Goal: Task Accomplishment & Management: Manage account settings

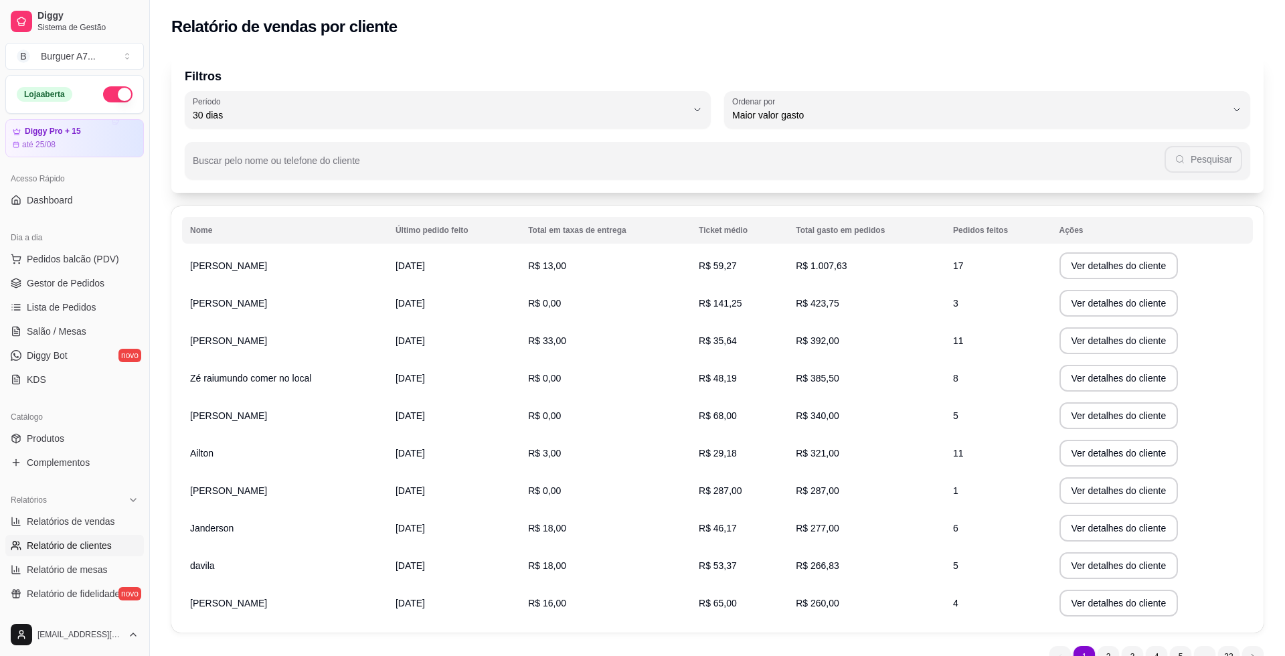
select select "30"
select select "HIGHEST_TOTAL_SPENT_WITH_ORDERS"
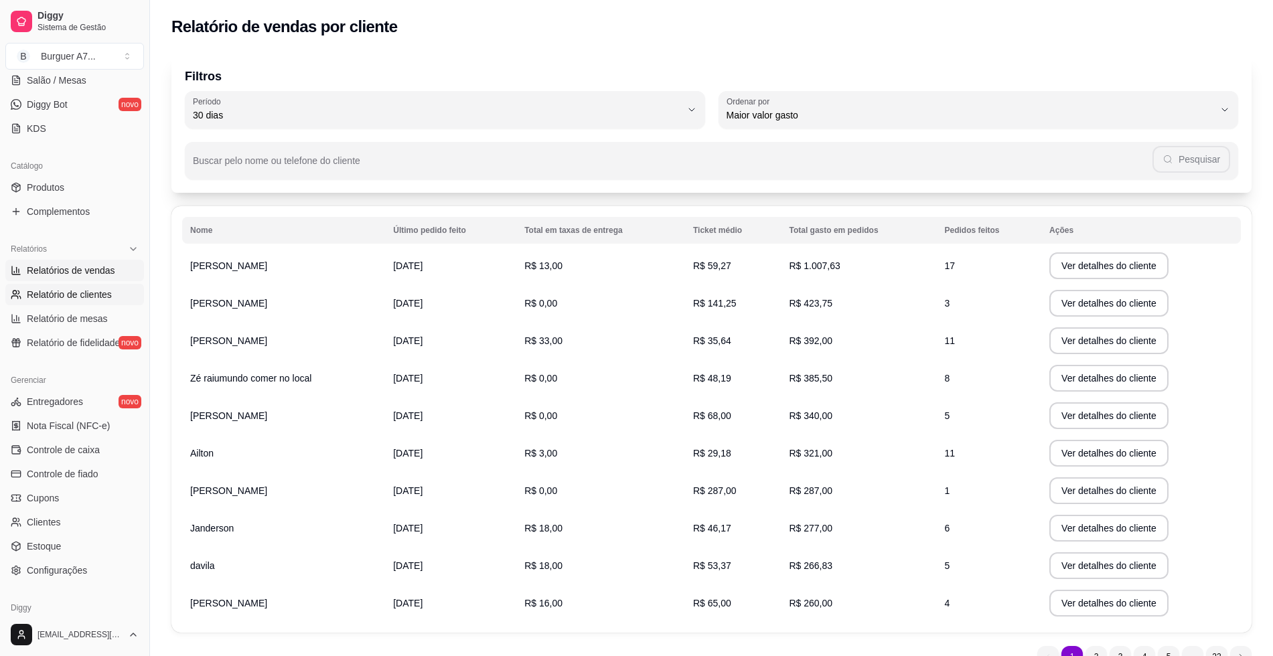
click at [92, 260] on link "Relatórios de vendas" at bounding box center [74, 270] width 139 height 21
select select "ALL"
select select "0"
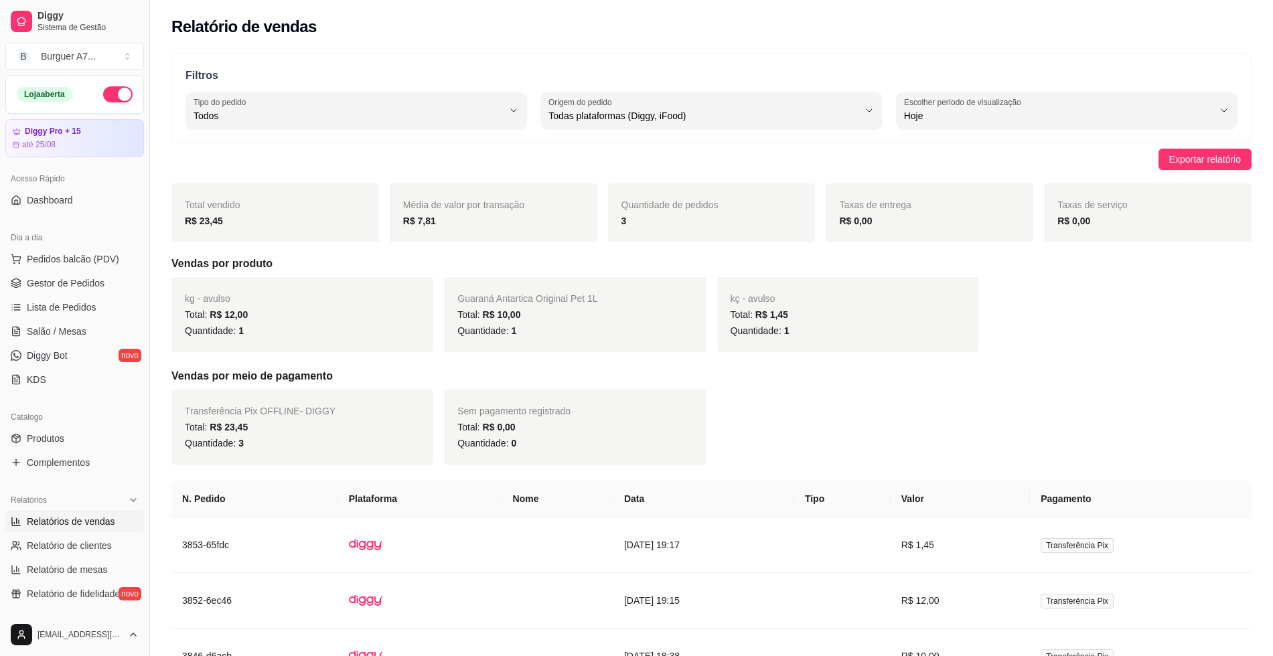
click at [98, 271] on ul "Pedidos balcão (PDV) Gestor de Pedidos Lista de Pedidos Salão / Mesas Diggy Bot…" at bounding box center [74, 319] width 139 height 142
click at [78, 289] on span "Gestor de Pedidos" at bounding box center [66, 282] width 78 height 13
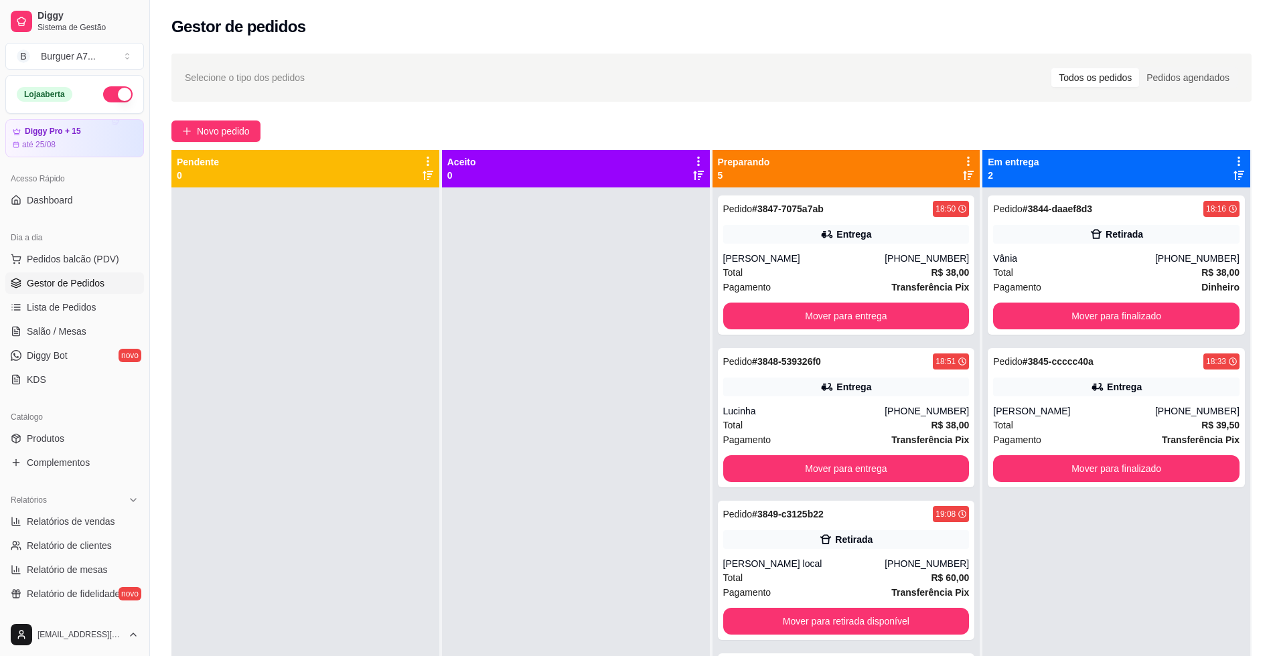
click at [78, 289] on span "Gestor de Pedidos" at bounding box center [66, 282] width 78 height 13
click at [78, 288] on span "Gestor de Pedidos" at bounding box center [66, 282] width 78 height 13
click at [783, 284] on div "Pagamento Transferência Pix" at bounding box center [846, 287] width 246 height 15
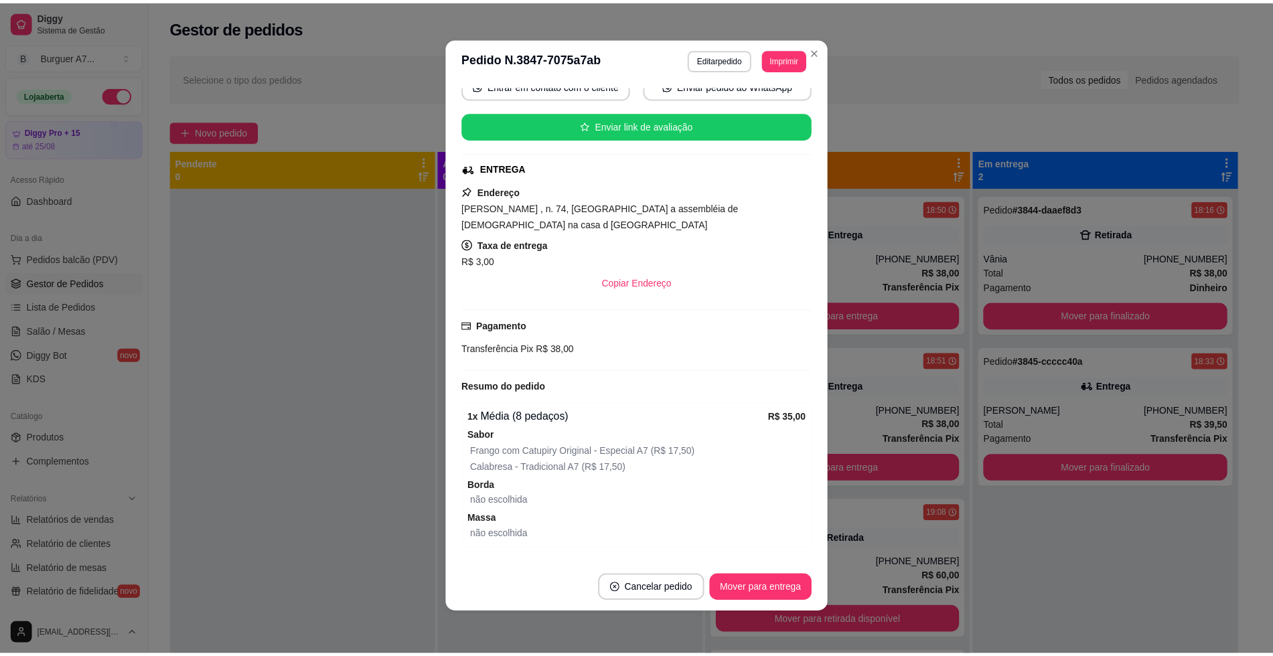
scroll to position [80, 0]
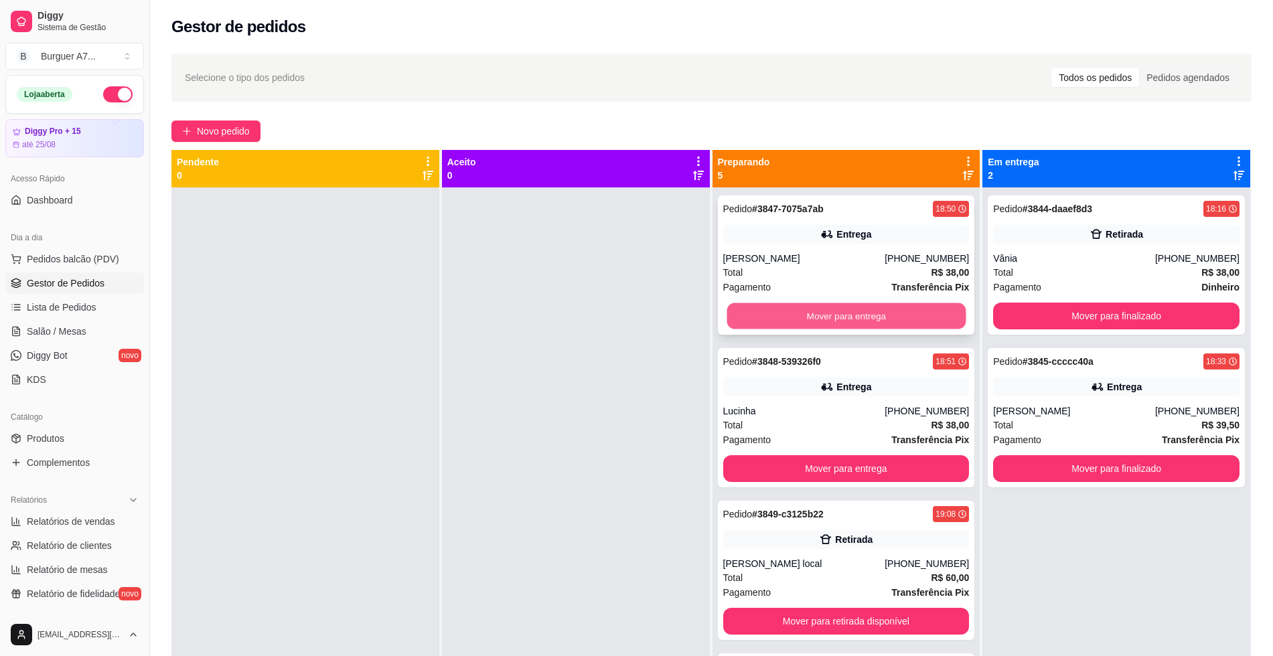
click at [876, 307] on button "Mover para entrega" at bounding box center [845, 316] width 239 height 26
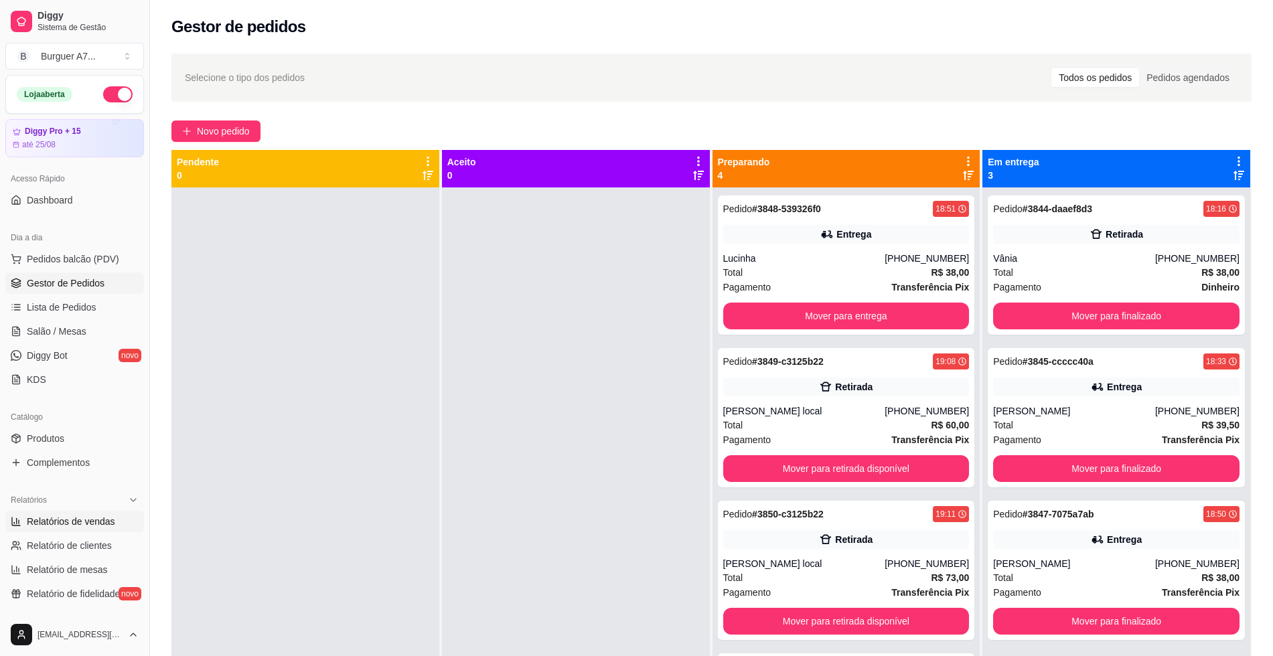
click at [88, 518] on span "Relatórios de vendas" at bounding box center [71, 521] width 88 height 13
select select "ALL"
select select "0"
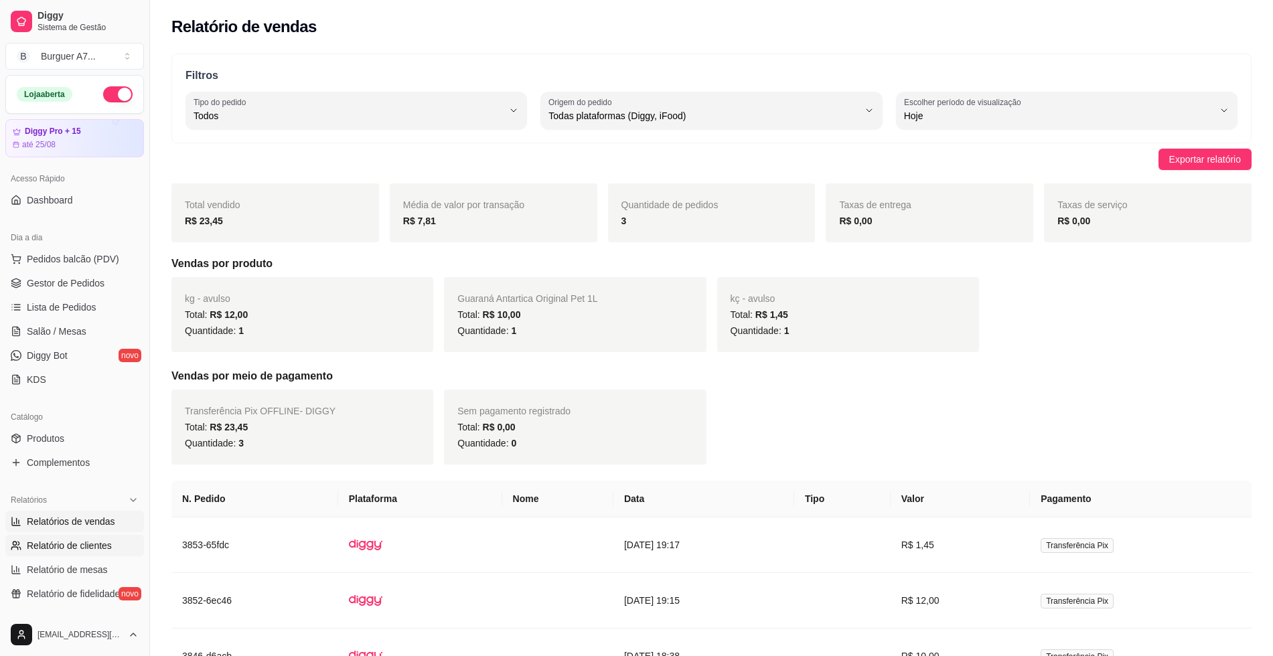
click at [86, 542] on span "Relatório de clientes" at bounding box center [69, 545] width 85 height 13
select select "30"
select select "HIGHEST_TOTAL_SPENT_WITH_ORDERS"
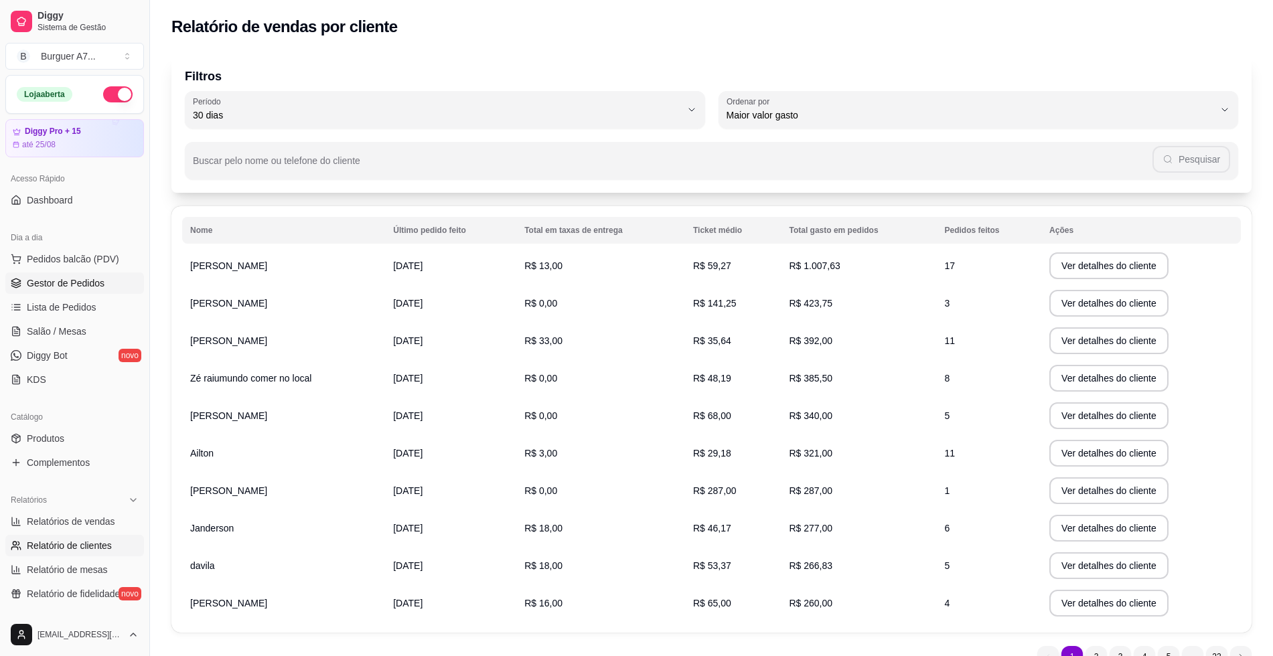
click at [42, 293] on link "Gestor de Pedidos" at bounding box center [74, 282] width 139 height 21
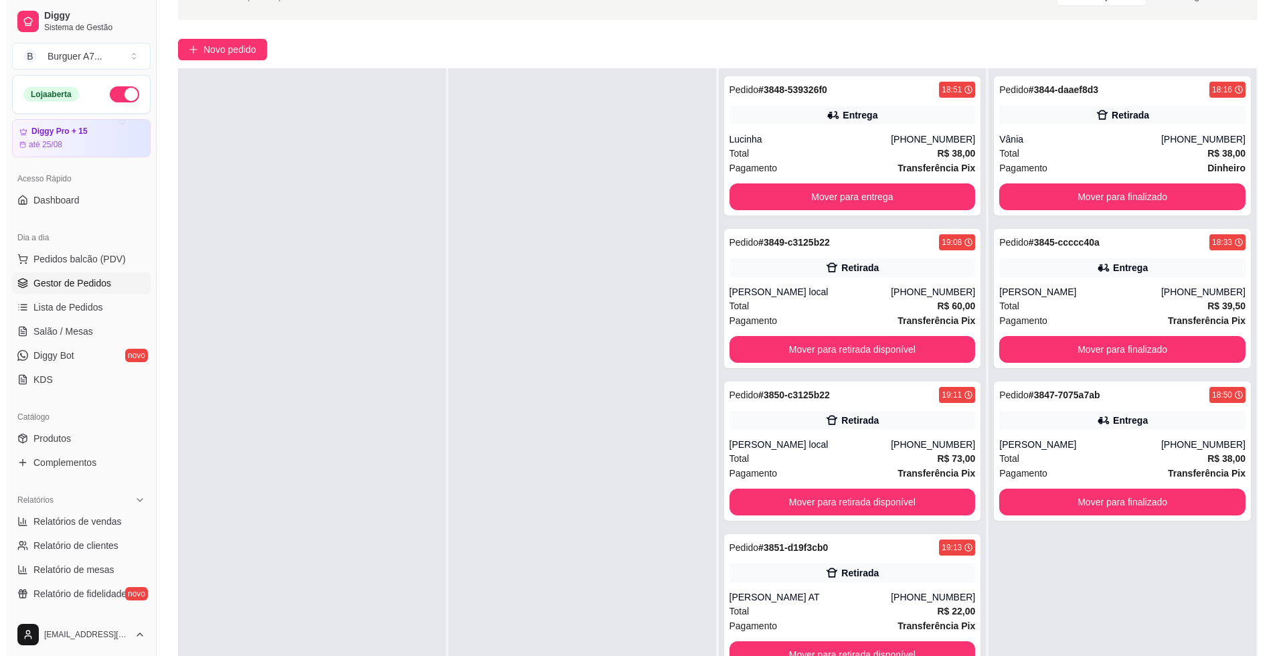
scroll to position [84, 0]
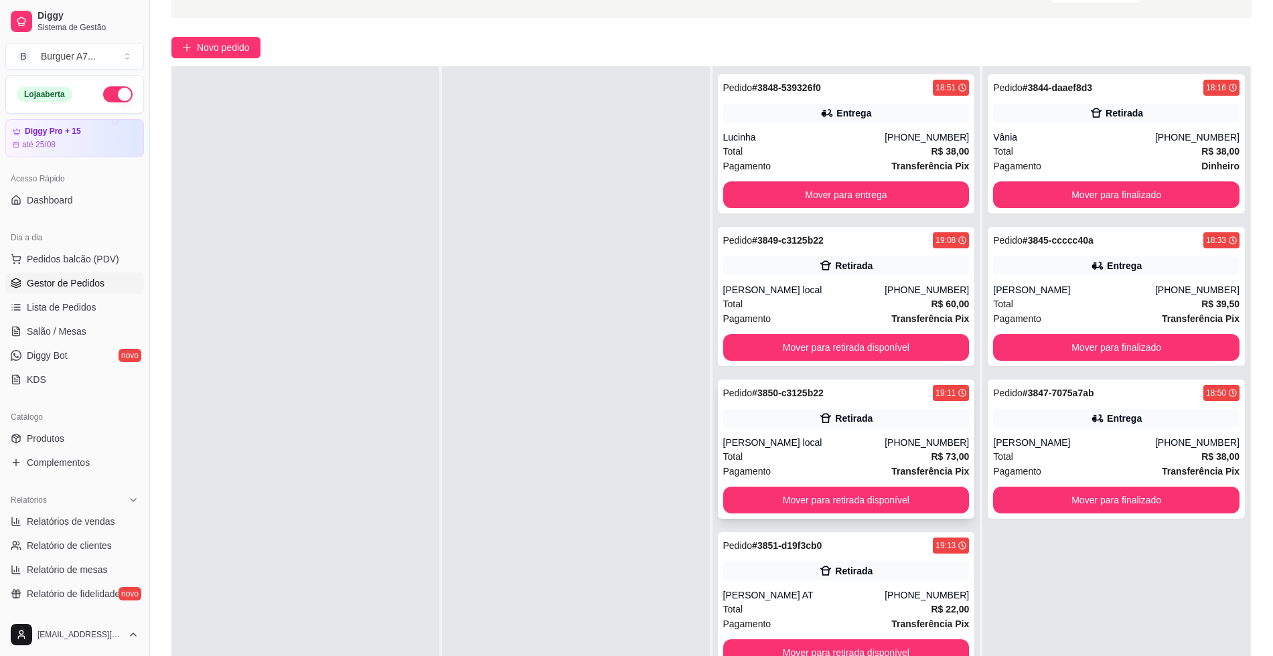
click at [864, 430] on div "Pedido # 3850-c3125b22 19:11 Retirada Rodrigo local [PHONE_NUMBER] Total R$ 73,…" at bounding box center [846, 449] width 257 height 139
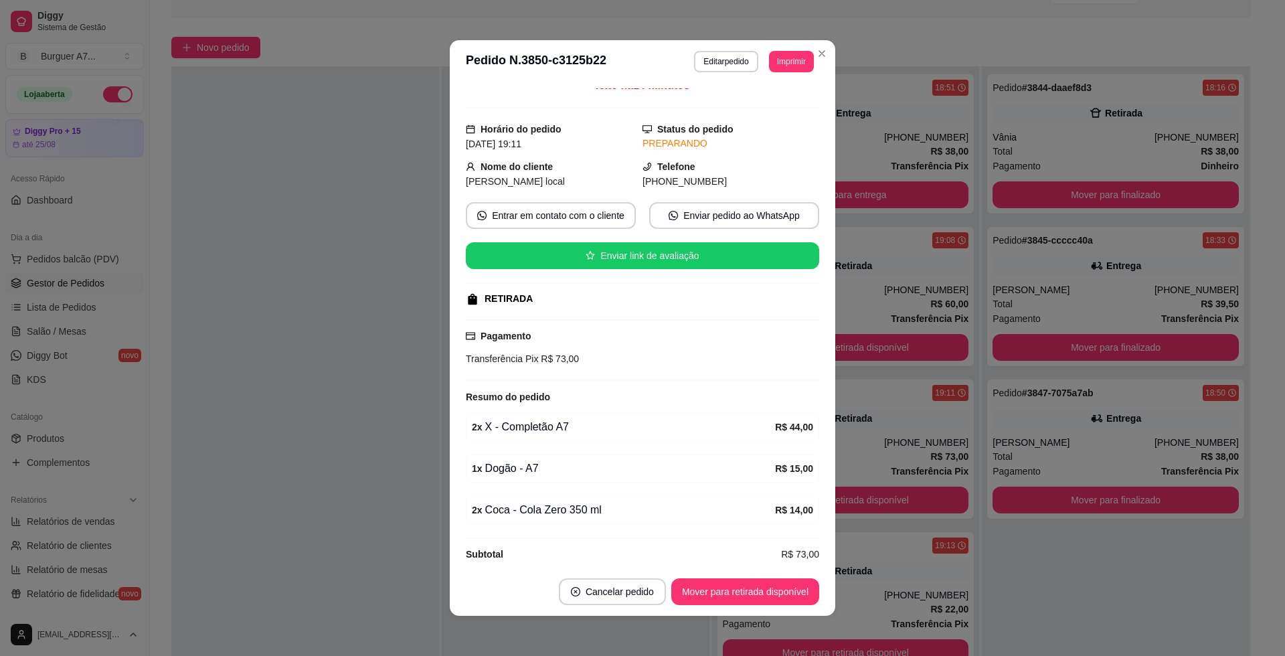
scroll to position [25, 0]
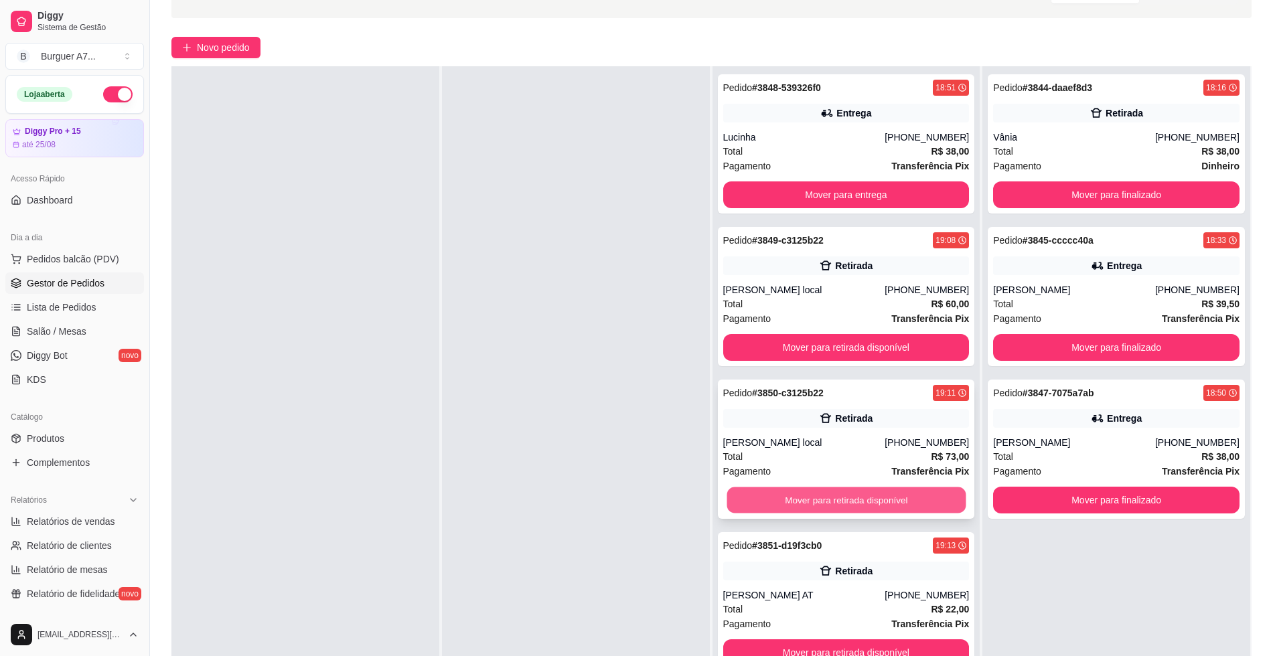
click at [891, 500] on button "Mover para retirada disponível" at bounding box center [845, 500] width 239 height 26
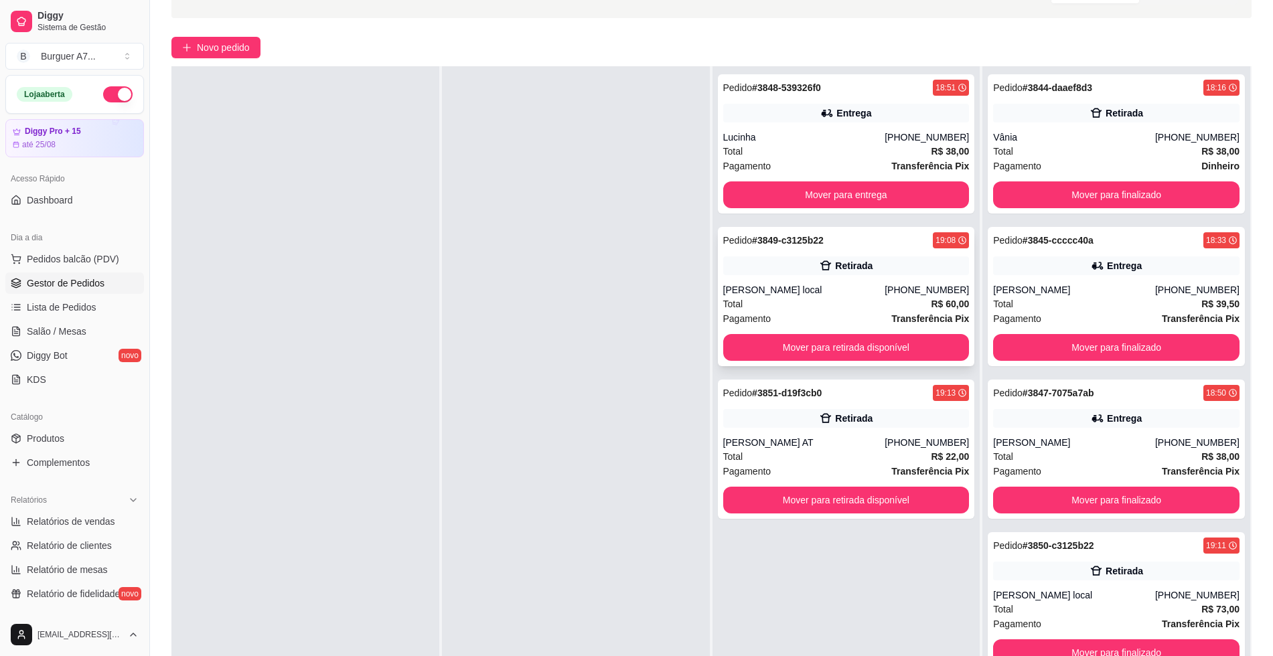
click at [796, 325] on div "Pagamento Transferência Pix" at bounding box center [846, 318] width 246 height 15
click at [933, 343] on button "Mover para retirada disponível" at bounding box center [846, 347] width 246 height 27
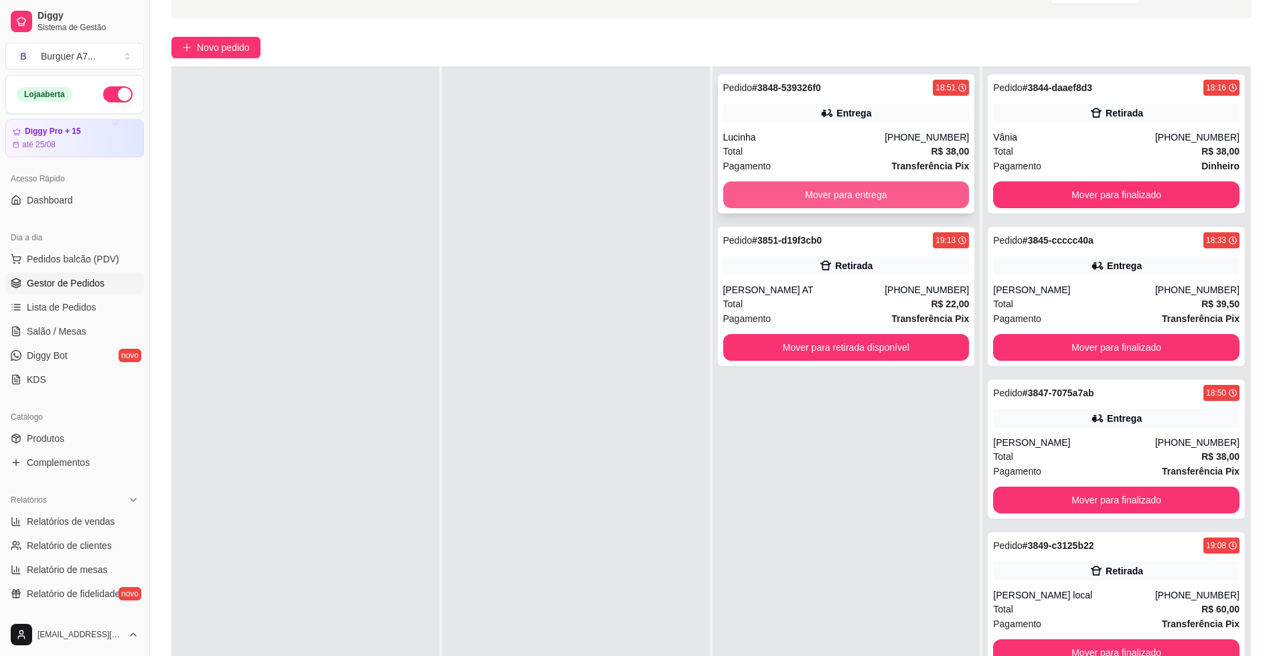
click at [900, 193] on button "Mover para entrega" at bounding box center [846, 194] width 246 height 27
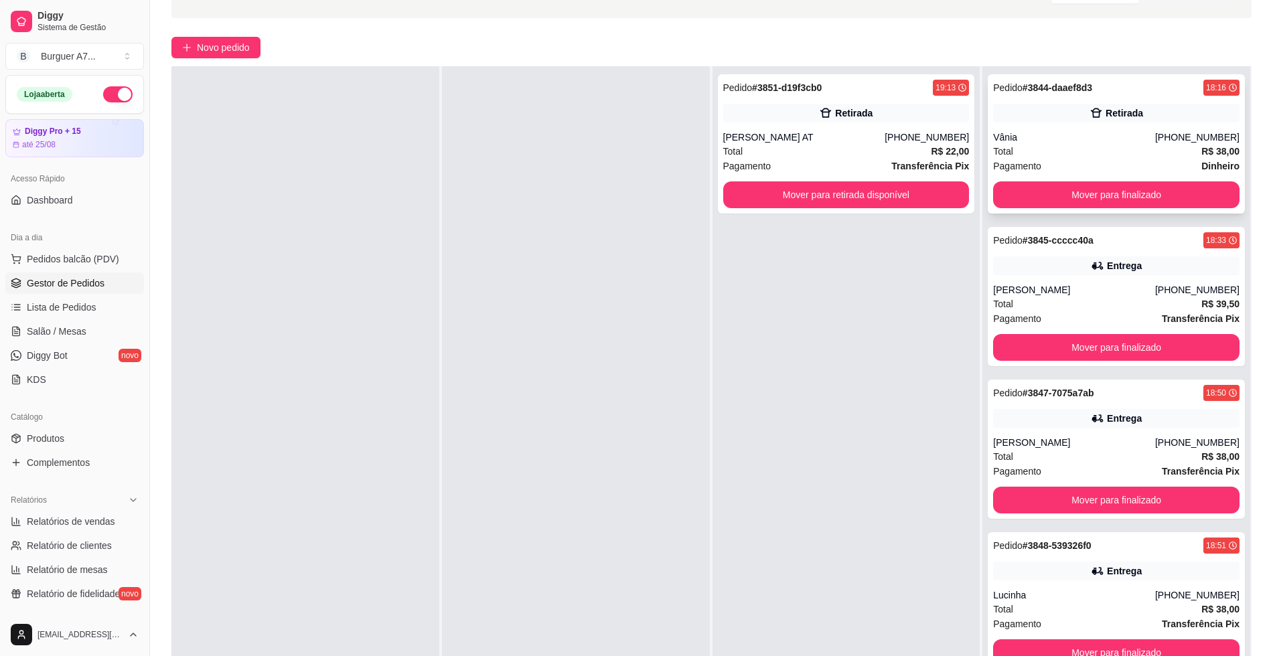
click at [1050, 140] on div "Vânia" at bounding box center [1074, 137] width 162 height 13
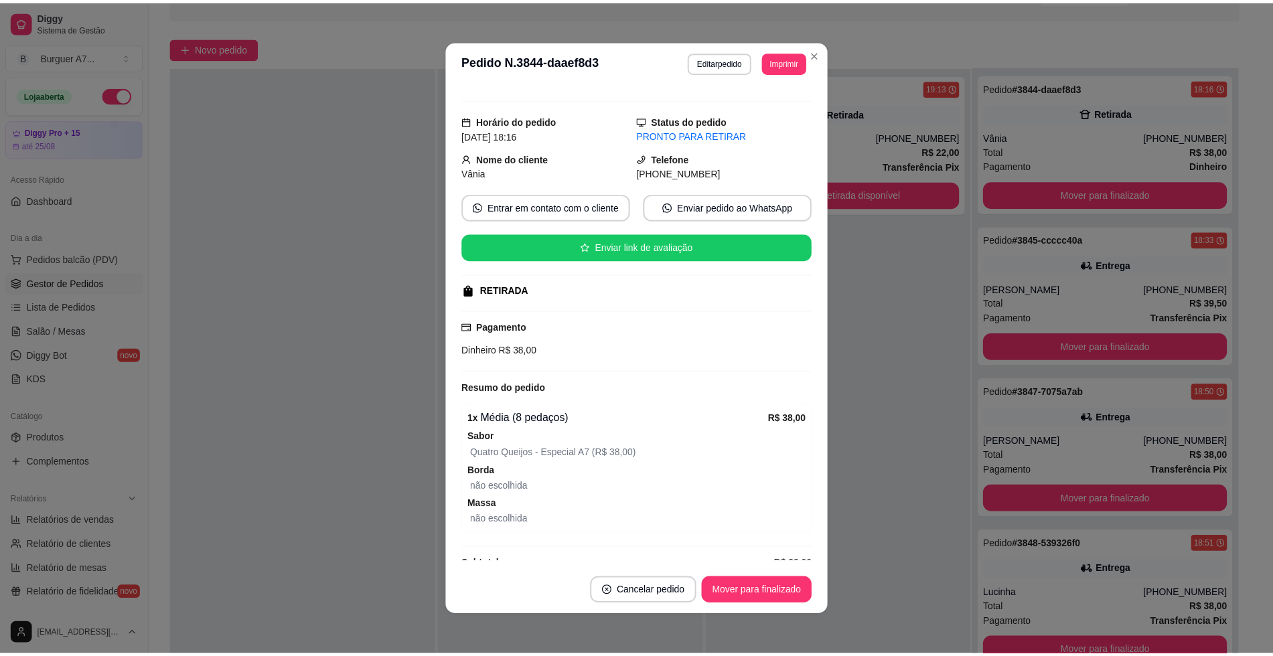
scroll to position [44, 0]
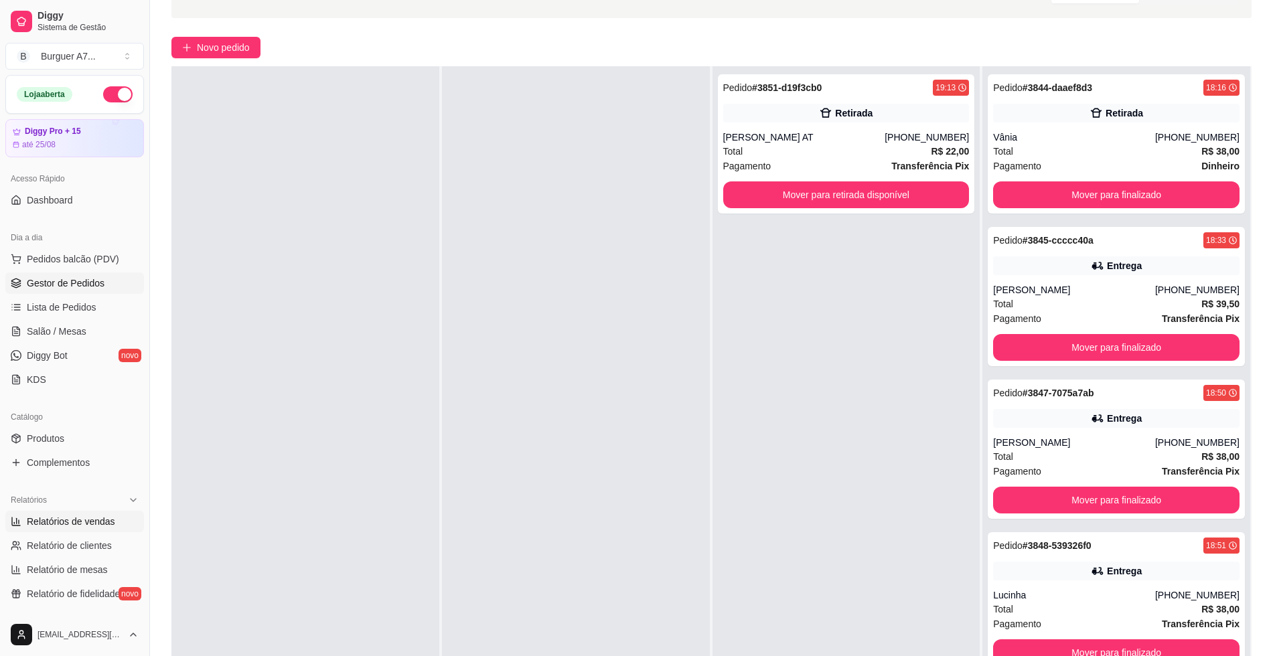
click at [80, 527] on span "Relatórios de vendas" at bounding box center [71, 521] width 88 height 13
select select "ALL"
select select "0"
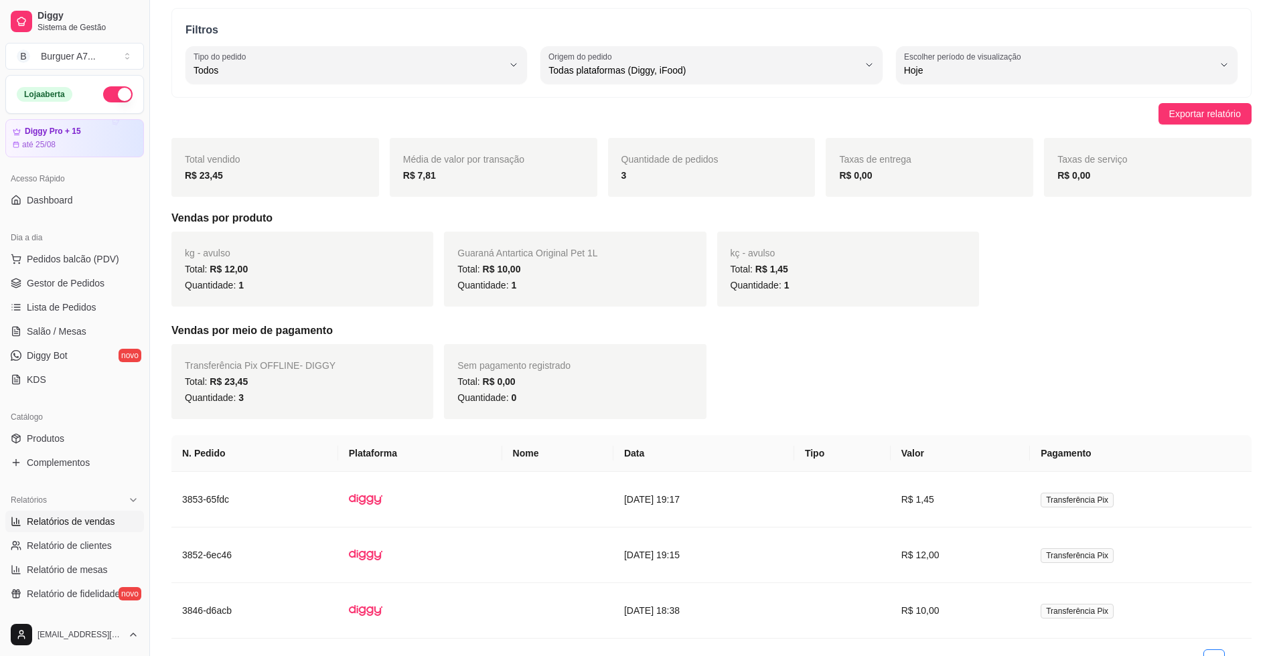
scroll to position [125, 0]
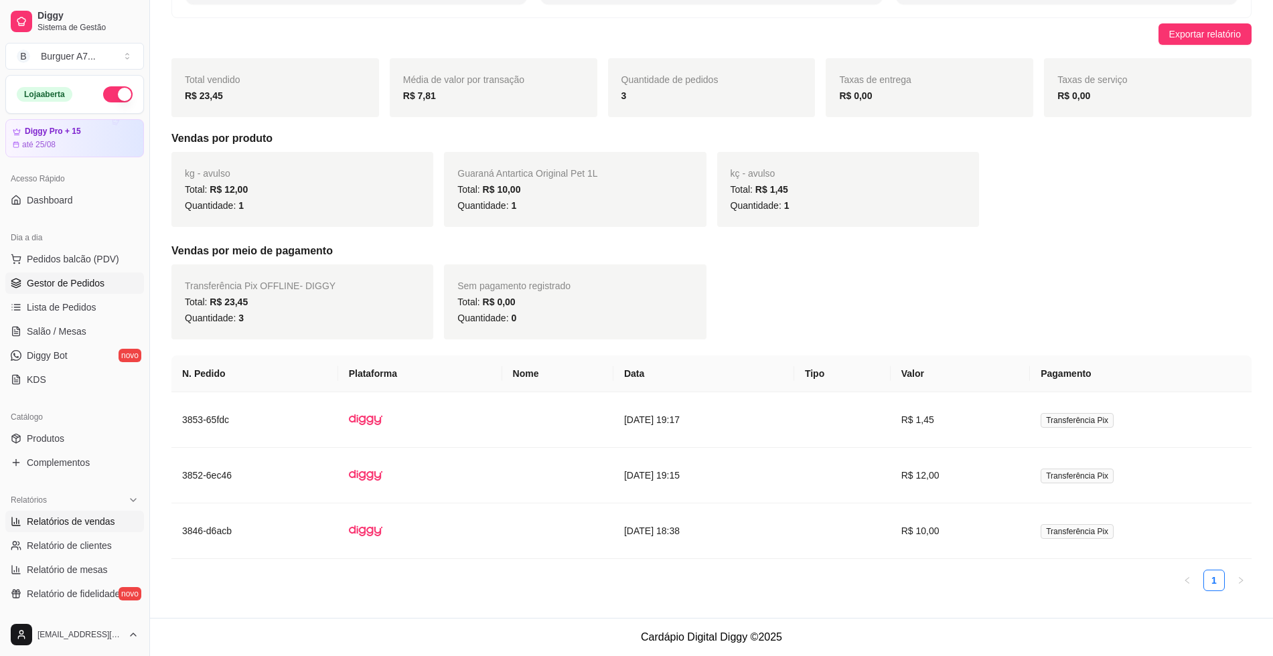
click at [94, 277] on span "Gestor de Pedidos" at bounding box center [66, 282] width 78 height 13
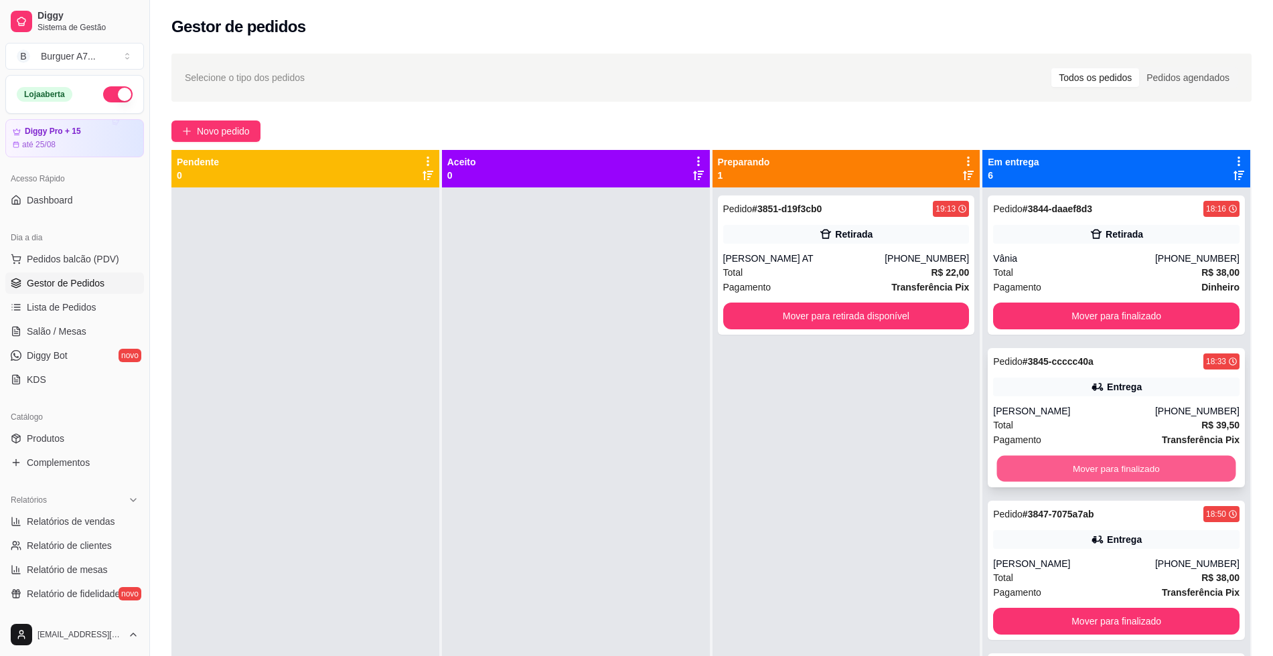
click at [1135, 464] on button "Mover para finalizado" at bounding box center [1116, 469] width 239 height 26
click at [1071, 479] on button "Mover para finalizado" at bounding box center [1116, 468] width 246 height 27
click at [108, 532] on ul "Relatórios de vendas Relatório de clientes Relatório de mesas Relatório de fide…" at bounding box center [74, 558] width 139 height 94
click at [107, 530] on link "Relatórios de vendas" at bounding box center [74, 521] width 139 height 21
select select "ALL"
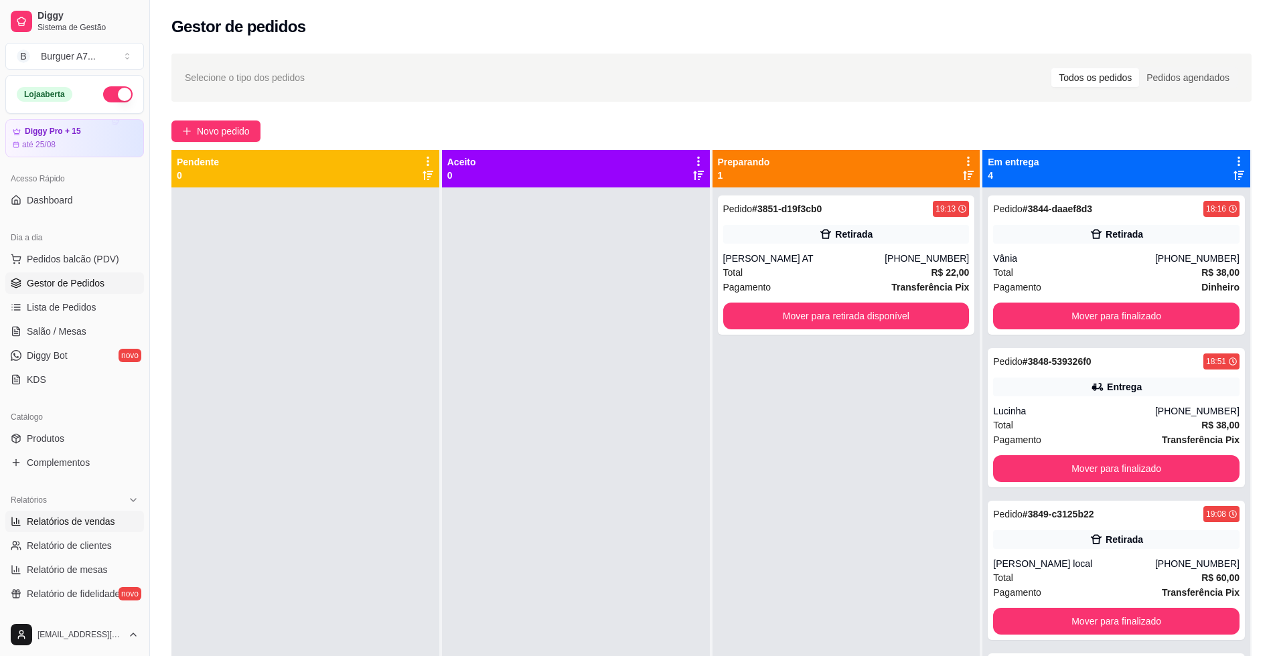
select select "ALL"
select select "0"
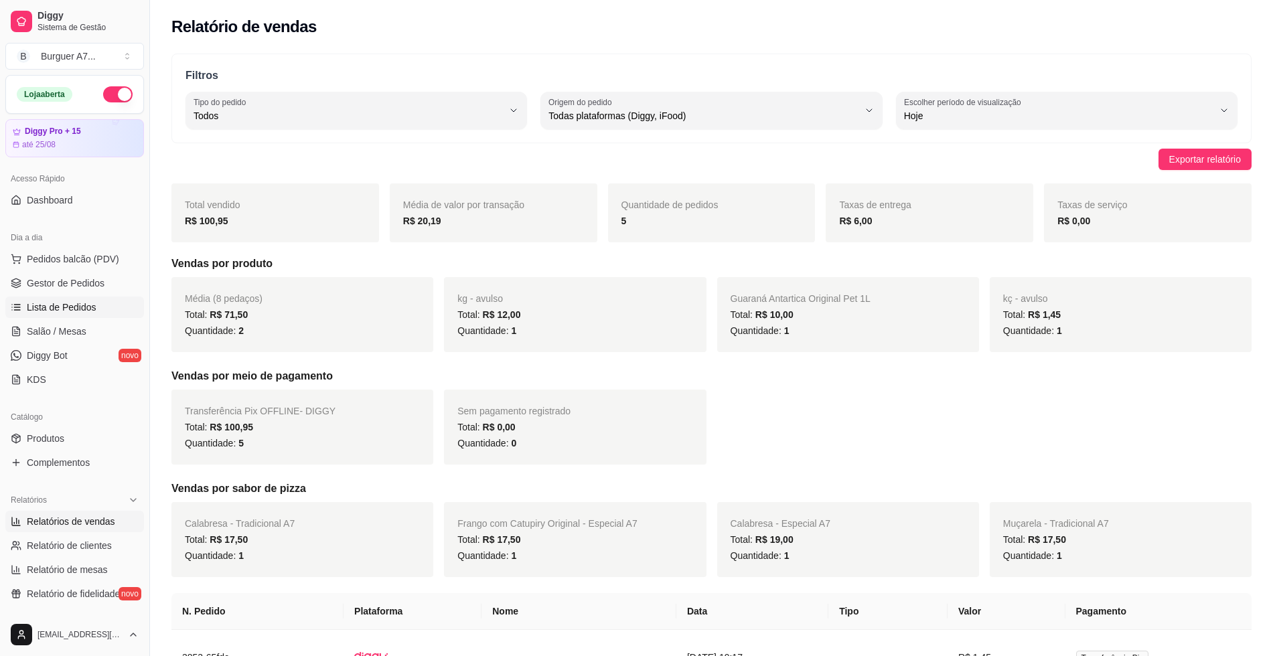
click at [53, 299] on link "Lista de Pedidos" at bounding box center [74, 307] width 139 height 21
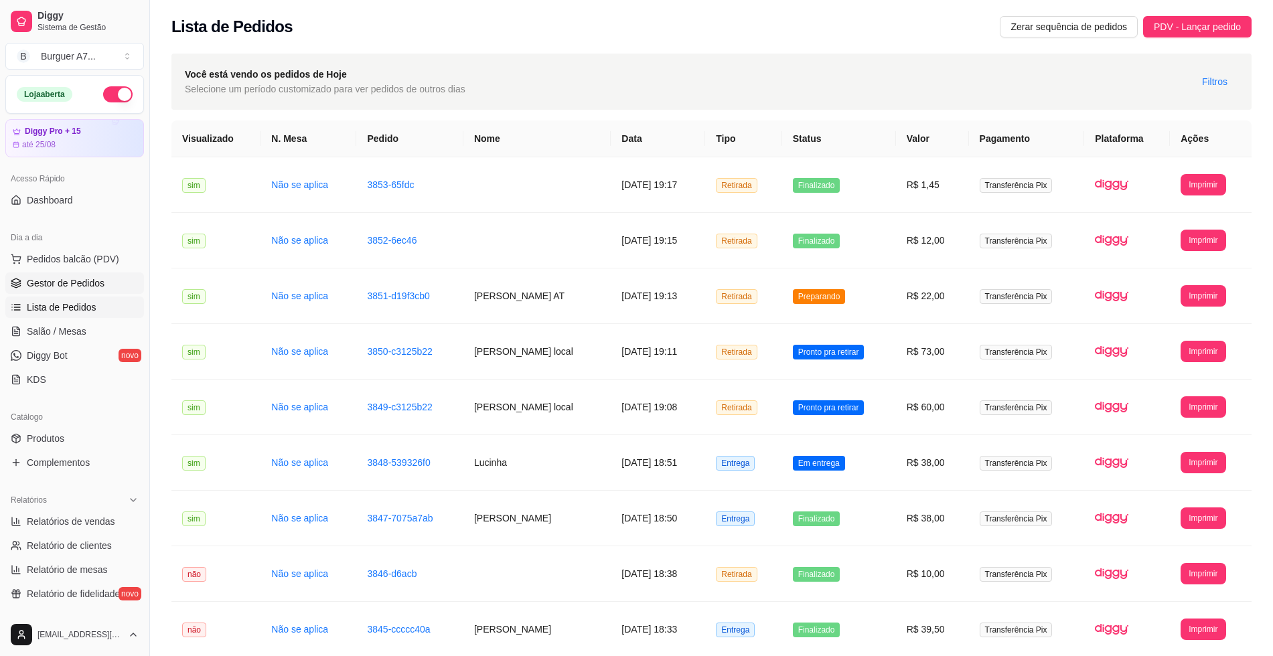
click at [58, 285] on span "Gestor de Pedidos" at bounding box center [66, 282] width 78 height 13
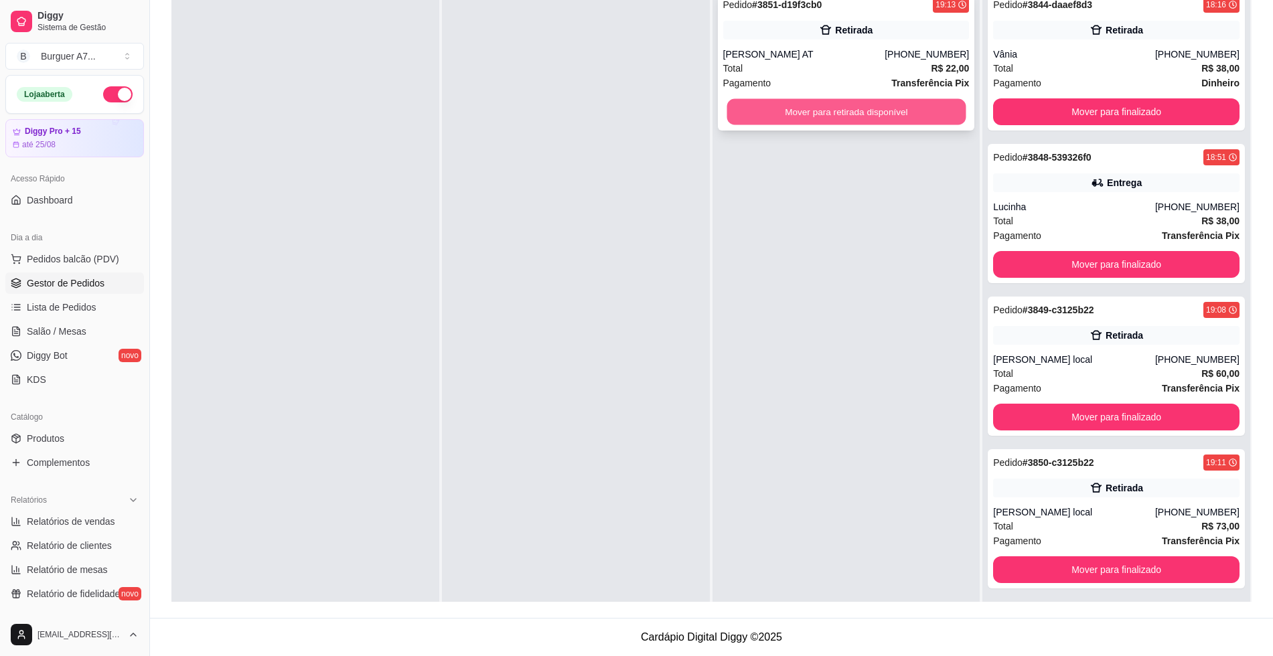
click at [781, 112] on button "Mover para retirada disponível" at bounding box center [845, 112] width 239 height 26
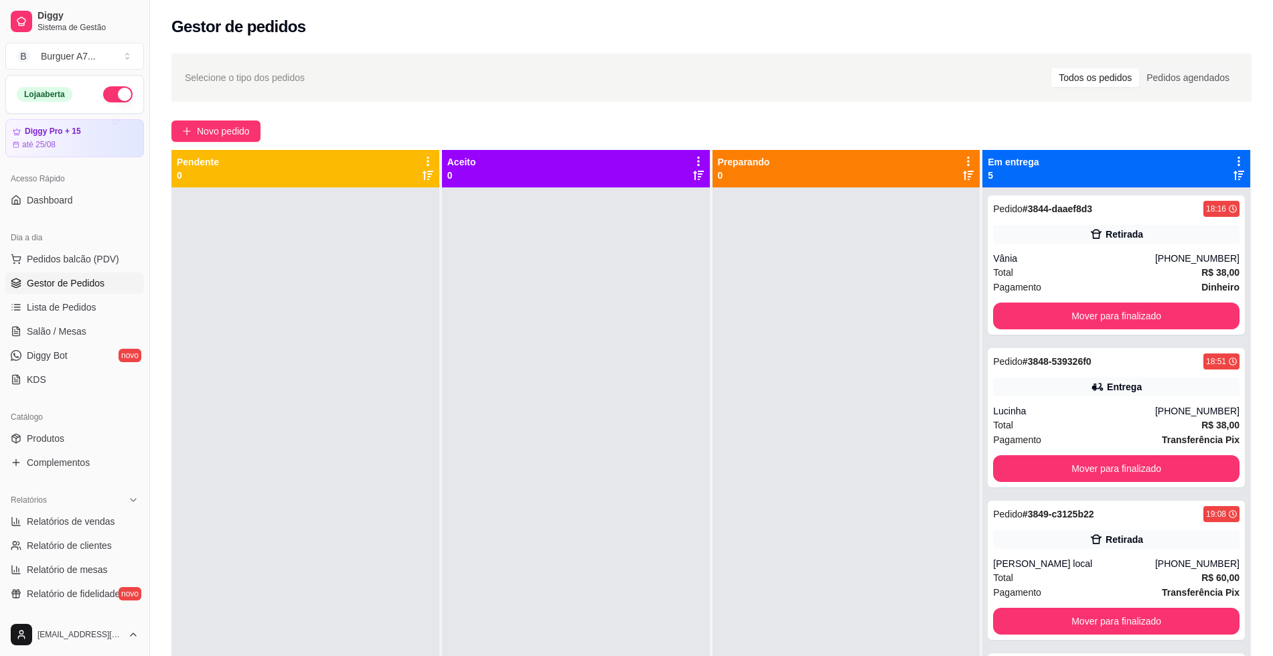
click at [160, 406] on div "Selecione o tipo dos pedidos Todos os pedidos Pedidos agendados Novo pedido Pen…" at bounding box center [711, 434] width 1123 height 777
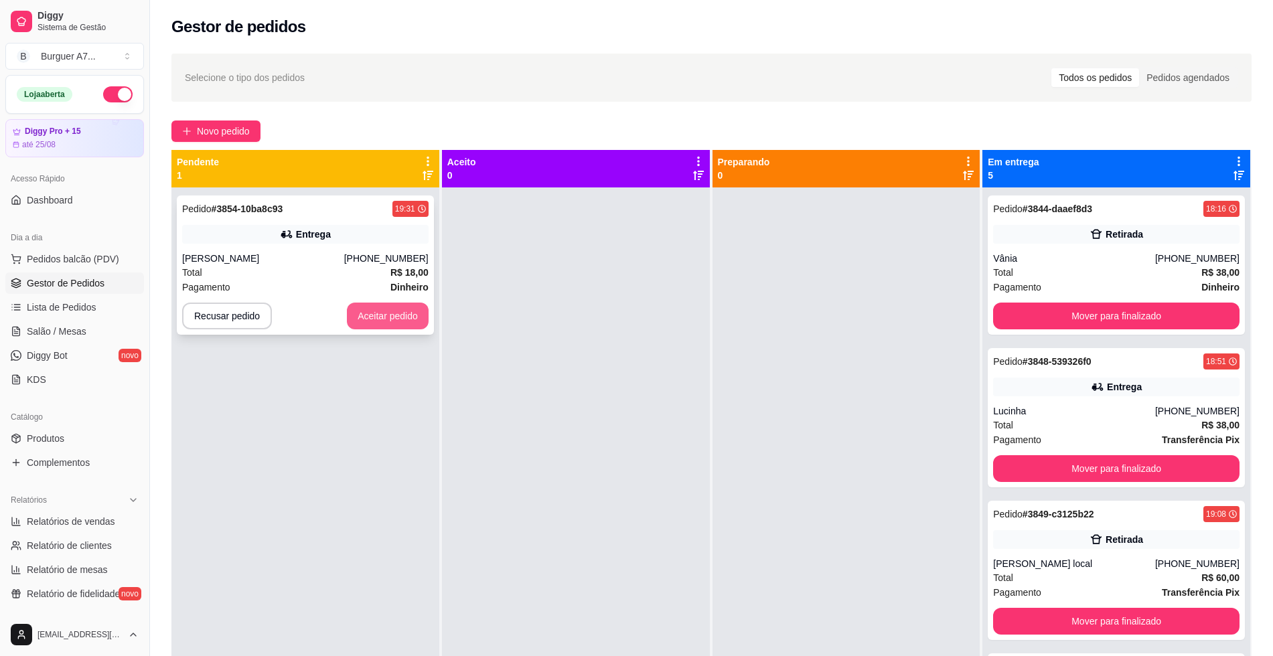
click at [391, 320] on button "Aceitar pedido" at bounding box center [388, 316] width 82 height 27
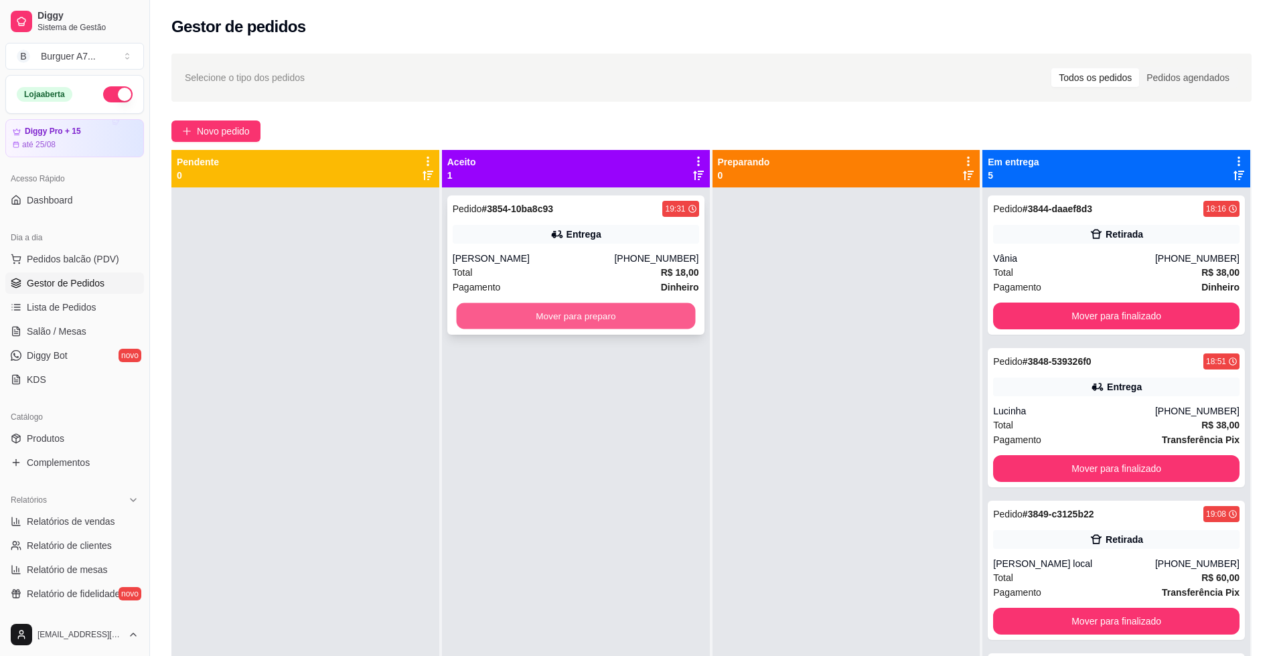
click at [520, 310] on button "Mover para preparo" at bounding box center [575, 316] width 239 height 26
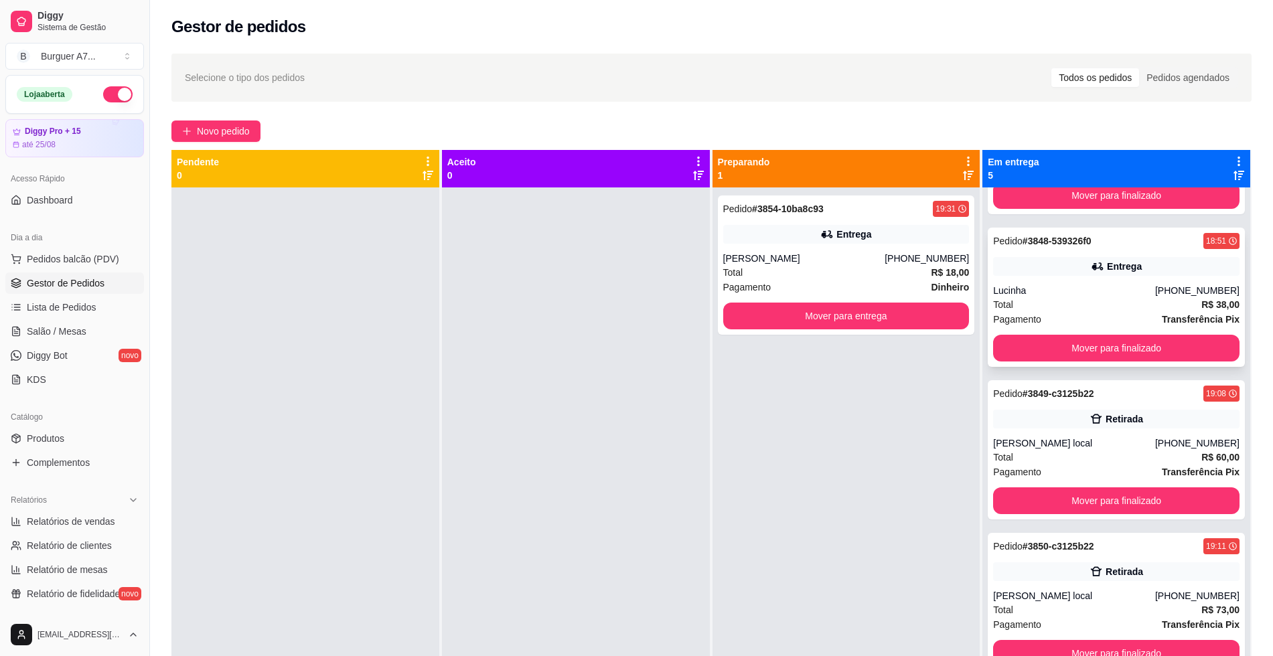
click at [1166, 362] on div "Pedido # 3848-539326f0 18:51 Entrega Lucinha [PHONE_NUMBER] Total R$ 38,00 Paga…" at bounding box center [1115, 297] width 257 height 139
click at [1168, 356] on button "Mover para finalizado" at bounding box center [1116, 348] width 239 height 26
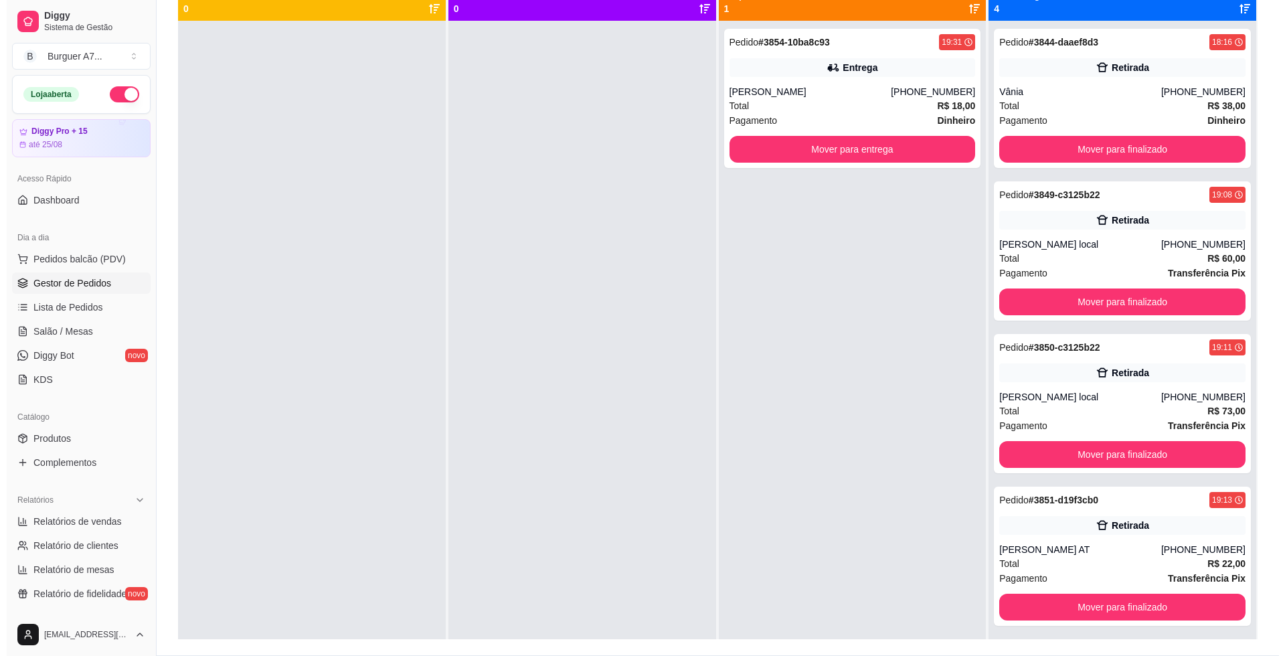
scroll to position [167, 0]
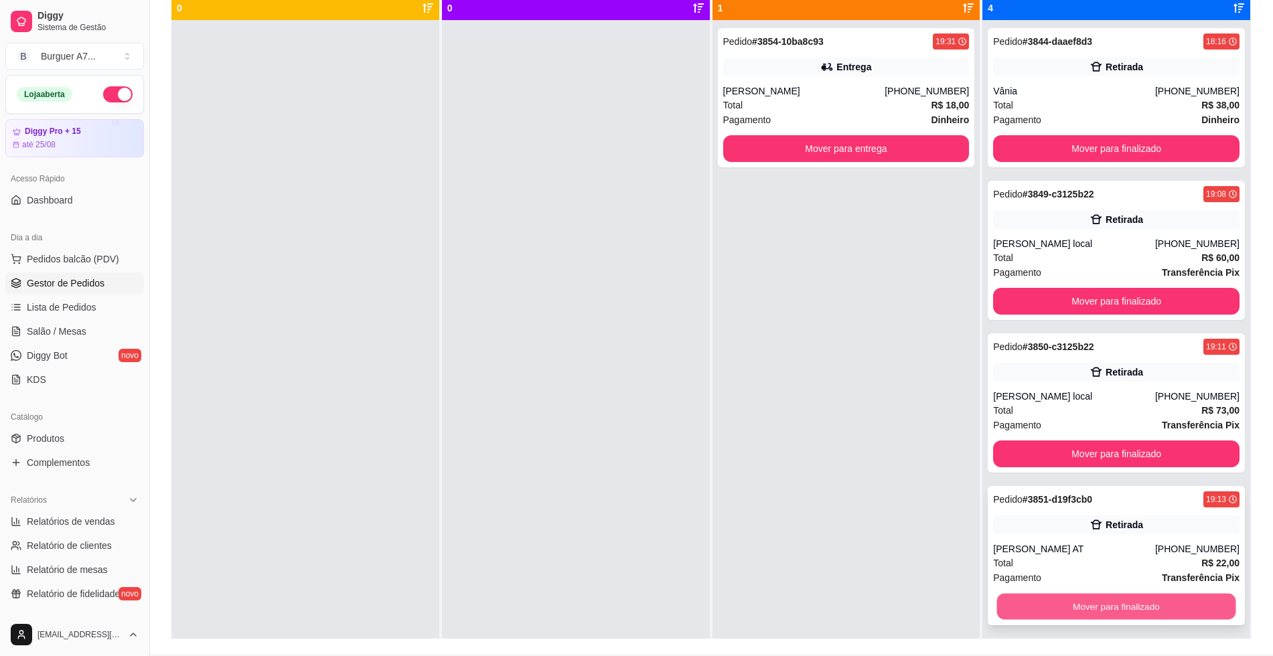
click at [1182, 603] on button "Mover para finalizado" at bounding box center [1116, 607] width 239 height 26
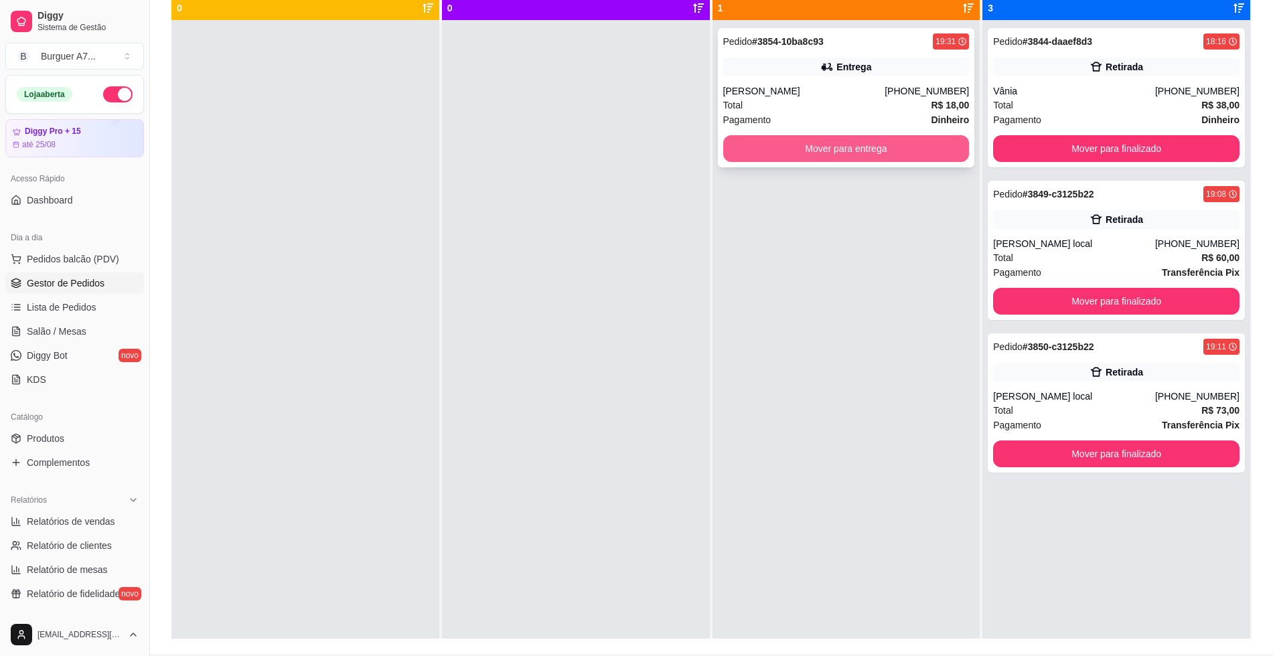
click at [932, 158] on button "Mover para entrega" at bounding box center [846, 148] width 246 height 27
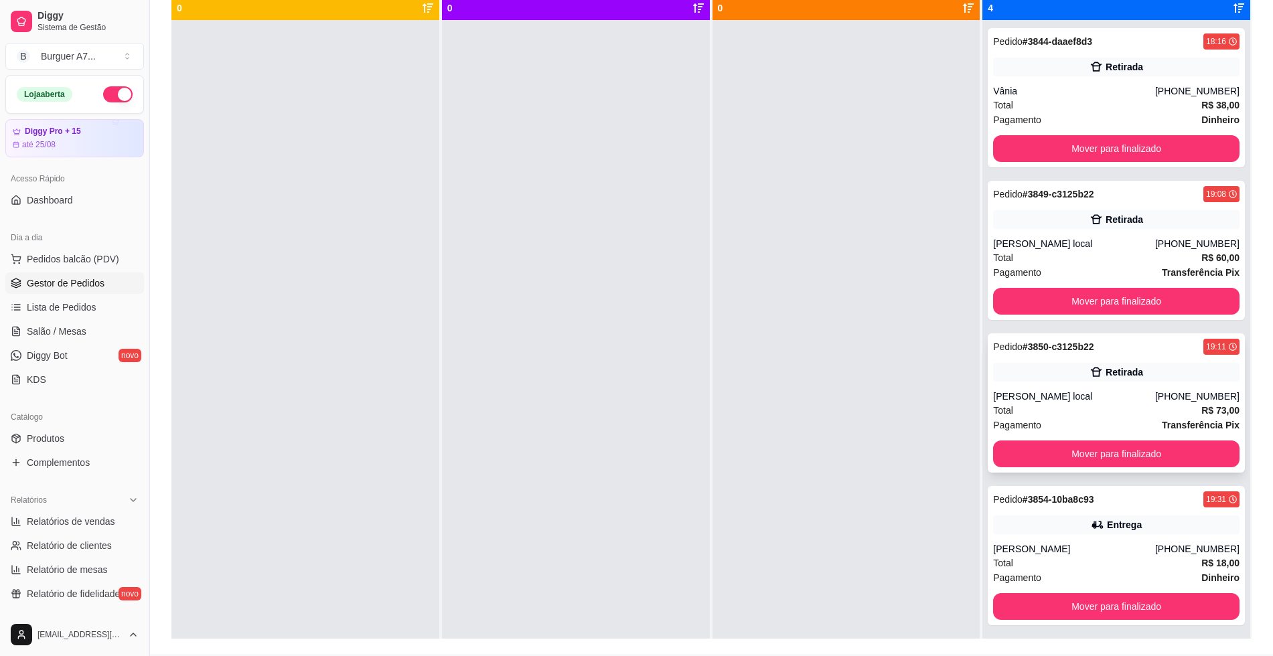
click at [1052, 396] on div "[PERSON_NAME] local" at bounding box center [1074, 396] width 162 height 13
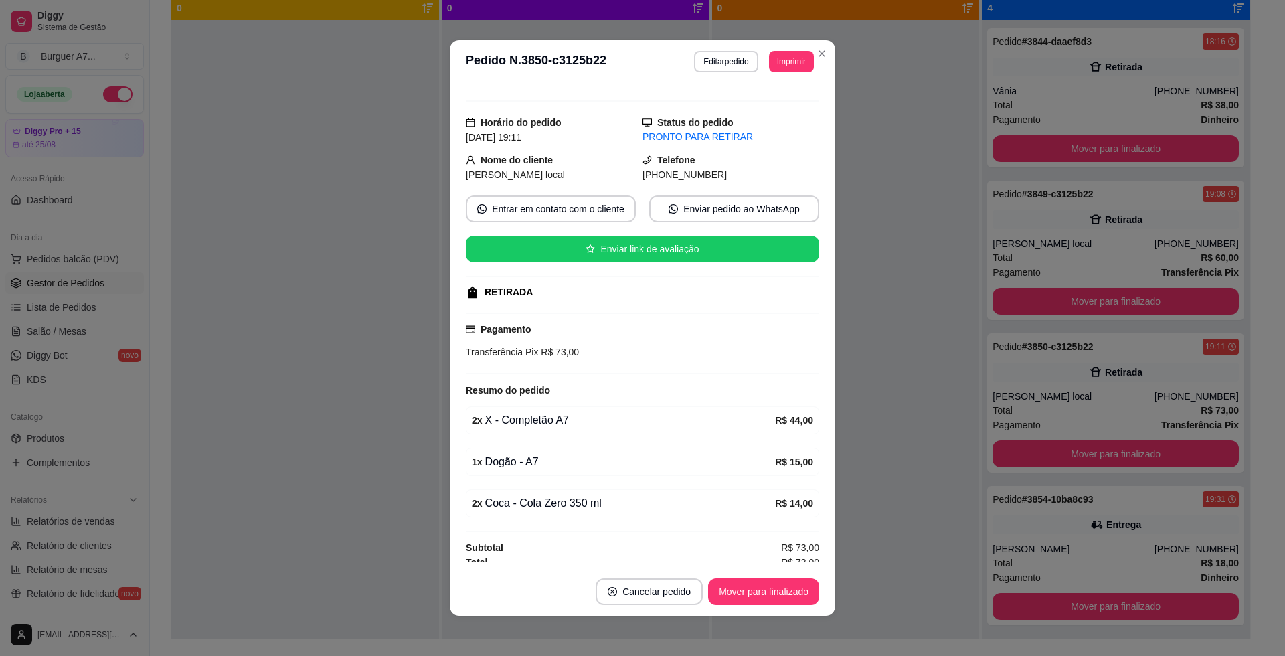
scroll to position [25, 0]
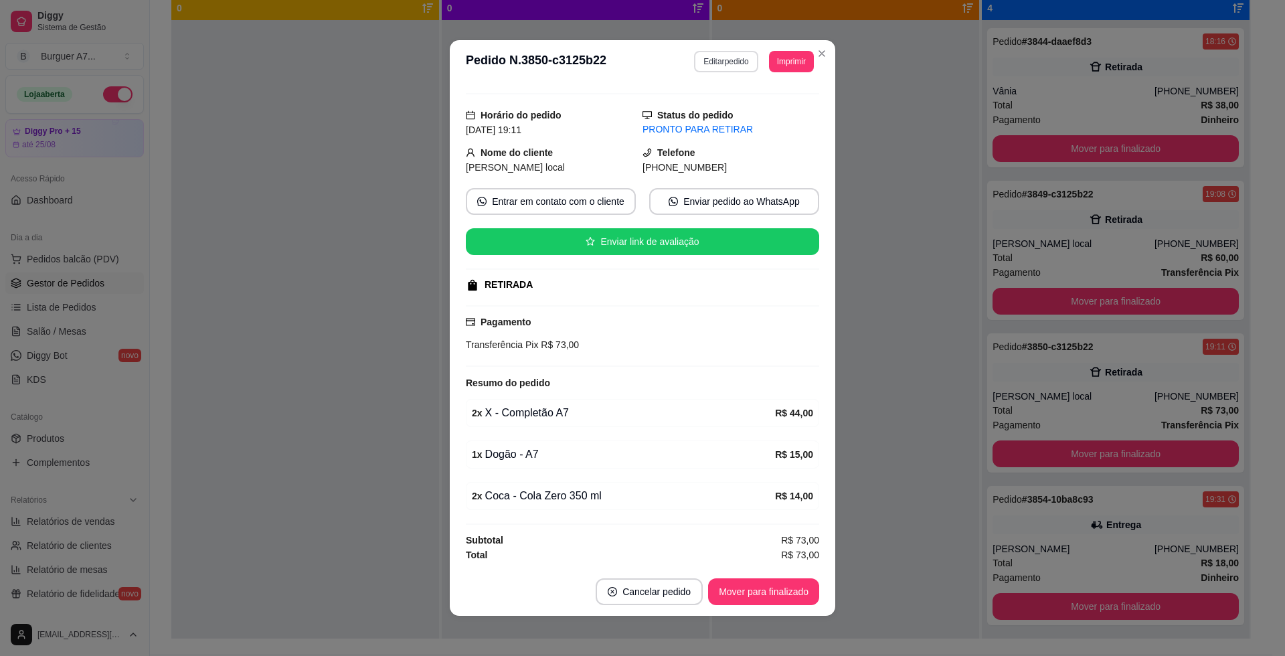
click at [716, 65] on button "Editar pedido" at bounding box center [726, 61] width 64 height 21
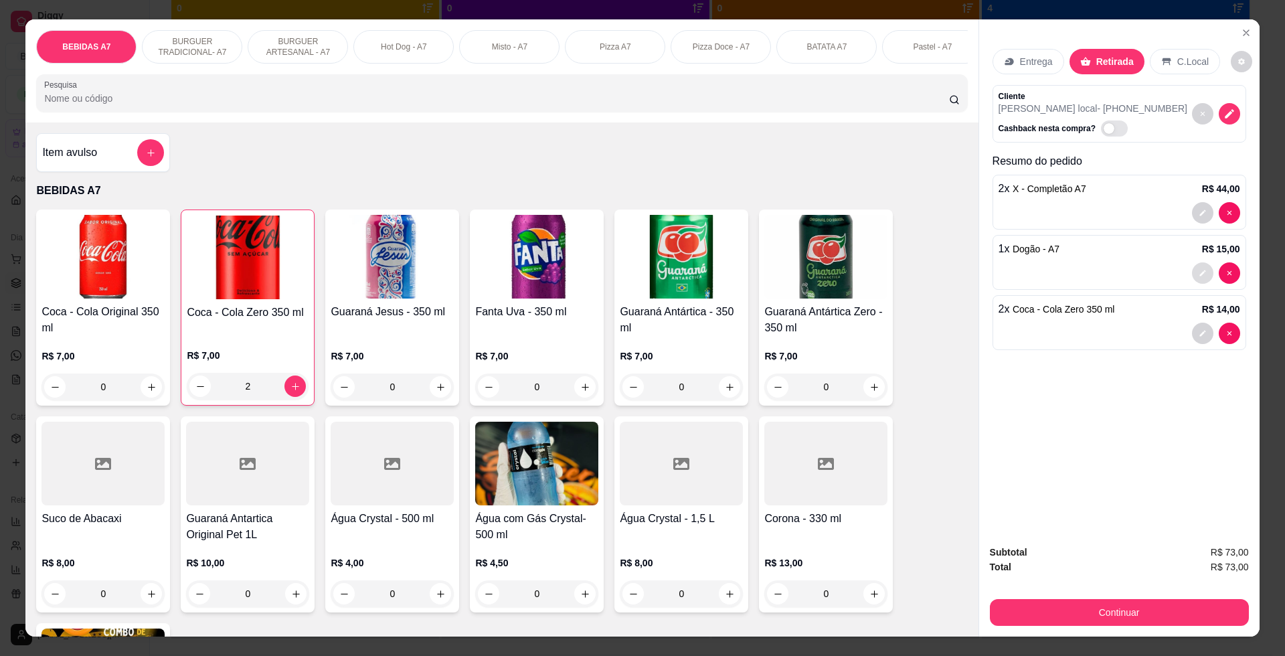
click at [1192, 274] on button "decrease-product-quantity" at bounding box center [1202, 272] width 21 height 21
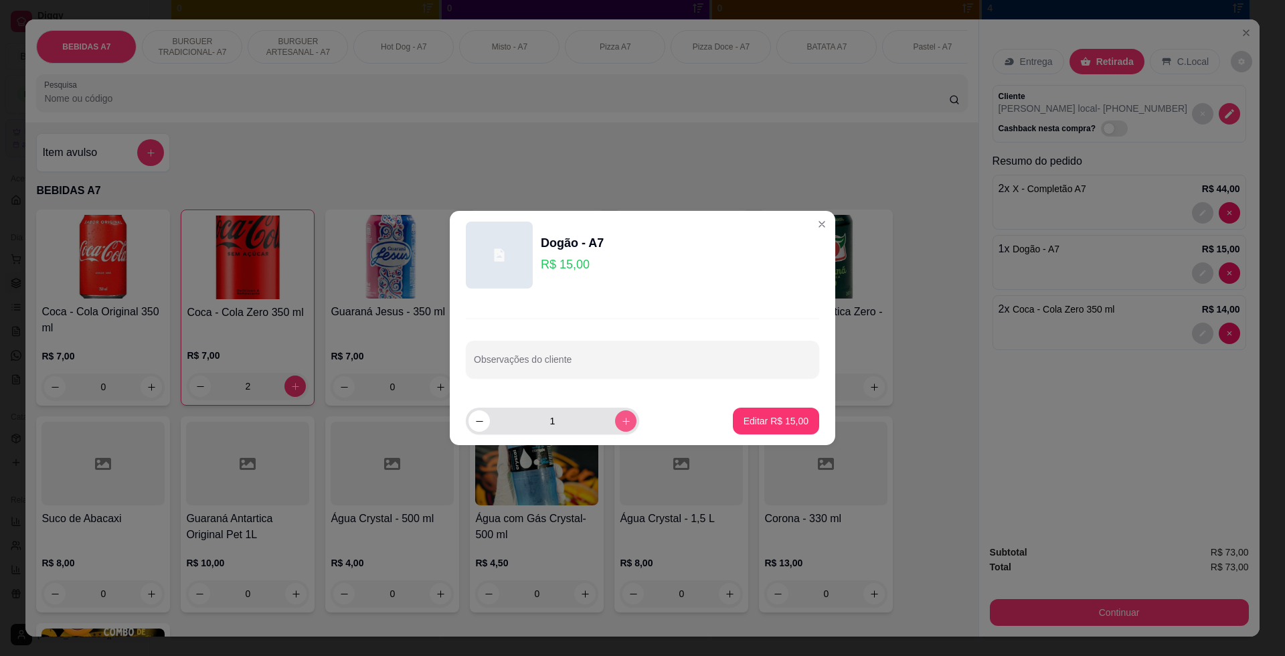
click at [624, 420] on button "increase-product-quantity" at bounding box center [625, 420] width 21 height 21
type input "2"
click at [764, 433] on button "Editar R$ 30,00" at bounding box center [776, 421] width 84 height 26
type input "2"
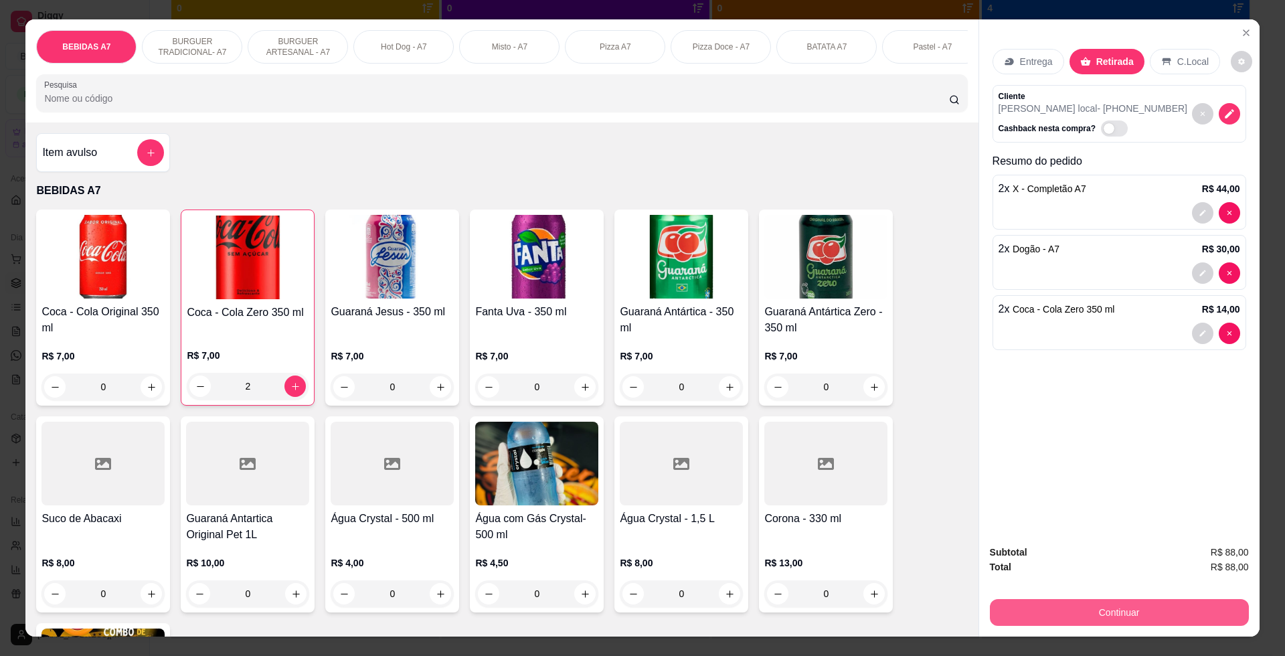
click at [1127, 606] on button "Continuar" at bounding box center [1119, 612] width 259 height 27
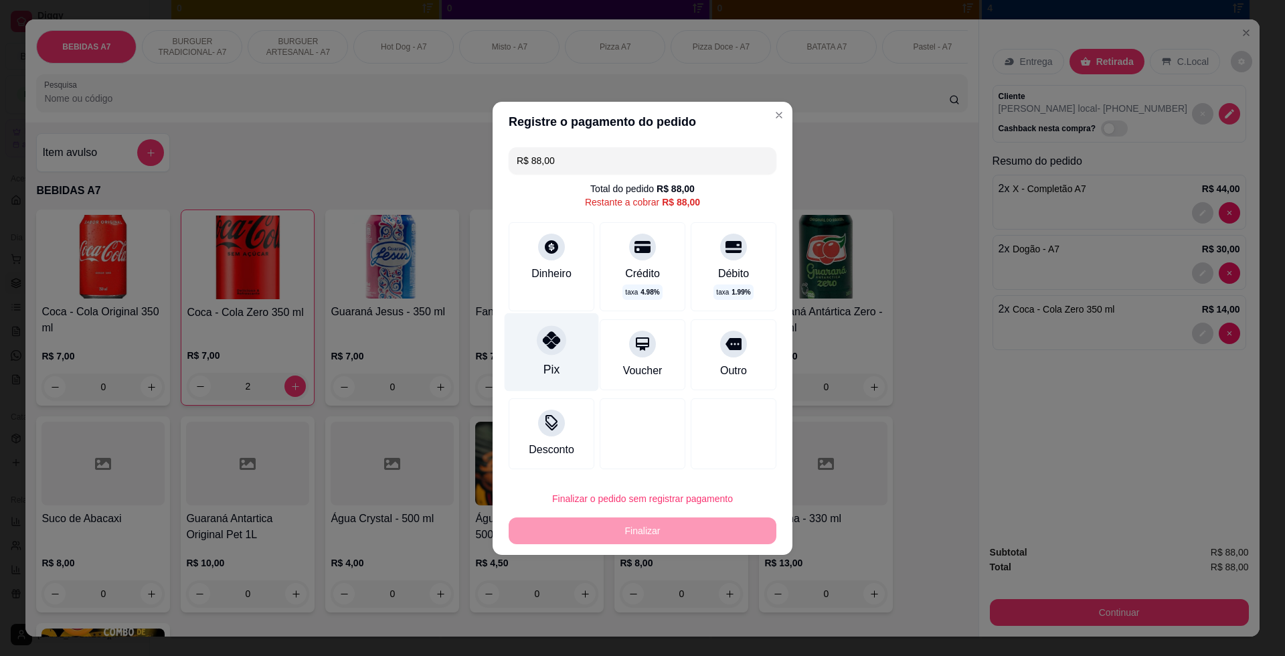
click at [570, 343] on div "Pix" at bounding box center [552, 352] width 94 height 78
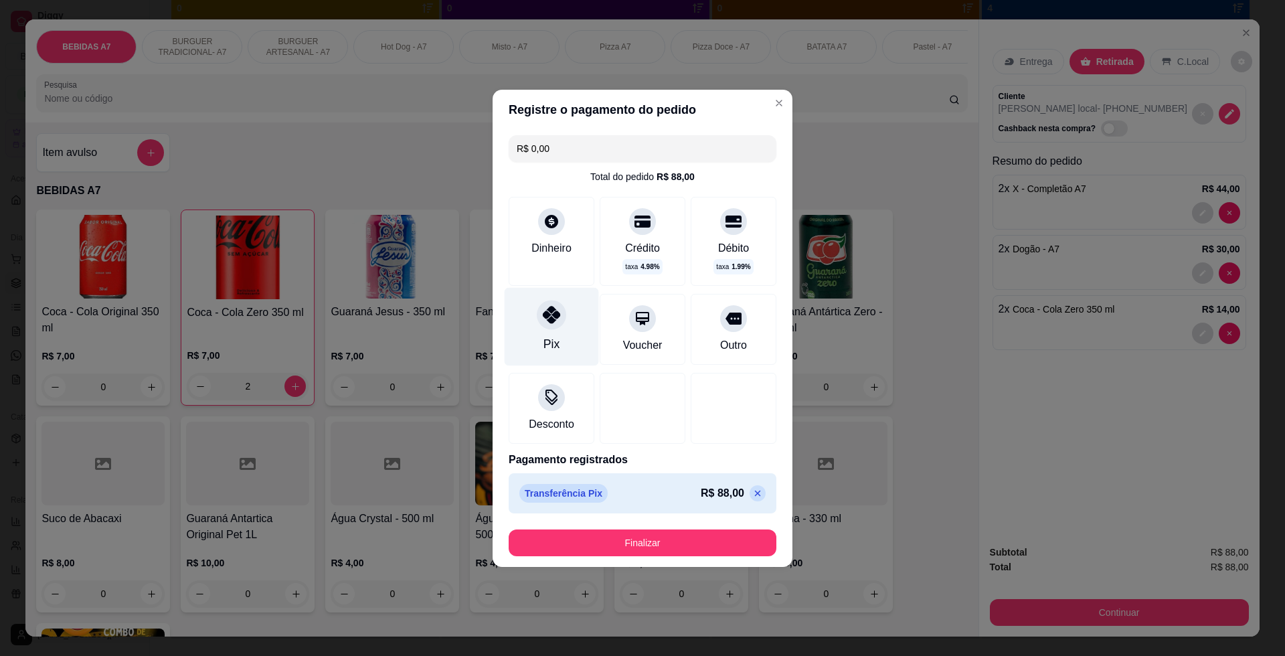
type input "R$ 0,00"
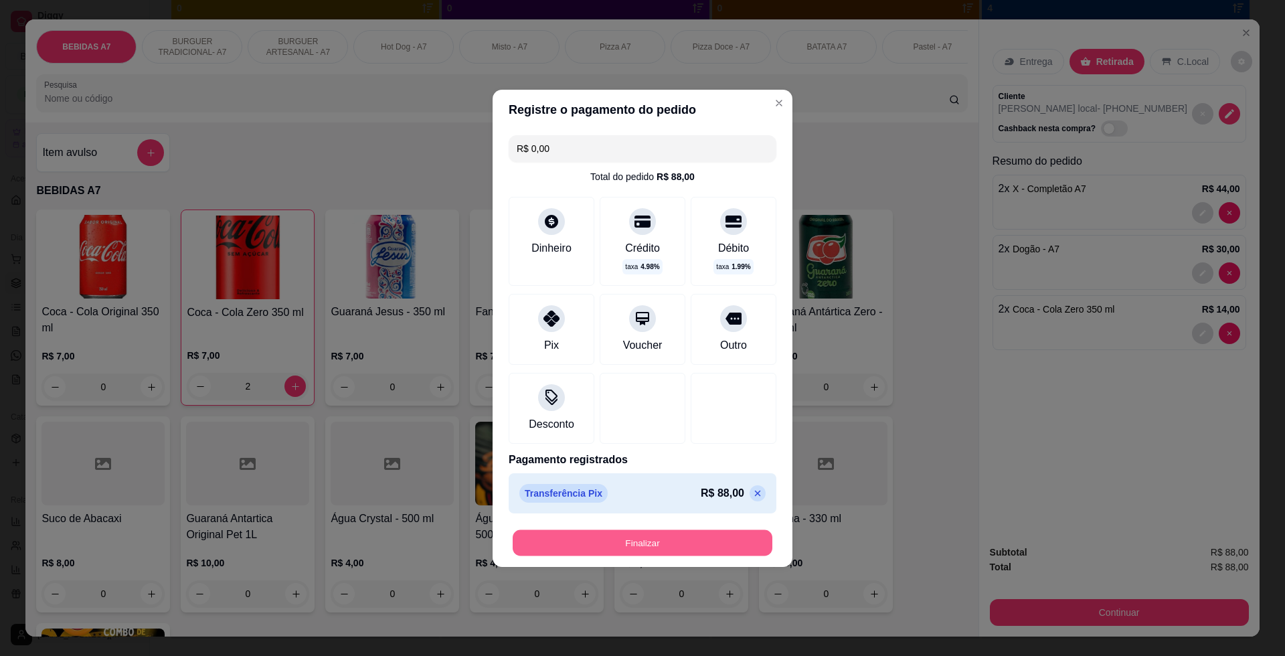
click at [704, 547] on button "Finalizar" at bounding box center [643, 543] width 260 height 26
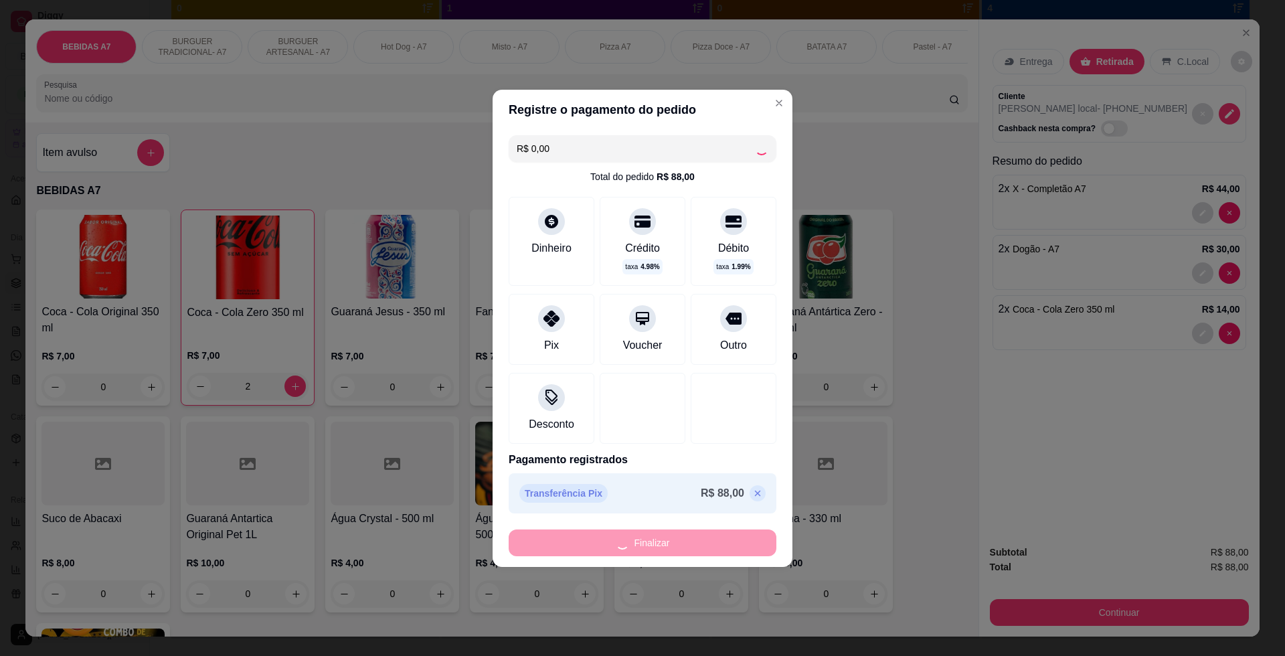
type input "0"
type input "-R$ 88,00"
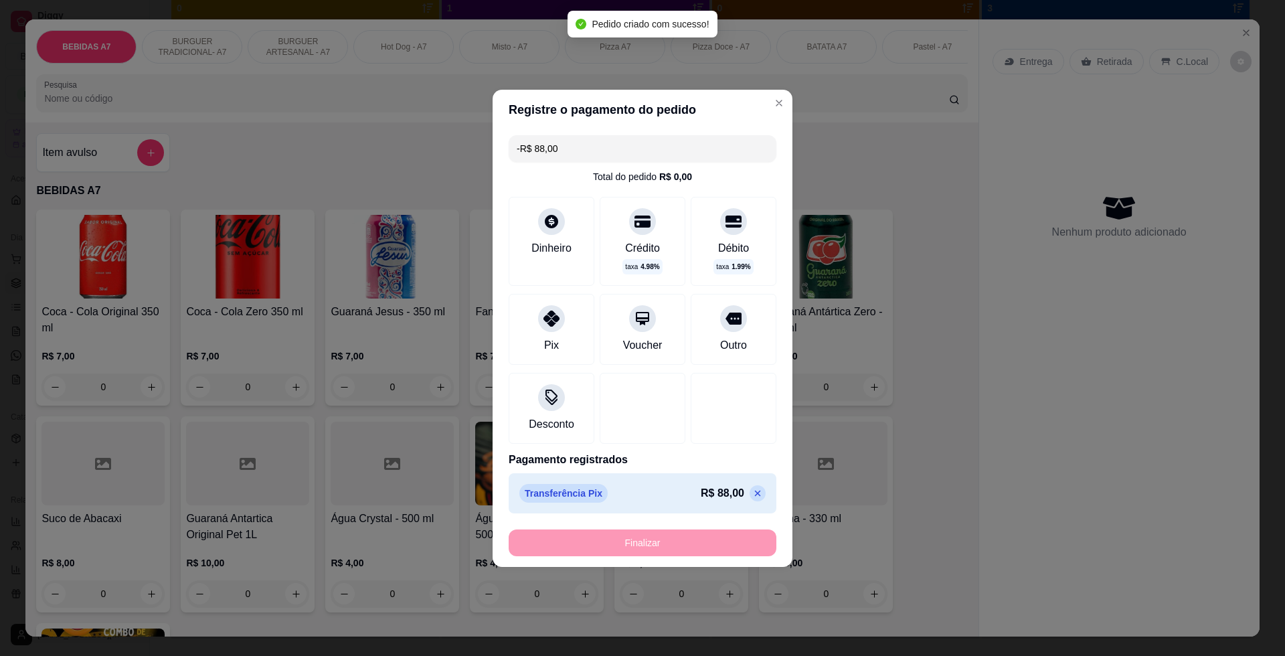
scroll to position [14, 0]
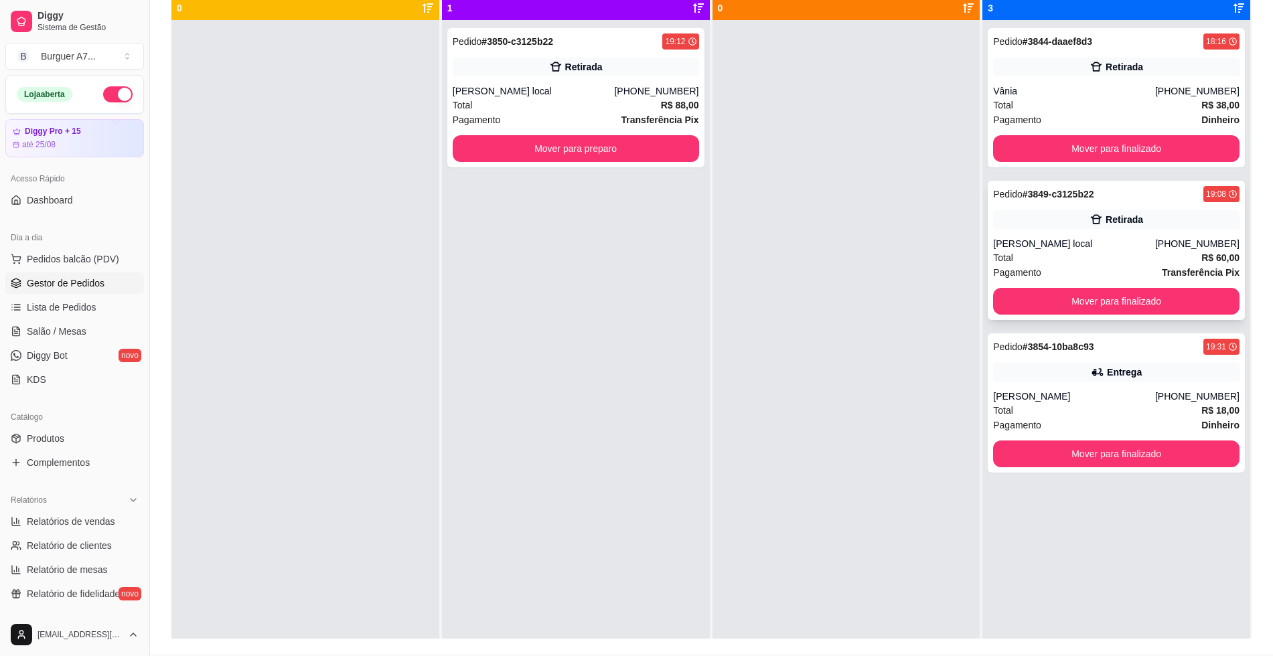
click at [1068, 252] on div "Total R$ 60,00" at bounding box center [1116, 257] width 246 height 15
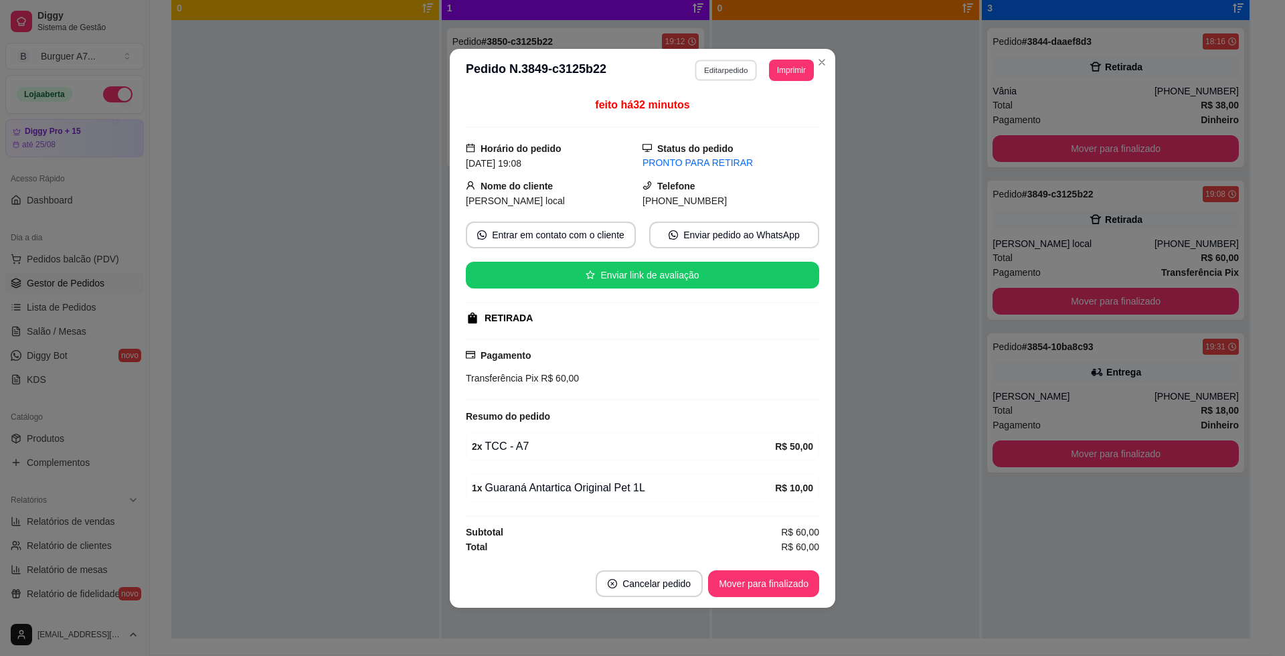
click at [746, 68] on button "Editar pedido" at bounding box center [727, 70] width 62 height 21
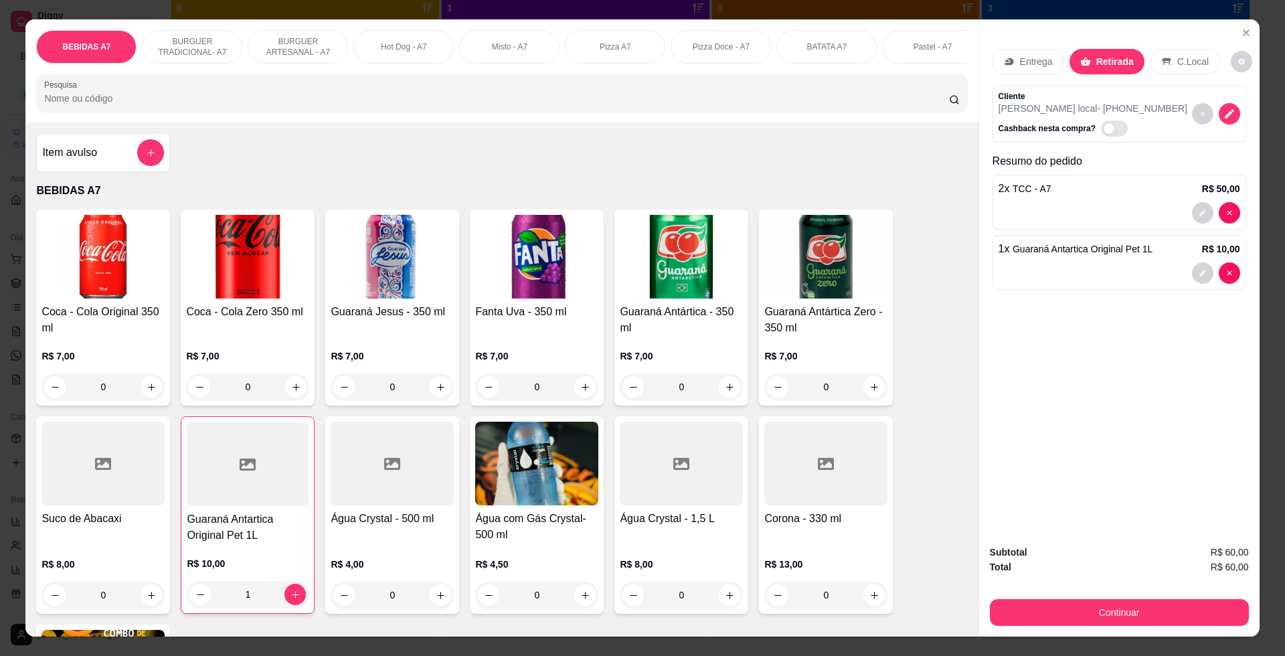
click at [93, 166] on div "Item avulso" at bounding box center [103, 152] width 122 height 27
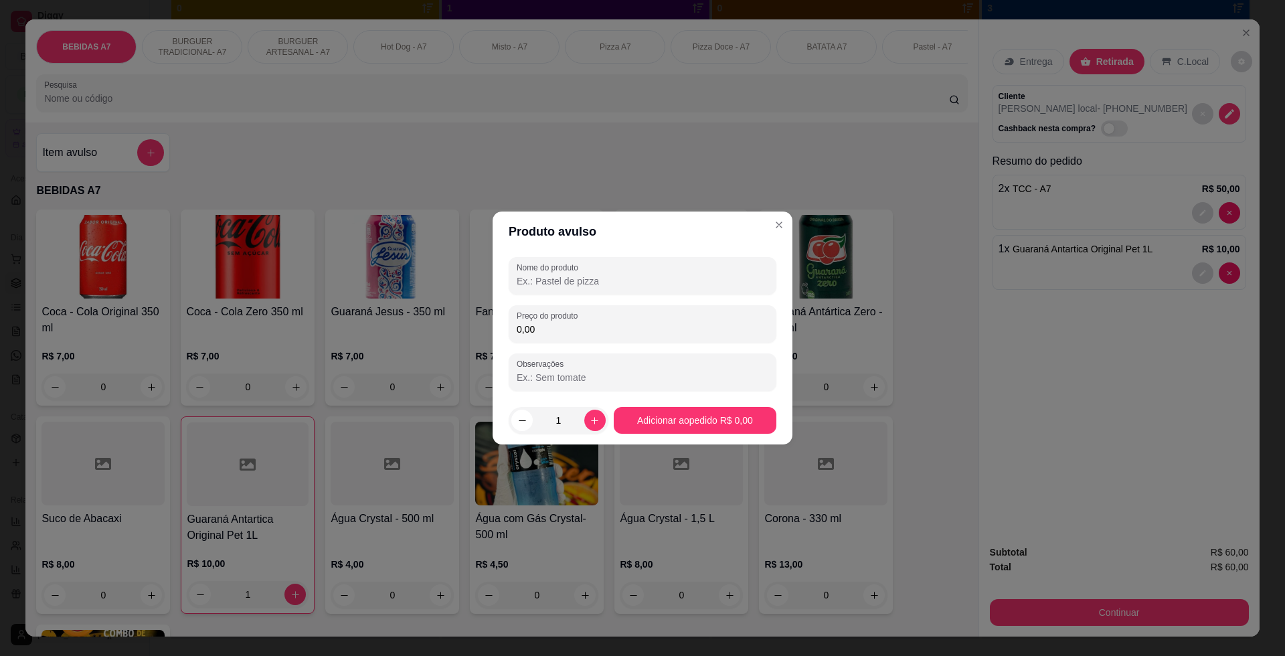
click at [726, 324] on input "0,00" at bounding box center [643, 329] width 252 height 13
type input "11,40"
click at [671, 278] on input "Nome do produto" at bounding box center [643, 280] width 252 height 13
type input "kg"
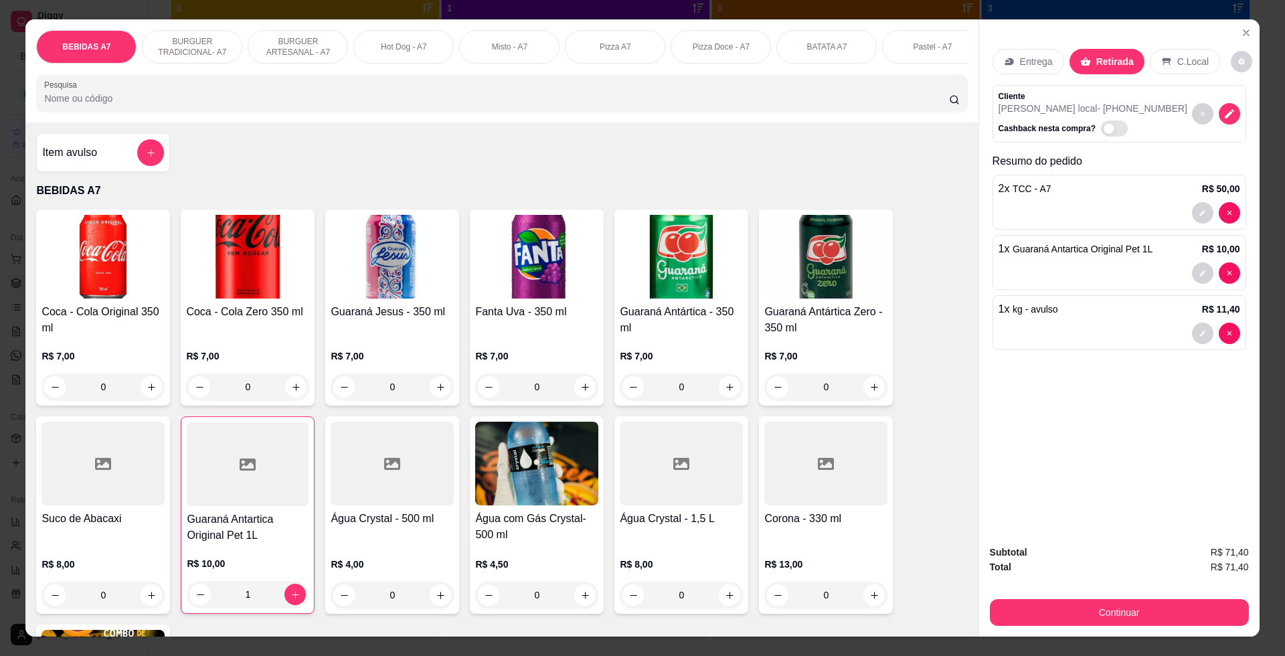
click at [102, 166] on div "Item avulso" at bounding box center [103, 152] width 122 height 27
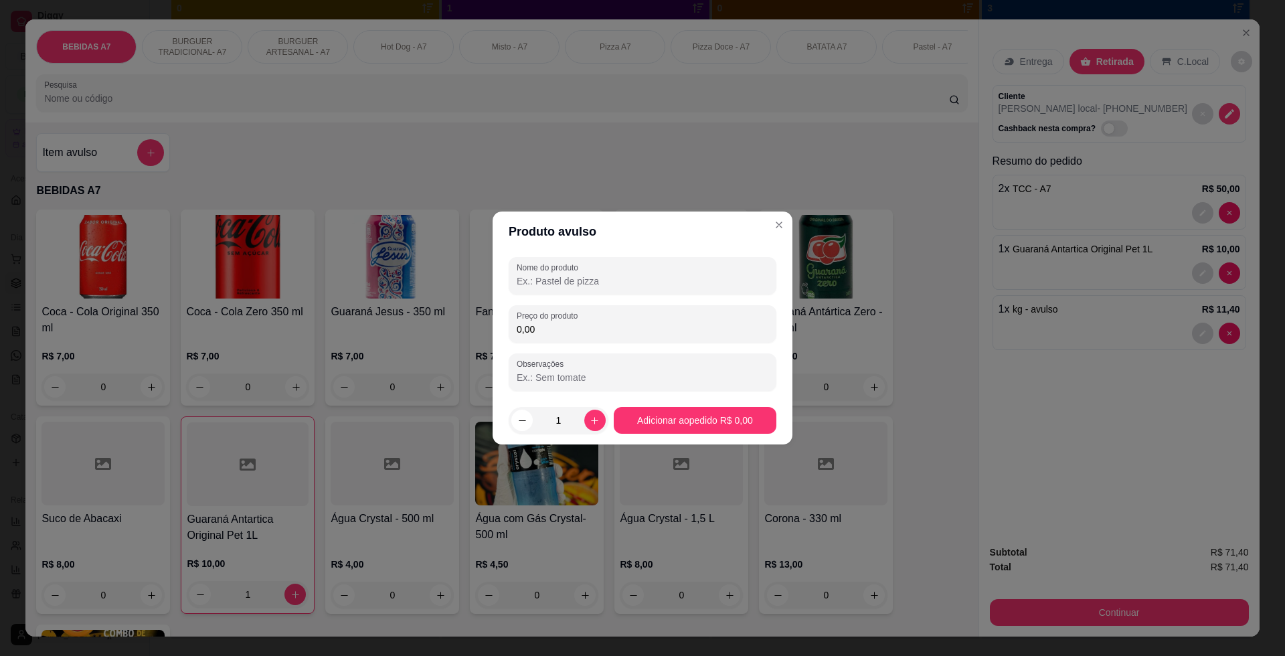
click at [582, 335] on input "0,00" at bounding box center [643, 329] width 252 height 13
type input "8,70"
click at [589, 282] on input "Nome do produto" at bounding box center [643, 280] width 252 height 13
type input "kg"
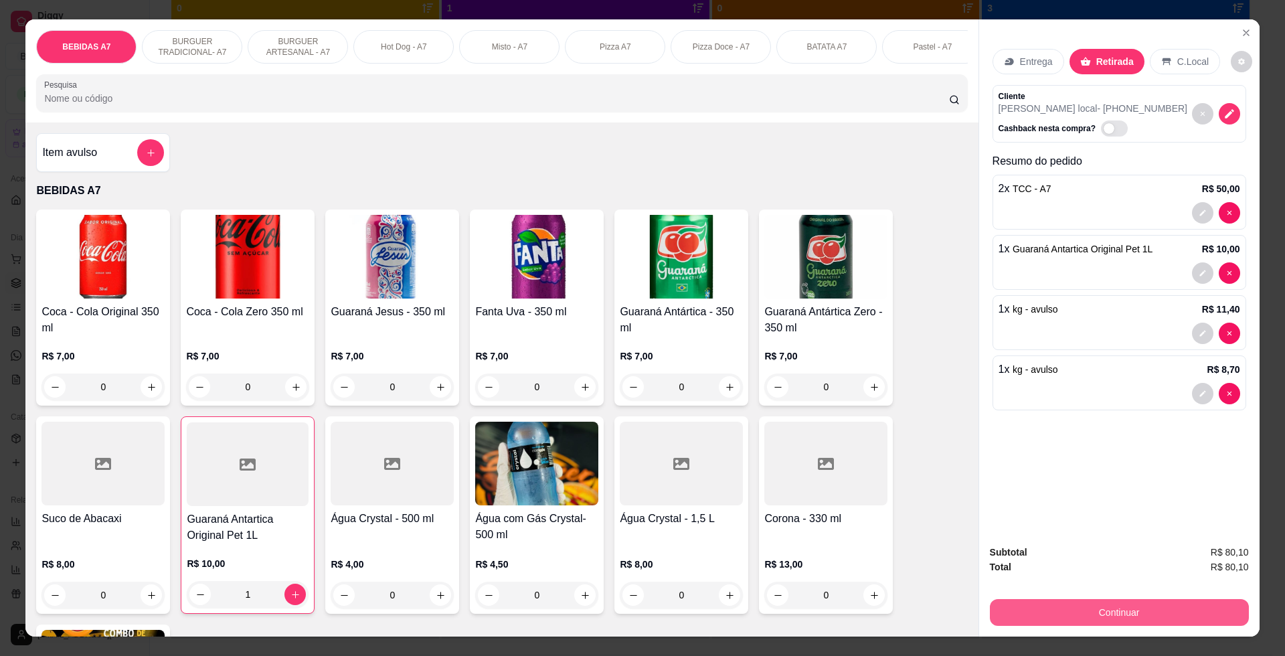
click at [1220, 607] on button "Continuar" at bounding box center [1119, 612] width 259 height 27
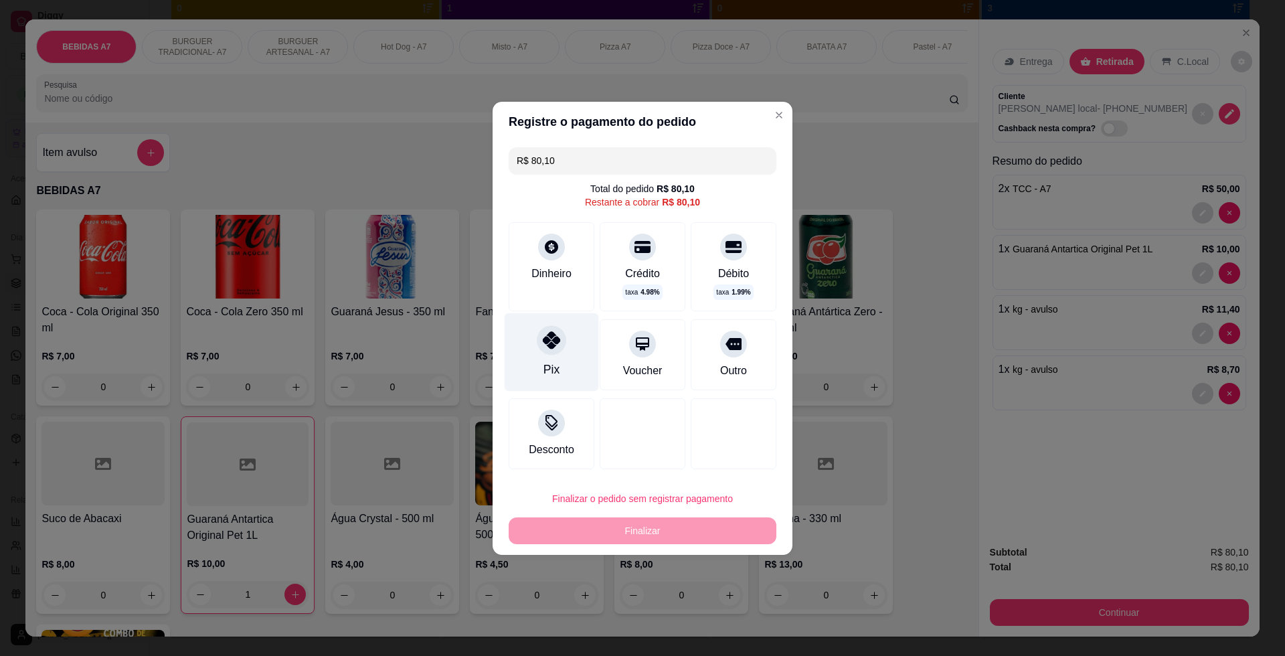
click at [552, 367] on div "Pix" at bounding box center [552, 369] width 16 height 17
type input "R$ 0,00"
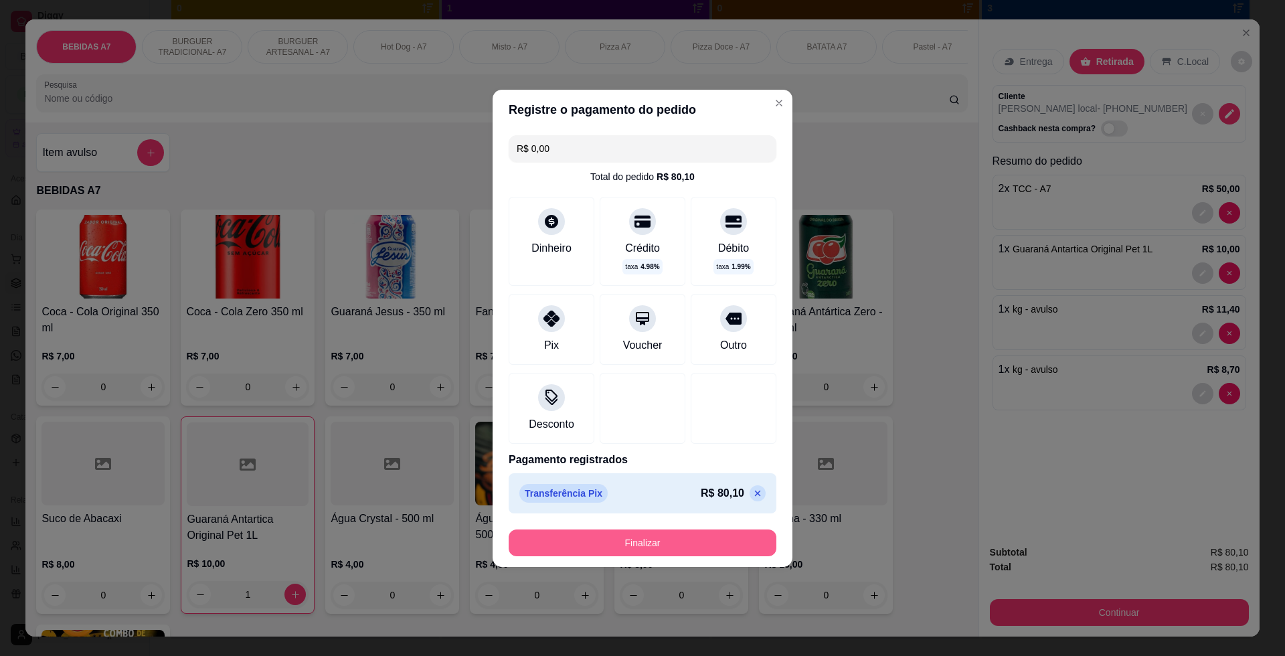
click at [688, 550] on button "Finalizar" at bounding box center [643, 543] width 268 height 27
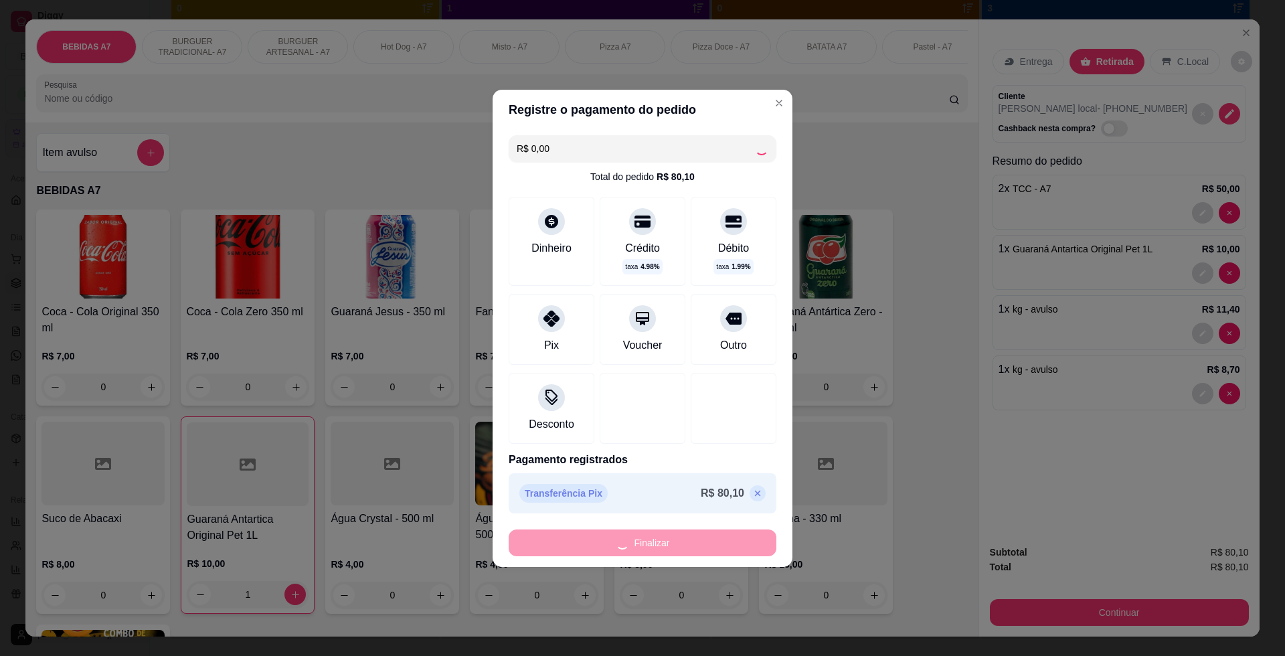
click at [677, 536] on div "Finalizar" at bounding box center [643, 543] width 268 height 27
type input "0"
type input "-R$ 80,10"
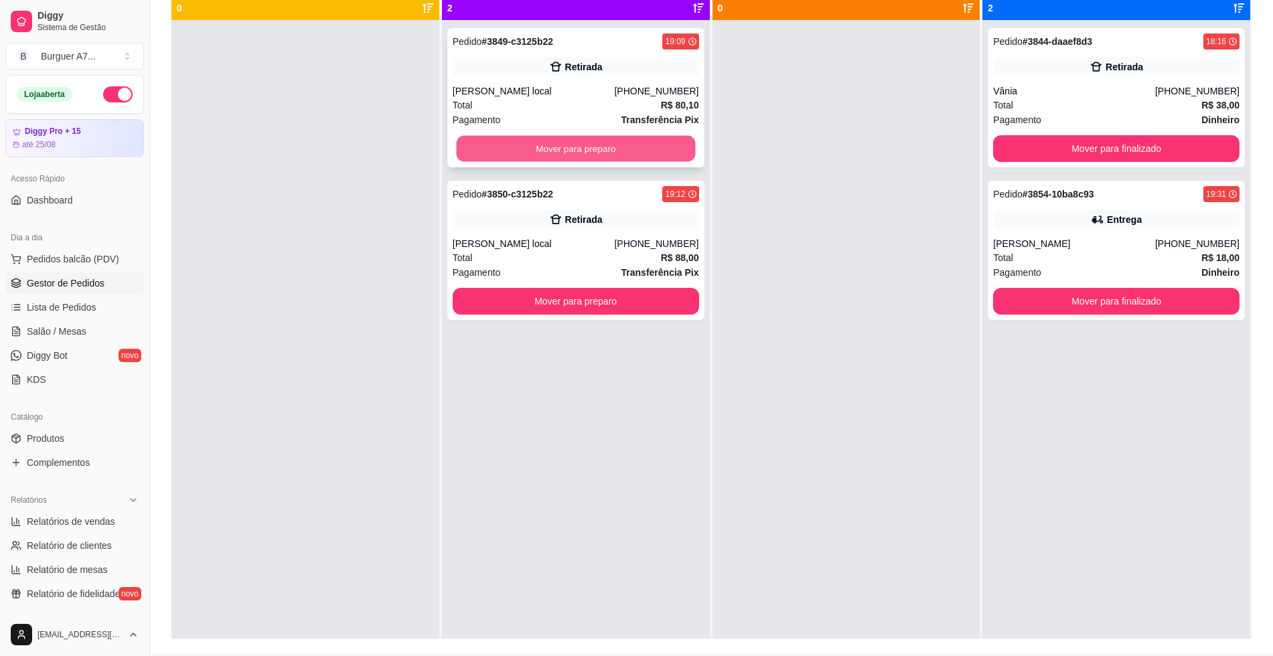
click at [646, 153] on button "Mover para preparo" at bounding box center [575, 149] width 239 height 26
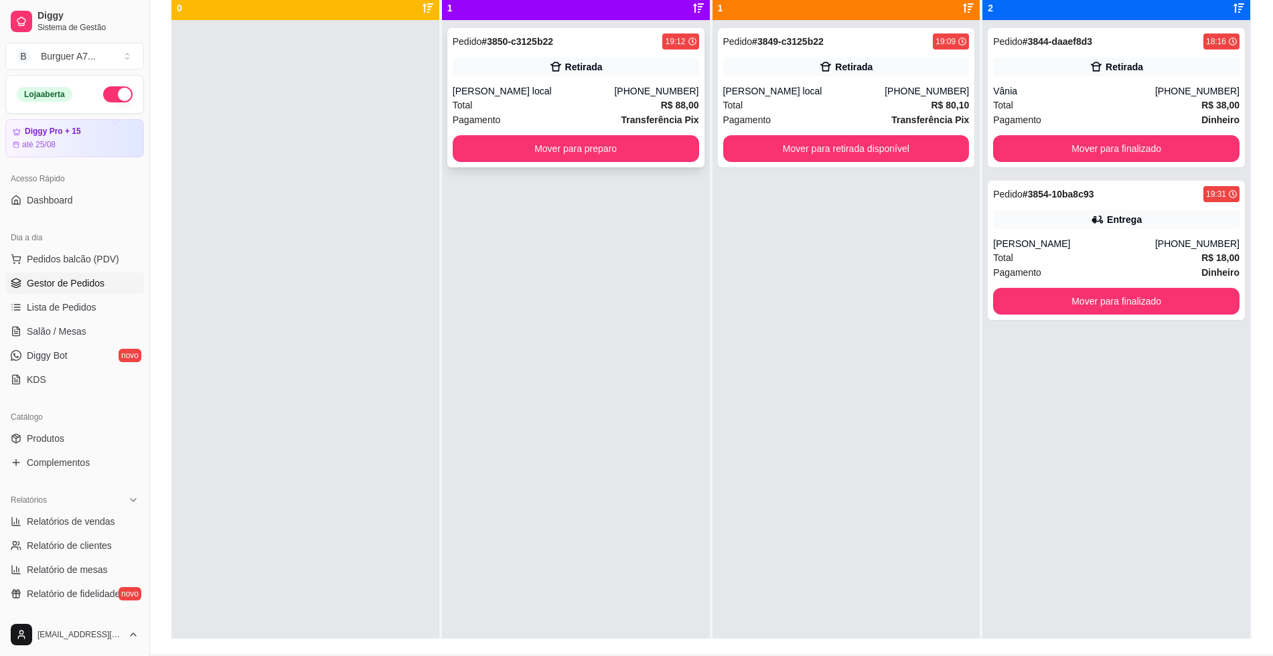
click at [659, 165] on div "Pedido # 3850-c3125b22 19:12 Retirada Rodrigo local [PHONE_NUMBER] Total R$ 88,…" at bounding box center [575, 97] width 257 height 139
click at [684, 148] on button "Mover para preparo" at bounding box center [575, 149] width 239 height 26
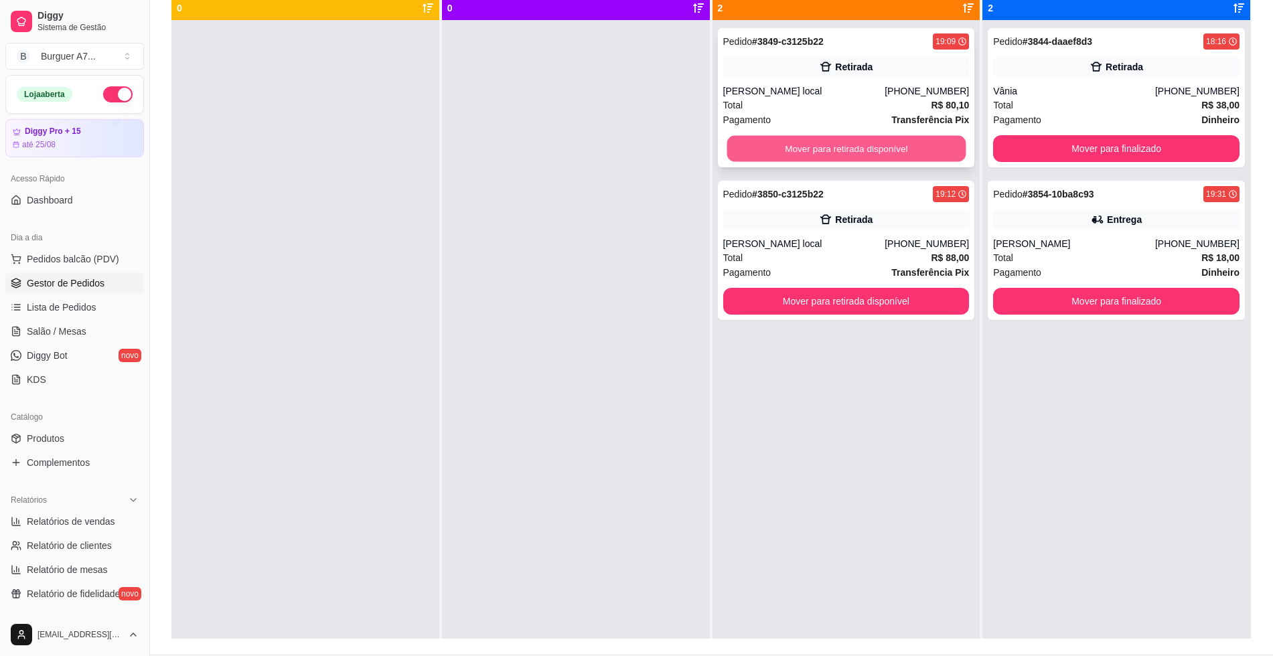
click at [939, 149] on button "Mover para retirada disponível" at bounding box center [845, 149] width 239 height 26
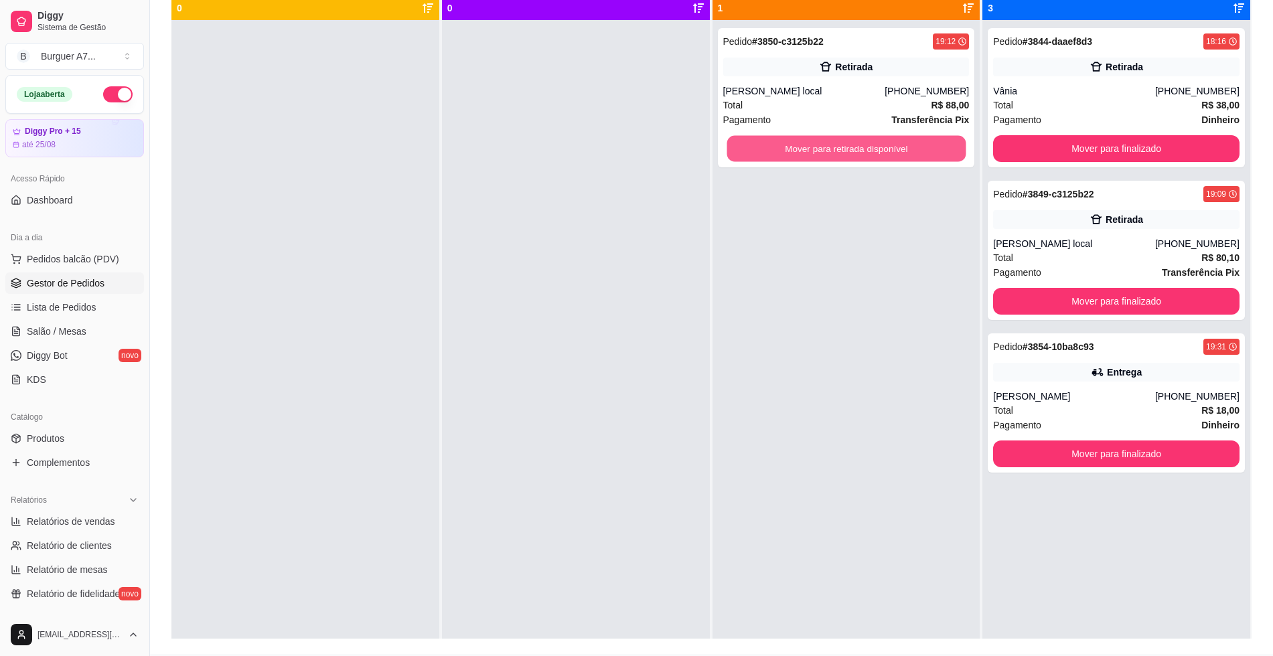
click at [939, 149] on button "Mover para retirada disponível" at bounding box center [845, 149] width 239 height 26
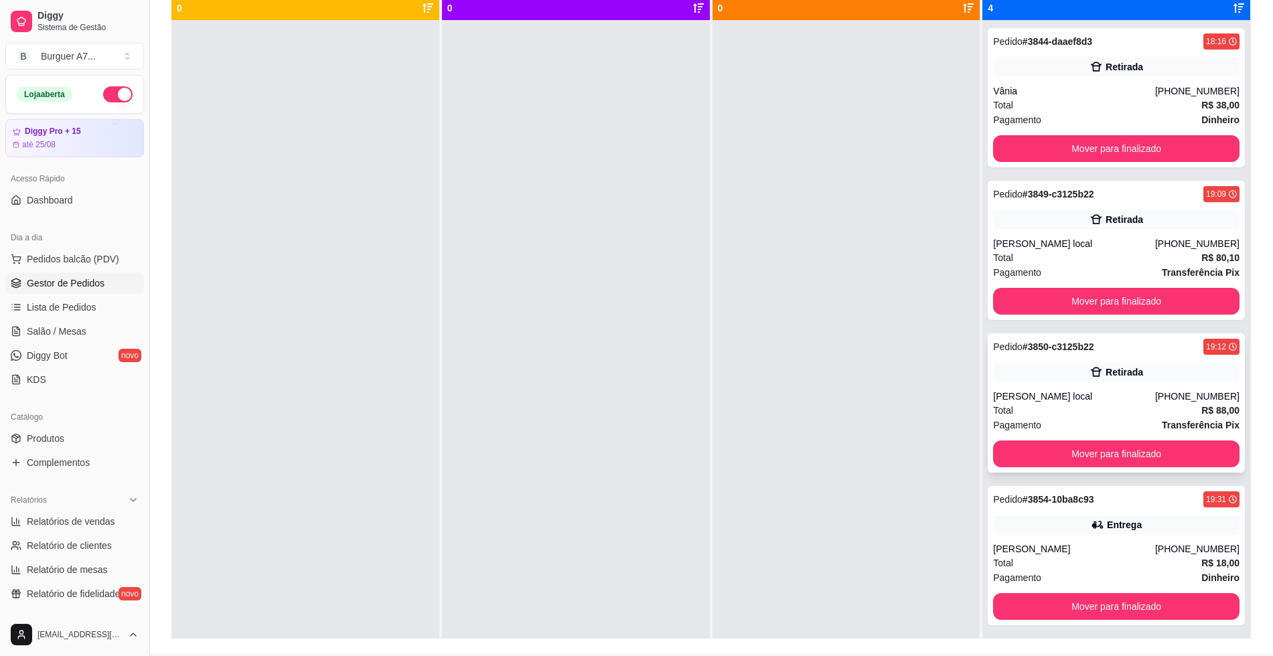
click at [1109, 388] on div "Pedido # 3850-c3125b22 19:12 Retirada Rodrigo local [PHONE_NUMBER] Total R$ 88,…" at bounding box center [1115, 402] width 257 height 139
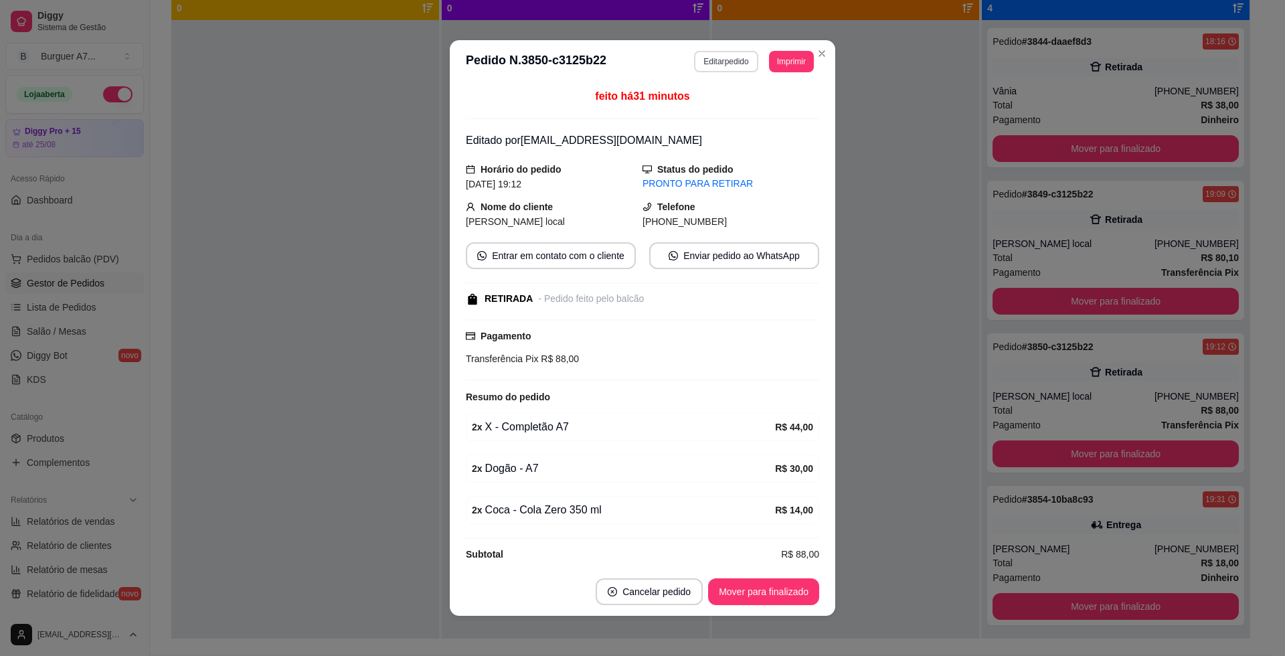
click at [721, 64] on button "Editar pedido" at bounding box center [726, 61] width 64 height 21
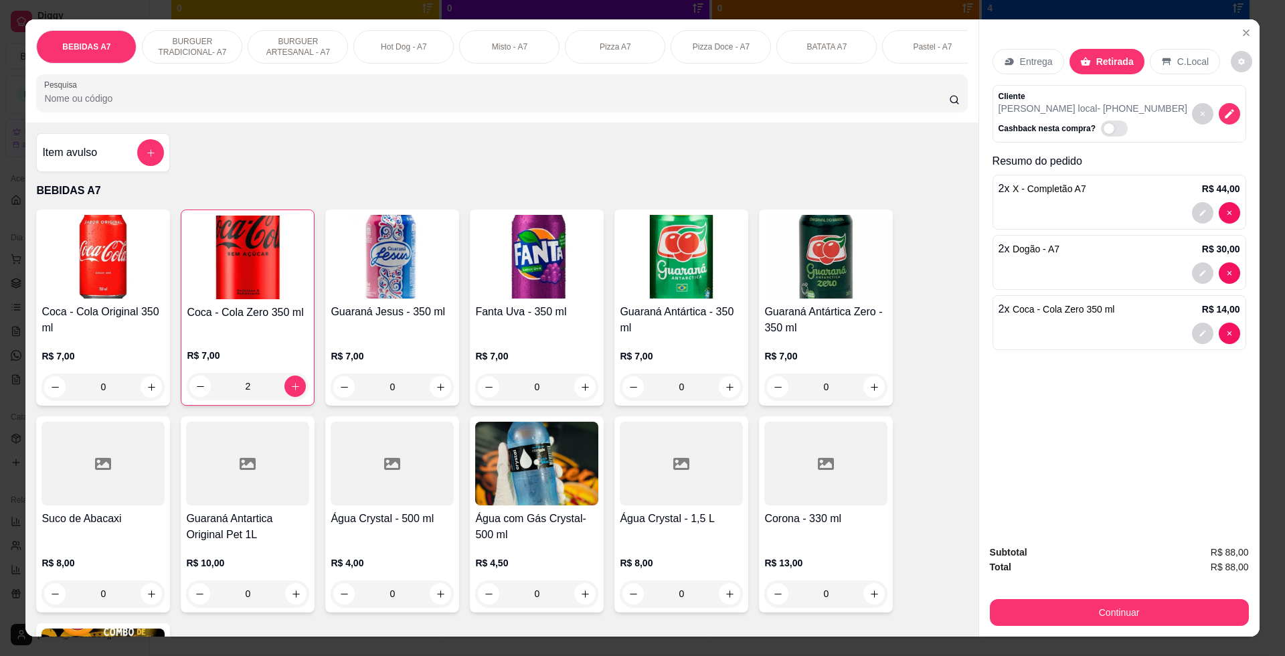
click at [123, 166] on div "Item avulso" at bounding box center [103, 152] width 122 height 27
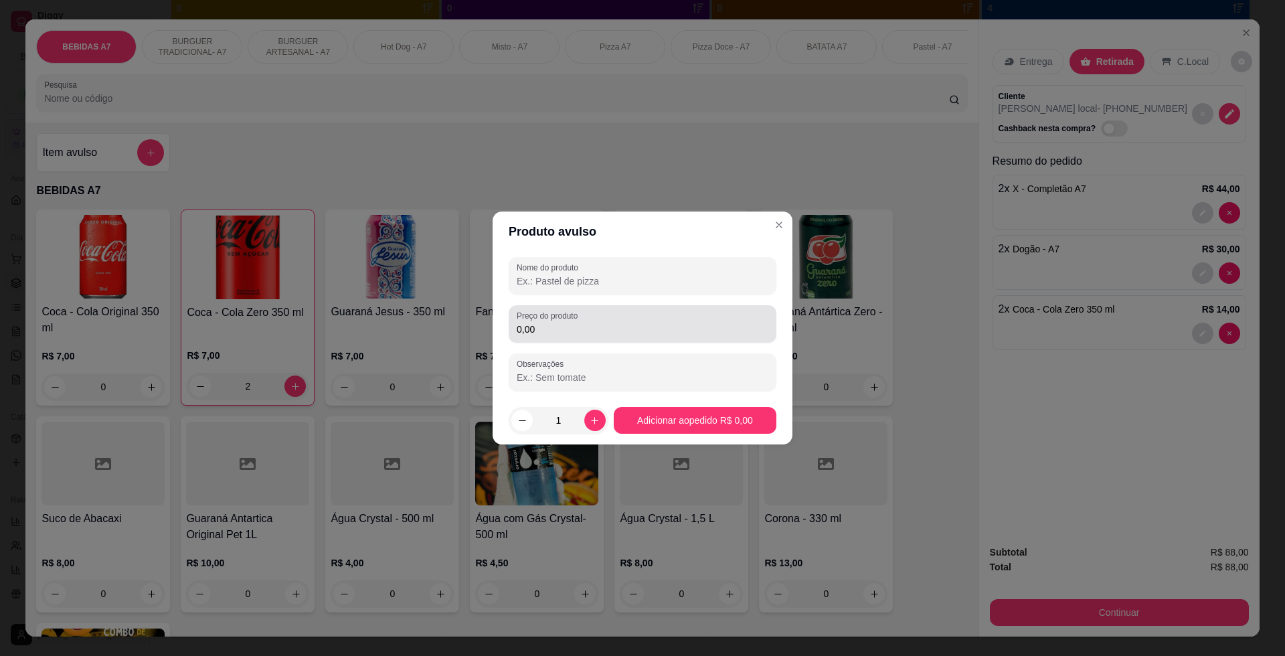
click at [621, 331] on input "0,00" at bounding box center [643, 329] width 252 height 13
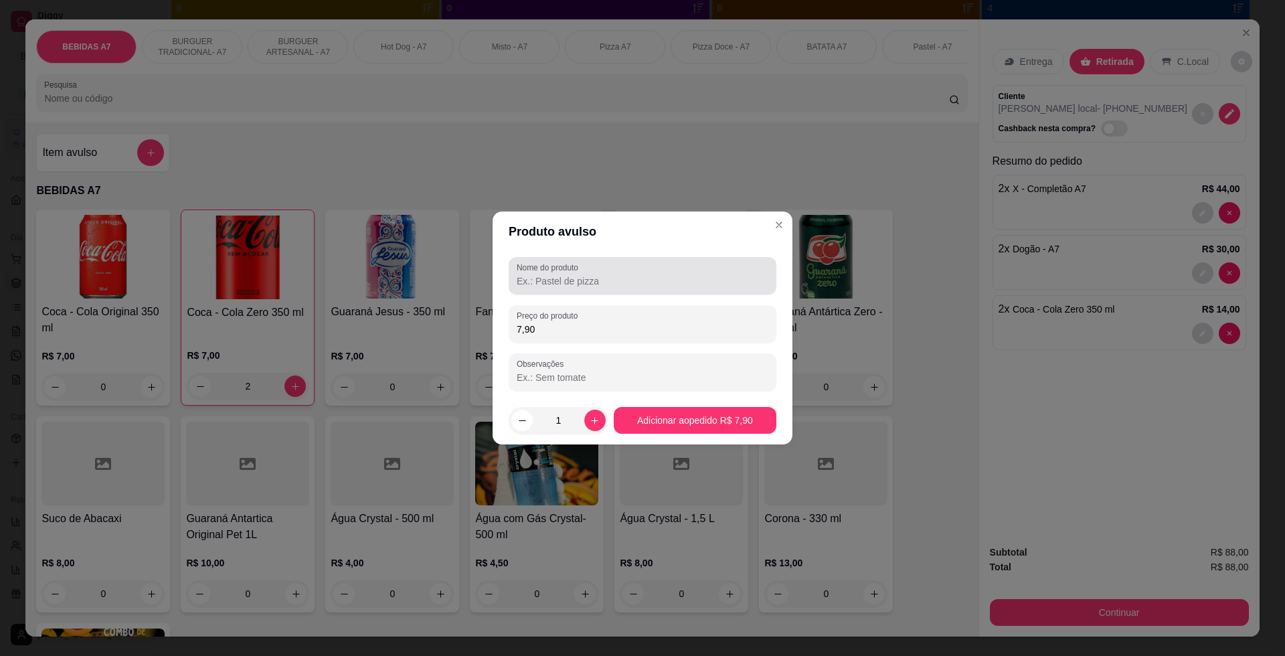
type input "7,90"
click at [562, 283] on input "Nome do produto" at bounding box center [643, 280] width 252 height 13
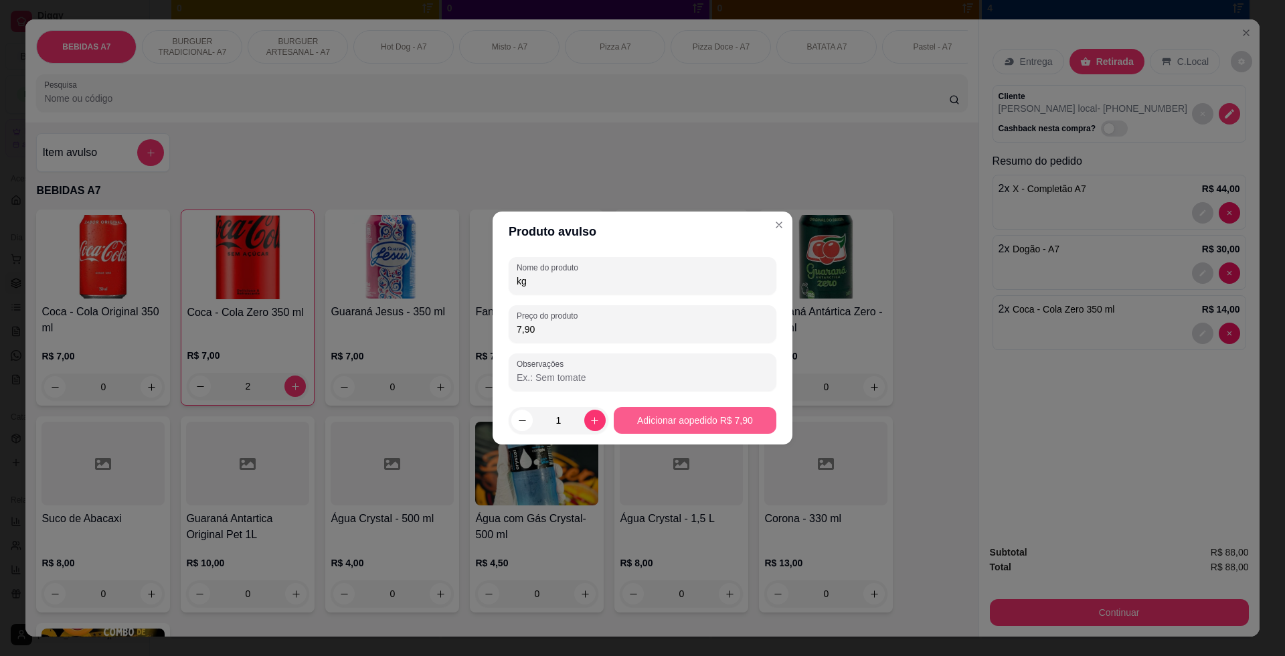
type input "kg"
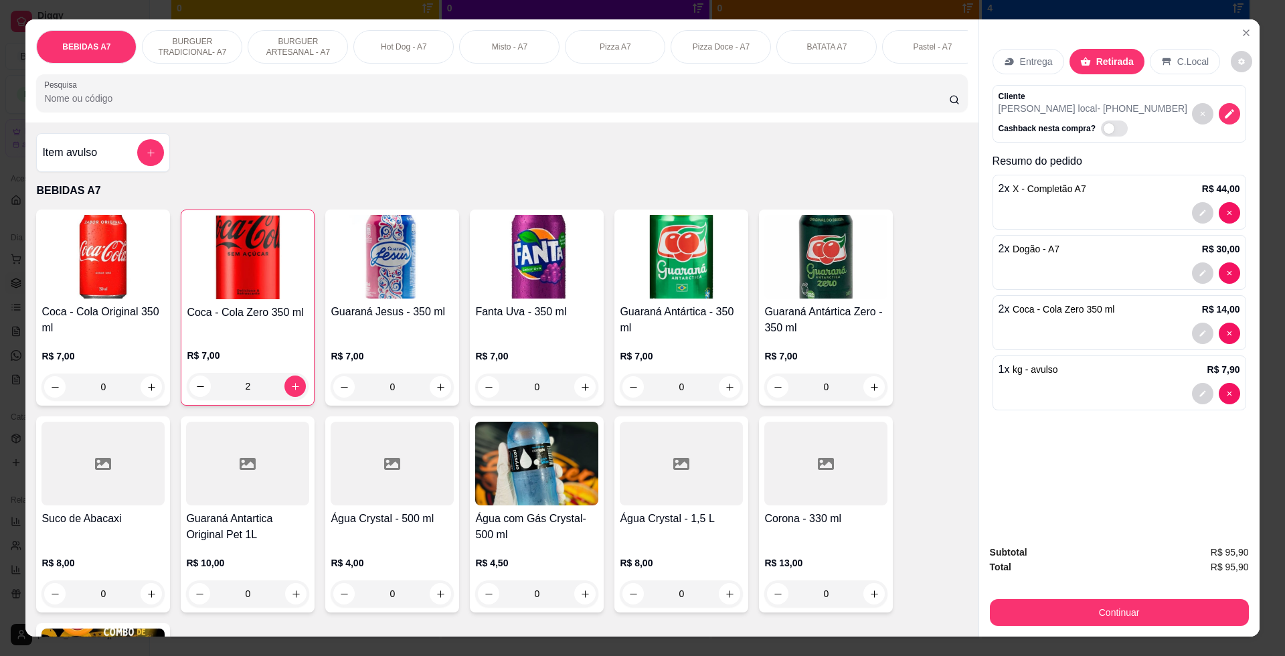
click at [161, 159] on div "Item avulso" at bounding box center [103, 152] width 134 height 39
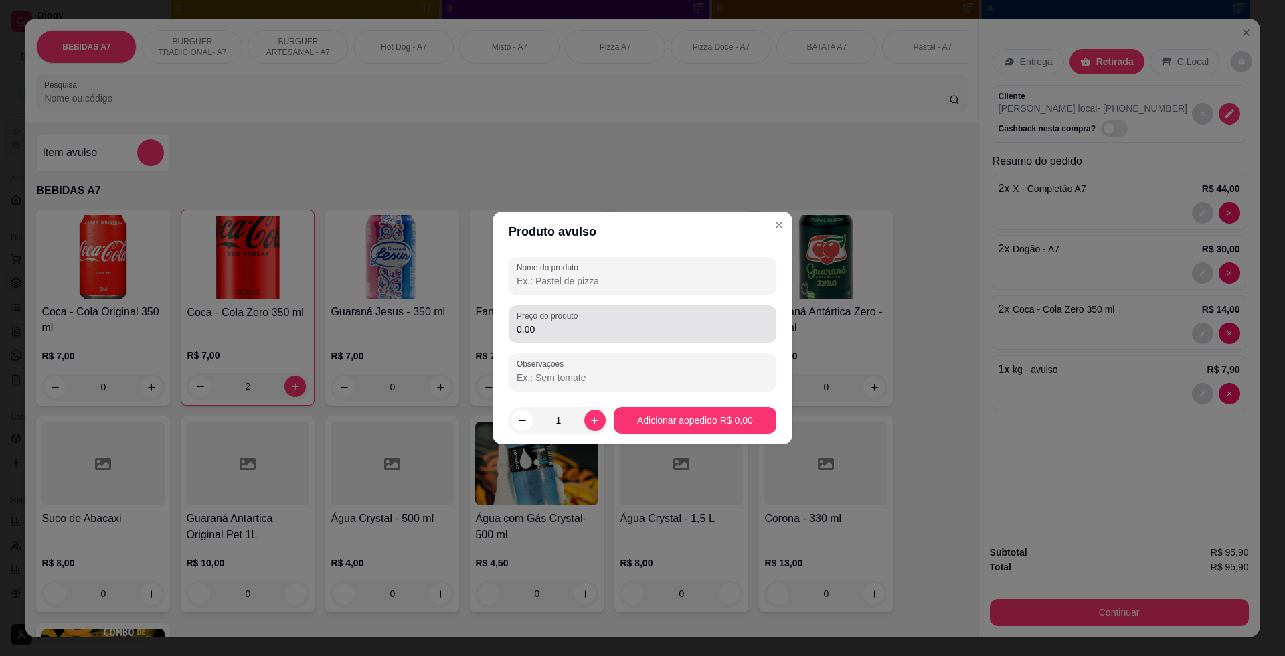
drag, startPoint x: 526, startPoint y: 315, endPoint x: 534, endPoint y: 318, distance: 8.7
click at [534, 318] on label "Preço do produto" at bounding box center [550, 315] width 66 height 11
drag, startPoint x: 534, startPoint y: 318, endPoint x: 586, endPoint y: 326, distance: 53.5
click at [586, 326] on input "0,00" at bounding box center [643, 329] width 252 height 13
type input "12,00"
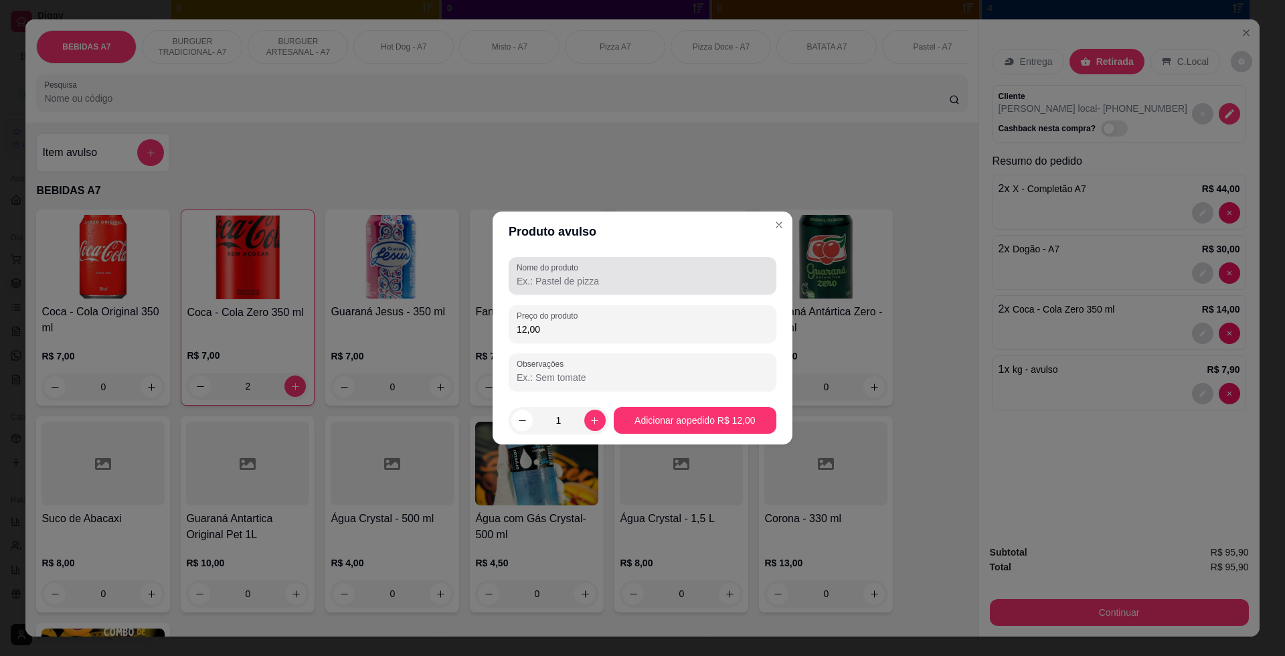
click at [527, 268] on label "Nome do produto" at bounding box center [550, 267] width 66 height 11
click at [527, 274] on input "Nome do produto" at bounding box center [643, 280] width 252 height 13
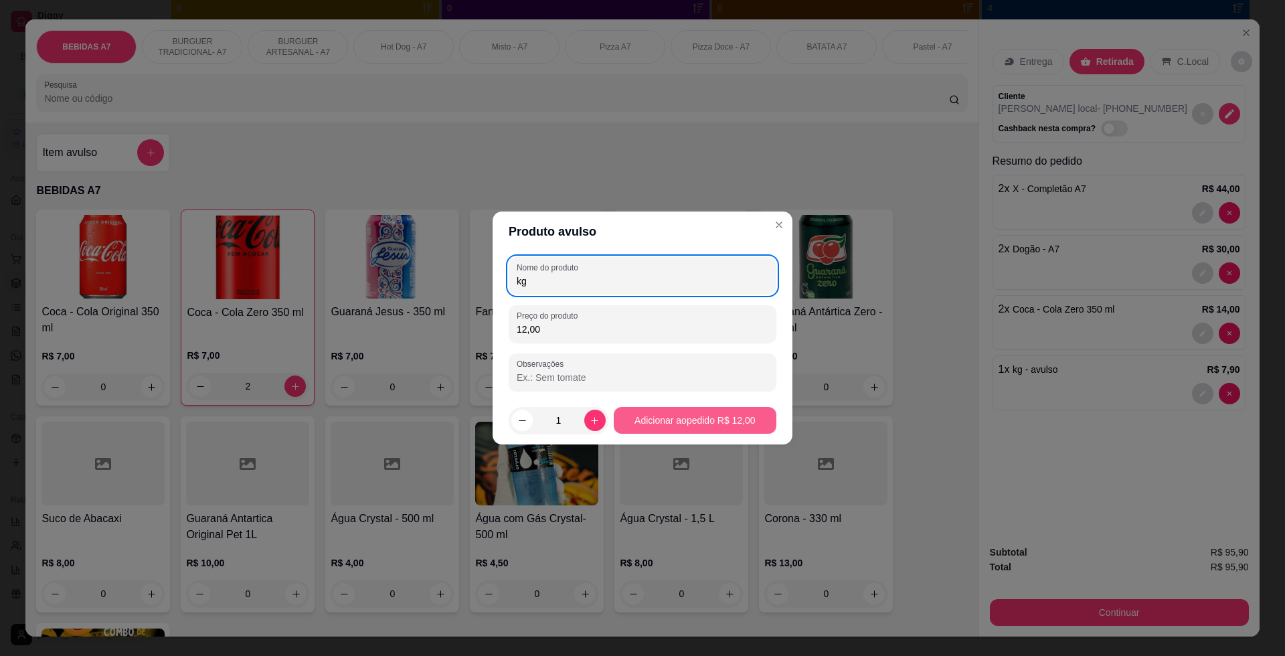
type input "kg"
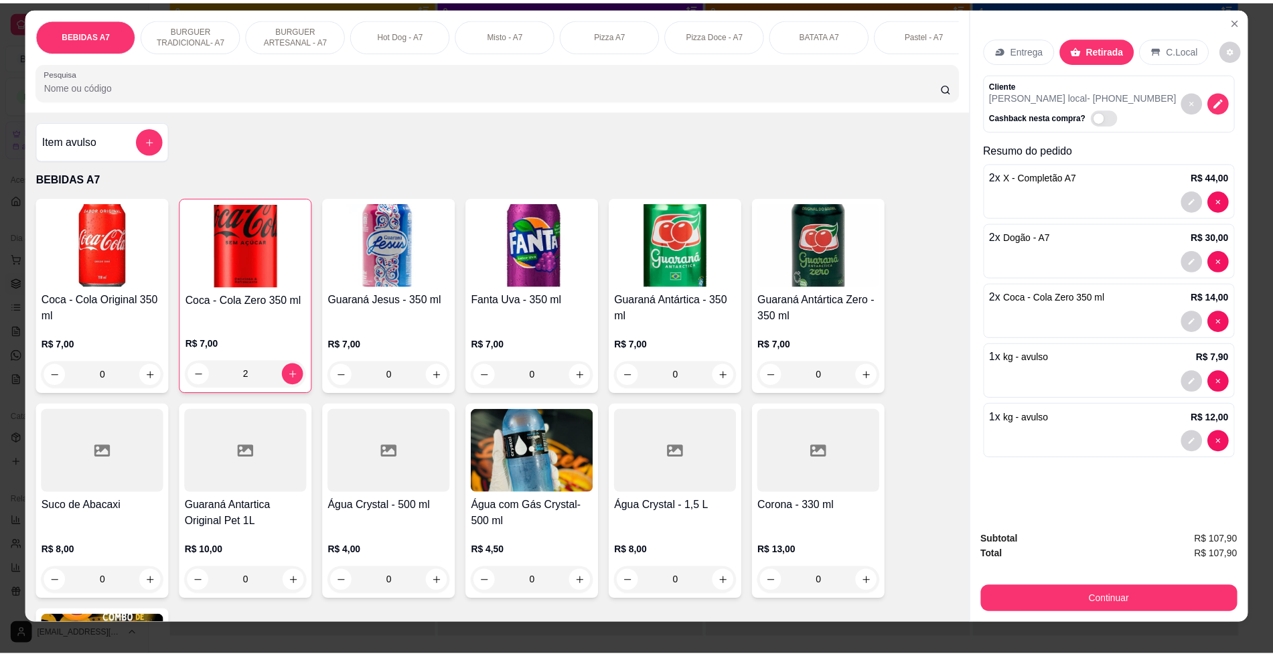
scroll to position [23, 0]
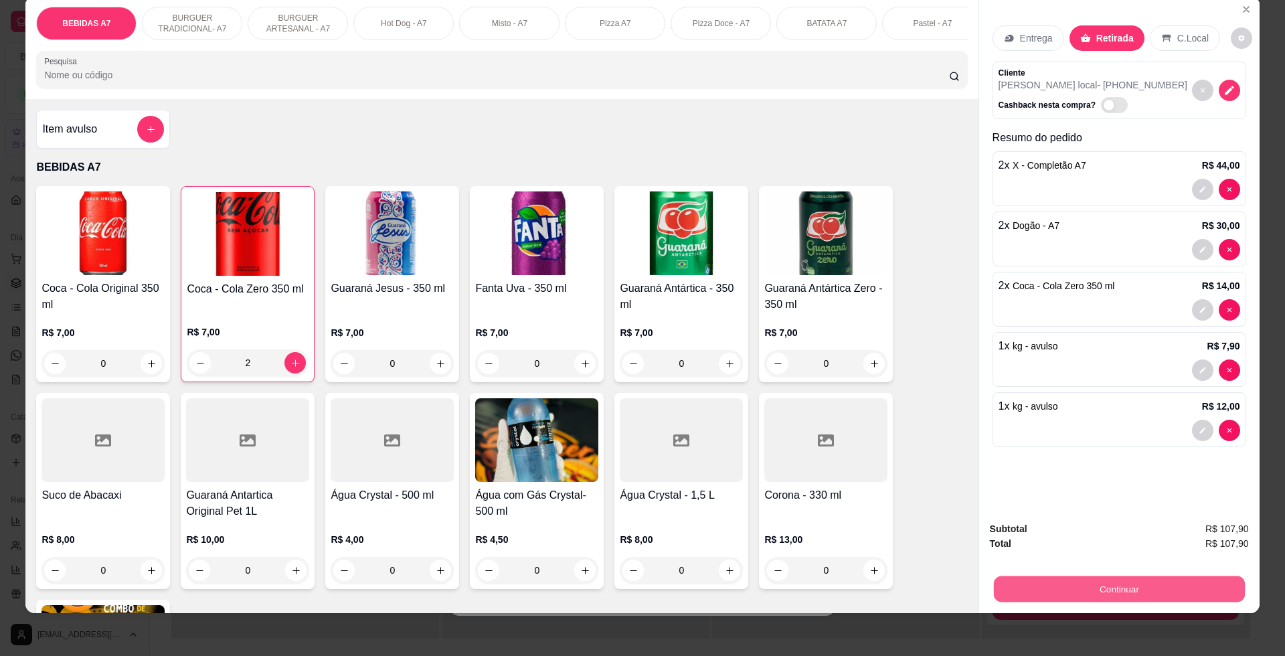
click at [1214, 588] on button "Continuar" at bounding box center [1118, 589] width 251 height 26
click at [1192, 362] on button "decrease-product-quantity" at bounding box center [1202, 369] width 21 height 21
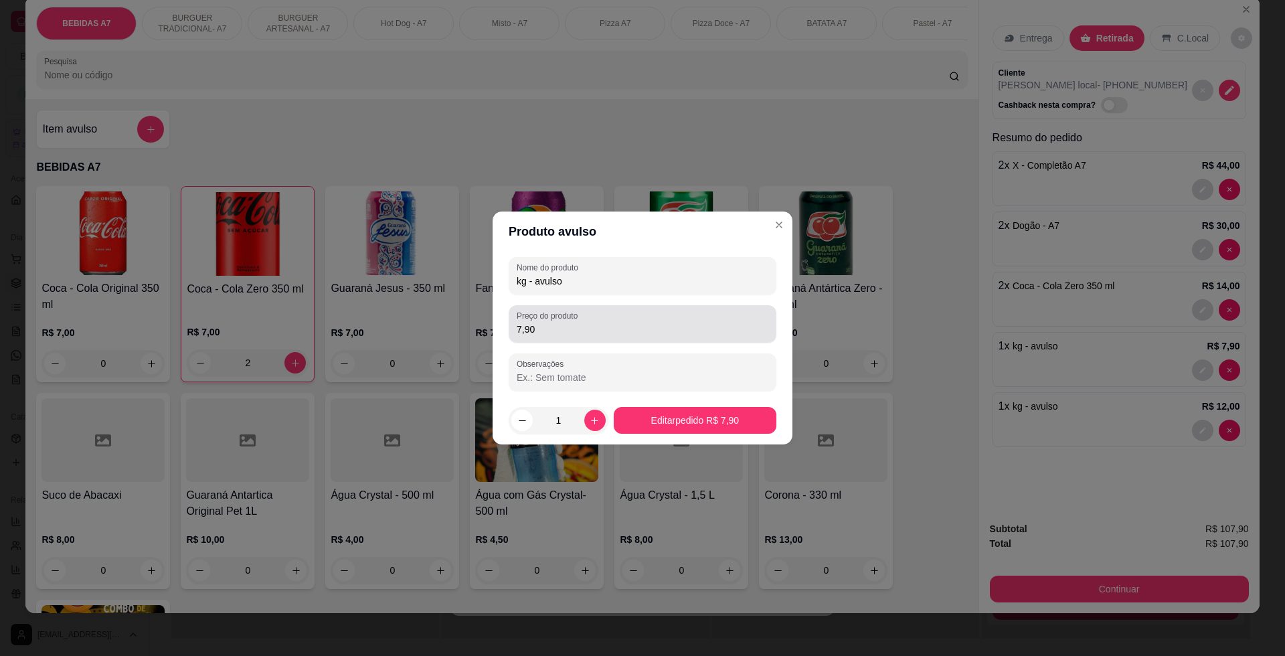
click at [610, 313] on div "7,90" at bounding box center [643, 324] width 252 height 27
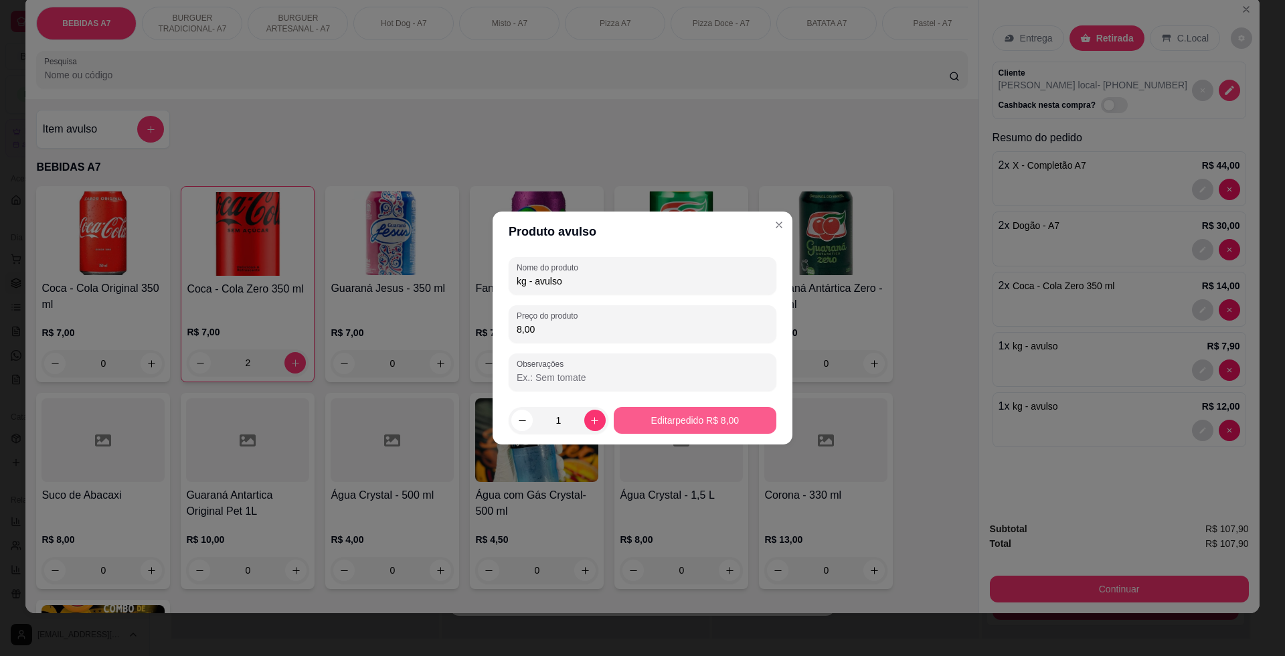
type input "8,00"
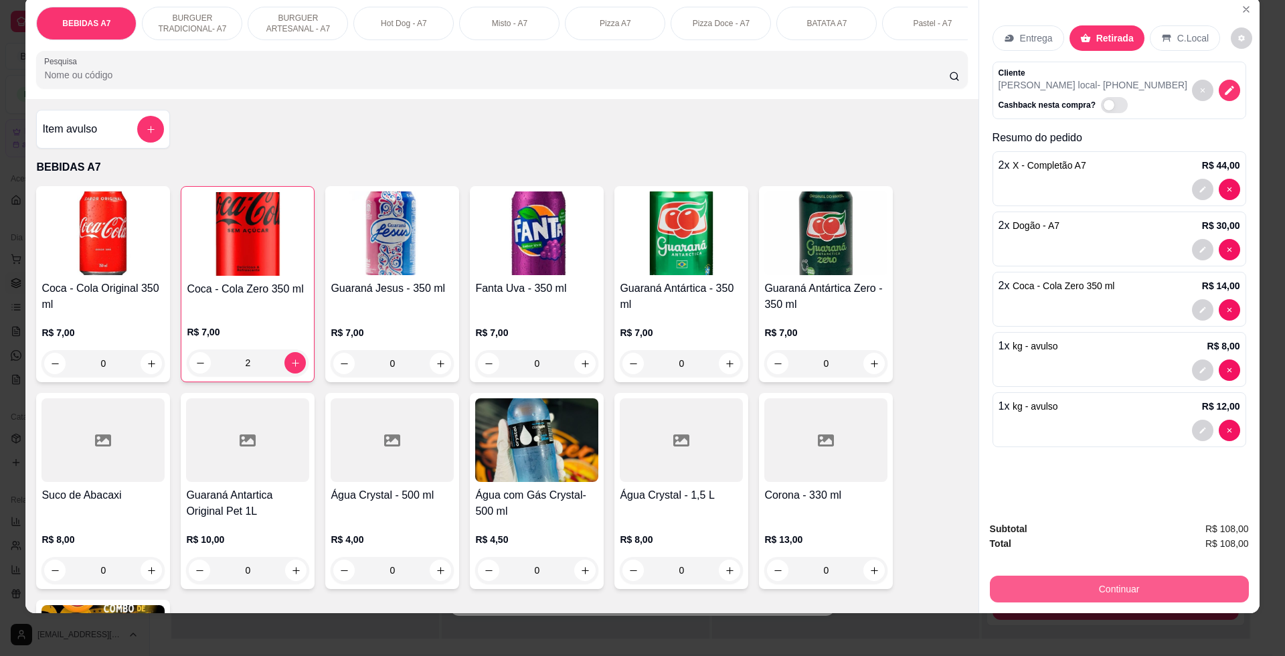
click at [1147, 587] on button "Continuar" at bounding box center [1119, 589] width 259 height 27
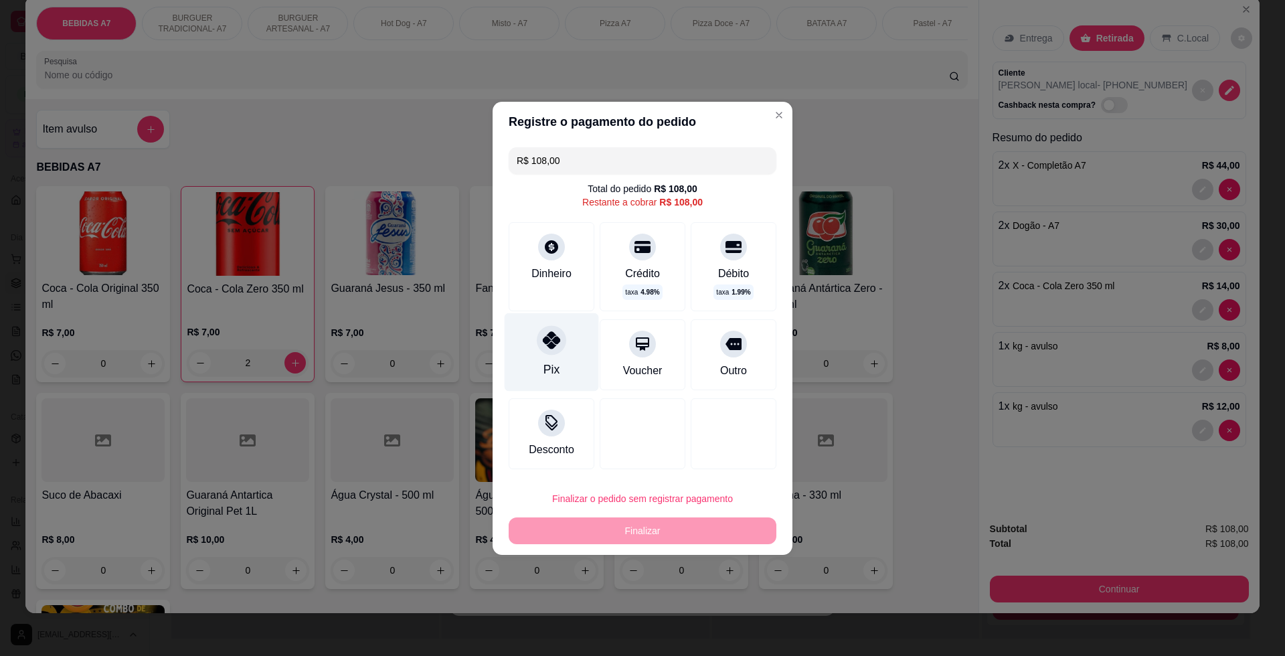
click at [536, 362] on div "Pix" at bounding box center [552, 352] width 94 height 78
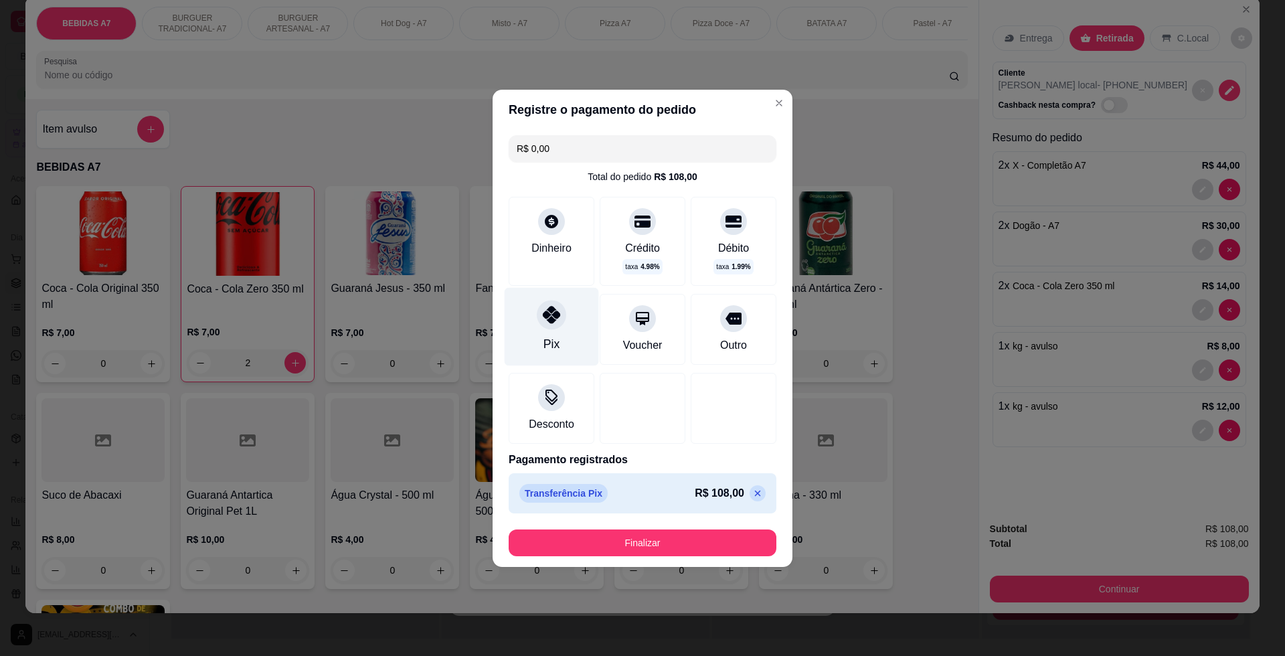
type input "R$ 0,00"
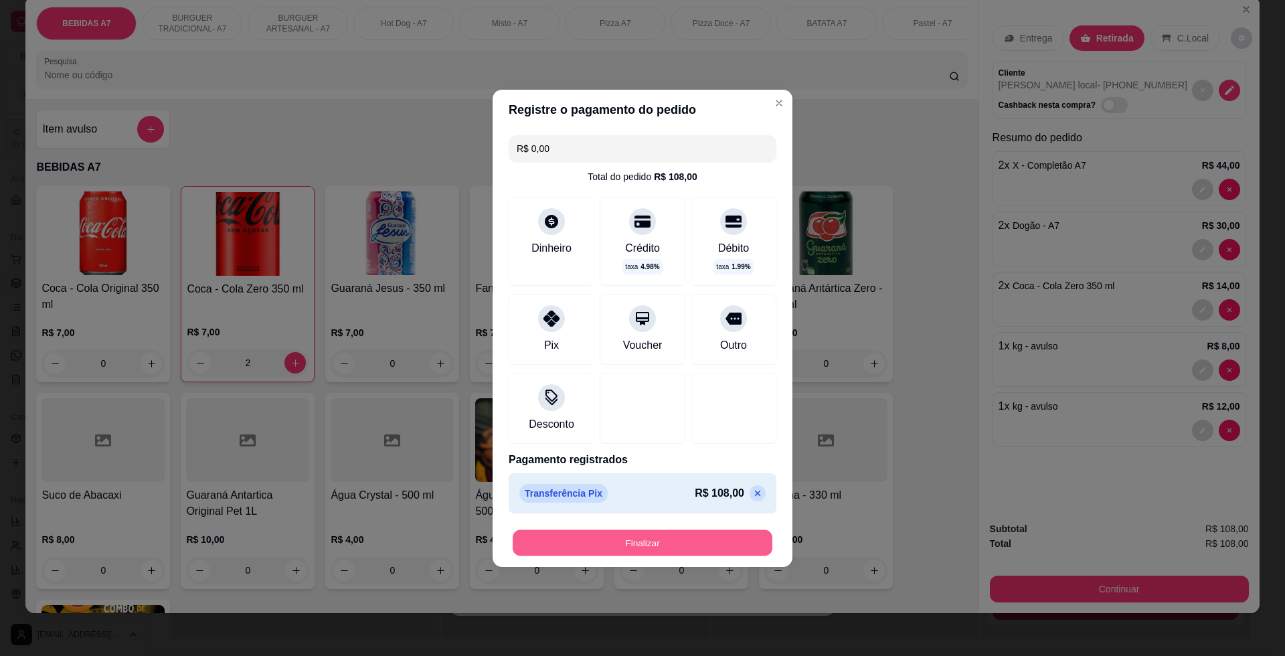
click at [686, 551] on button "Finalizar" at bounding box center [643, 543] width 260 height 26
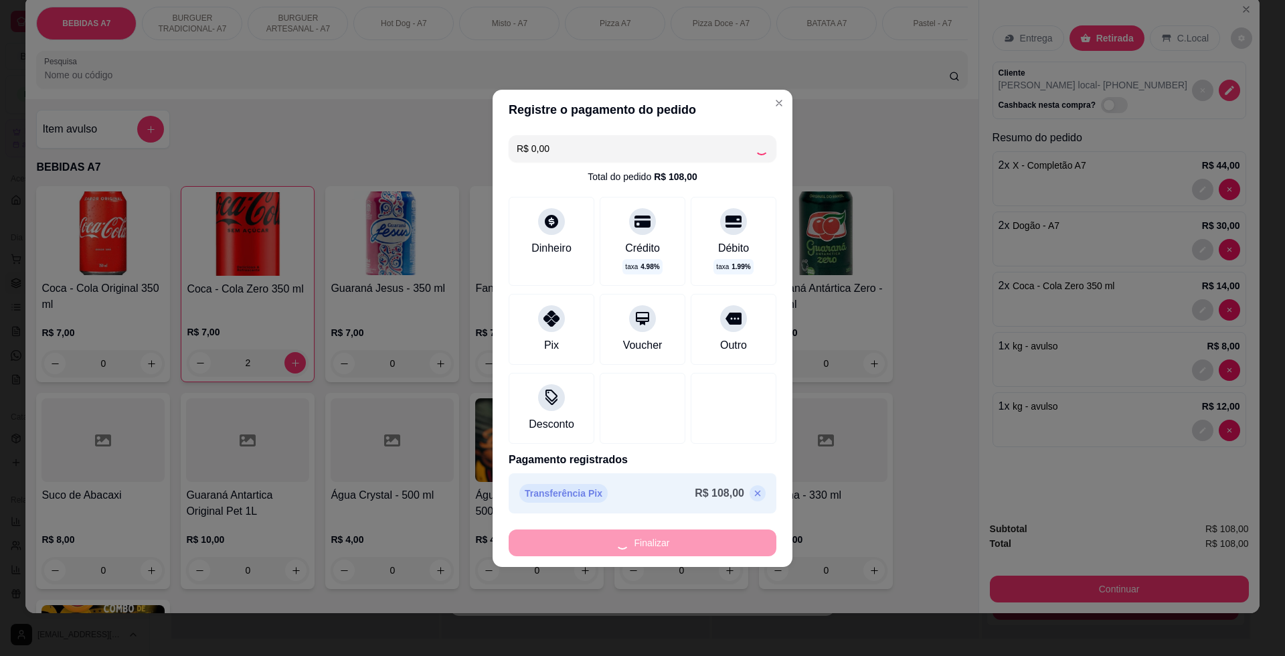
type input "0"
type input "-R$ 108,00"
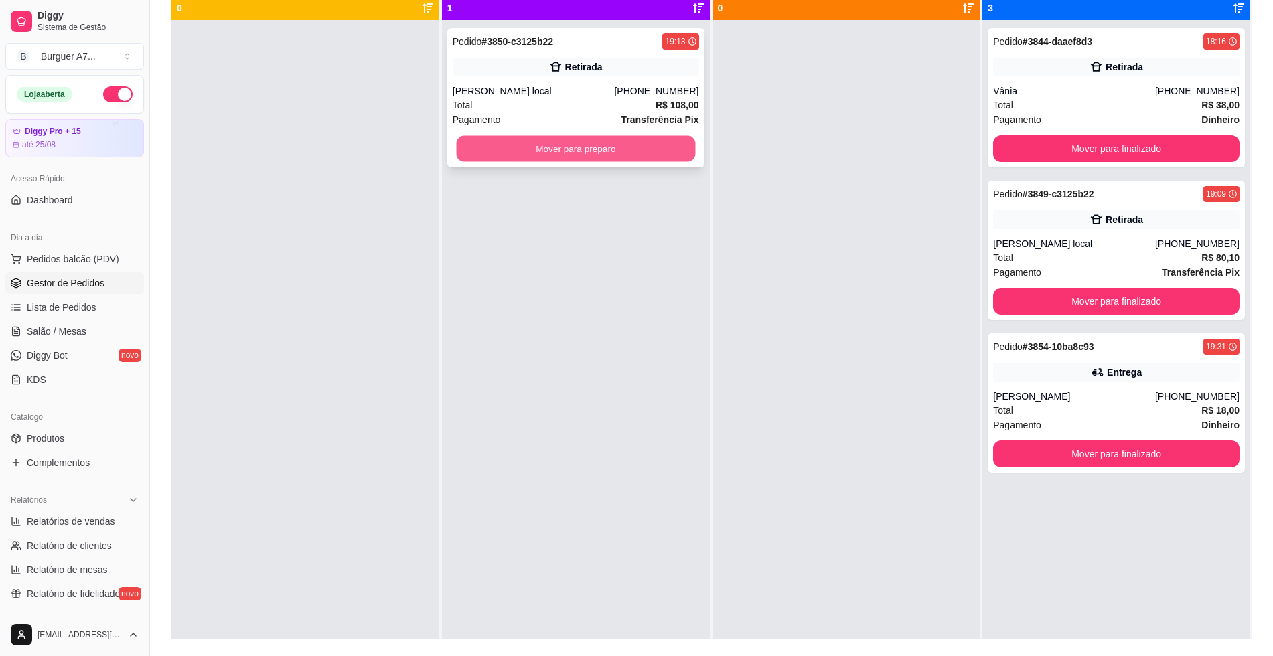
click at [659, 141] on button "Mover para preparo" at bounding box center [575, 149] width 239 height 26
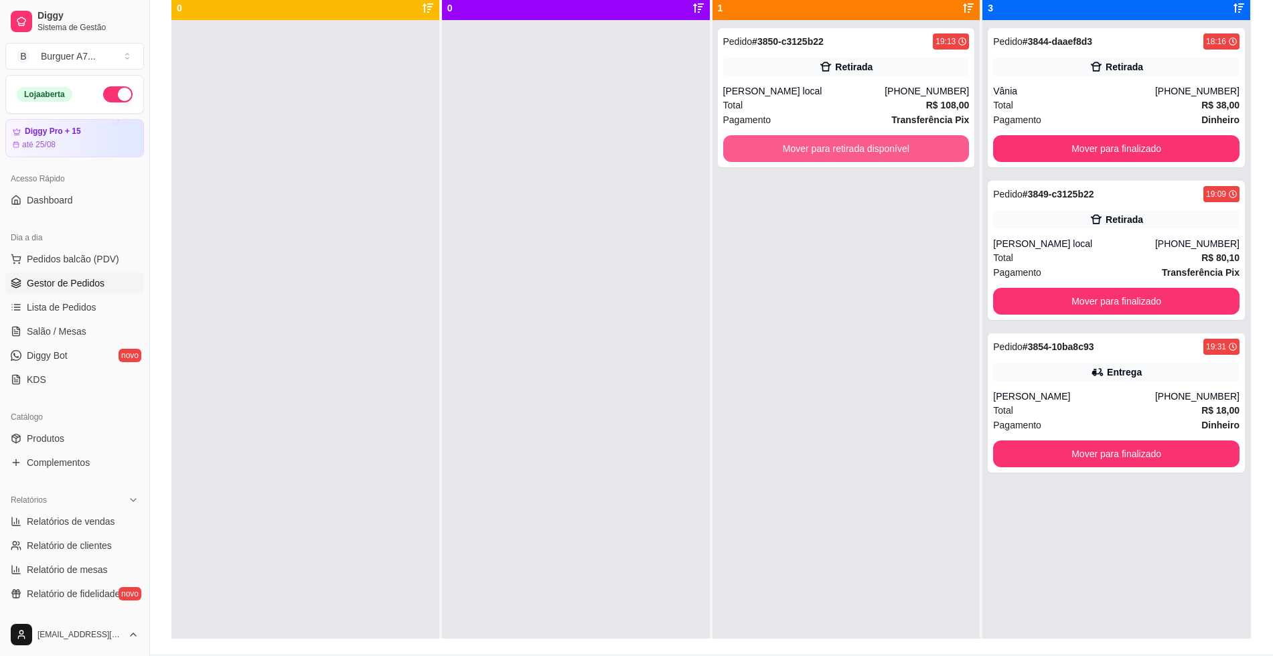
click at [848, 155] on button "Mover para retirada disponível" at bounding box center [846, 148] width 246 height 27
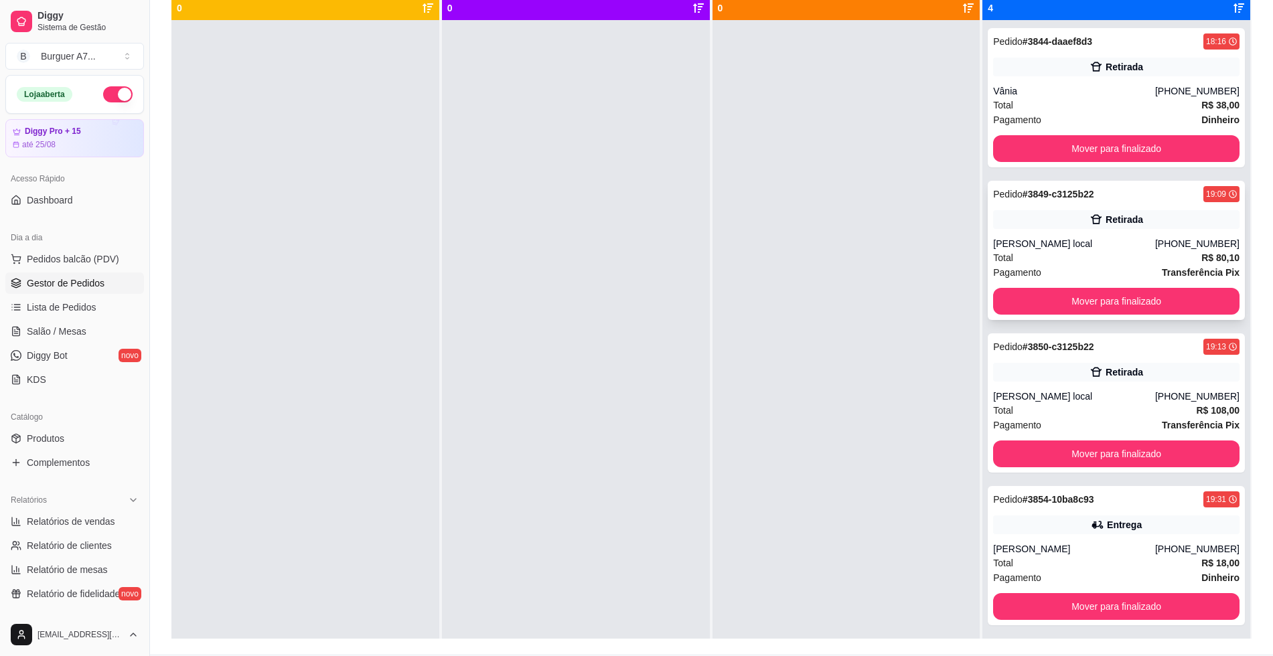
click at [1155, 258] on div "Total R$ 80,10" at bounding box center [1116, 257] width 246 height 15
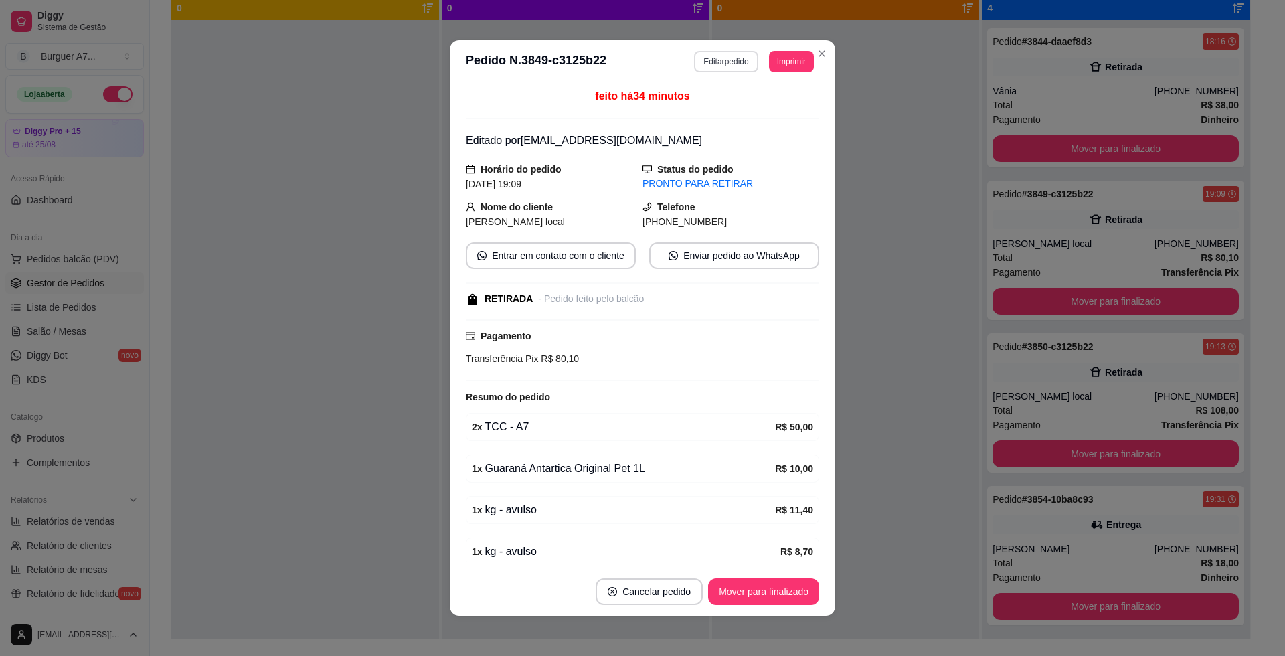
click at [707, 60] on button "Editar pedido" at bounding box center [726, 61] width 64 height 21
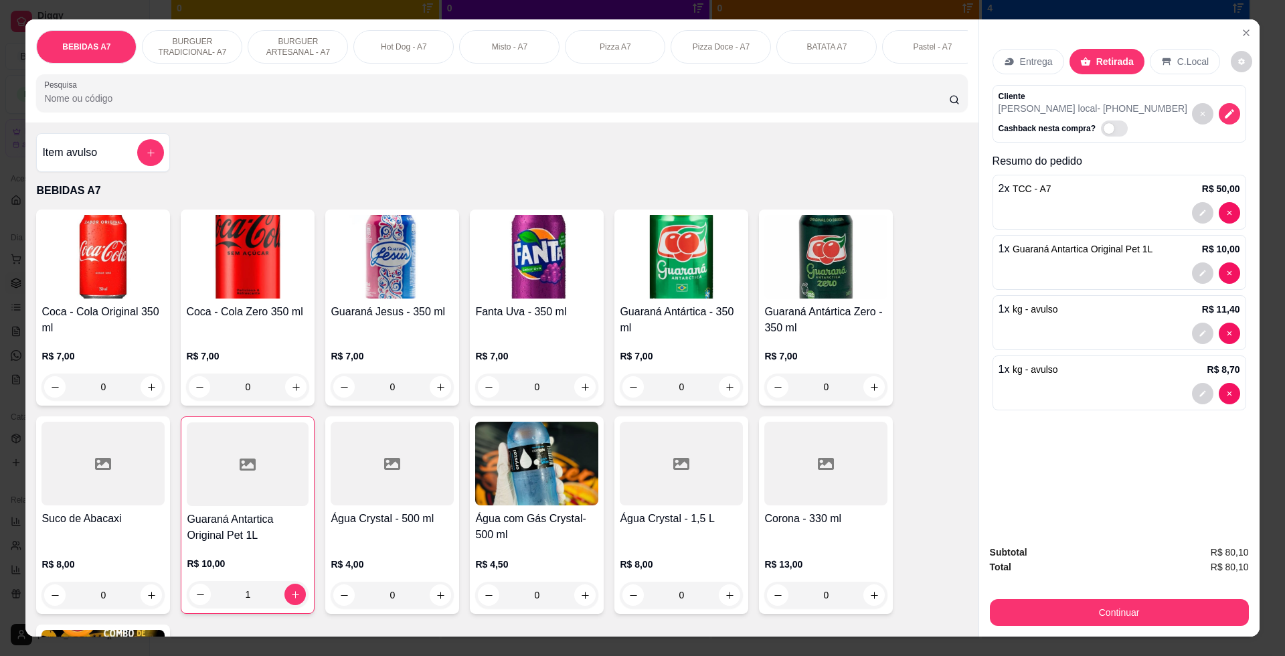
click at [119, 166] on div "Item avulso" at bounding box center [103, 152] width 122 height 27
click at [1244, 32] on icon "Close" at bounding box center [1246, 32] width 5 height 5
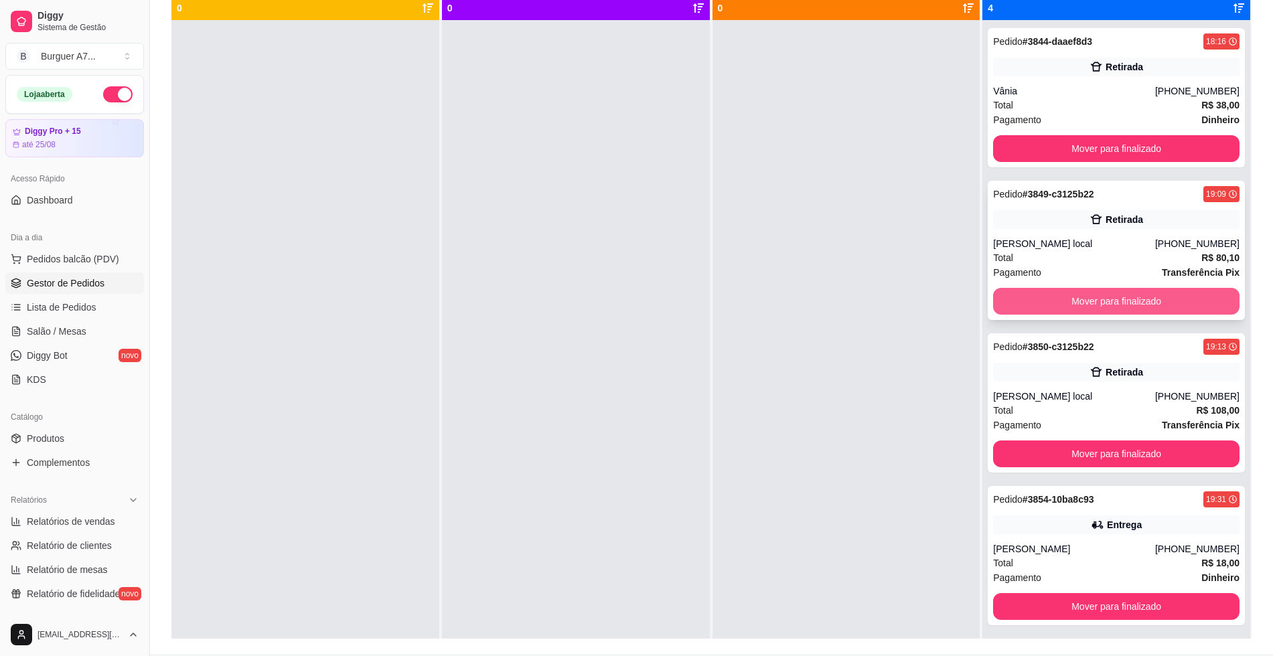
click at [1179, 309] on button "Mover para finalizado" at bounding box center [1116, 301] width 246 height 27
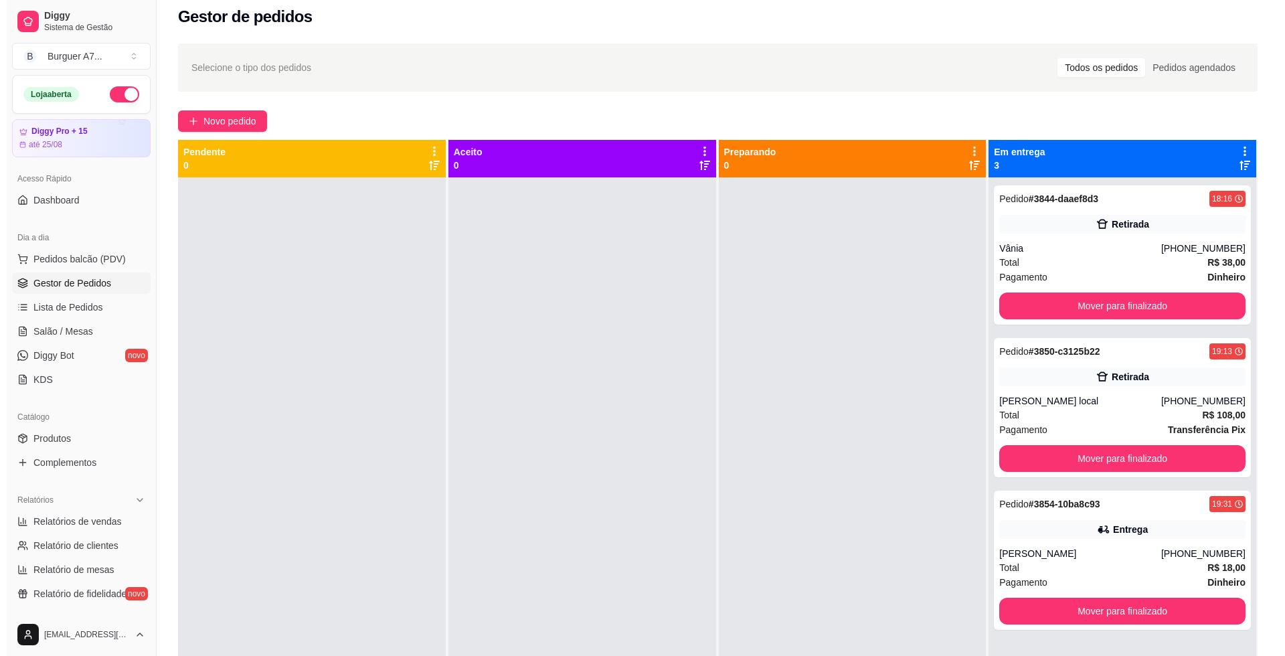
scroll to position [0, 0]
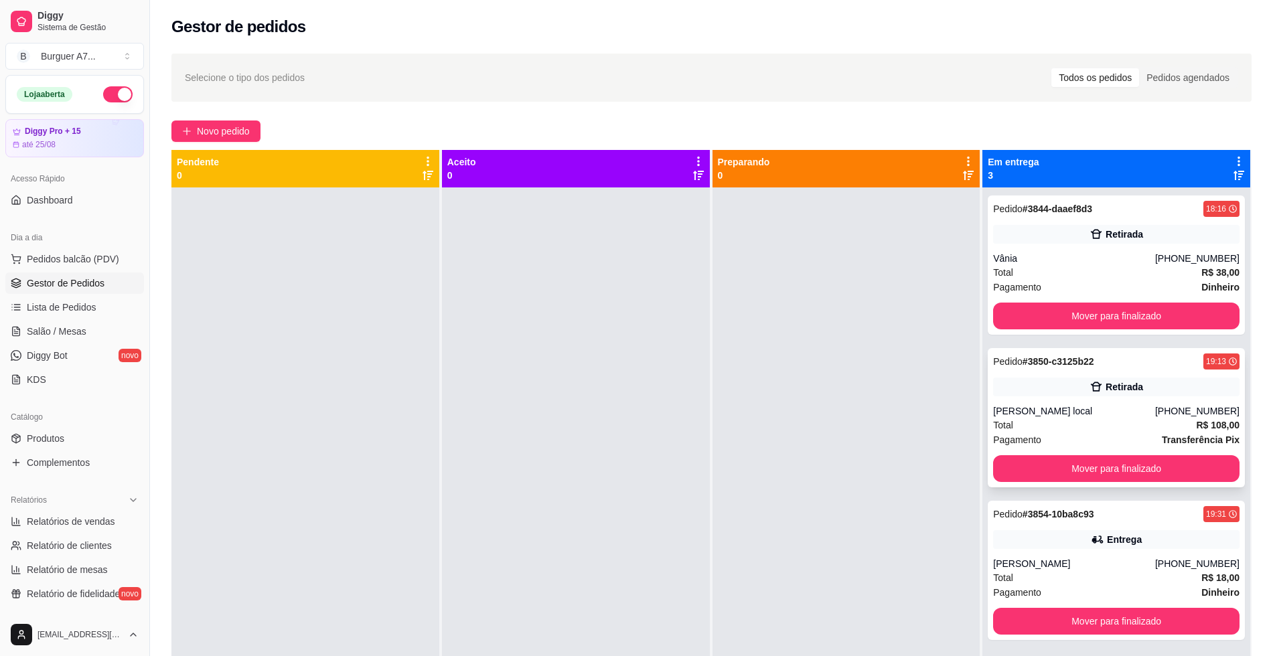
click at [1055, 418] on div "Total R$ 108,00" at bounding box center [1116, 425] width 246 height 15
click at [1147, 334] on div "Pedido # 3844-daaef8d3 18:16 Retirada Vânia [PHONE_NUMBER] Total R$ 38,00 Pagam…" at bounding box center [1115, 264] width 257 height 139
click at [1172, 311] on button "Mover para finalizado" at bounding box center [1116, 316] width 246 height 27
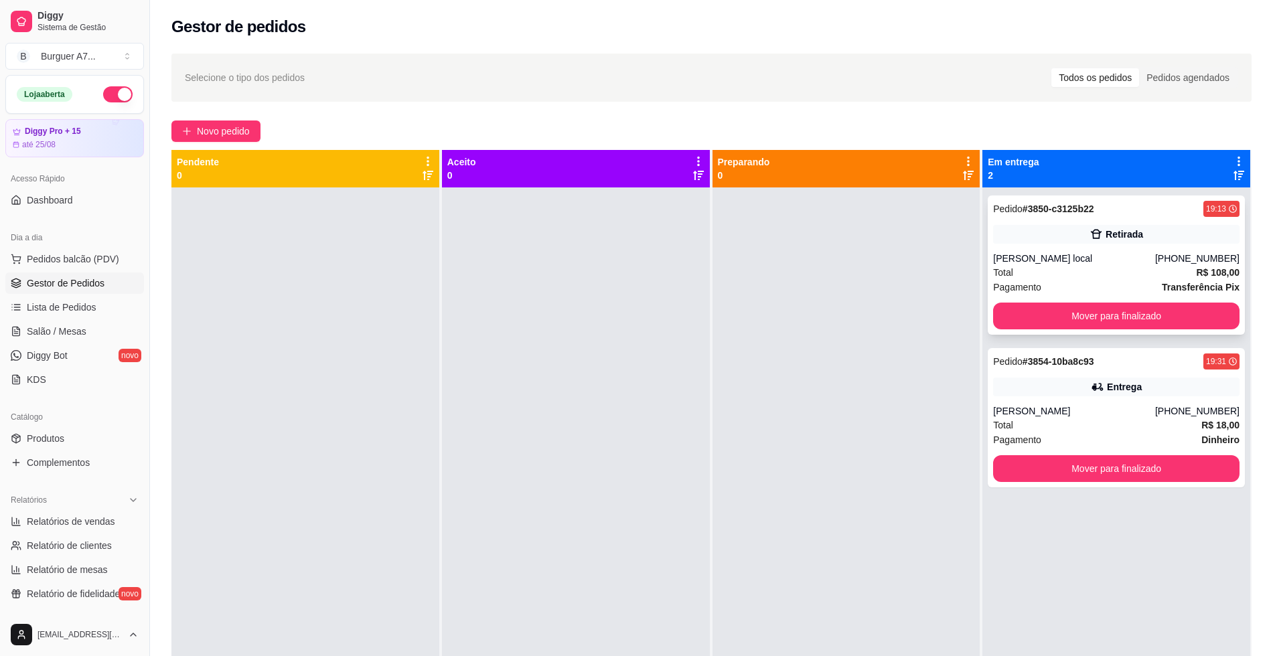
click at [1078, 263] on div "[PERSON_NAME] local" at bounding box center [1074, 258] width 162 height 13
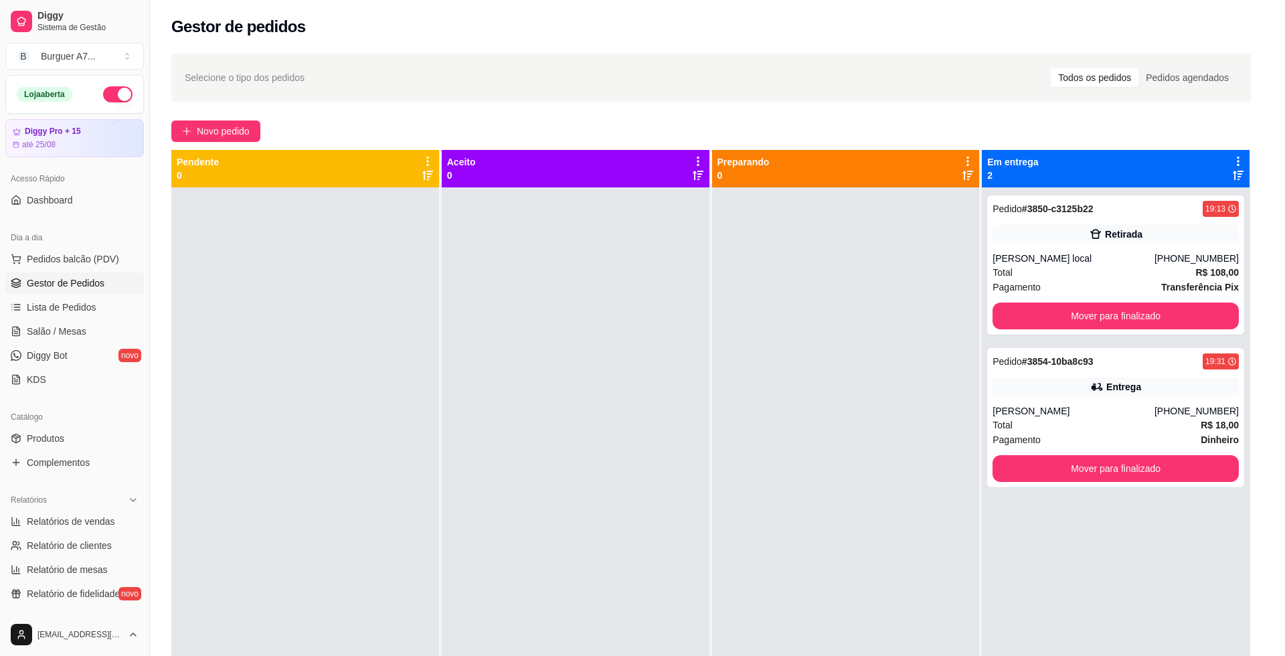
scroll to position [97, 0]
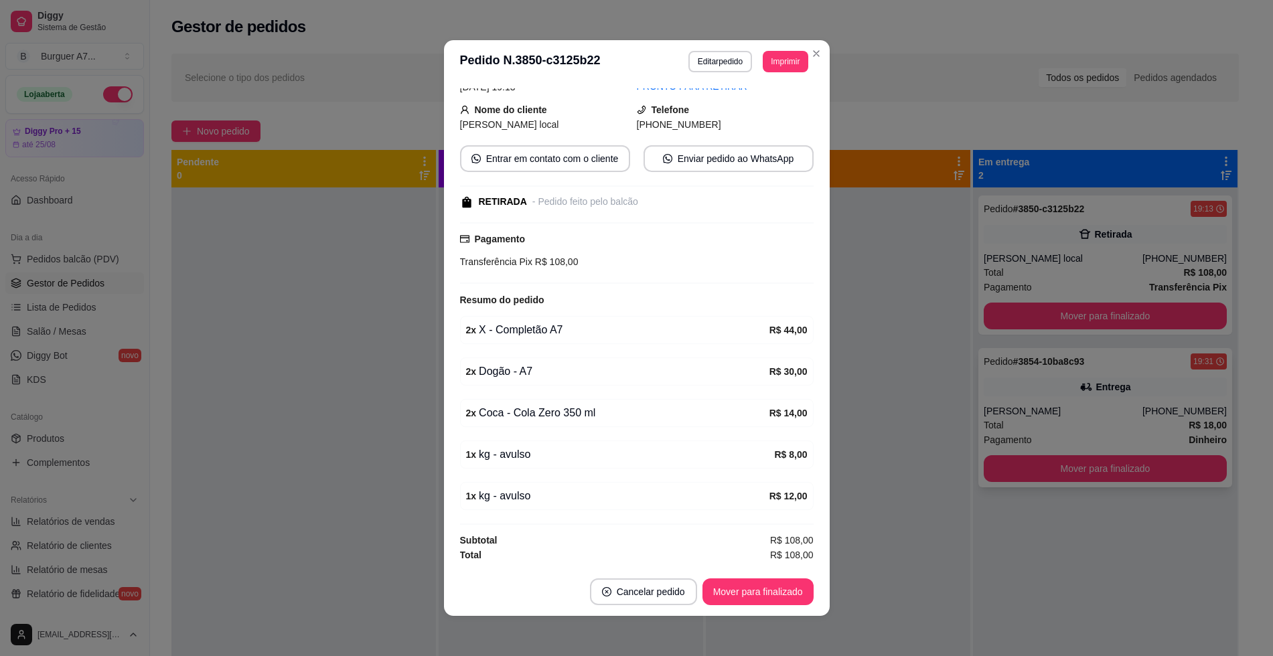
click at [1018, 396] on div "Entrega" at bounding box center [1104, 387] width 243 height 19
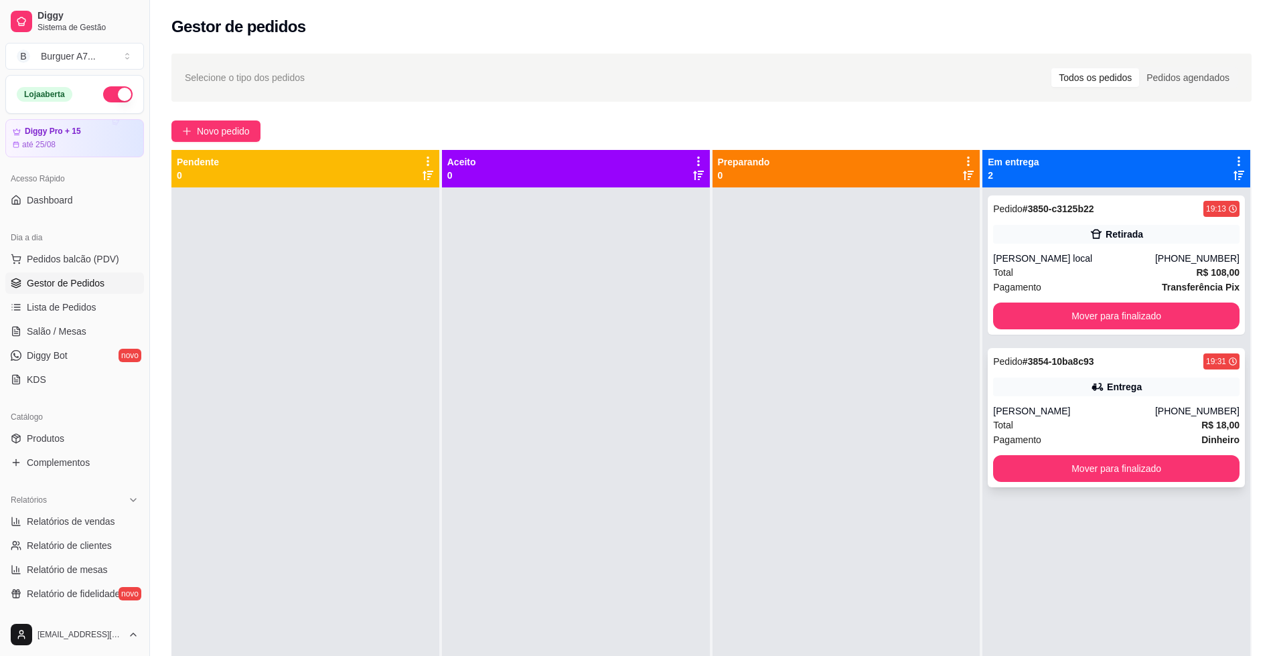
drag, startPoint x: 1174, startPoint y: 419, endPoint x: 1147, endPoint y: 419, distance: 26.1
click at [1147, 419] on div "Total R$ 18,00" at bounding box center [1116, 425] width 246 height 15
click at [1079, 468] on button "Mover para finalizado" at bounding box center [1116, 468] width 246 height 27
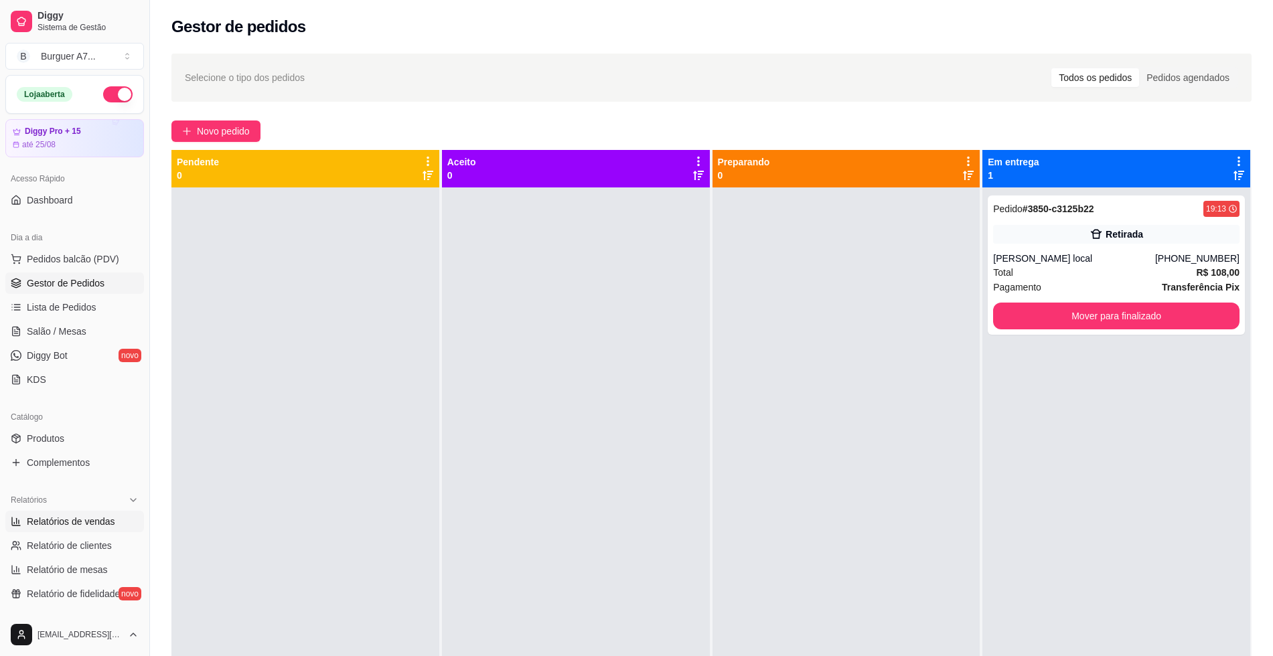
click at [113, 530] on link "Relatórios de vendas" at bounding box center [74, 521] width 139 height 21
select select "ALL"
select select "0"
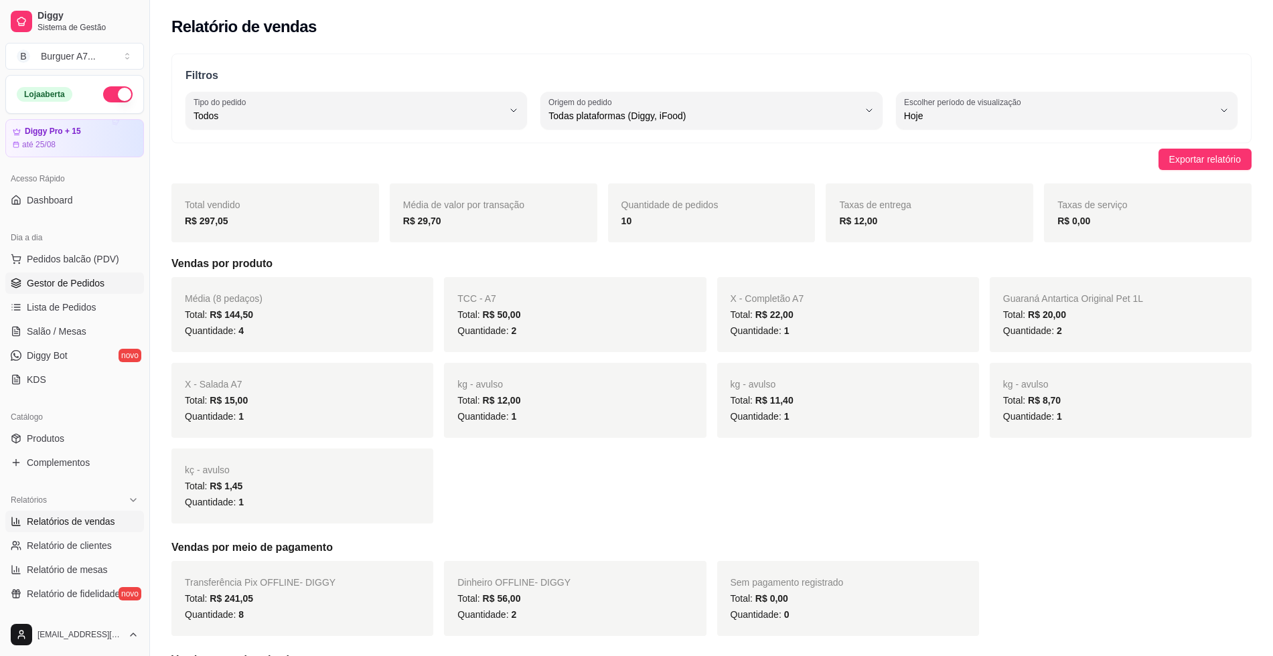
click at [88, 287] on span "Gestor de Pedidos" at bounding box center [66, 282] width 78 height 13
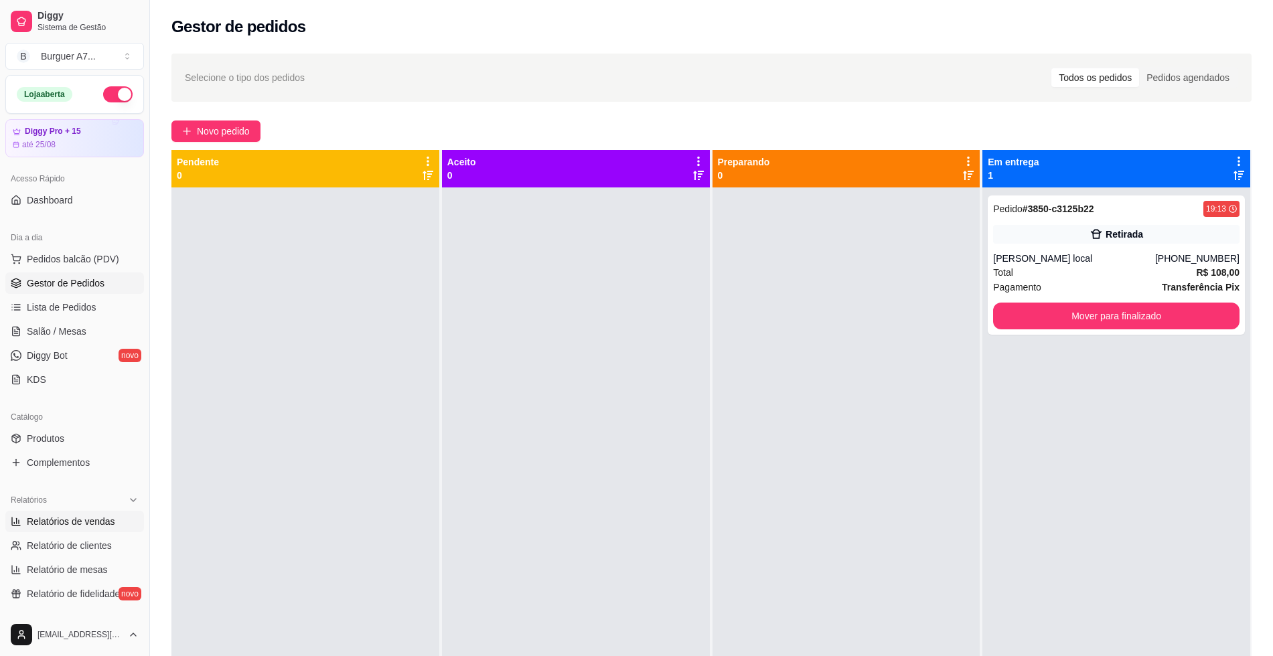
click at [98, 515] on span "Relatórios de vendas" at bounding box center [71, 521] width 88 height 13
select select "ALL"
select select "0"
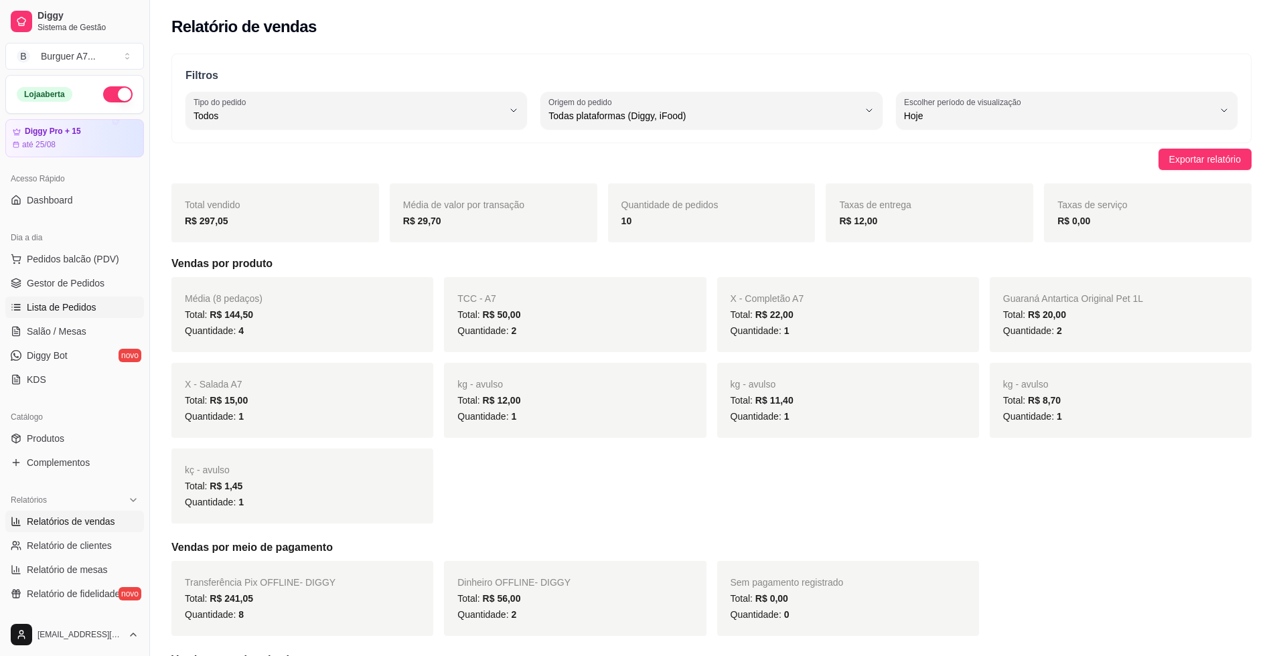
click at [122, 301] on link "Lista de Pedidos" at bounding box center [74, 307] width 139 height 21
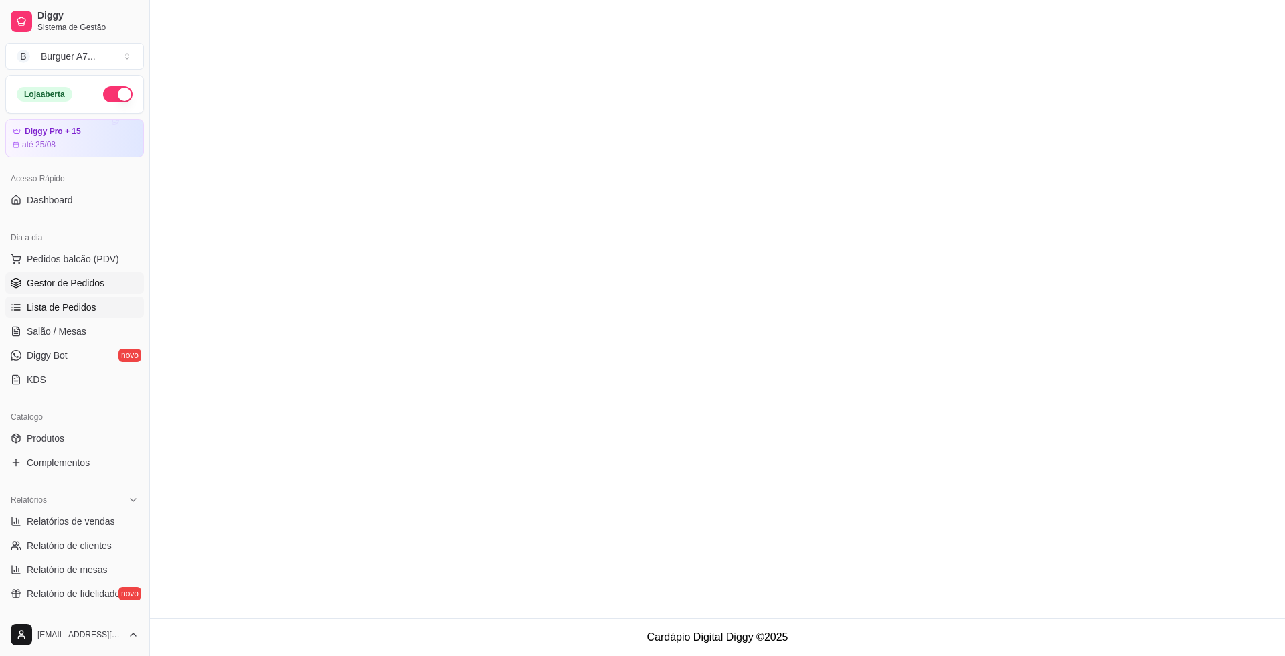
click at [121, 281] on link "Gestor de Pedidos" at bounding box center [74, 282] width 139 height 21
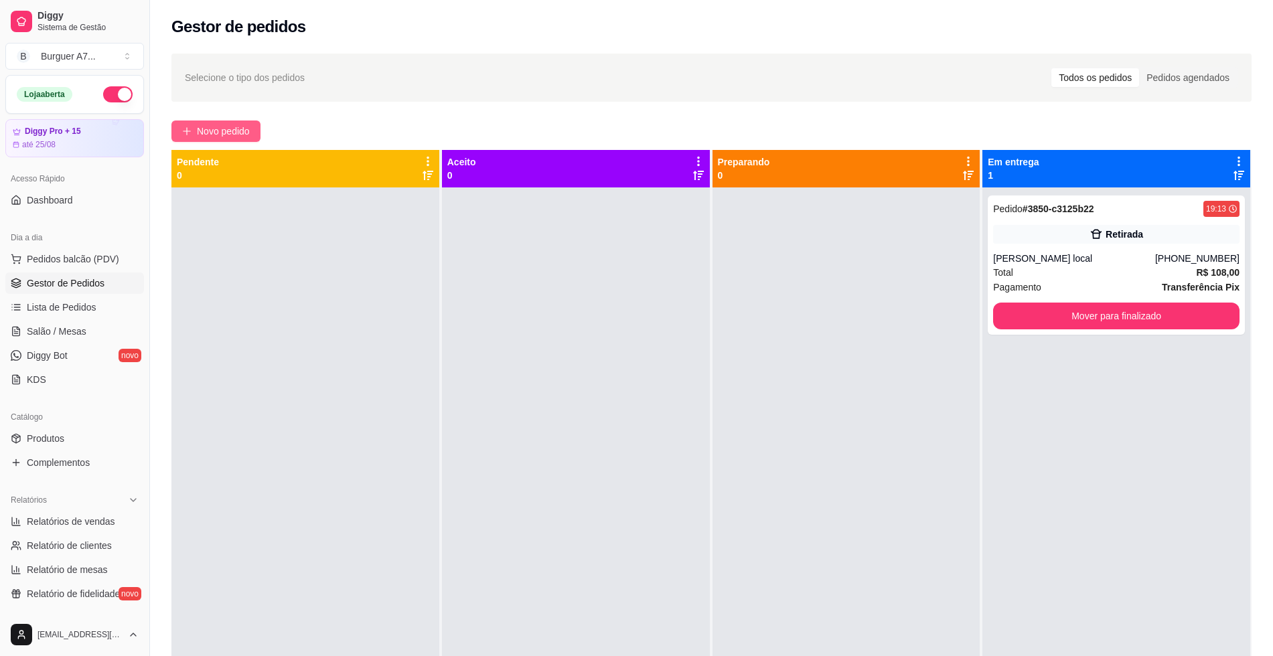
click at [241, 122] on button "Novo pedido" at bounding box center [215, 131] width 89 height 21
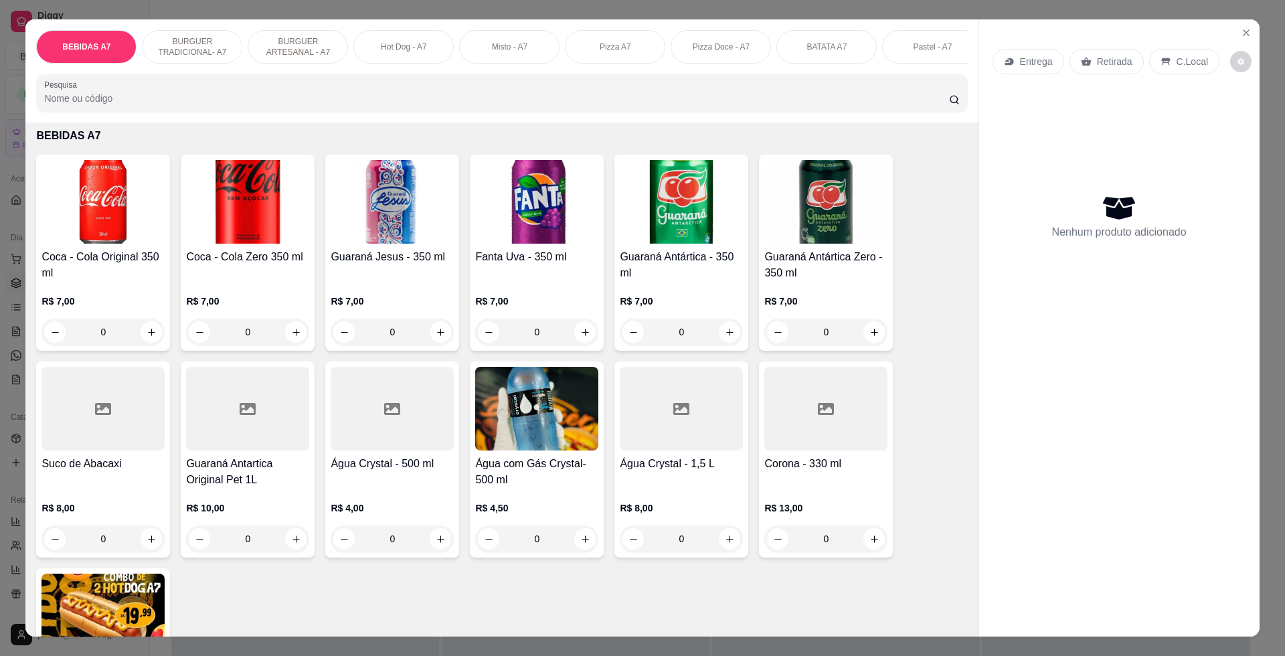
scroll to position [84, 0]
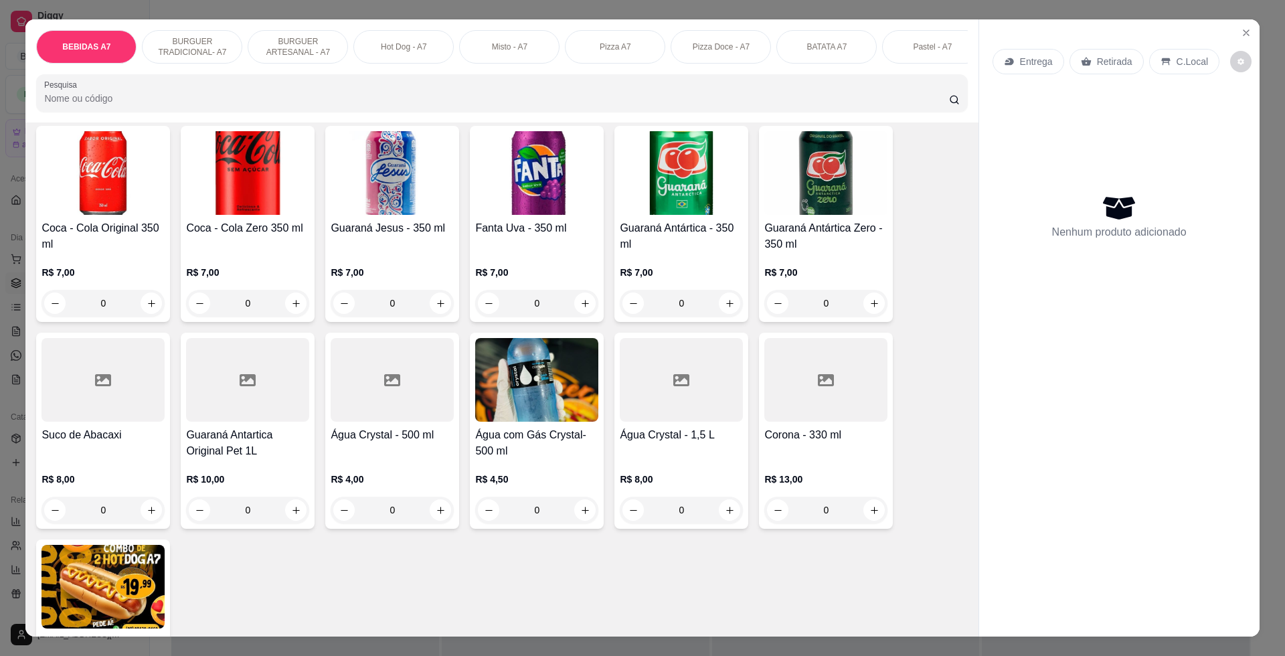
click at [819, 443] on h4 "Corona - 330 ml" at bounding box center [826, 435] width 123 height 16
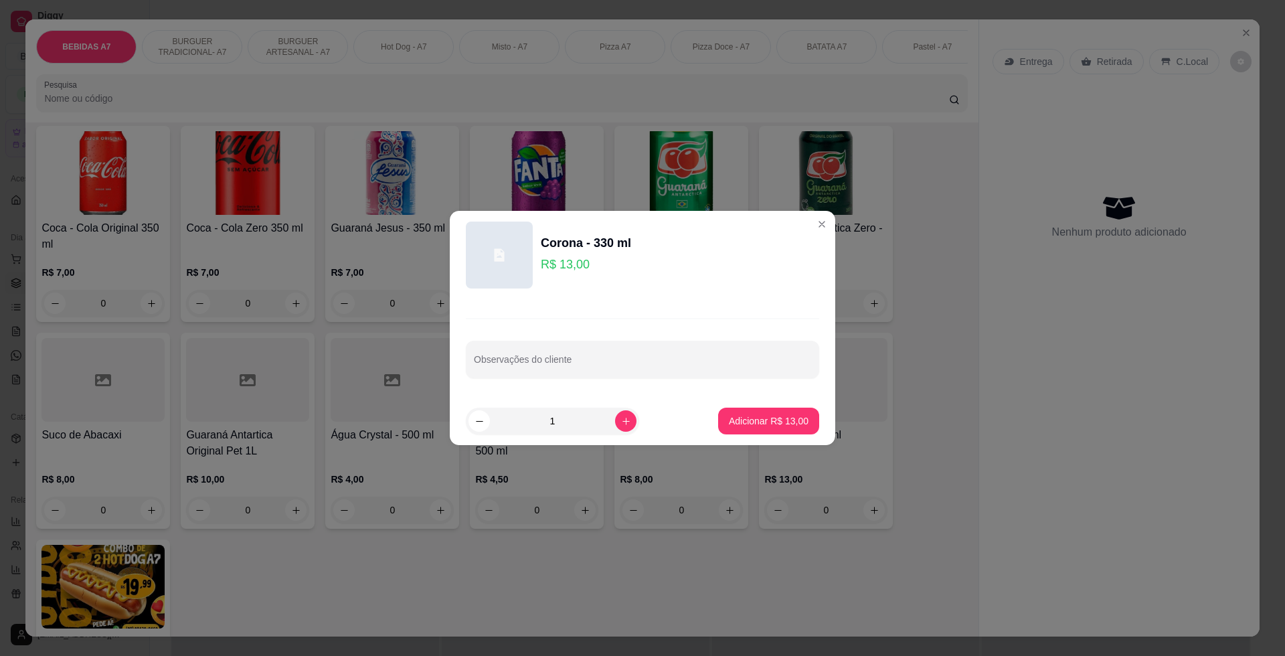
drag, startPoint x: 766, startPoint y: 403, endPoint x: 771, endPoint y: 416, distance: 14.4
click at [769, 412] on footer "1 Adicionar R$ 13,00" at bounding box center [643, 421] width 386 height 48
click at [772, 417] on p "Adicionar R$ 13,00" at bounding box center [769, 420] width 80 height 13
type input "1"
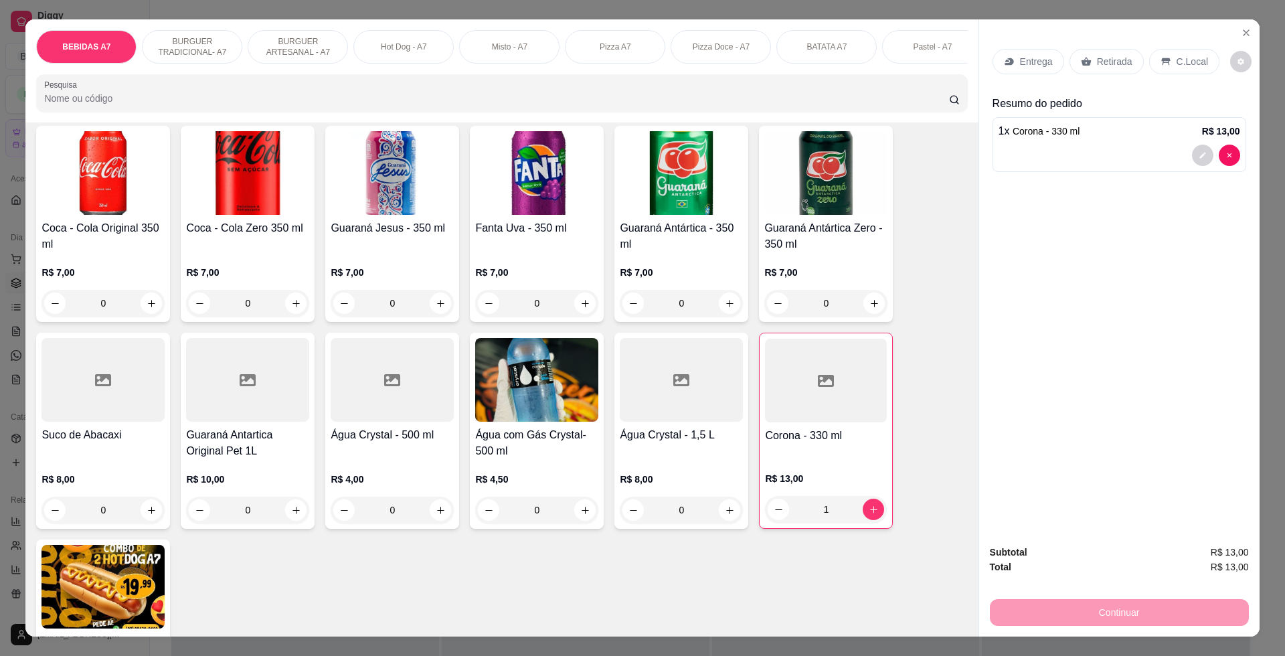
scroll to position [418, 0]
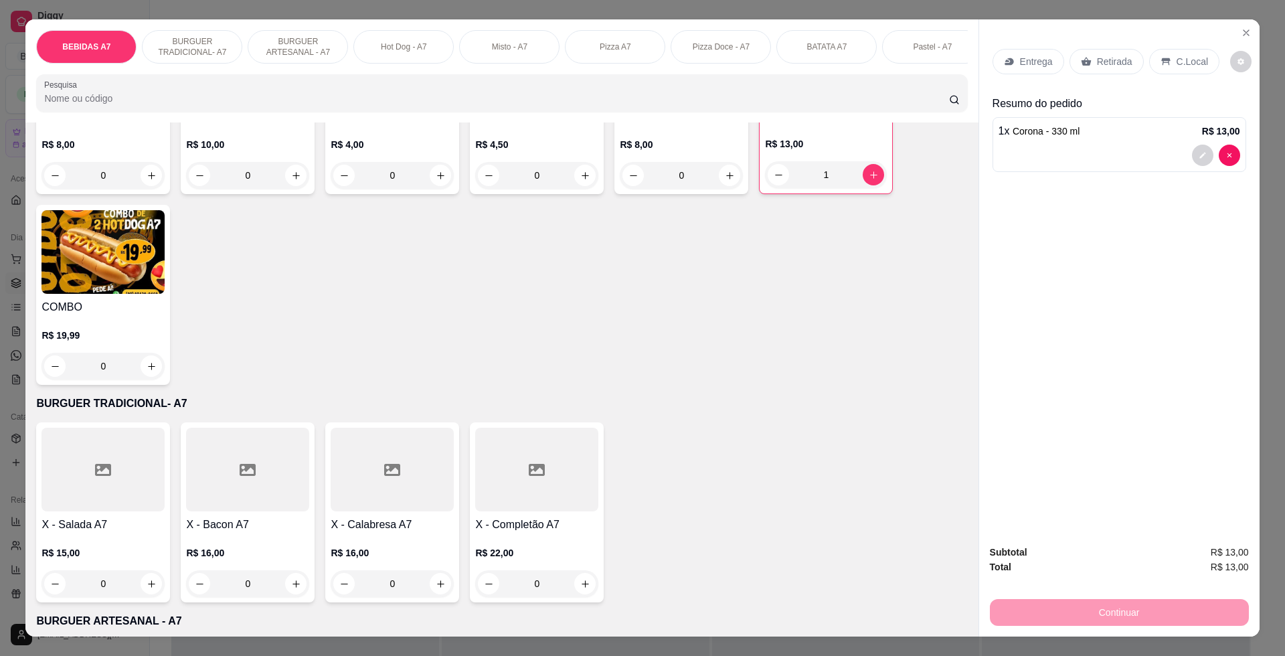
click at [560, 511] on div at bounding box center [536, 470] width 123 height 84
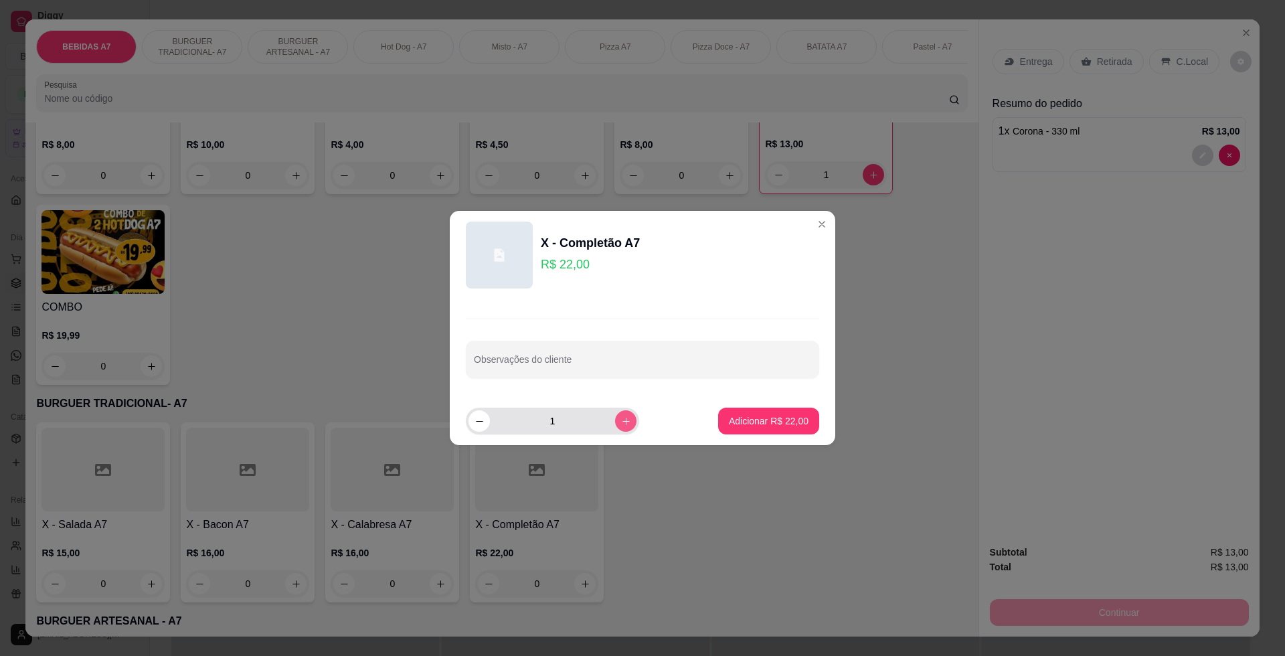
click at [621, 417] on icon "increase-product-quantity" at bounding box center [626, 421] width 10 height 10
type input "2"
click at [736, 423] on p "Adicionar R$ 44,00" at bounding box center [769, 420] width 80 height 13
type input "2"
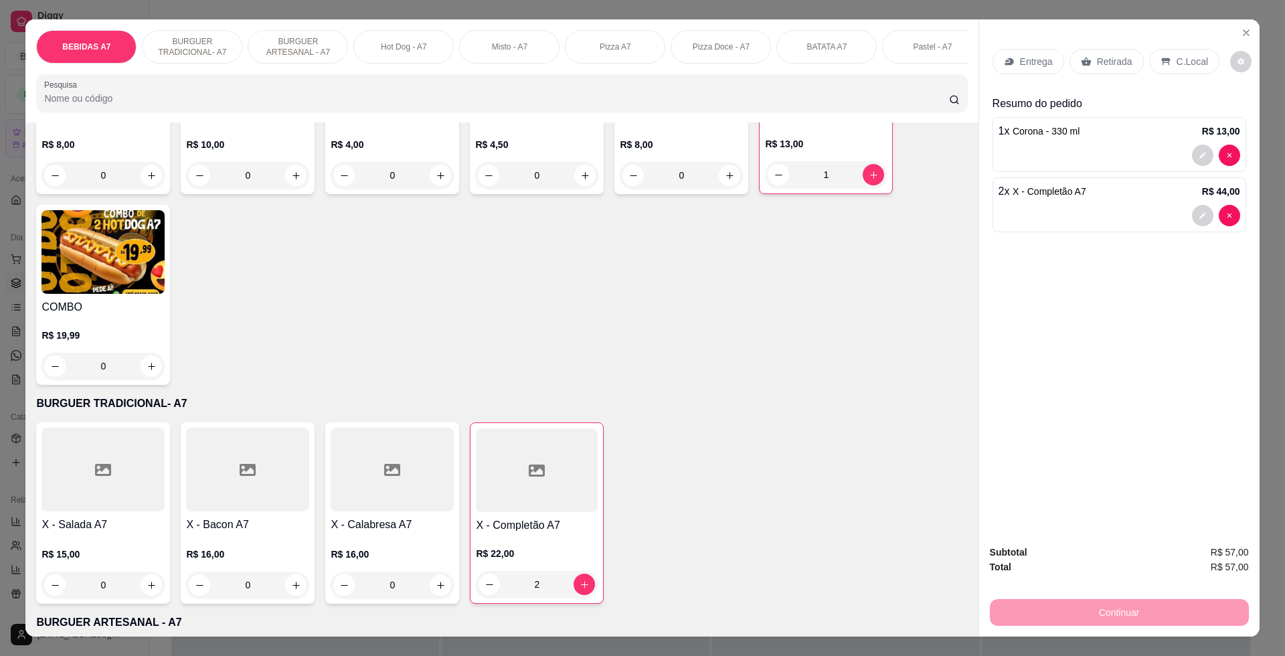
click at [1192, 64] on p "C.Local" at bounding box center [1192, 61] width 31 height 13
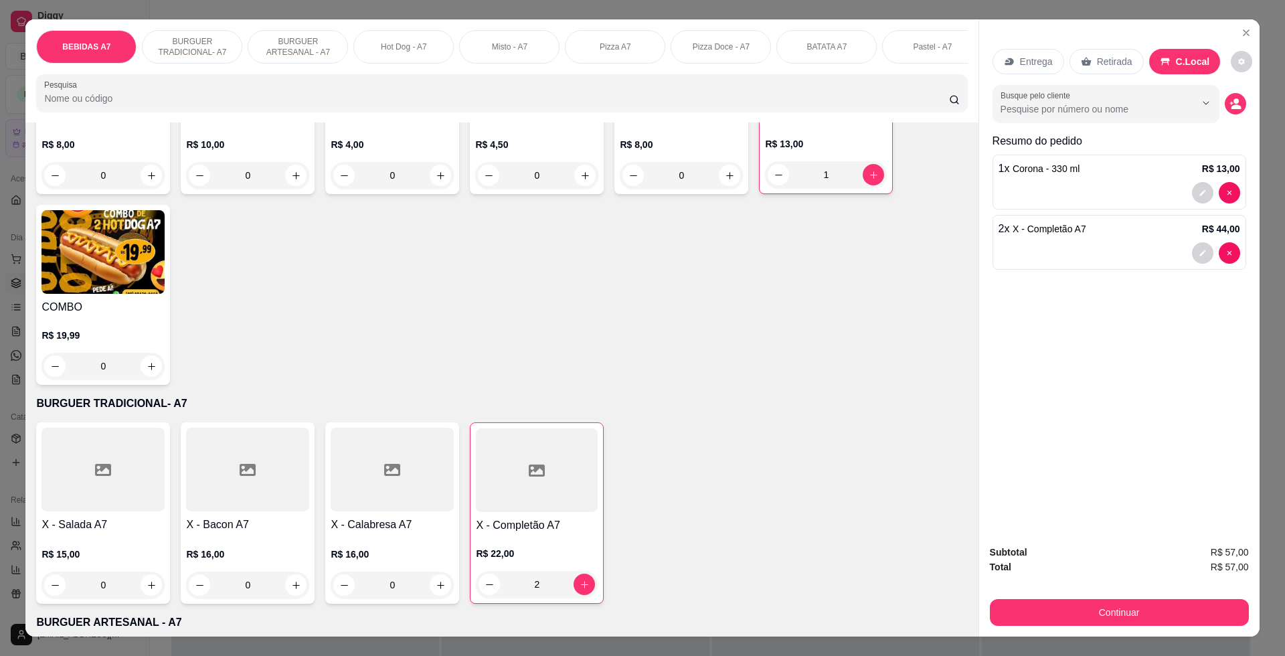
click at [1210, 594] on div "Subtotal R$ 57,00 Total R$ 57,00 Continuar" at bounding box center [1119, 585] width 259 height 81
click at [1214, 605] on button "Continuar" at bounding box center [1119, 612] width 259 height 27
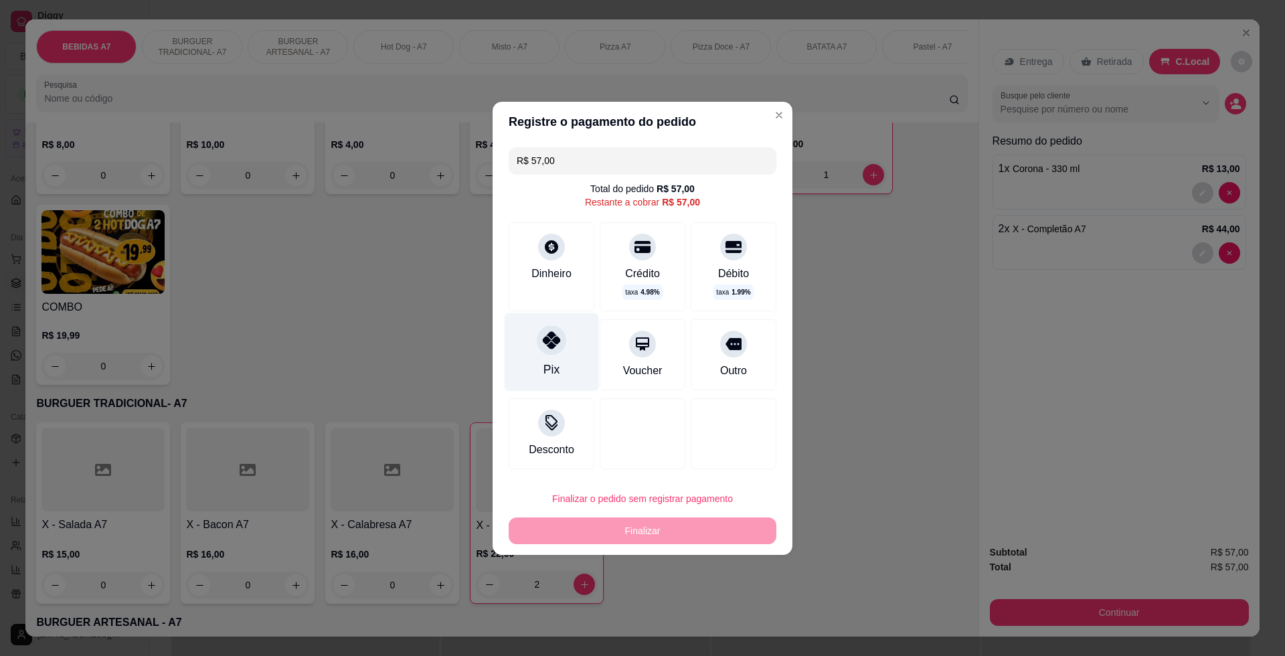
click at [546, 375] on div "Pix" at bounding box center [552, 369] width 16 height 17
type input "R$ 0,00"
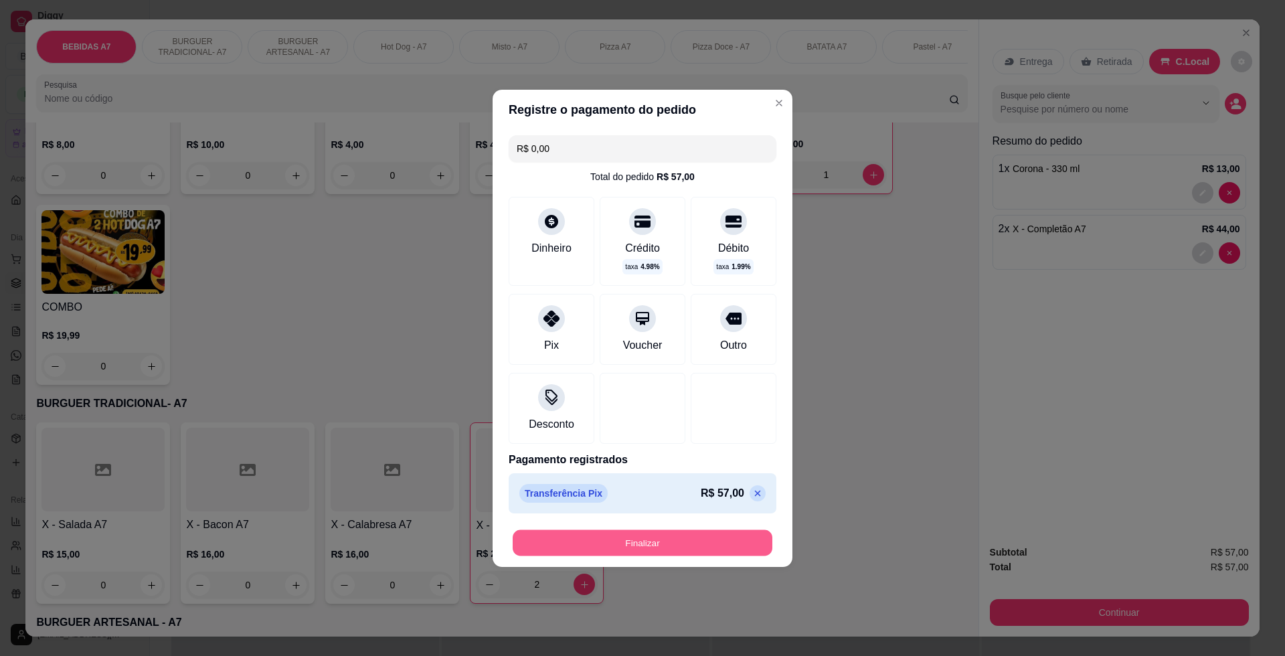
click at [676, 554] on button "Finalizar" at bounding box center [643, 543] width 260 height 26
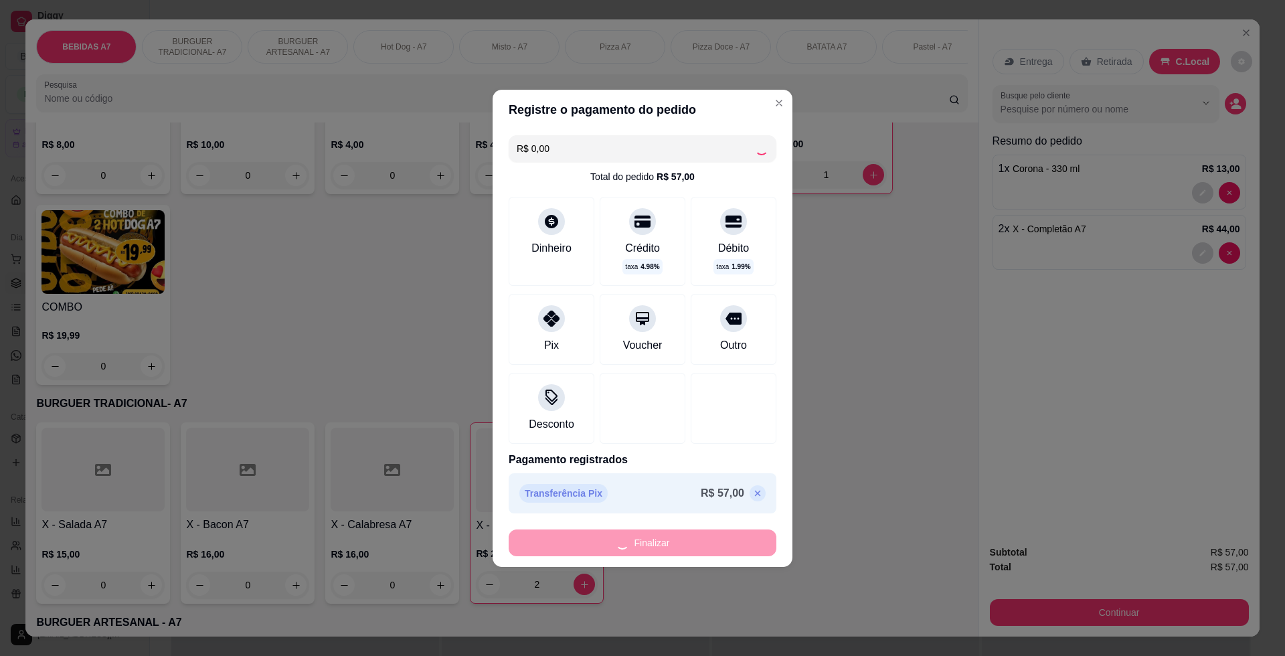
click at [676, 546] on div "Finalizar" at bounding box center [643, 543] width 268 height 27
type input "0"
type input "-R$ 57,00"
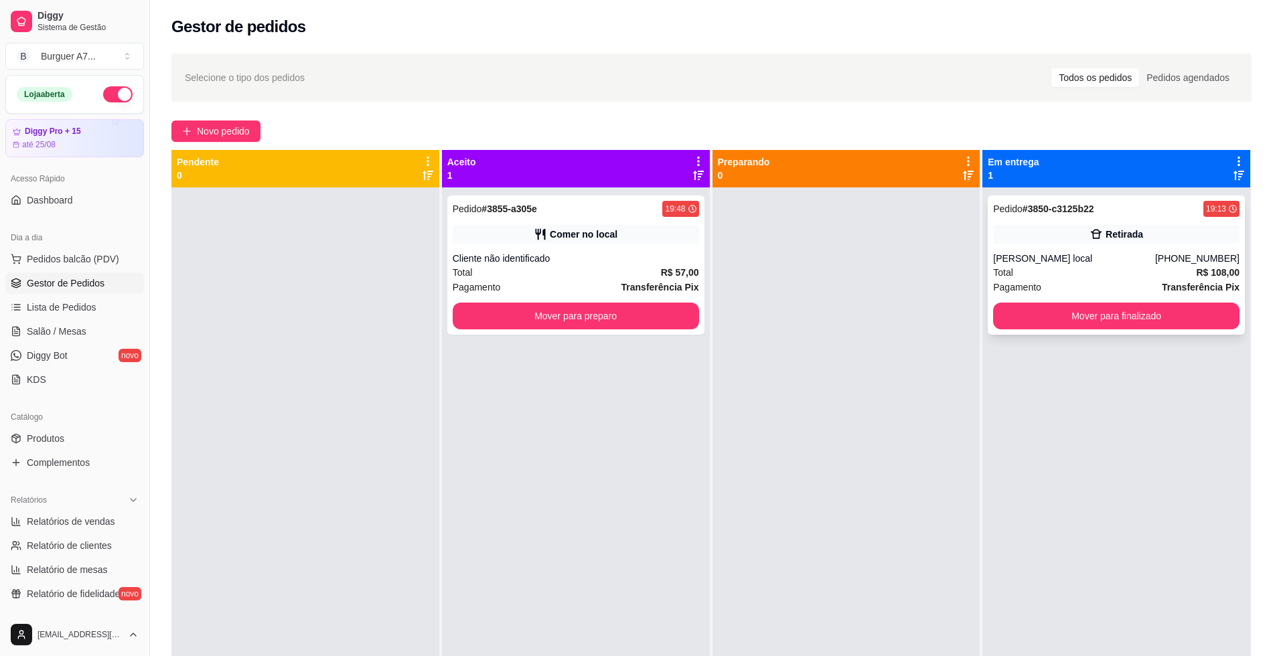
click at [1149, 252] on div "[PERSON_NAME] local" at bounding box center [1074, 258] width 162 height 13
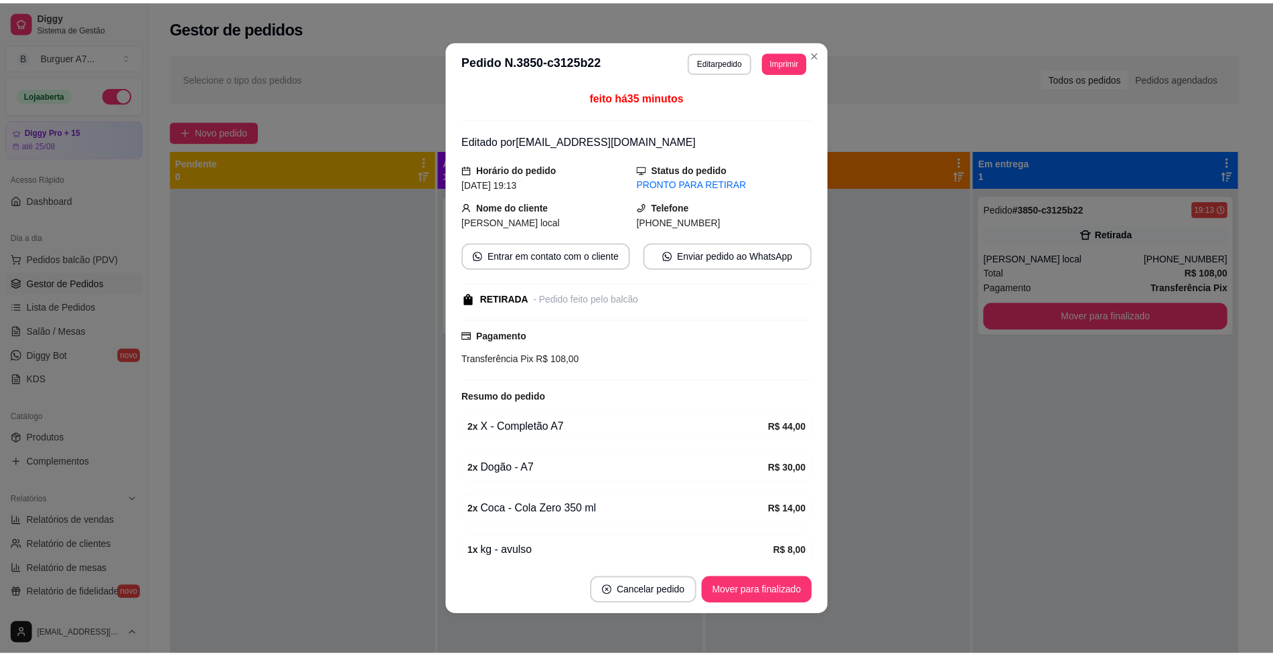
scroll to position [3, 0]
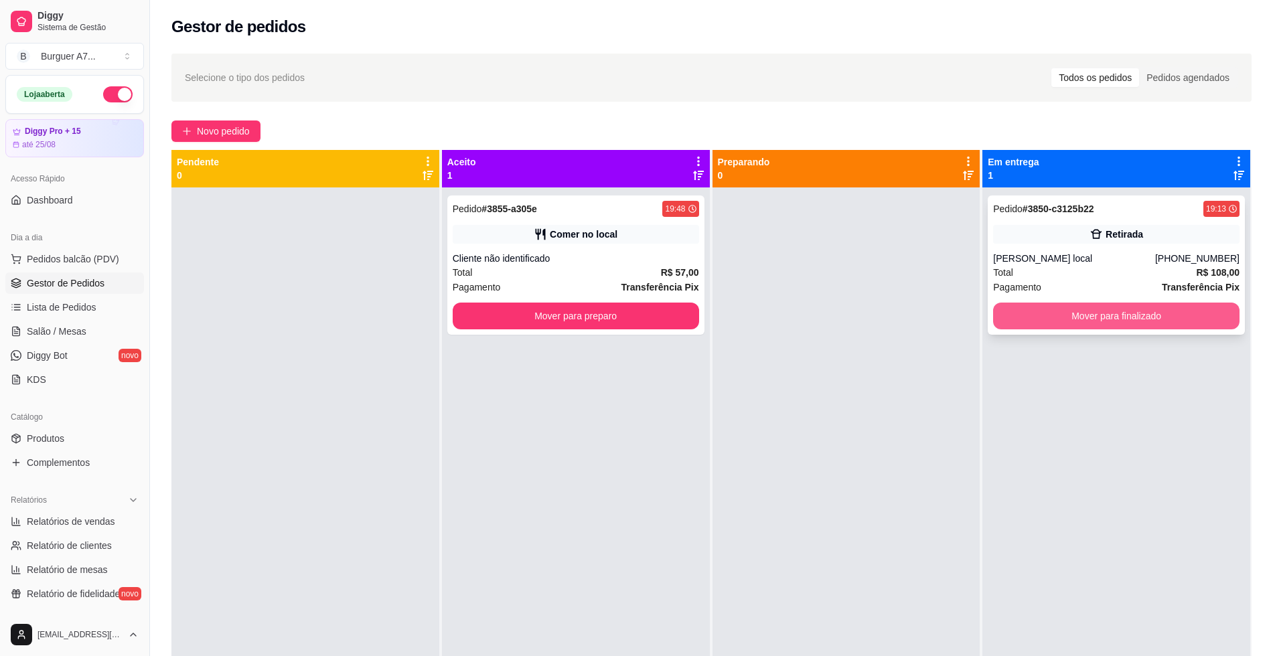
click at [1163, 307] on button "Mover para finalizado" at bounding box center [1116, 316] width 246 height 27
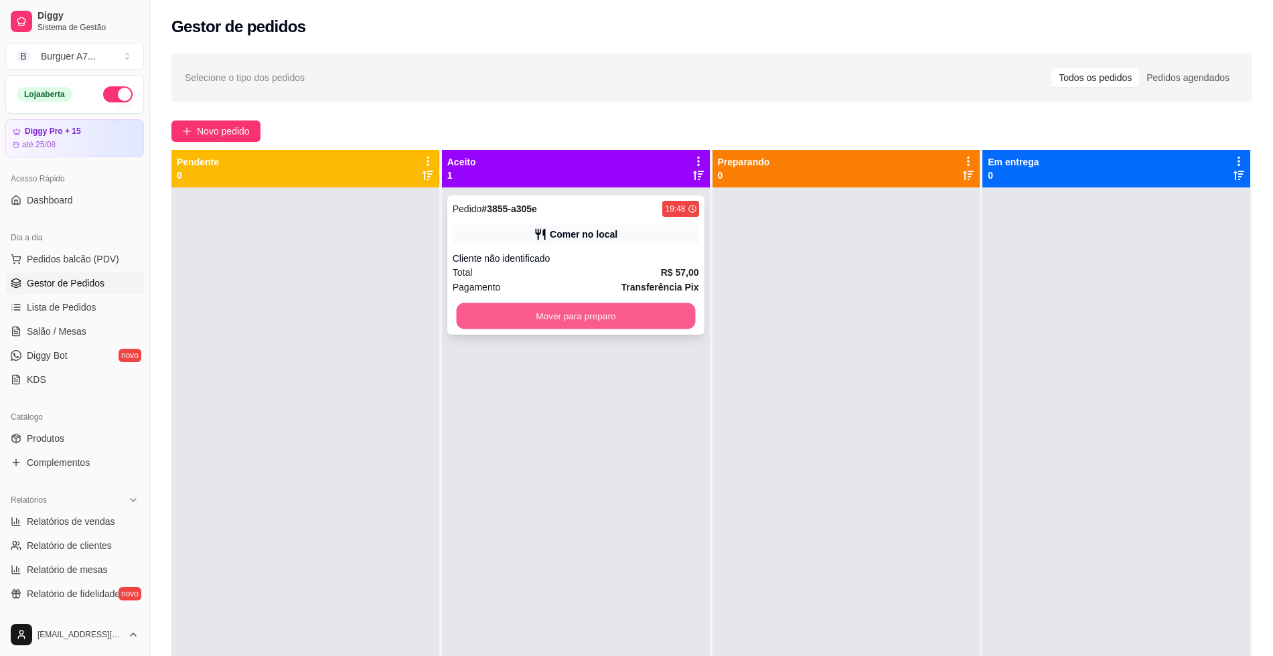
click at [653, 313] on button "Mover para preparo" at bounding box center [575, 316] width 239 height 26
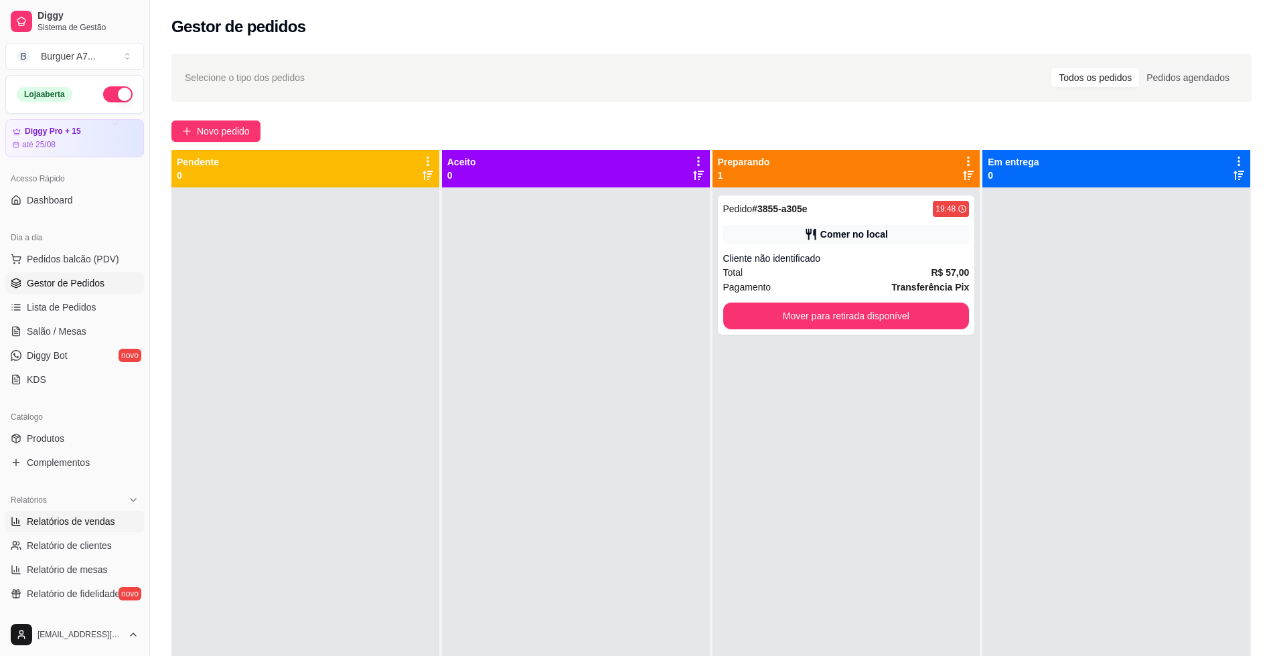
click at [96, 529] on link "Relatórios de vendas" at bounding box center [74, 521] width 139 height 21
select select "ALL"
select select "0"
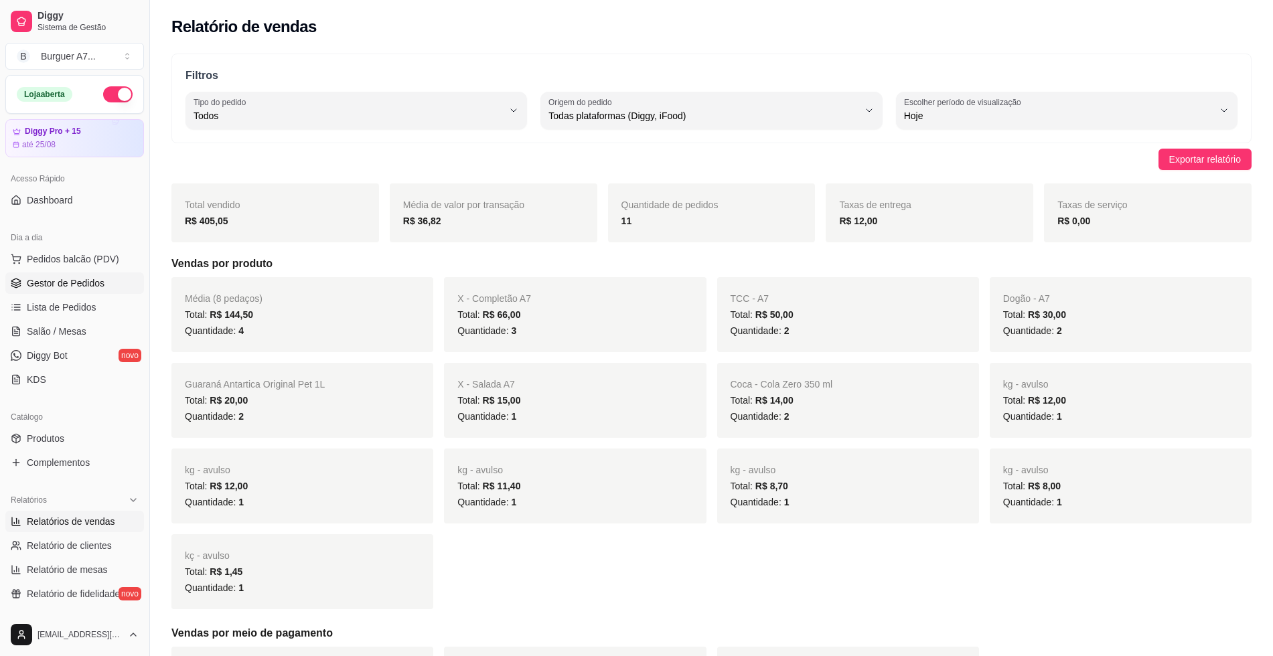
click at [104, 293] on link "Gestor de Pedidos" at bounding box center [74, 282] width 139 height 21
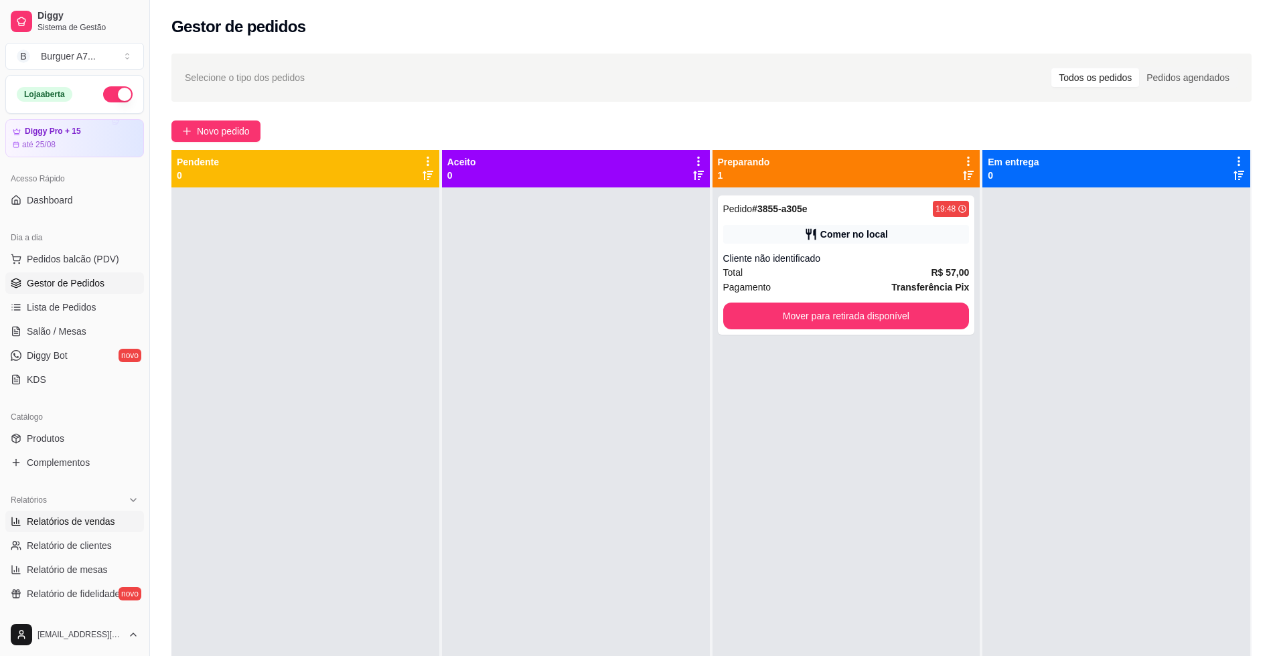
click at [58, 524] on span "Relatórios de vendas" at bounding box center [71, 521] width 88 height 13
select select "ALL"
select select "0"
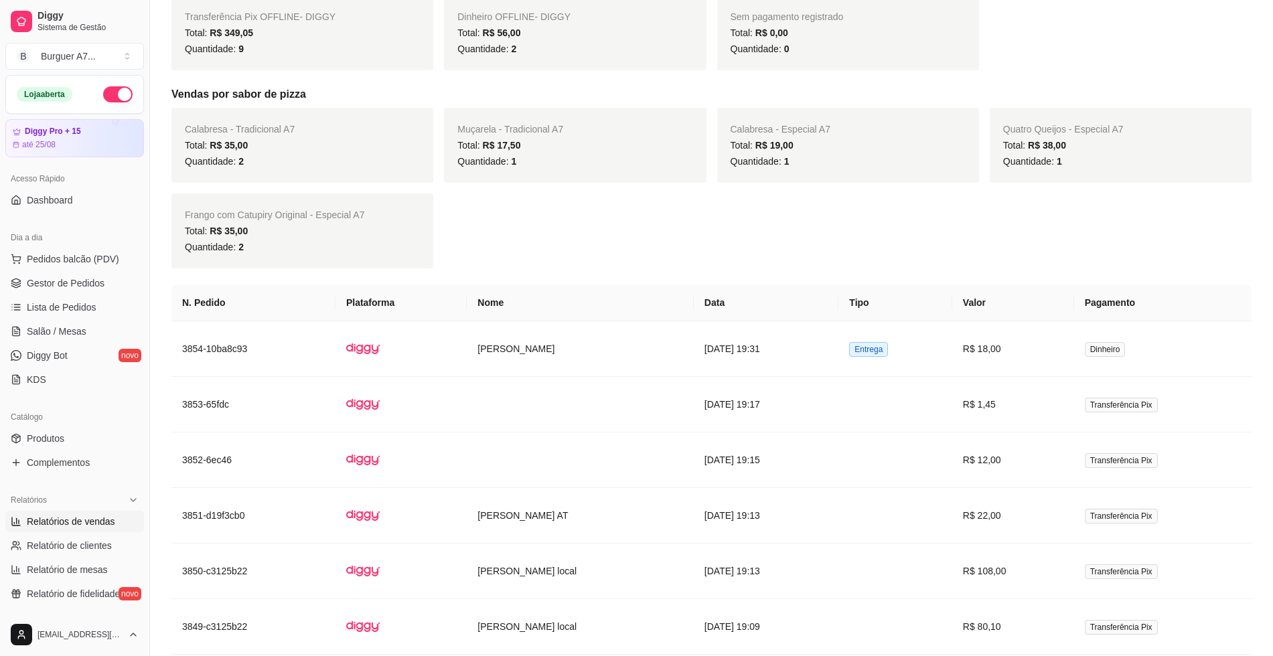
scroll to position [669, 0]
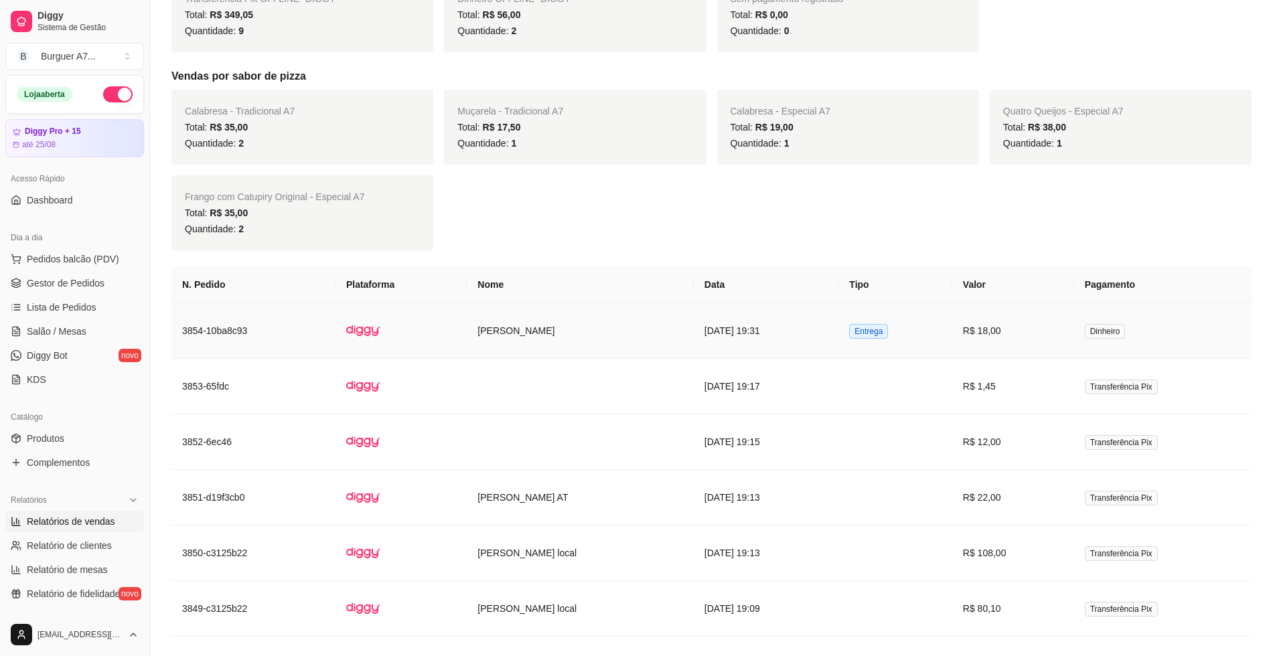
click at [620, 345] on td "[PERSON_NAME]" at bounding box center [580, 331] width 227 height 56
click at [402, 376] on td at bounding box center [400, 387] width 131 height 56
click at [53, 293] on link "Gestor de Pedidos" at bounding box center [74, 282] width 139 height 21
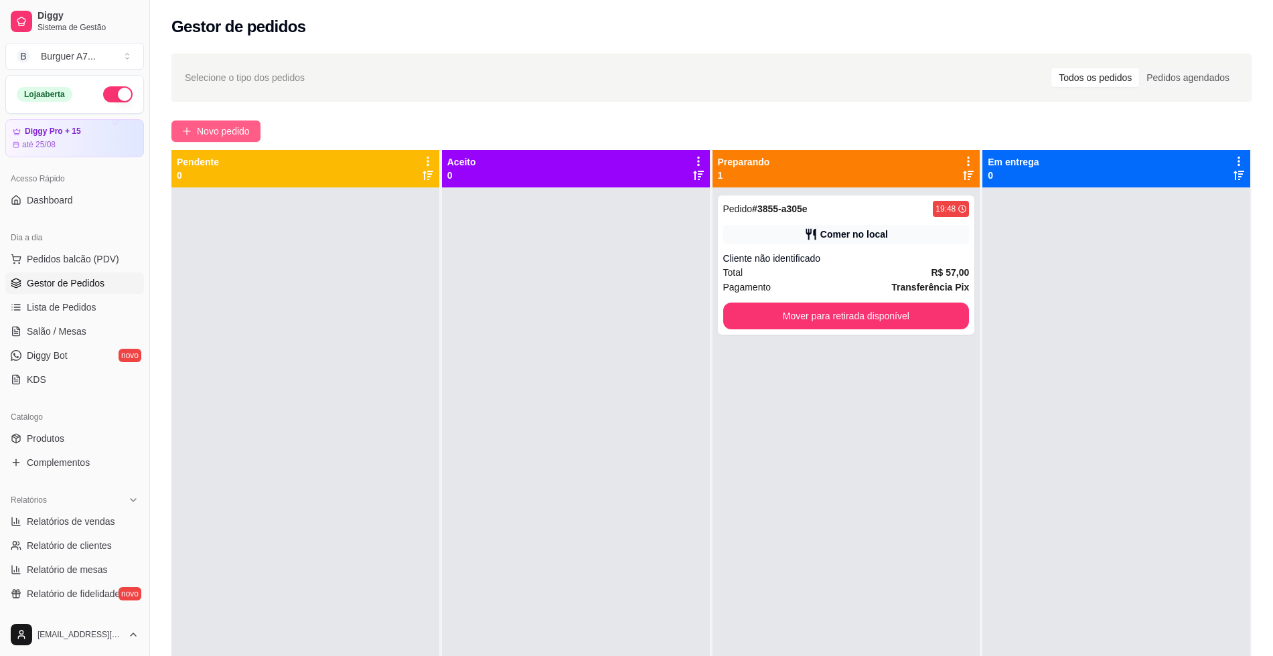
click at [202, 130] on span "Novo pedido" at bounding box center [223, 131] width 53 height 15
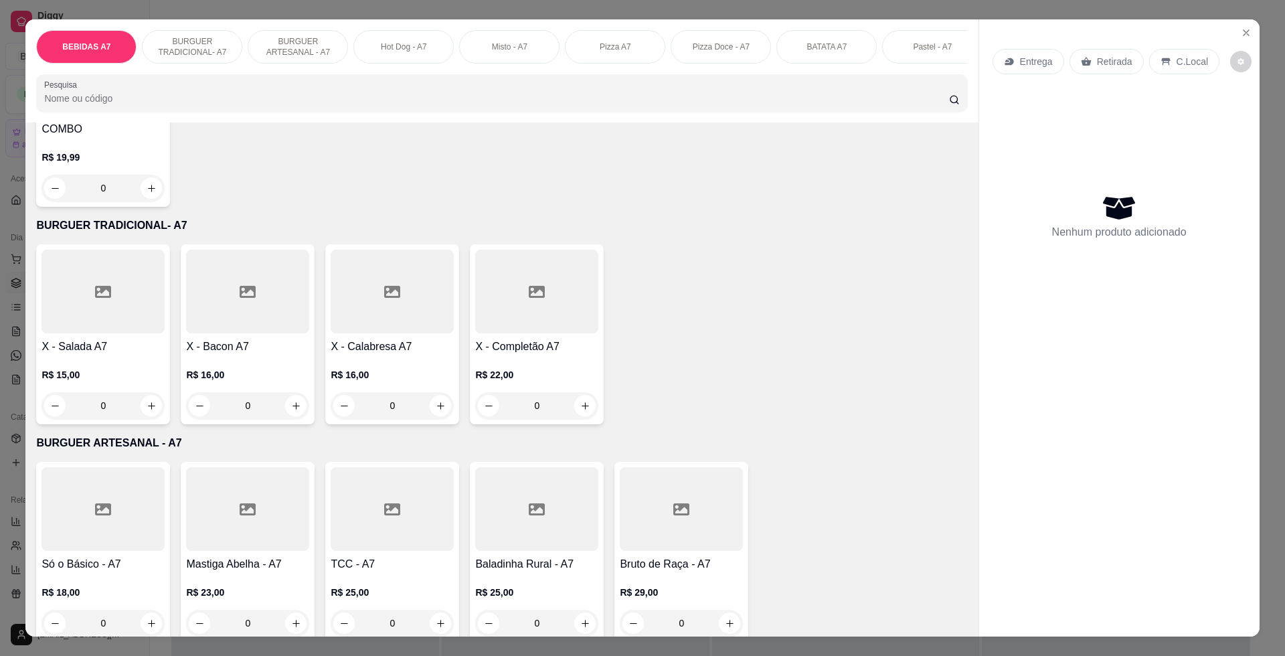
scroll to position [669, 0]
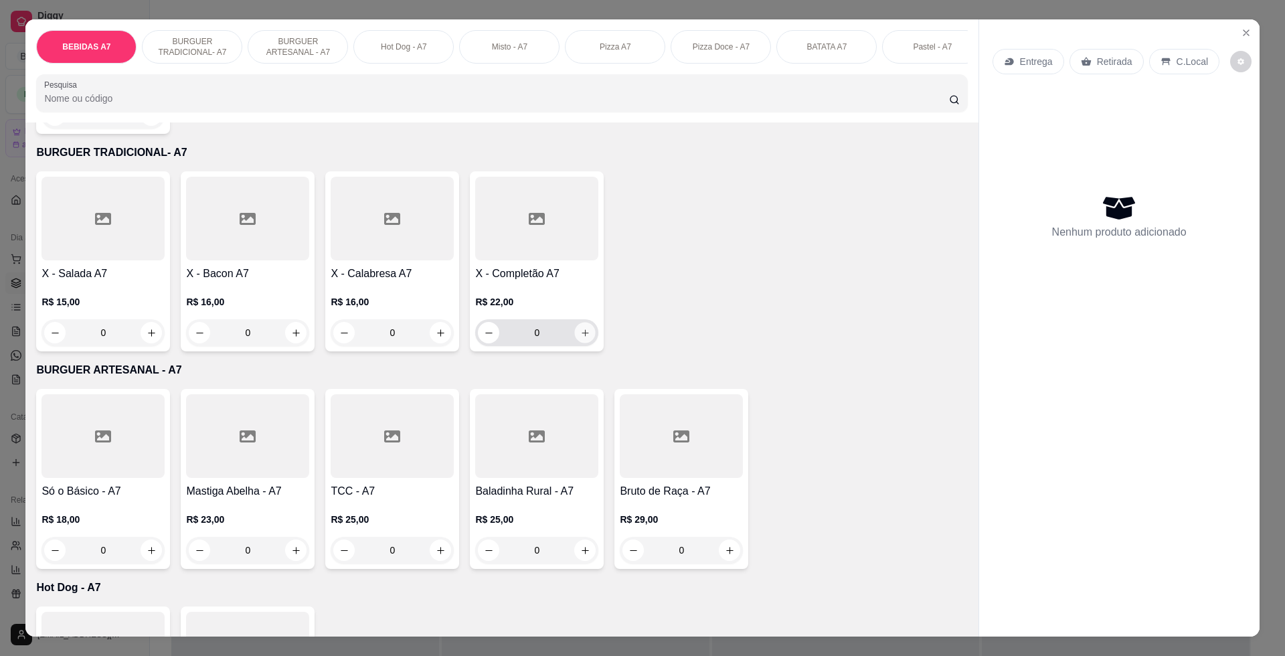
click at [580, 338] on icon "increase-product-quantity" at bounding box center [585, 333] width 10 height 10
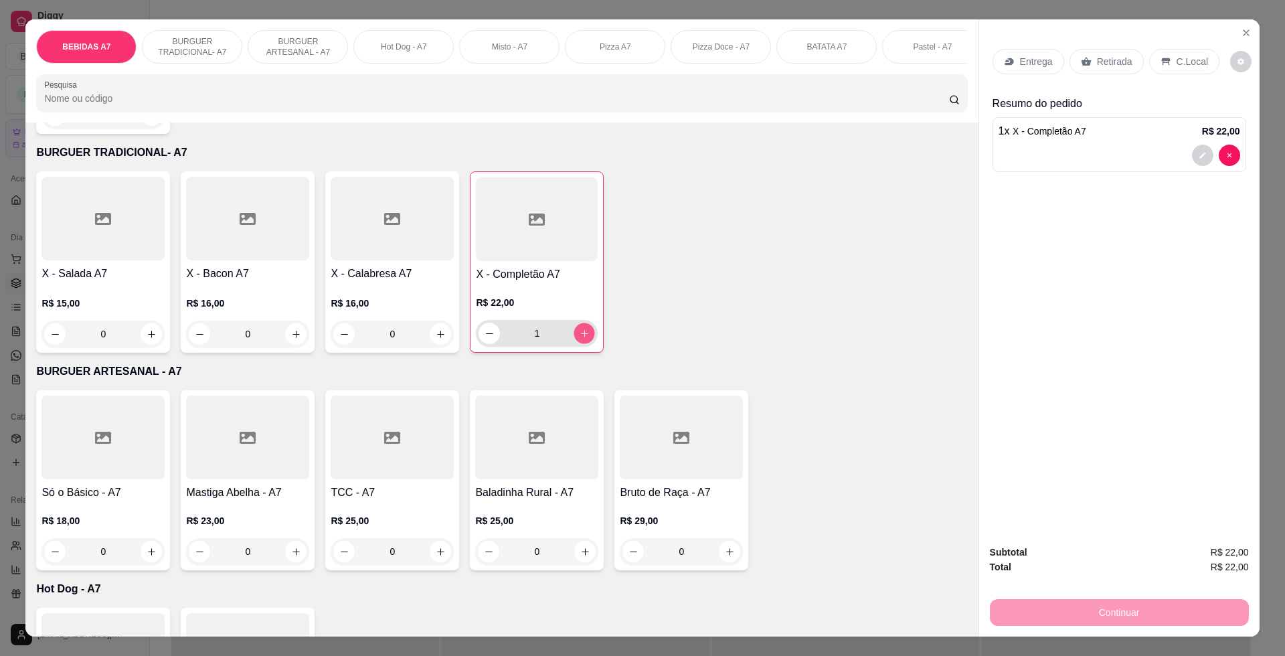
click at [580, 339] on icon "increase-product-quantity" at bounding box center [585, 334] width 10 height 10
type input "2"
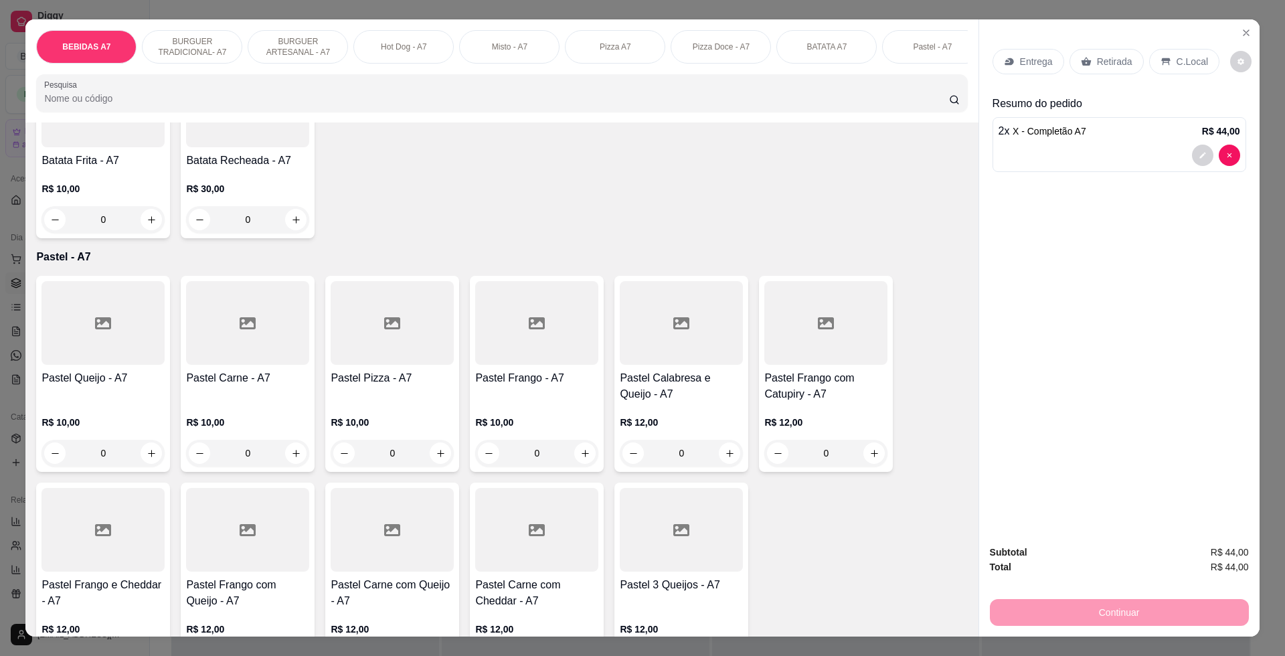
scroll to position [2176, 0]
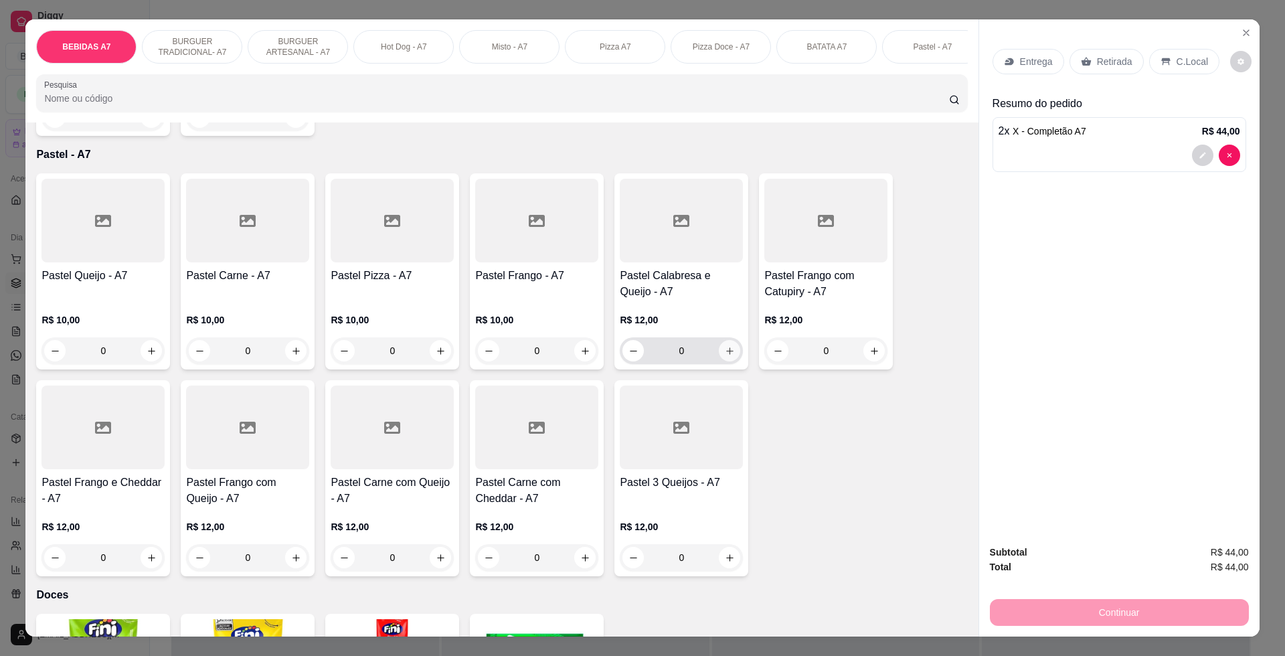
click at [724, 362] on button "increase-product-quantity" at bounding box center [729, 350] width 21 height 21
type input "1"
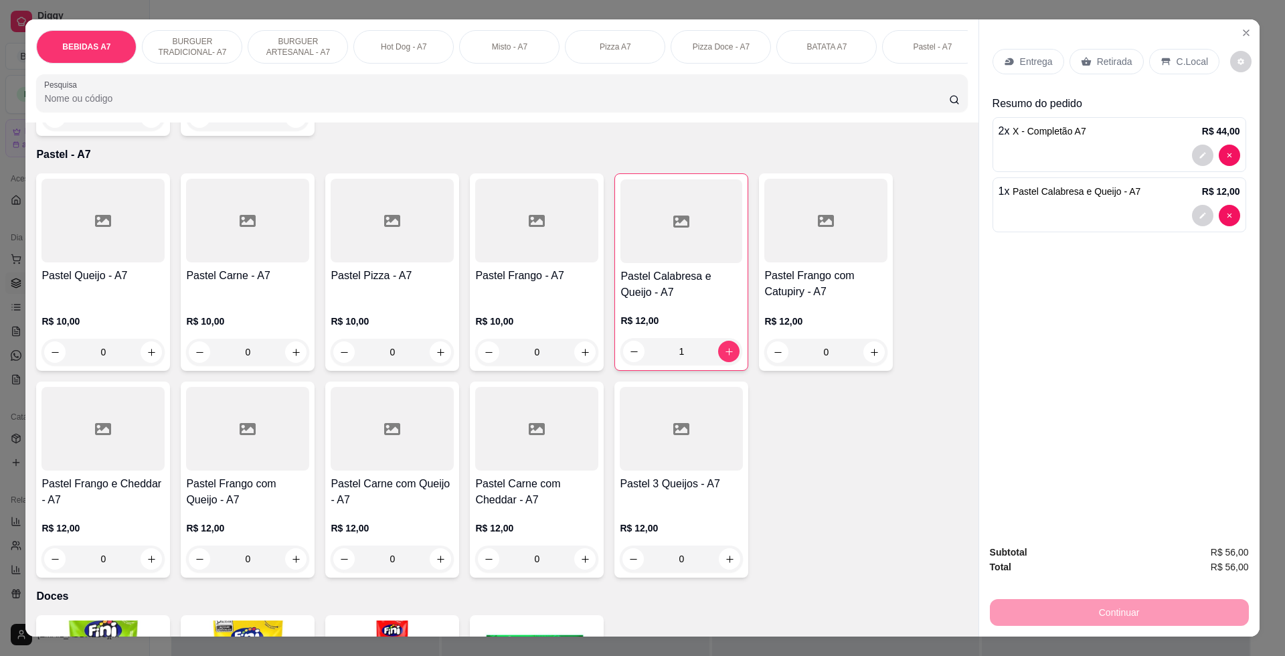
click at [993, 60] on div "Entrega" at bounding box center [1029, 61] width 72 height 25
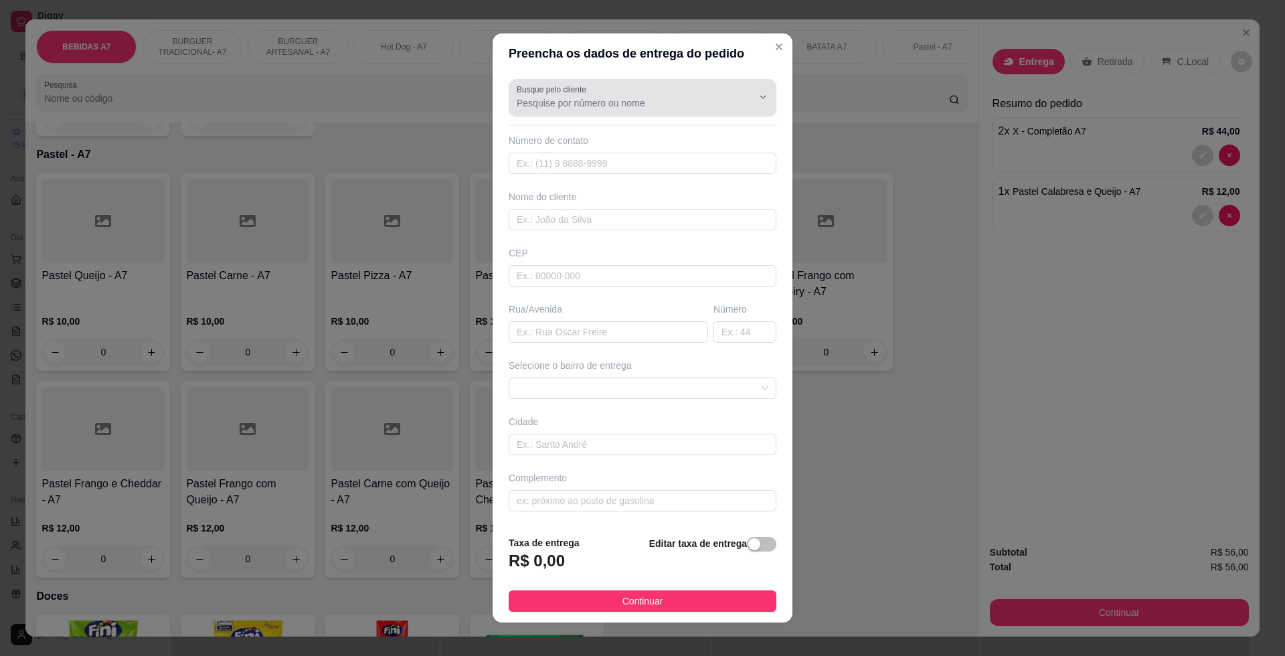
click at [687, 105] on input "Busque pelo cliente" at bounding box center [624, 102] width 214 height 13
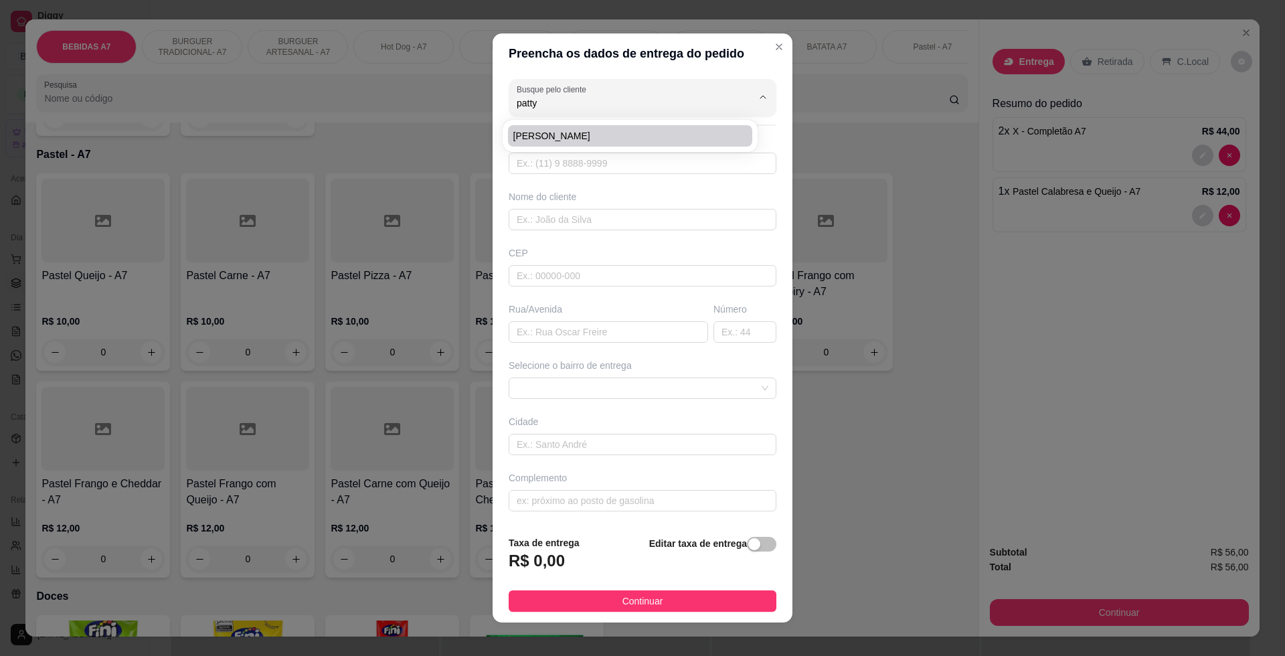
click at [671, 145] on li "[PERSON_NAME]" at bounding box center [630, 135] width 244 height 21
type input "[PERSON_NAME]"
type input "98984043629"
type input "[PERSON_NAME]"
type input "Olinda Nova - MA"
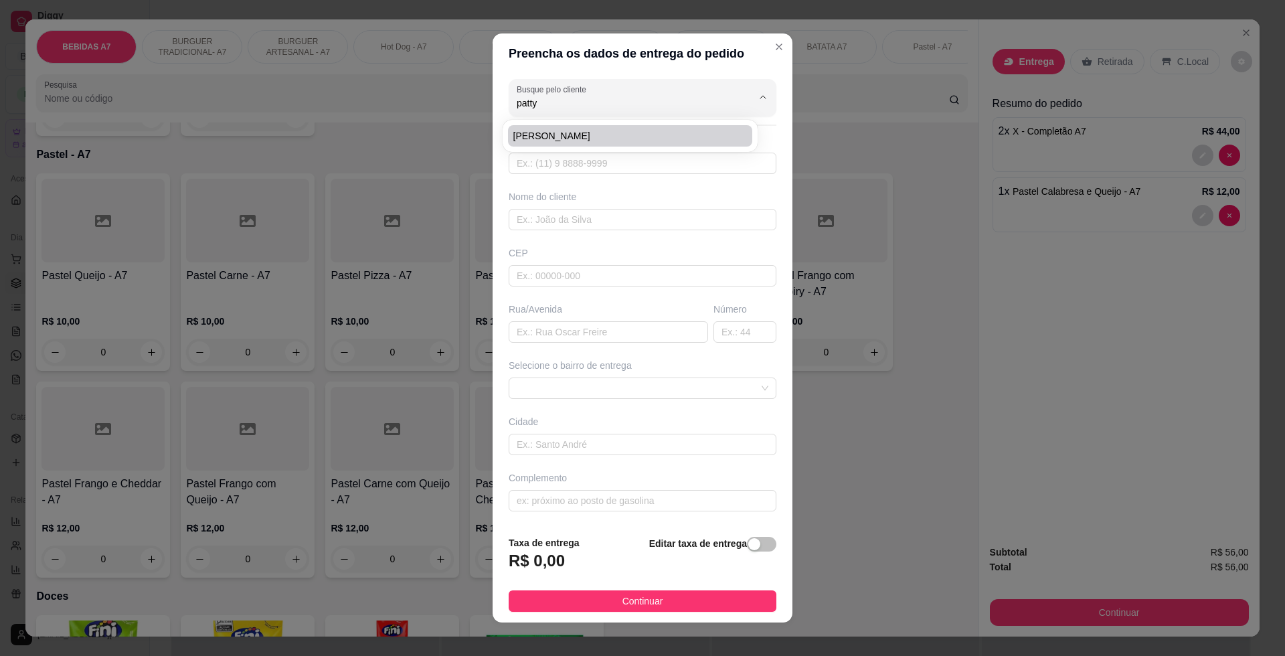
type input "na rua da assembleia de deus casa de portãoes verdeado"
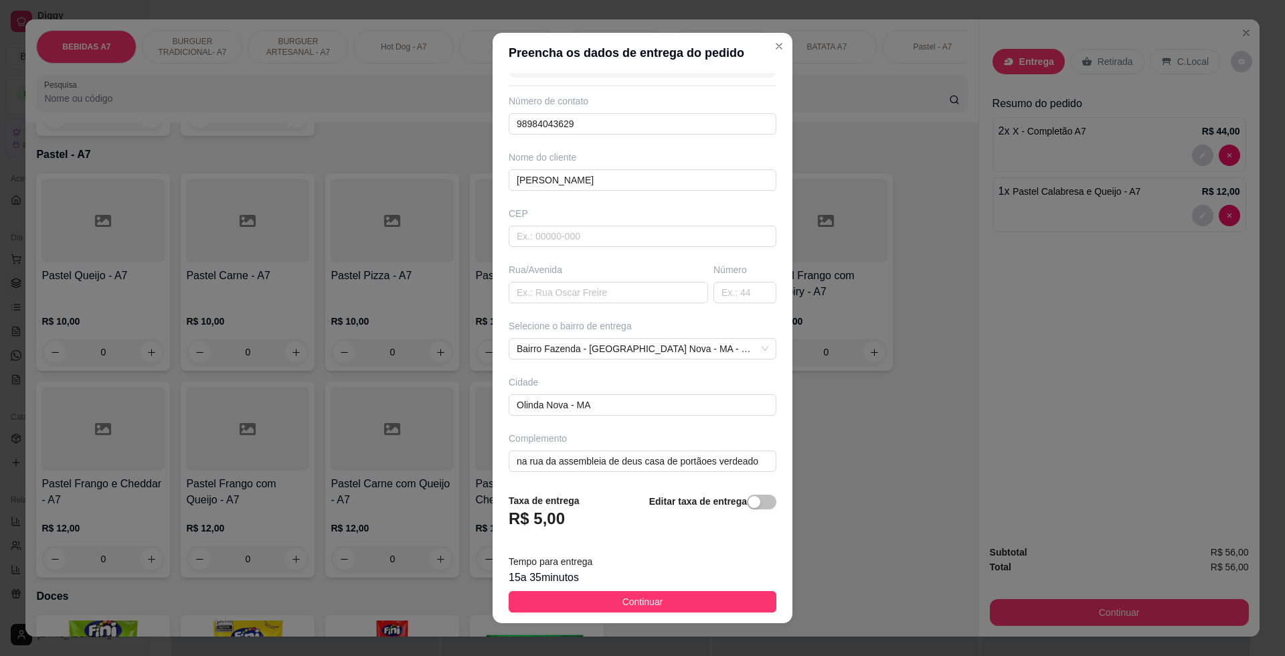
scroll to position [42, 0]
type input "[PERSON_NAME]"
click at [696, 595] on button "Continuar" at bounding box center [643, 601] width 268 height 21
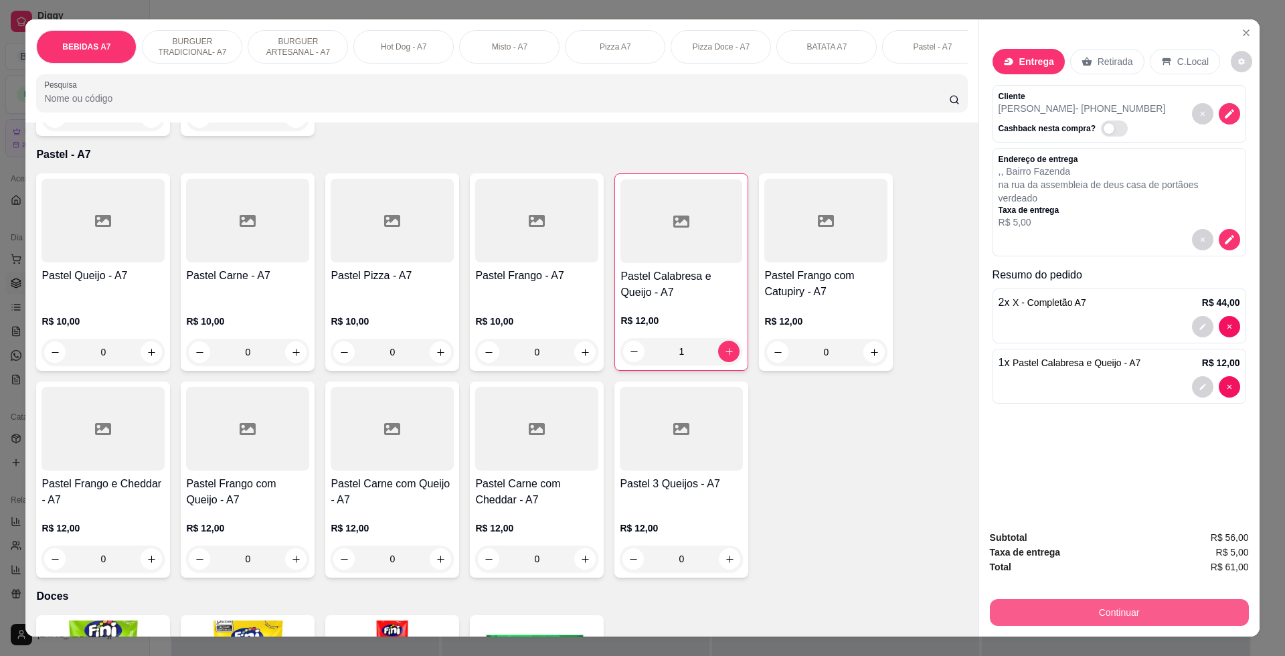
click at [1214, 619] on button "Continuar" at bounding box center [1119, 612] width 259 height 27
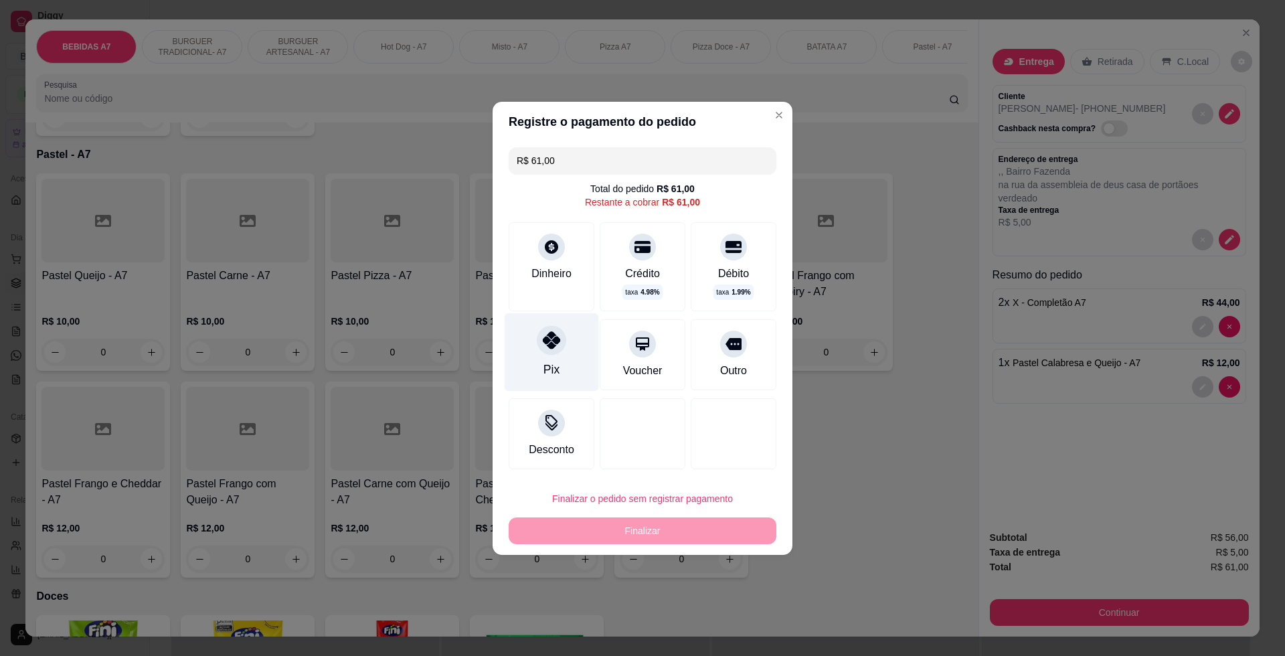
click at [556, 343] on icon at bounding box center [551, 339] width 17 height 17
type input "R$ 0,00"
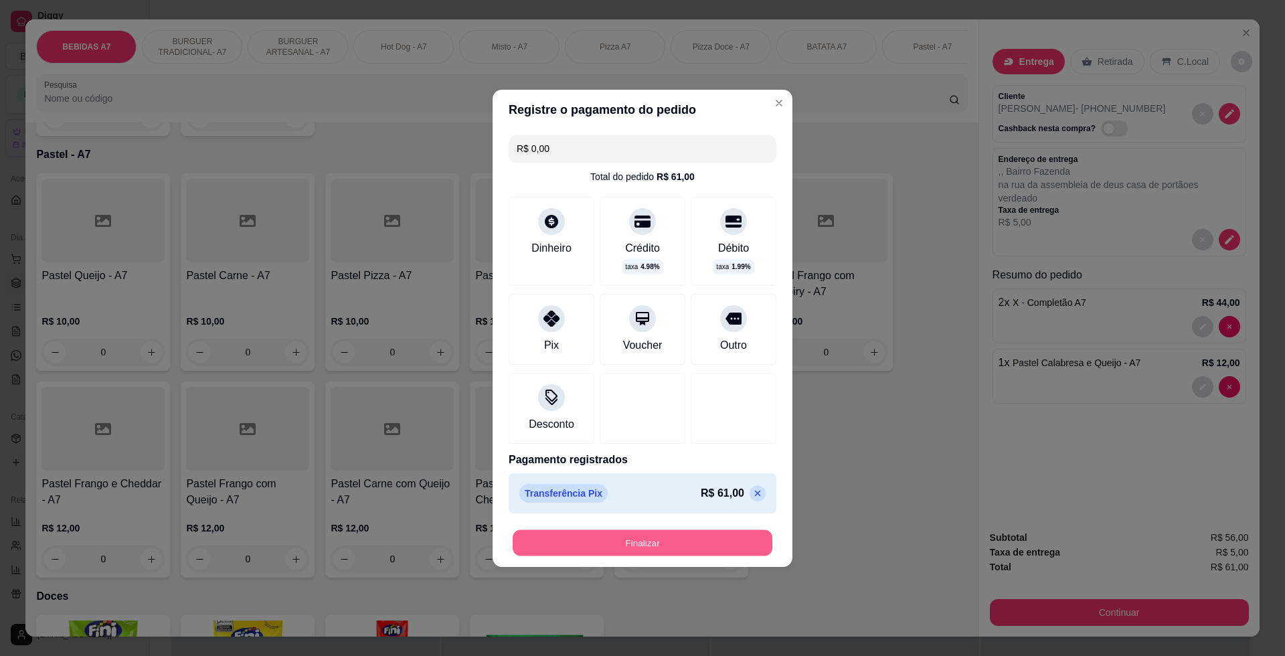
click at [625, 554] on button "Finalizar" at bounding box center [643, 543] width 260 height 26
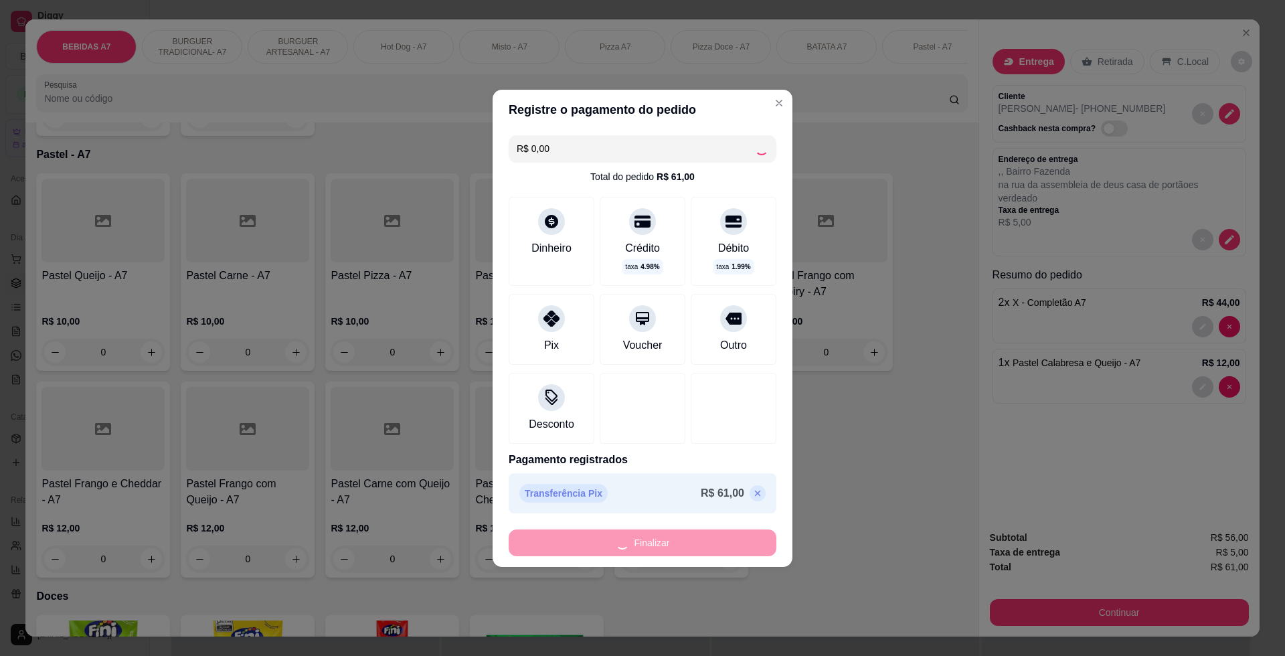
type input "0"
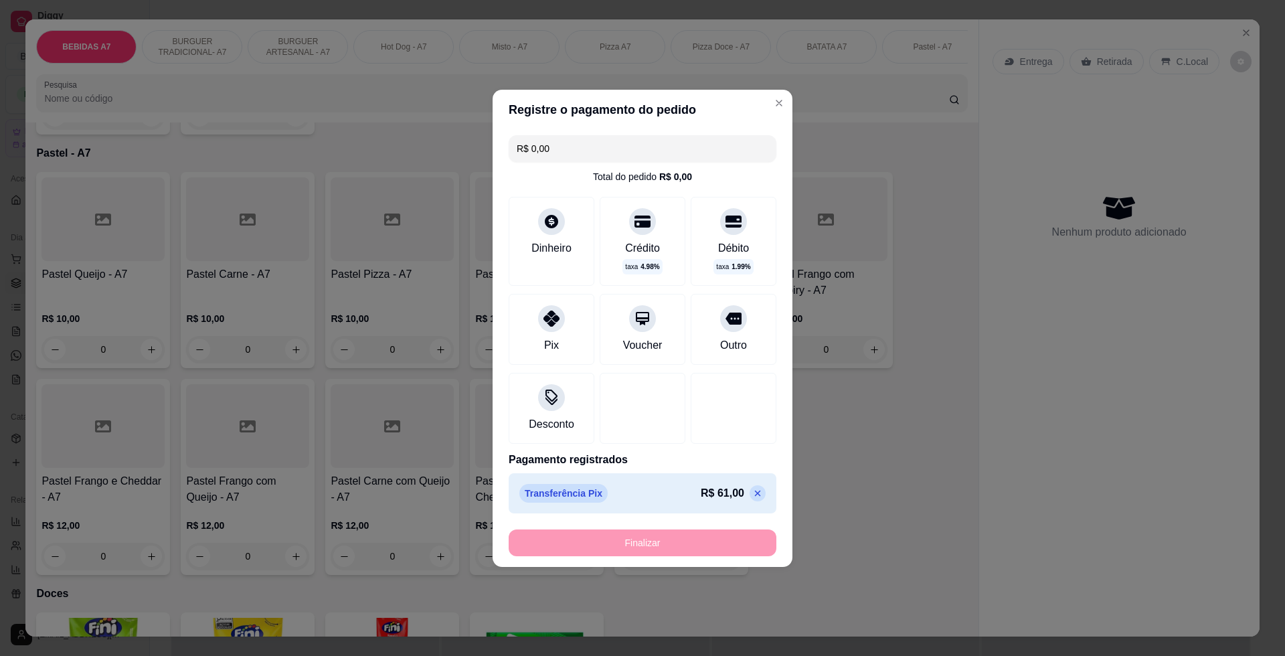
type input "-R$ 61,00"
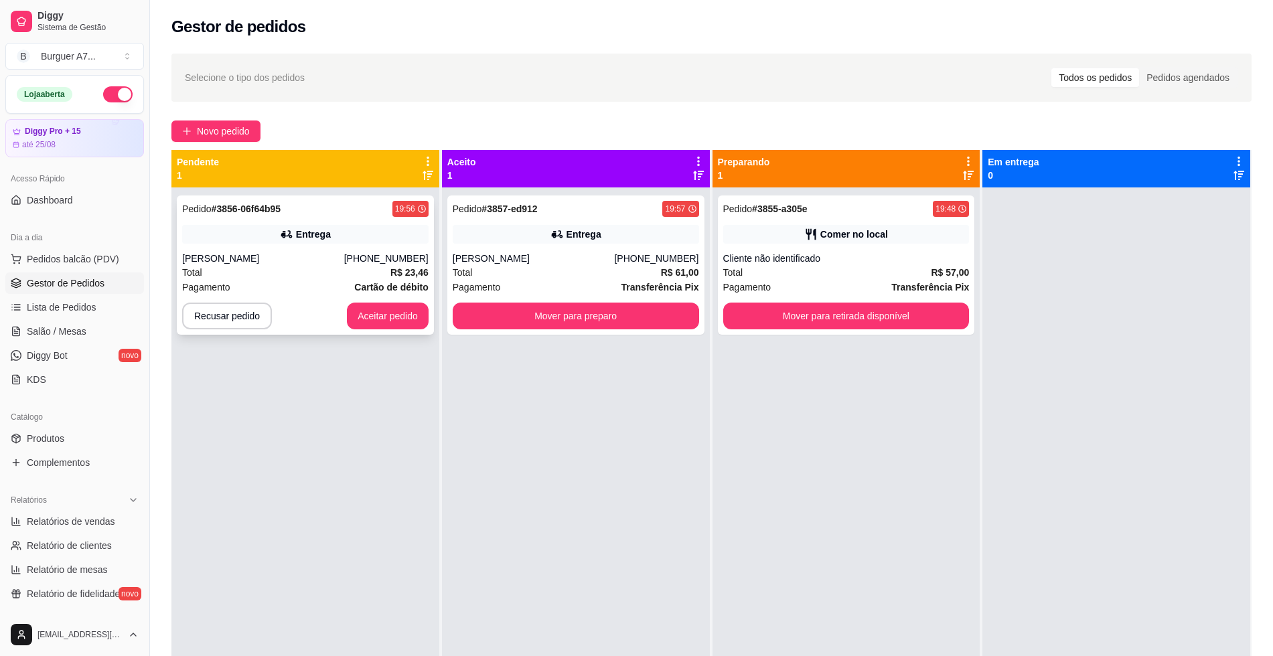
click at [244, 264] on div "[PERSON_NAME]" at bounding box center [263, 258] width 162 height 13
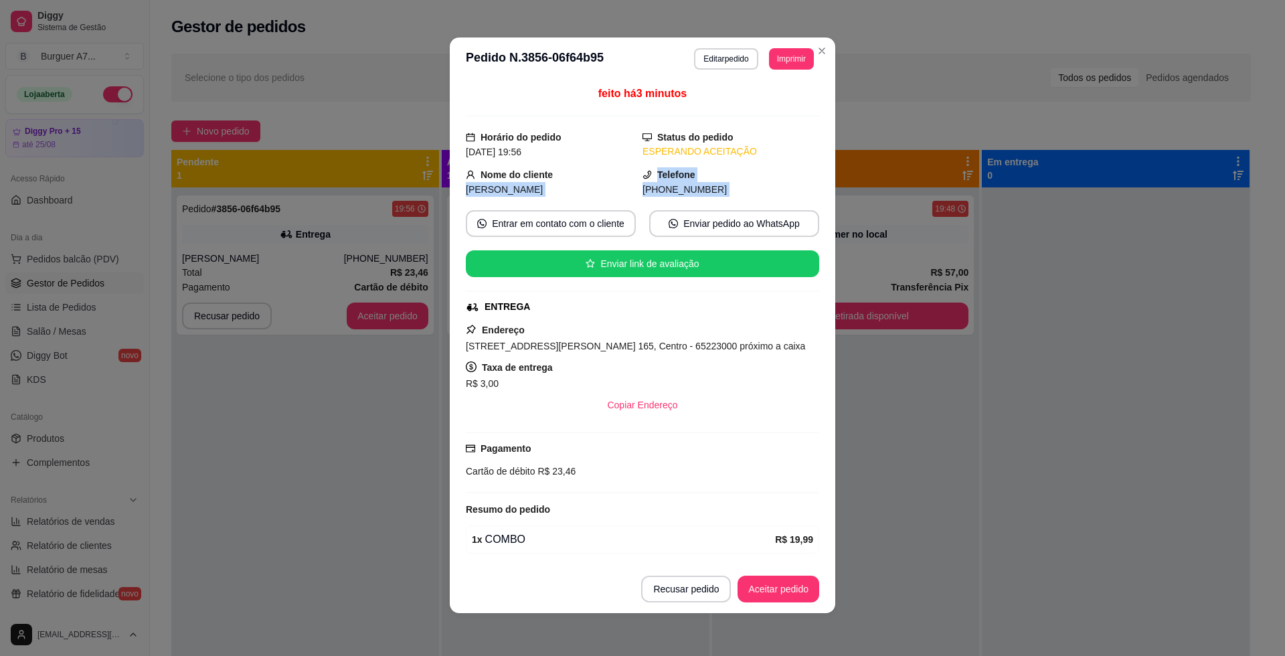
drag, startPoint x: 571, startPoint y: 180, endPoint x: 525, endPoint y: 203, distance: 51.5
click at [525, 203] on div "feito há 3 minutos Horário do pedido [DATE] 19:56 Status do pedido ESPERANDO AC…" at bounding box center [642, 323] width 353 height 474
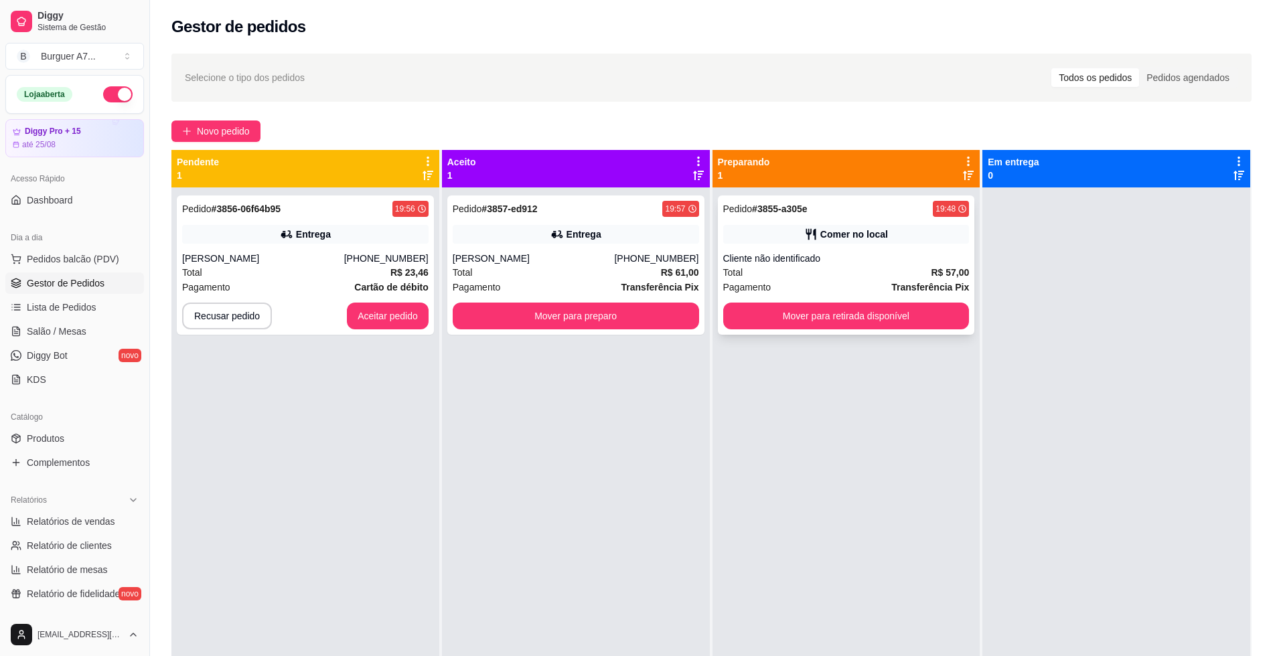
click at [878, 266] on div "Total R$ 57,00" at bounding box center [846, 272] width 246 height 15
click at [879, 318] on button "Mover para retirada disponível" at bounding box center [846, 316] width 246 height 27
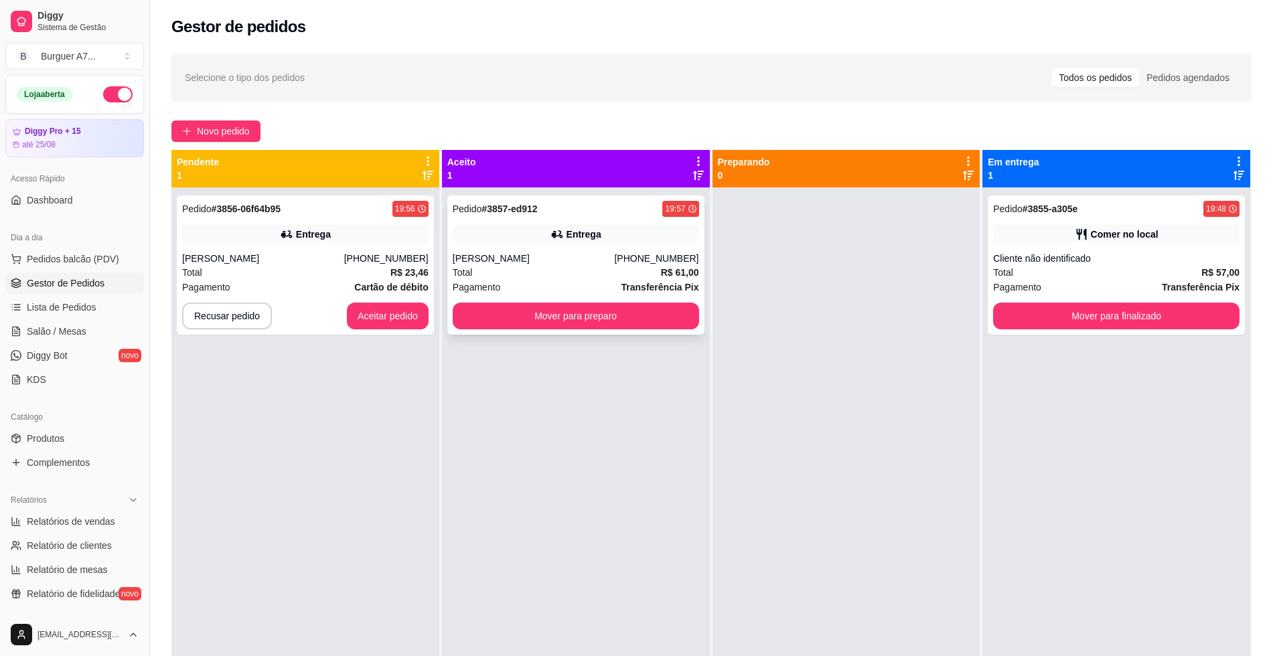
click at [615, 253] on div "[PERSON_NAME]" at bounding box center [534, 258] width 162 height 13
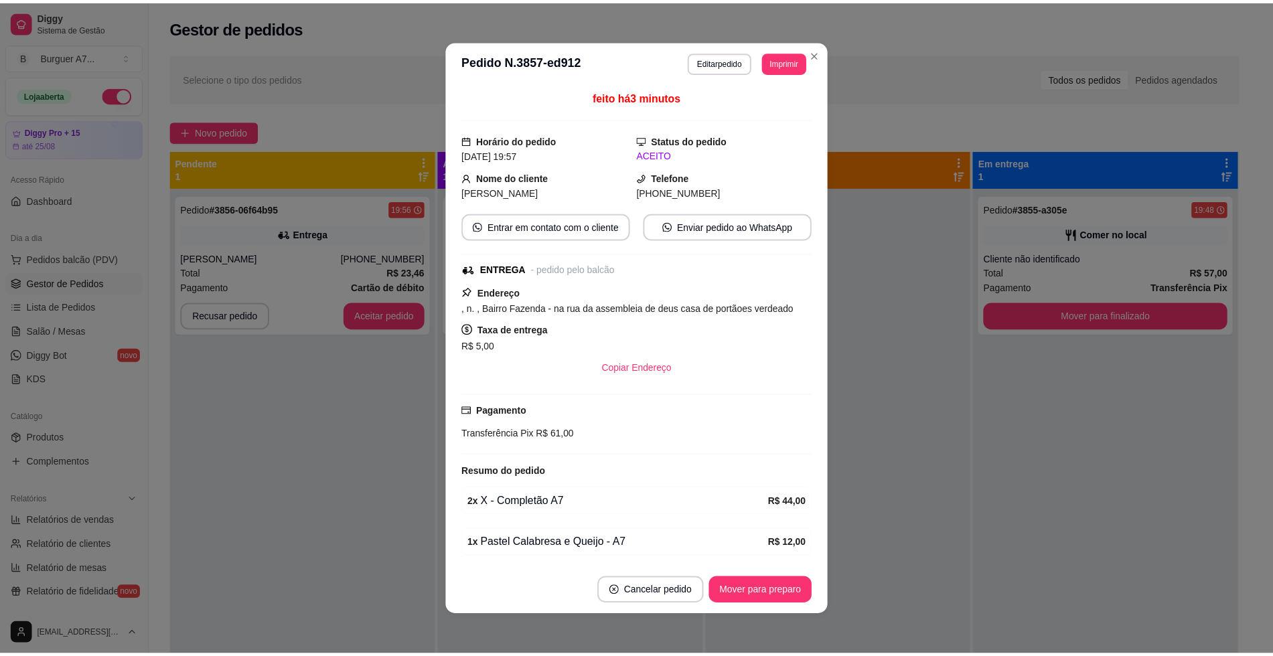
scroll to position [3, 0]
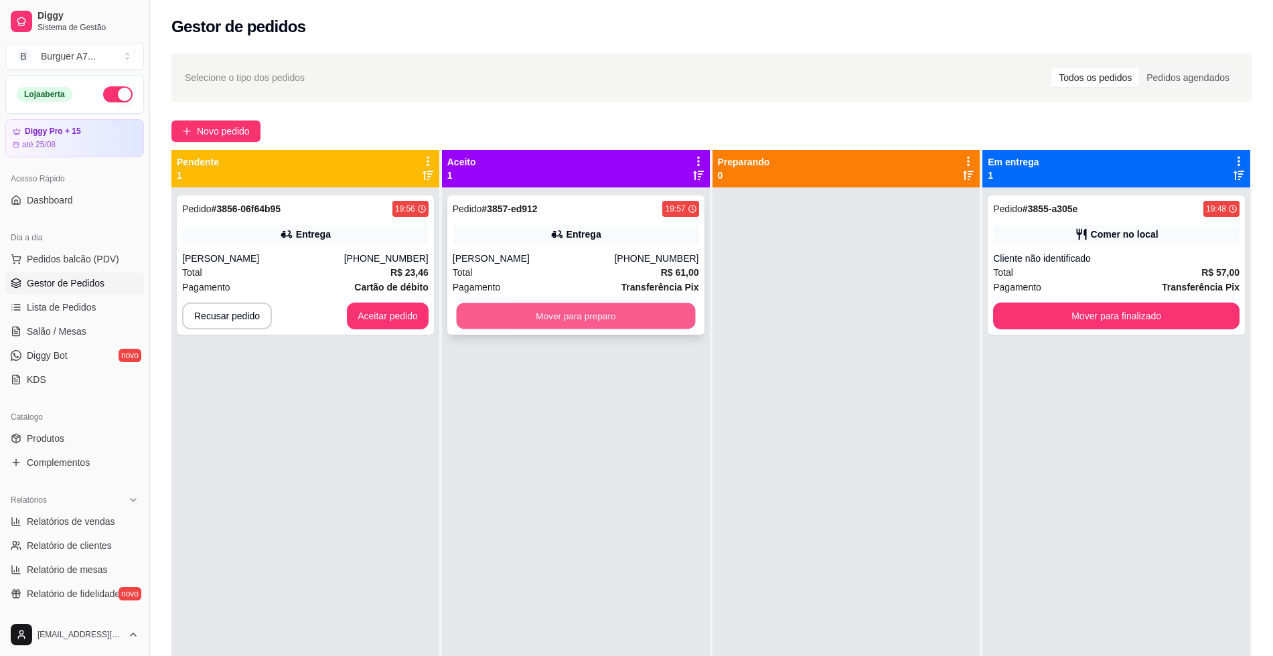
click at [594, 303] on button "Mover para preparo" at bounding box center [575, 316] width 239 height 26
click at [663, 318] on button "Mover para preparo" at bounding box center [576, 316] width 246 height 27
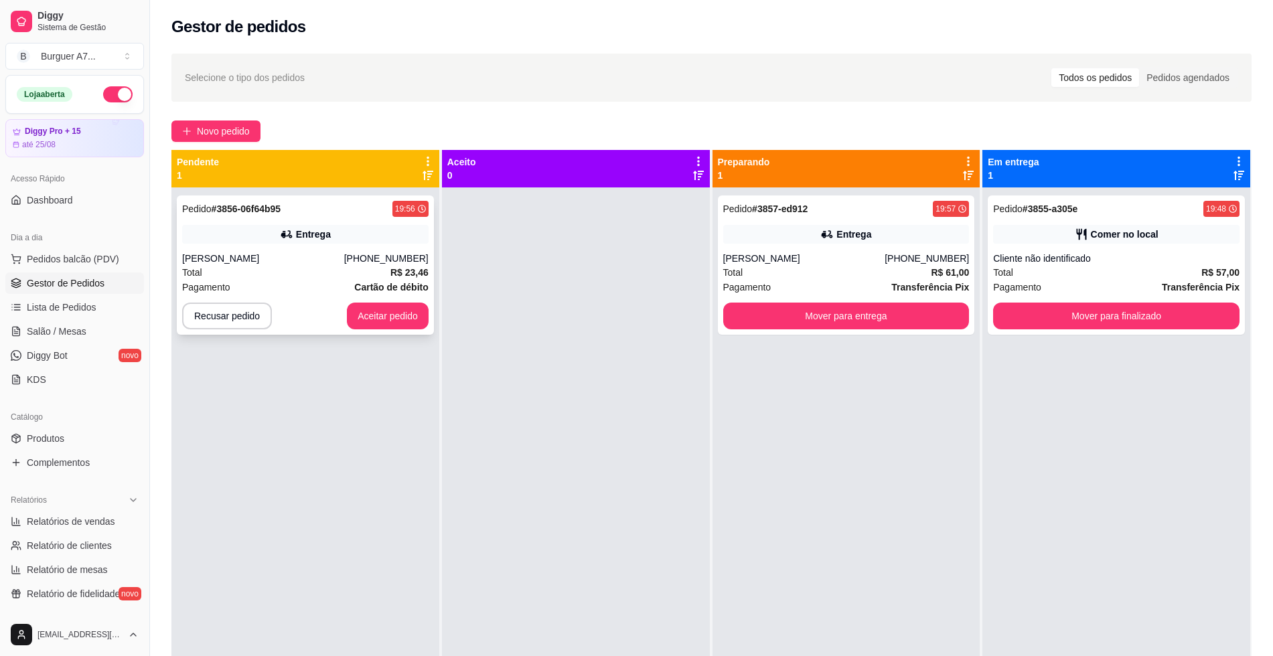
click at [364, 252] on div "[PHONE_NUMBER]" at bounding box center [386, 258] width 84 height 13
click at [409, 315] on button "Aceitar pedido" at bounding box center [388, 316] width 82 height 27
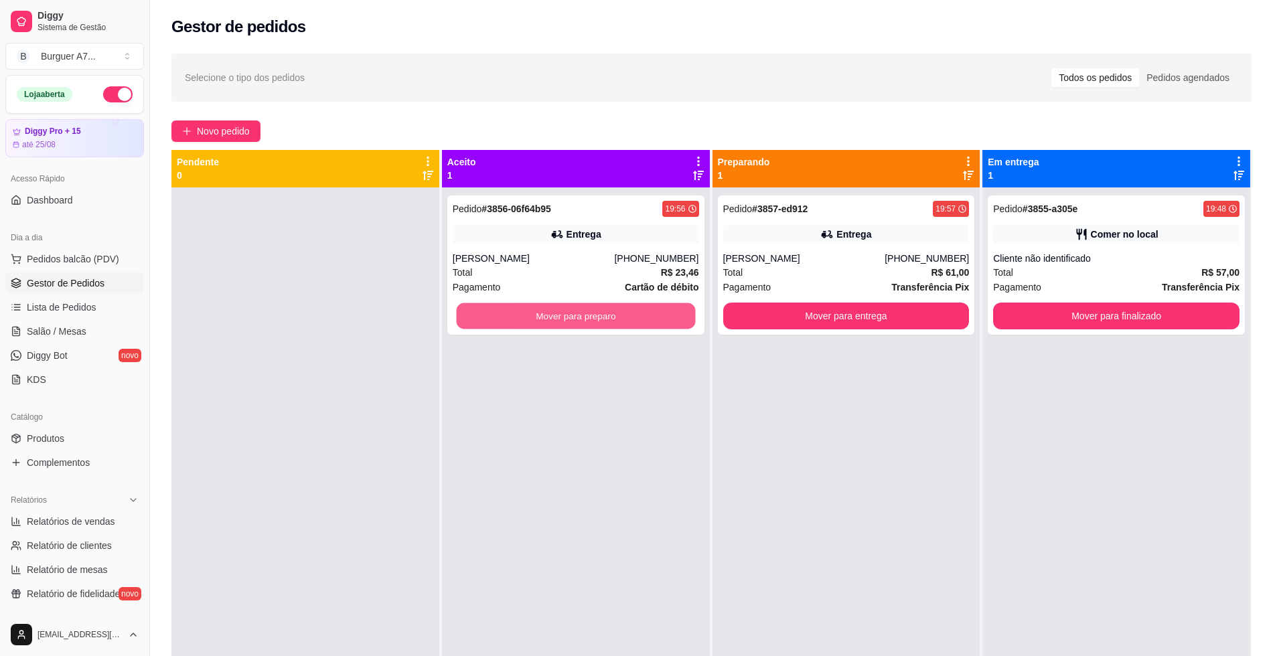
click at [466, 309] on button "Mover para preparo" at bounding box center [575, 316] width 239 height 26
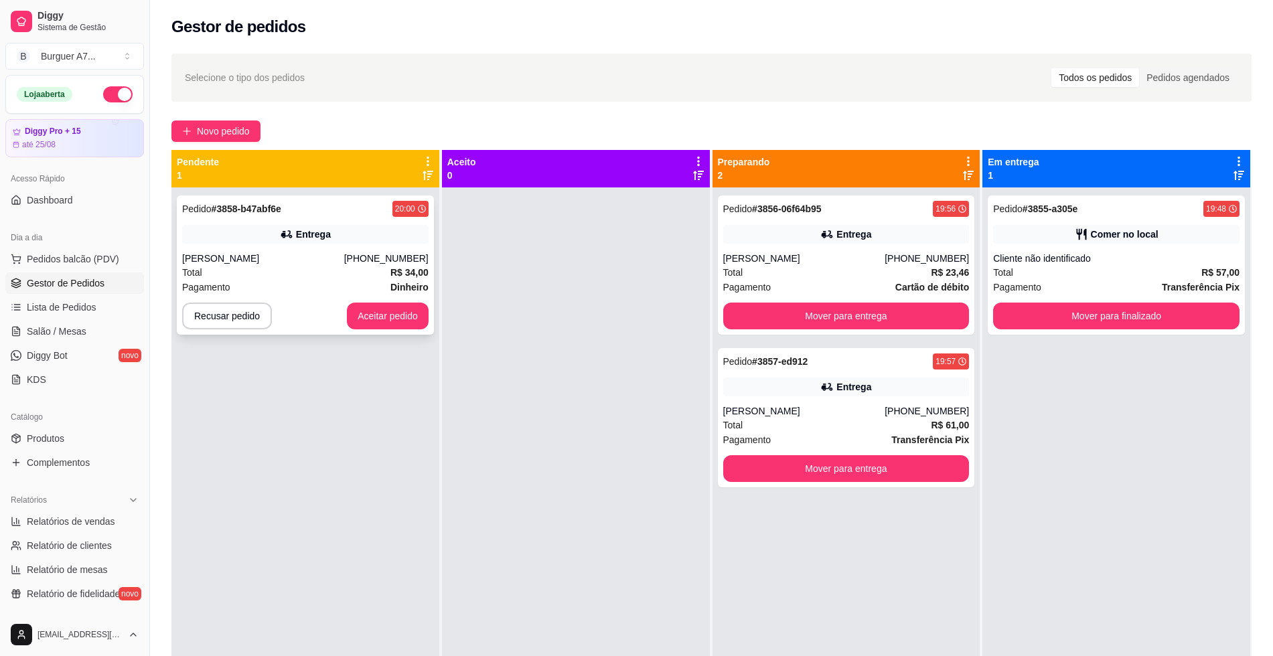
click at [288, 268] on div "Total R$ 34,00" at bounding box center [305, 272] width 246 height 15
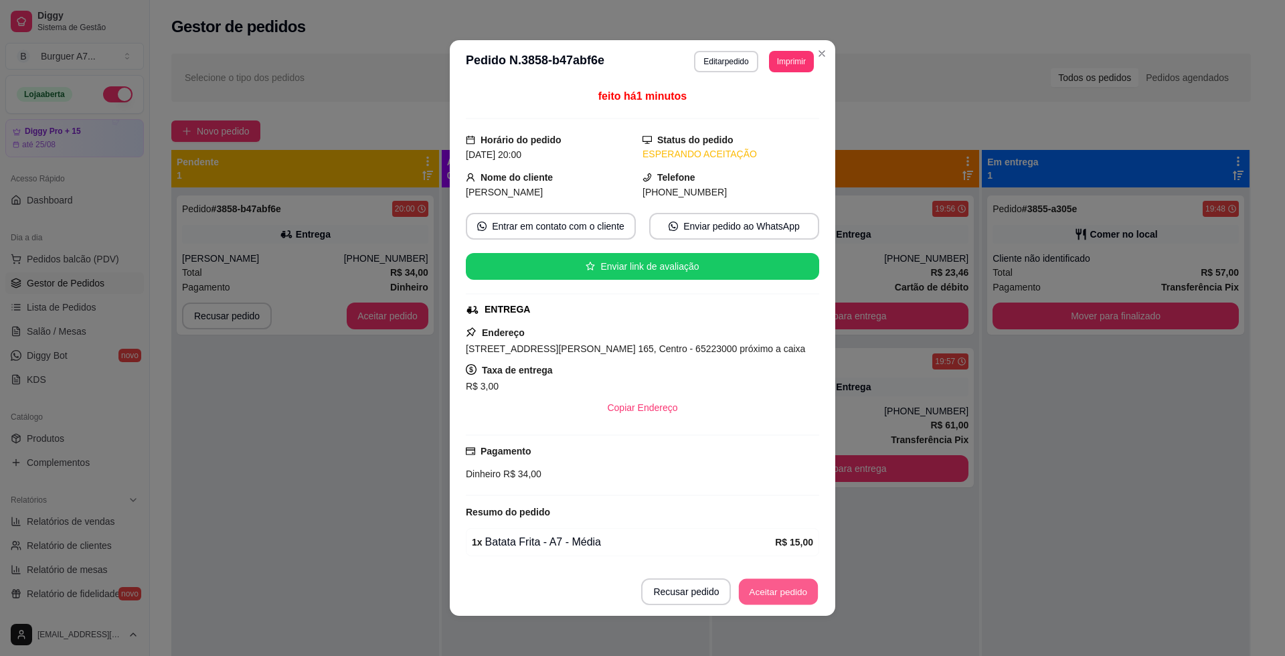
click at [785, 597] on button "Aceitar pedido" at bounding box center [778, 592] width 79 height 26
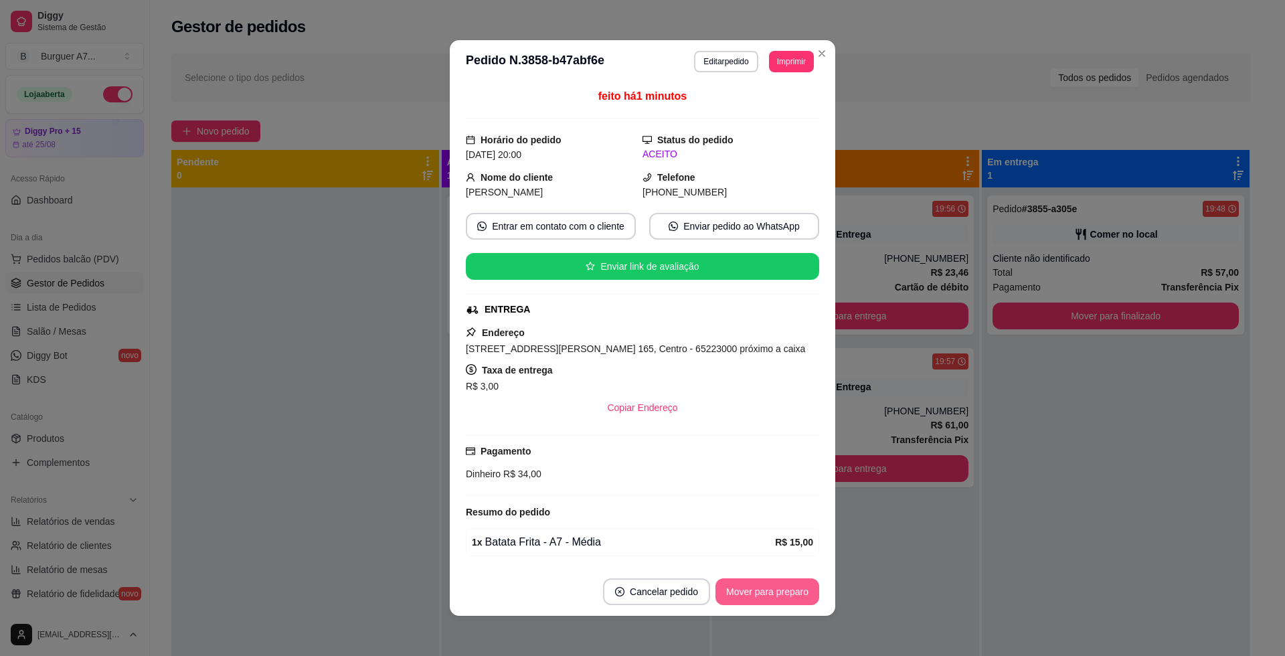
click at [785, 594] on button "Mover para preparo" at bounding box center [768, 591] width 104 height 27
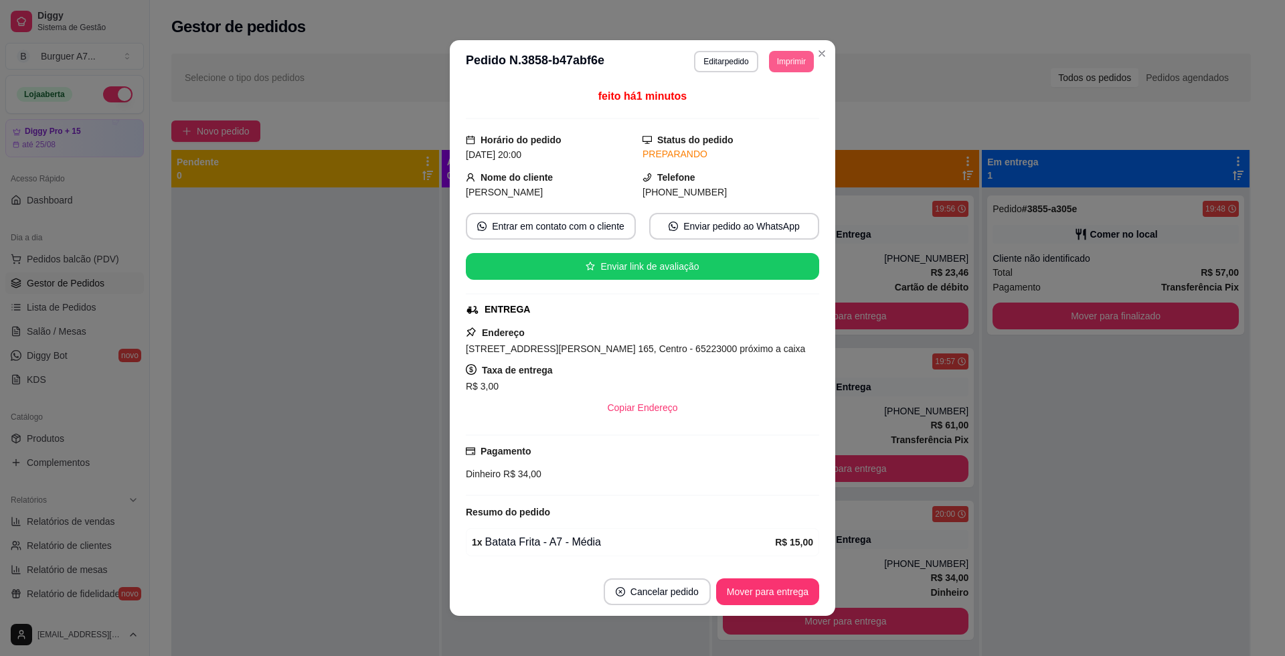
click at [778, 62] on button "Imprimir" at bounding box center [791, 61] width 45 height 21
click at [748, 147] on div "Escolha a impressora IMPRESSORA Impressora" at bounding box center [760, 112] width 110 height 72
click at [754, 135] on button "Impressora" at bounding box center [760, 135] width 97 height 21
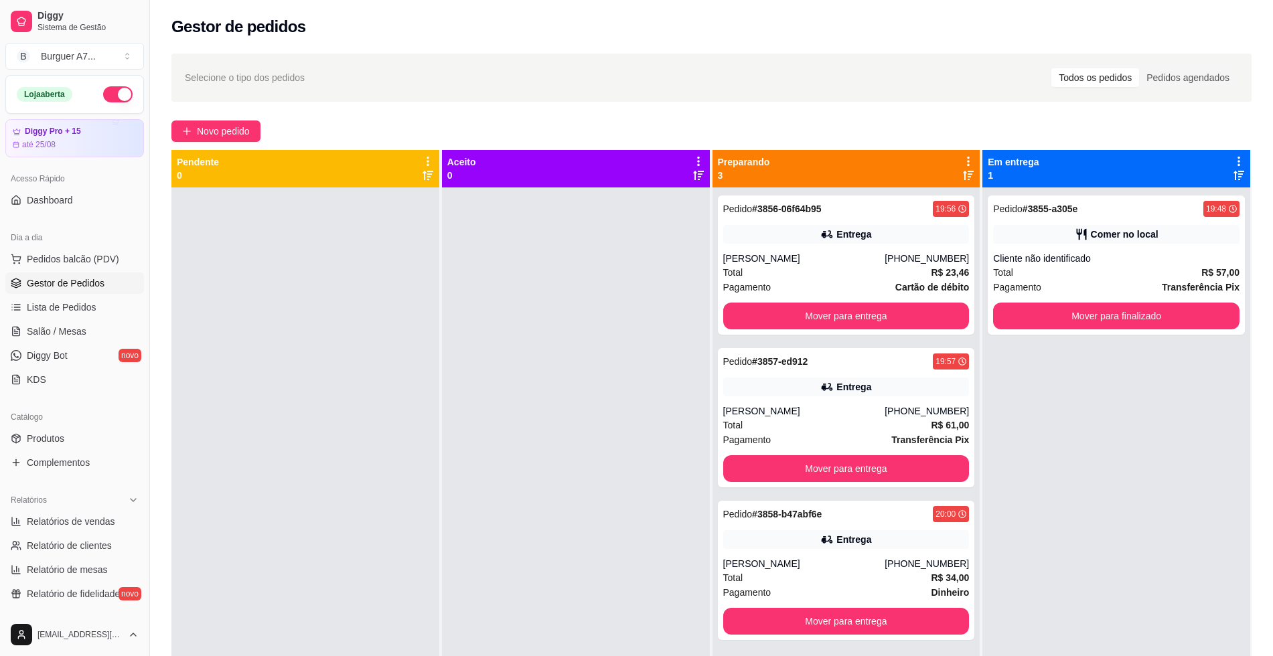
click at [80, 511] on link "Relatórios de vendas" at bounding box center [74, 521] width 139 height 21
select select "ALL"
select select "0"
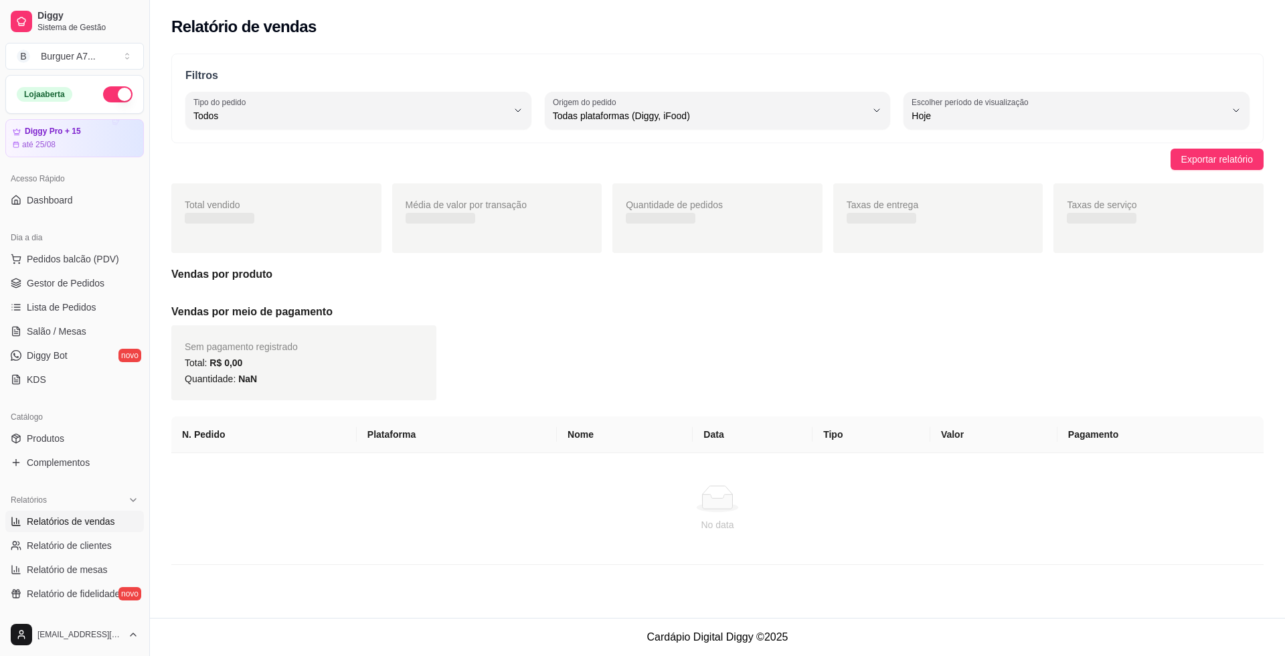
click at [80, 511] on link "Relatórios de vendas" at bounding box center [74, 521] width 139 height 21
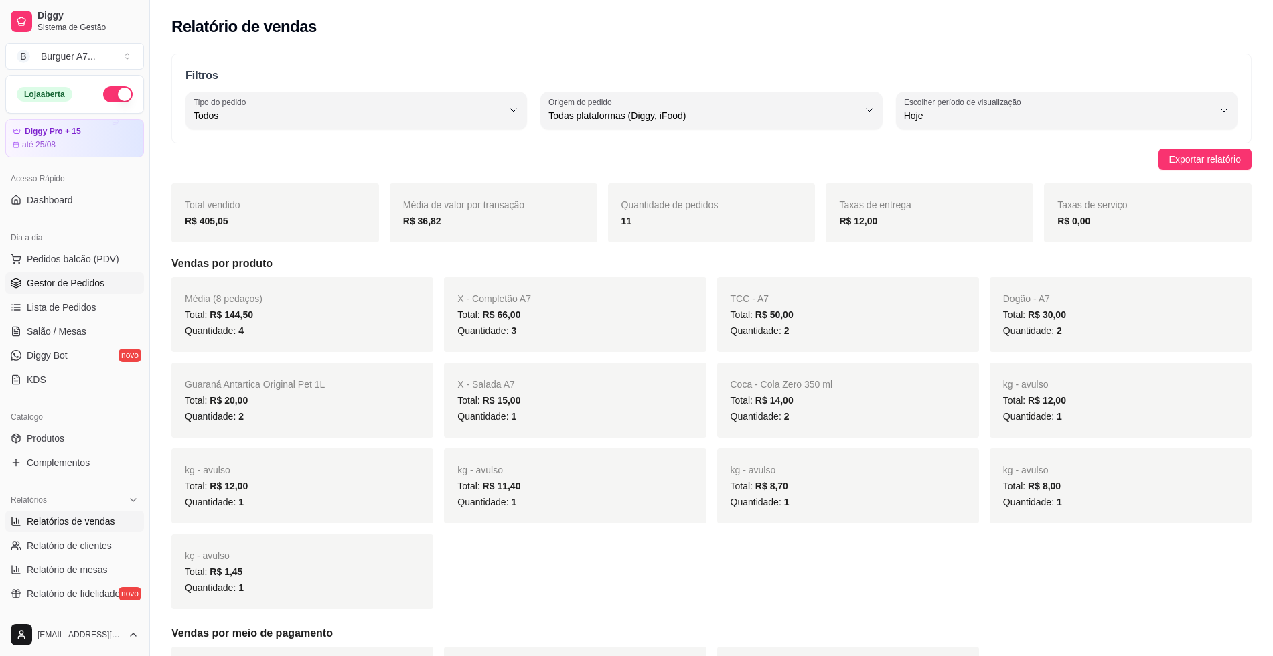
click at [88, 280] on span "Gestor de Pedidos" at bounding box center [66, 282] width 78 height 13
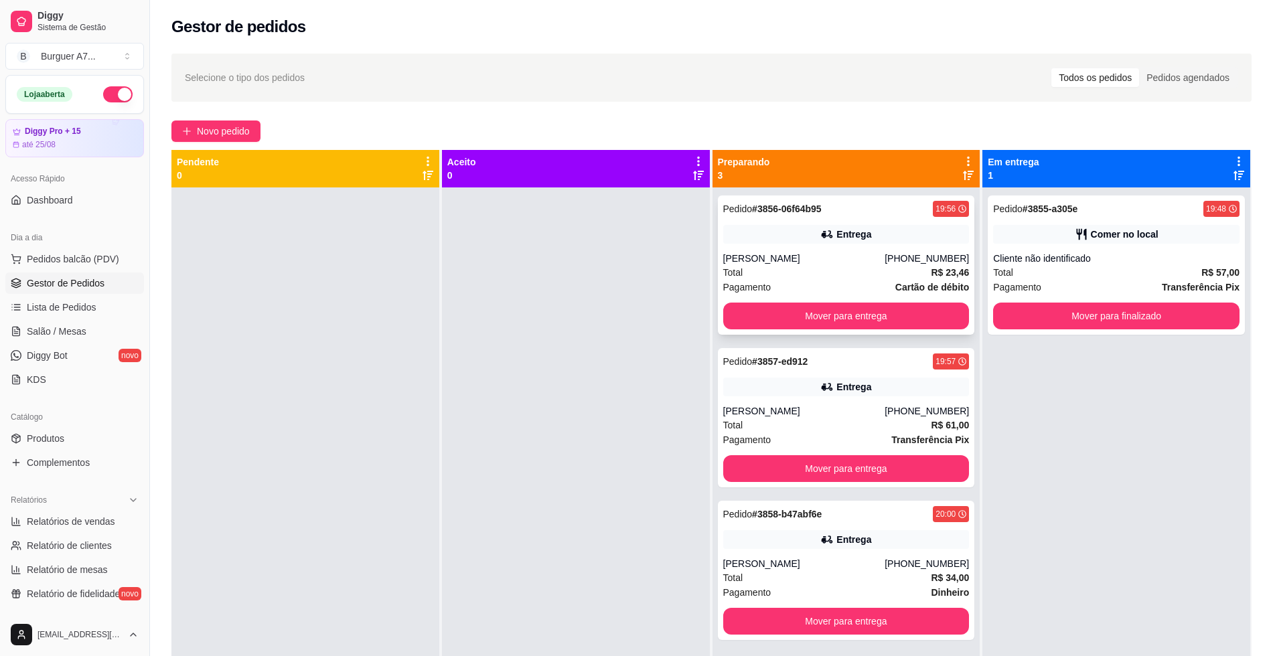
click at [902, 279] on div "Total R$ 23,46" at bounding box center [846, 272] width 246 height 15
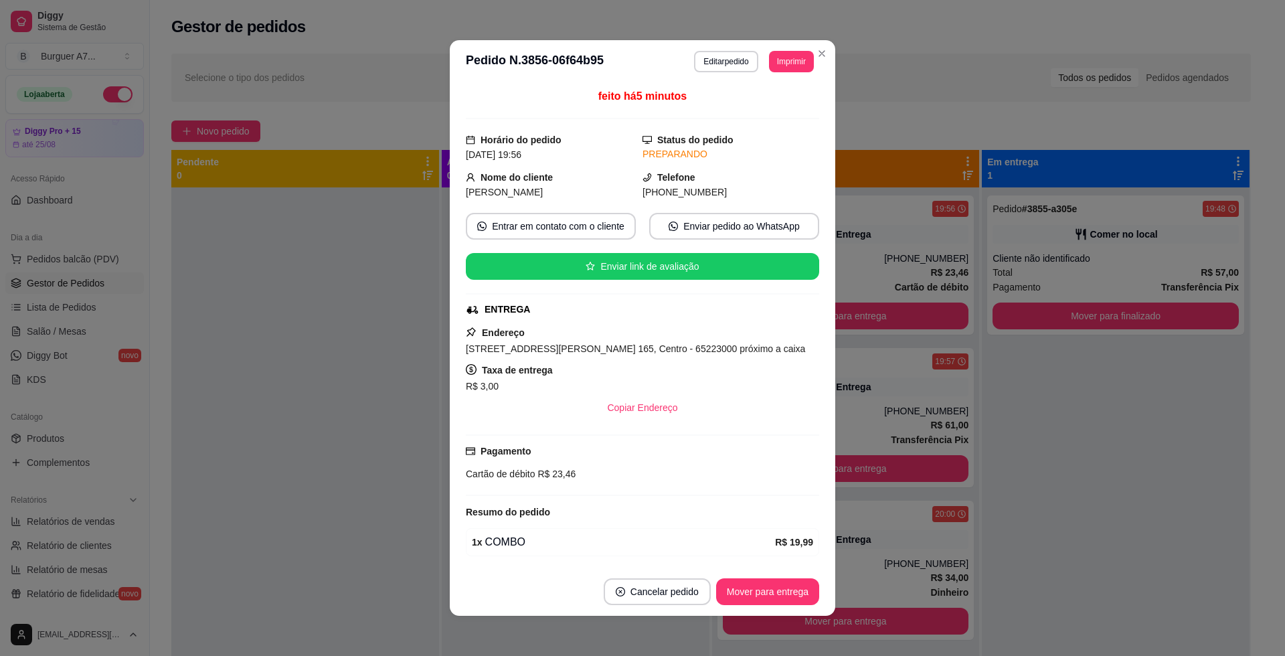
click at [475, 493] on div "Pagamento Cartão de débito R$ 23,46" at bounding box center [642, 465] width 353 height 62
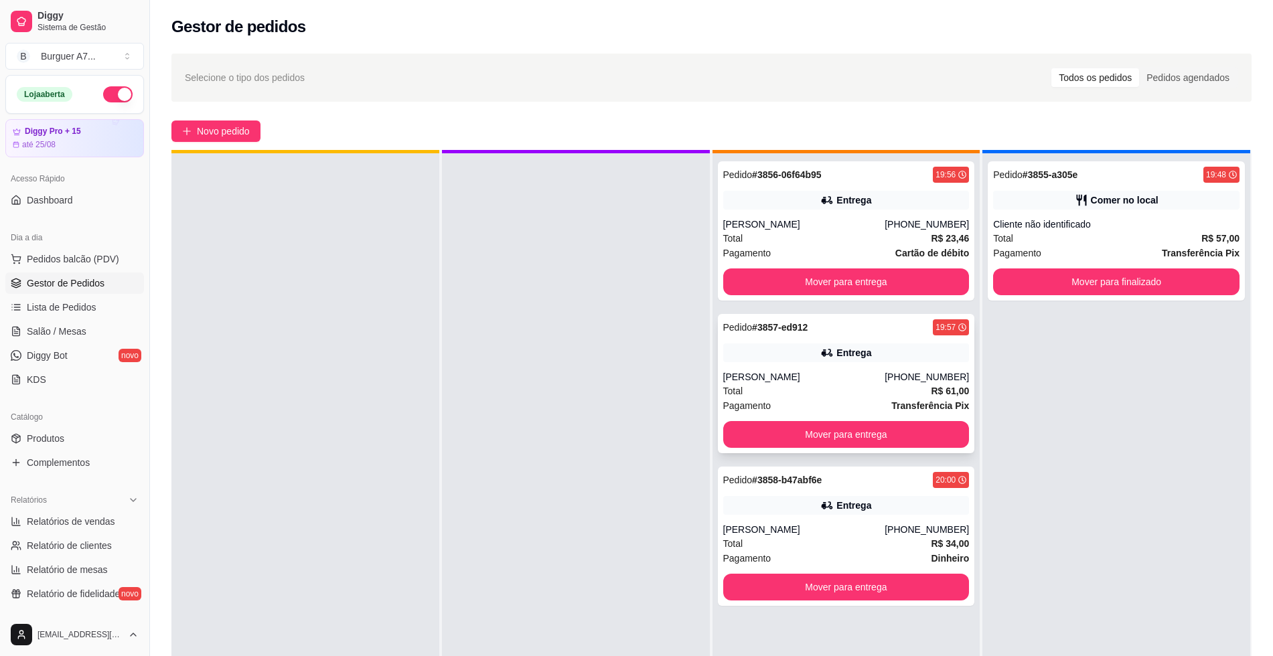
scroll to position [37, 0]
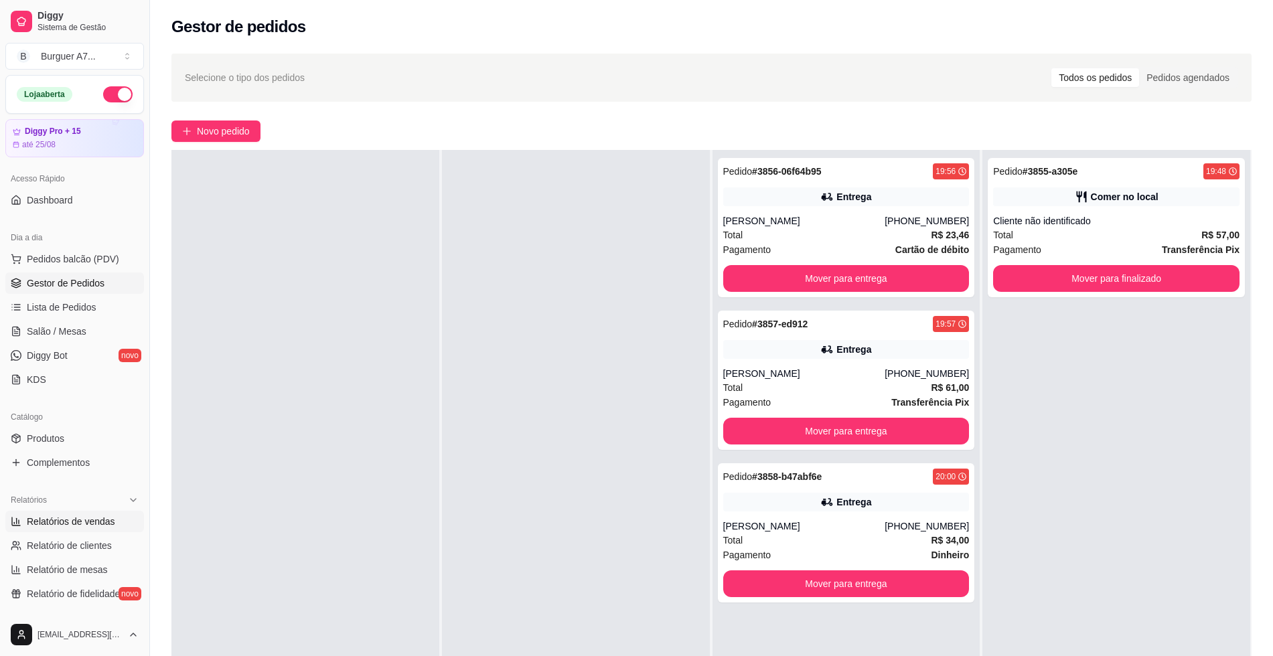
click at [59, 514] on link "Relatórios de vendas" at bounding box center [74, 521] width 139 height 21
select select "ALL"
select select "0"
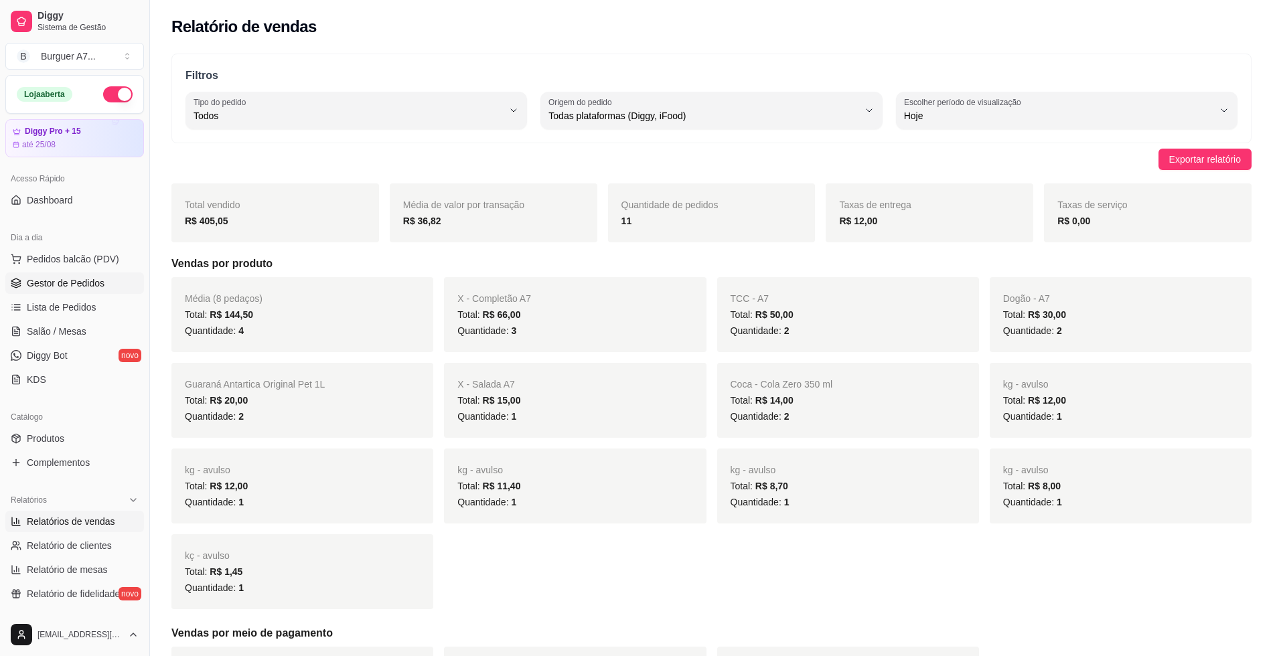
click at [57, 278] on span "Gestor de Pedidos" at bounding box center [66, 282] width 78 height 13
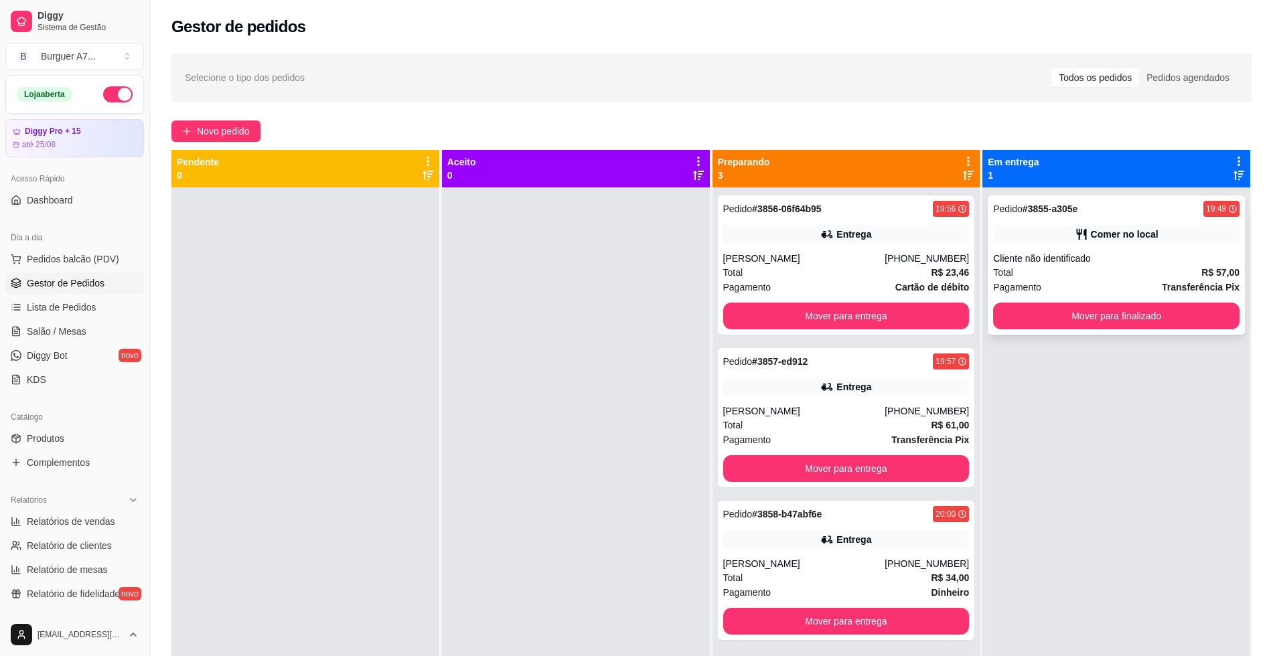
click at [1091, 237] on div "Comer no local" at bounding box center [1125, 234] width 68 height 13
click at [1131, 222] on div "Pedido # 3855-a305e 19:48 Comer no local Cliente não identificado Total R$ 57,0…" at bounding box center [1115, 264] width 257 height 139
click at [1117, 323] on button "Mover para finalizado" at bounding box center [1116, 316] width 239 height 26
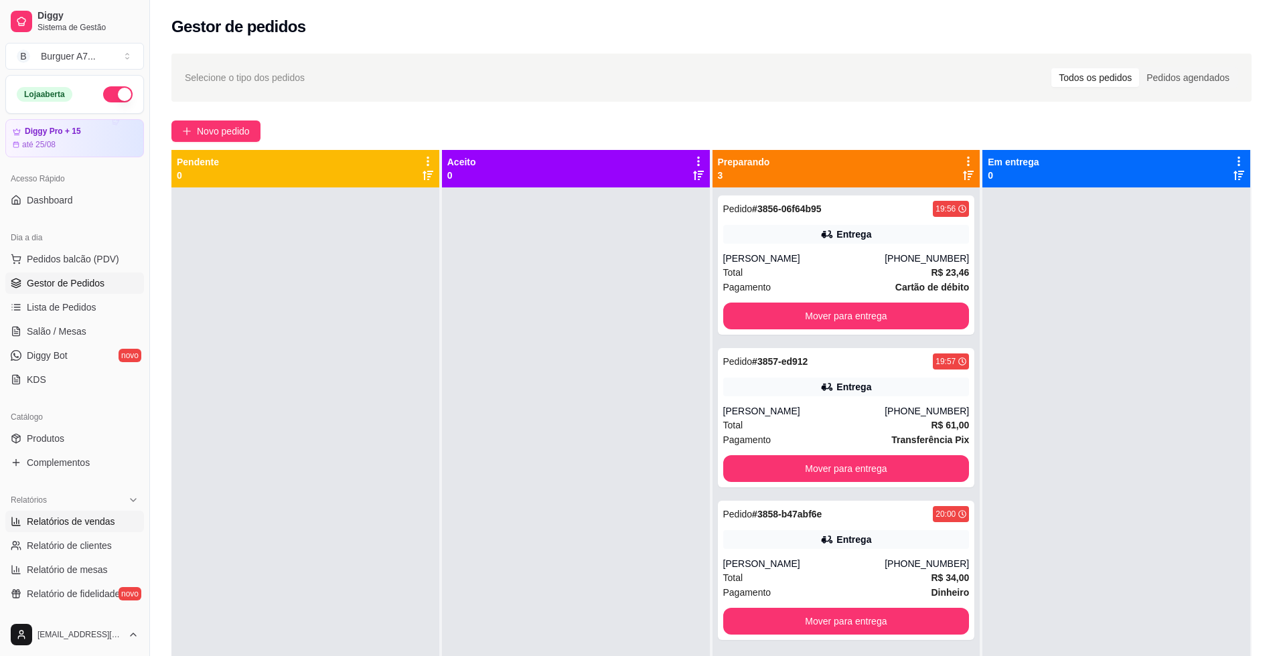
click at [87, 531] on link "Relatórios de vendas" at bounding box center [74, 521] width 139 height 21
select select "ALL"
select select "0"
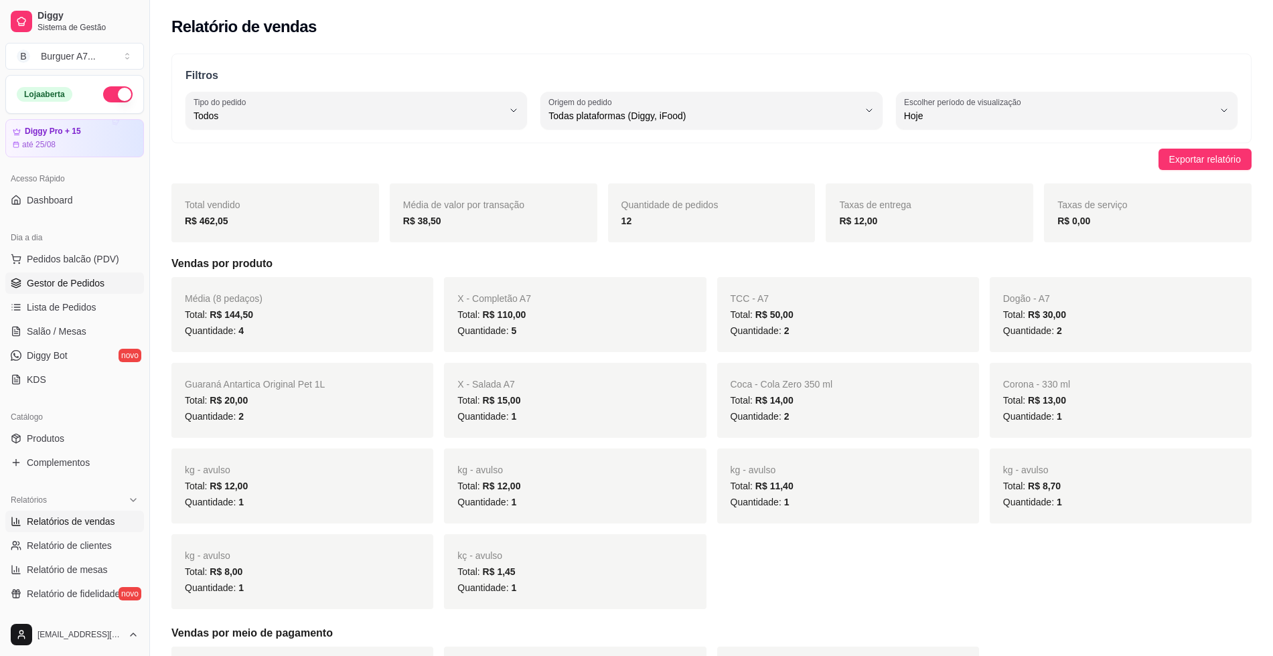
click at [107, 283] on link "Gestor de Pedidos" at bounding box center [74, 282] width 139 height 21
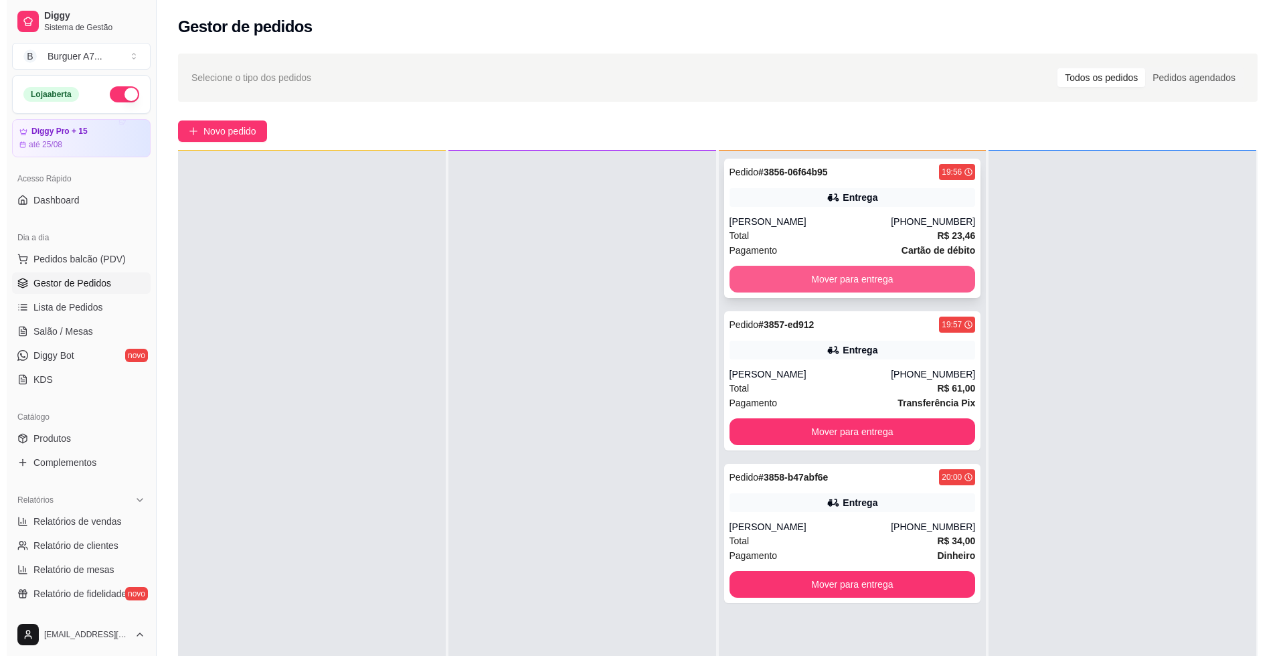
scroll to position [37, 0]
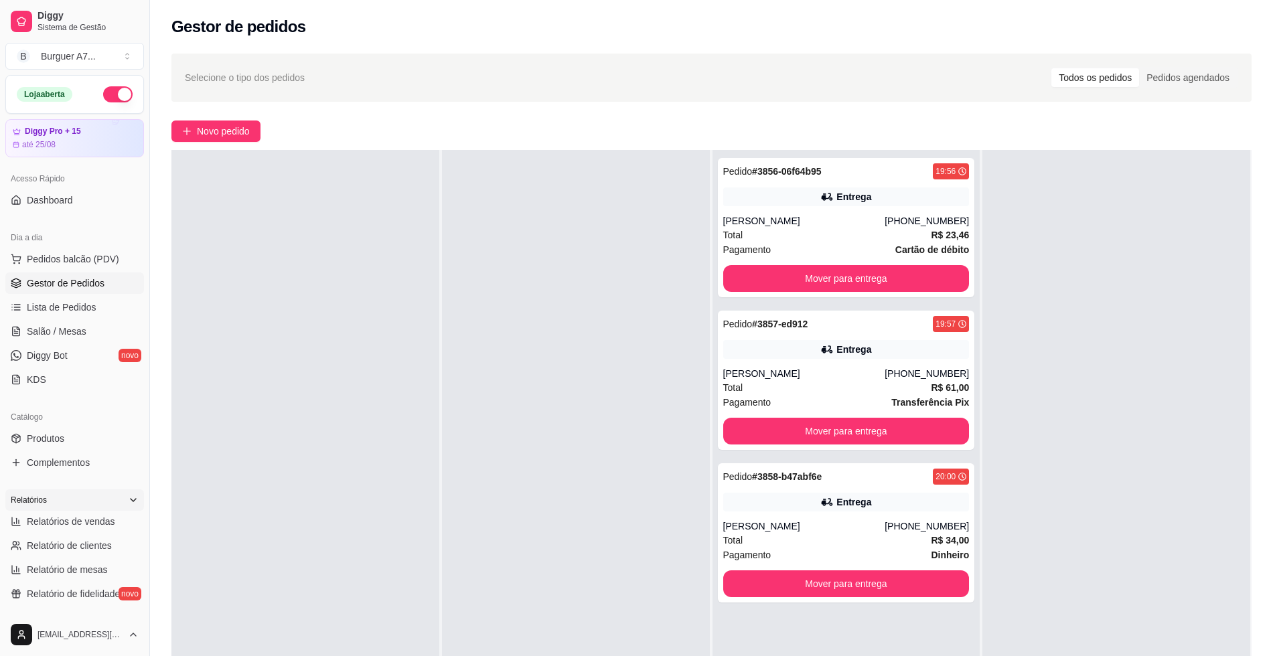
click at [54, 503] on div "Relatórios" at bounding box center [74, 499] width 139 height 21
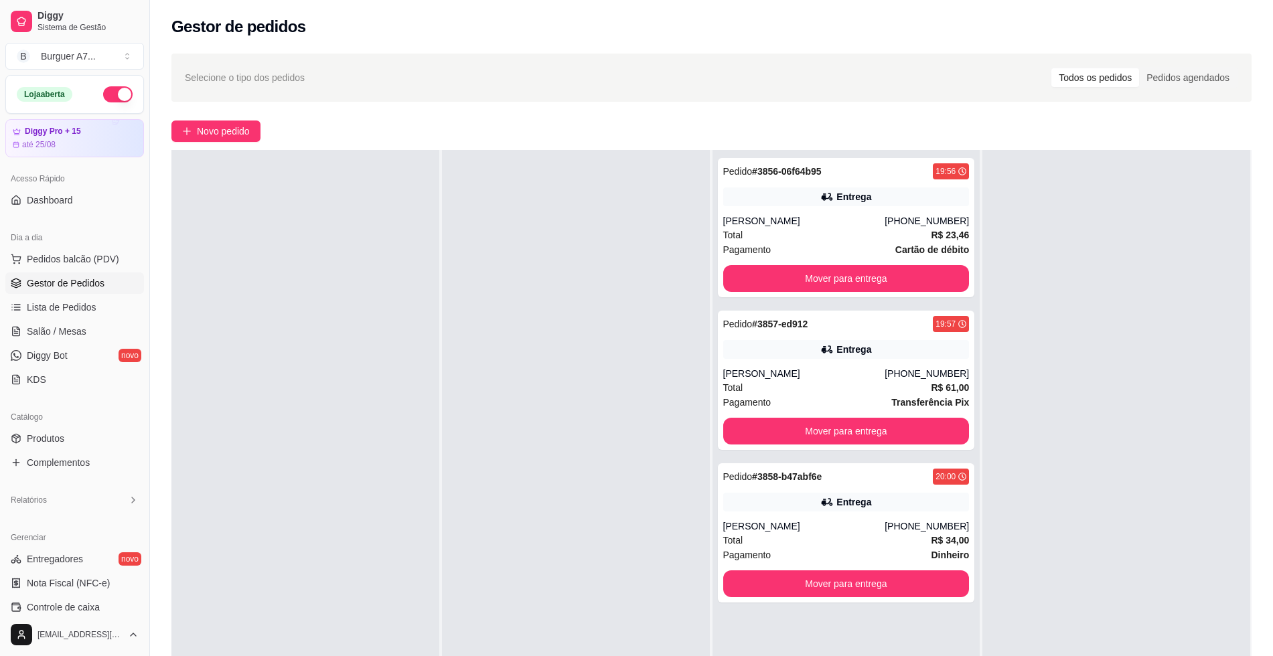
click at [70, 515] on div "Relatórios" at bounding box center [74, 500] width 149 height 32
click at [78, 506] on div "Relatórios" at bounding box center [74, 499] width 139 height 21
click at [83, 515] on span "Relatórios de vendas" at bounding box center [71, 521] width 88 height 13
select select "ALL"
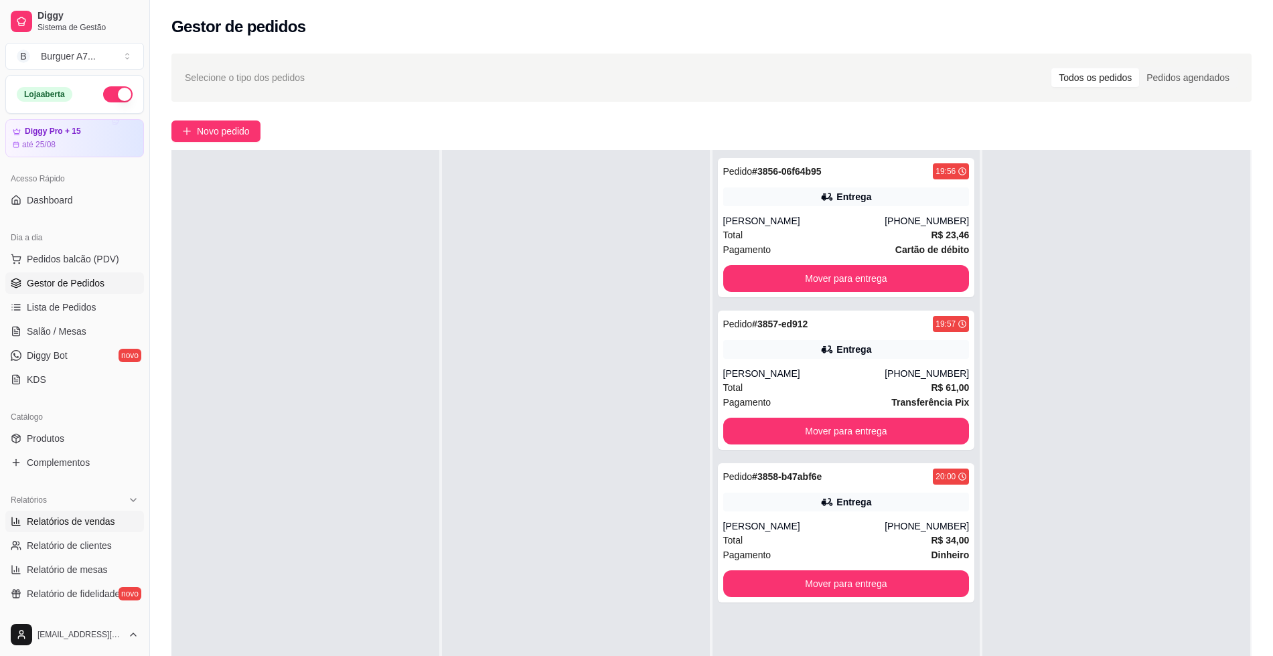
select select "0"
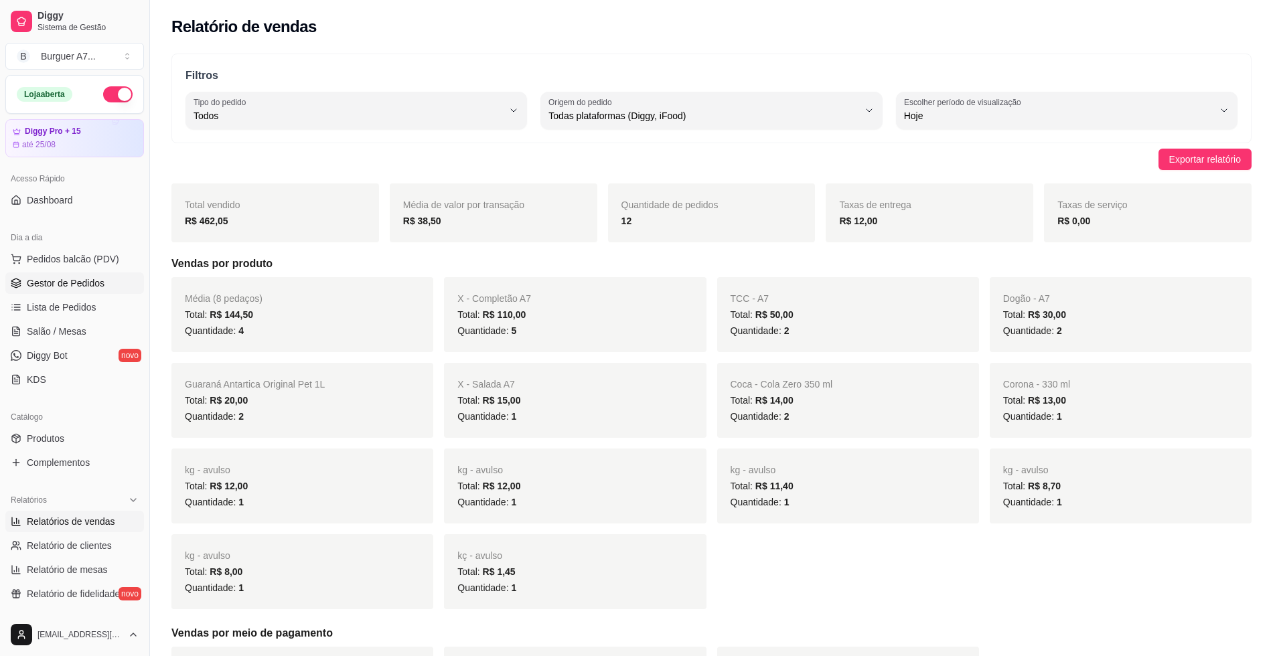
click at [69, 283] on span "Gestor de Pedidos" at bounding box center [66, 282] width 78 height 13
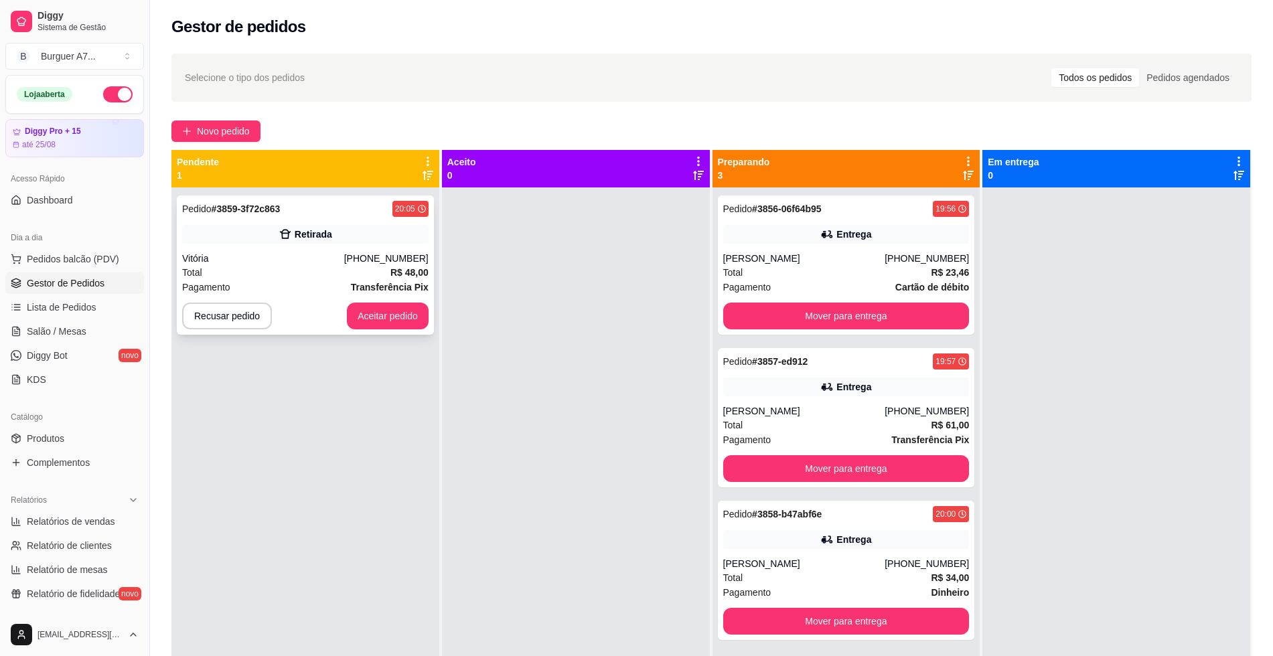
click at [273, 244] on div "Pedido # 3859-3f72c863 20:05 Retirada Vitória [PHONE_NUMBER] Total R$ 48,00 Pag…" at bounding box center [305, 264] width 257 height 139
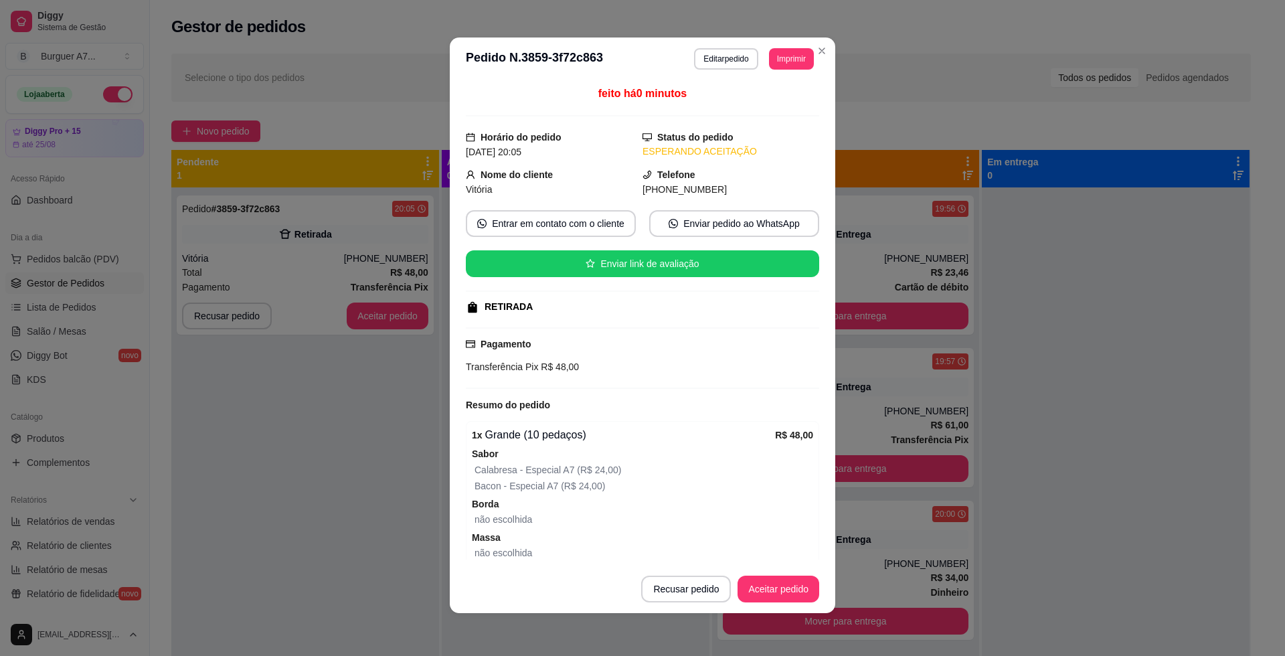
scroll to position [60, 0]
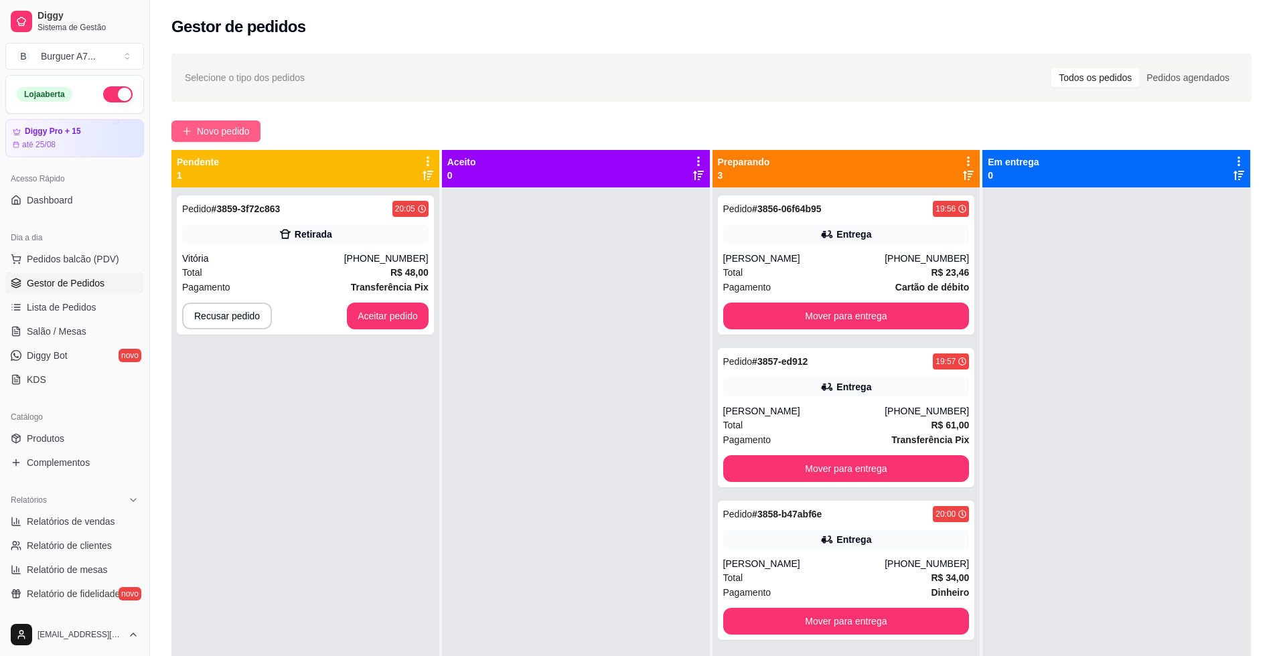
click at [193, 132] on button "Novo pedido" at bounding box center [215, 131] width 89 height 21
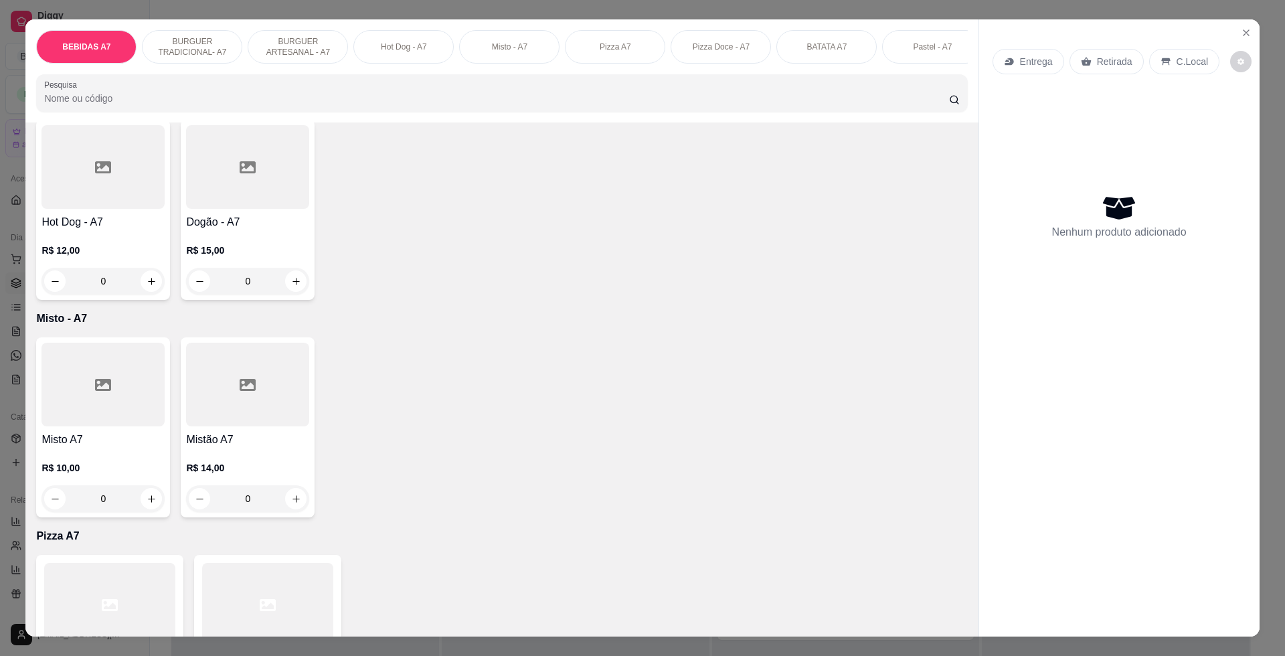
scroll to position [1255, 0]
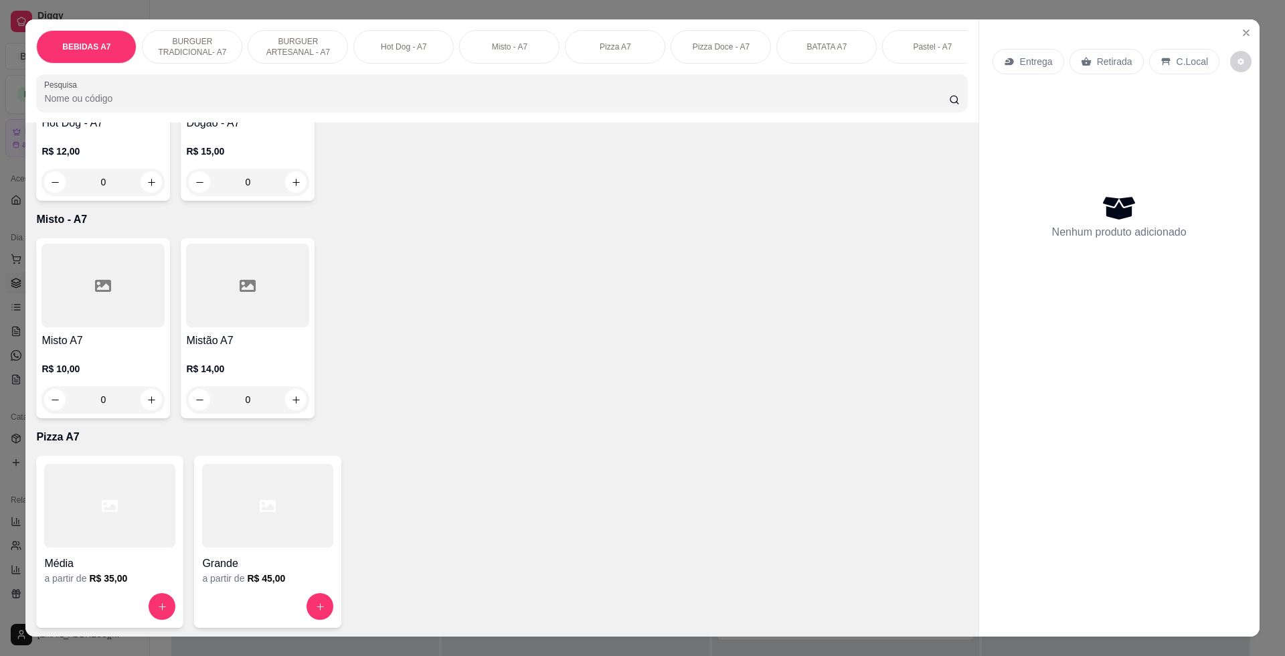
click at [284, 517] on div at bounding box center [267, 506] width 131 height 84
click at [123, 532] on div at bounding box center [109, 506] width 131 height 84
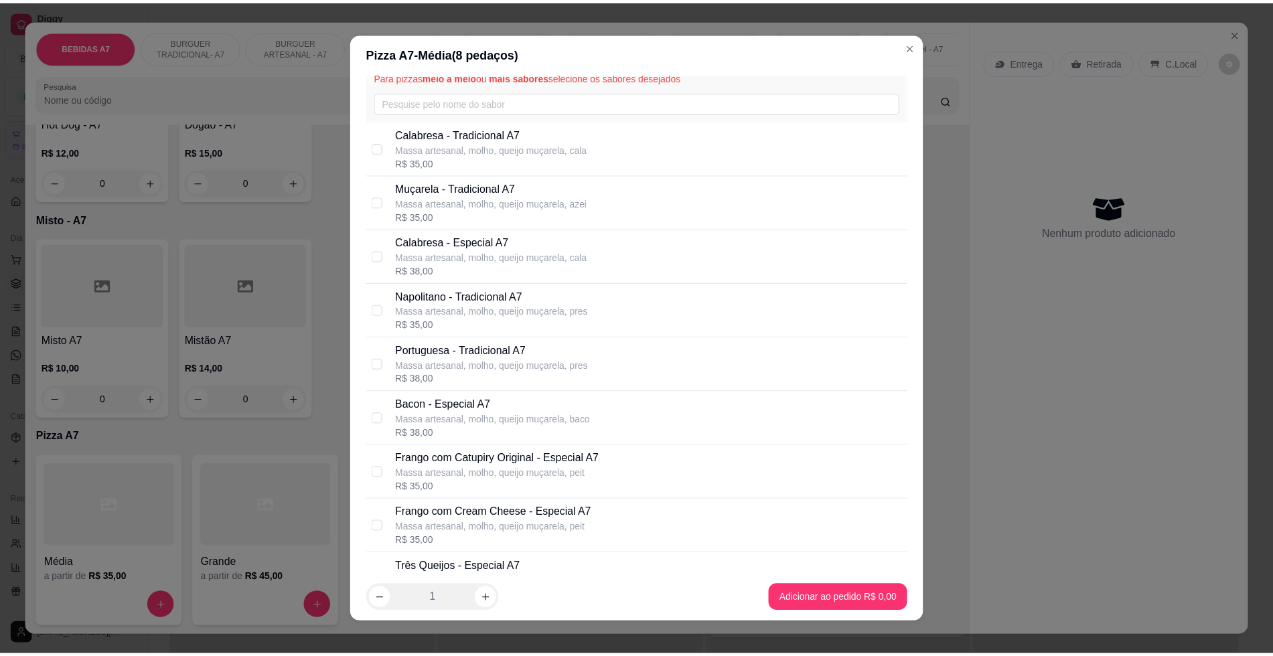
scroll to position [84, 0]
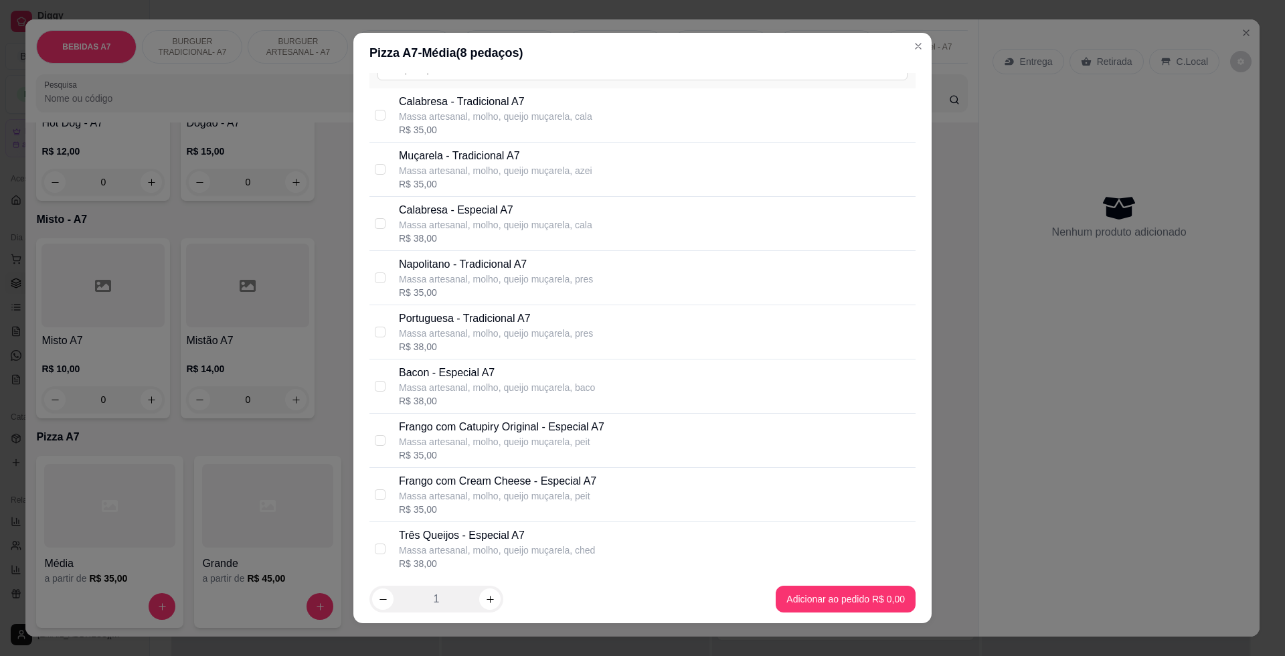
click at [528, 439] on p "Massa artesanal, molho, queijo muçarela, peit" at bounding box center [502, 441] width 206 height 13
checkbox input "true"
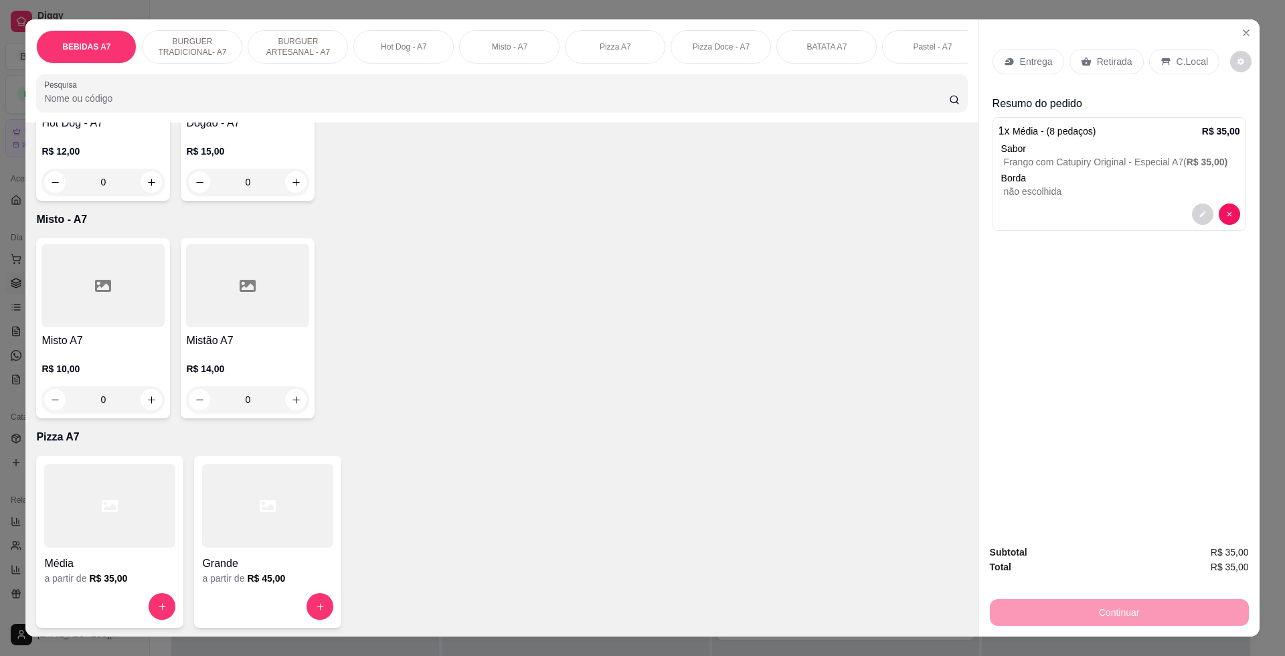
click at [1196, 53] on div "C.Local" at bounding box center [1184, 61] width 70 height 25
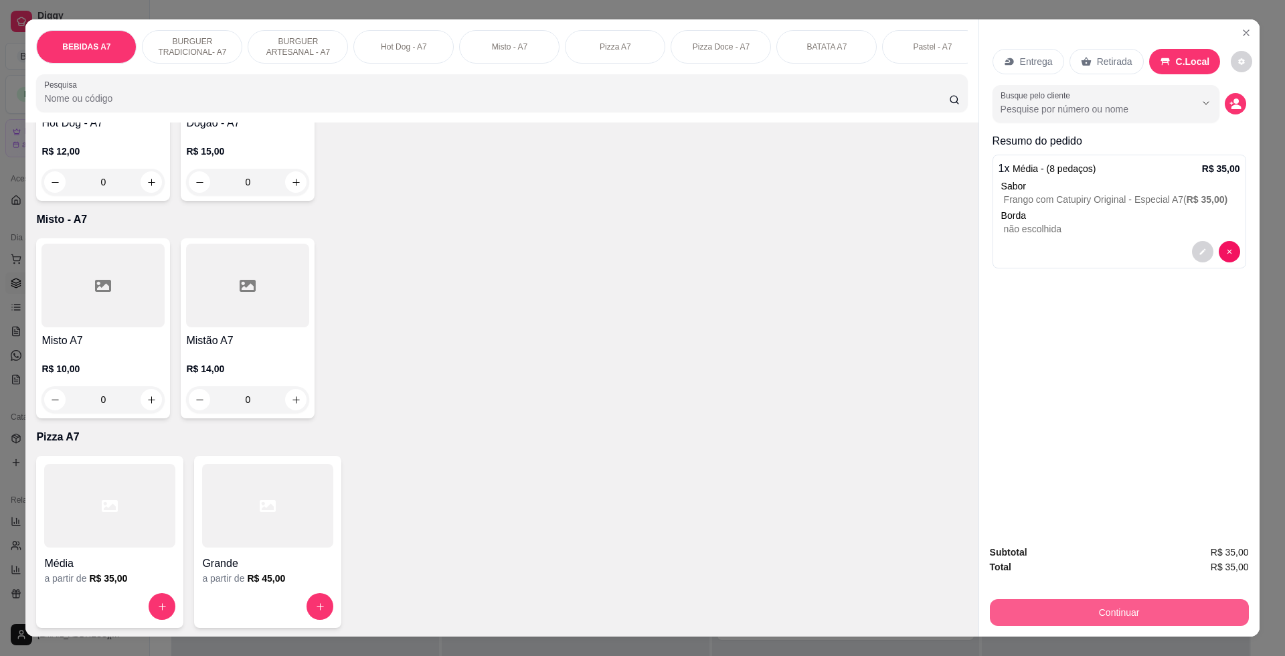
click at [1125, 606] on button "Continuar" at bounding box center [1119, 612] width 259 height 27
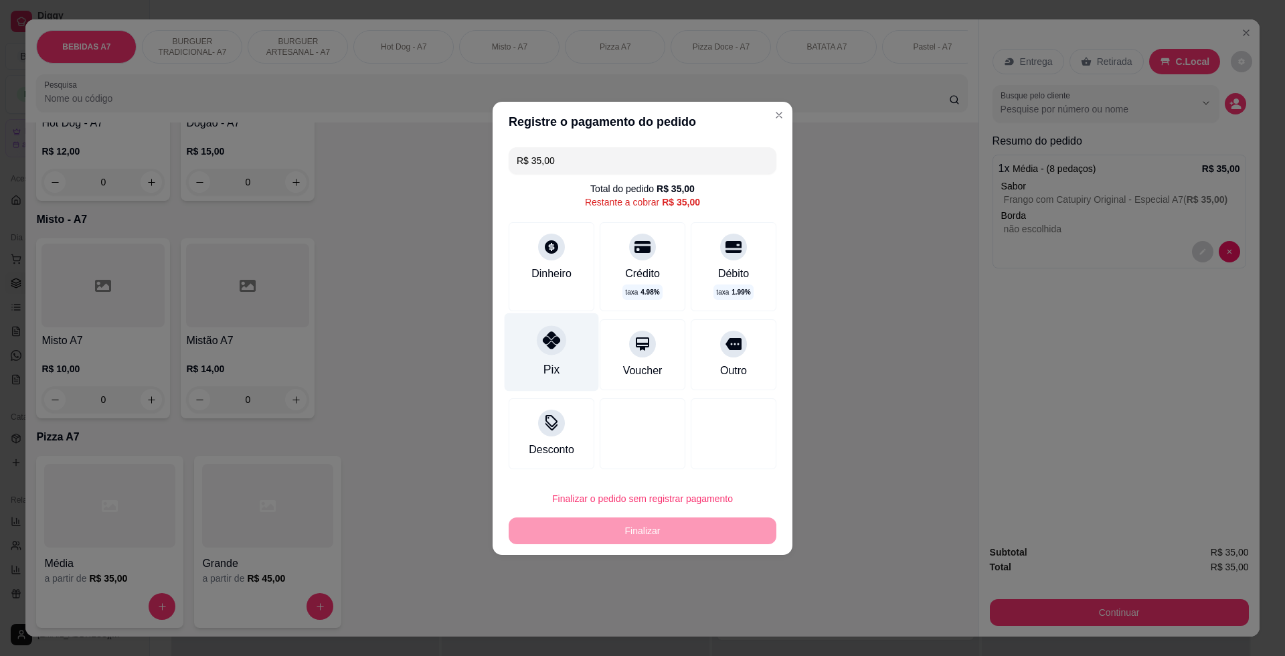
click at [560, 374] on div "Pix" at bounding box center [552, 352] width 94 height 78
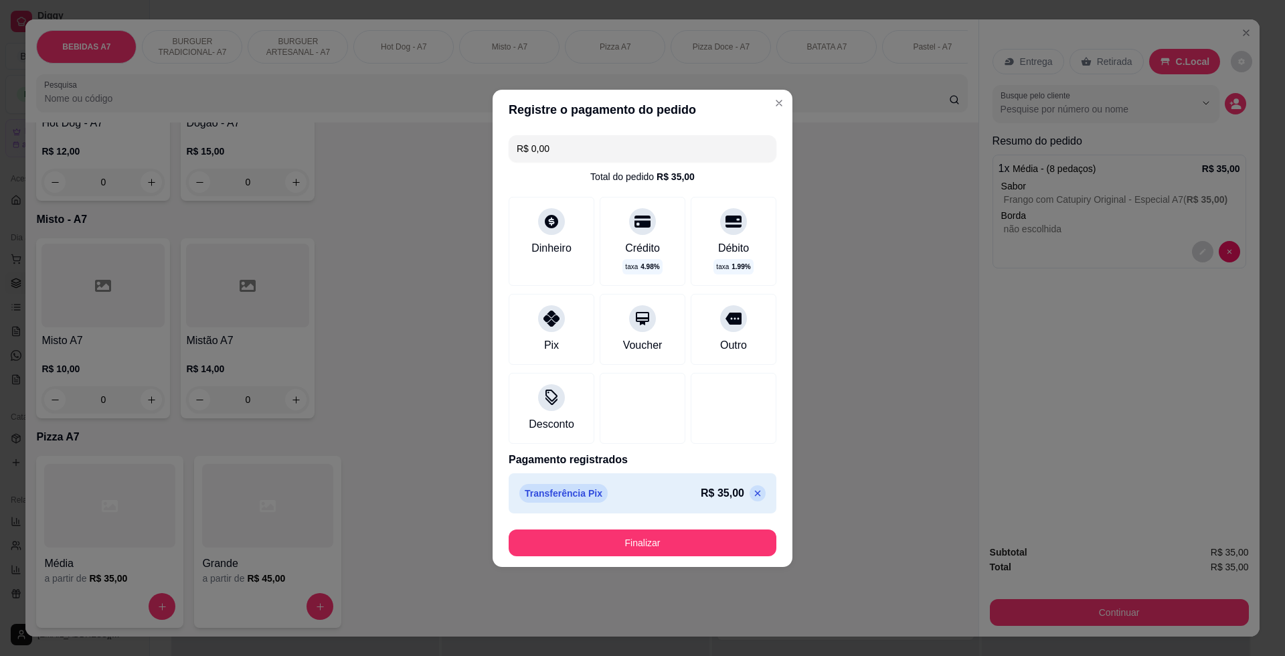
click at [663, 528] on footer "Finalizar" at bounding box center [643, 543] width 300 height 48
click at [679, 544] on button "Finalizar" at bounding box center [643, 543] width 268 height 27
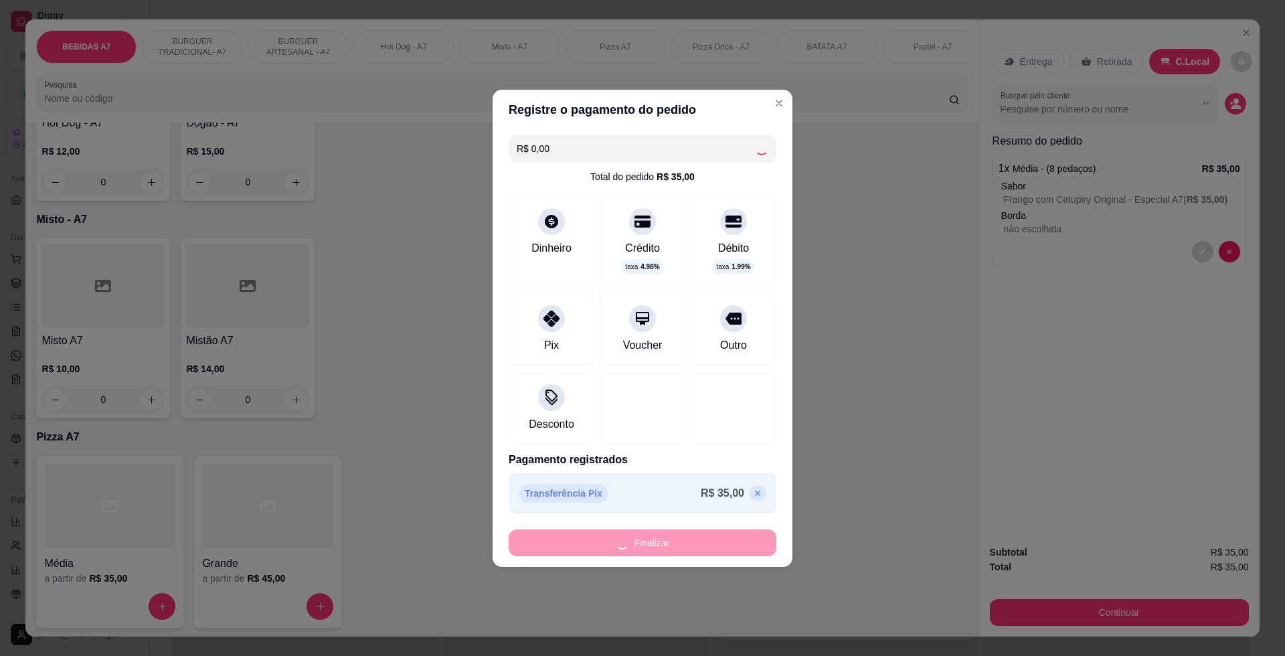
type input "-R$ 35,00"
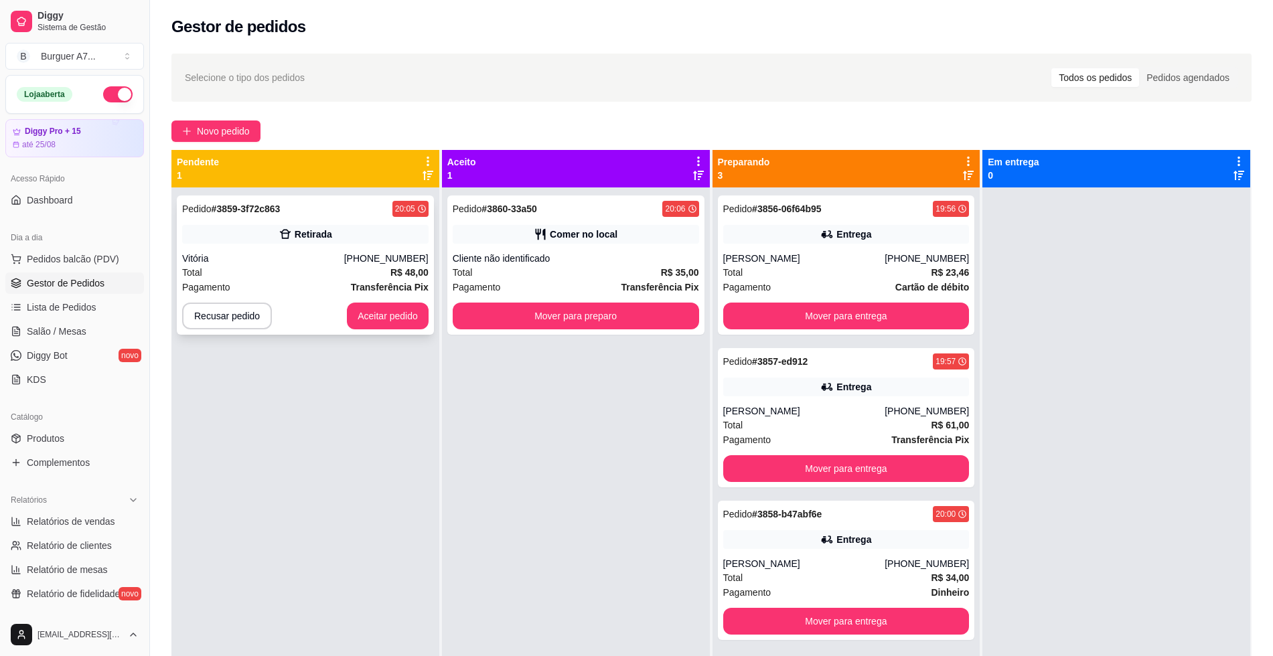
click at [339, 318] on div "Recusar pedido Aceitar pedido" at bounding box center [305, 316] width 246 height 27
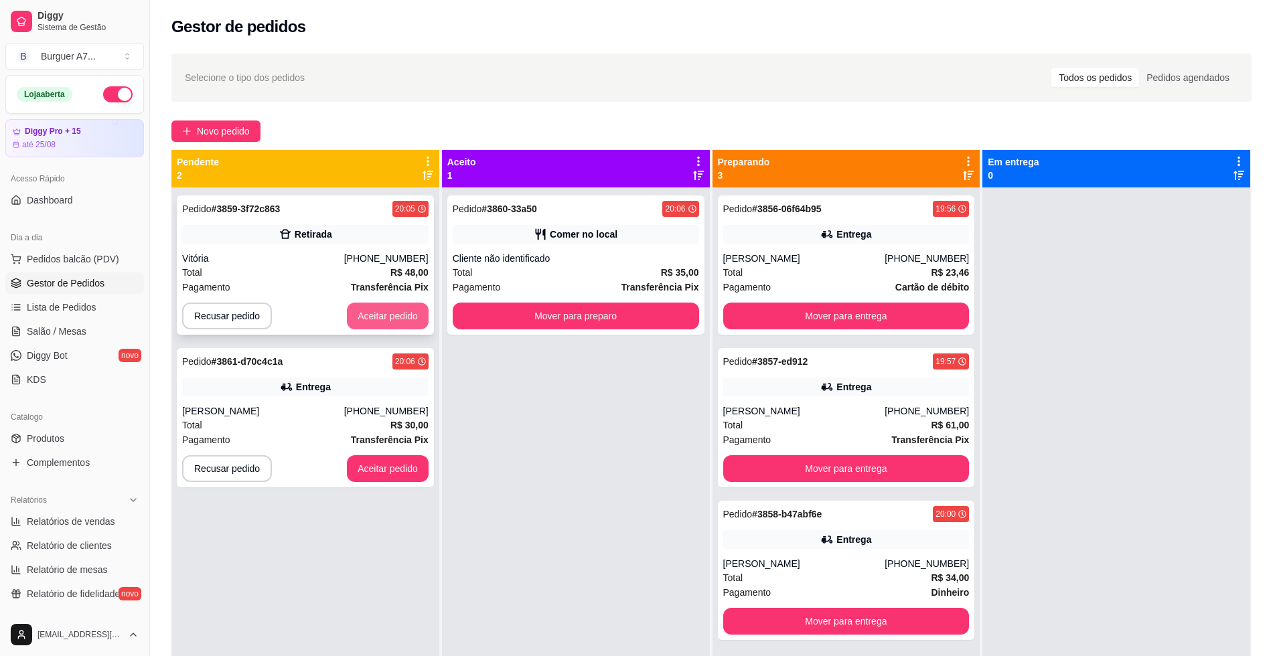
click at [372, 315] on button "Aceitar pedido" at bounding box center [388, 316] width 82 height 27
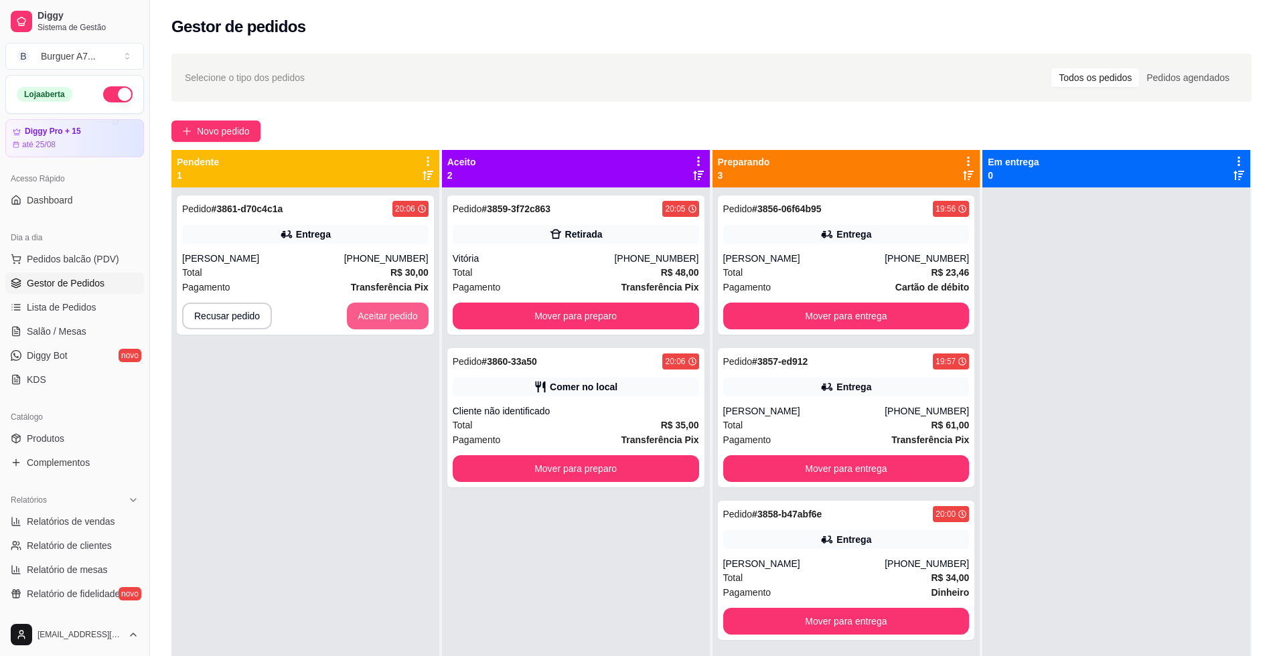
click at [372, 315] on button "Aceitar pedido" at bounding box center [388, 316] width 82 height 27
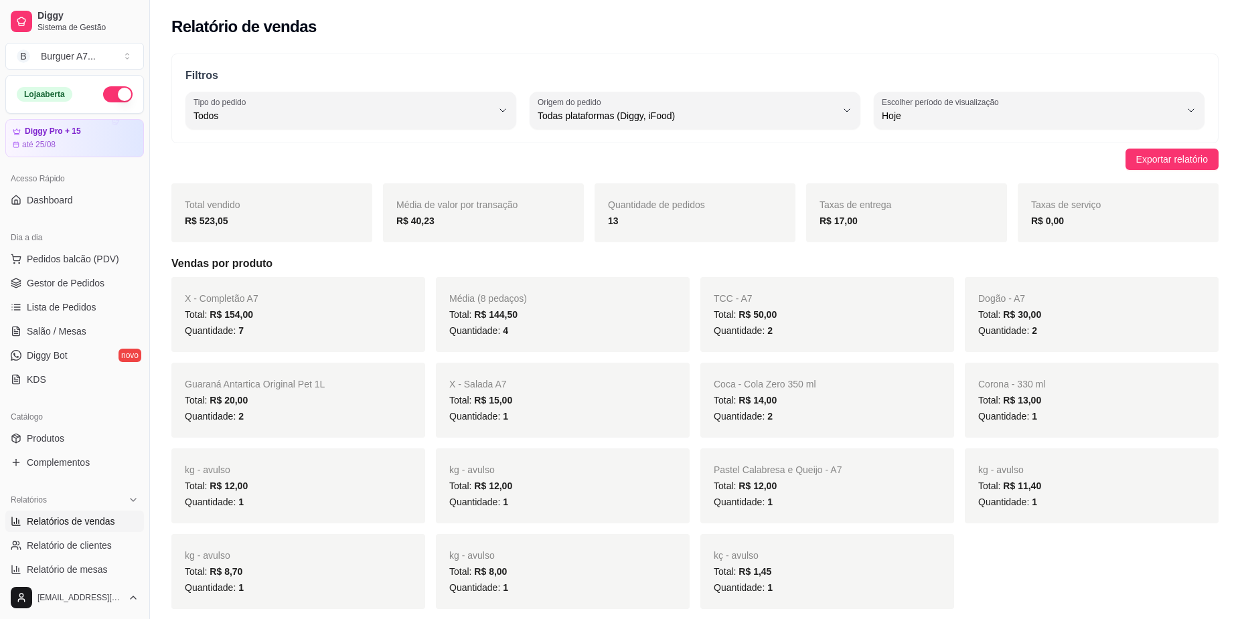
select select "ALL"
select select "0"
click at [89, 288] on span "Gestor de Pedidos" at bounding box center [66, 282] width 78 height 13
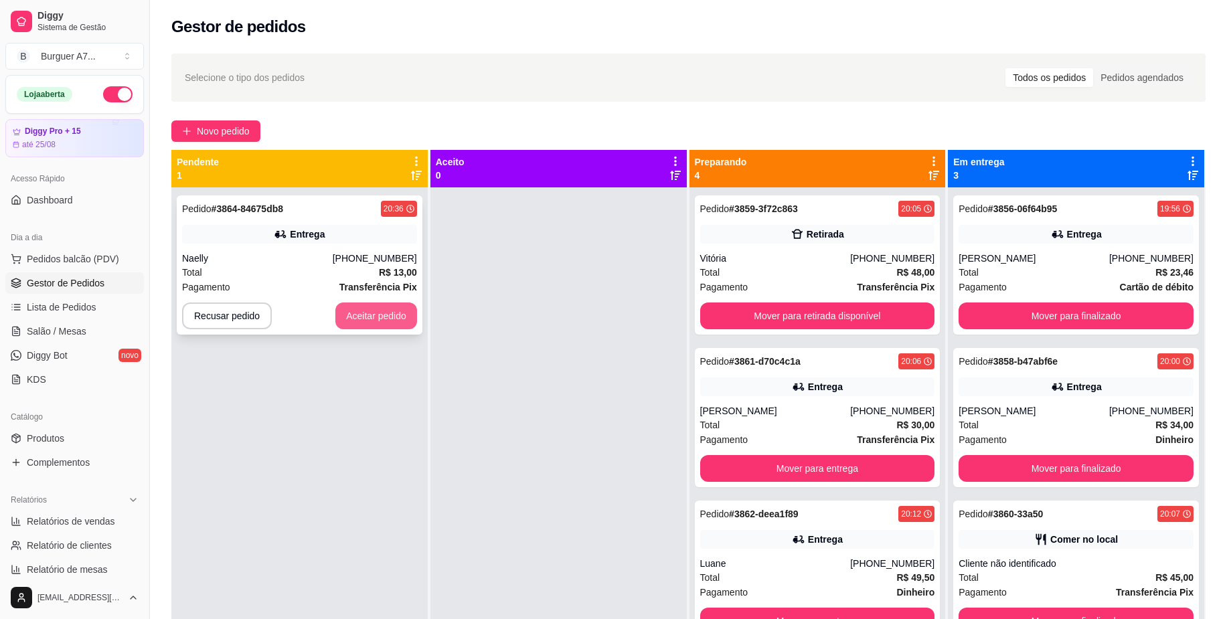
click at [340, 313] on button "Aceitar pedido" at bounding box center [376, 316] width 82 height 27
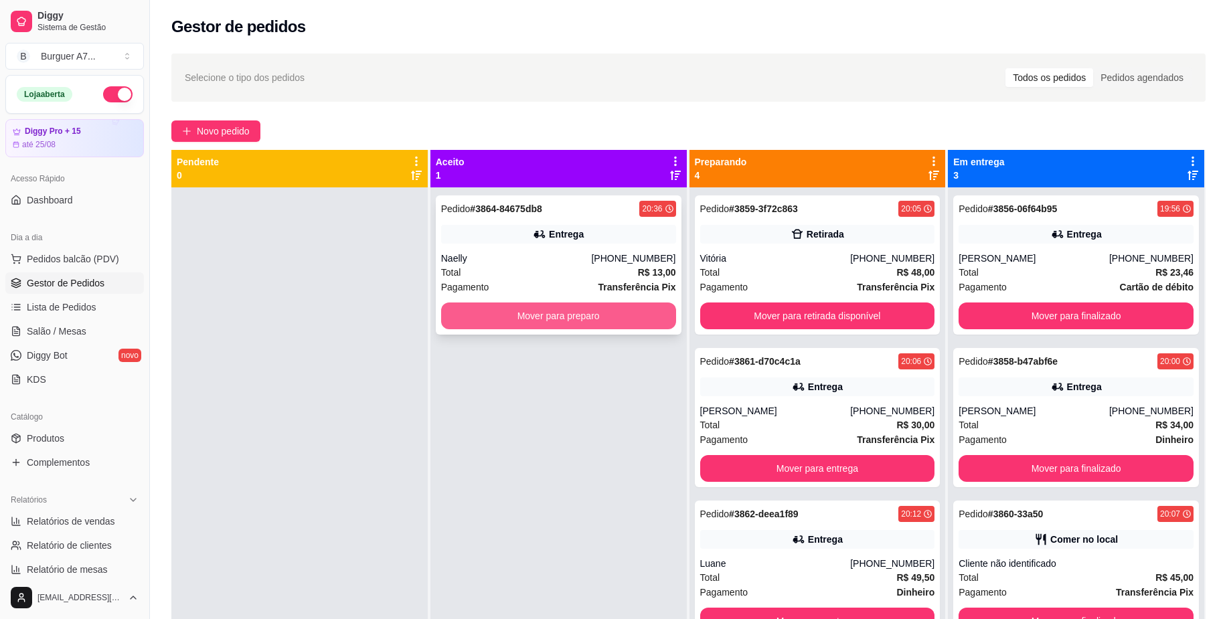
click at [543, 320] on button "Mover para preparo" at bounding box center [558, 316] width 235 height 27
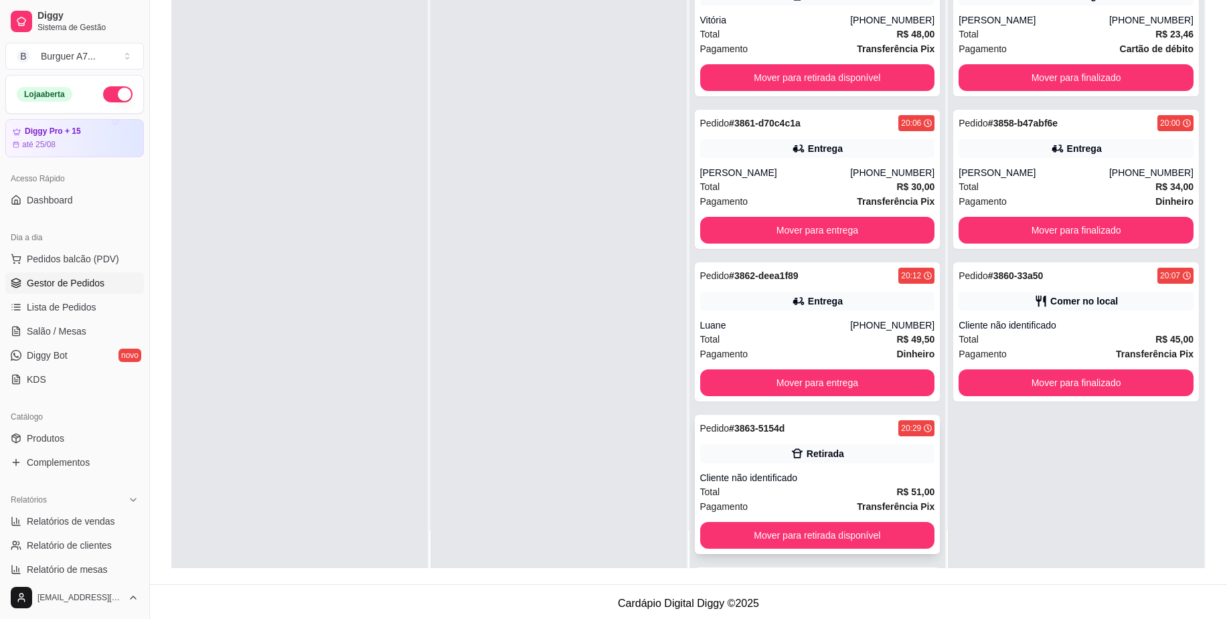
scroll to position [204, 0]
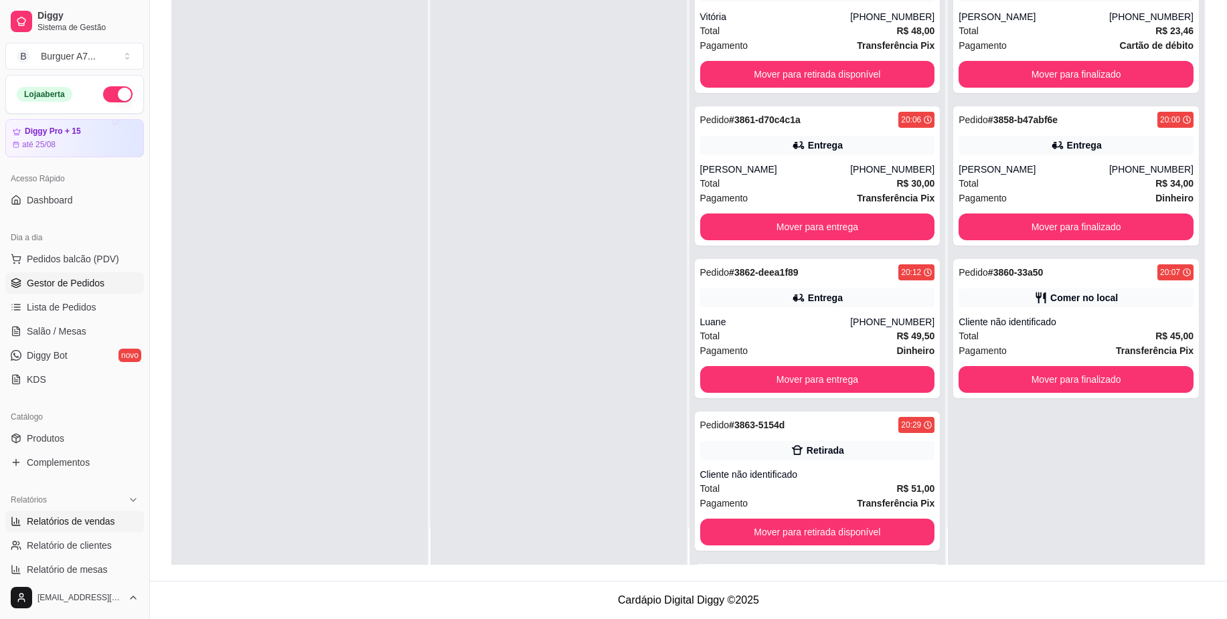
click at [75, 515] on span "Relatórios de vendas" at bounding box center [71, 521] width 88 height 13
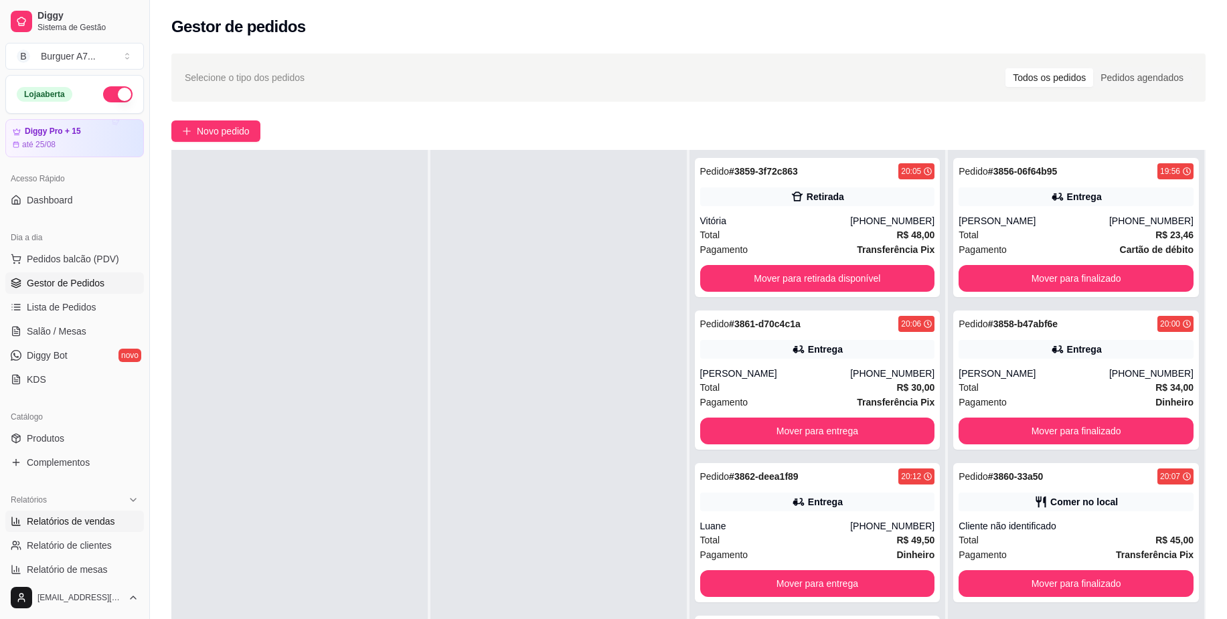
select select "ALL"
select select "0"
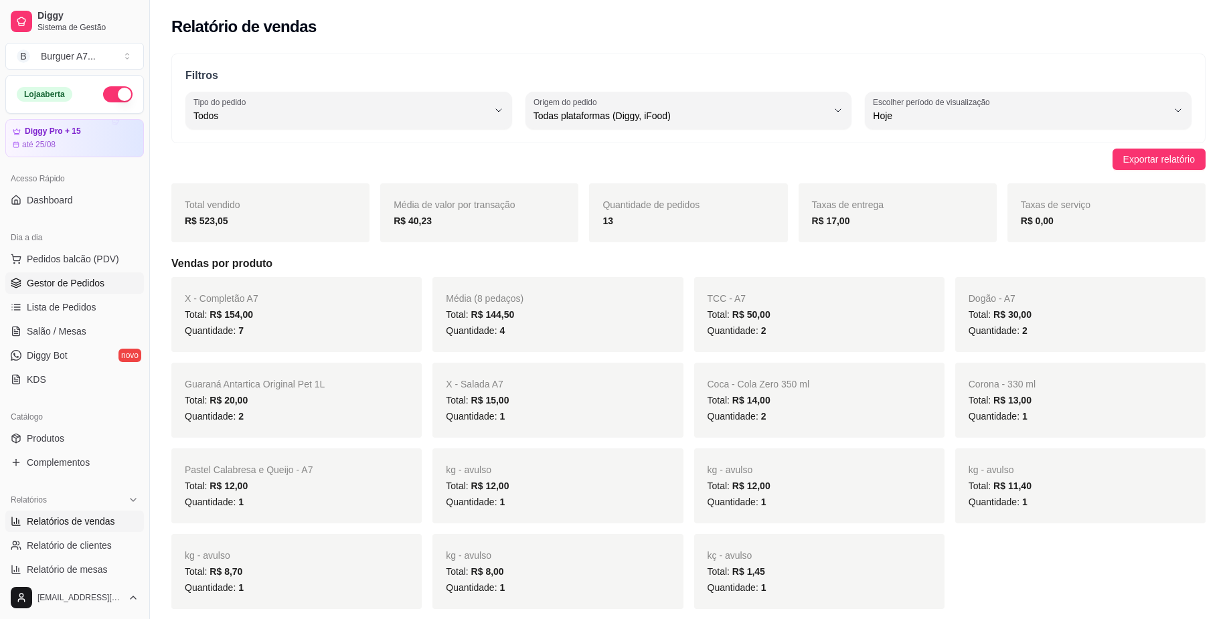
click at [98, 278] on span "Gestor de Pedidos" at bounding box center [66, 282] width 78 height 13
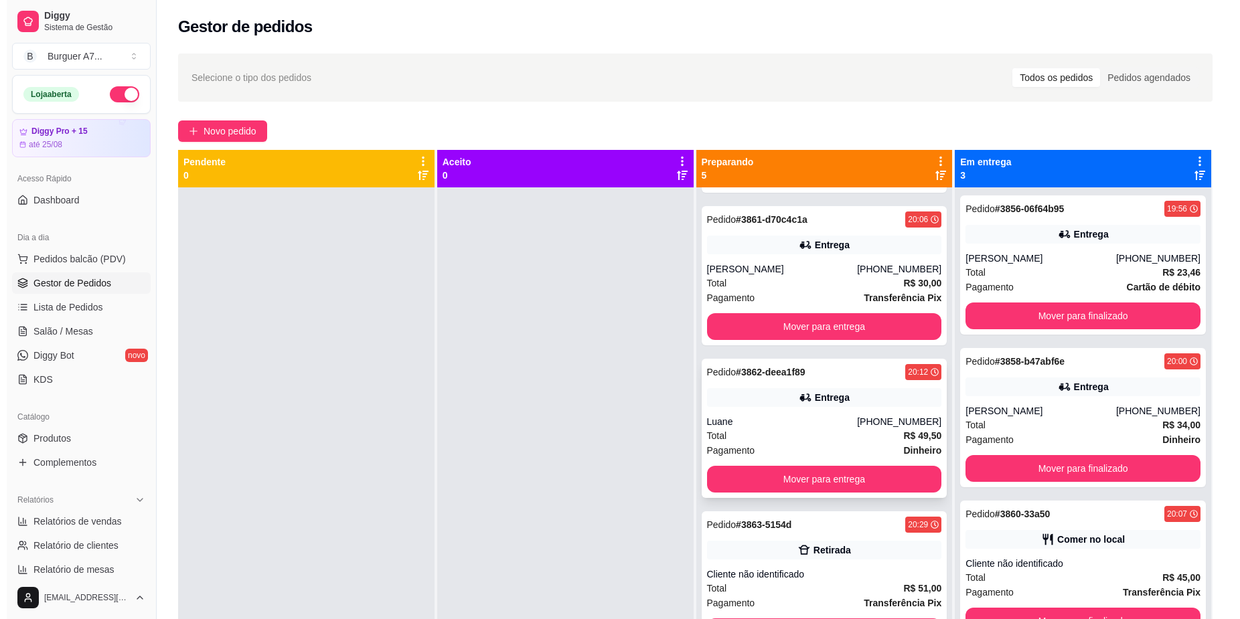
scroll to position [157, 0]
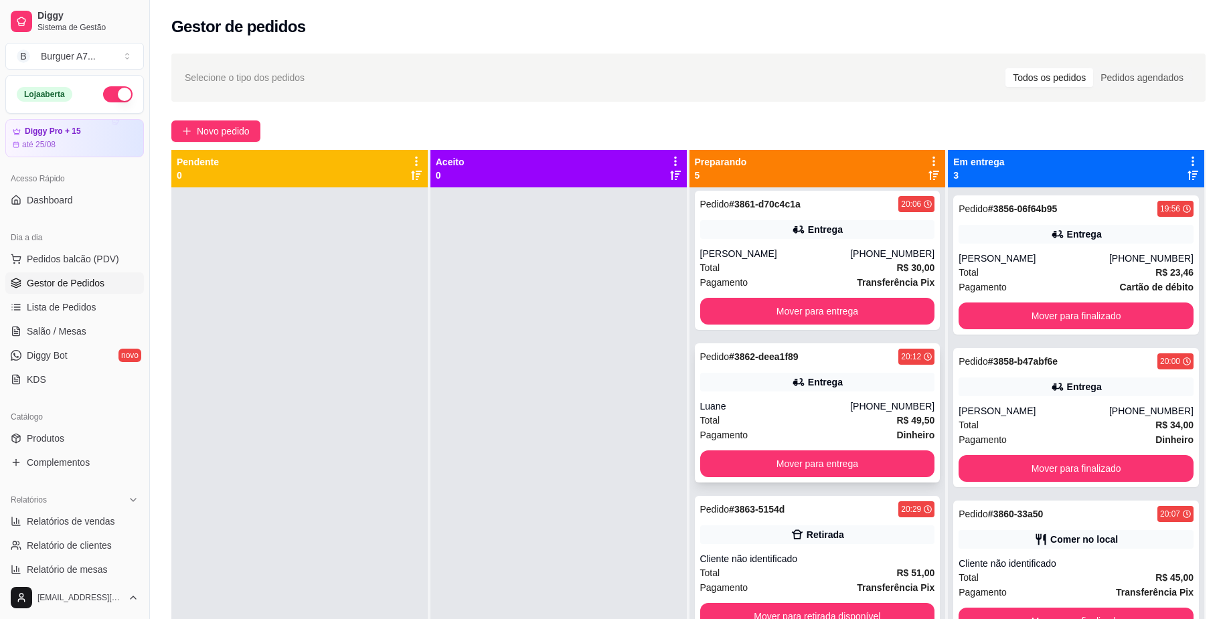
click at [871, 422] on div "Total R$ 49,50" at bounding box center [817, 420] width 235 height 15
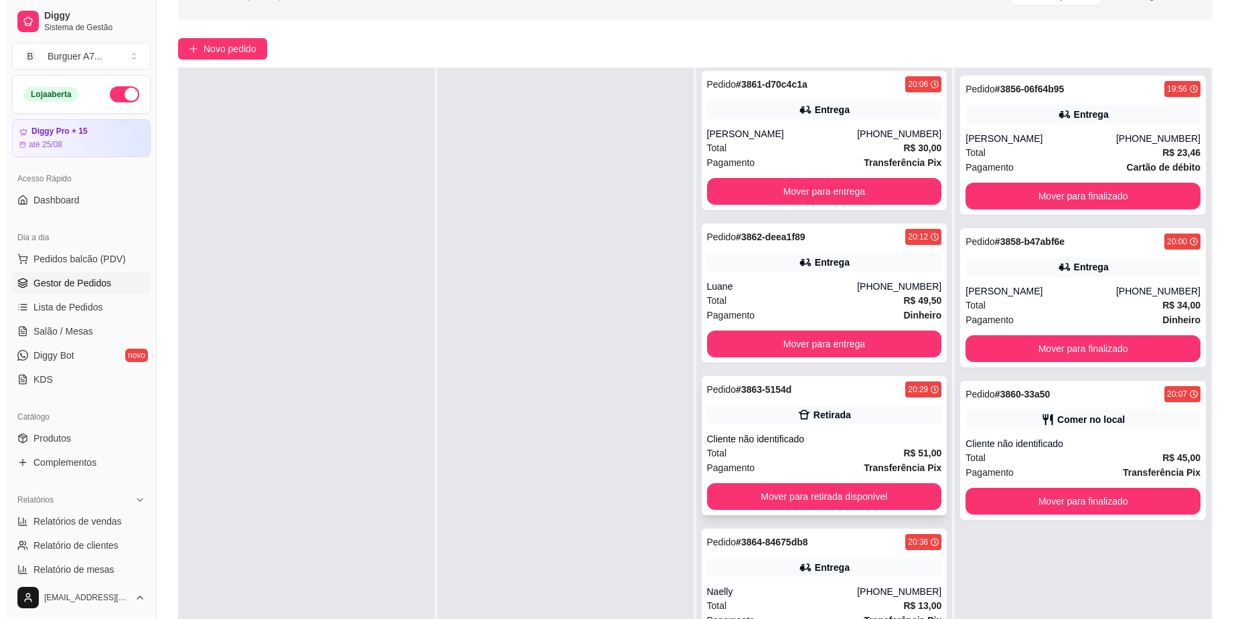
scroll to position [84, 0]
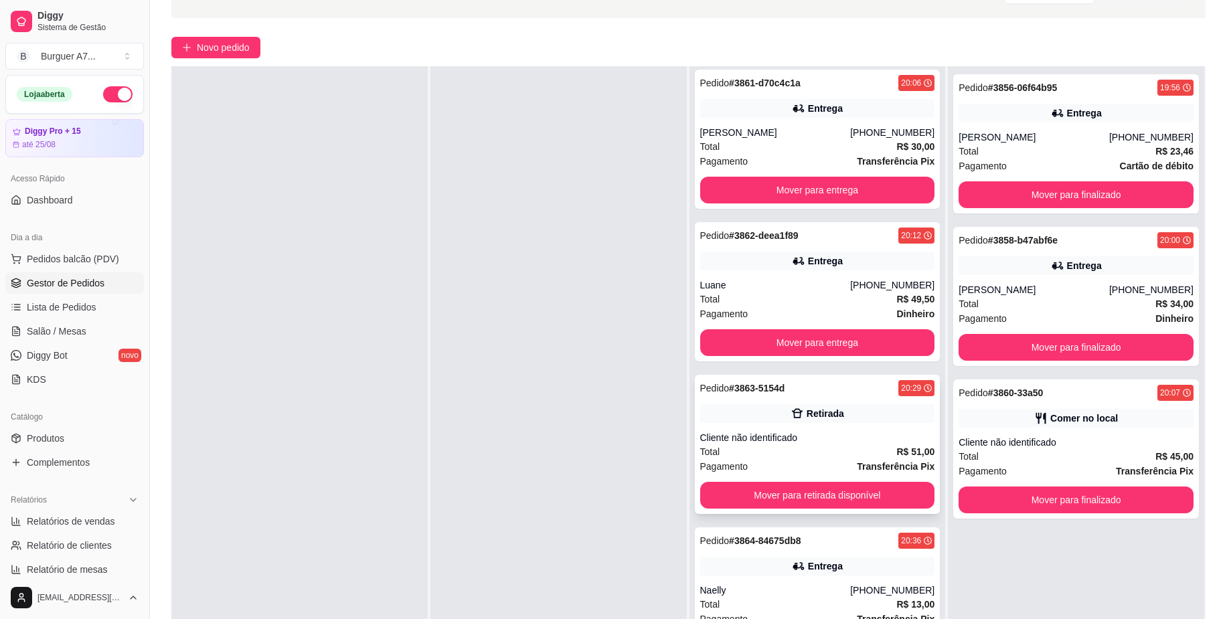
click at [870, 438] on div "Cliente não identificado" at bounding box center [817, 437] width 235 height 13
click at [876, 568] on div "Entrega" at bounding box center [817, 566] width 235 height 19
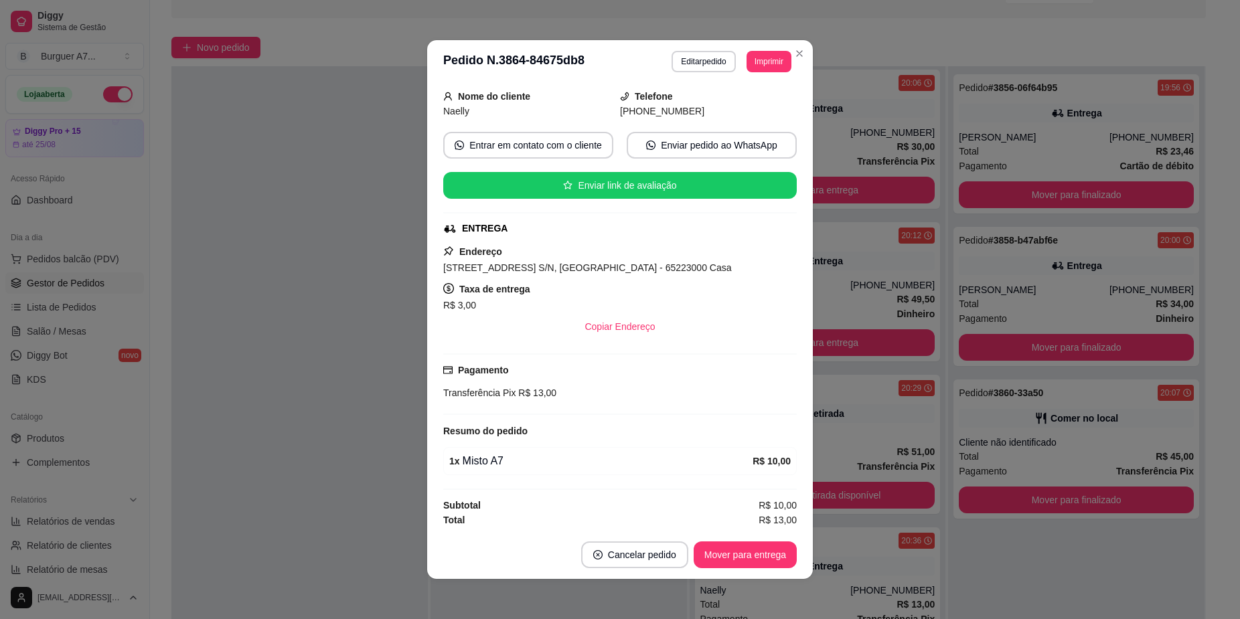
scroll to position [83, 0]
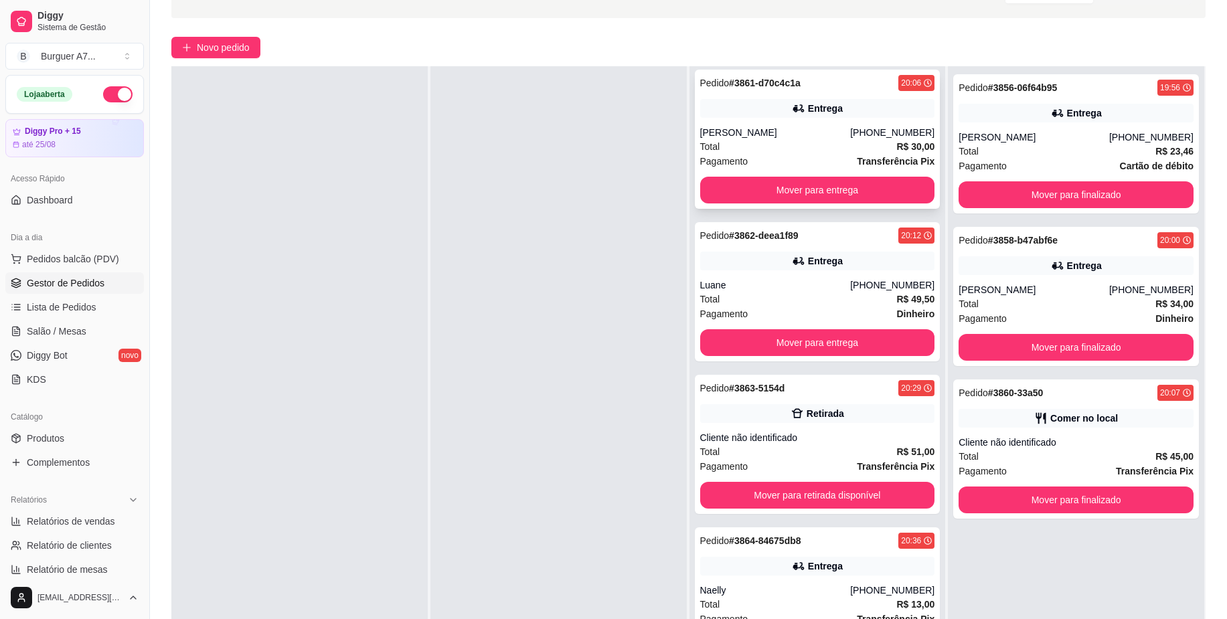
click at [857, 156] on strong "Transferência Pix" at bounding box center [896, 161] width 78 height 11
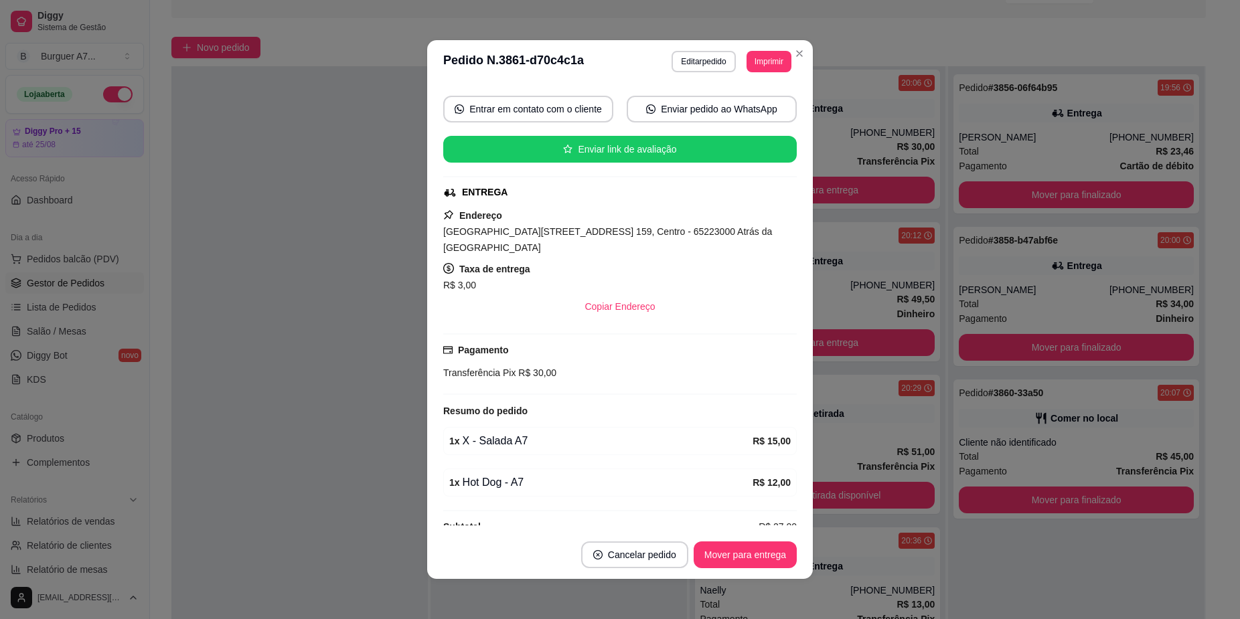
scroll to position [125, 0]
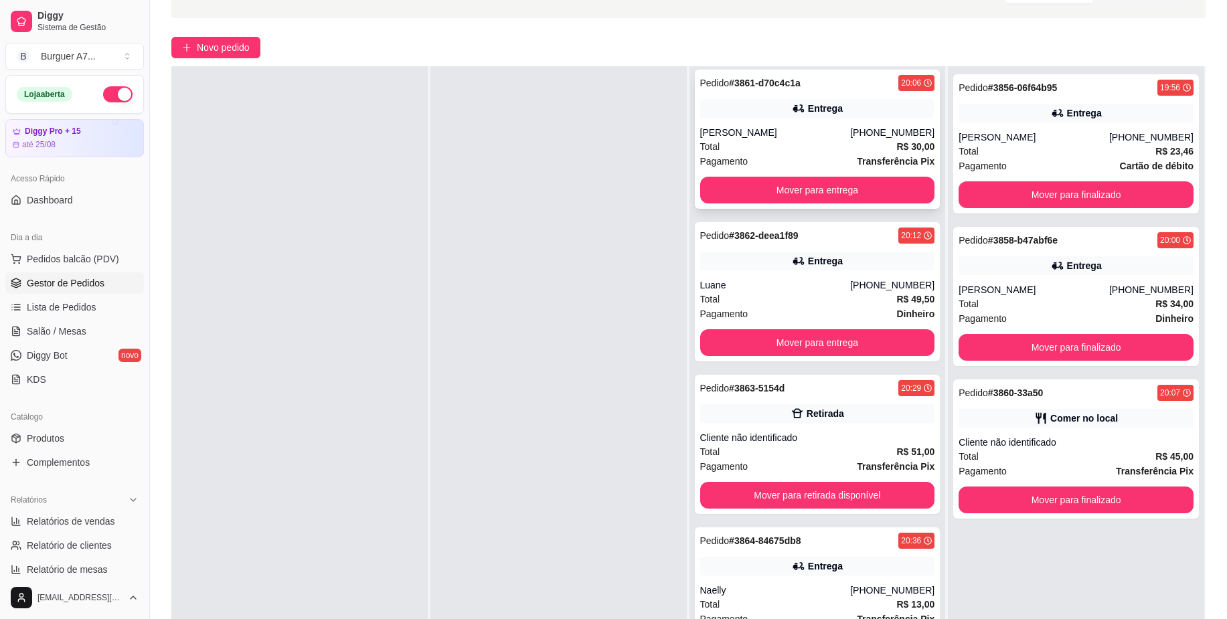
click at [868, 123] on div "Pedido # 3861-d70c4c1a 20:06 Entrega Dorinho cantor (98) 98426-8045 Total R$ 30…" at bounding box center [818, 139] width 246 height 139
click at [878, 189] on button "Mover para entrega" at bounding box center [817, 190] width 235 height 27
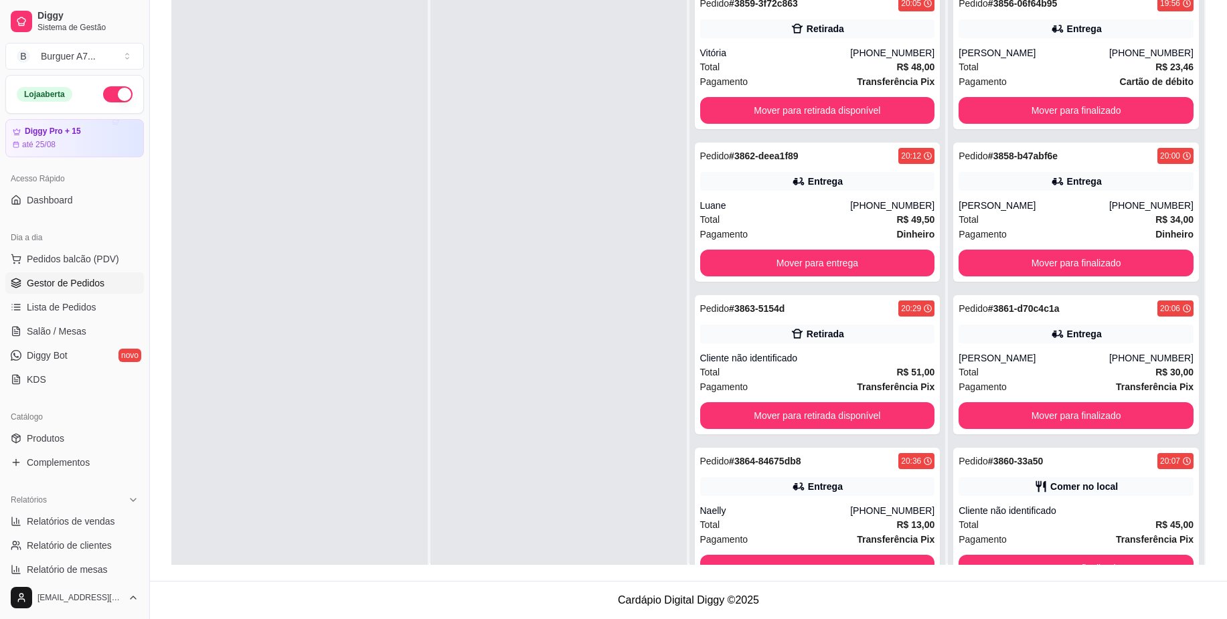
scroll to position [0, 0]
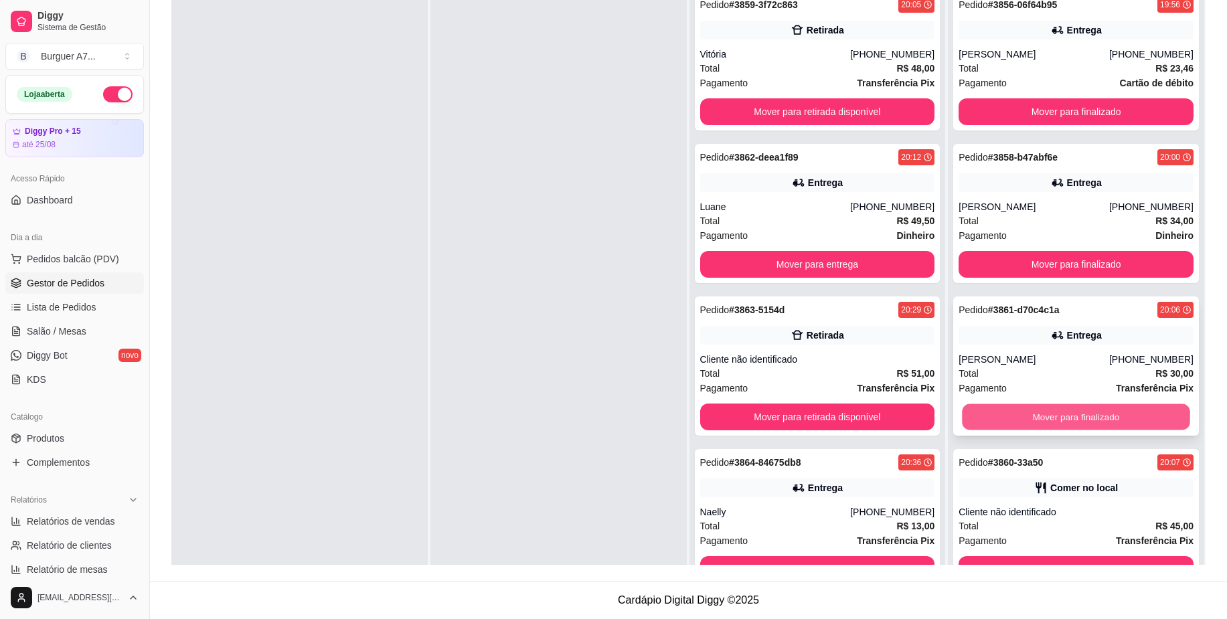
click at [1139, 413] on button "Mover para finalizado" at bounding box center [1077, 417] width 228 height 26
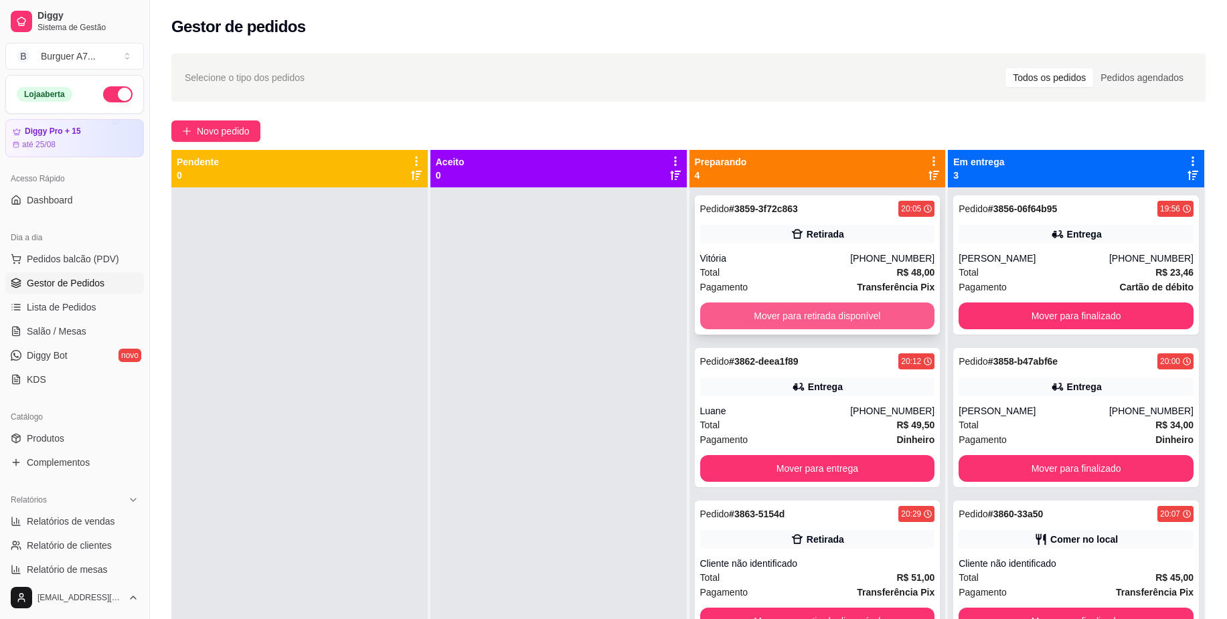
click at [823, 316] on button "Mover para retirada disponível" at bounding box center [817, 316] width 235 height 27
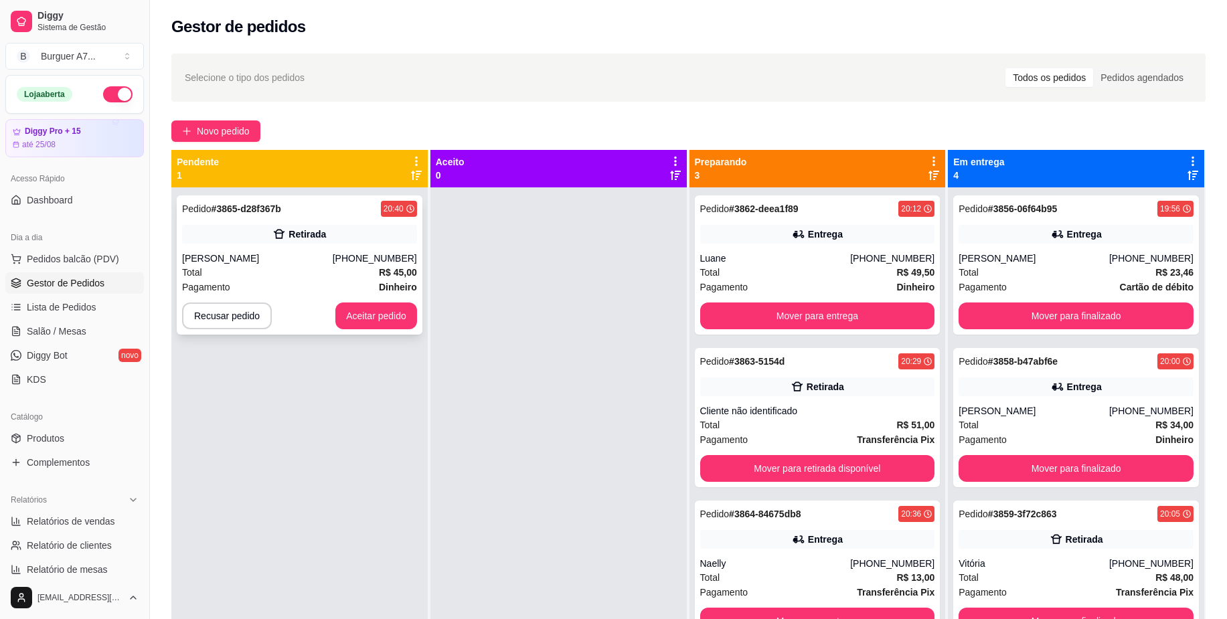
click at [295, 240] on div "Retirada" at bounding box center [307, 234] width 37 height 13
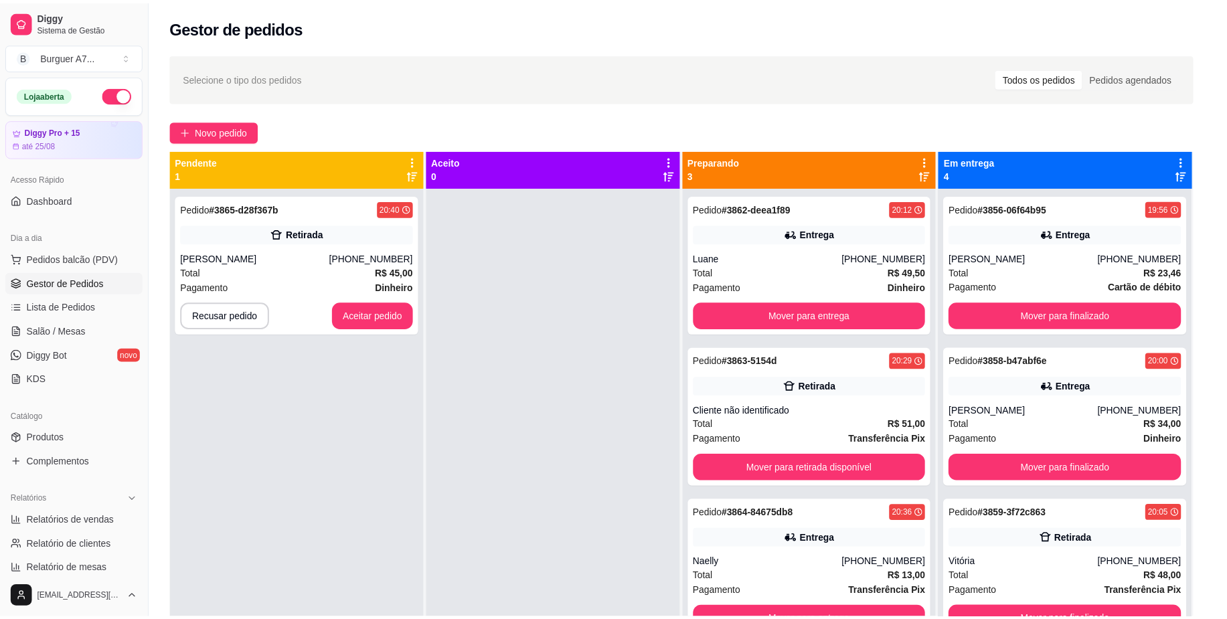
scroll to position [110, 0]
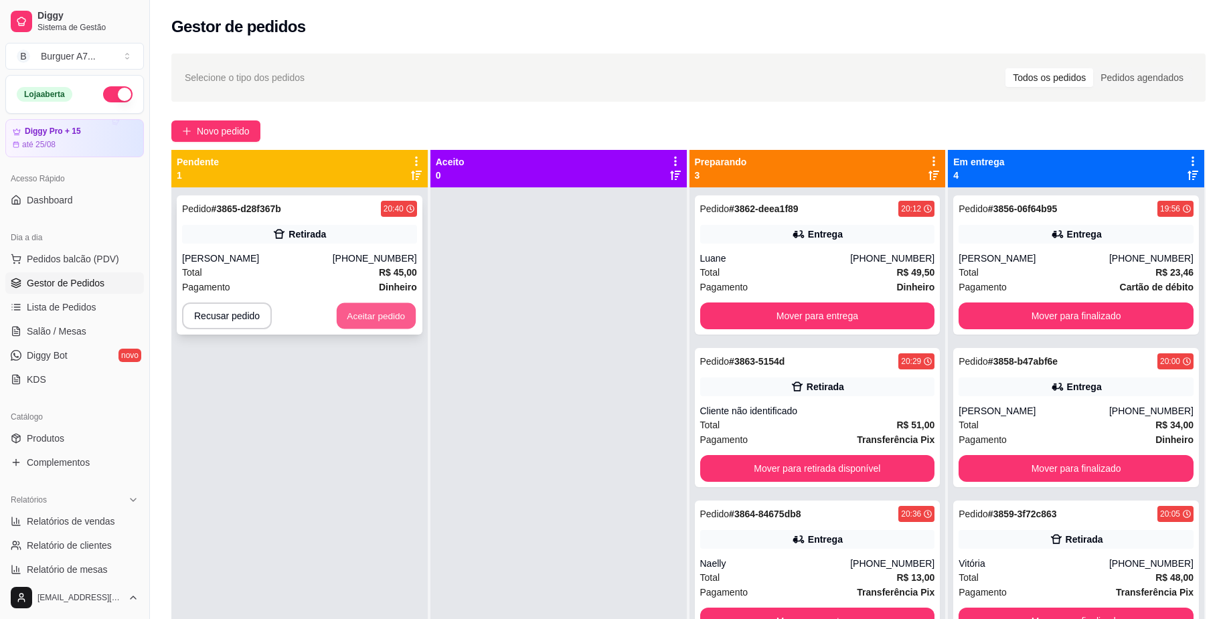
click at [397, 310] on button "Aceitar pedido" at bounding box center [376, 316] width 79 height 26
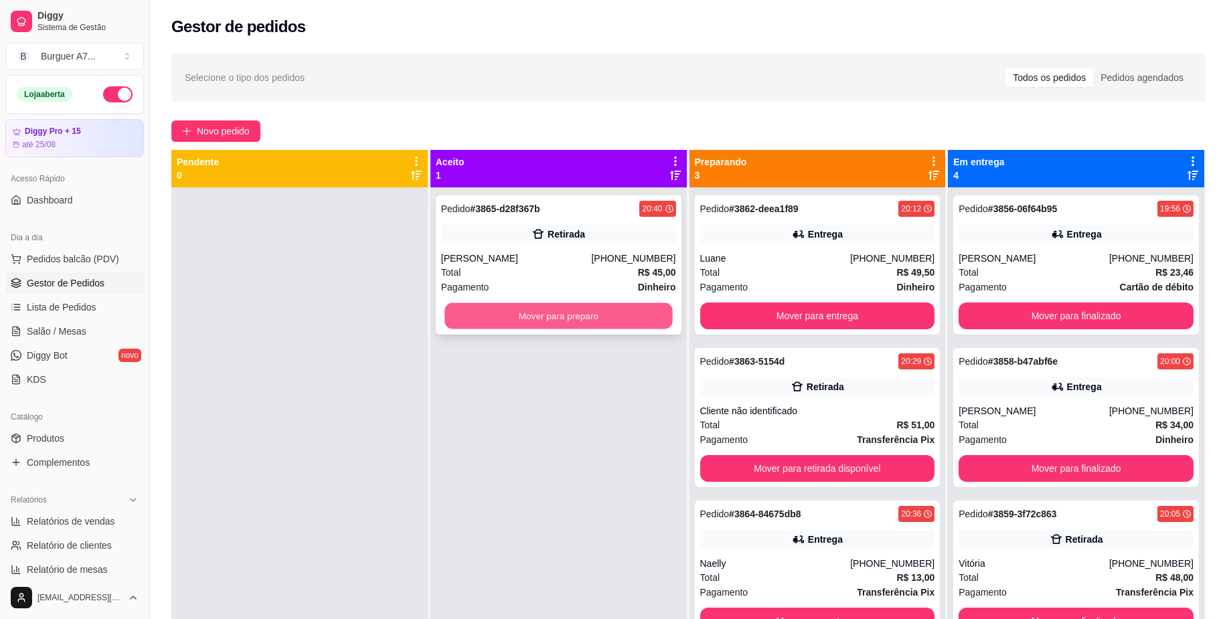
click at [582, 315] on button "Mover para preparo" at bounding box center [559, 316] width 228 height 26
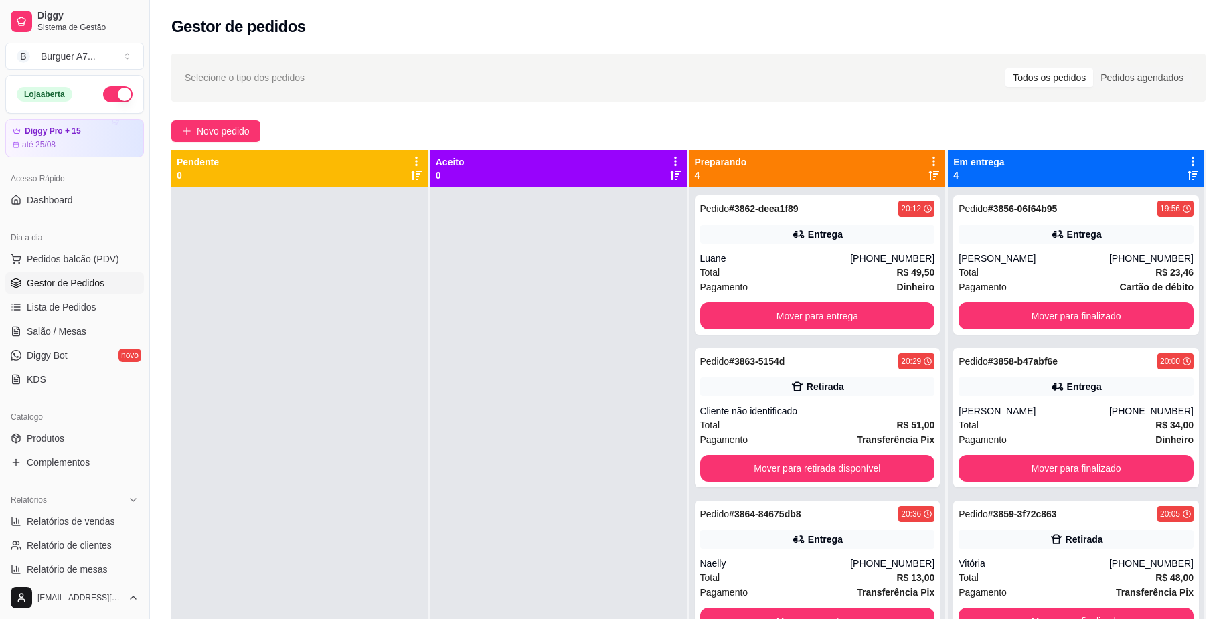
drag, startPoint x: 582, startPoint y: 315, endPoint x: 560, endPoint y: 428, distance: 114.6
click at [559, 430] on div at bounding box center [558, 496] width 256 height 619
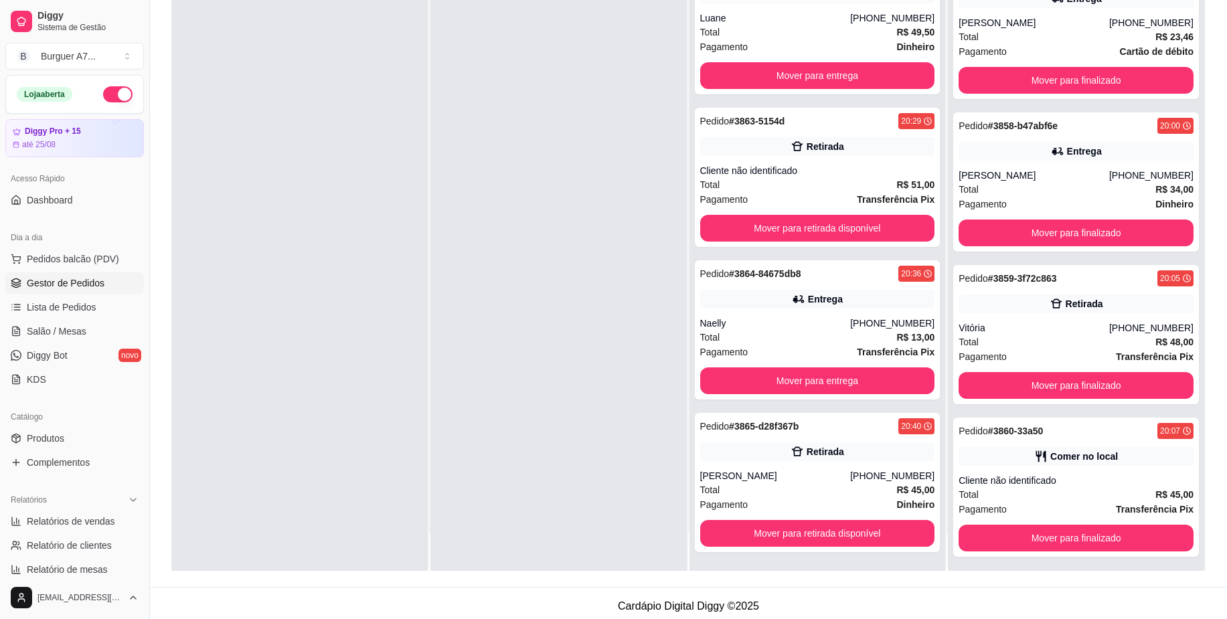
scroll to position [204, 0]
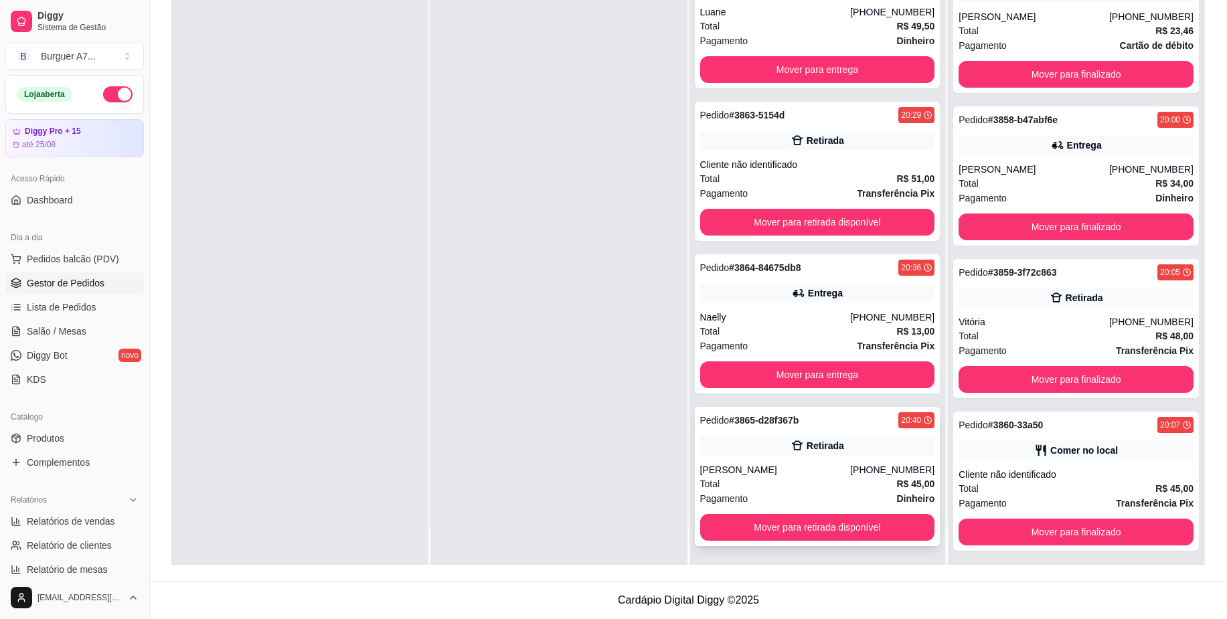
click at [872, 490] on div "Total R$ 45,00" at bounding box center [817, 484] width 235 height 15
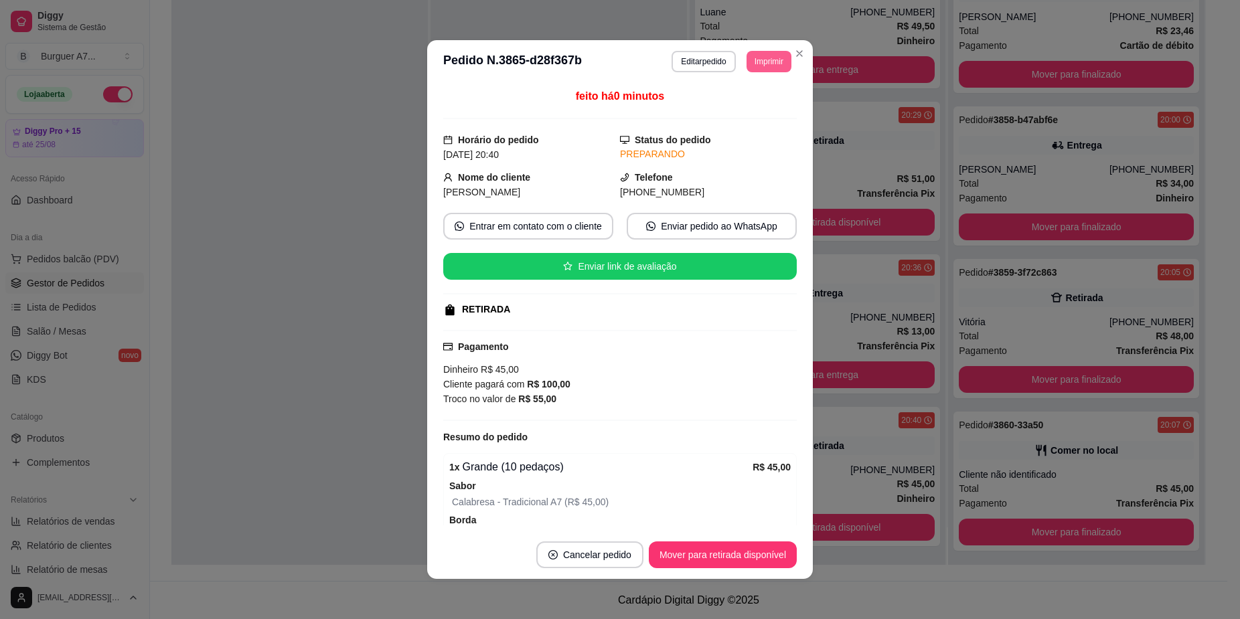
click at [764, 56] on button "Imprimir" at bounding box center [768, 61] width 45 height 21
click at [750, 133] on button "Impressora" at bounding box center [738, 135] width 94 height 21
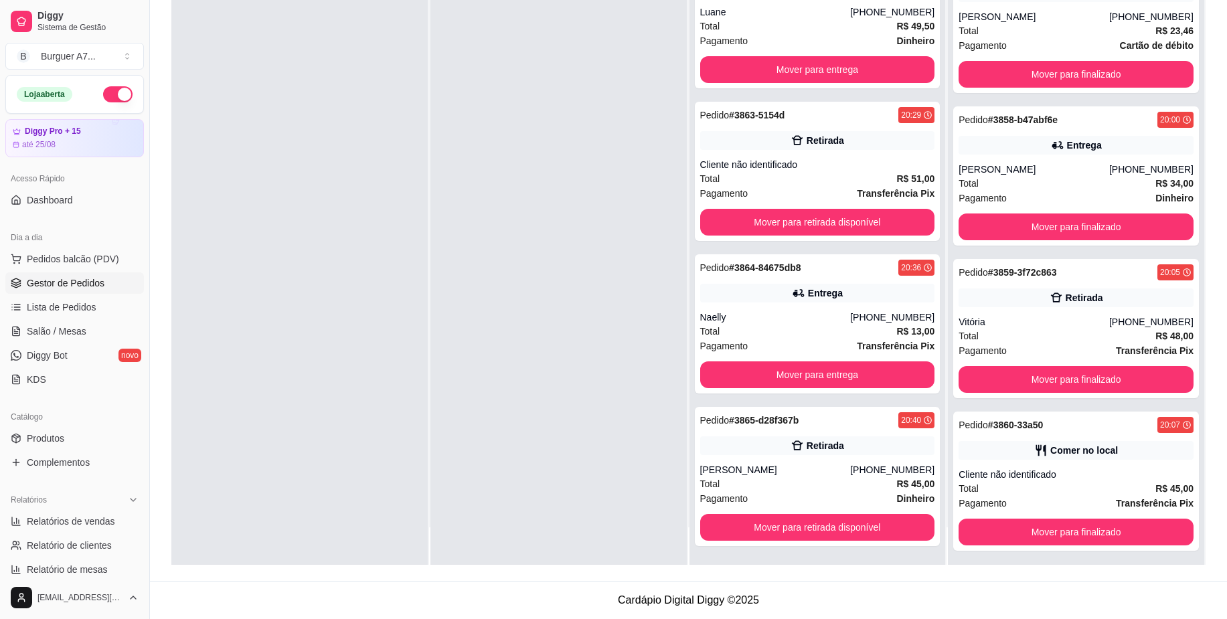
click at [1091, 433] on div "Pedido # 3856-06f64b95 19:56 Entrega Sara Yasmim (98) 97010-0831 Total R$ 23,46…" at bounding box center [1076, 255] width 256 height 619
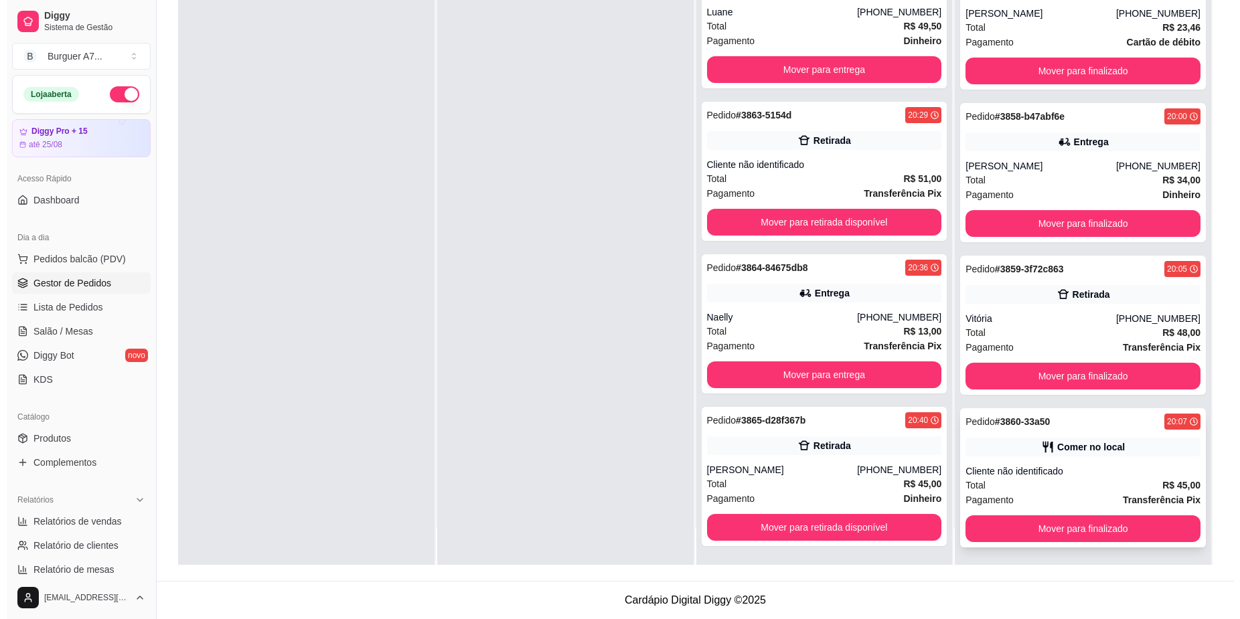
scroll to position [5, 0]
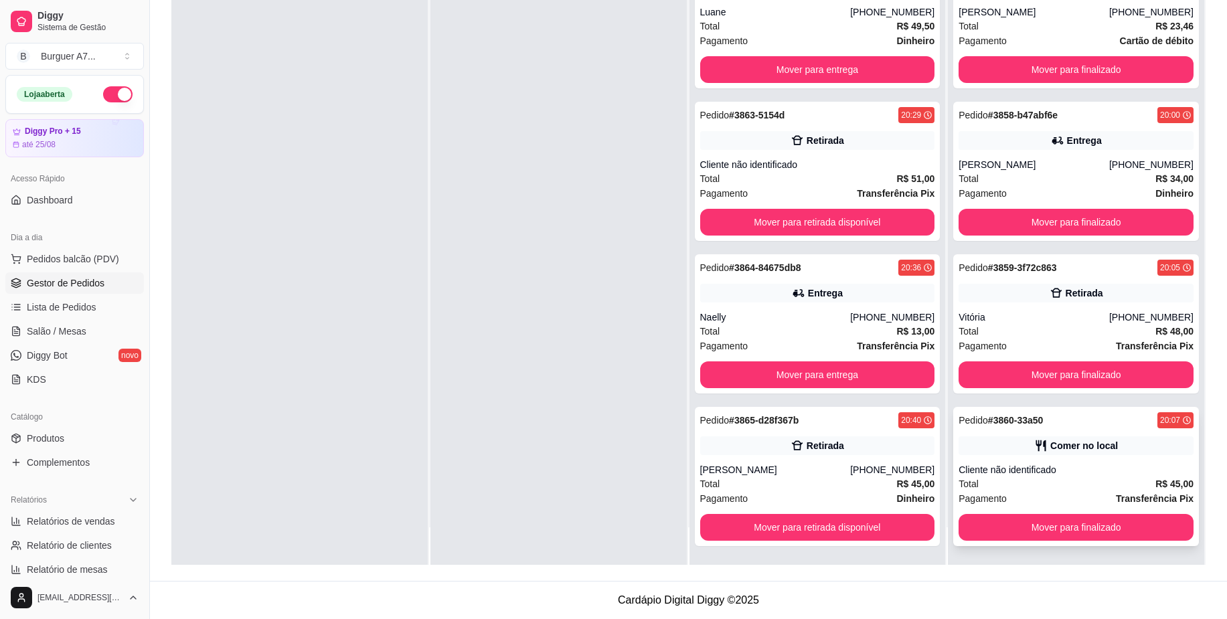
click at [1078, 464] on div "Cliente não identificado" at bounding box center [1076, 469] width 235 height 13
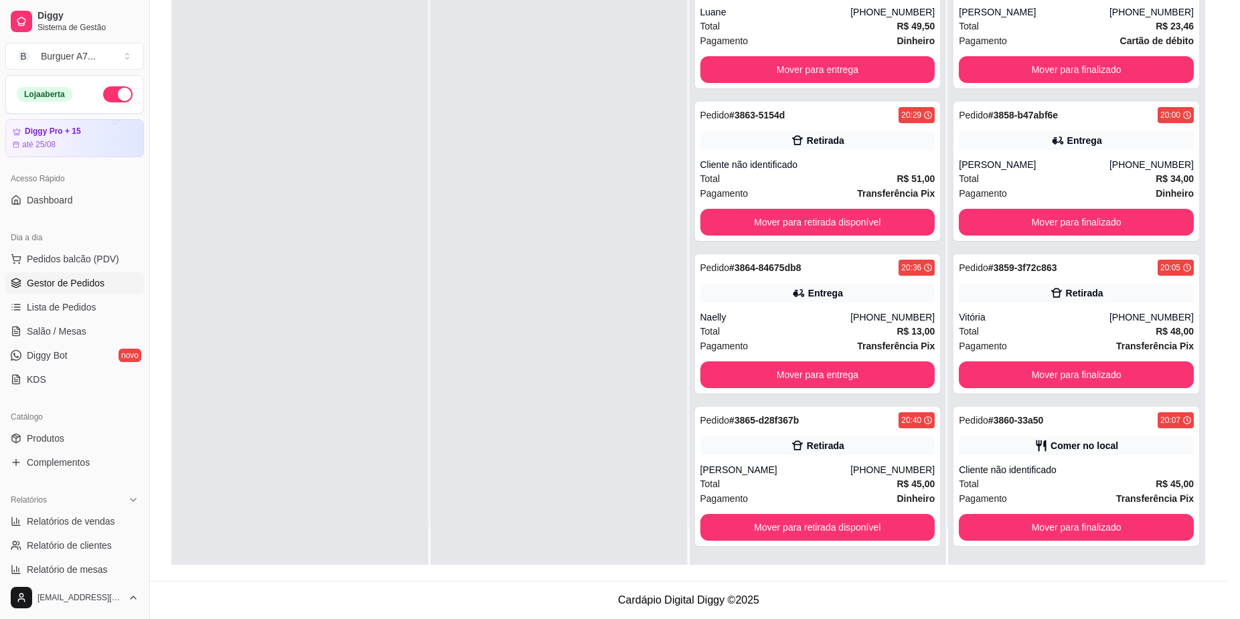
scroll to position [82, 0]
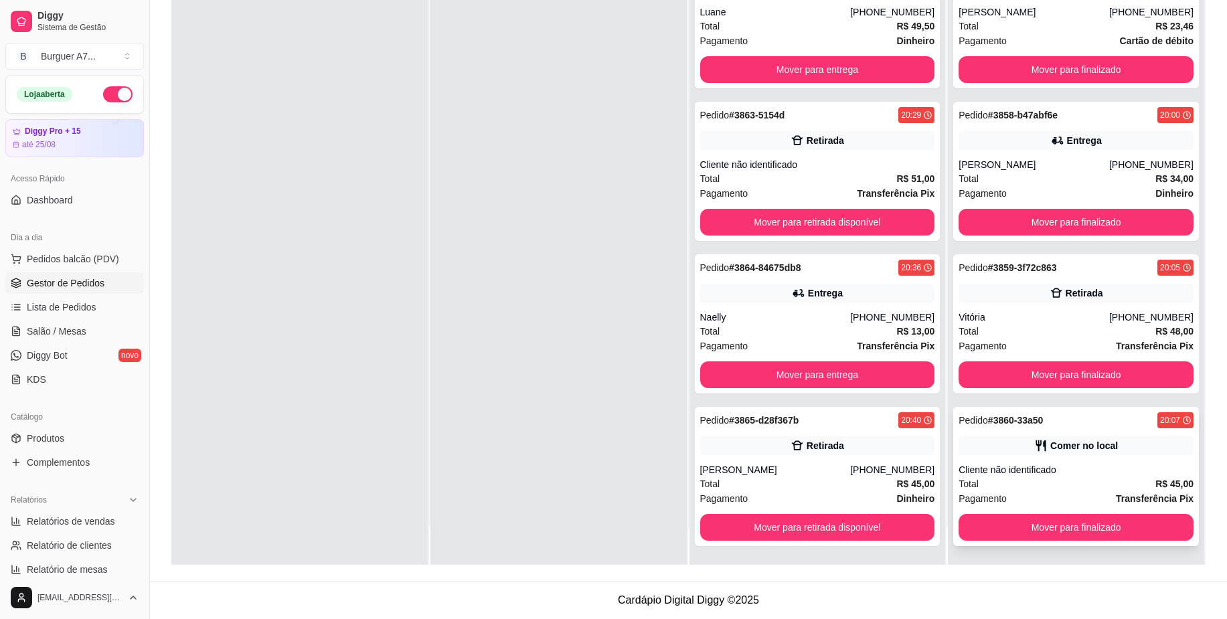
click at [1099, 449] on div "Comer no local" at bounding box center [1076, 445] width 235 height 19
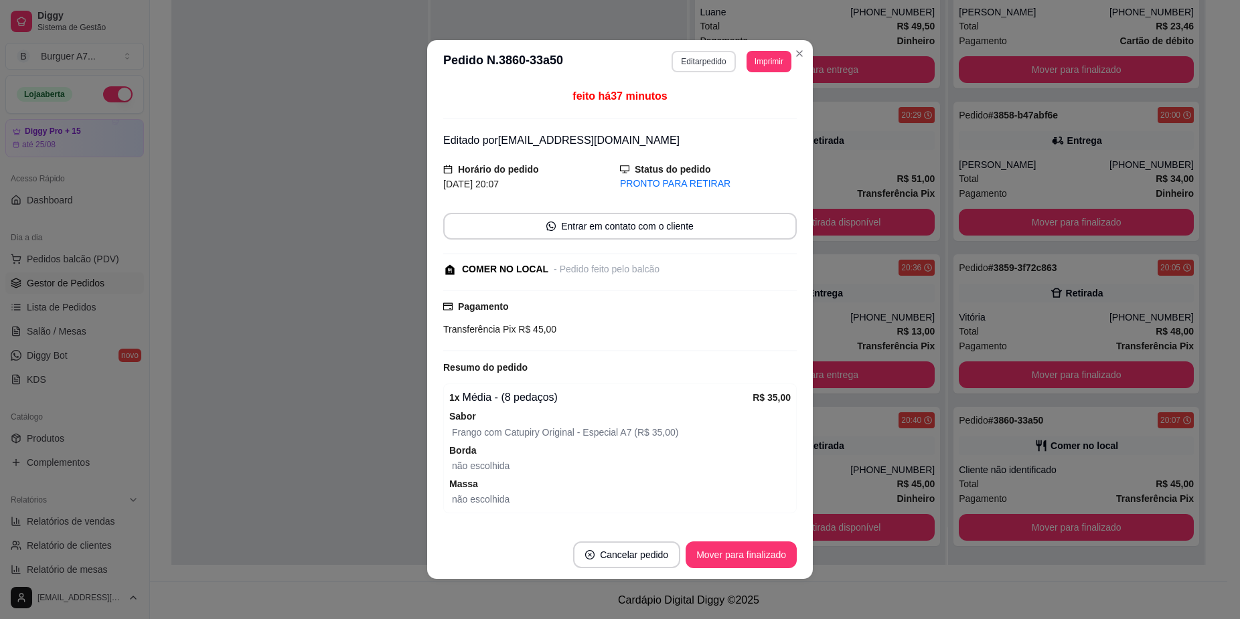
click at [695, 64] on button "Editar pedido" at bounding box center [703, 61] width 64 height 21
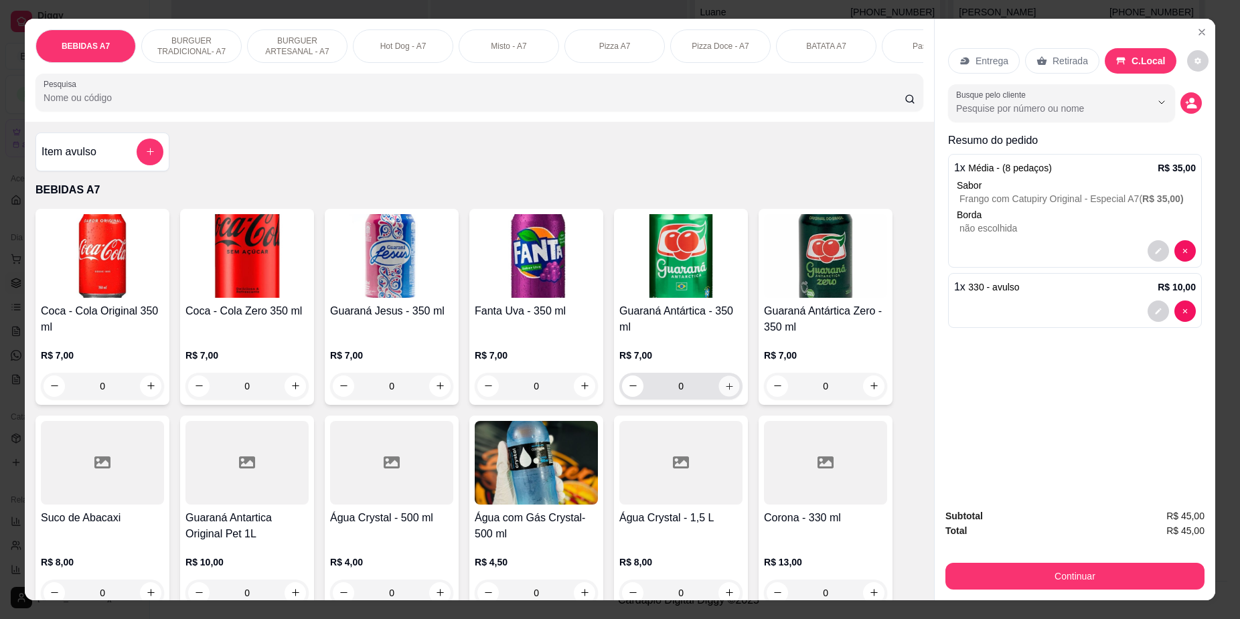
click at [724, 391] on icon "increase-product-quantity" at bounding box center [729, 386] width 10 height 10
type input "1"
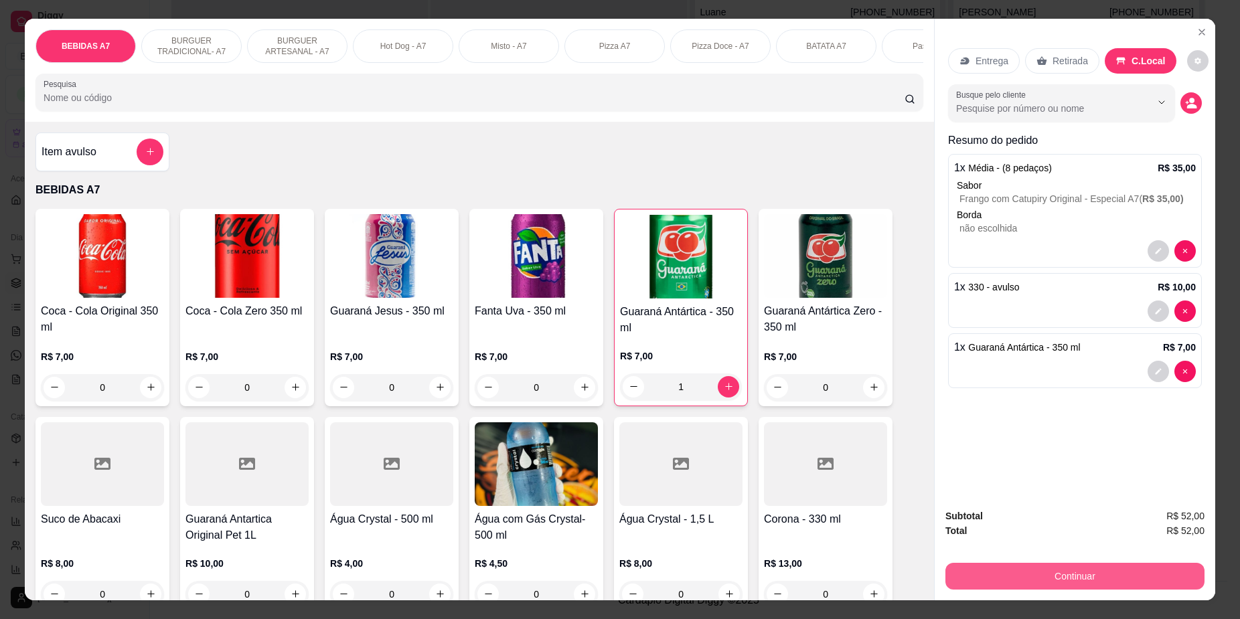
click at [1174, 574] on button "Continuar" at bounding box center [1074, 576] width 259 height 27
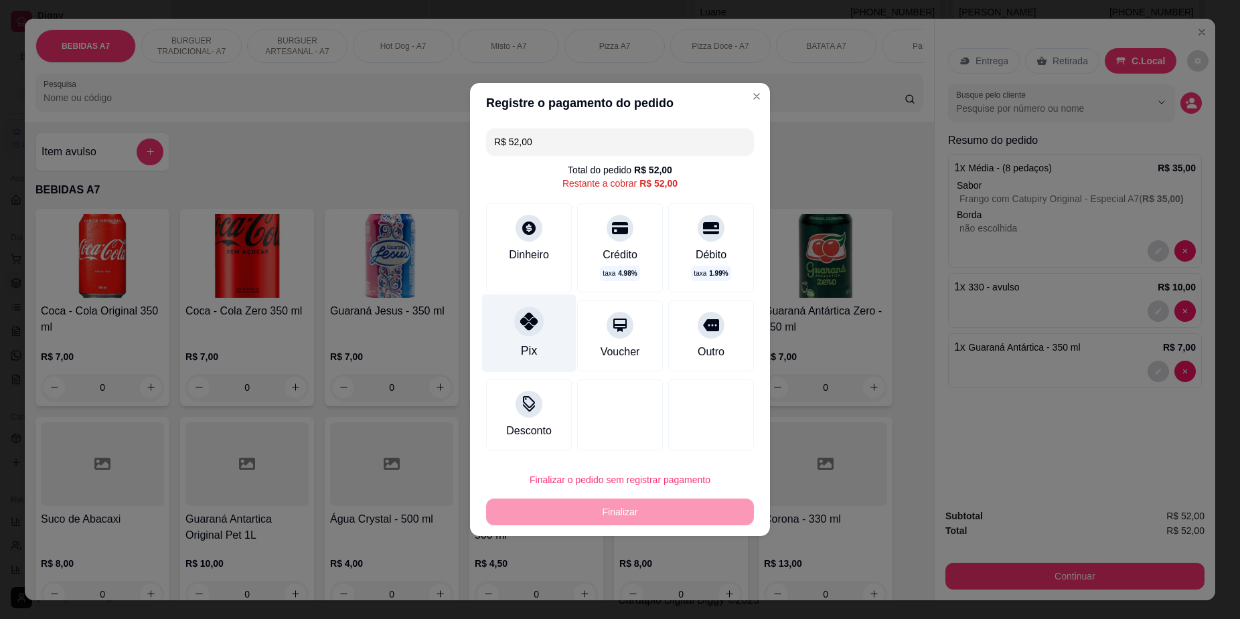
click at [501, 351] on div "Pix" at bounding box center [529, 334] width 94 height 78
type input "R$ 0,00"
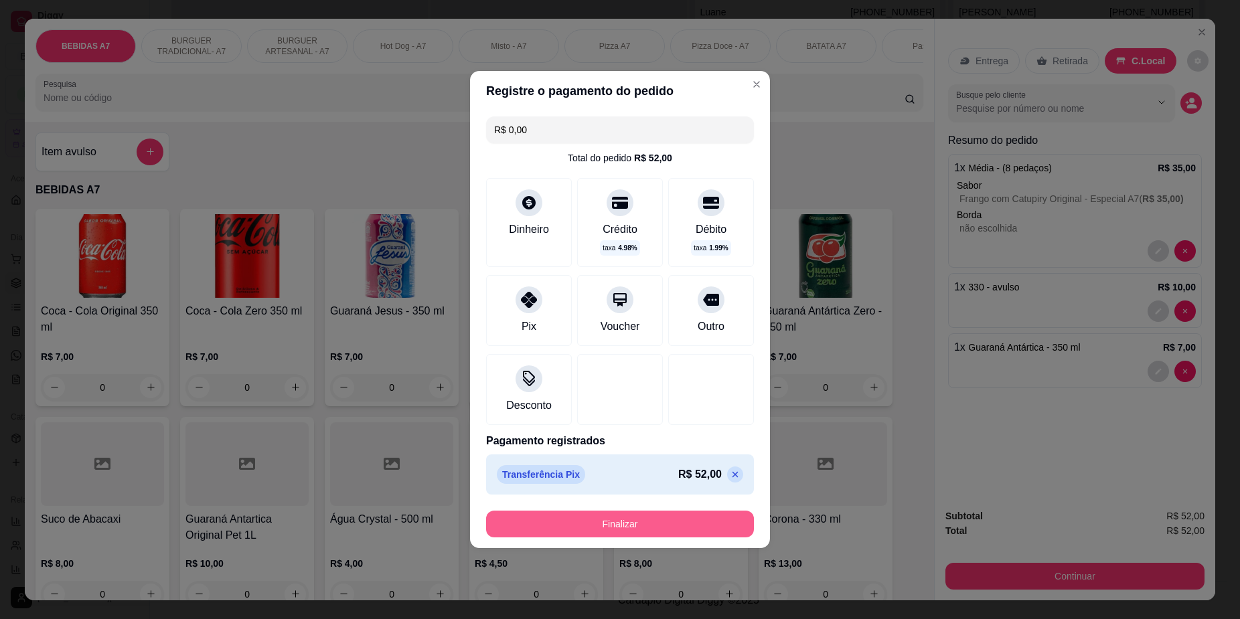
click at [647, 513] on button "Finalizar" at bounding box center [620, 524] width 268 height 27
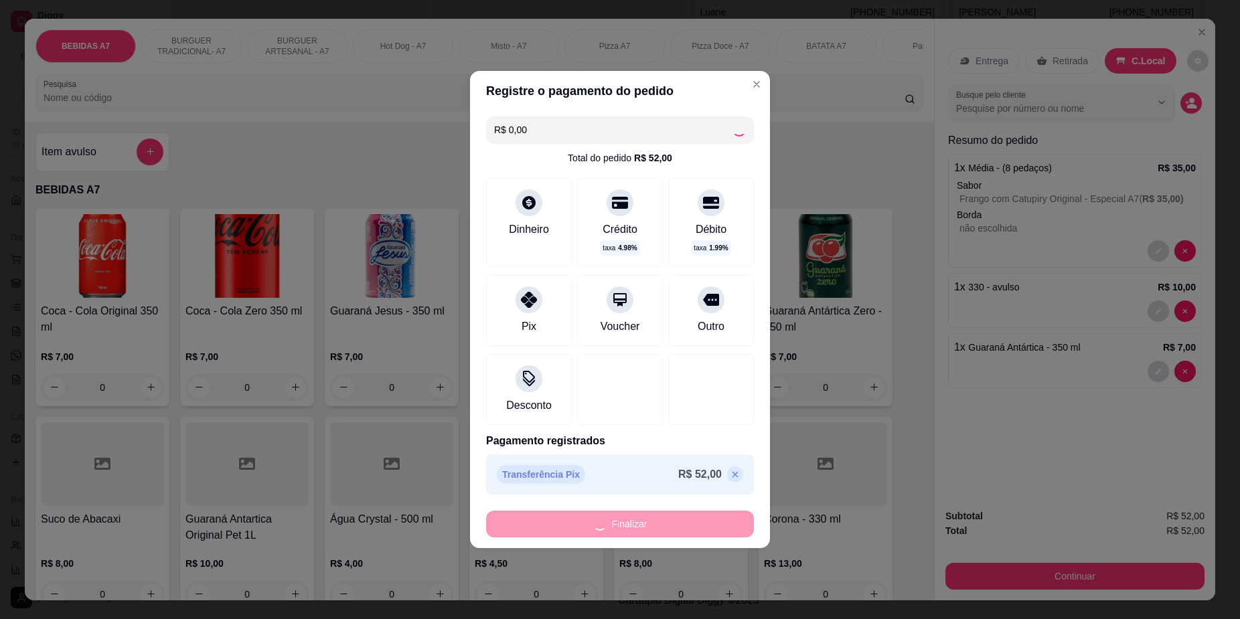
click at [661, 525] on div "Finalizar" at bounding box center [620, 524] width 268 height 27
type input "0"
type input "-R$ 52,00"
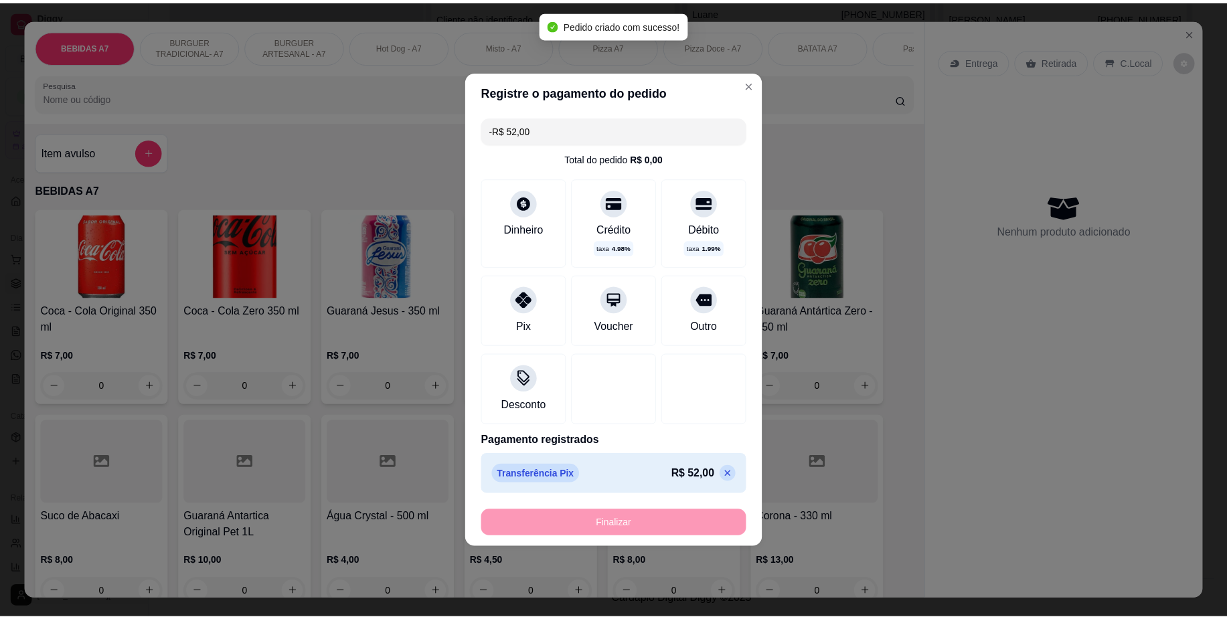
scroll to position [0, 0]
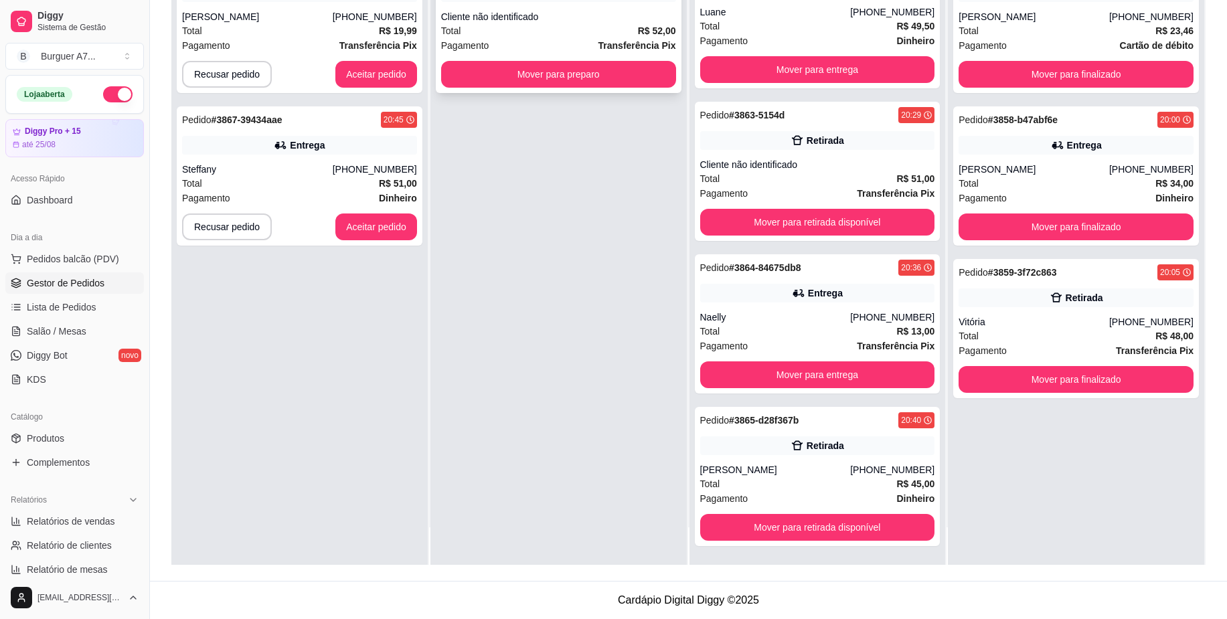
click at [652, 88] on div "Pedido # 3860-33a50 20:08 Comer no local Cliente não identificado Total R$ 52,0…" at bounding box center [559, 23] width 246 height 139
click at [592, 88] on div "Pedido # 3860-33a50 20:08 Comer no local Cliente não identificado Total R$ 52,0…" at bounding box center [559, 23] width 246 height 139
click at [625, 90] on div "Pedido # 3860-33a50 20:08 Comer no local Cliente não identificado Total R$ 52,0…" at bounding box center [559, 23] width 246 height 139
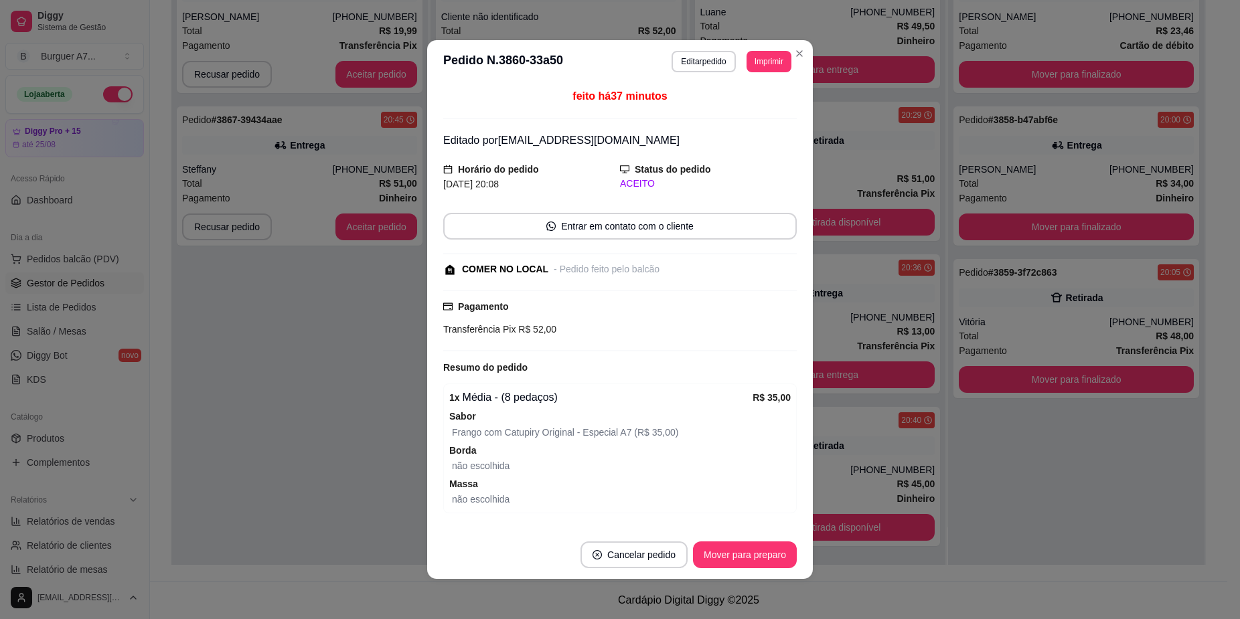
click at [641, 42] on header "**********" at bounding box center [620, 61] width 386 height 43
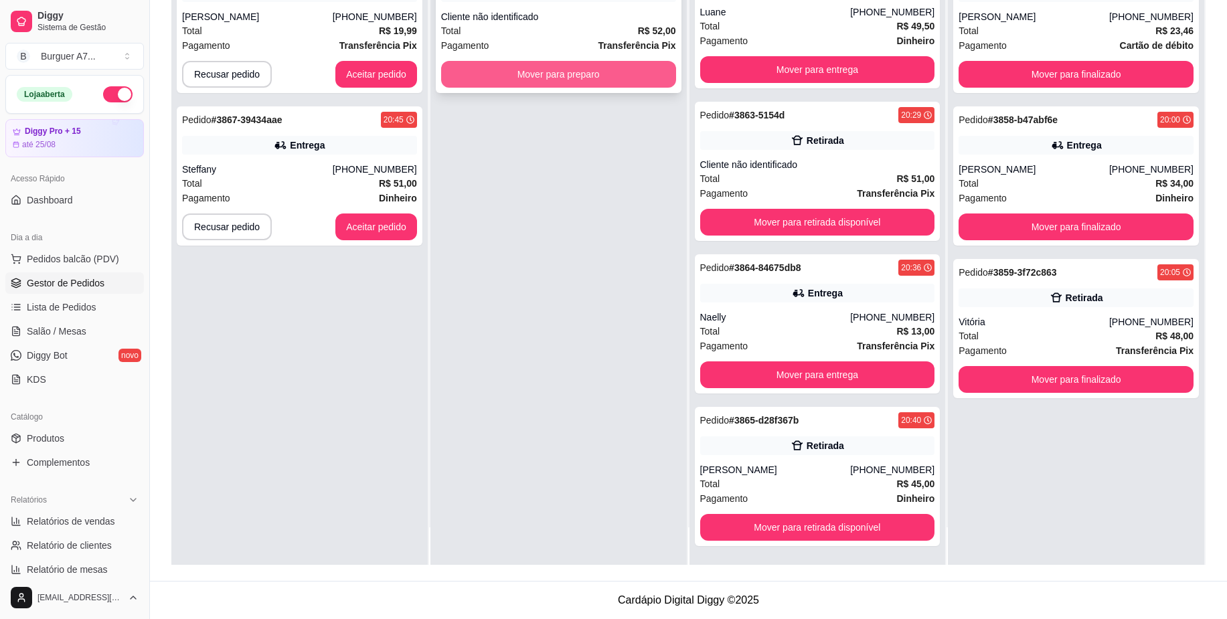
click at [629, 72] on button "Mover para preparo" at bounding box center [558, 74] width 235 height 27
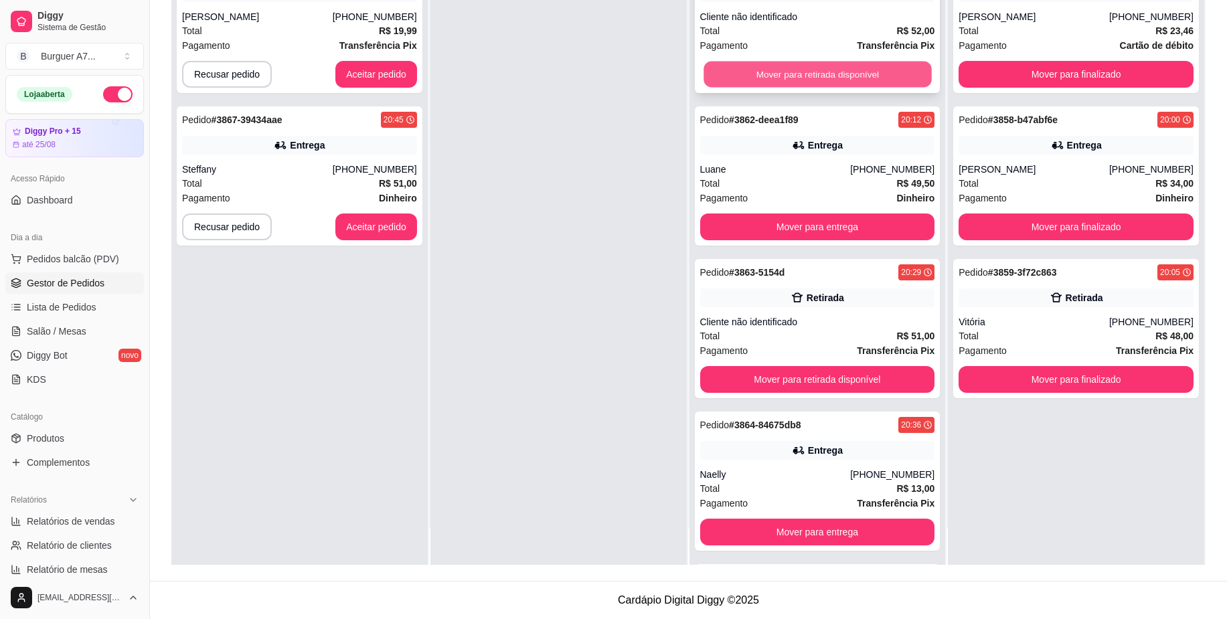
click at [841, 79] on button "Mover para retirada disponível" at bounding box center [818, 75] width 228 height 26
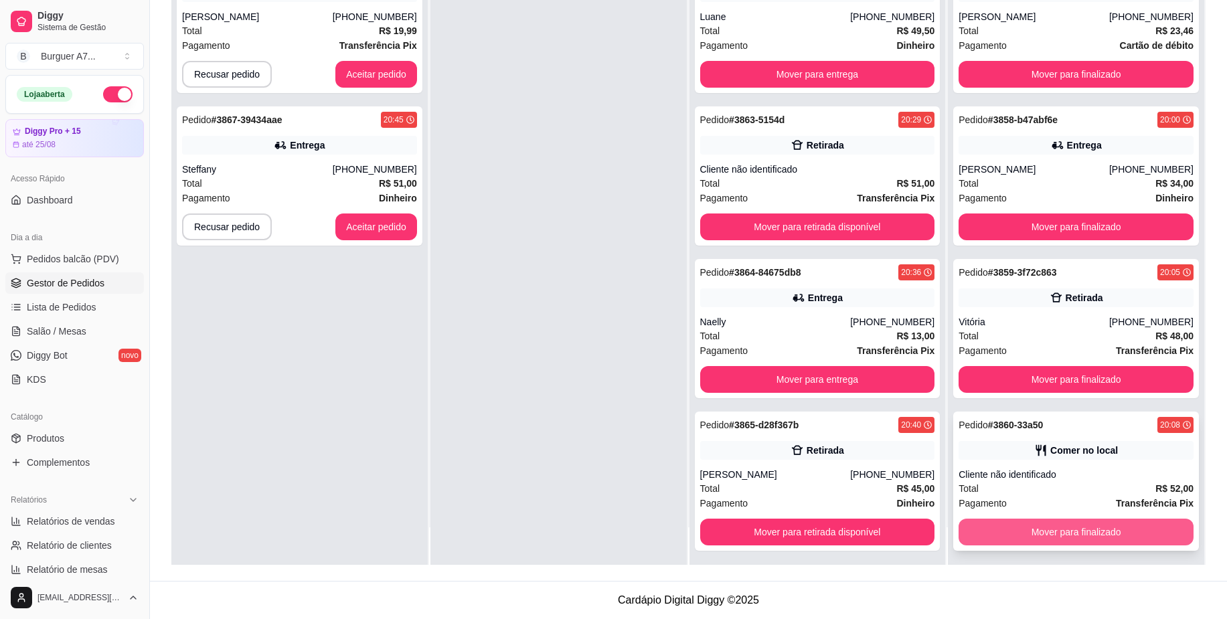
click at [1076, 526] on button "Mover para finalizado" at bounding box center [1076, 532] width 235 height 27
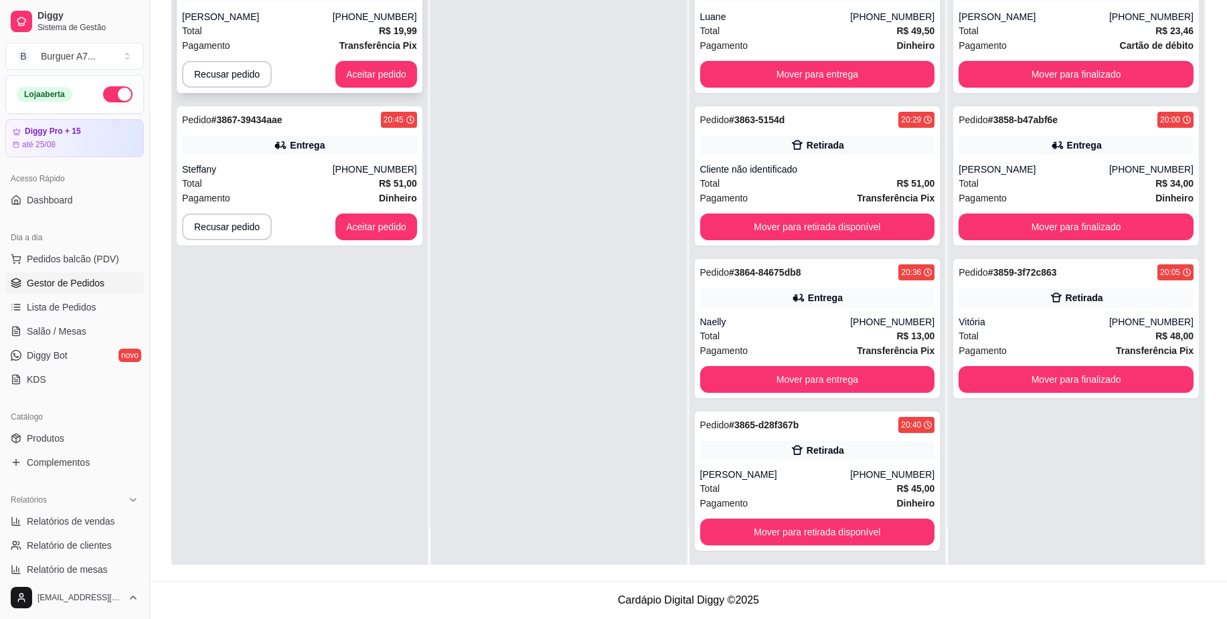
click at [345, 45] on strong "Transferência Pix" at bounding box center [378, 45] width 78 height 11
click at [368, 76] on button "Aceitar pedido" at bounding box center [376, 75] width 79 height 26
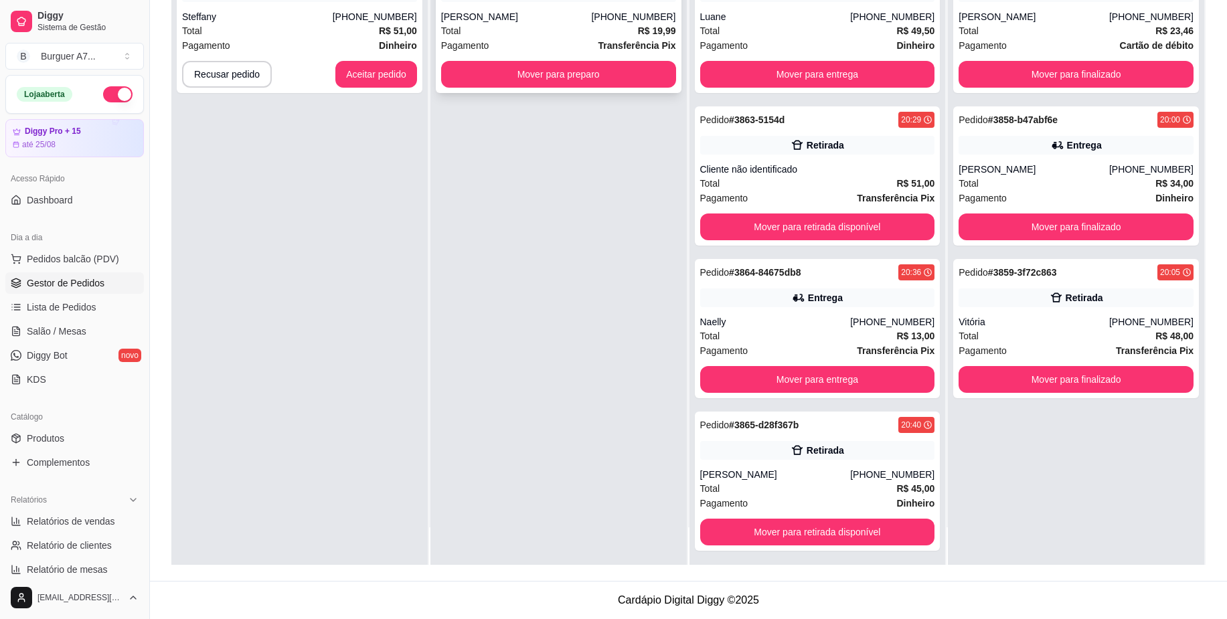
click at [594, 41] on div "Pagamento Transferência Pix" at bounding box center [558, 45] width 235 height 15
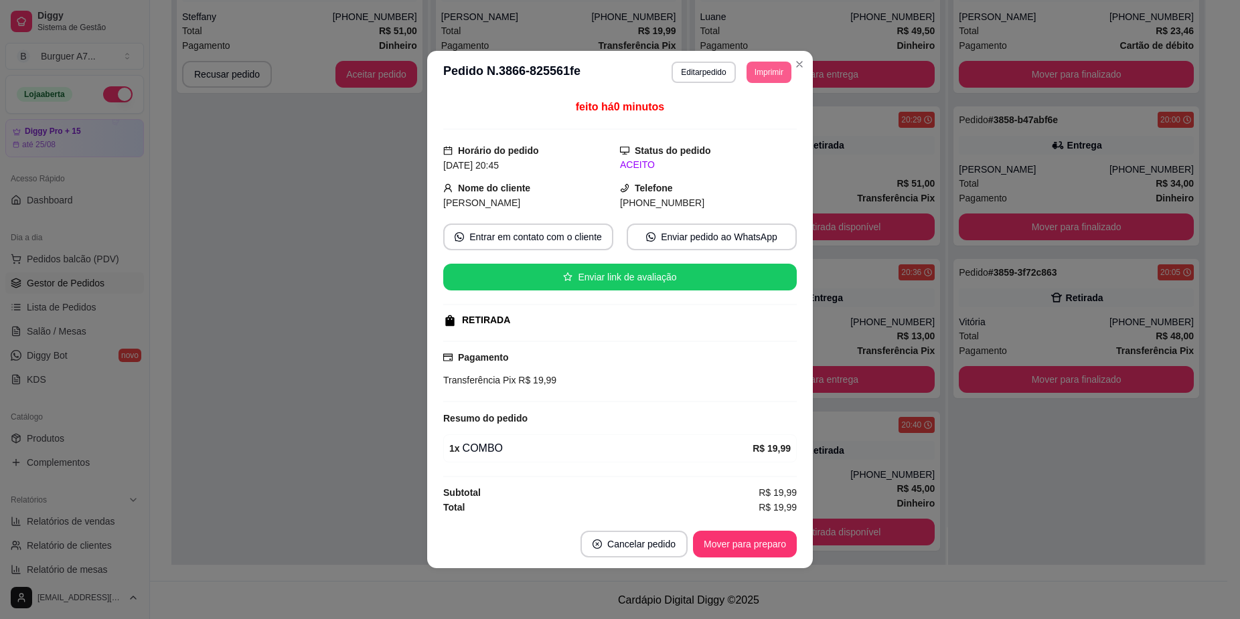
click at [763, 69] on button "Imprimir" at bounding box center [768, 72] width 45 height 21
click at [757, 136] on button "Impressora" at bounding box center [744, 145] width 94 height 21
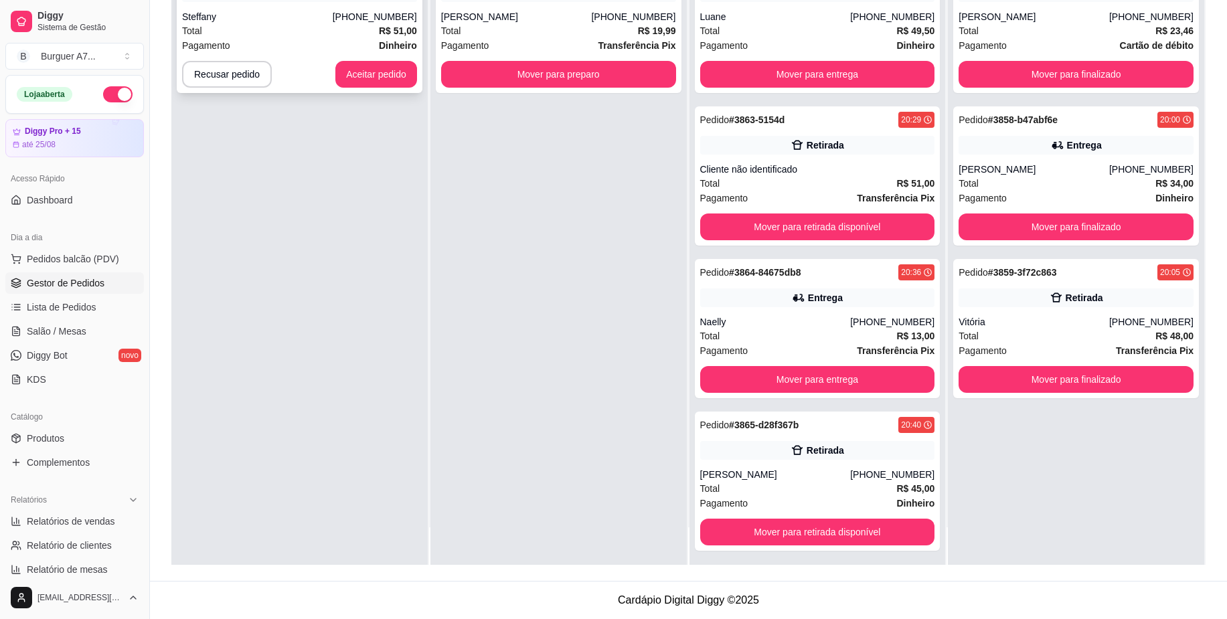
click at [366, 28] on div "Total R$ 51,00" at bounding box center [299, 30] width 235 height 15
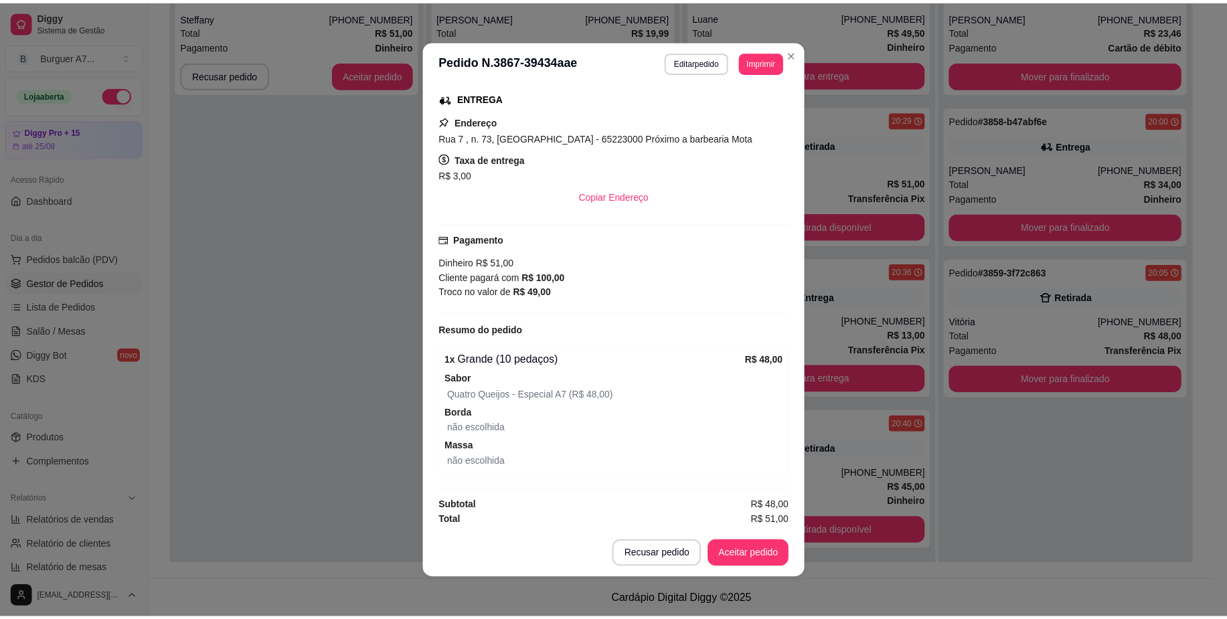
scroll to position [214, 0]
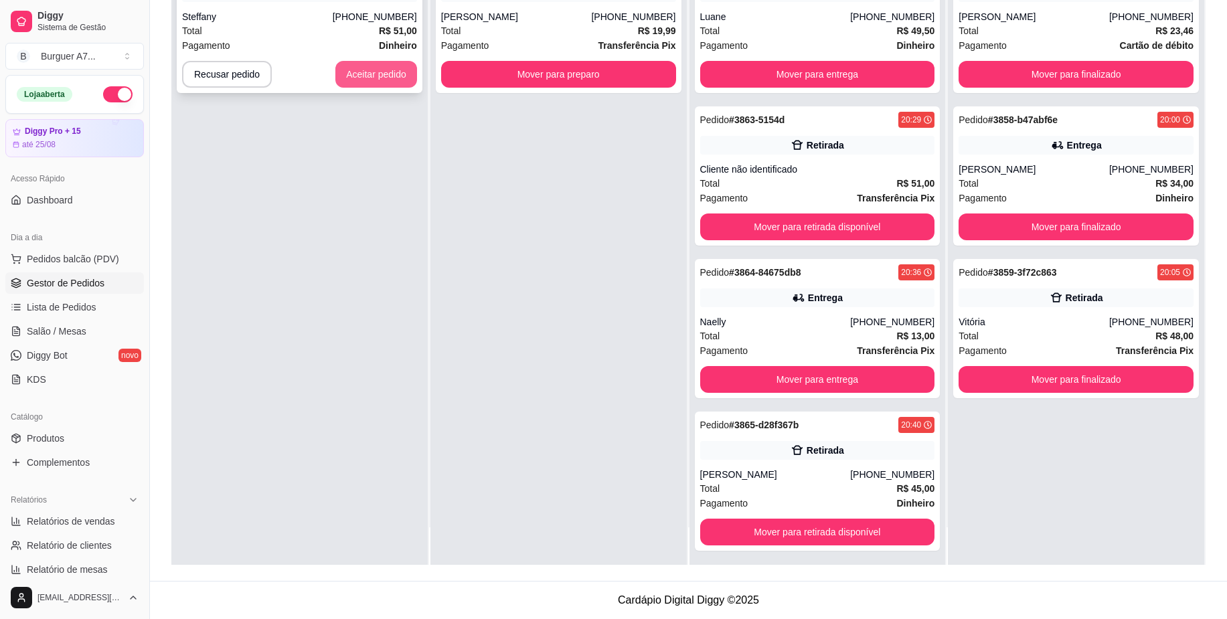
click at [394, 84] on button "Aceitar pedido" at bounding box center [376, 74] width 82 height 27
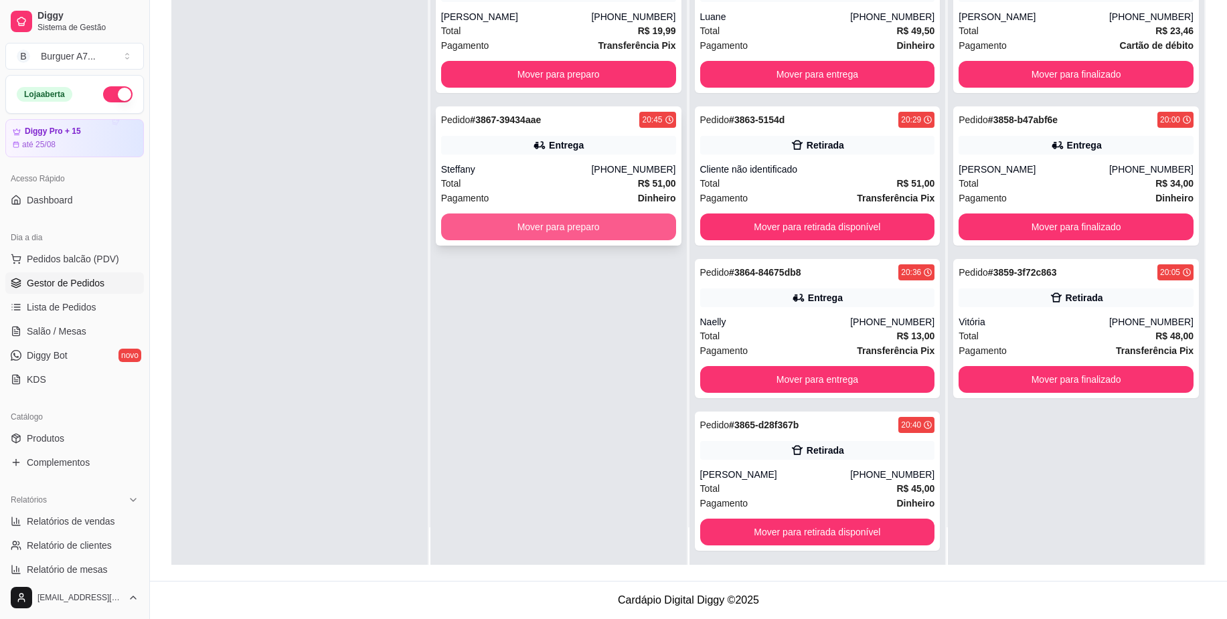
click at [649, 232] on button "Mover para preparo" at bounding box center [558, 227] width 235 height 27
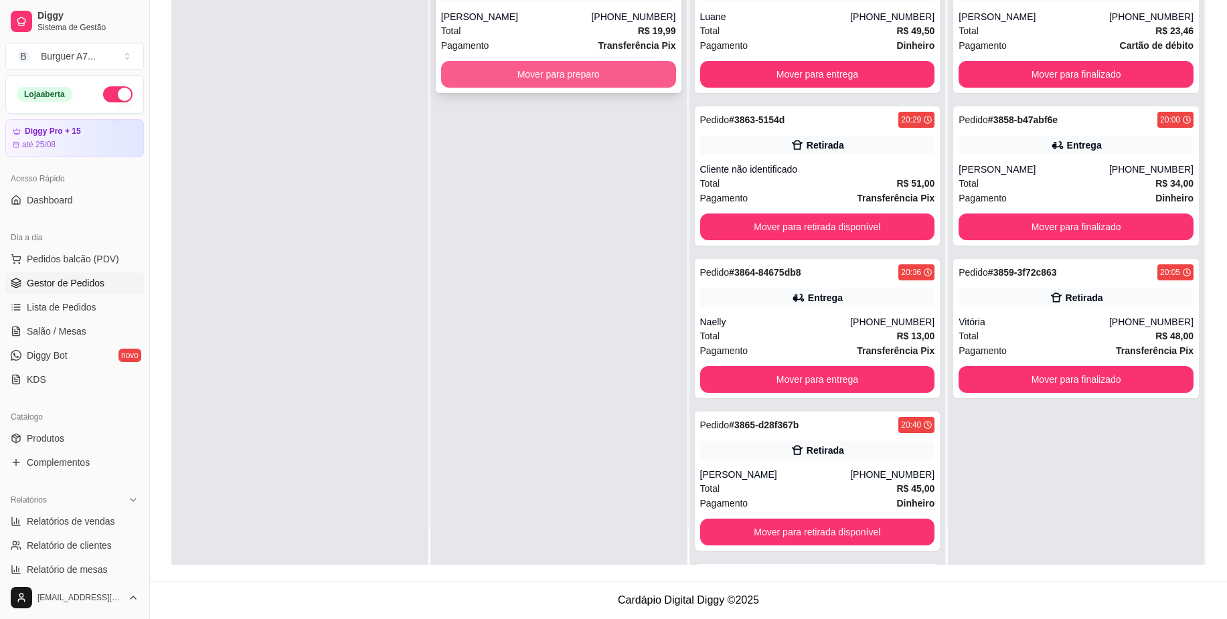
click at [614, 72] on button "Mover para preparo" at bounding box center [558, 74] width 235 height 27
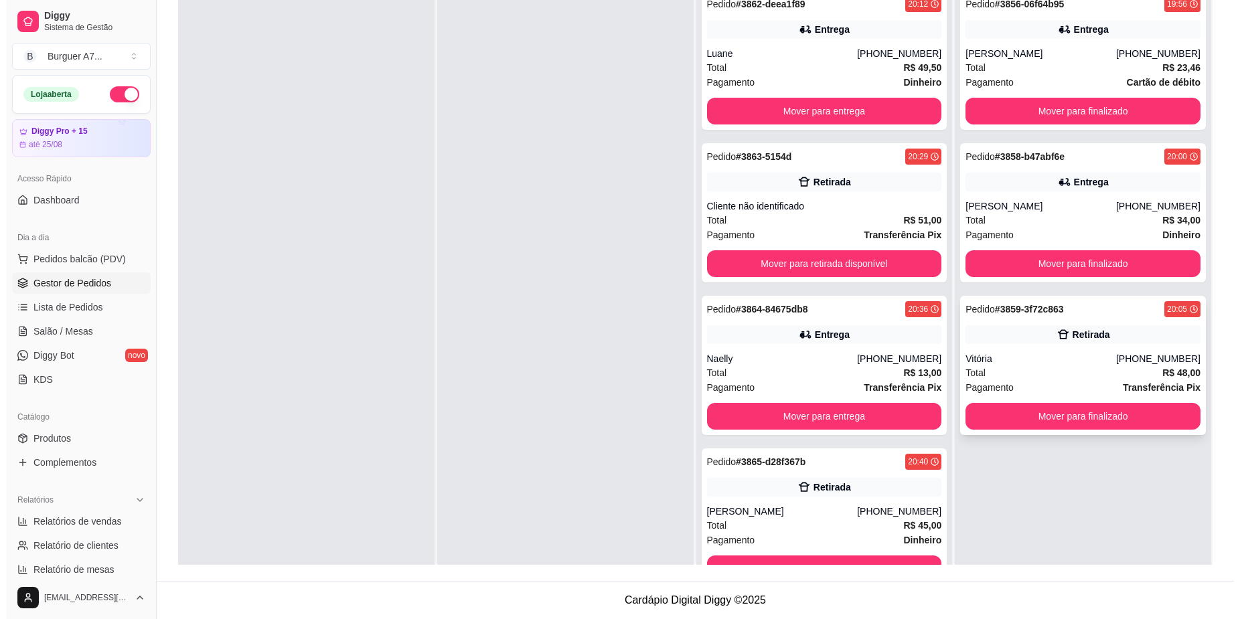
scroll to position [0, 0]
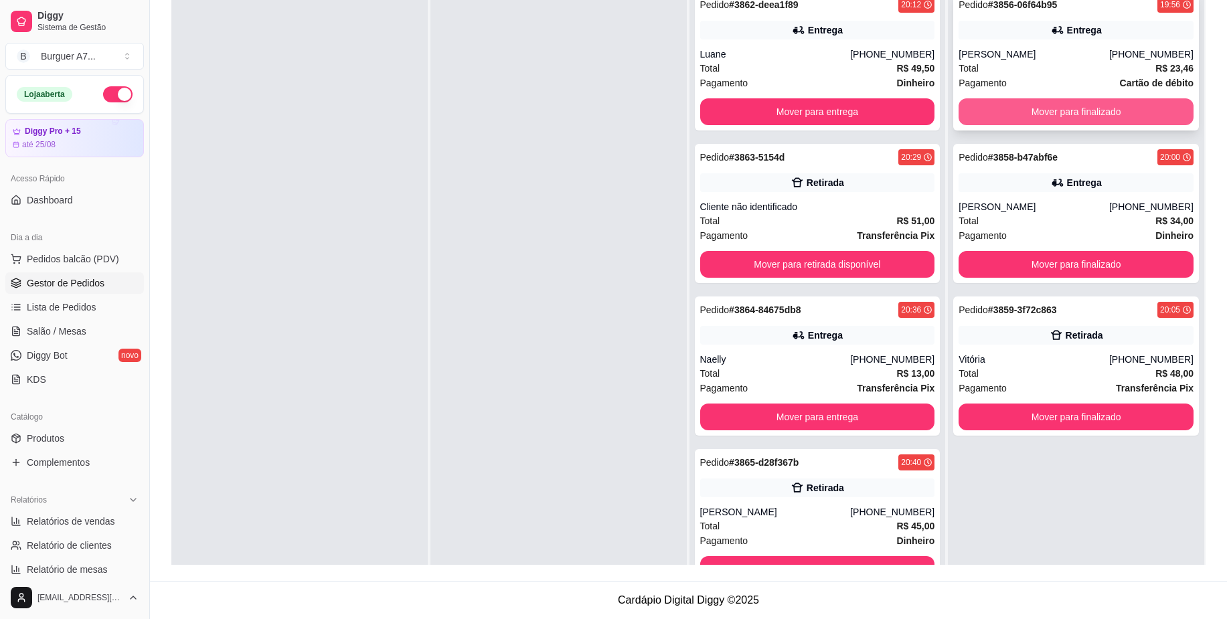
click at [999, 108] on button "Mover para finalizado" at bounding box center [1076, 111] width 235 height 27
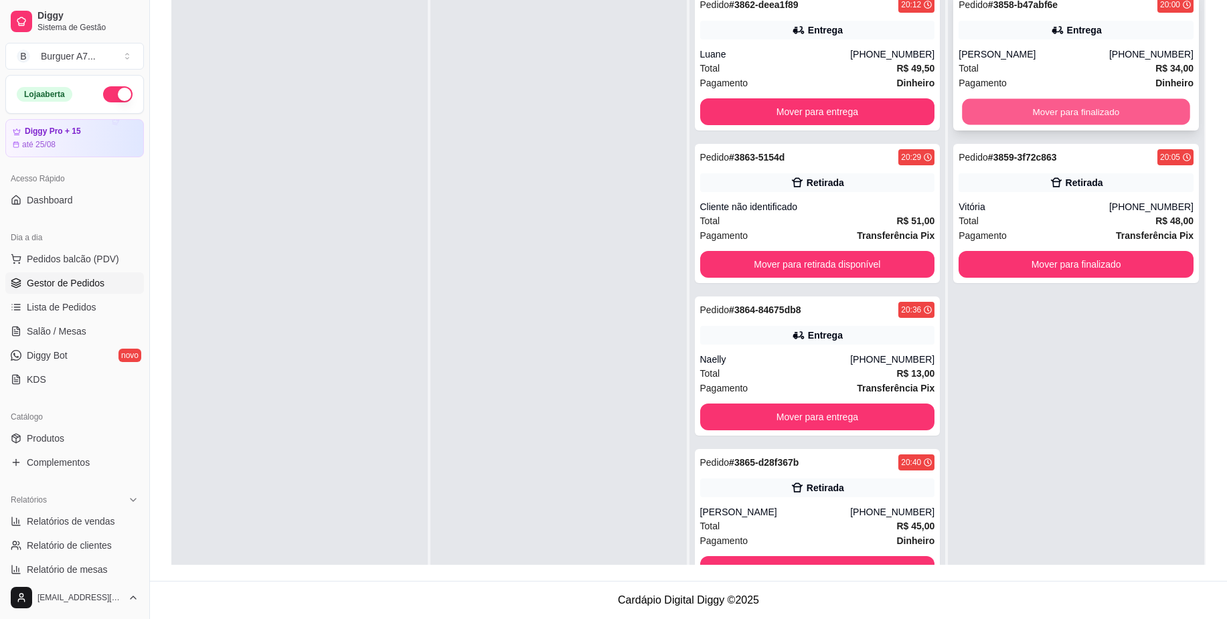
click at [999, 108] on button "Mover para finalizado" at bounding box center [1077, 112] width 228 height 26
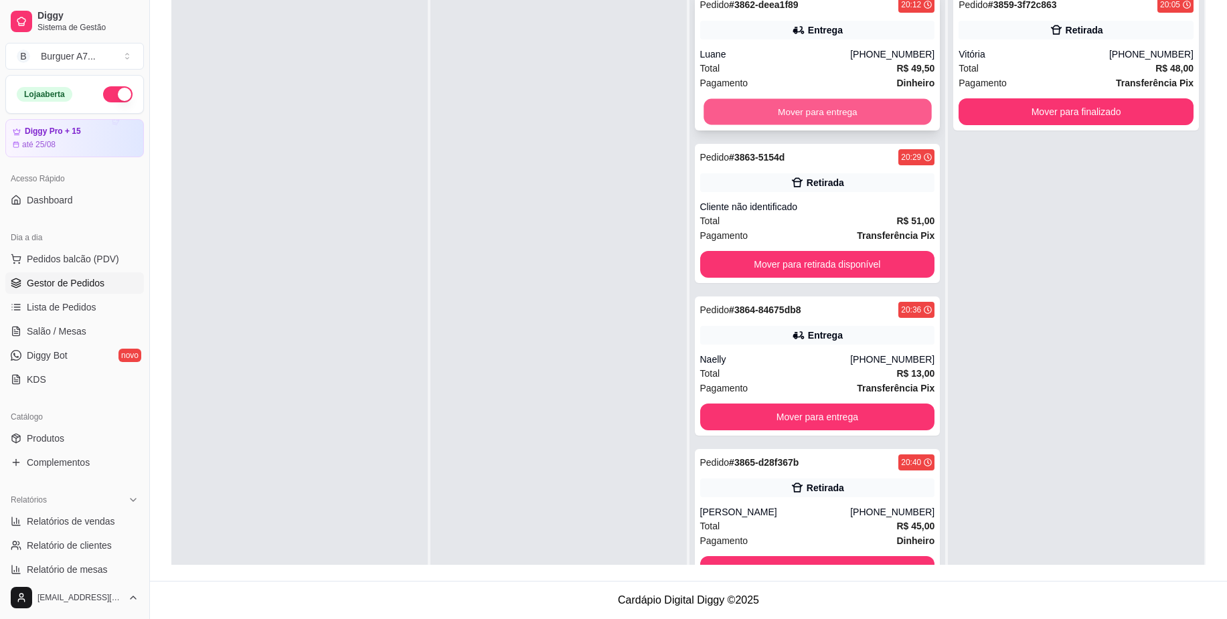
click at [852, 108] on button "Mover para entrega" at bounding box center [818, 112] width 228 height 26
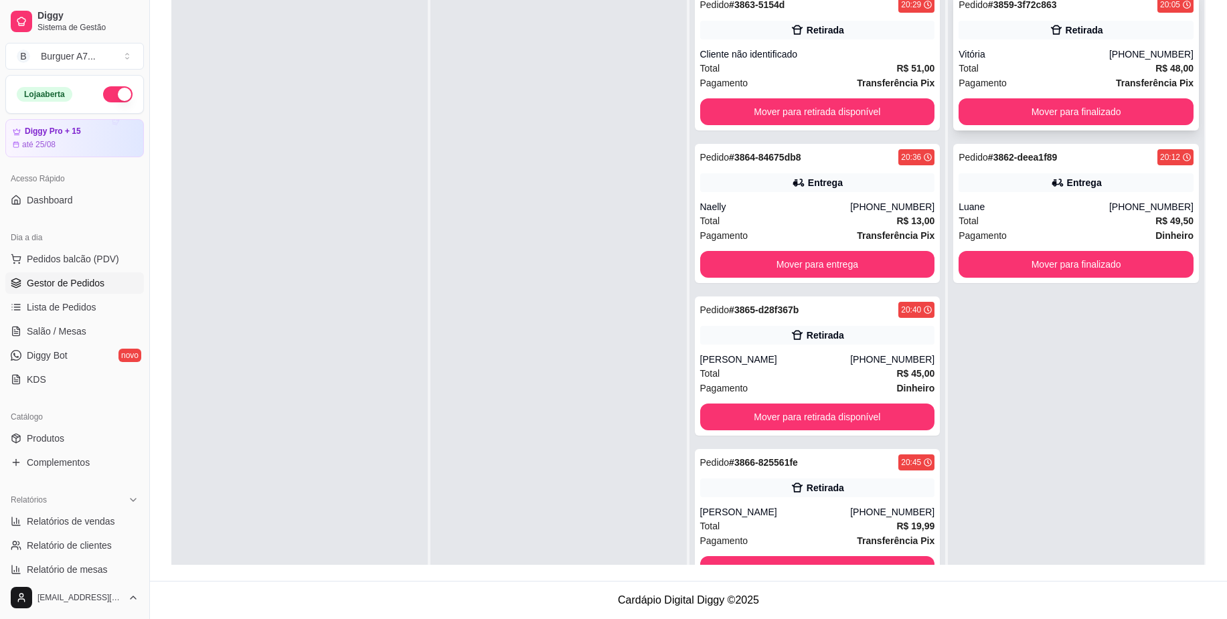
click at [1013, 74] on div "Total R$ 48,00" at bounding box center [1076, 68] width 235 height 15
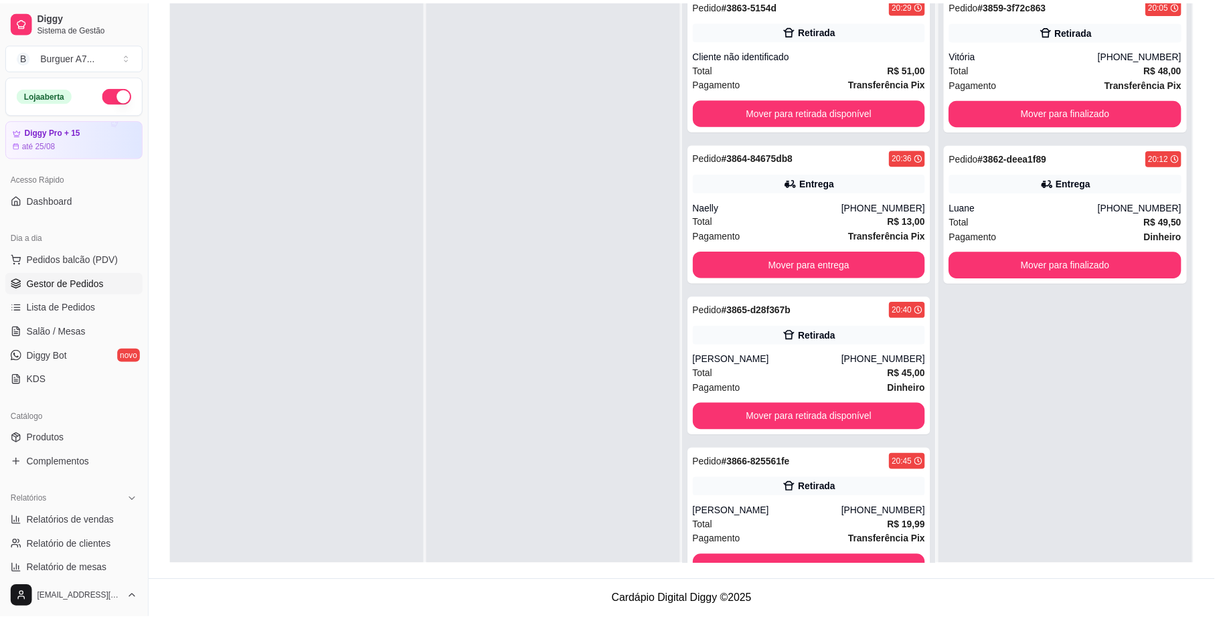
scroll to position [96, 0]
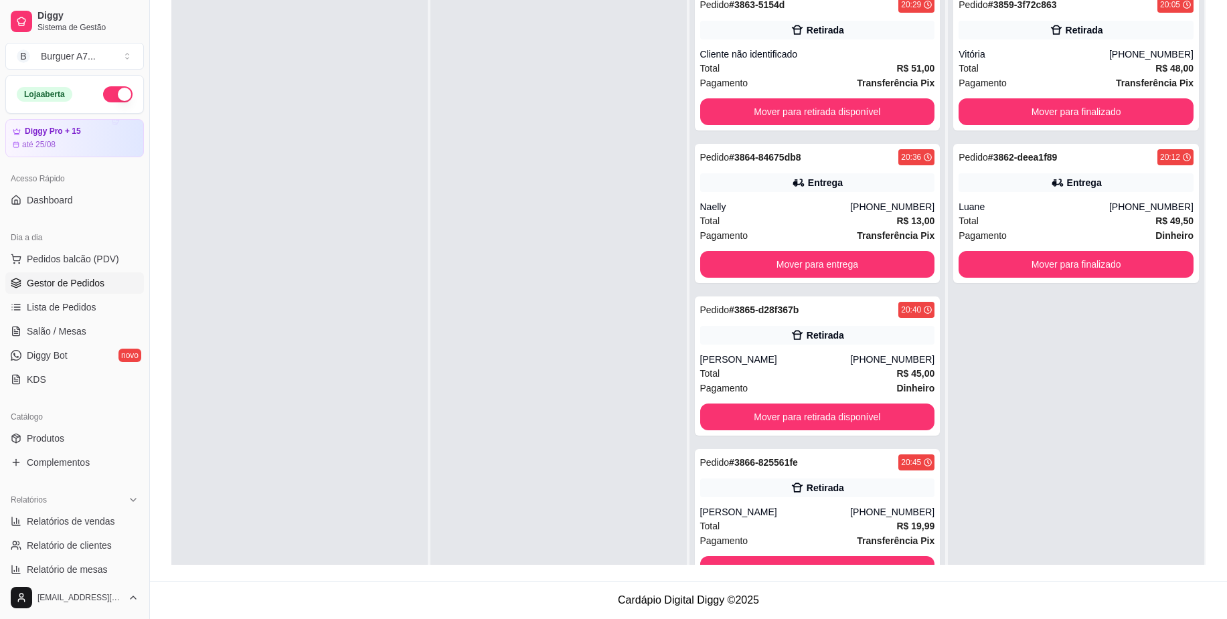
click at [1069, 396] on div "Pedido # 3859-3f72c863 20:05 Retirada Vitória (98) 98592-1125 Total R$ 48,00 Pa…" at bounding box center [1076, 292] width 256 height 619
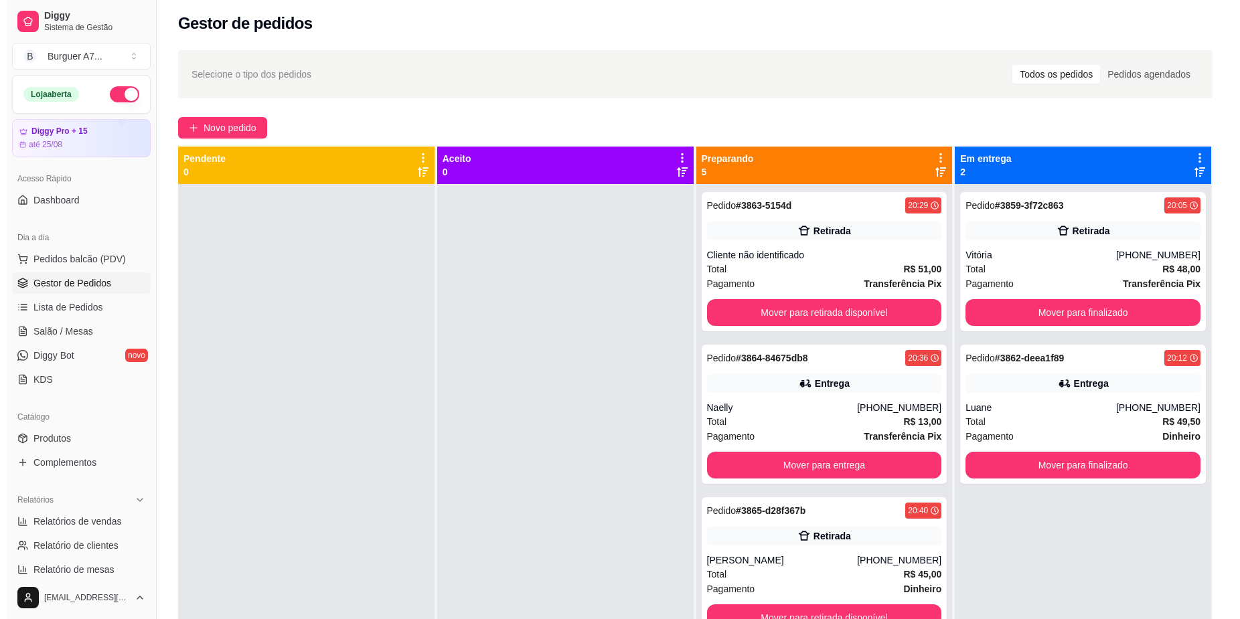
scroll to position [0, 0]
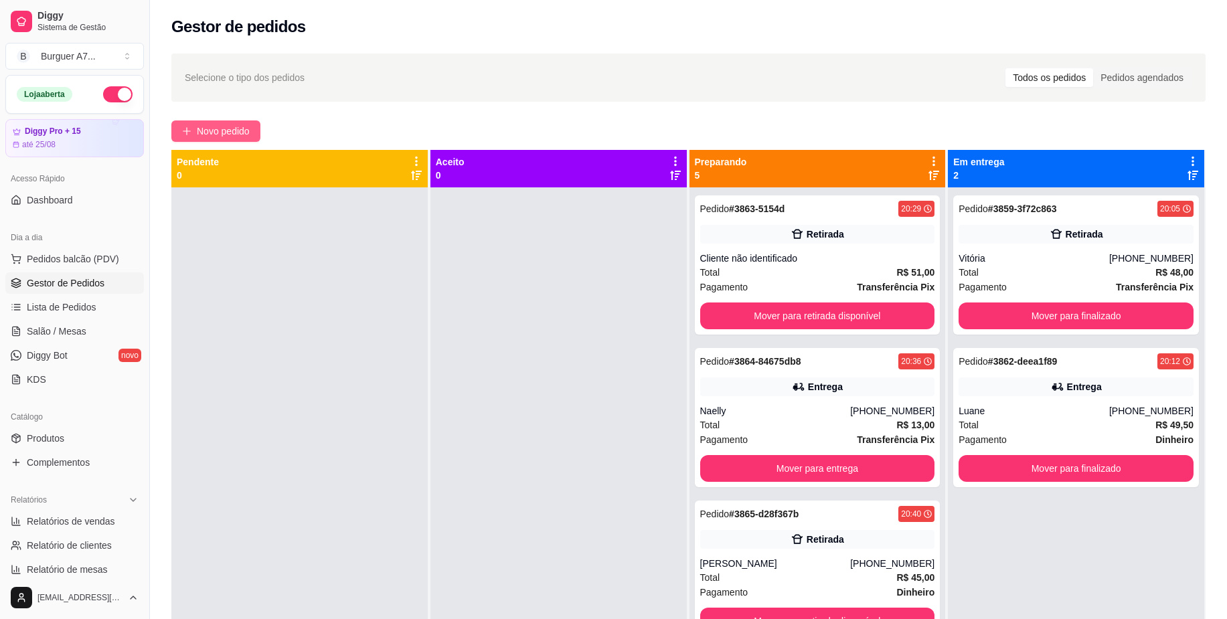
click at [245, 129] on span "Novo pedido" at bounding box center [223, 131] width 53 height 15
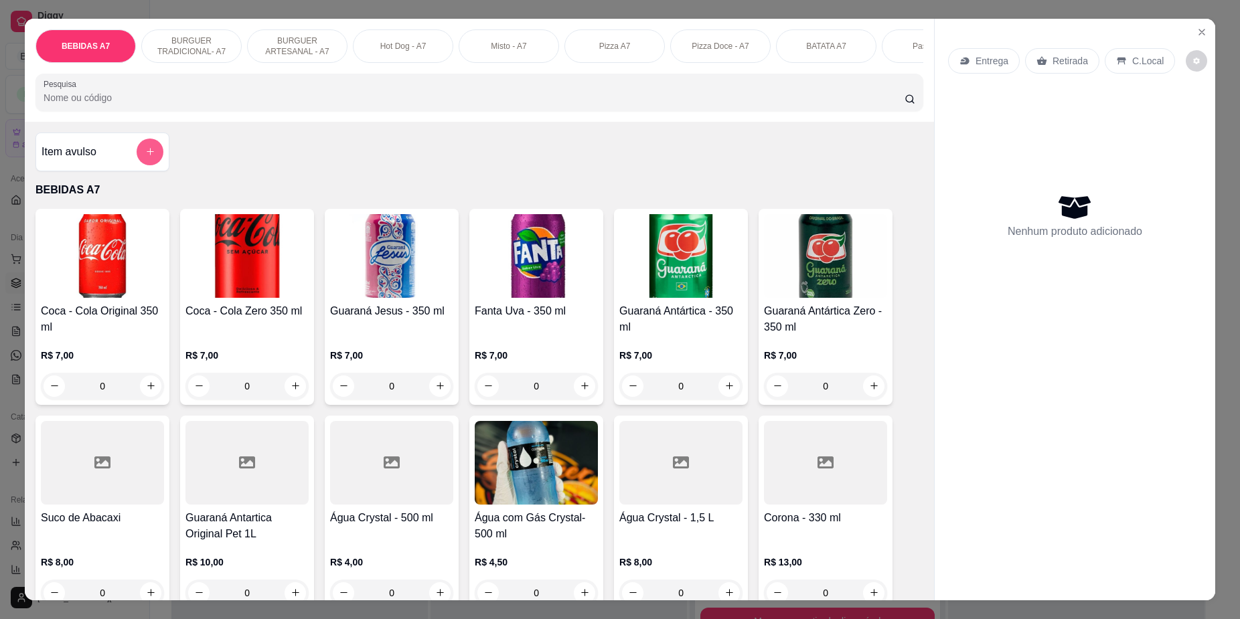
drag, startPoint x: 129, startPoint y: 167, endPoint x: 136, endPoint y: 165, distance: 7.5
click at [136, 165] on div "Item avulso" at bounding box center [103, 152] width 122 height 27
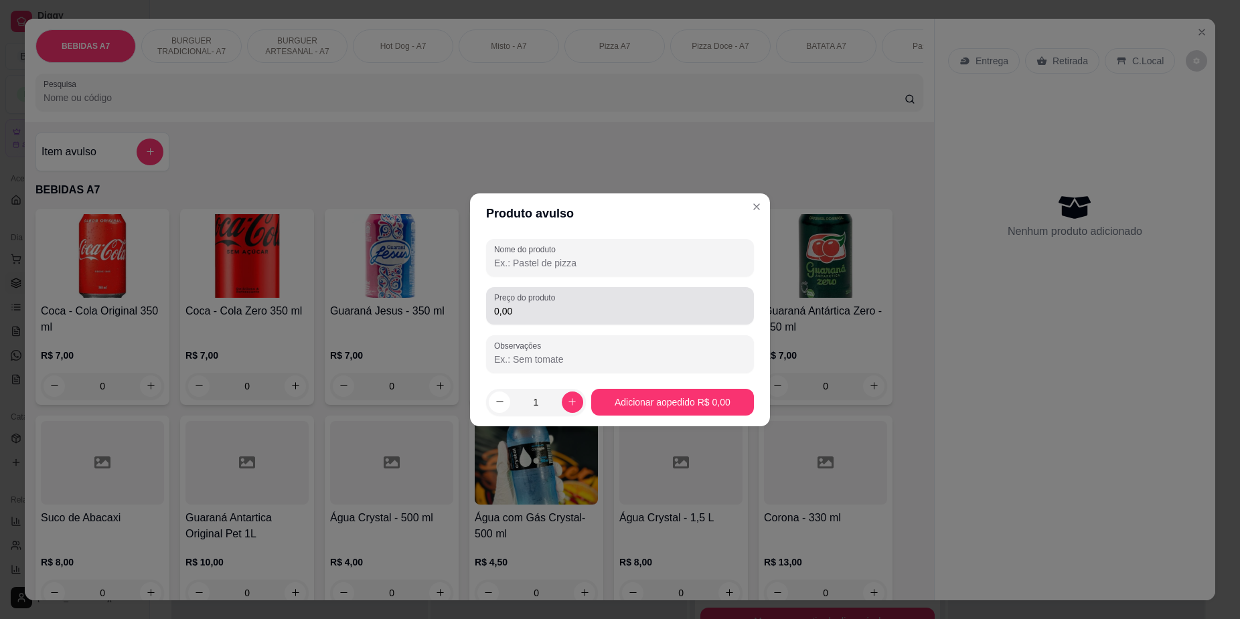
click at [533, 289] on div "Preço do produto 0,00" at bounding box center [620, 305] width 268 height 37
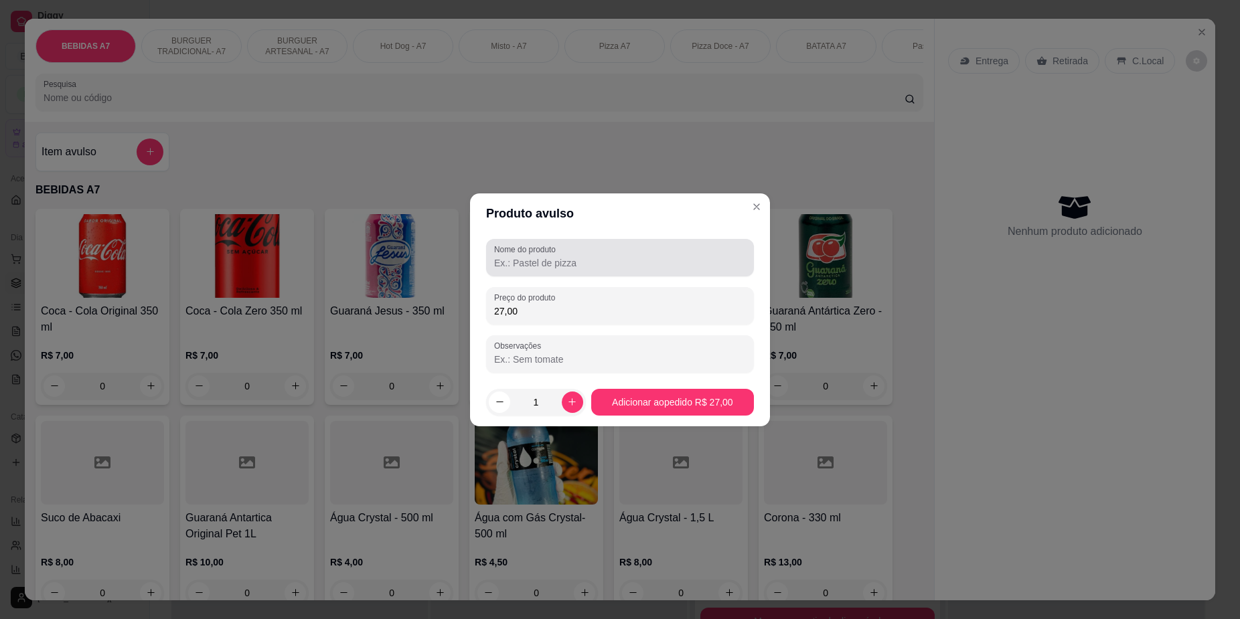
type input "27,00"
click at [594, 261] on input "Nome do produto" at bounding box center [620, 262] width 252 height 13
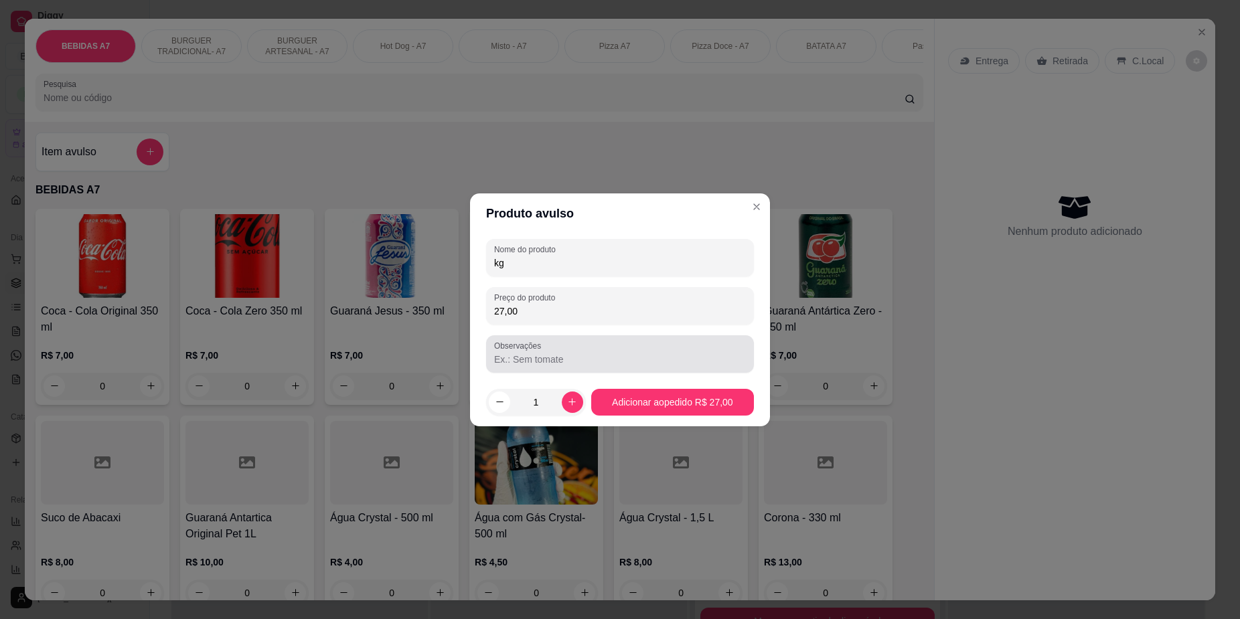
type input "kg"
click at [728, 350] on div at bounding box center [620, 354] width 252 height 27
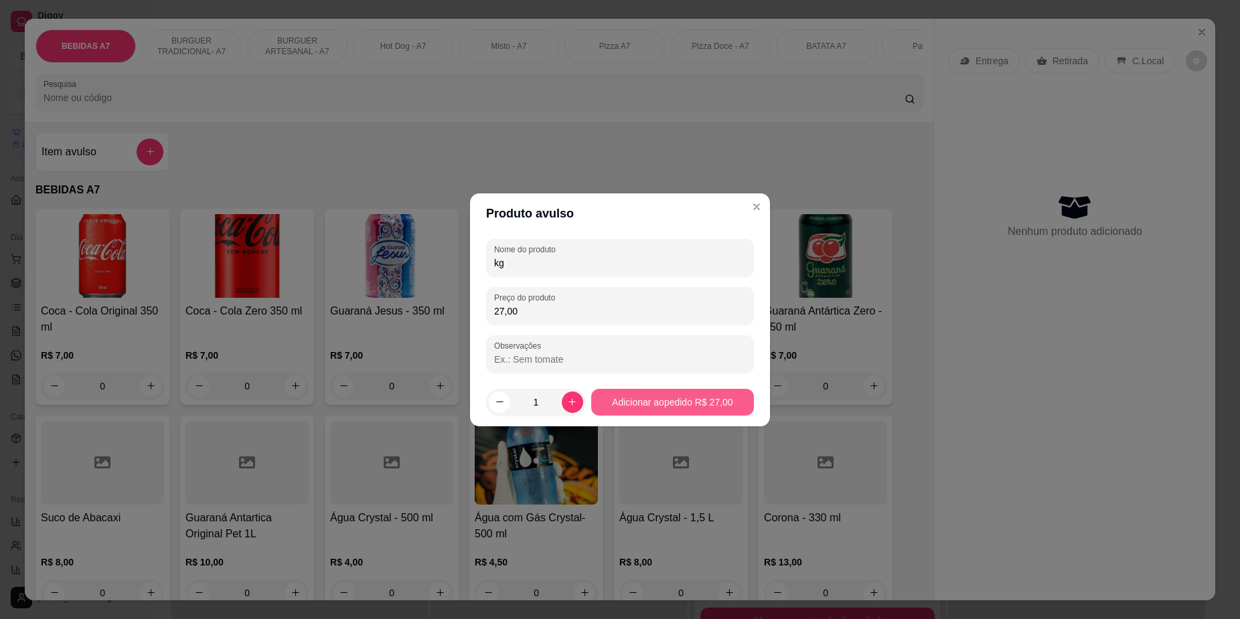
click at [733, 392] on footer "1 Adicionar ao pedido R$ 27,00" at bounding box center [620, 402] width 300 height 48
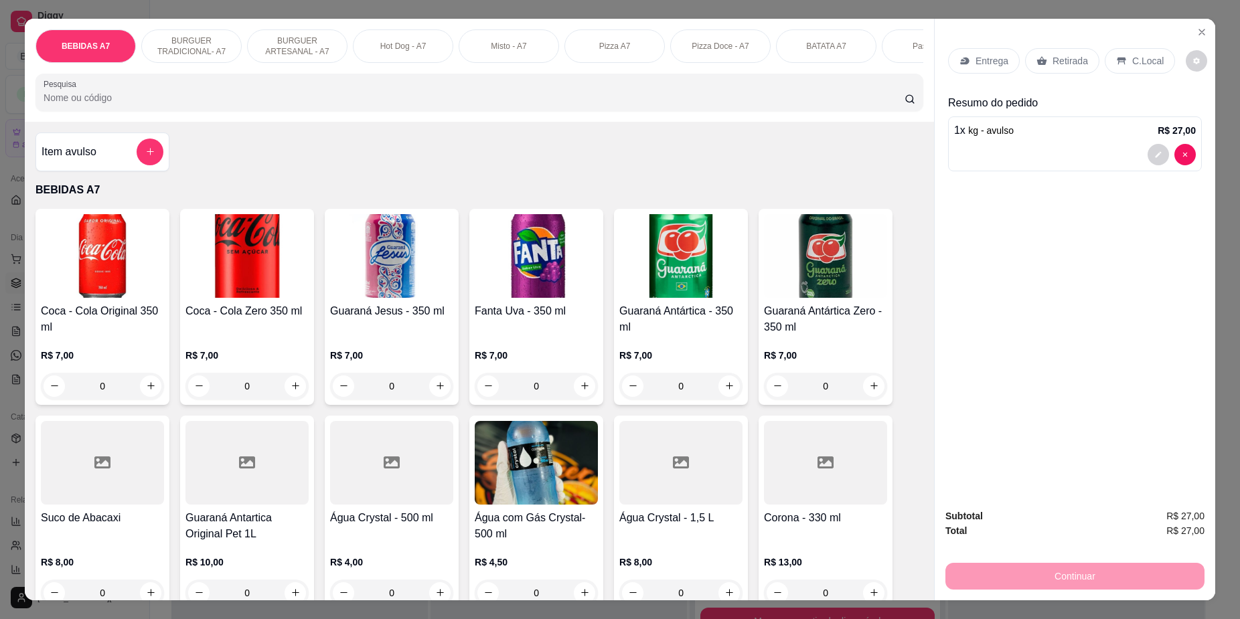
click at [1064, 73] on div "Retirada" at bounding box center [1062, 60] width 74 height 25
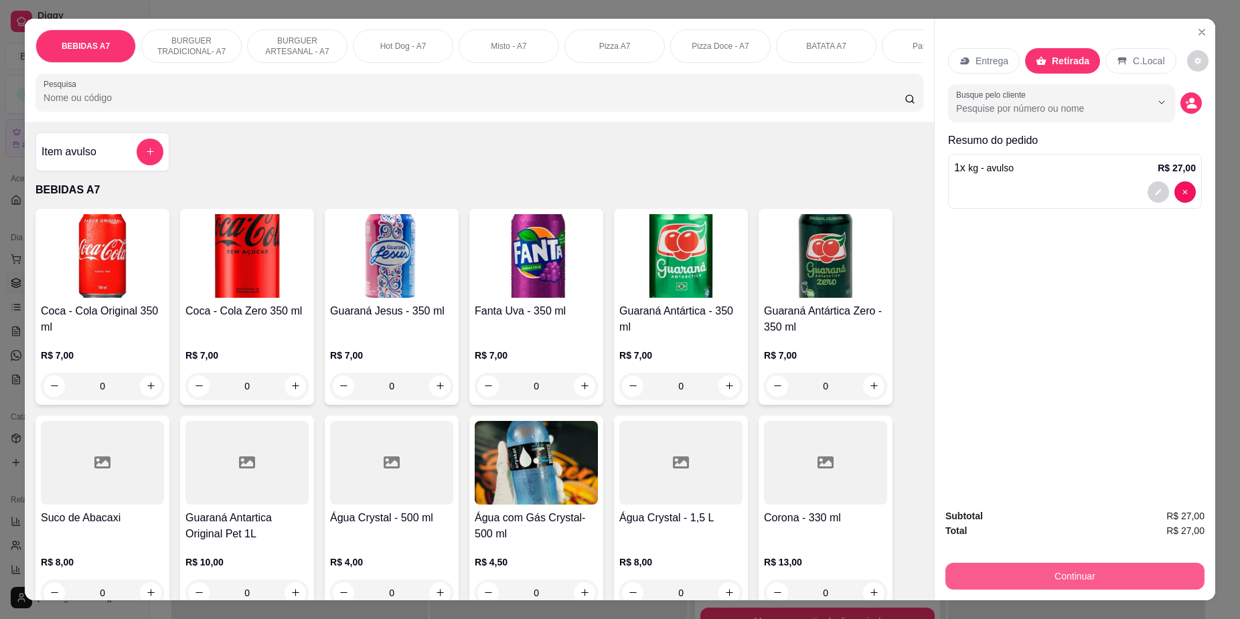
click at [1145, 565] on button "Continuar" at bounding box center [1074, 576] width 259 height 27
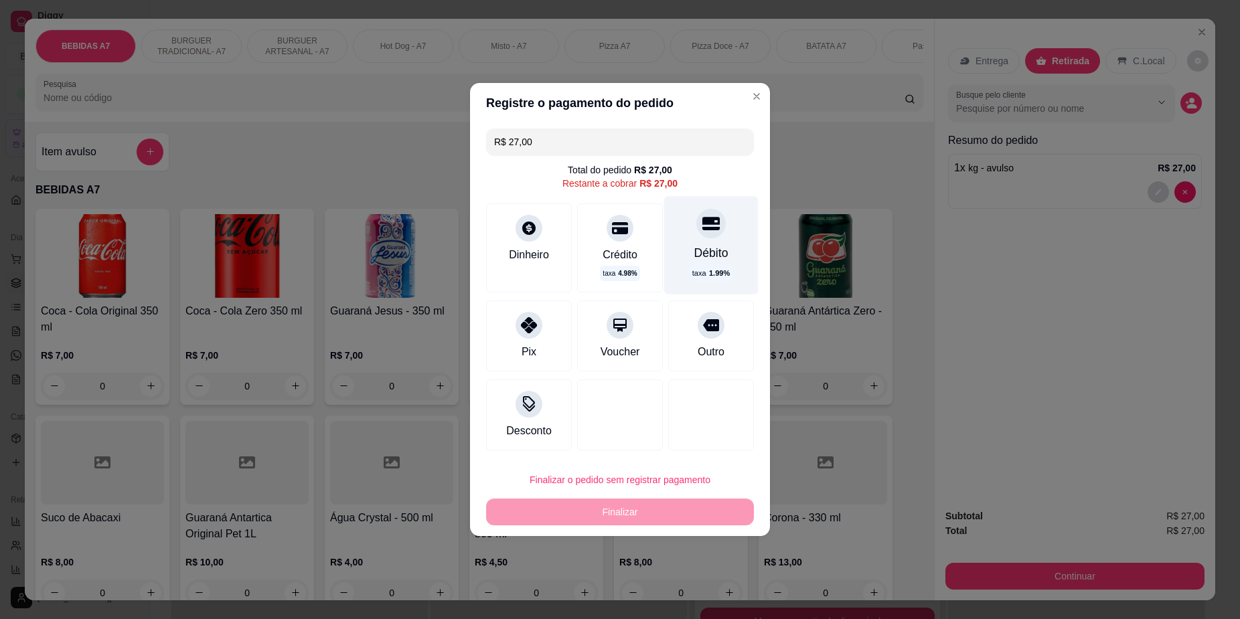
click at [716, 228] on div "Débito taxa 1.99 %" at bounding box center [711, 245] width 94 height 98
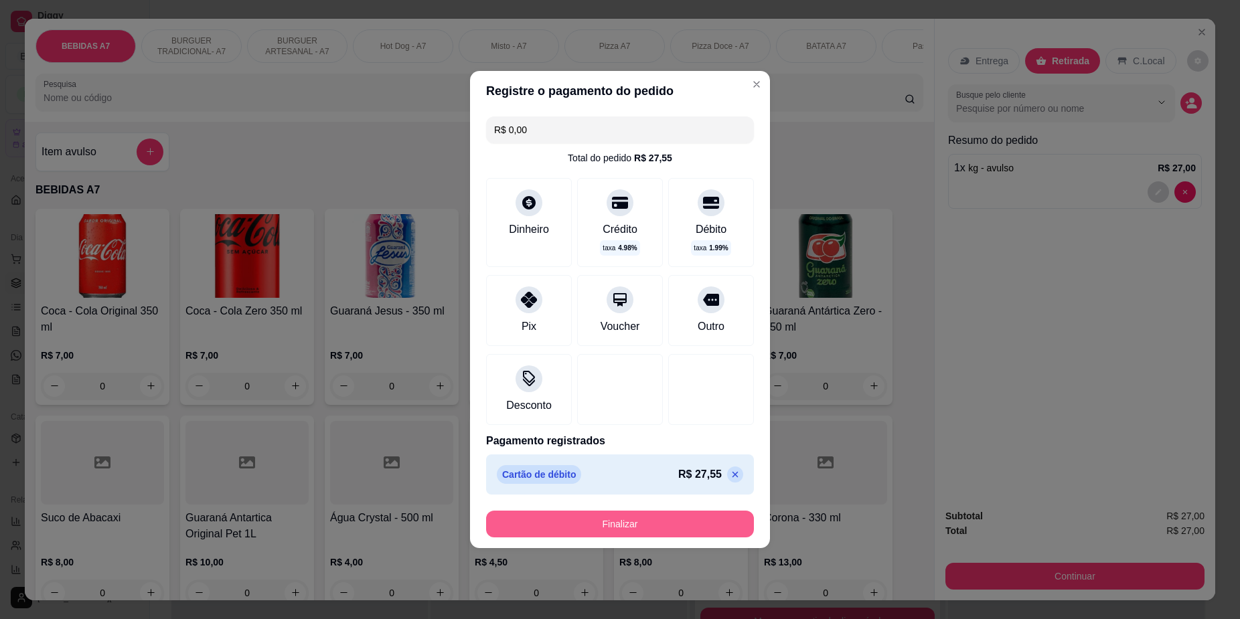
click at [718, 524] on button "Finalizar" at bounding box center [620, 524] width 268 height 27
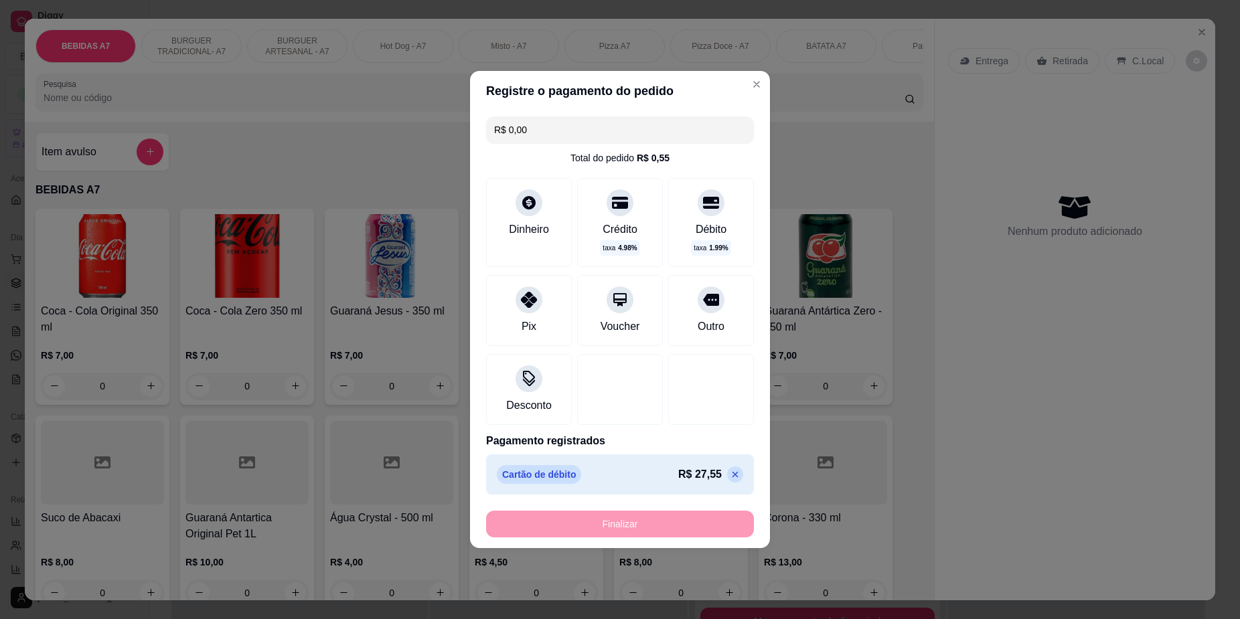
type input "-R$ 27,00"
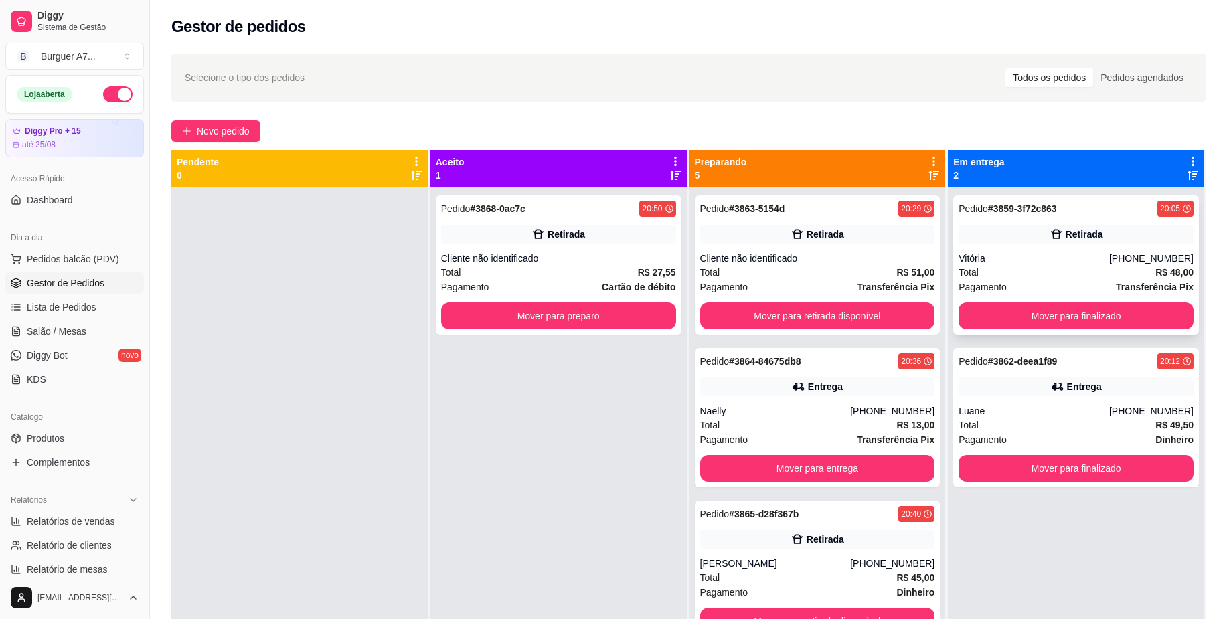
click at [1157, 226] on div "Pedido # 3859-3f72c863 20:05 Retirada Vitória (98) 98592-1125 Total R$ 48,00 Pa…" at bounding box center [1076, 264] width 246 height 139
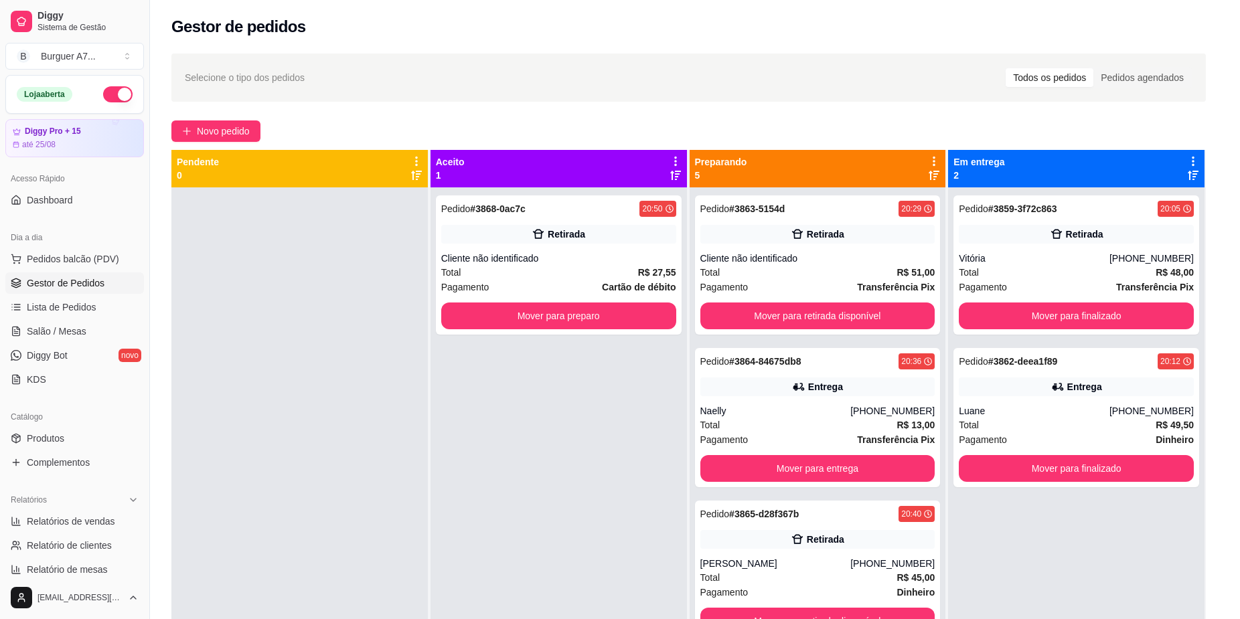
scroll to position [96, 0]
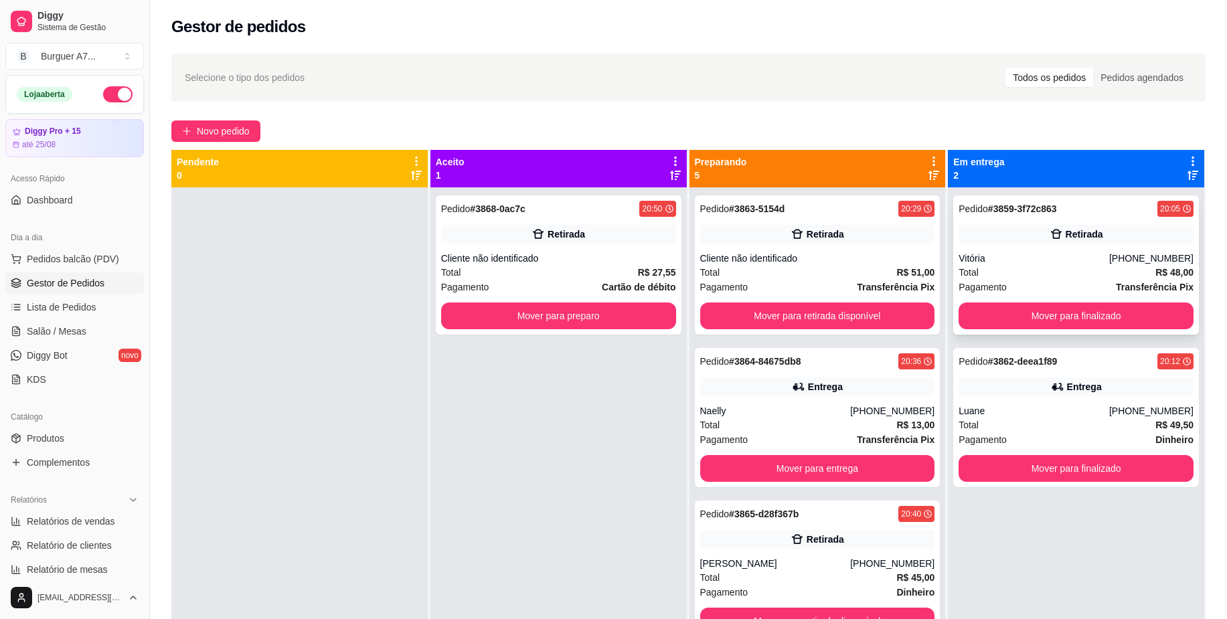
click at [1029, 236] on div "Retirada" at bounding box center [1076, 234] width 235 height 19
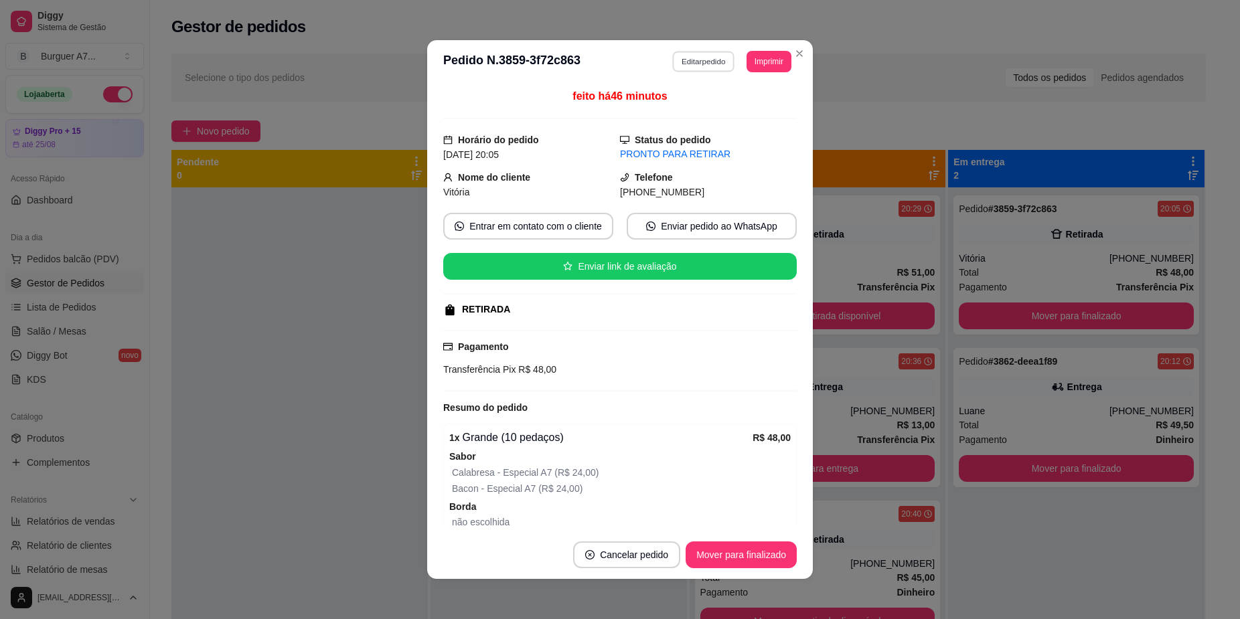
click at [716, 60] on button "Editar pedido" at bounding box center [704, 61] width 62 height 21
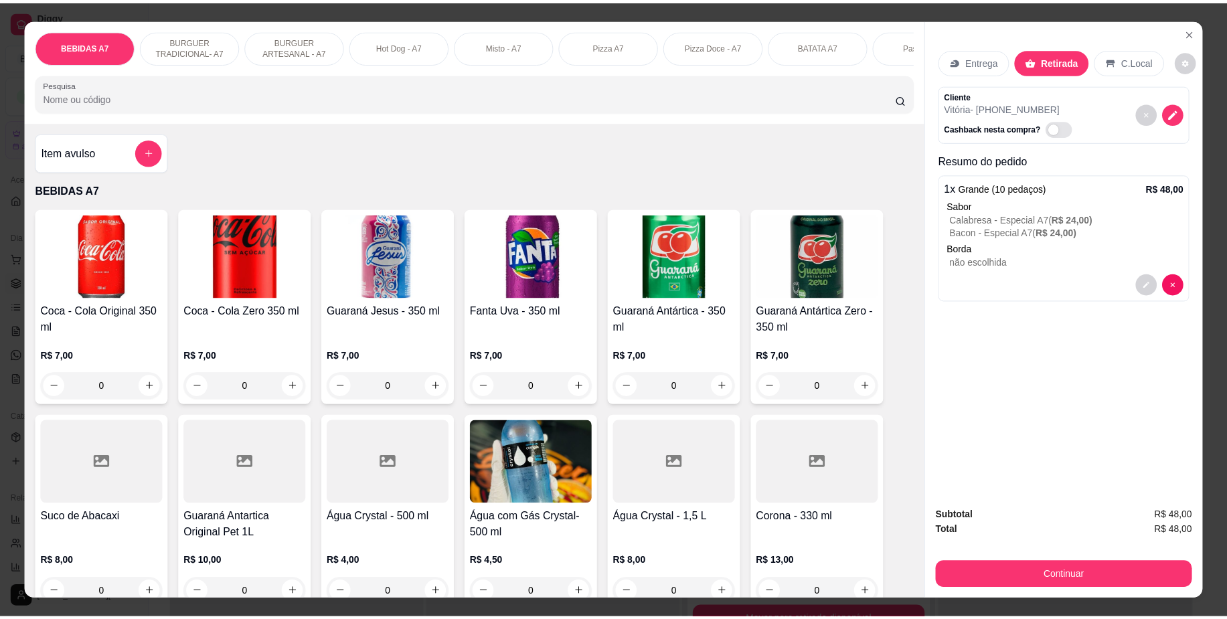
scroll to position [251, 0]
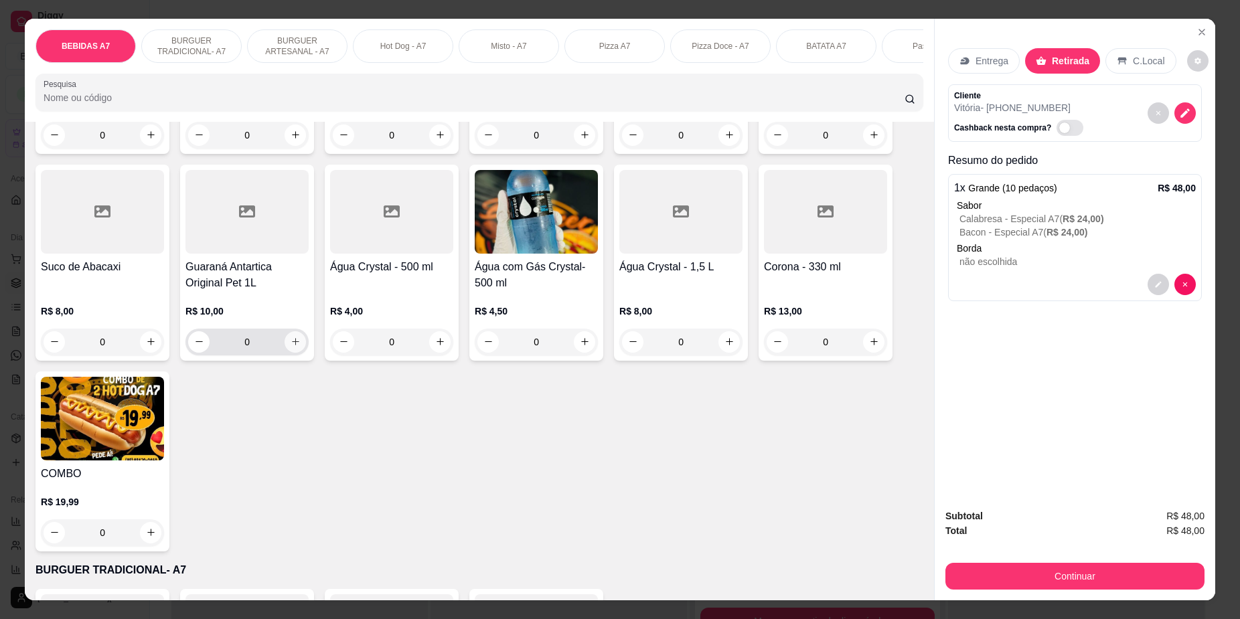
click at [291, 347] on icon "increase-product-quantity" at bounding box center [296, 342] width 10 height 10
type input "1"
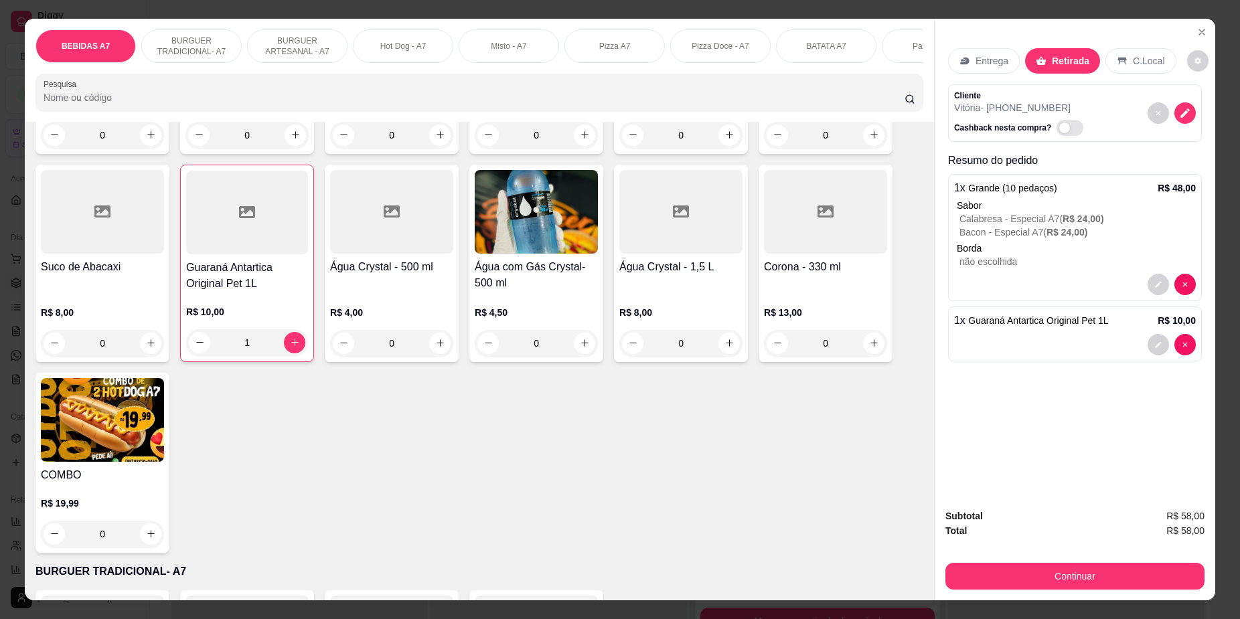
click at [1131, 558] on div "Subtotal R$ 58,00 Total R$ 58,00 Continuar" at bounding box center [1074, 549] width 259 height 81
click at [1072, 570] on button "Continuar" at bounding box center [1074, 576] width 259 height 27
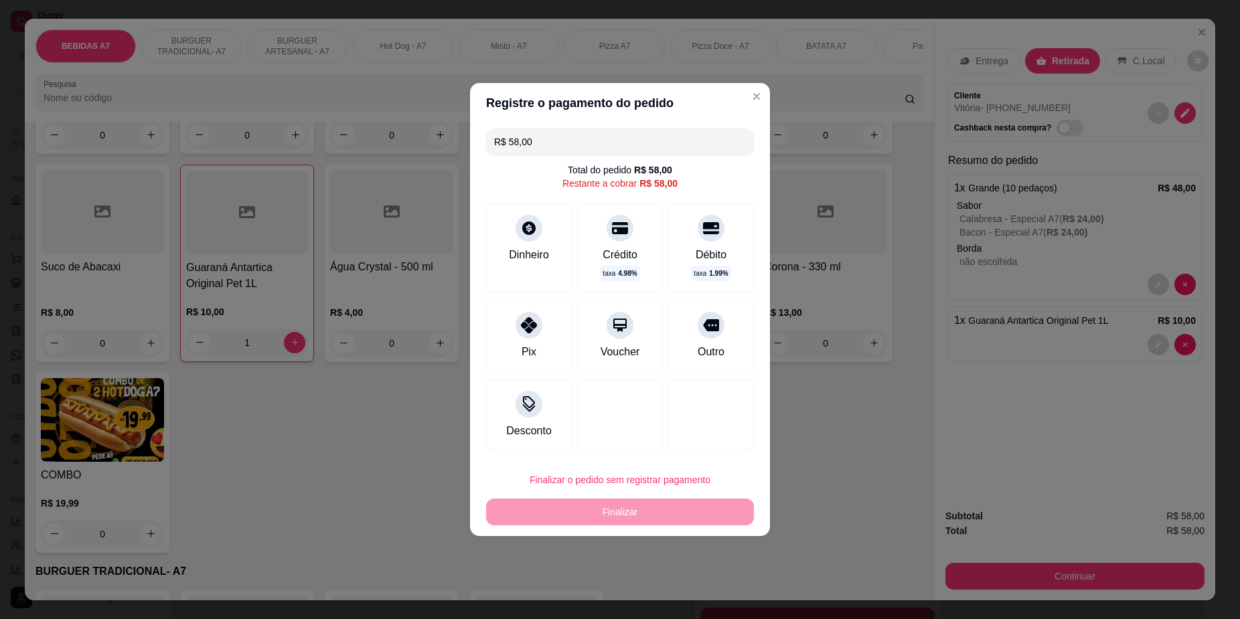
drag, startPoint x: 519, startPoint y: 361, endPoint x: 529, endPoint y: 353, distance: 12.5
click at [519, 358] on div "Pix" at bounding box center [529, 336] width 86 height 71
type input "R$ 0,00"
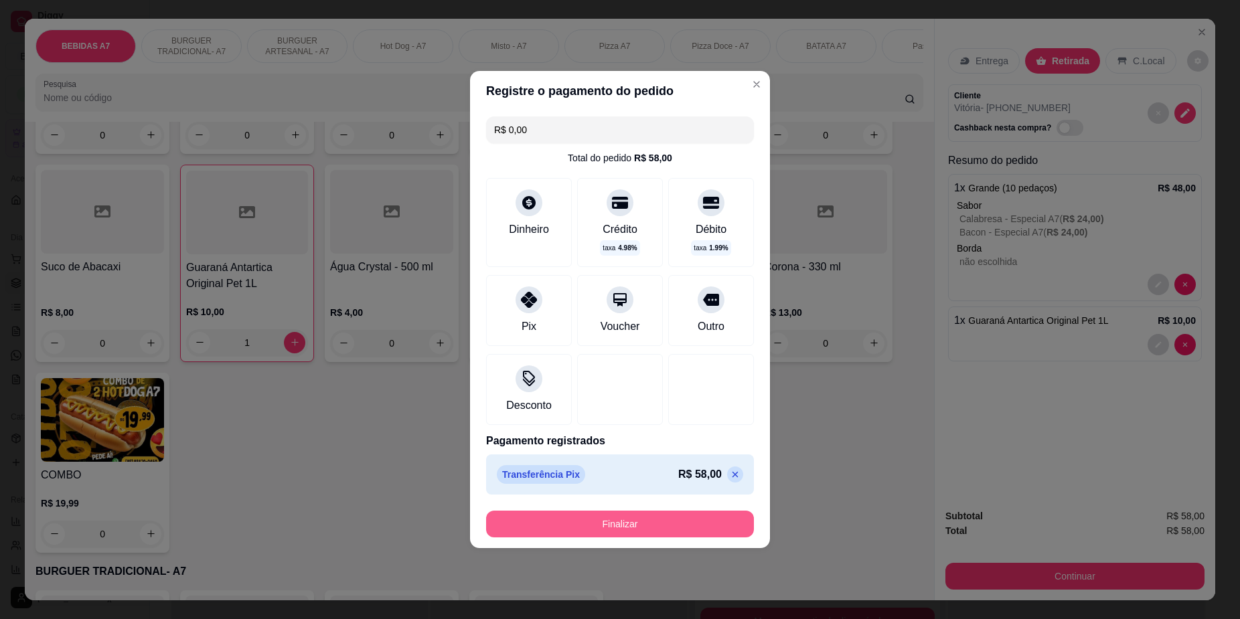
click at [607, 523] on button "Finalizar" at bounding box center [620, 524] width 268 height 27
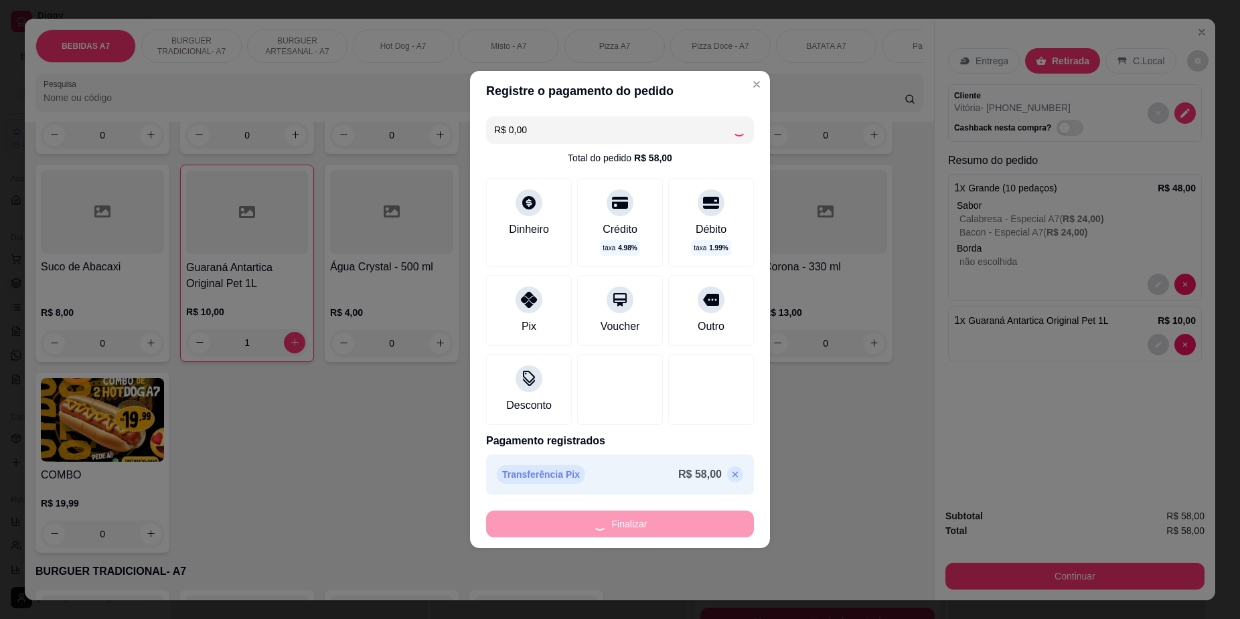
type input "0"
type input "-R$ 58,00"
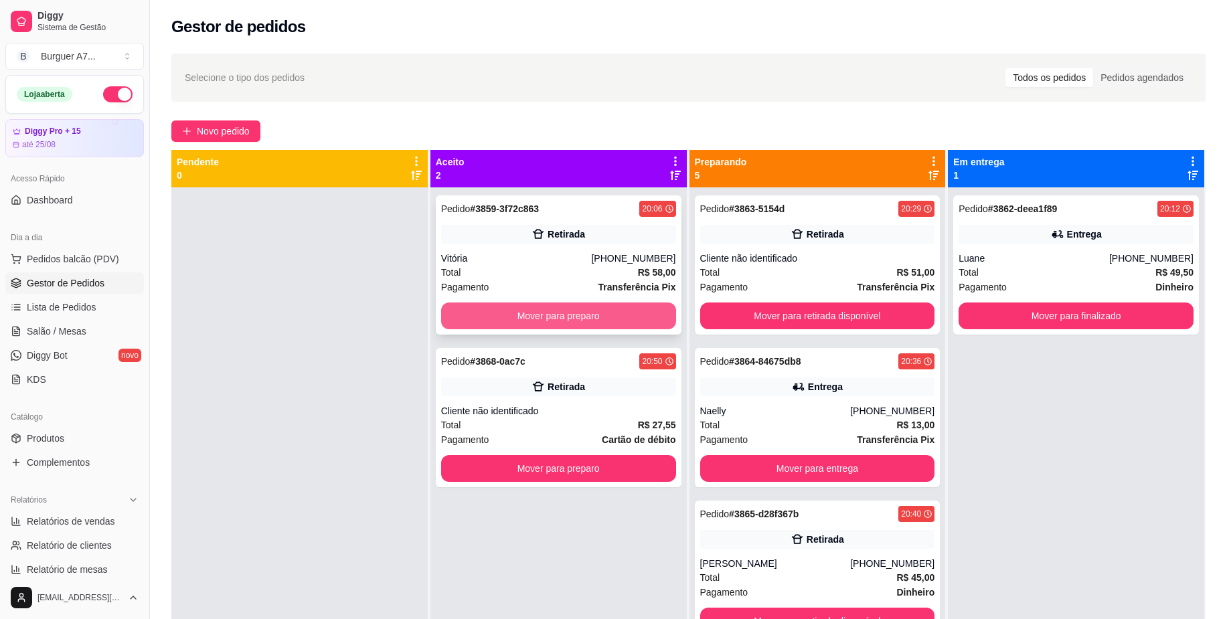
click at [627, 311] on button "Mover para preparo" at bounding box center [558, 316] width 235 height 27
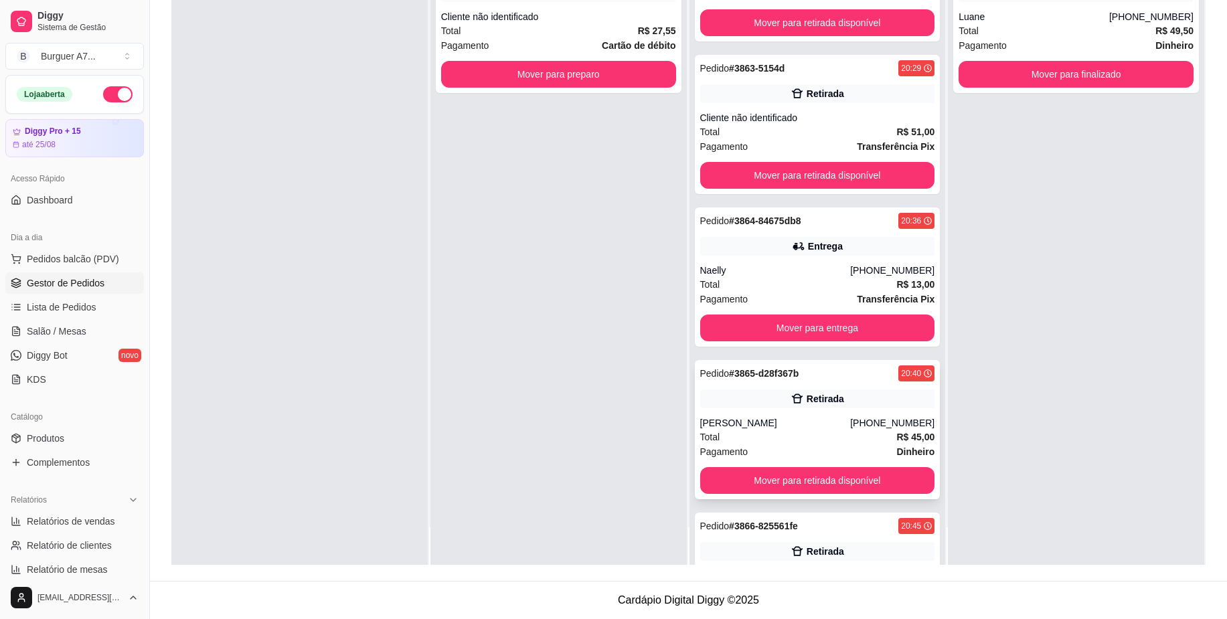
scroll to position [0, 0]
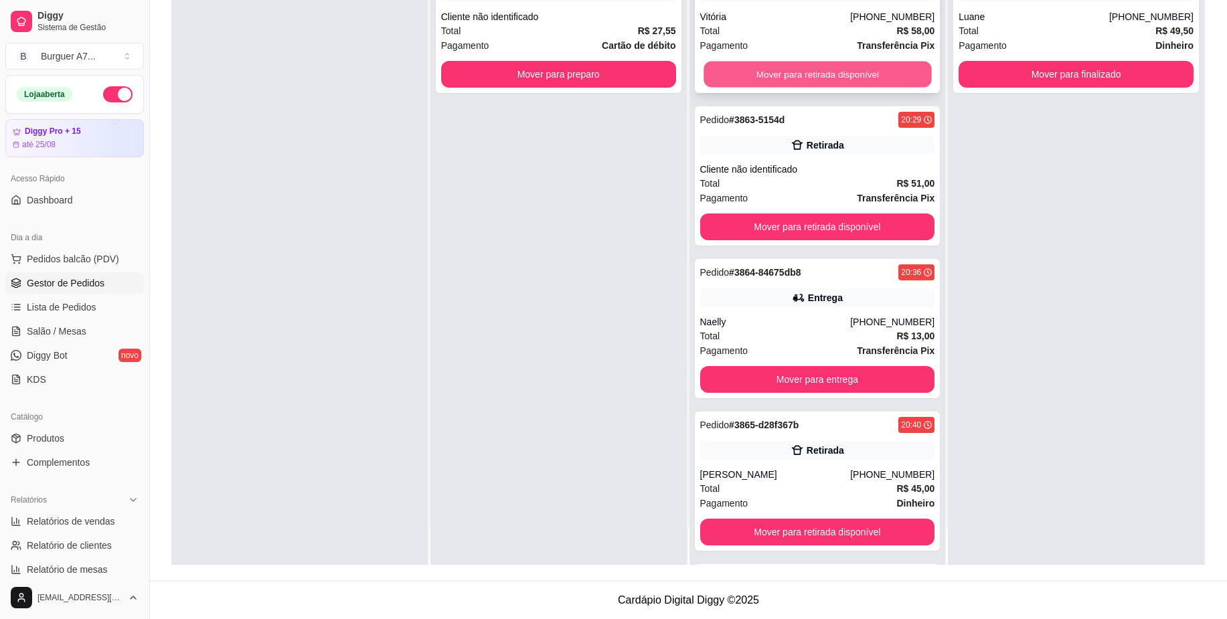
click at [893, 69] on button "Mover para retirada disponível" at bounding box center [818, 75] width 228 height 26
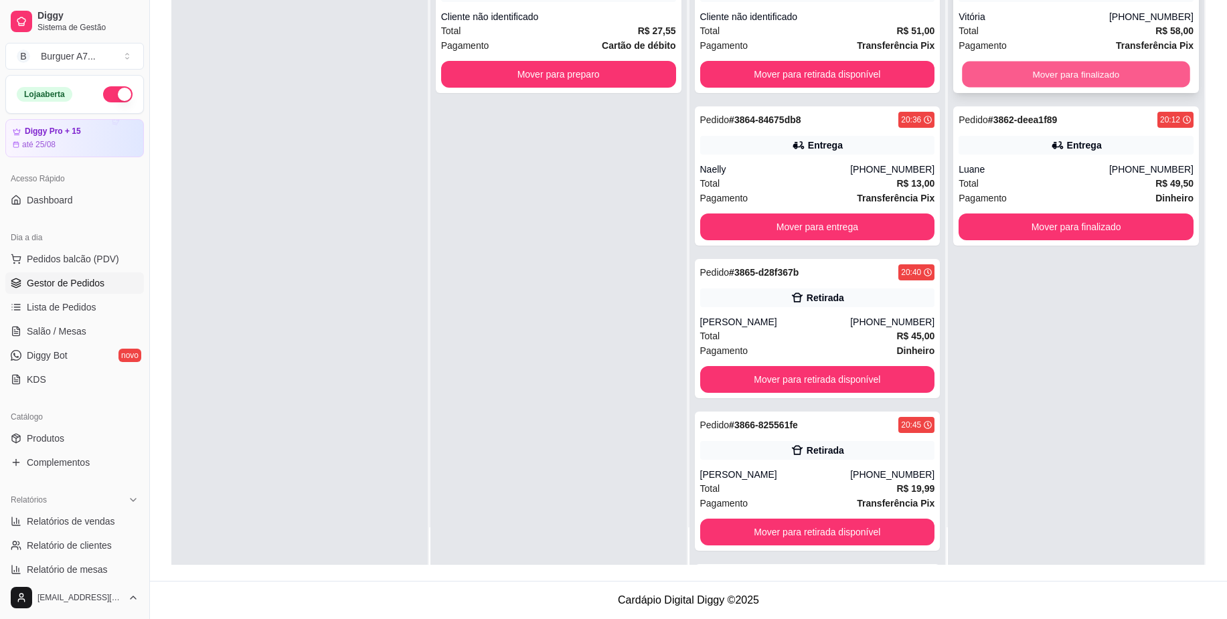
click at [1118, 68] on button "Mover para finalizado" at bounding box center [1077, 75] width 228 height 26
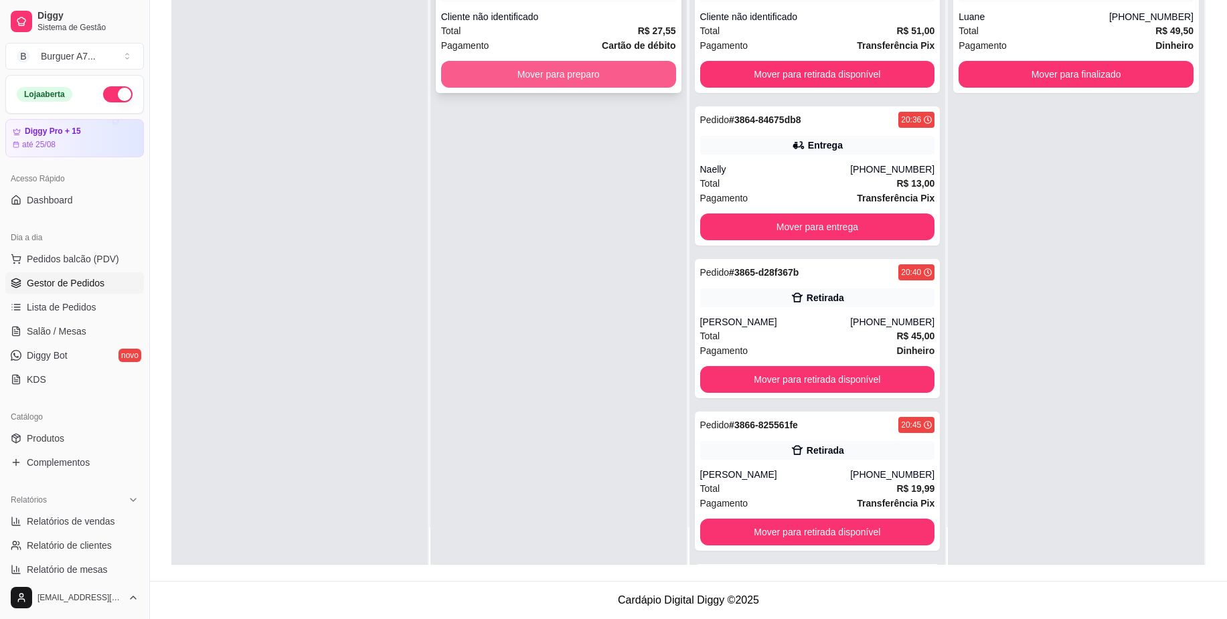
click at [636, 84] on button "Mover para preparo" at bounding box center [558, 74] width 235 height 27
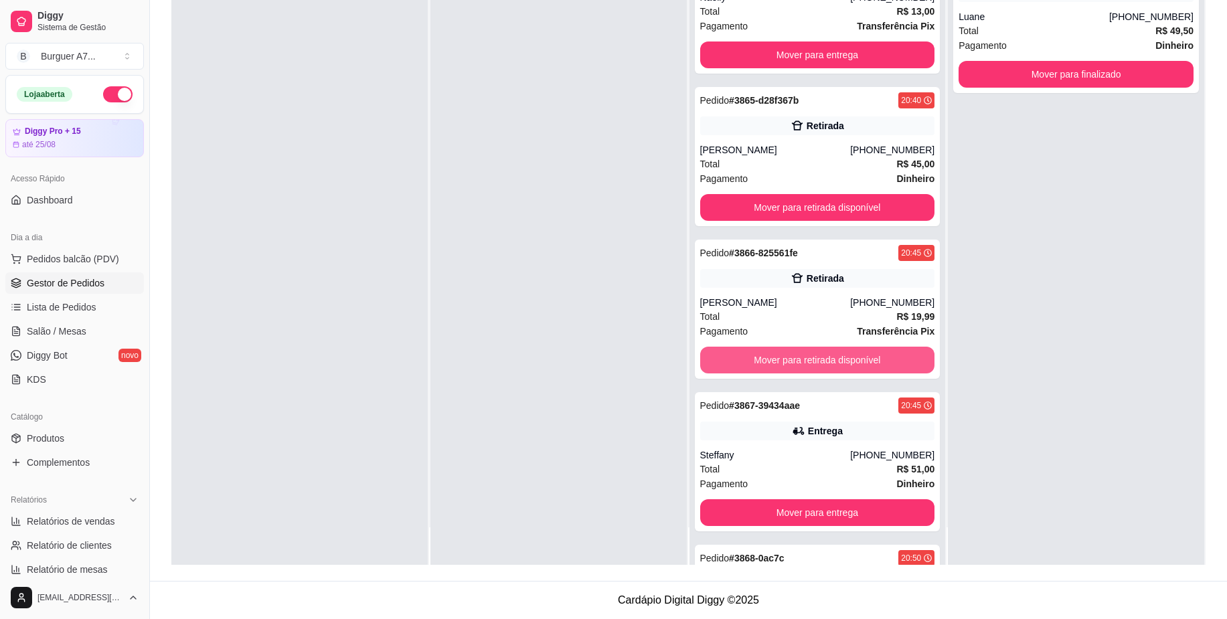
scroll to position [310, 0]
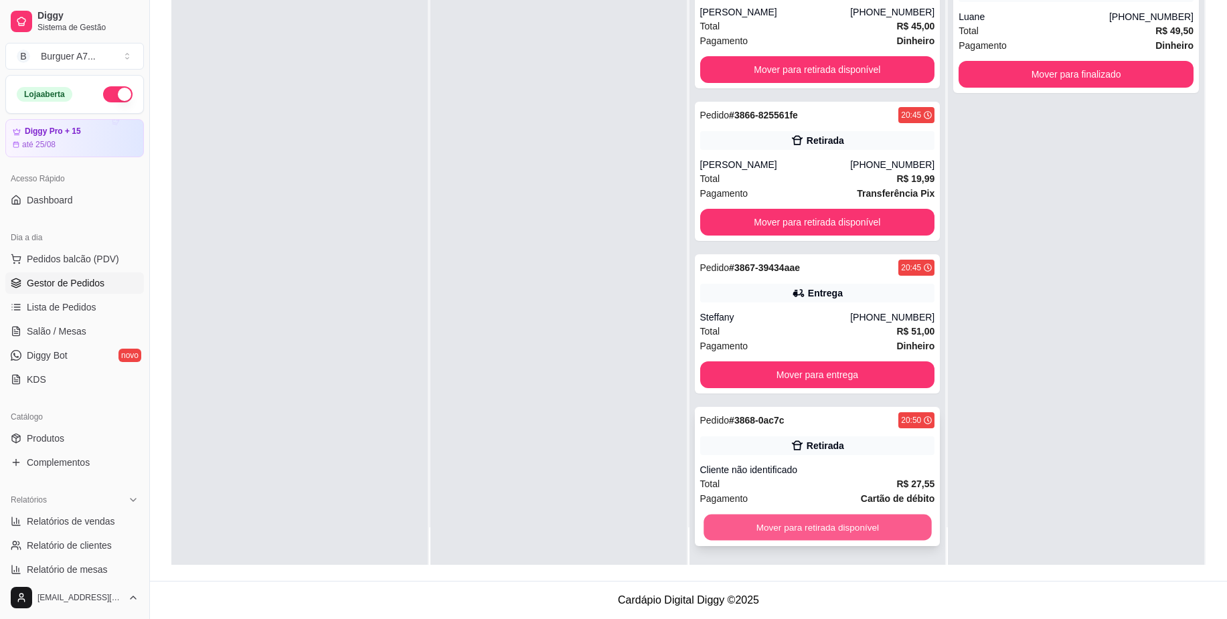
click at [858, 536] on button "Mover para retirada disponível" at bounding box center [818, 528] width 228 height 26
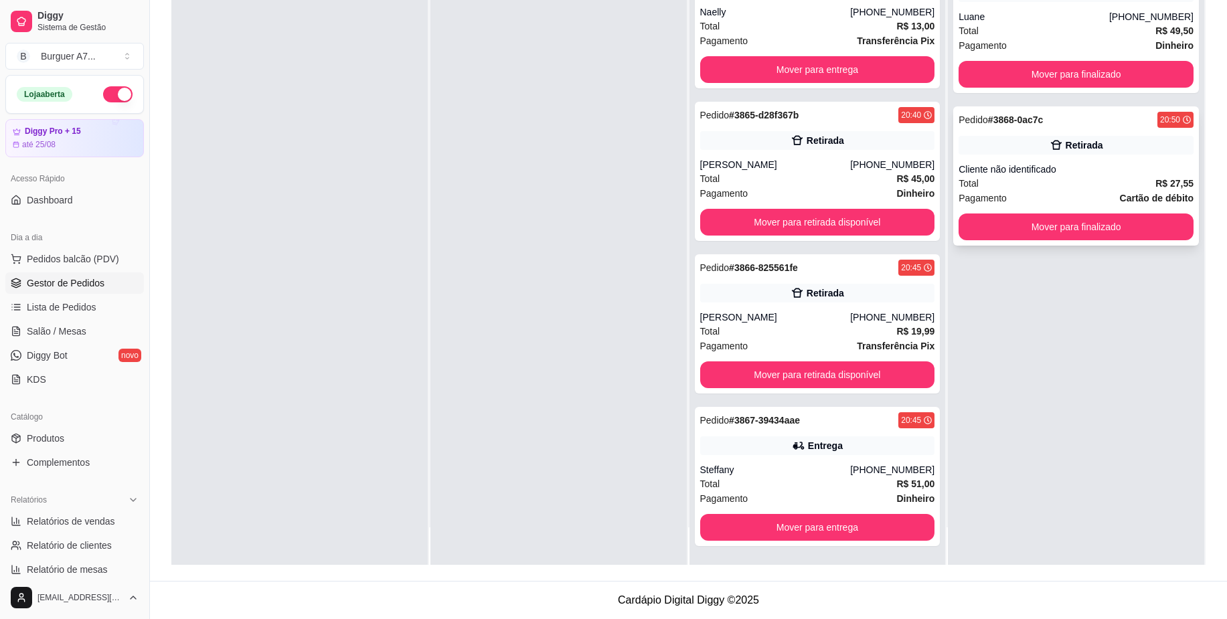
scroll to position [157, 0]
click at [1147, 229] on button "Mover para finalizado" at bounding box center [1077, 227] width 228 height 26
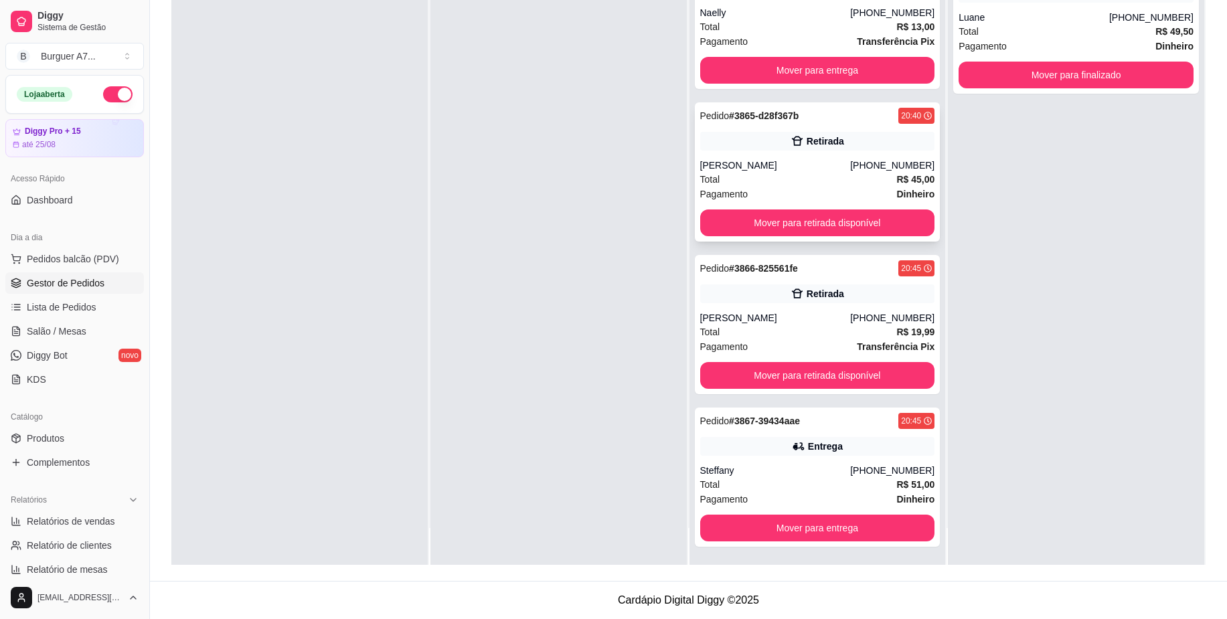
scroll to position [37, 0]
click at [112, 505] on div "Relatórios" at bounding box center [74, 499] width 139 height 21
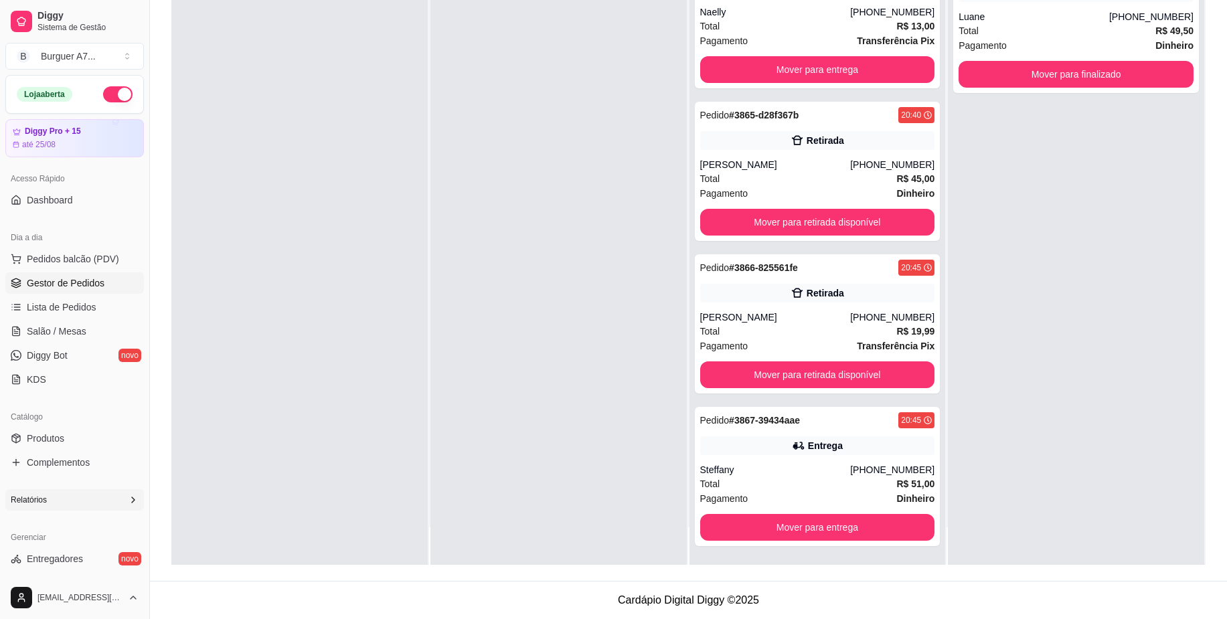
click at [109, 497] on div "Relatórios" at bounding box center [74, 499] width 139 height 21
drag, startPoint x: 110, startPoint y: 509, endPoint x: 110, endPoint y: 526, distance: 16.7
click at [110, 526] on span "Relatórios de vendas" at bounding box center [71, 521] width 88 height 13
select select "ALL"
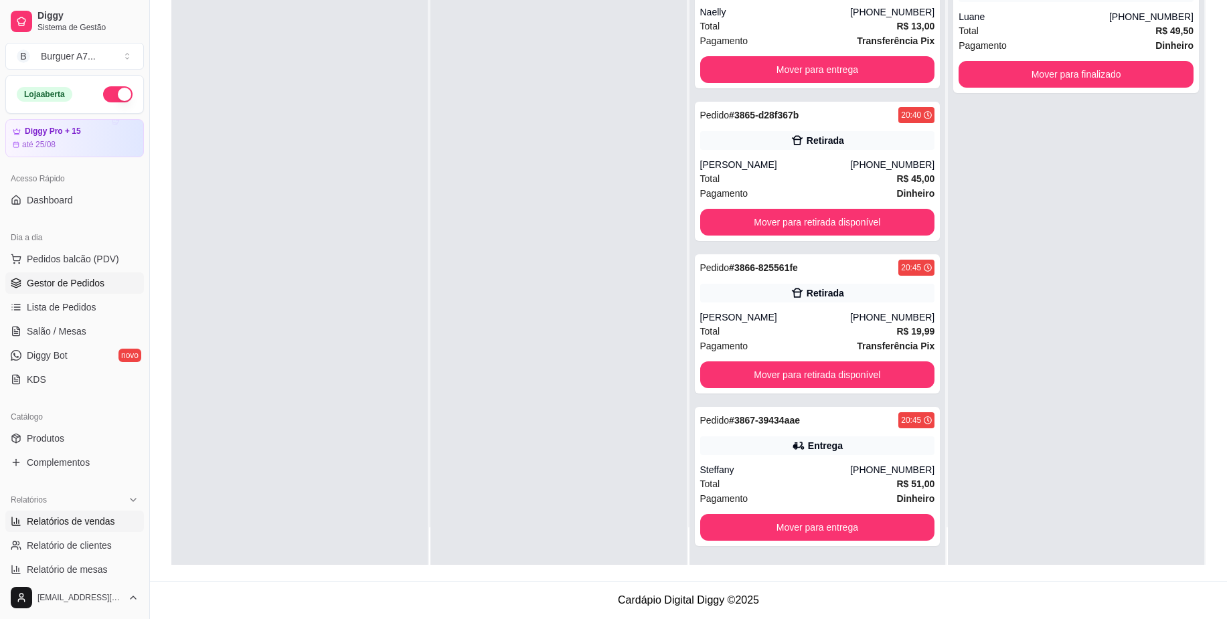
select select "0"
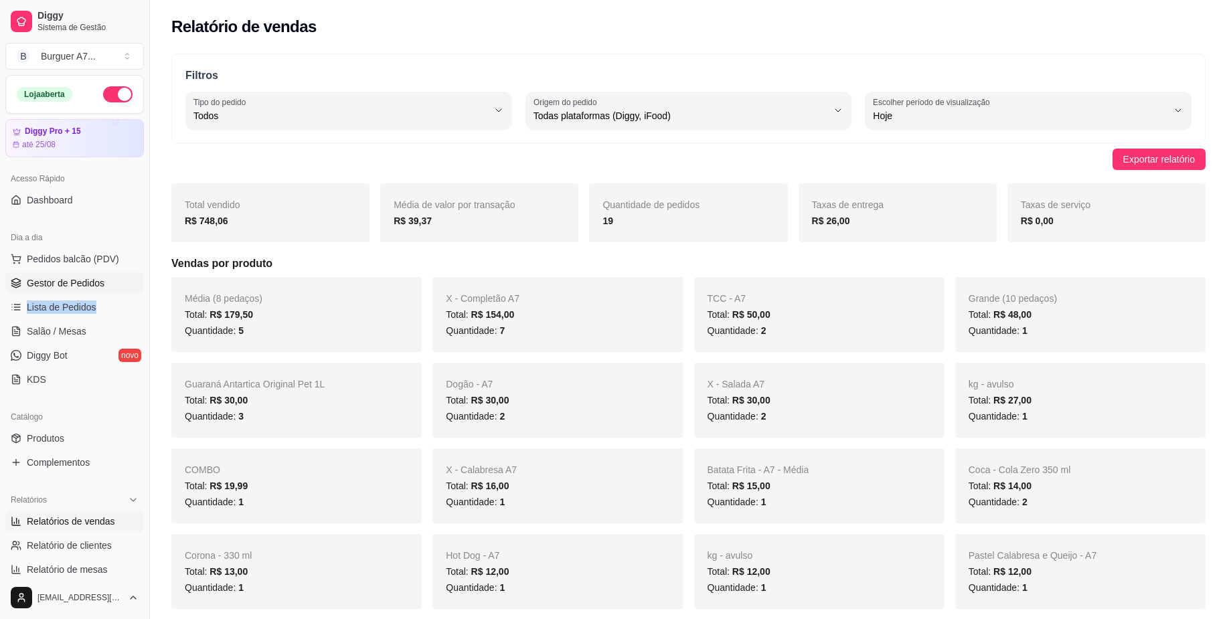
drag, startPoint x: 102, startPoint y: 295, endPoint x: 110, endPoint y: 281, distance: 15.6
click at [110, 281] on ul "Pedidos balcão (PDV) Gestor de Pedidos Lista de Pedidos Salão / Mesas Diggy Bot…" at bounding box center [74, 319] width 139 height 142
click at [110, 281] on link "Gestor de Pedidos" at bounding box center [74, 282] width 139 height 21
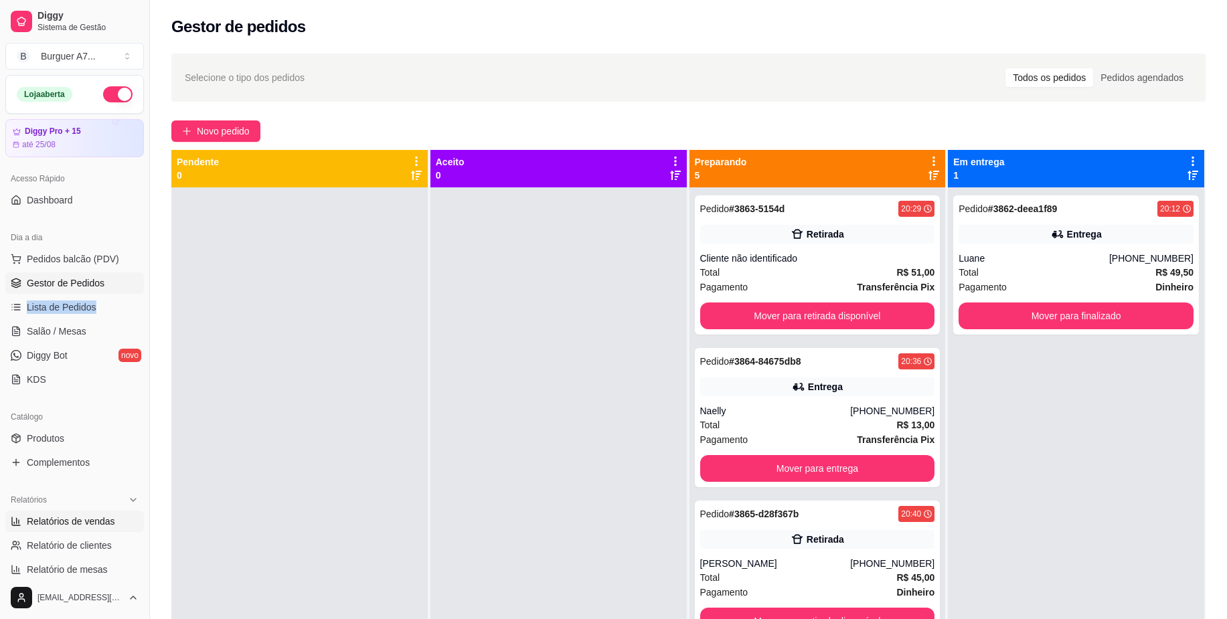
click at [76, 514] on link "Relatórios de vendas" at bounding box center [74, 521] width 139 height 21
select select "ALL"
select select "0"
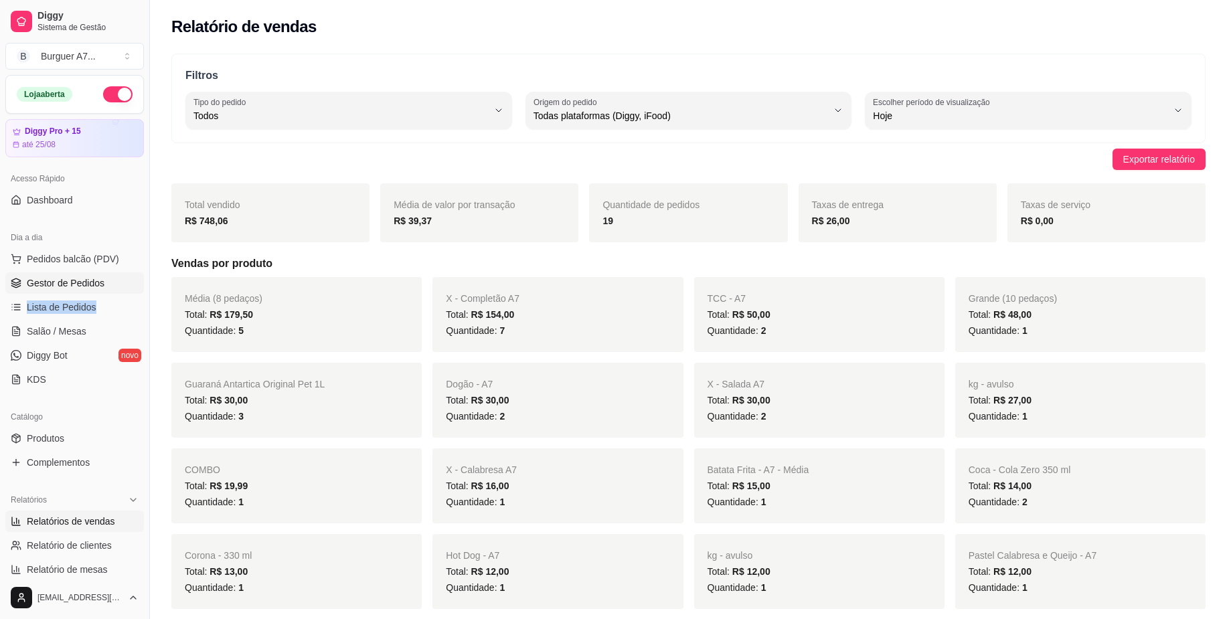
click at [106, 281] on link "Gestor de Pedidos" at bounding box center [74, 282] width 139 height 21
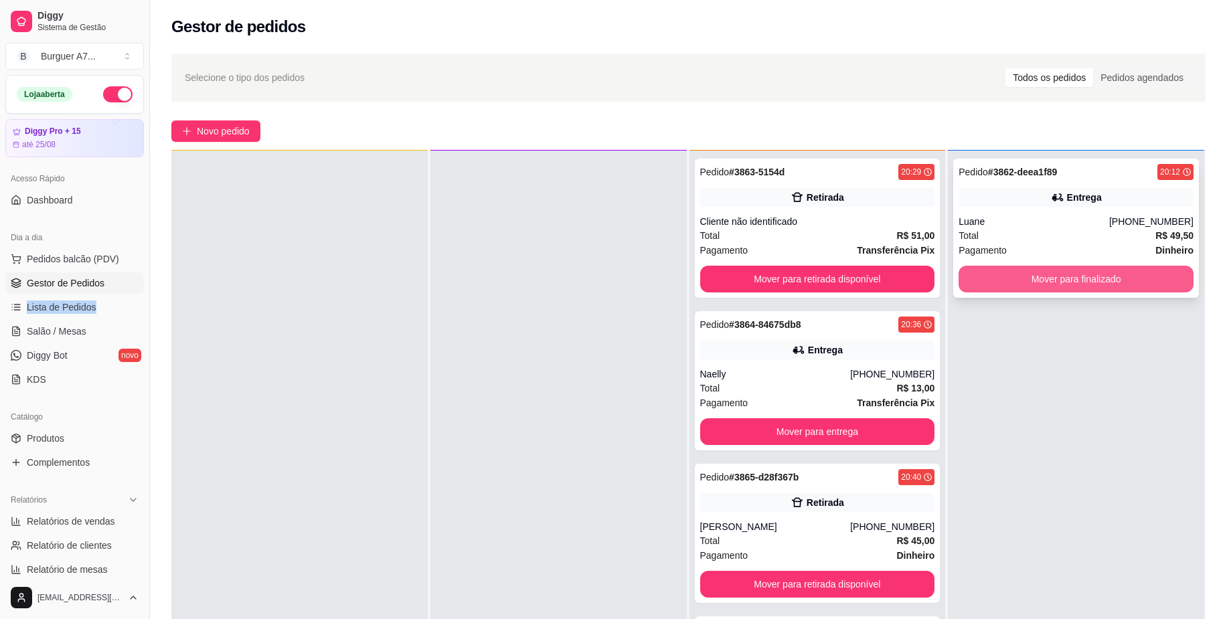
scroll to position [37, 0]
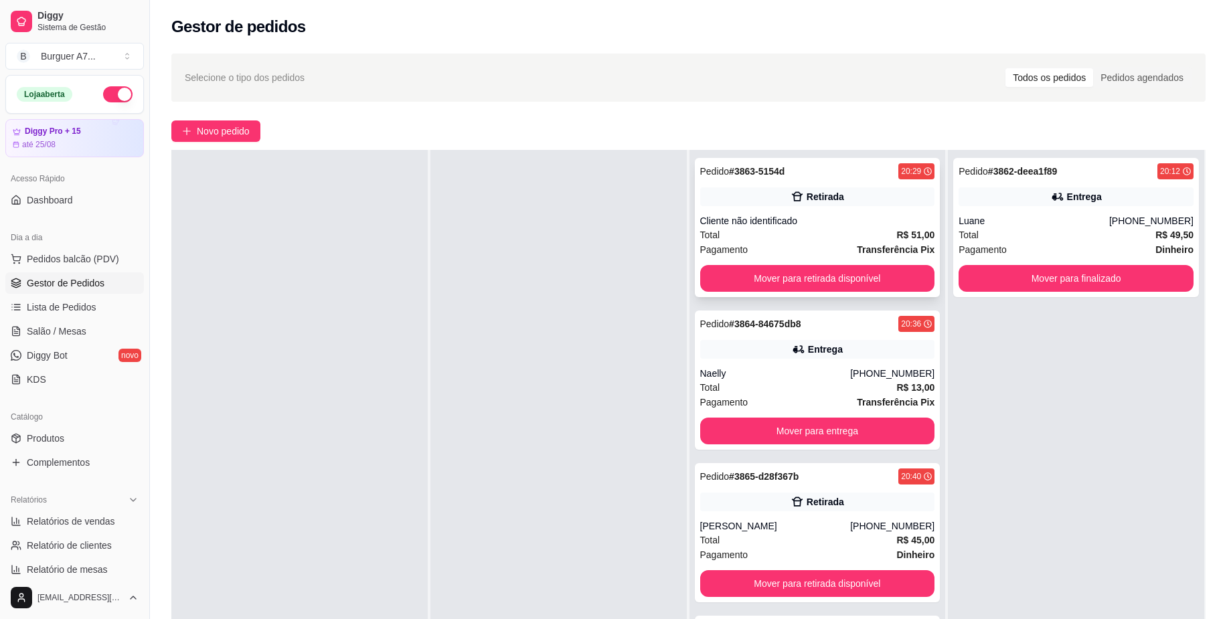
click at [789, 242] on div "Total R$ 51,00" at bounding box center [817, 235] width 235 height 15
click at [885, 279] on button "Mover para retirada disponível" at bounding box center [817, 278] width 235 height 27
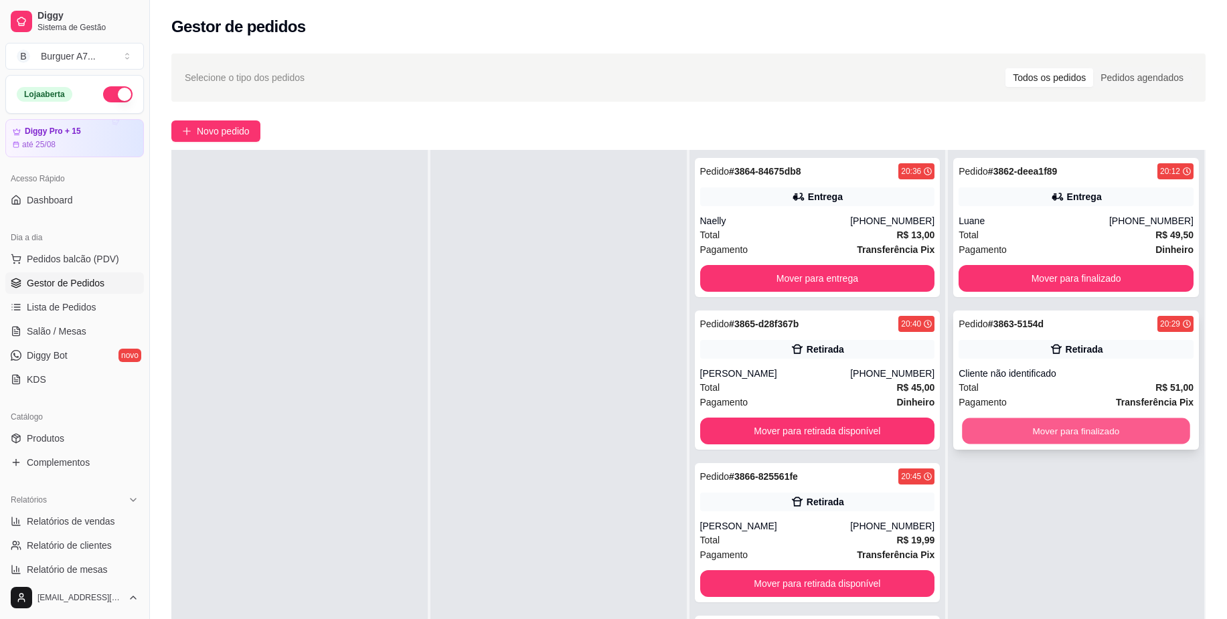
click at [1160, 419] on button "Mover para finalizado" at bounding box center [1077, 431] width 228 height 26
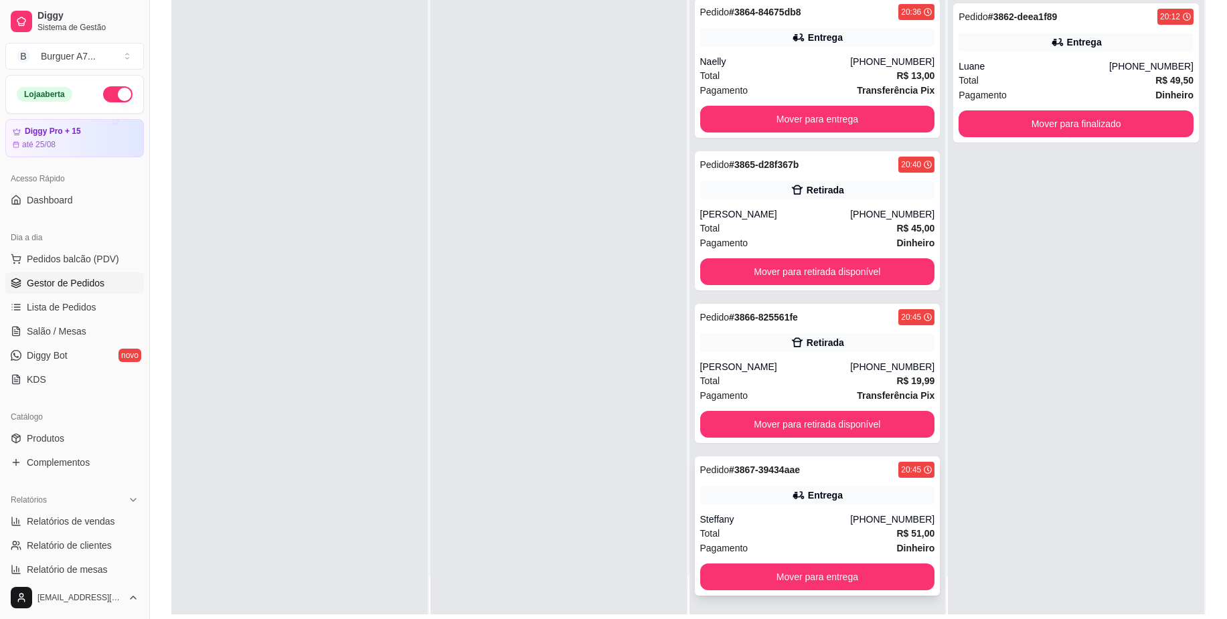
scroll to position [167, 0]
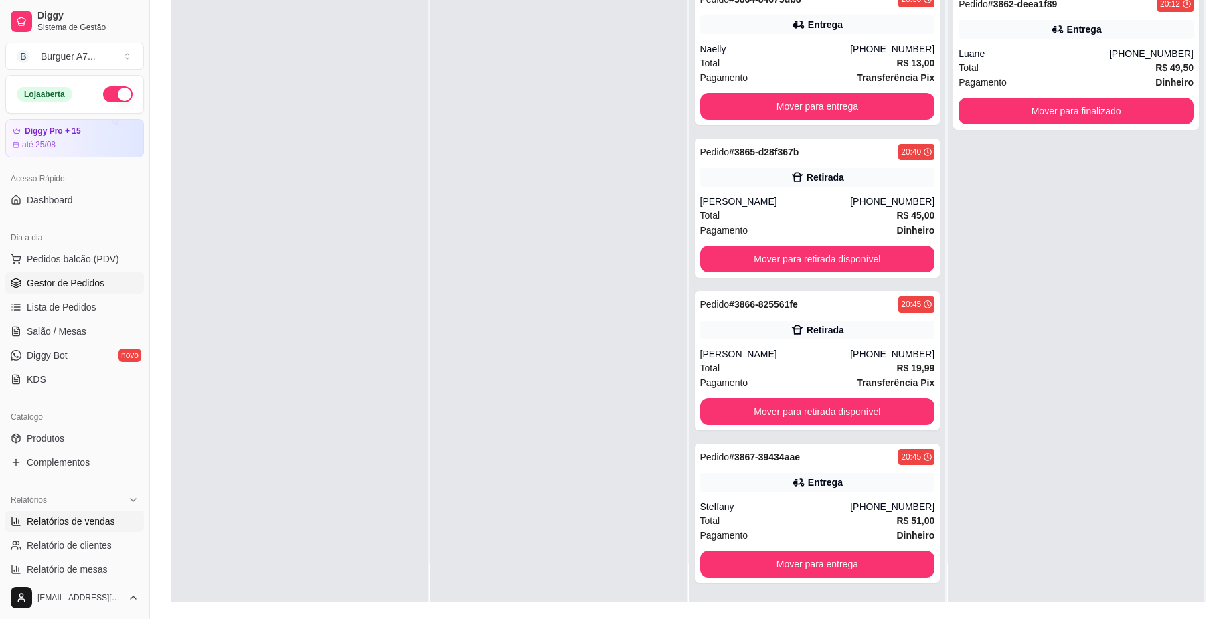
click at [49, 526] on span "Relatórios de vendas" at bounding box center [71, 521] width 88 height 13
select select "ALL"
select select "0"
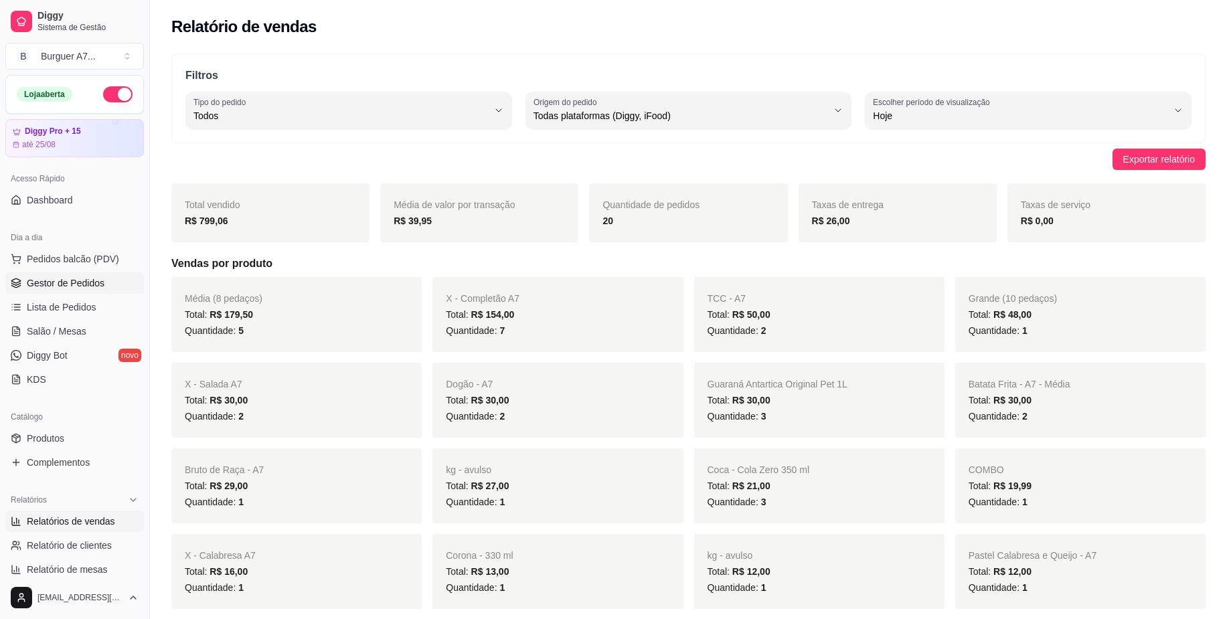
click at [89, 293] on link "Gestor de Pedidos" at bounding box center [74, 282] width 139 height 21
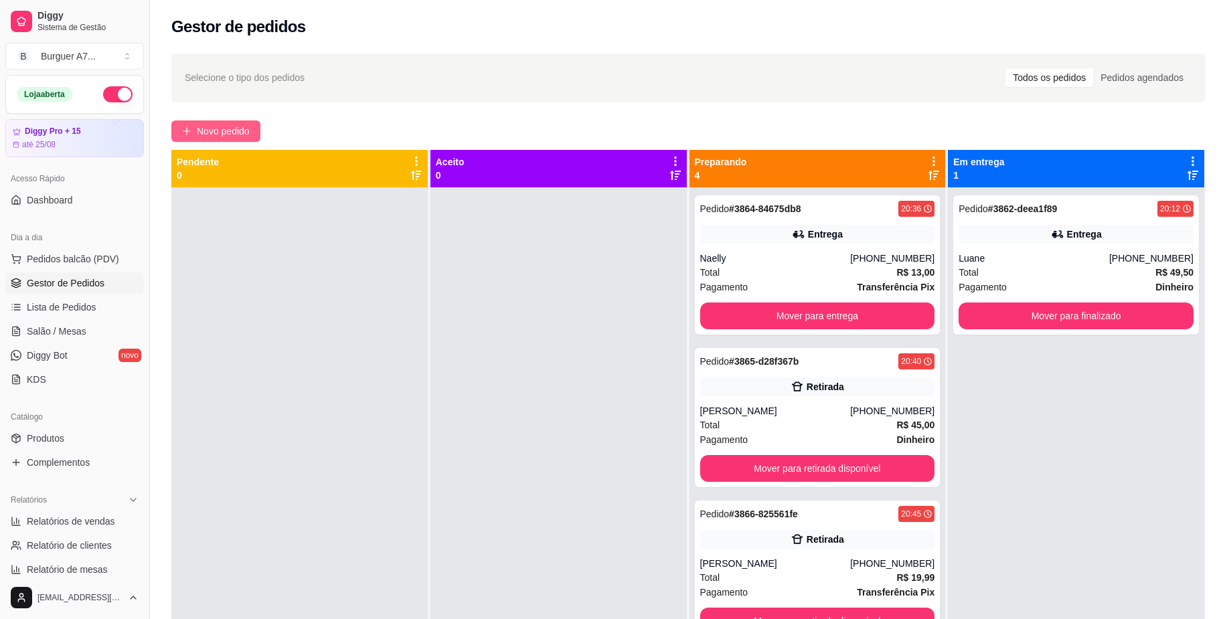
click at [237, 121] on button "Novo pedido" at bounding box center [215, 131] width 89 height 21
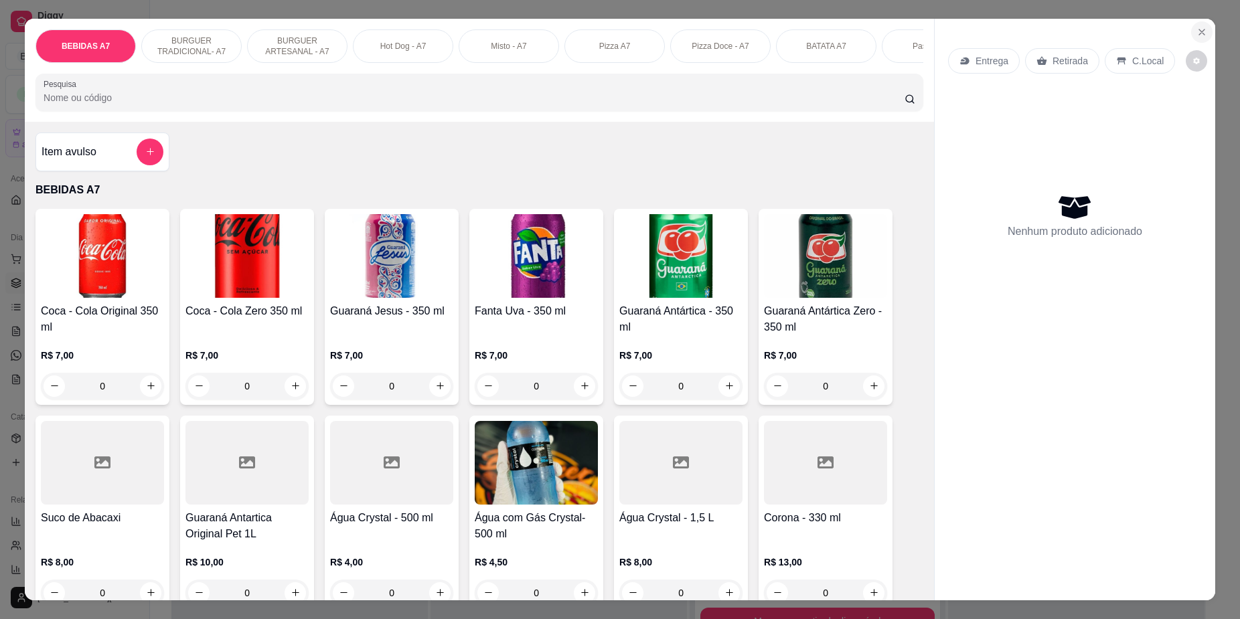
click at [1195, 22] on button "Close" at bounding box center [1201, 31] width 21 height 21
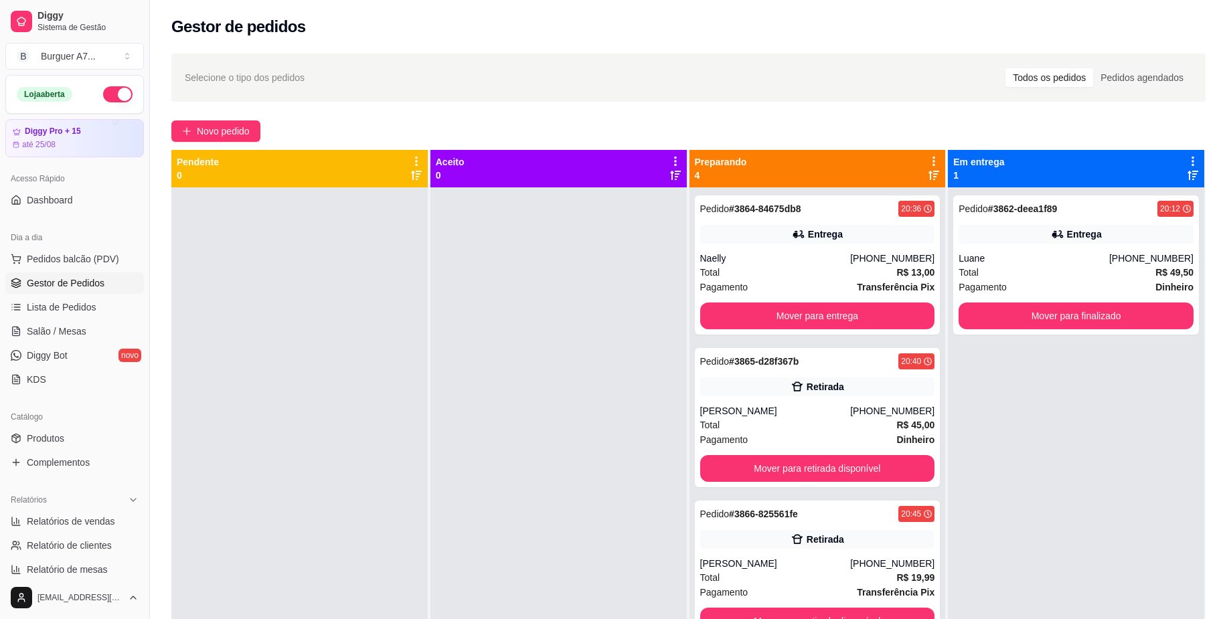
click at [204, 120] on div "Selecione o tipo dos pedidos Todos os pedidos Pedidos agendados Novo pedido Pen…" at bounding box center [688, 416] width 1077 height 740
click at [215, 135] on span "Novo pedido" at bounding box center [223, 131] width 53 height 15
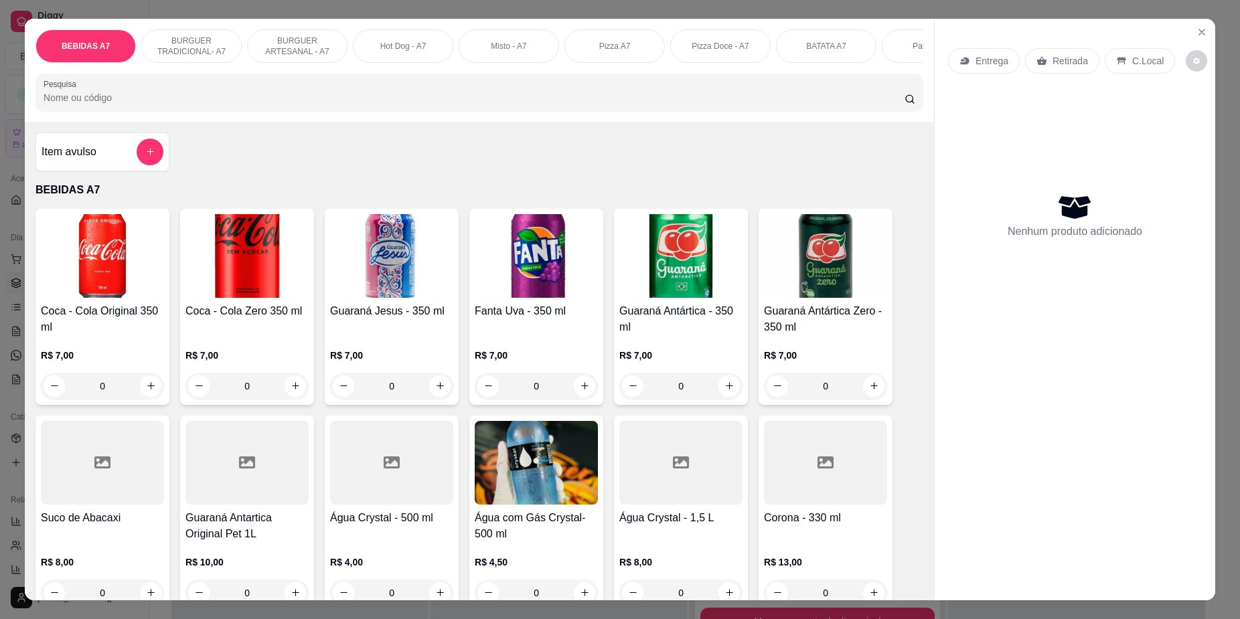
click at [145, 157] on icon "add-separate-item" at bounding box center [150, 152] width 10 height 10
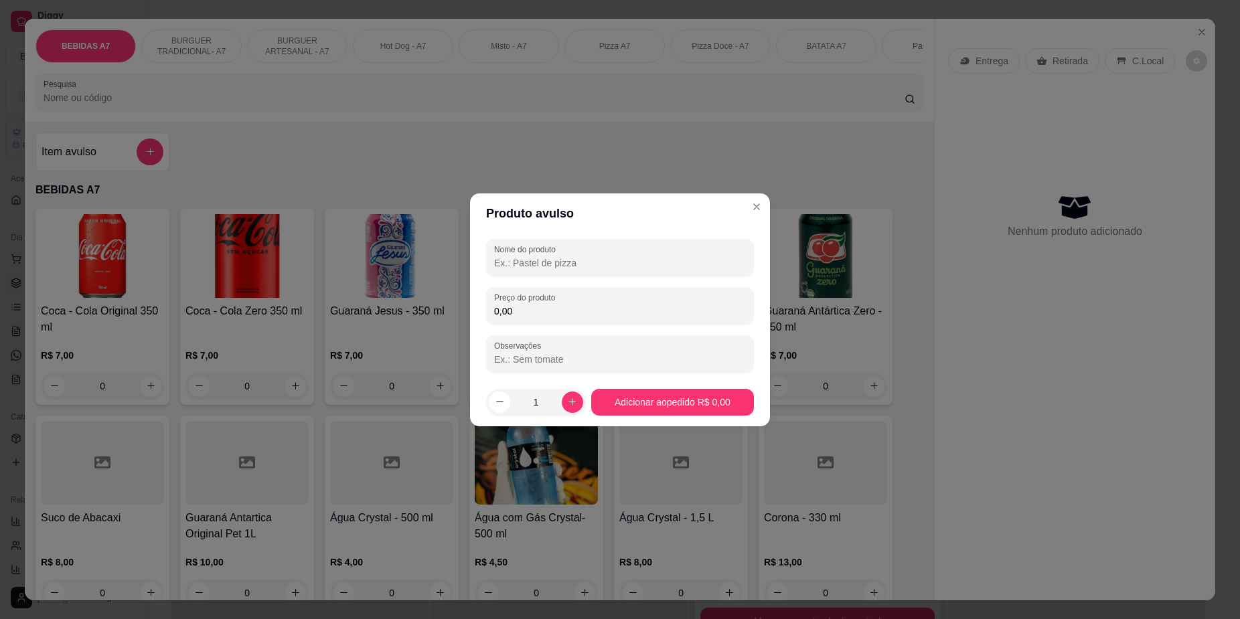
click at [675, 313] on input "0,00" at bounding box center [620, 311] width 252 height 13
type input "7,00"
click at [648, 270] on div at bounding box center [620, 257] width 252 height 27
type input "kg"
click at [644, 326] on div "Nome do produto kg Preço do produto 7,00 Observações" at bounding box center [620, 306] width 268 height 134
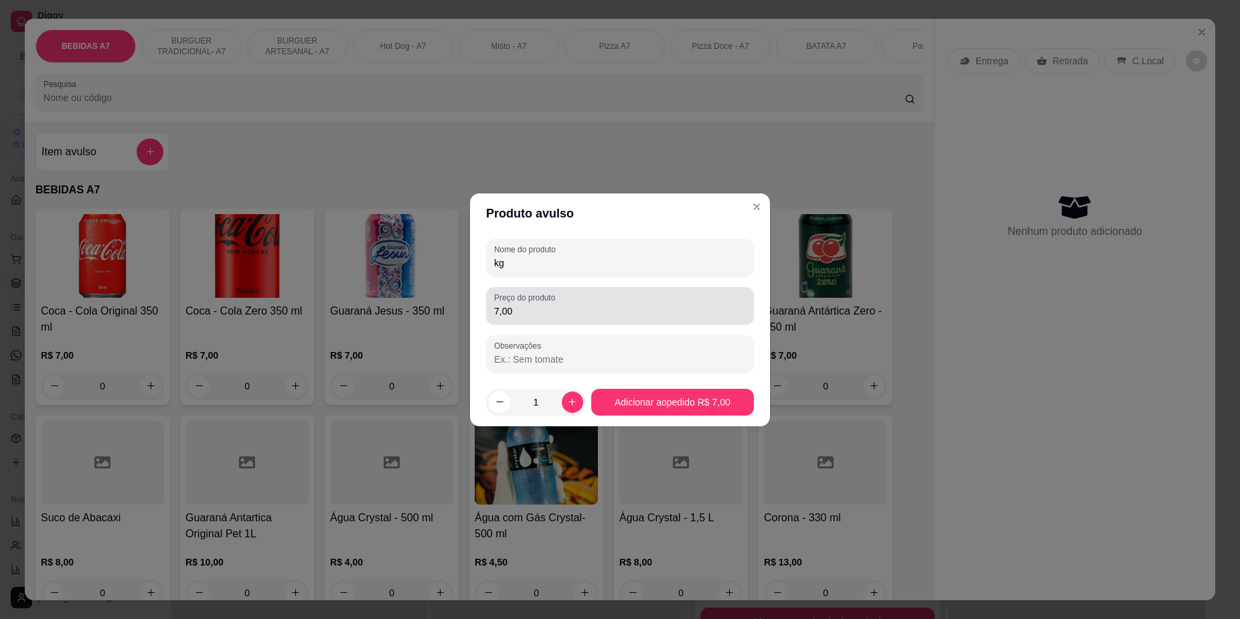
click at [643, 313] on input "7,00" at bounding box center [620, 311] width 252 height 13
type input "7,50"
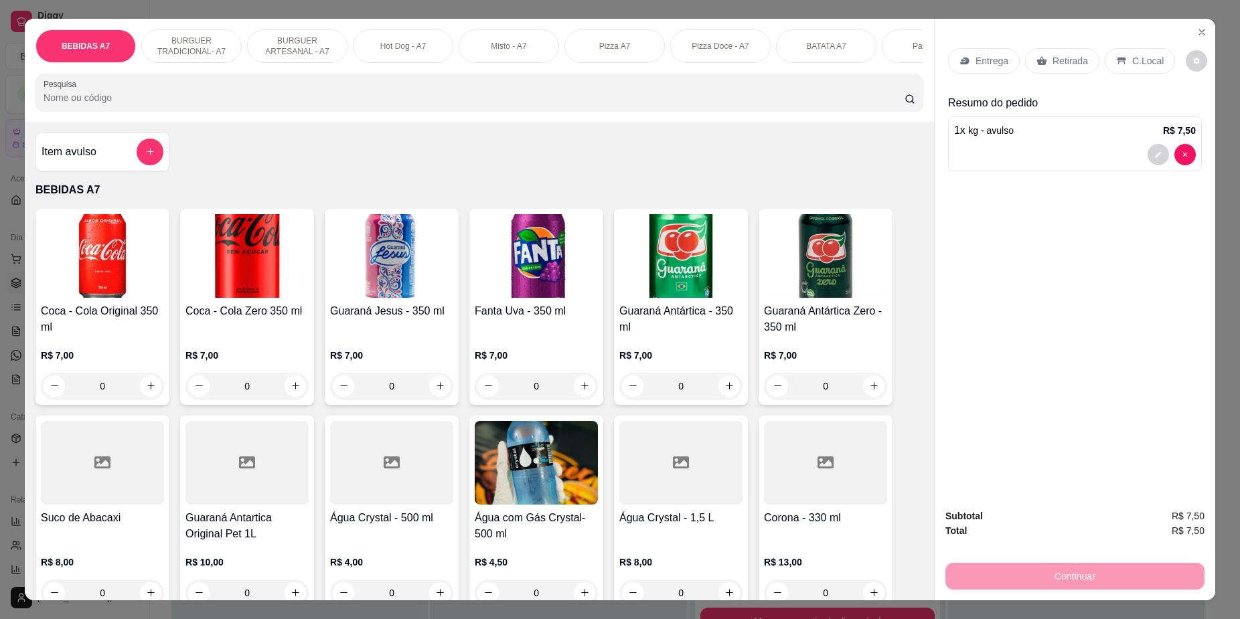
click at [62, 160] on h4 "Item avulso" at bounding box center [69, 152] width 55 height 16
click at [553, 297] on label "Preço do produto" at bounding box center [527, 296] width 66 height 11
click at [553, 304] on input "0,00" at bounding box center [620, 310] width 252 height 13
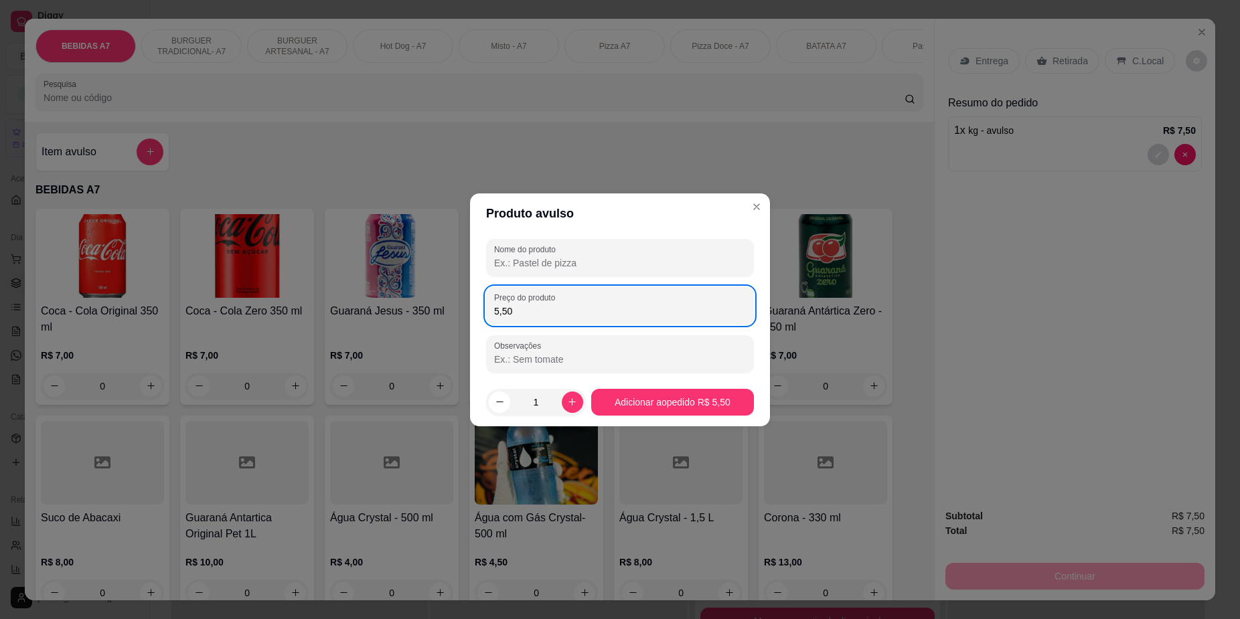
type input "5,50"
click at [655, 278] on div "Nome do produto Preço do produto 5,50 Observações" at bounding box center [620, 306] width 268 height 134
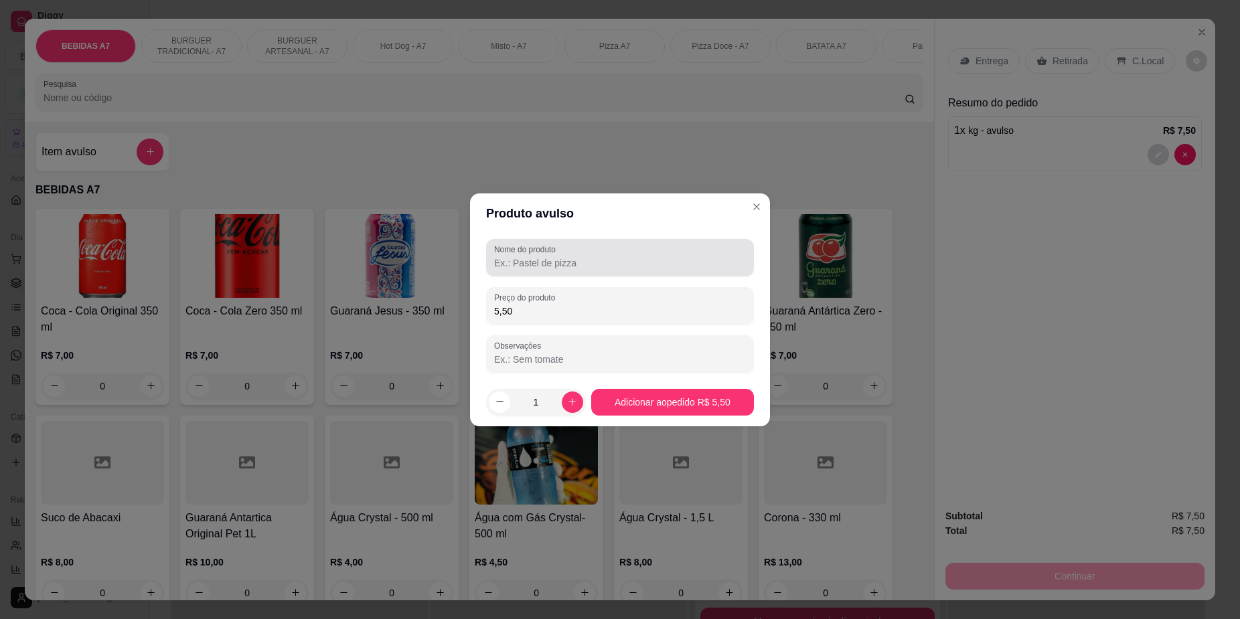
click at [655, 244] on div at bounding box center [620, 257] width 252 height 27
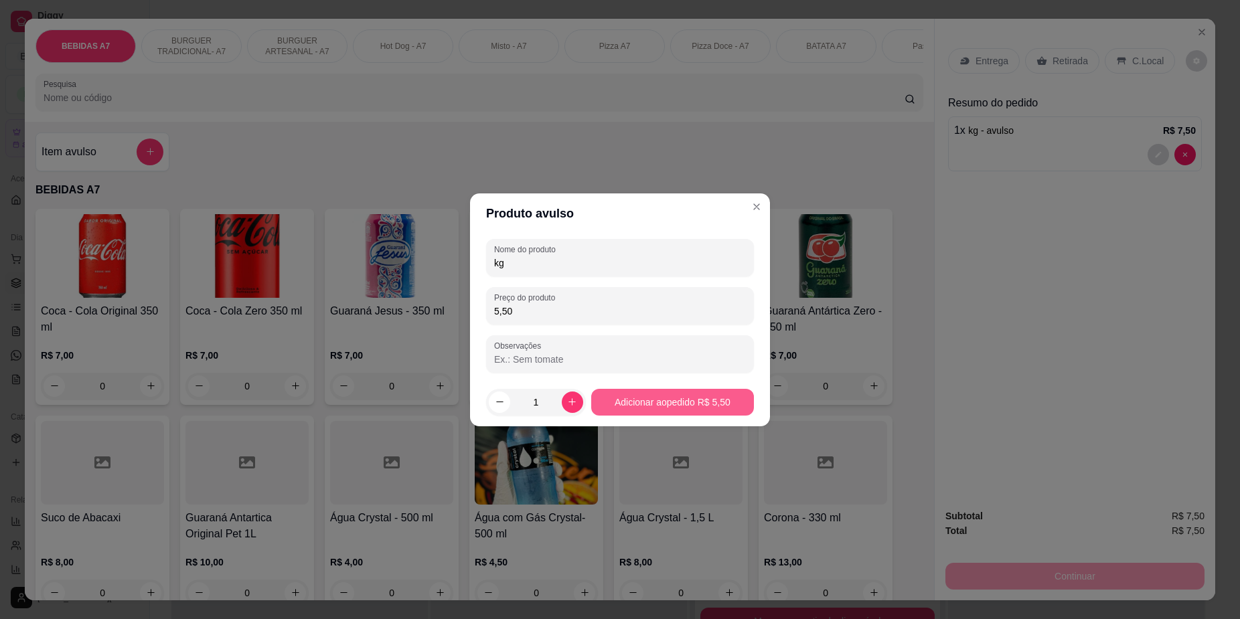
type input "kg"
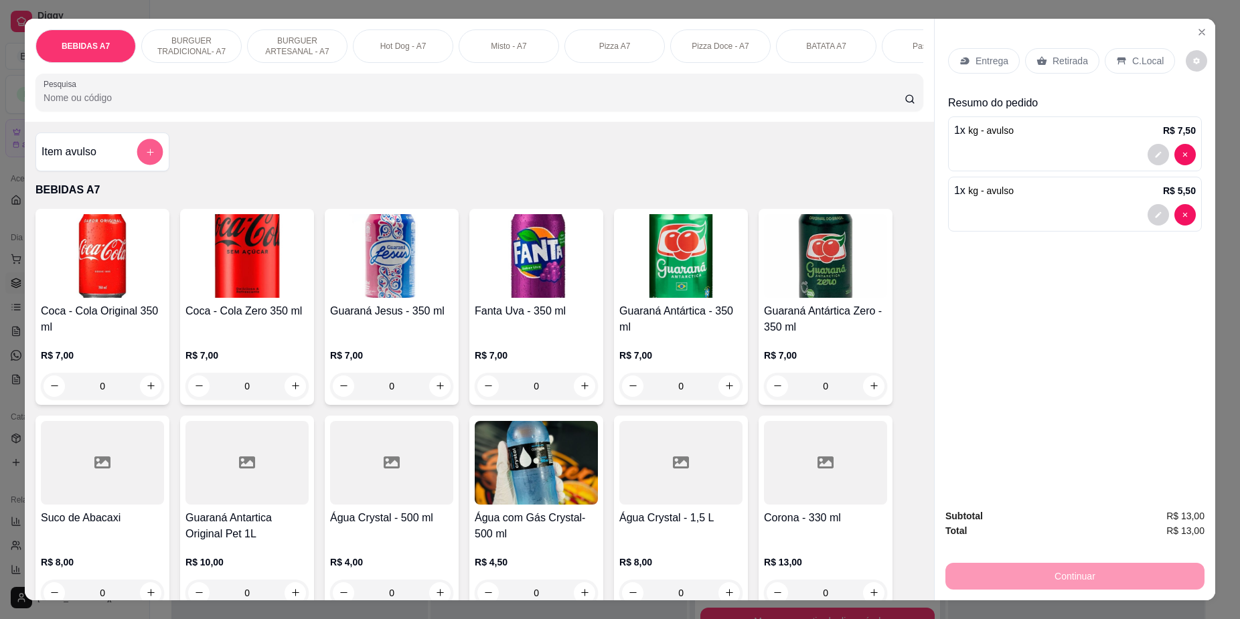
click at [137, 165] on button "add-separate-item" at bounding box center [150, 152] width 26 height 26
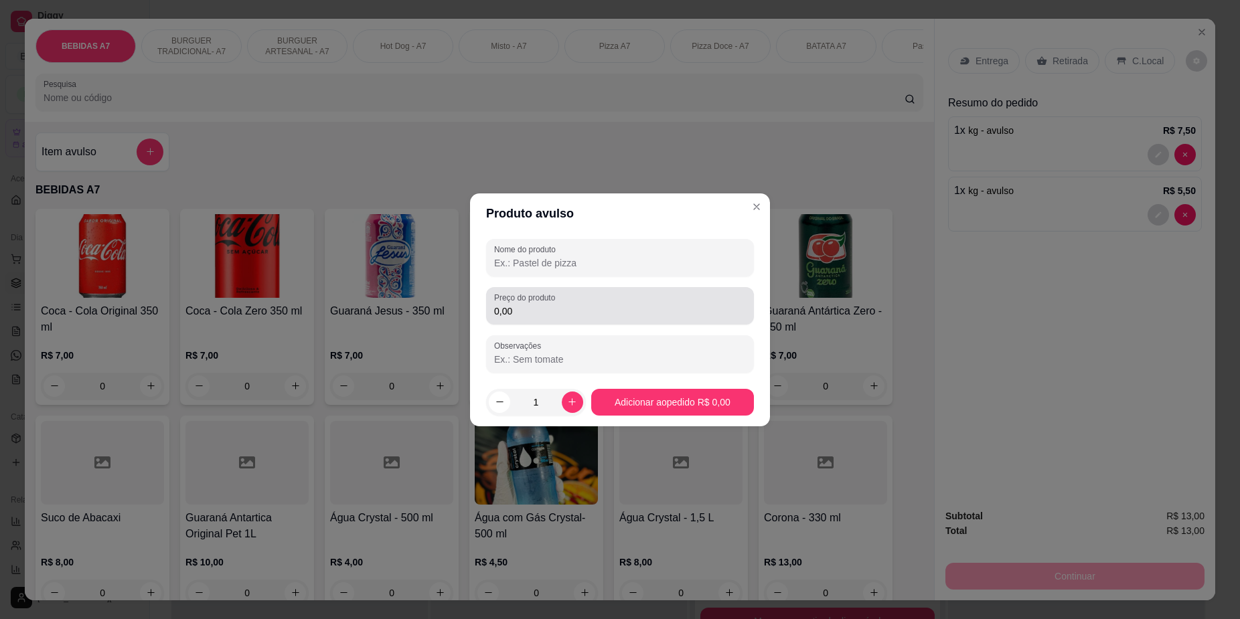
drag, startPoint x: 548, startPoint y: 306, endPoint x: 555, endPoint y: 293, distance: 15.3
click at [548, 306] on input "0,00" at bounding box center [620, 311] width 252 height 13
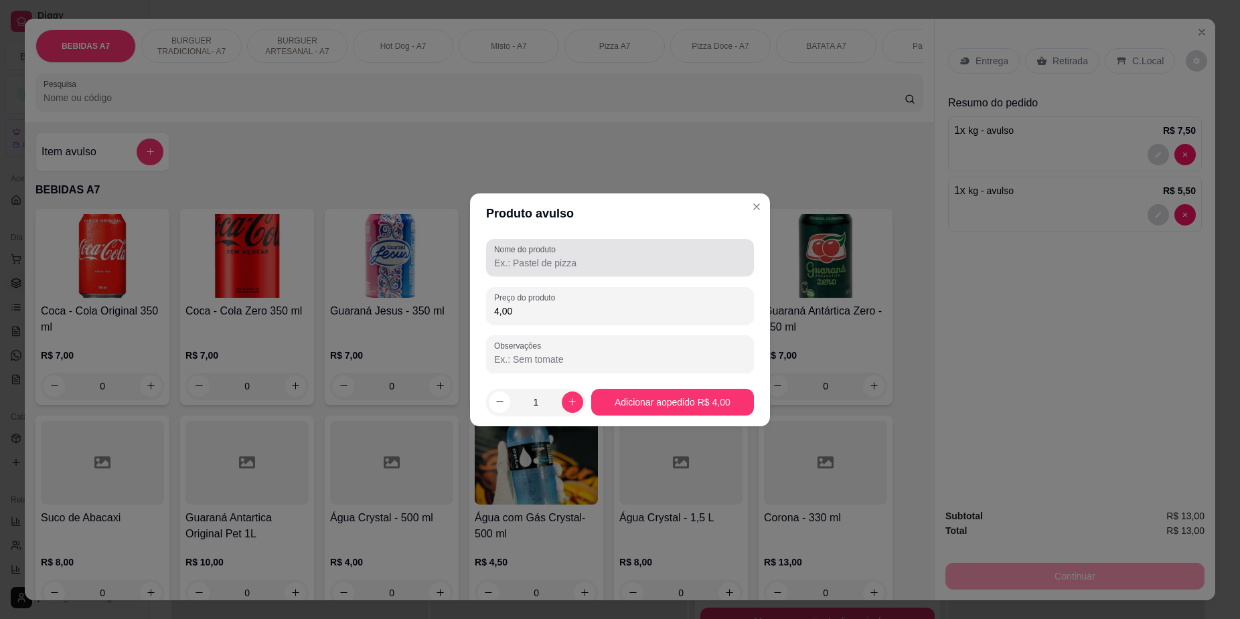
type input "4,00"
click at [587, 256] on input "Nome do produto" at bounding box center [620, 262] width 252 height 13
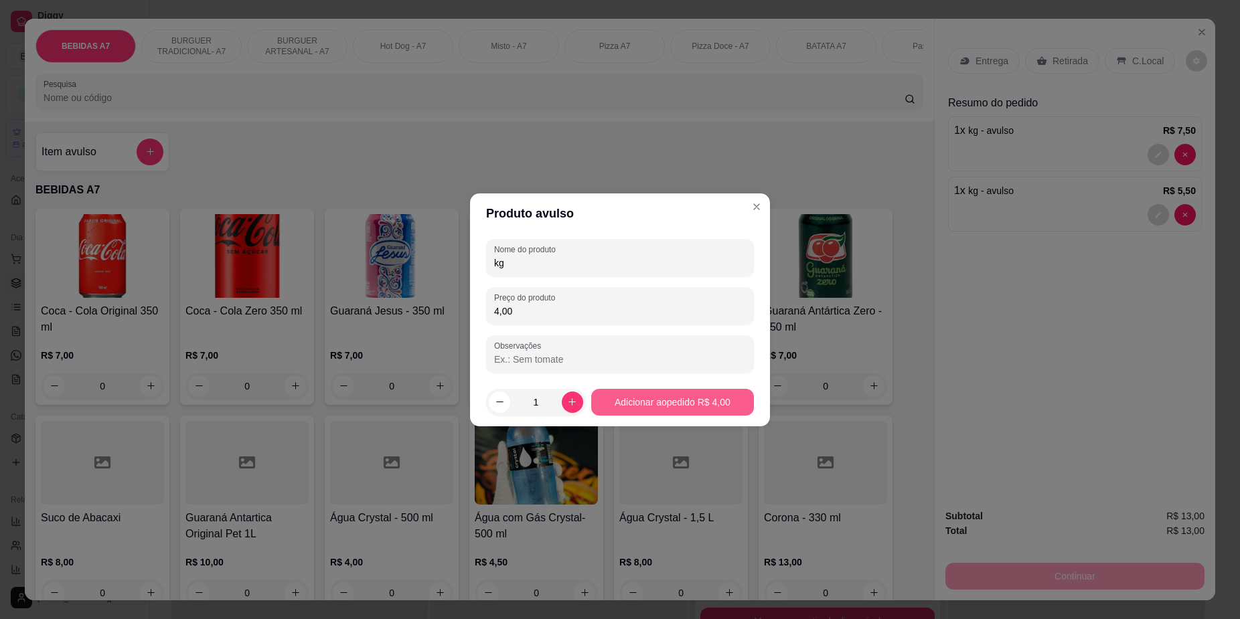
type input "kg"
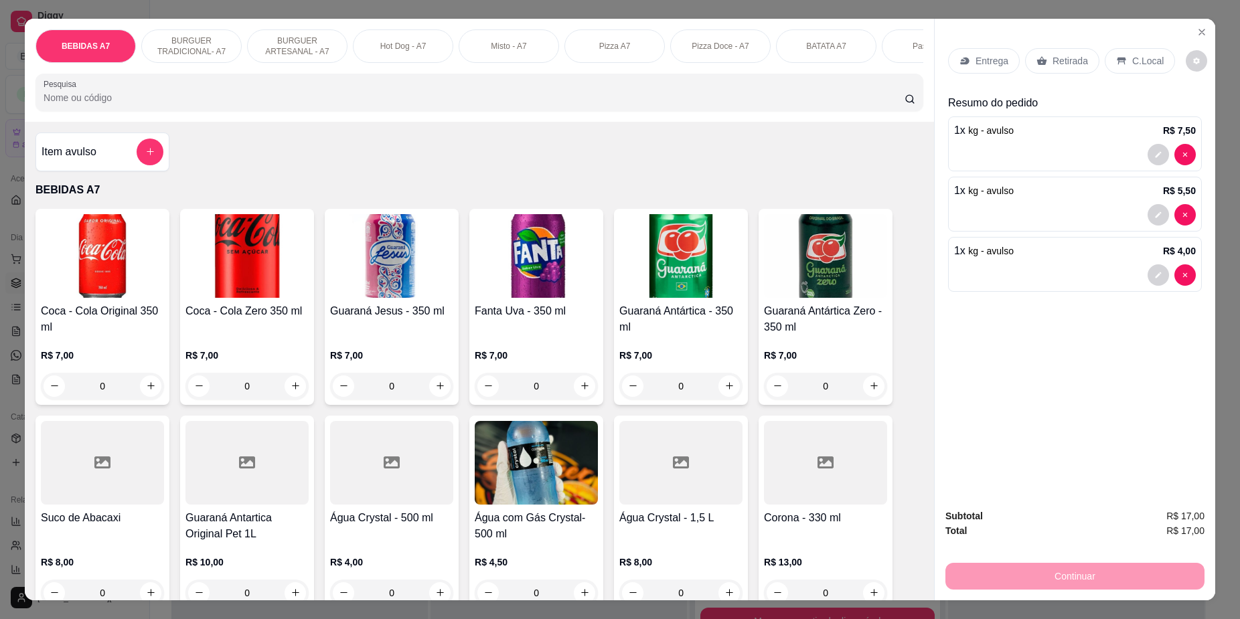
click at [125, 157] on div "Item avulso" at bounding box center [103, 152] width 122 height 27
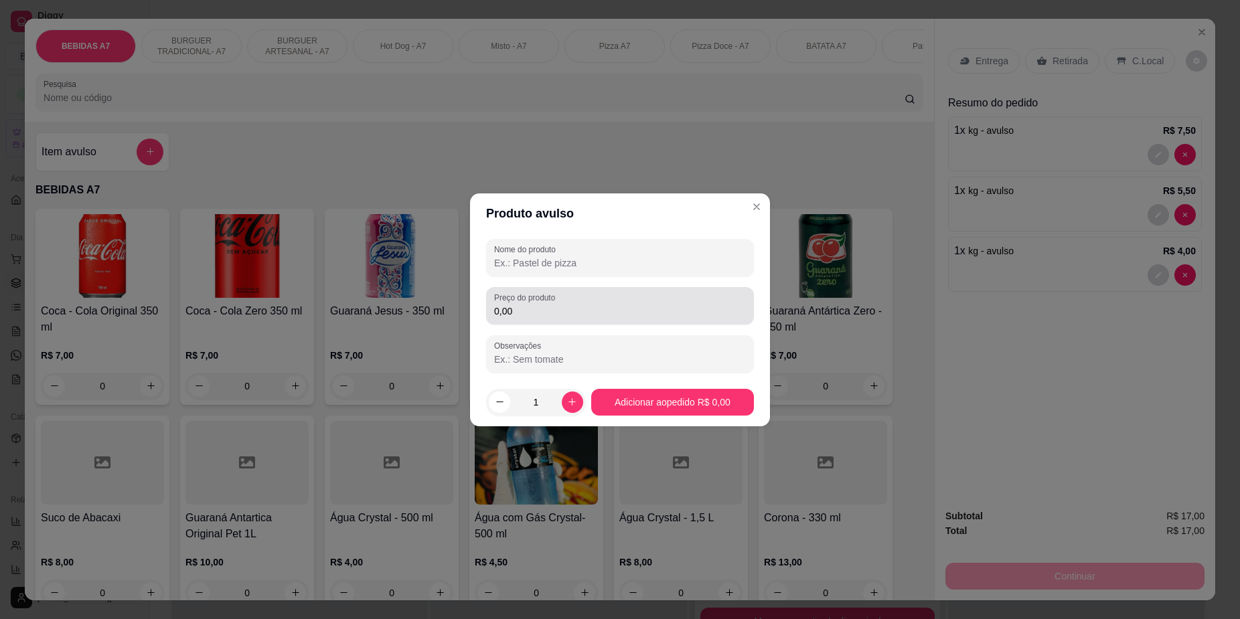
click at [635, 287] on div "Preço do produto 0,00" at bounding box center [620, 305] width 268 height 37
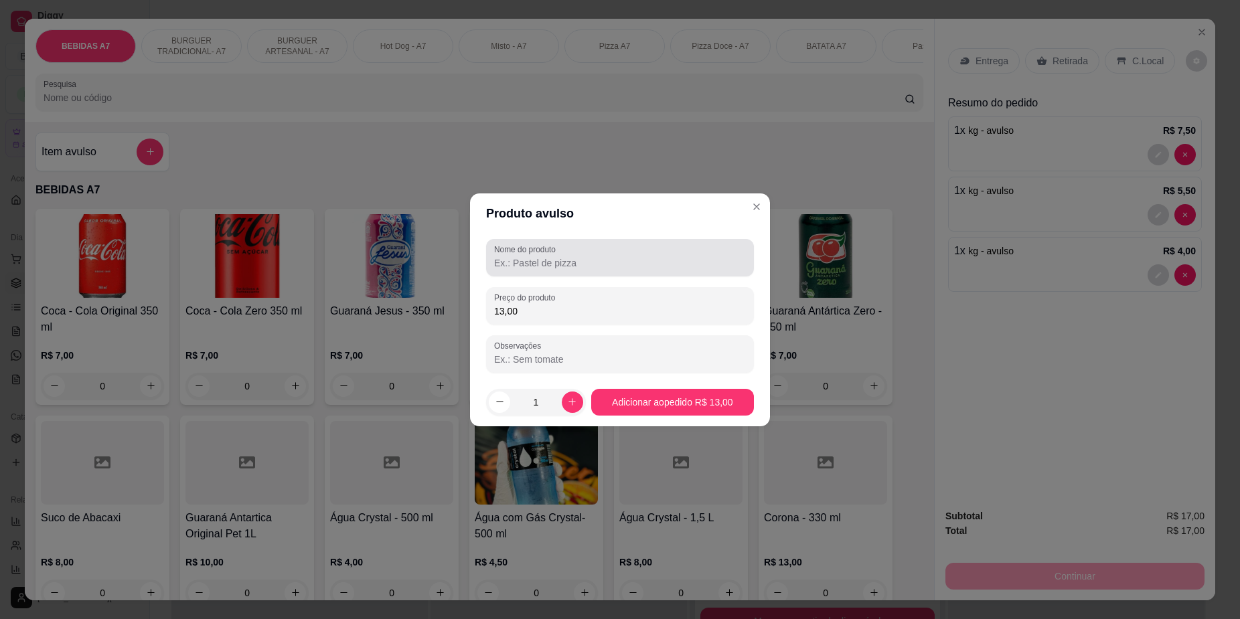
type input "13,00"
click at [653, 272] on div "Nome do produto" at bounding box center [620, 257] width 268 height 37
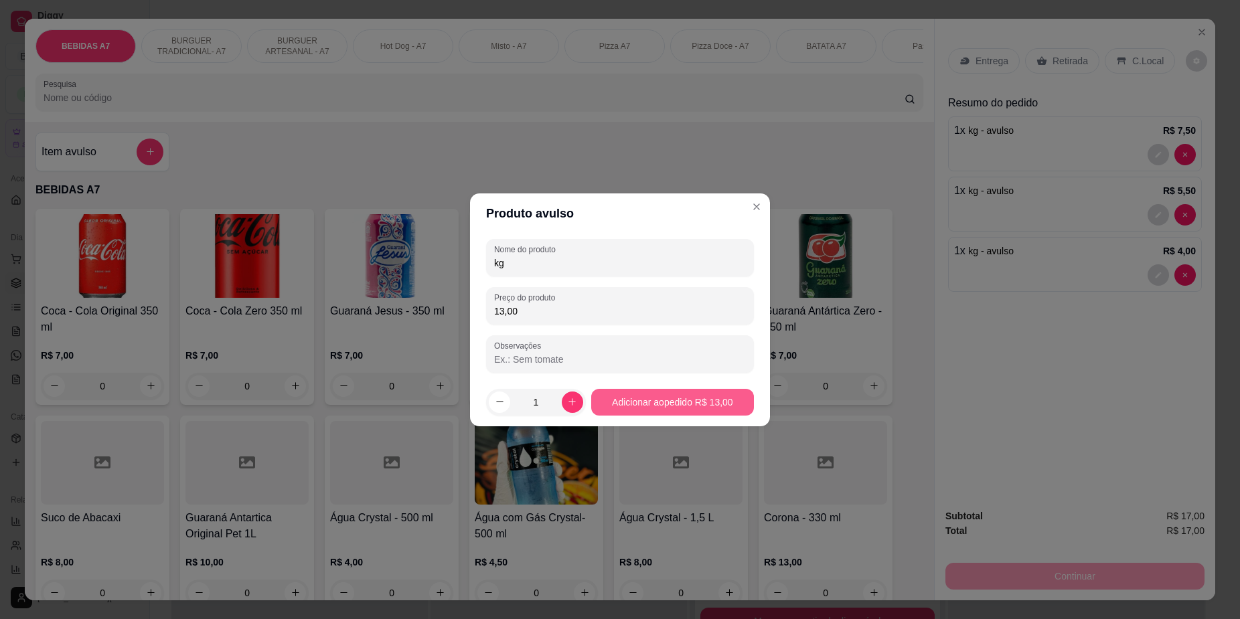
type input "kg"
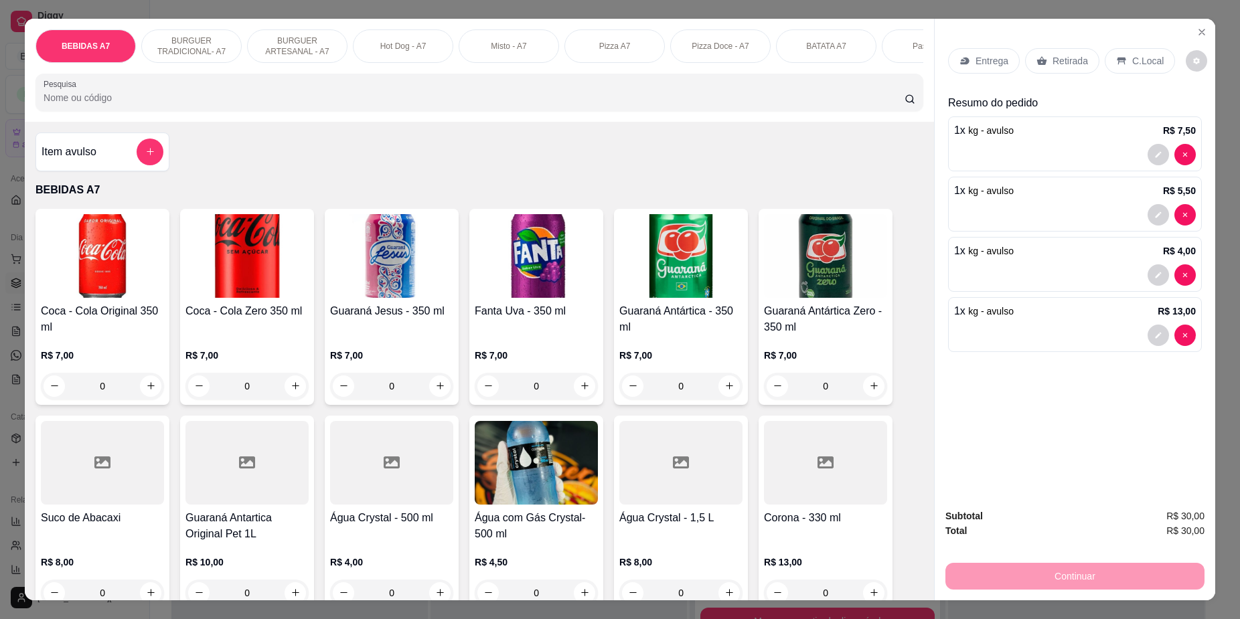
click at [1076, 50] on div "Retirada" at bounding box center [1062, 60] width 74 height 25
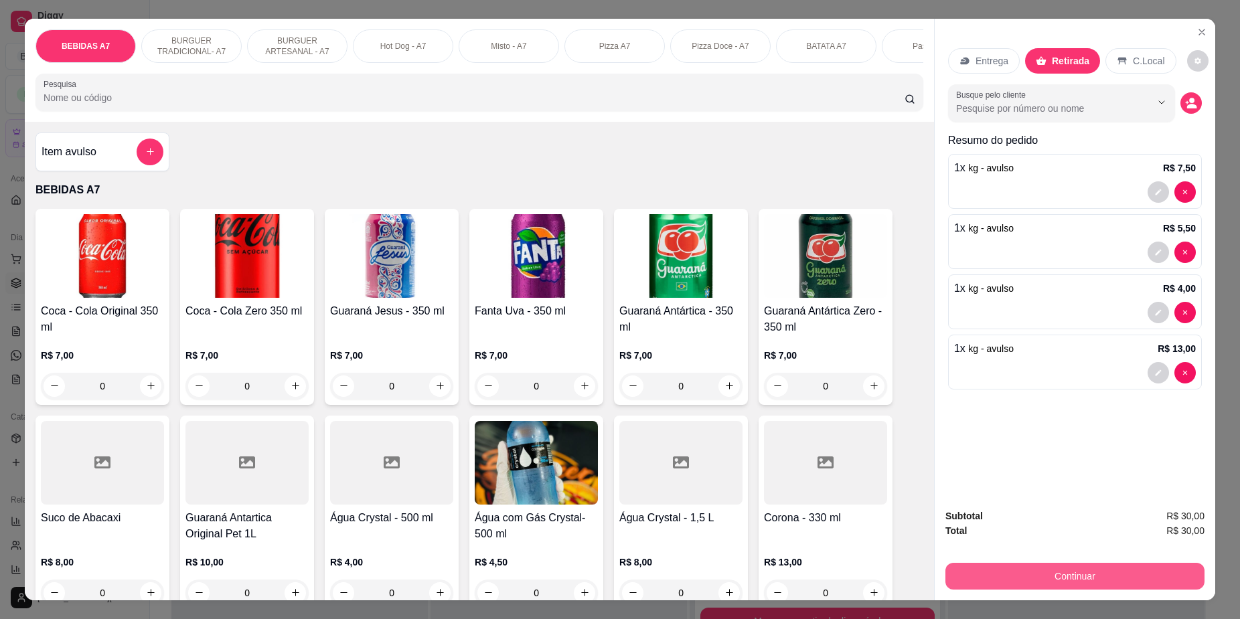
click at [1125, 584] on button "Continuar" at bounding box center [1074, 576] width 259 height 27
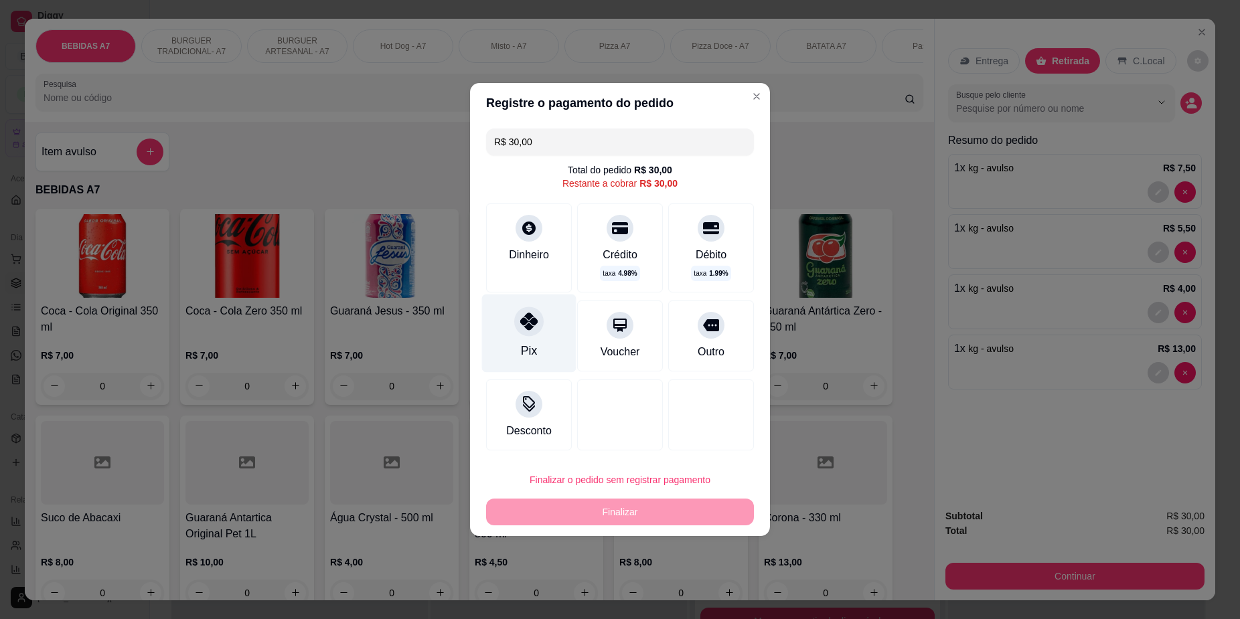
click at [543, 325] on div "Pix" at bounding box center [529, 334] width 94 height 78
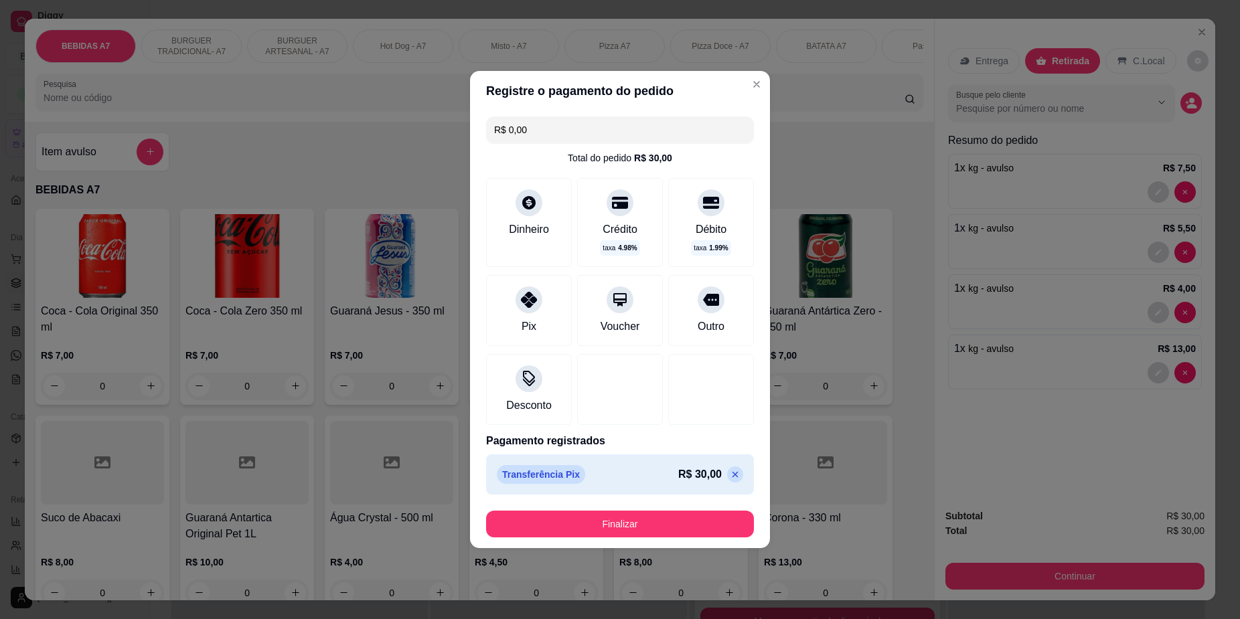
click at [631, 505] on footer "Finalizar" at bounding box center [620, 524] width 300 height 48
click at [647, 535] on button "Finalizar" at bounding box center [620, 524] width 260 height 26
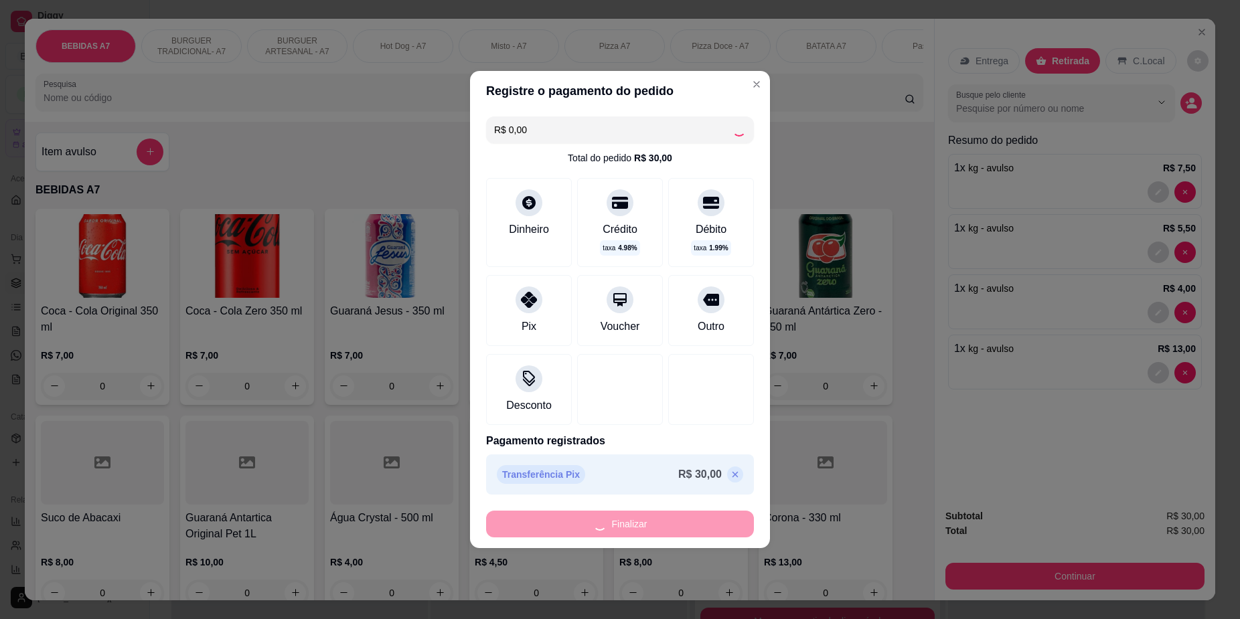
type input "-R$ 30,00"
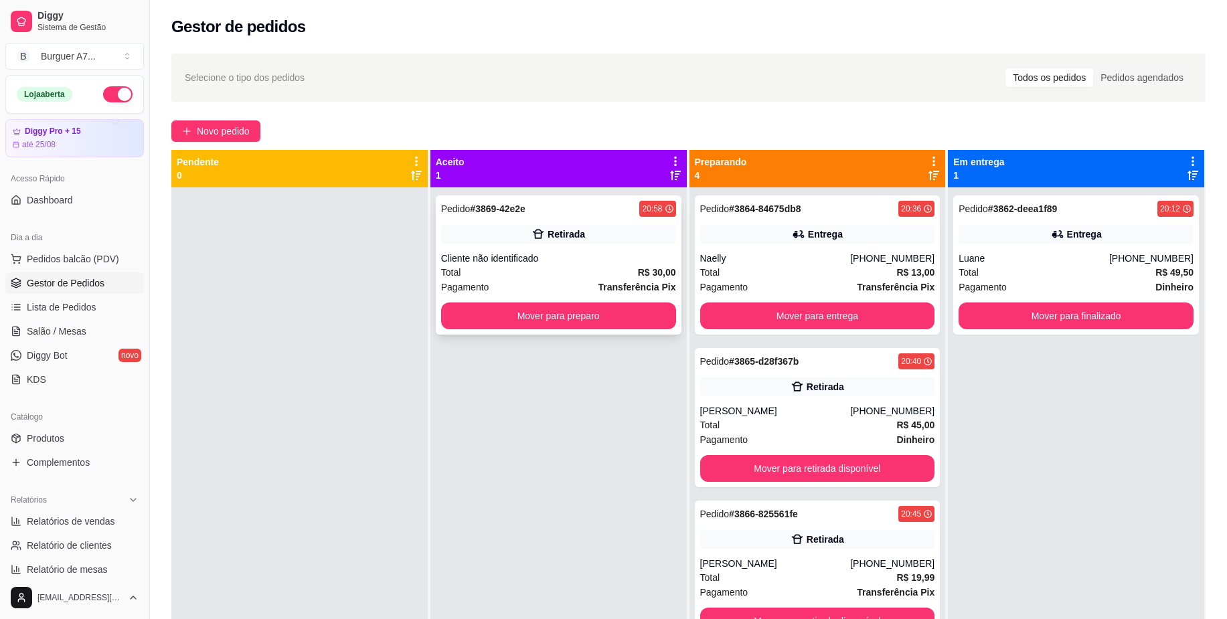
click at [619, 298] on div "Pedido # 3869-42e2e 20:58 Retirada Cliente não identificado Total R$ 30,00 Paga…" at bounding box center [559, 264] width 246 height 139
click at [564, 311] on button "Mover para preparo" at bounding box center [559, 316] width 228 height 26
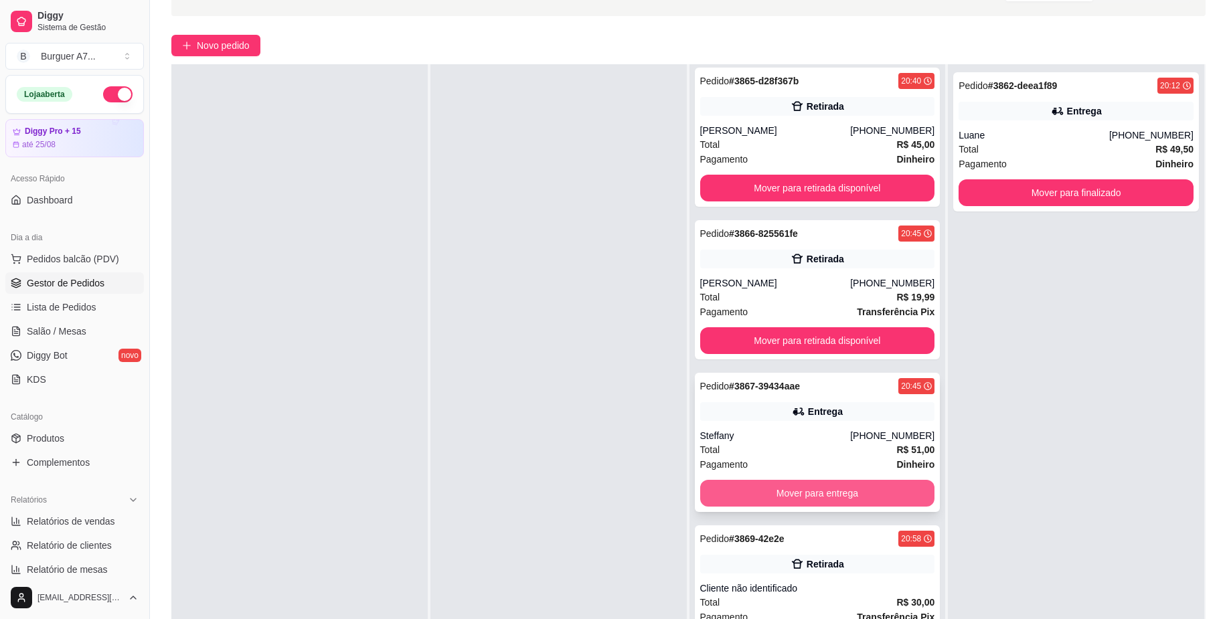
scroll to position [204, 0]
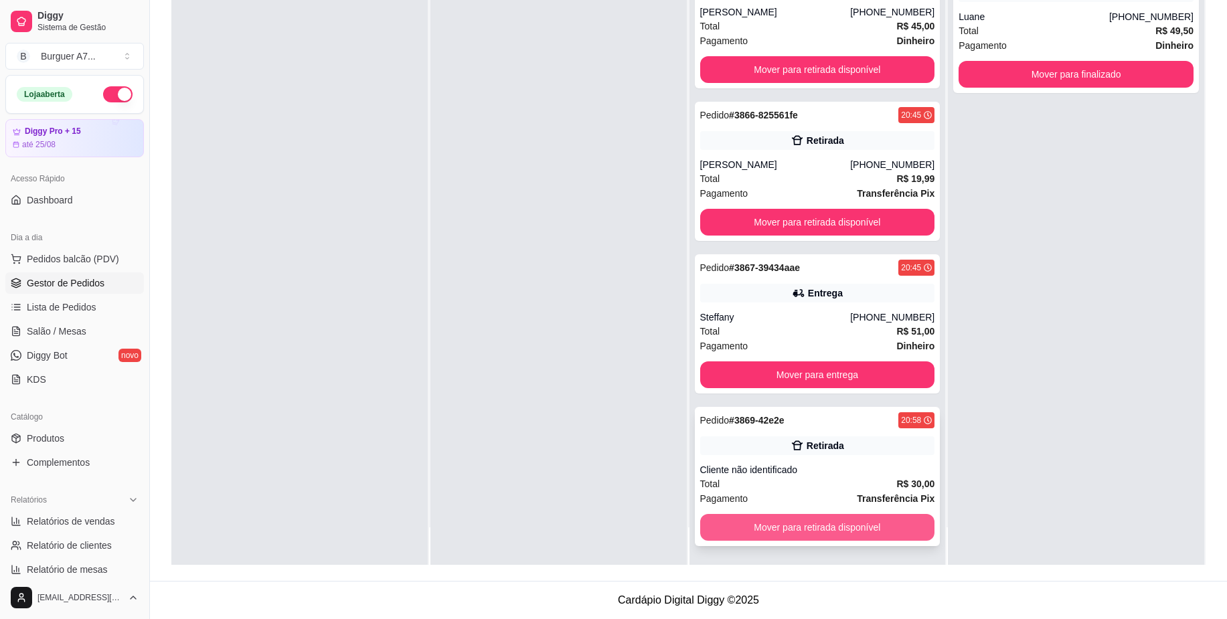
click at [889, 515] on button "Mover para retirada disponível" at bounding box center [817, 527] width 235 height 27
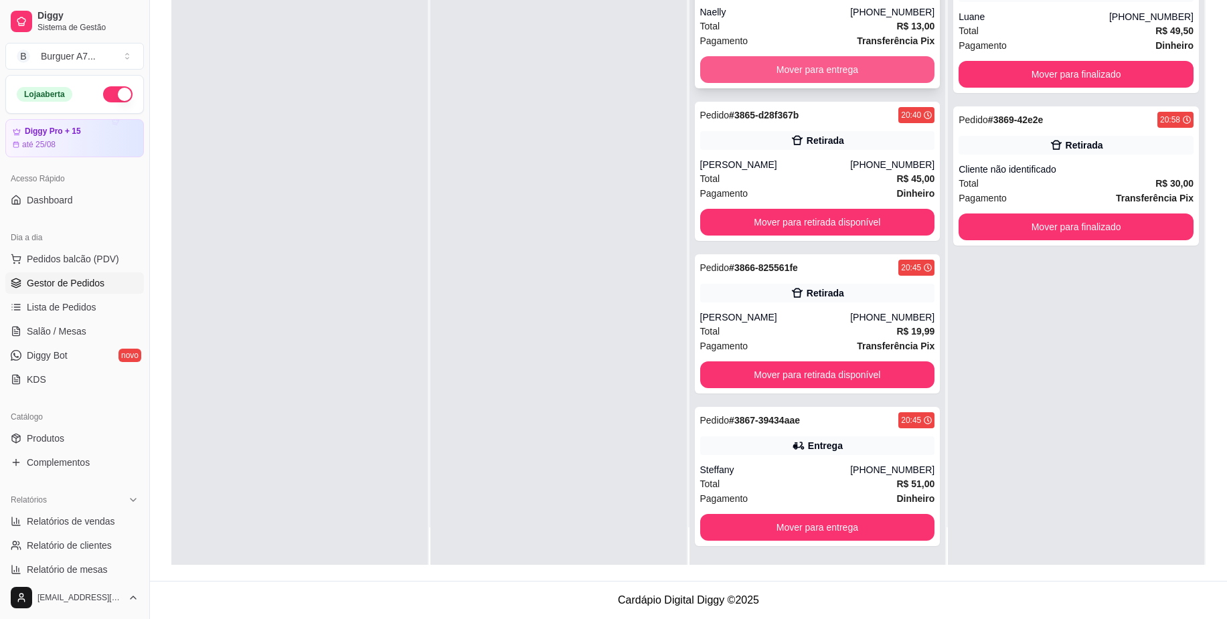
click at [827, 71] on button "Mover para entrega" at bounding box center [817, 69] width 235 height 27
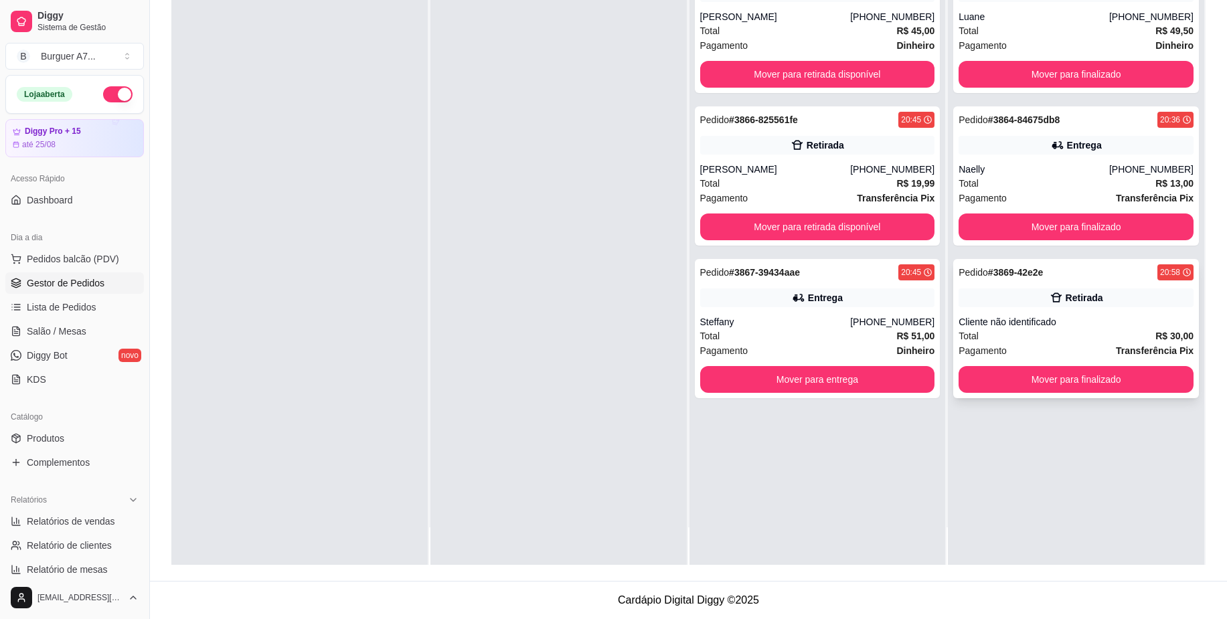
scroll to position [0, 0]
click at [1047, 222] on button "Mover para finalizado" at bounding box center [1077, 227] width 228 height 26
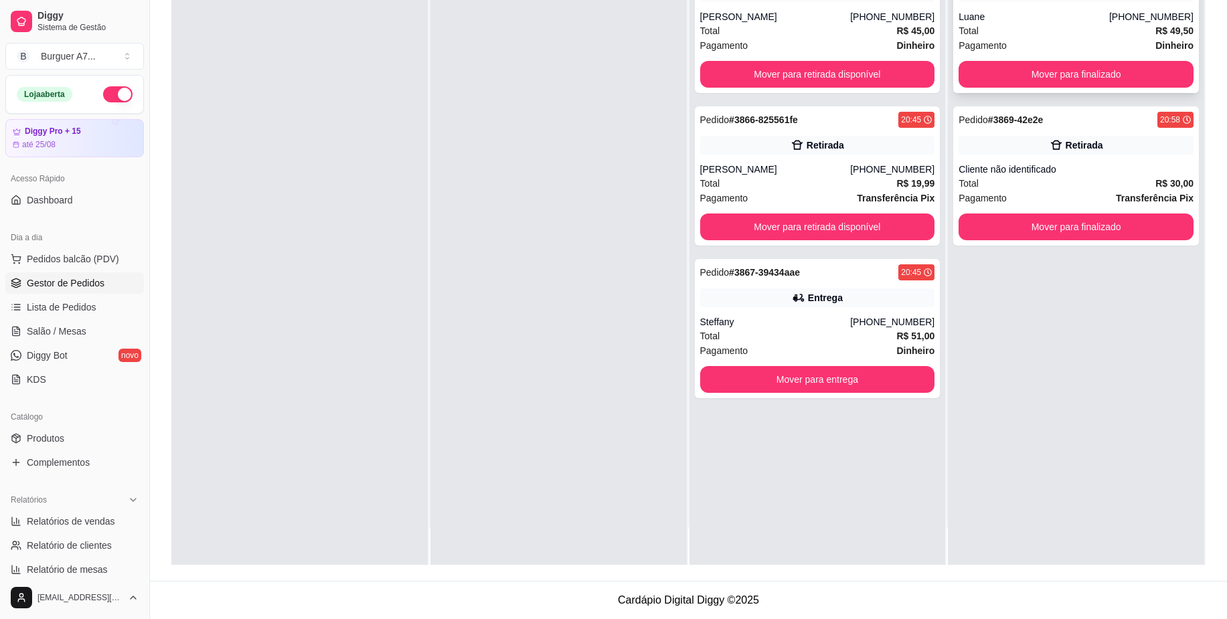
click at [1097, 23] on div "Luane" at bounding box center [1034, 16] width 151 height 13
click at [1081, 76] on button "Mover para finalizado" at bounding box center [1076, 74] width 235 height 27
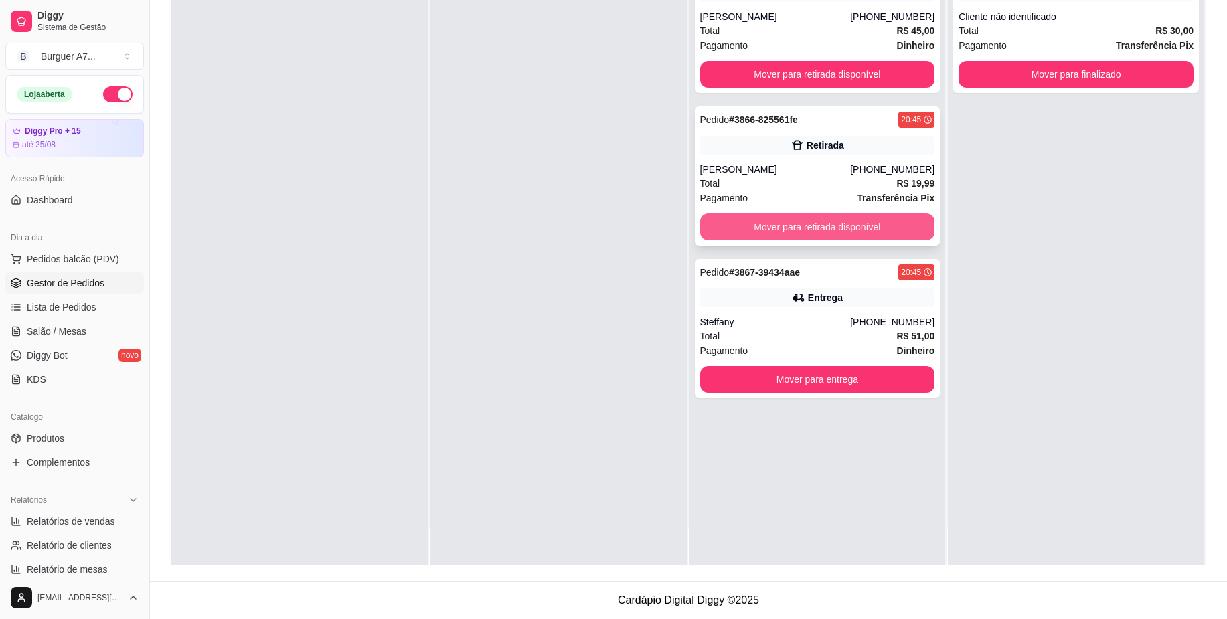
click at [884, 217] on button "Mover para retirada disponível" at bounding box center [817, 227] width 235 height 27
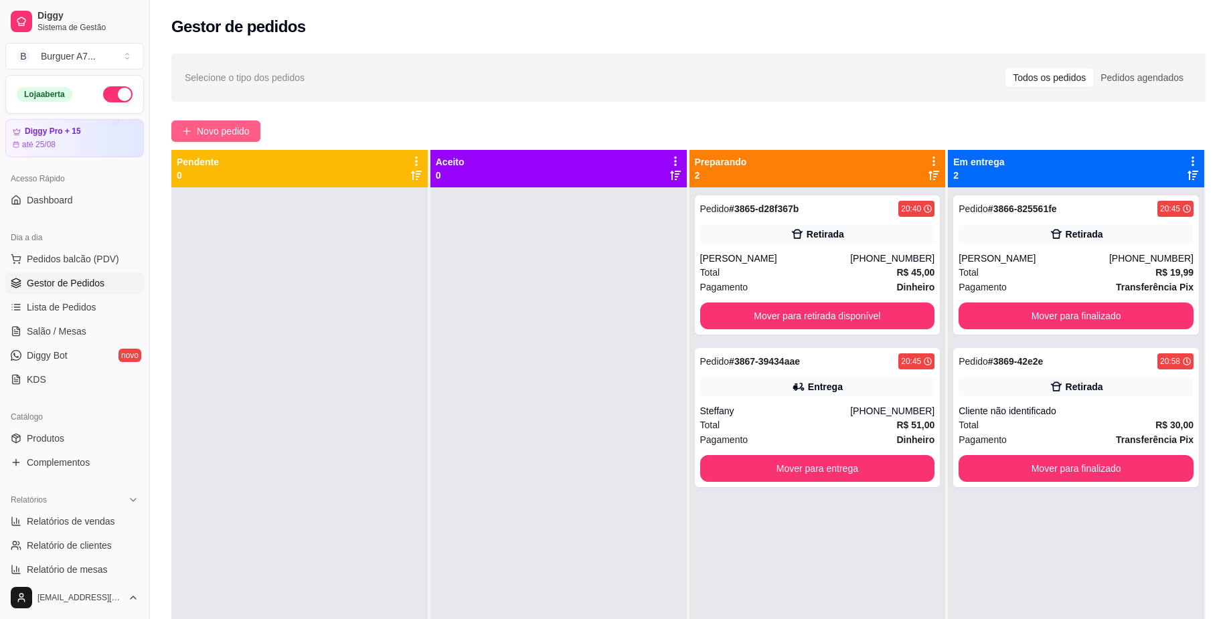
click at [254, 126] on button "Novo pedido" at bounding box center [215, 131] width 89 height 21
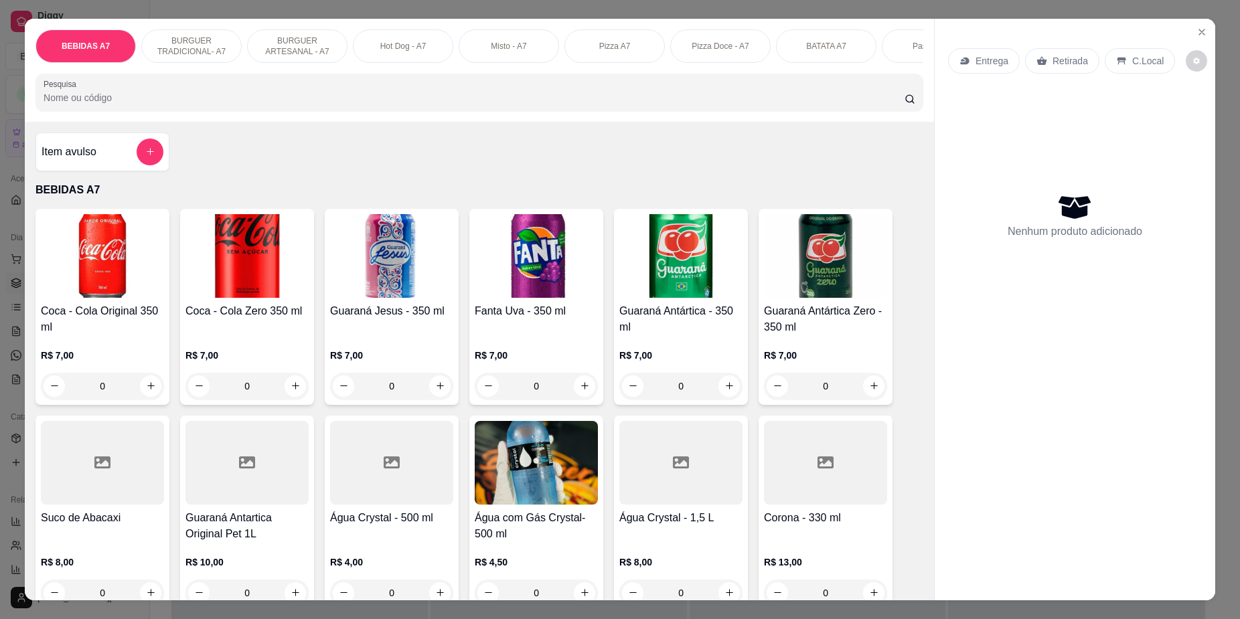
click at [127, 159] on div "Item avulso" at bounding box center [103, 152] width 122 height 27
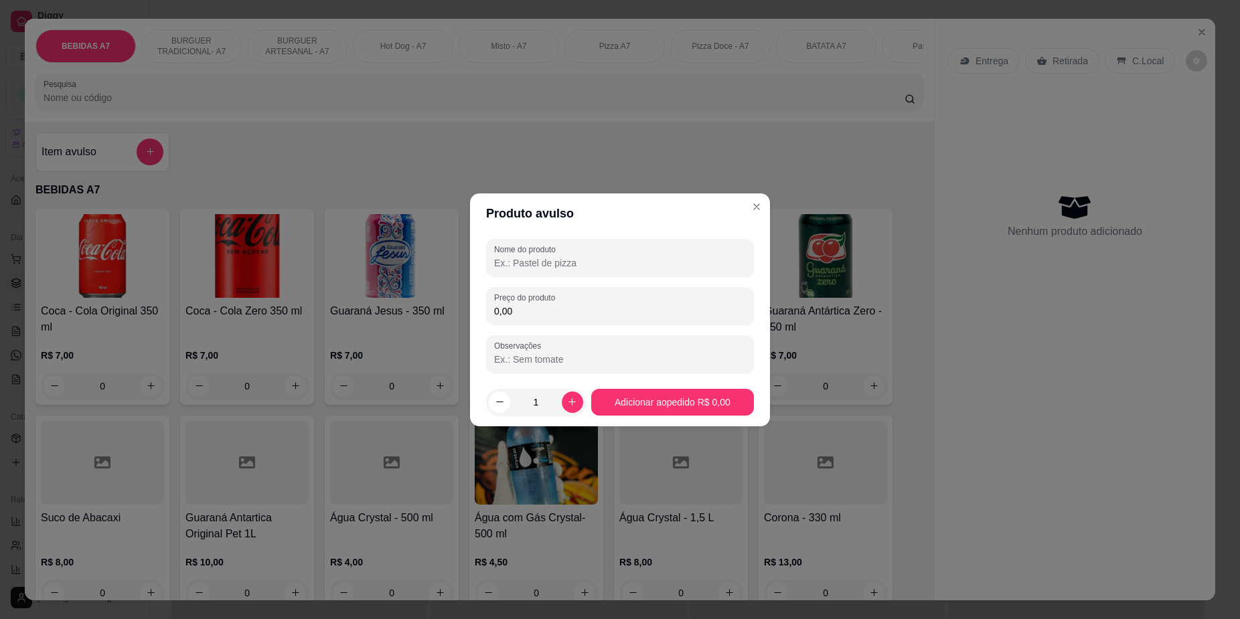
click at [634, 283] on div "Nome do produto Preço do produto 0,00 Observações" at bounding box center [620, 306] width 268 height 134
click at [634, 295] on div "0,00" at bounding box center [620, 306] width 252 height 27
type input "17,00"
click at [724, 260] on input "Nome do produto" at bounding box center [620, 262] width 252 height 13
type input "kg"
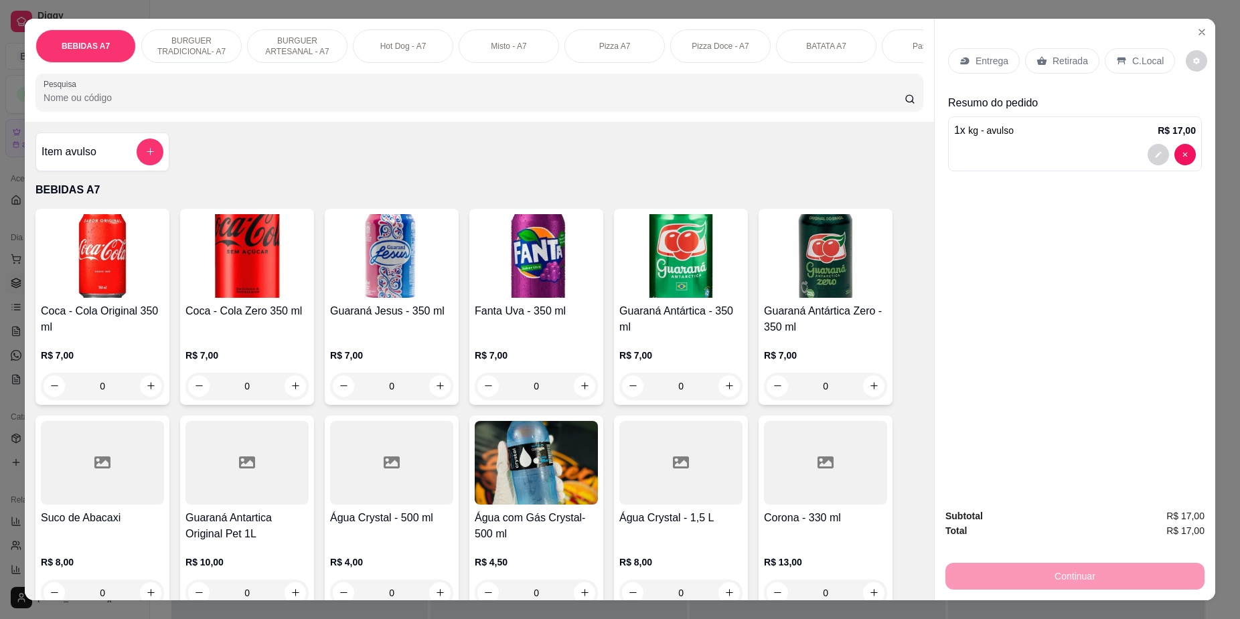
click at [1070, 45] on div "Entrega Retirada C.Local" at bounding box center [1075, 60] width 254 height 47
click at [1070, 61] on p "Retirada" at bounding box center [1069, 60] width 35 height 13
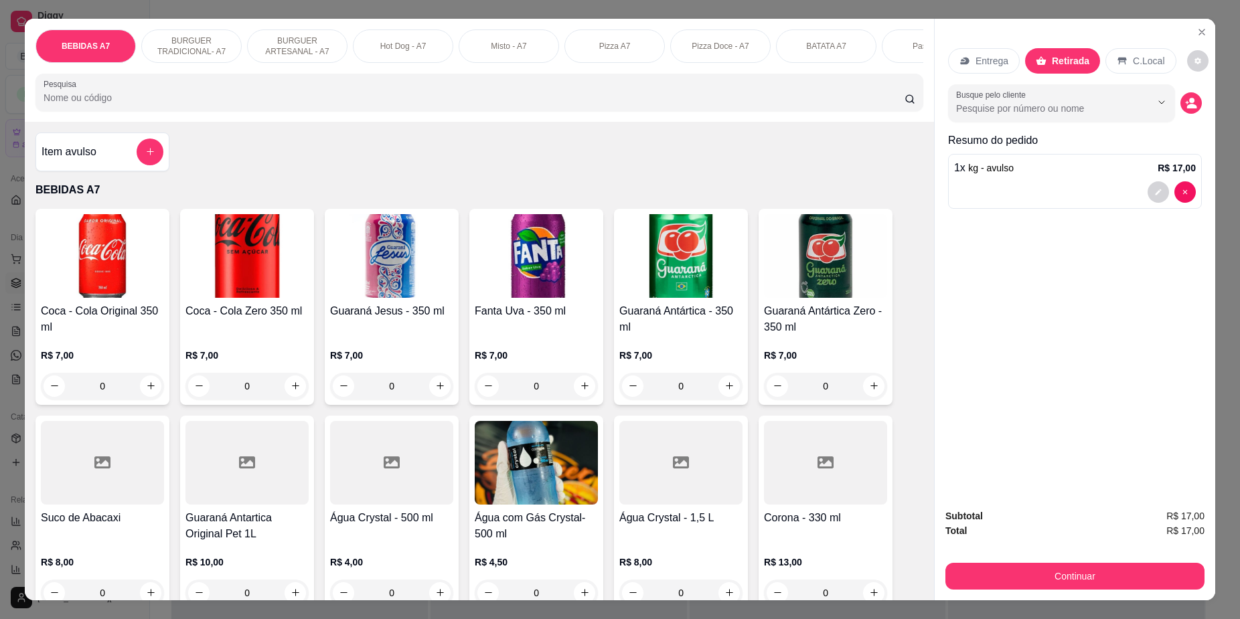
click at [1164, 561] on div "Continuar" at bounding box center [1074, 575] width 259 height 30
click at [1161, 575] on button "Continuar" at bounding box center [1074, 576] width 259 height 27
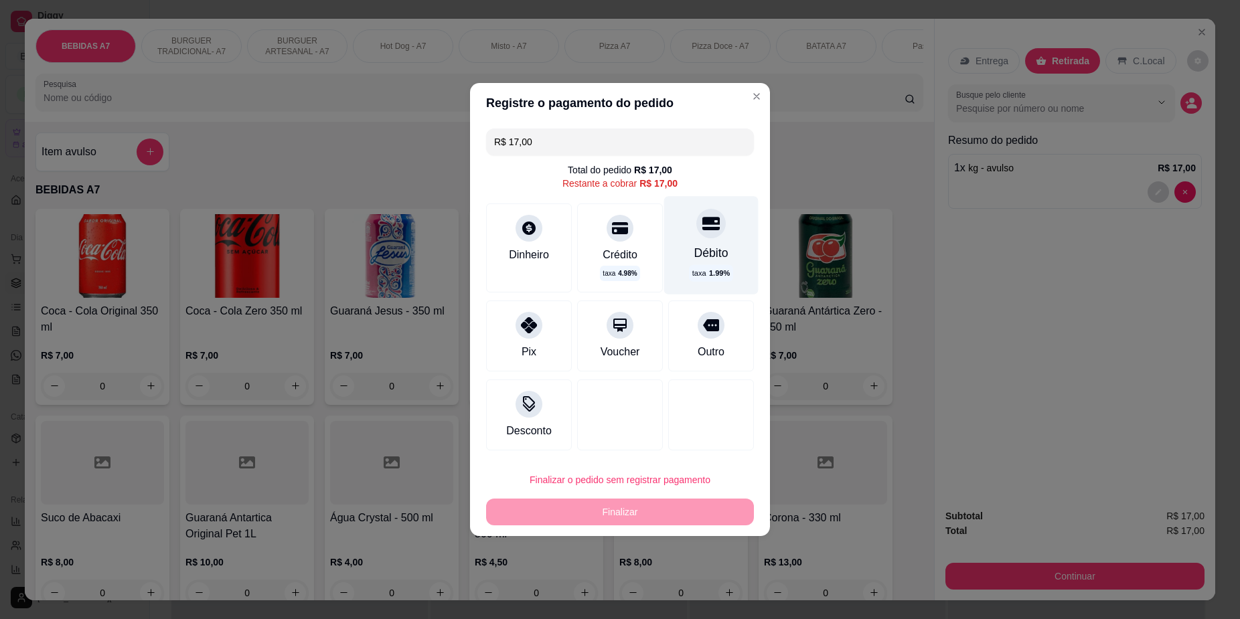
click at [708, 264] on div "Débito taxa 1.99 %" at bounding box center [711, 245] width 94 height 98
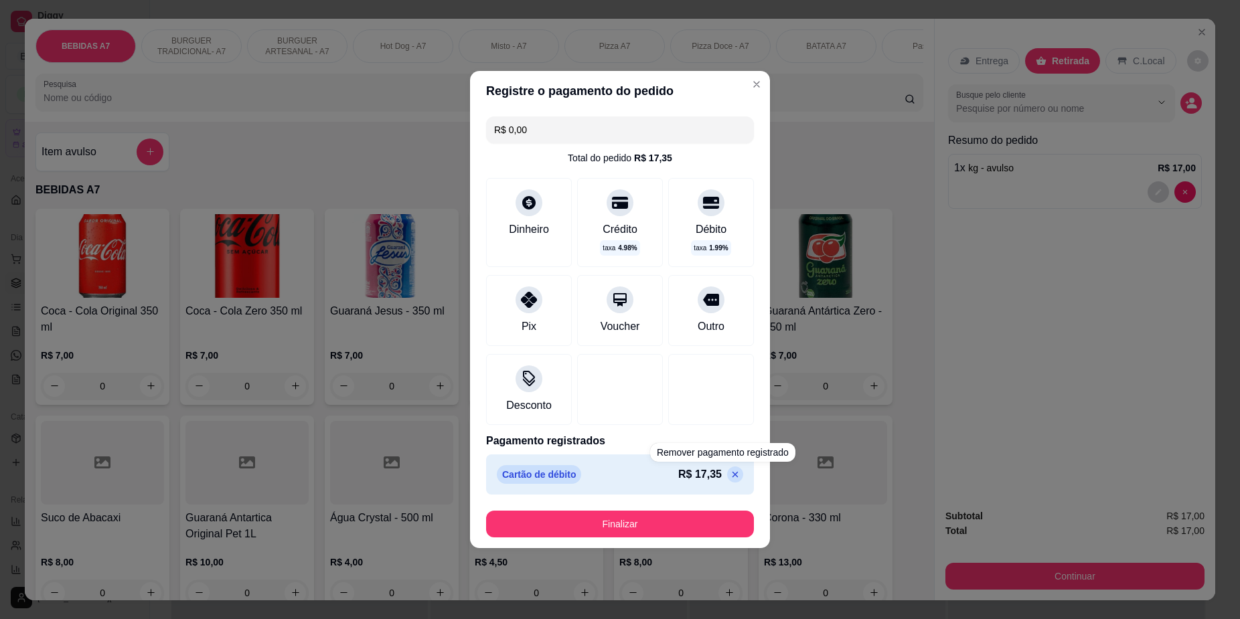
drag, startPoint x: 724, startPoint y: 503, endPoint x: 724, endPoint y: 522, distance: 19.4
click at [724, 516] on footer "Finalizar" at bounding box center [620, 524] width 300 height 48
click at [724, 522] on button "Finalizar" at bounding box center [620, 524] width 268 height 27
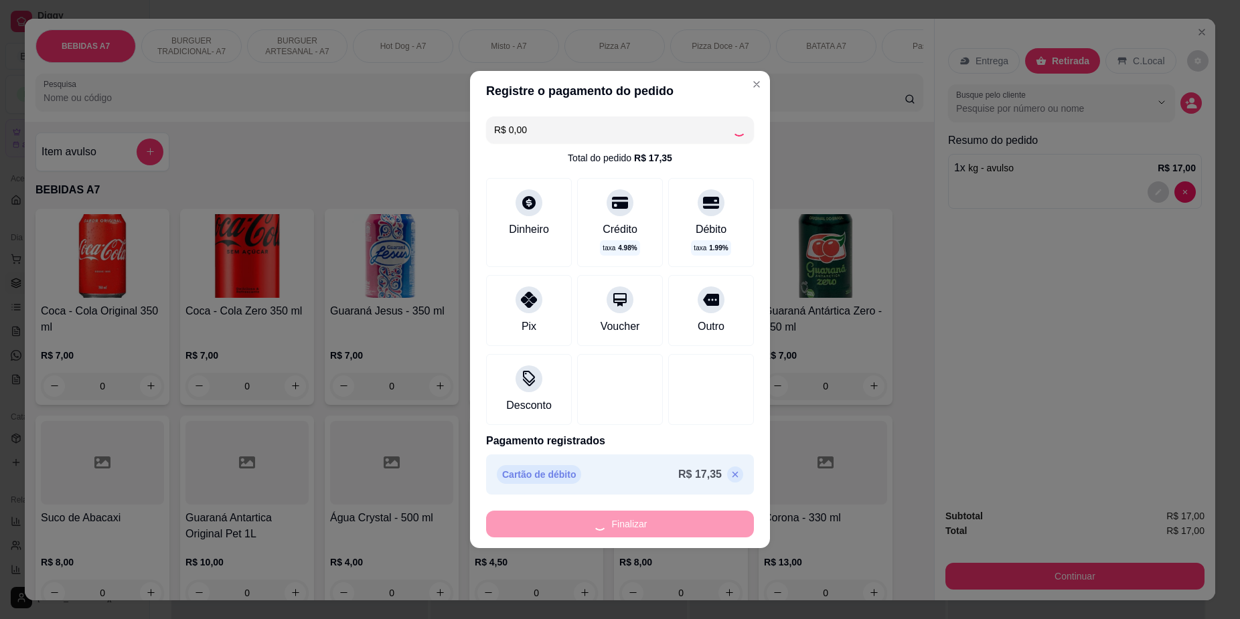
type input "-R$ 17,00"
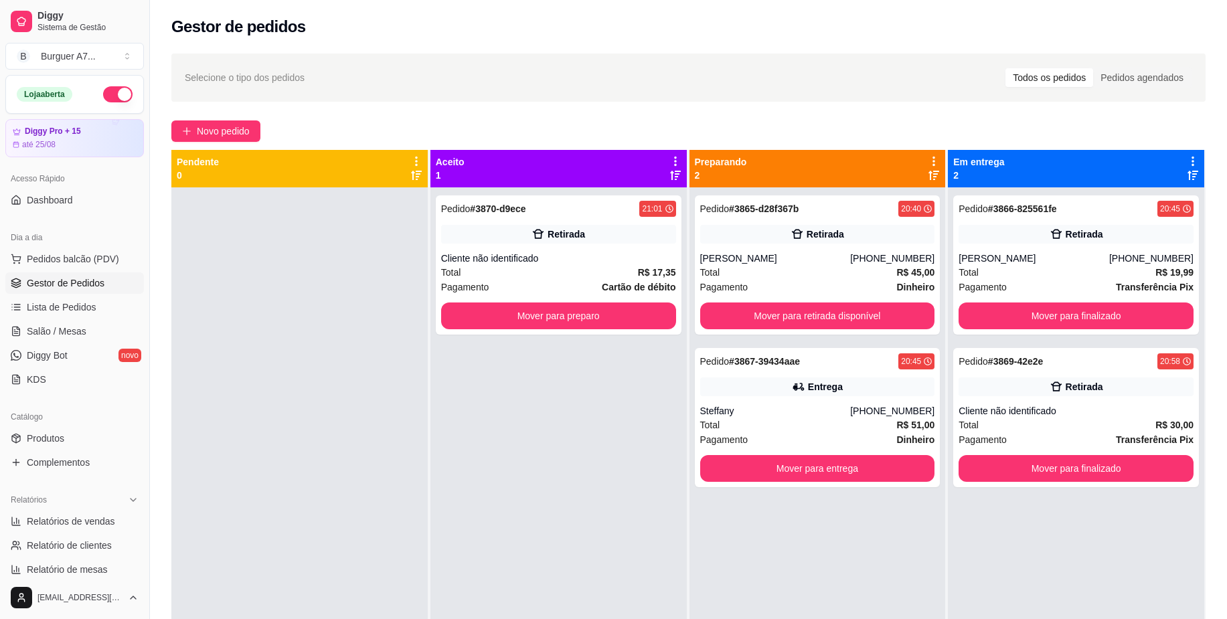
click at [570, 335] on div "Pedido # 3870-d9ece 21:01 Retirada Cliente não identificado Total R$ 17,35 Paga…" at bounding box center [558, 496] width 256 height 619
click at [578, 327] on button "Mover para preparo" at bounding box center [558, 316] width 235 height 27
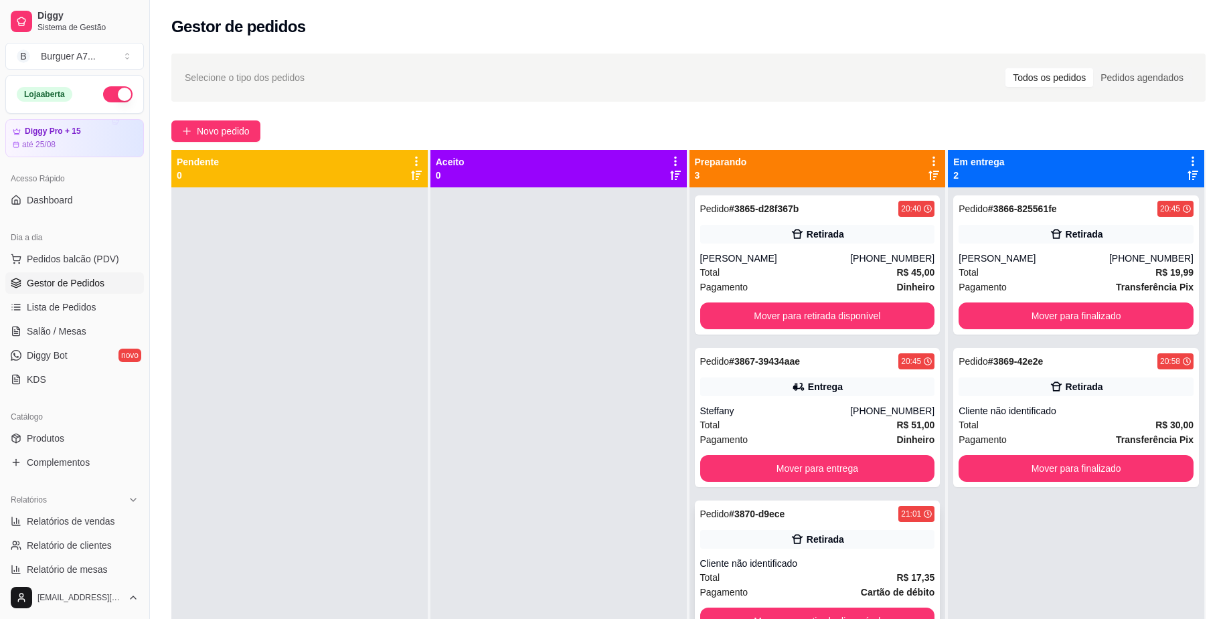
click at [890, 606] on div "Pedido # 3870-d9ece 21:01 Retirada Cliente não identificado Total R$ 17,35 Paga…" at bounding box center [818, 570] width 246 height 139
click at [902, 609] on button "Mover para retirada disponível" at bounding box center [818, 622] width 228 height 26
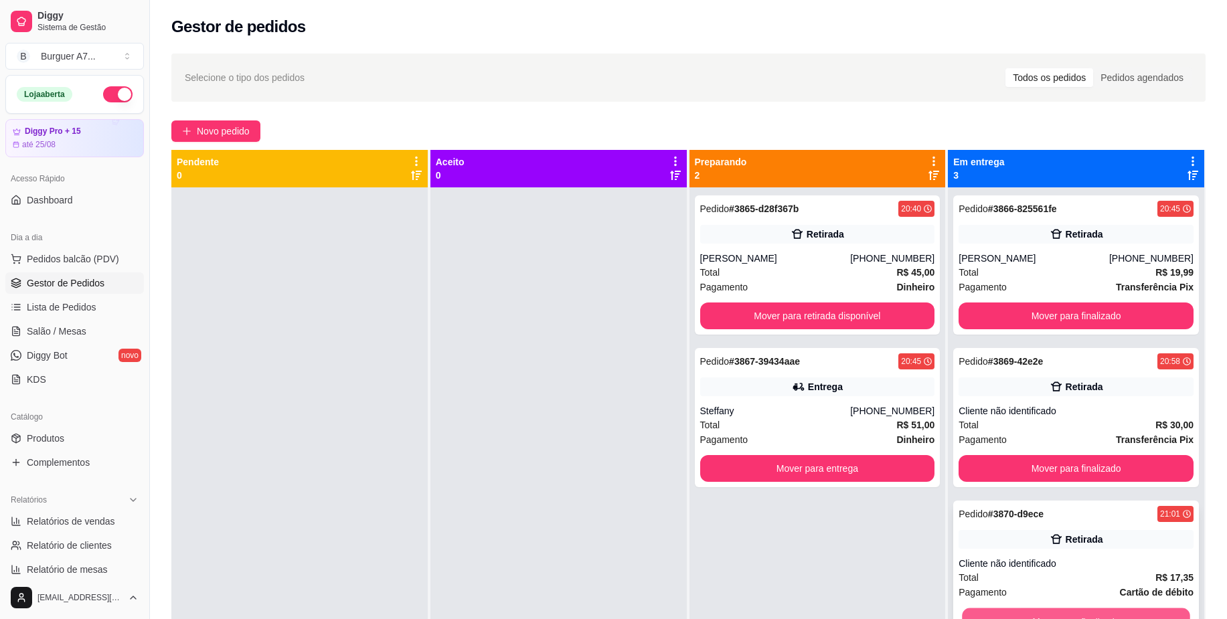
click at [1080, 609] on button "Mover para finalizado" at bounding box center [1077, 622] width 228 height 26
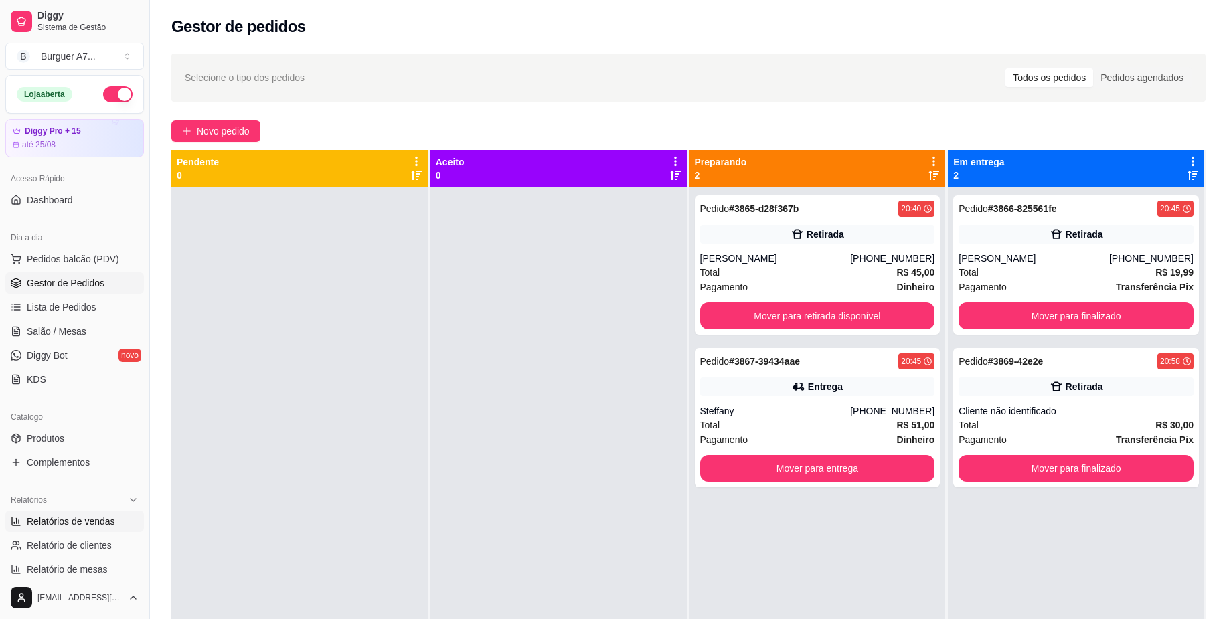
click at [102, 528] on link "Relatórios de vendas" at bounding box center [74, 521] width 139 height 21
select select "ALL"
select select "0"
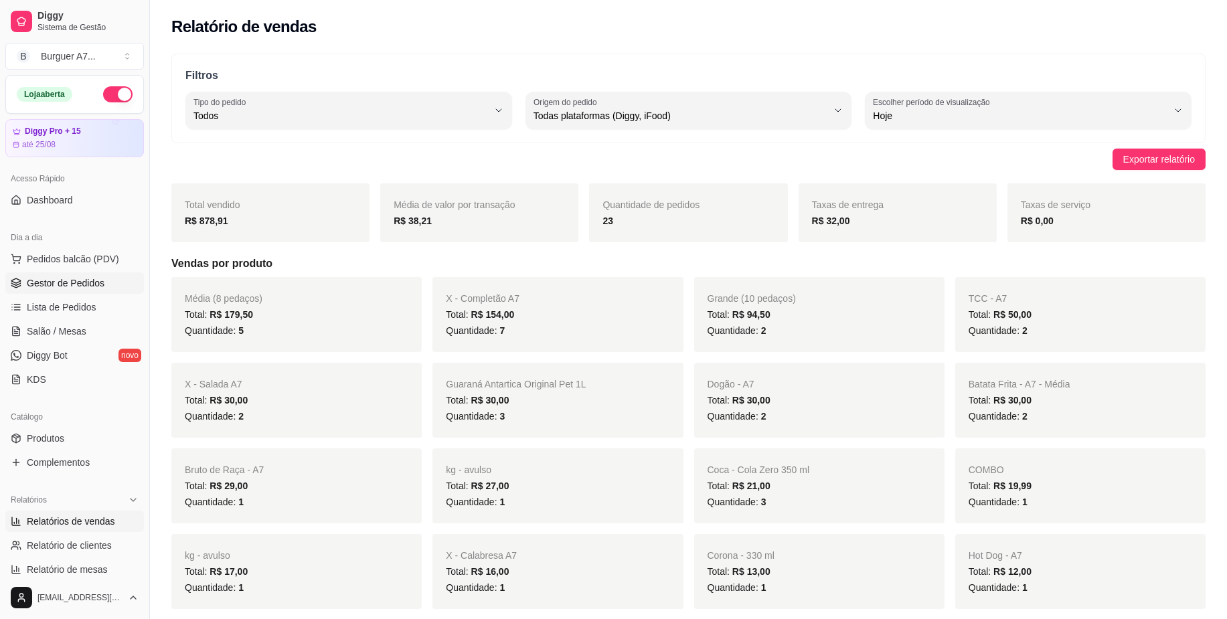
click at [54, 287] on span "Gestor de Pedidos" at bounding box center [66, 282] width 78 height 13
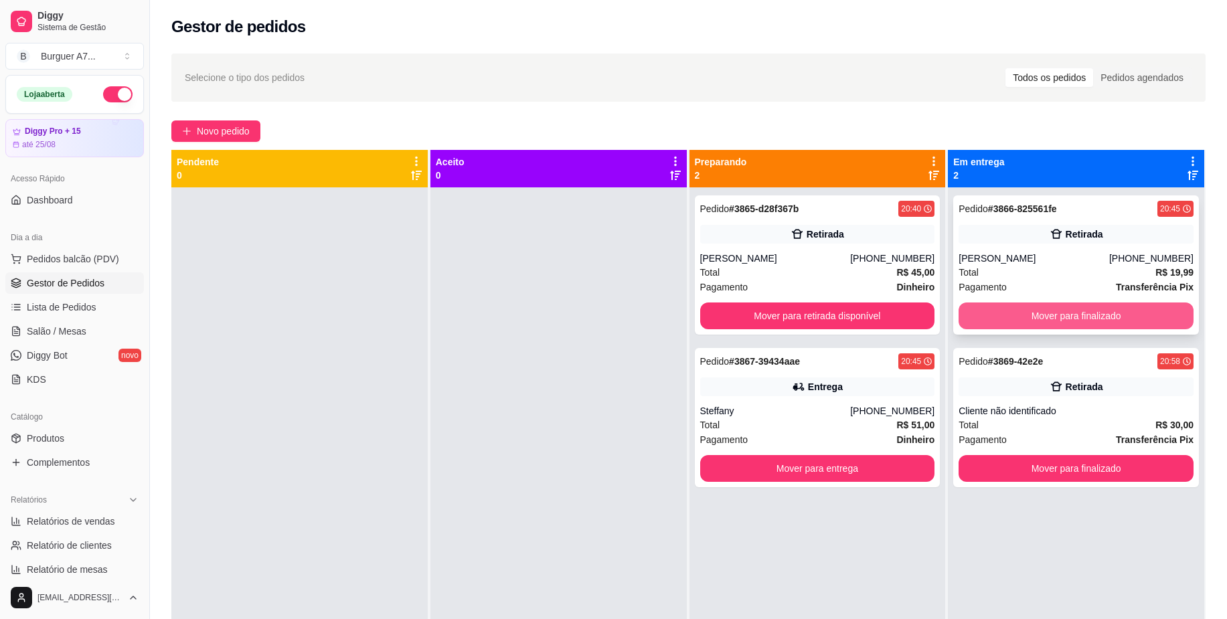
click at [1149, 315] on button "Mover para finalizado" at bounding box center [1076, 316] width 235 height 27
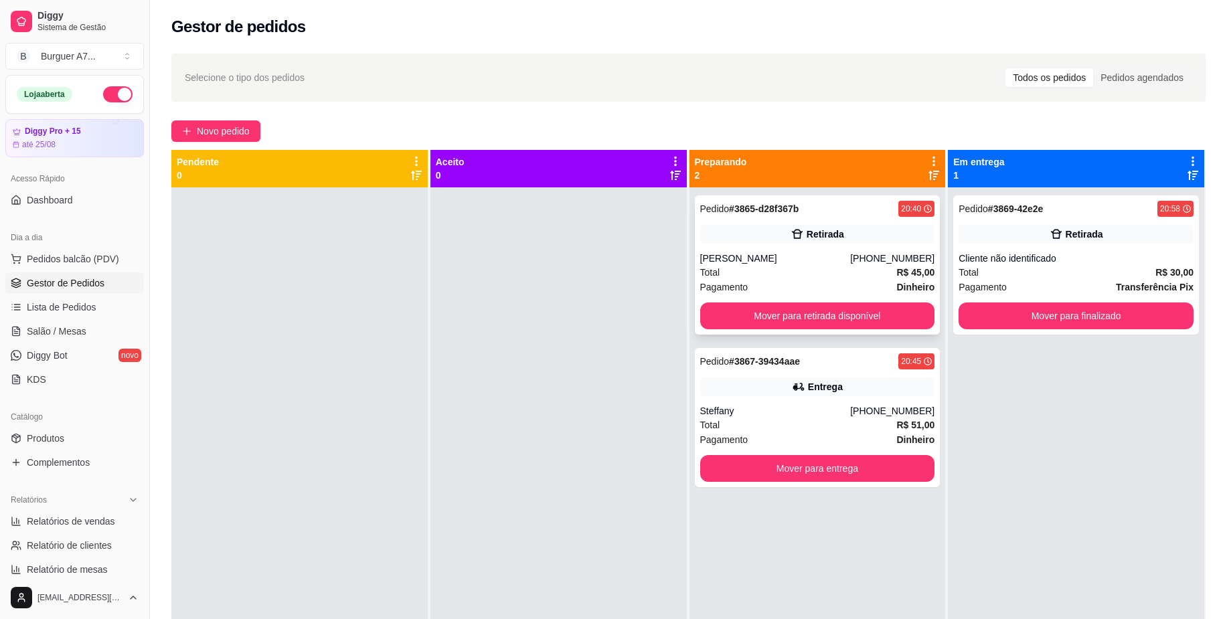
click at [807, 262] on div "Márcio André" at bounding box center [775, 258] width 151 height 13
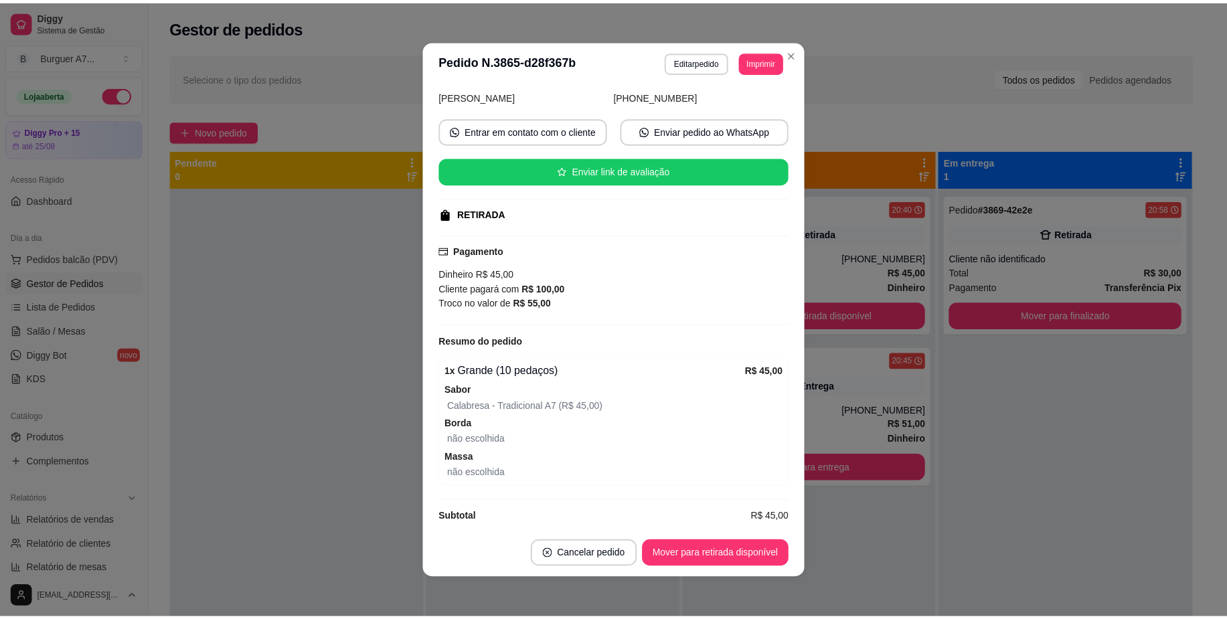
scroll to position [110, 0]
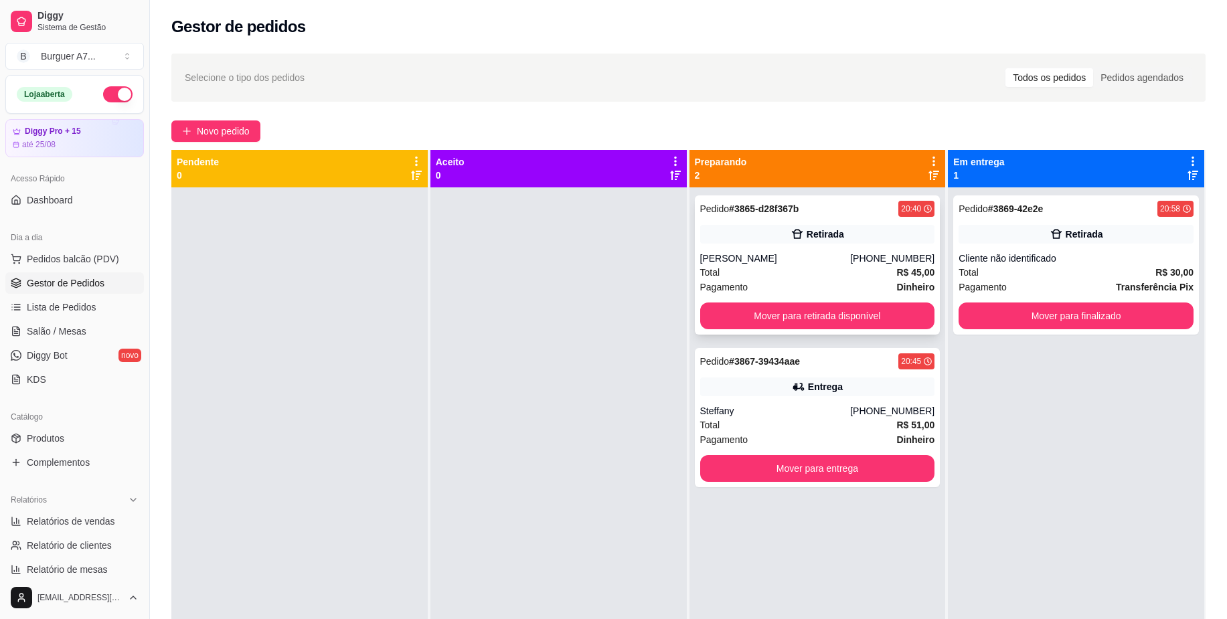
click at [872, 266] on div "Total R$ 45,00" at bounding box center [817, 272] width 235 height 15
click at [910, 311] on button "Mover para retirada disponível" at bounding box center [818, 316] width 228 height 26
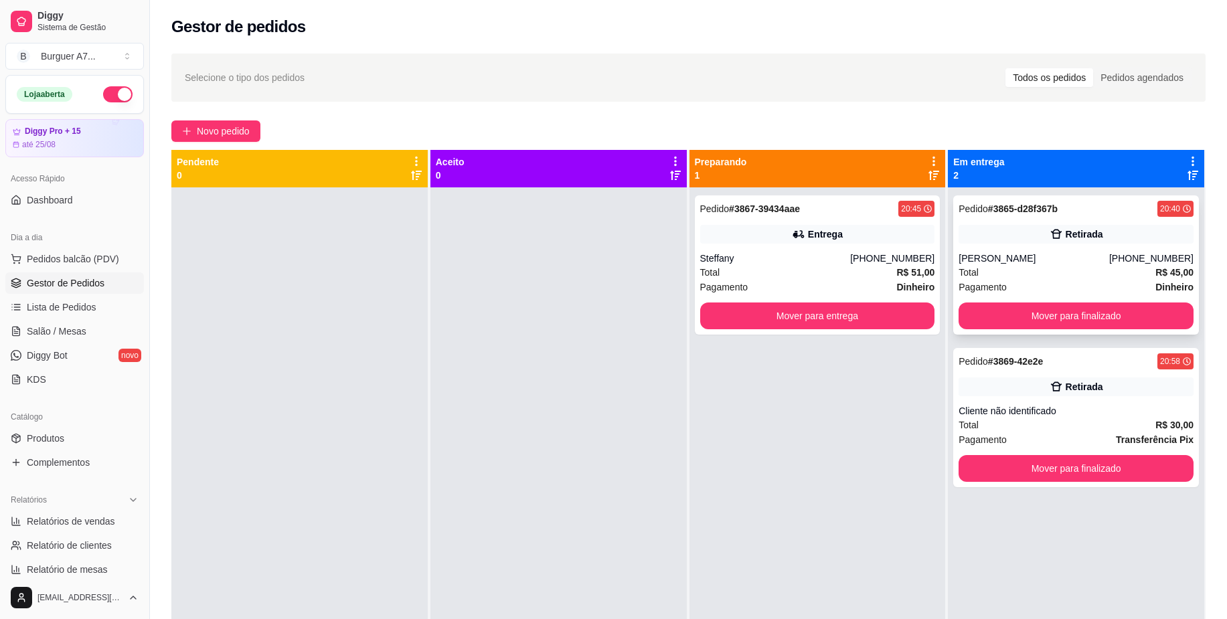
click at [1064, 247] on div "Pedido # 3865-d28f367b 20:40 Retirada Márcio André (98) 98477-1786 Total R$ 45,…" at bounding box center [1076, 264] width 246 height 139
click at [68, 525] on span "Relatórios de vendas" at bounding box center [71, 521] width 88 height 13
select select "ALL"
select select "0"
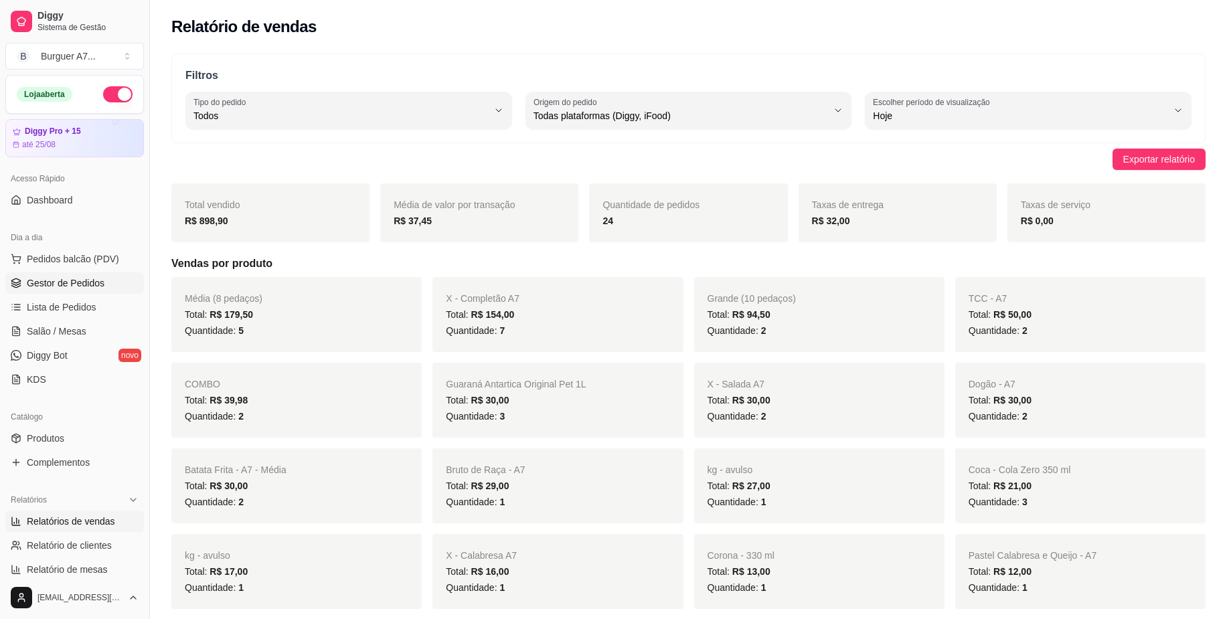
click at [100, 286] on span "Gestor de Pedidos" at bounding box center [66, 282] width 78 height 13
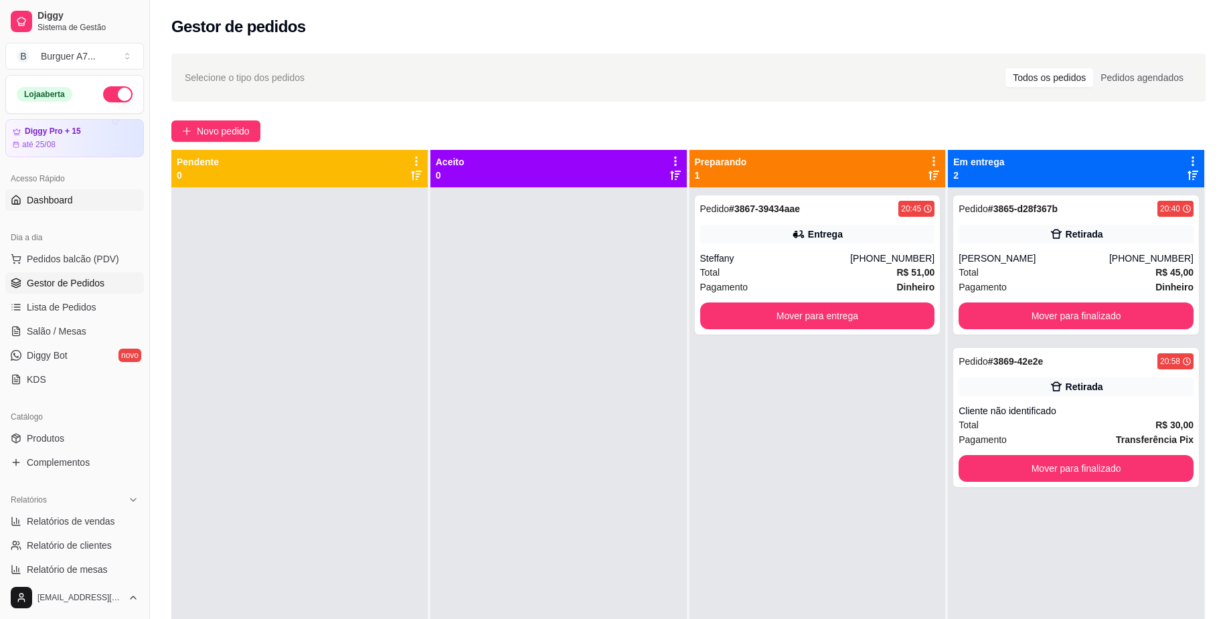
click at [100, 210] on link "Dashboard" at bounding box center [74, 199] width 139 height 21
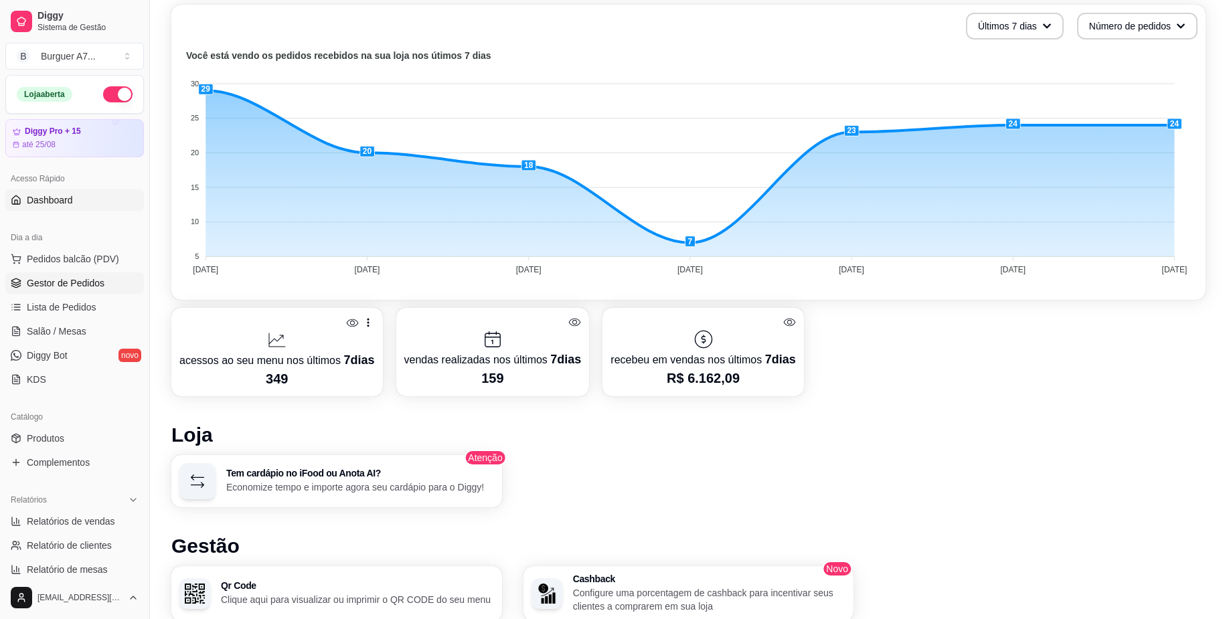
click at [75, 276] on link "Gestor de Pedidos" at bounding box center [74, 282] width 139 height 21
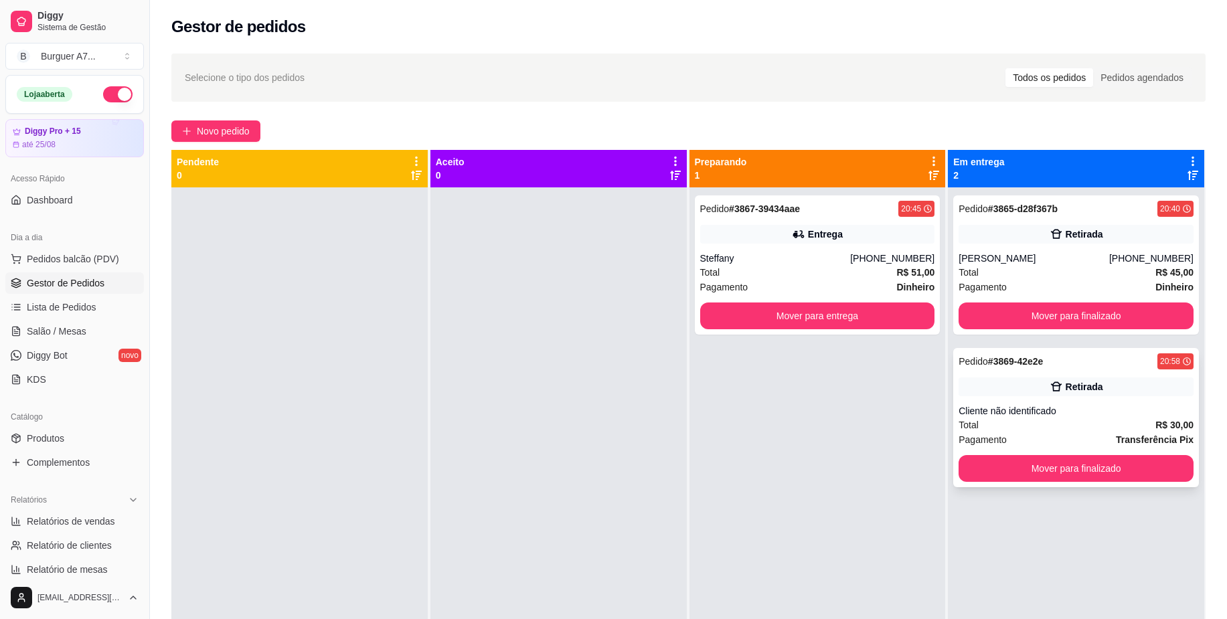
click at [1084, 400] on div "Pedido # 3869-42e2e 20:58 Retirada Cliente não identificado Total R$ 30,00 Paga…" at bounding box center [1076, 417] width 246 height 139
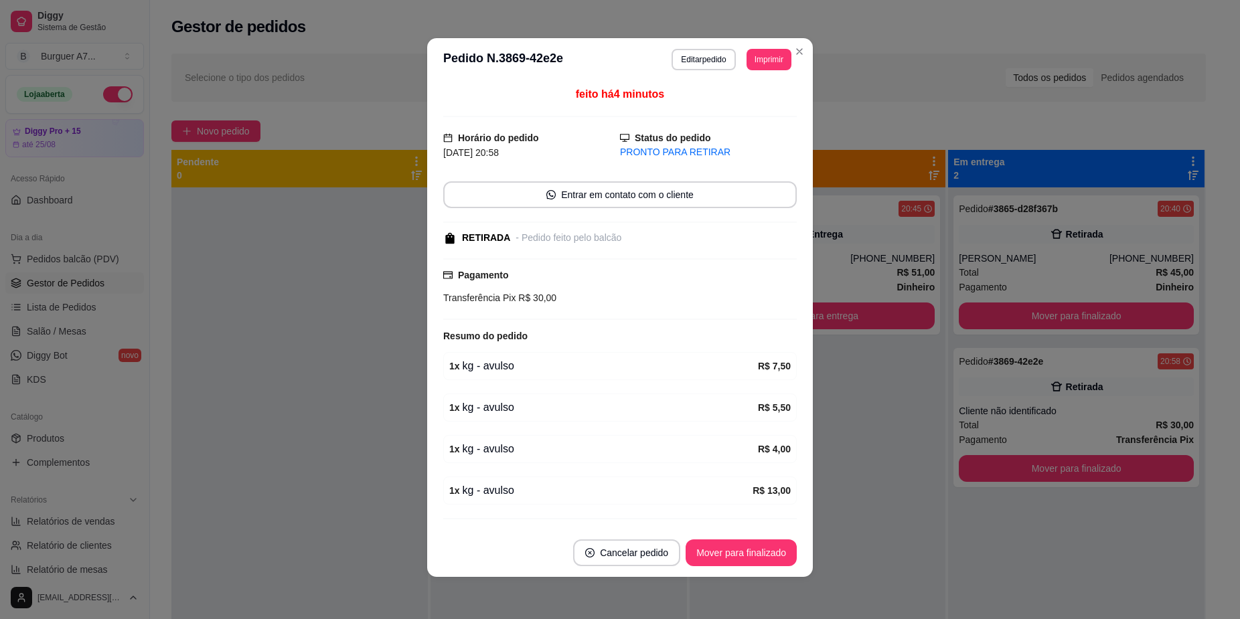
scroll to position [3, 0]
click at [755, 549] on button "Mover para finalizado" at bounding box center [742, 553] width 108 height 26
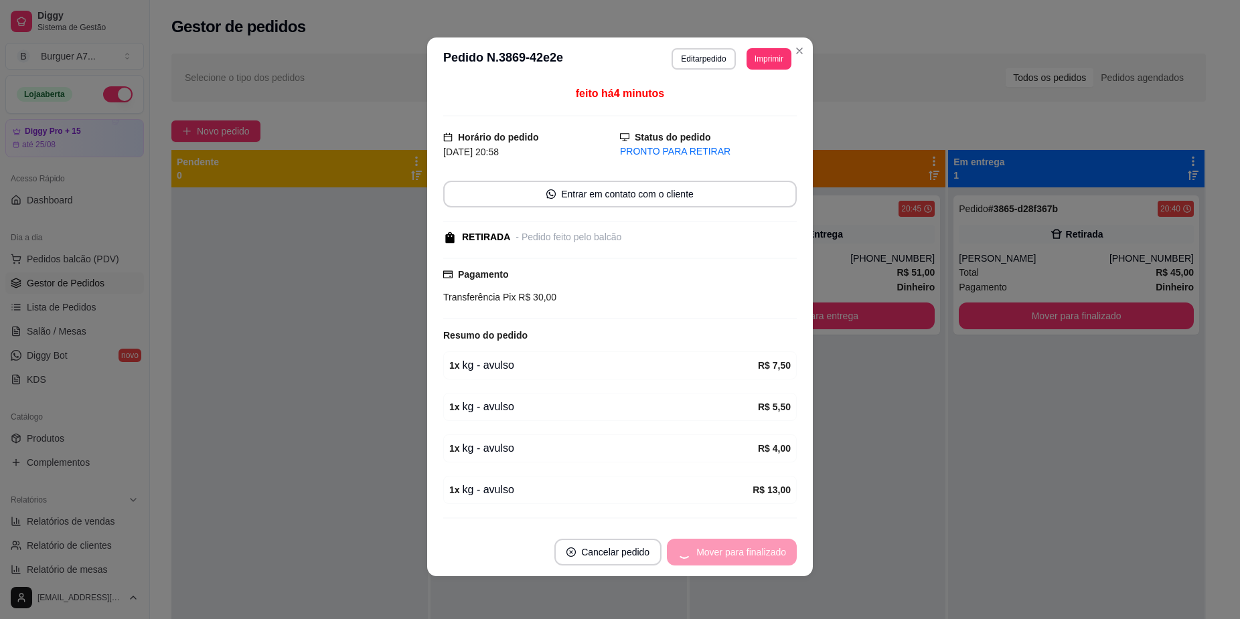
scroll to position [0, 0]
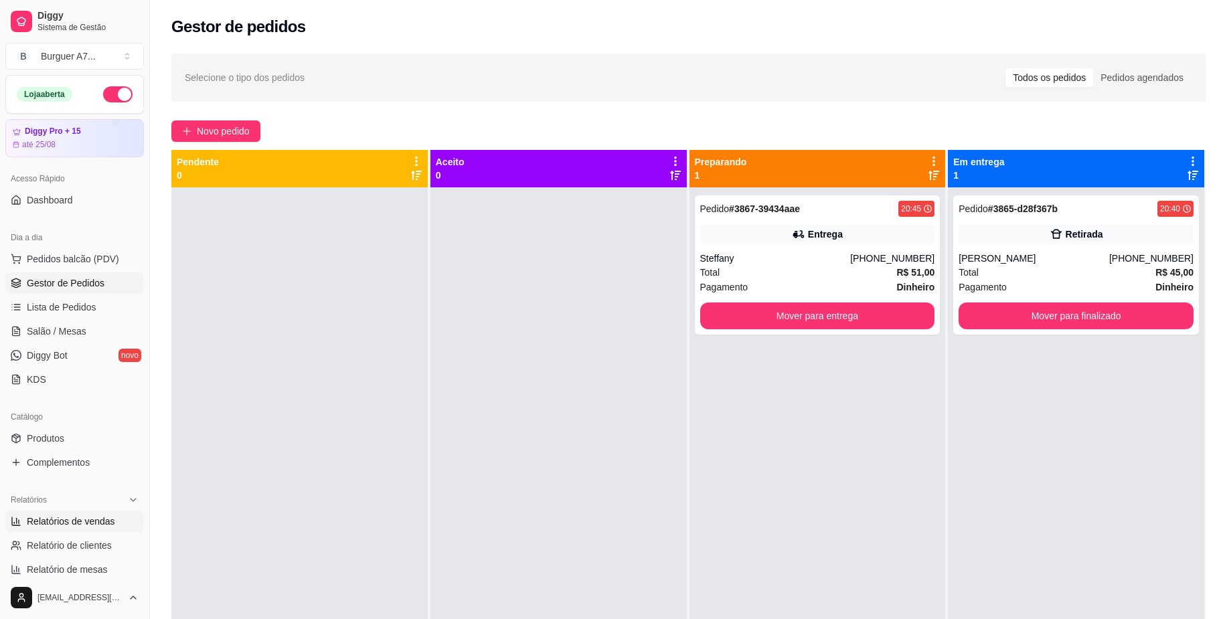
click at [92, 530] on link "Relatórios de vendas" at bounding box center [74, 521] width 139 height 21
select select "ALL"
select select "0"
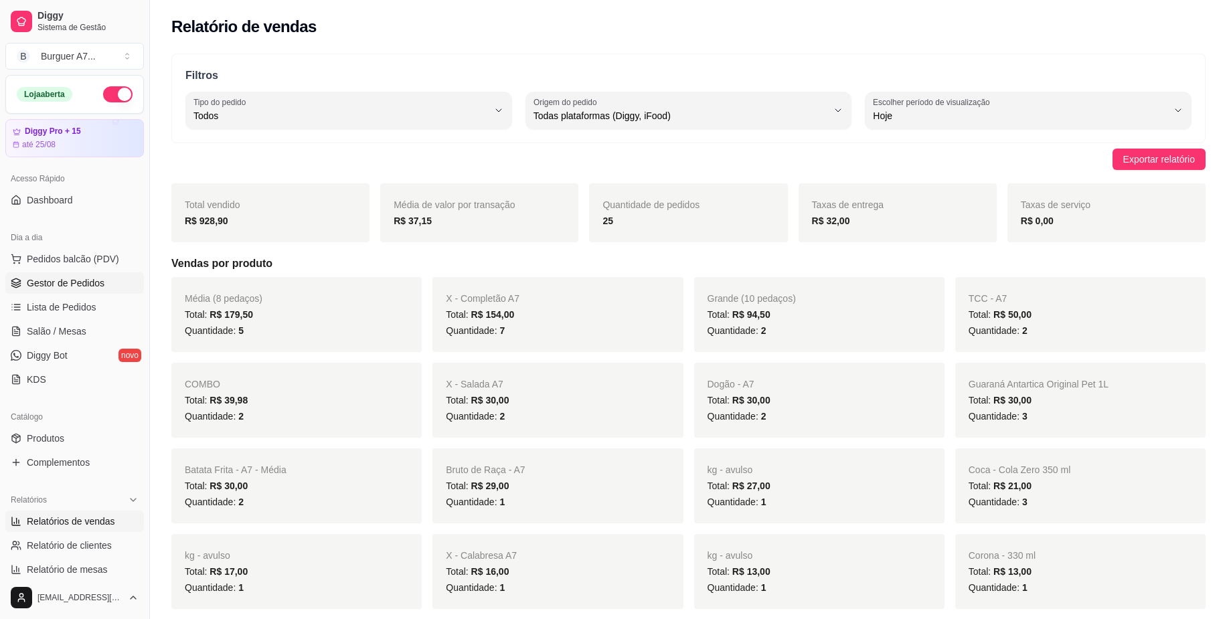
click at [102, 278] on link "Gestor de Pedidos" at bounding box center [74, 282] width 139 height 21
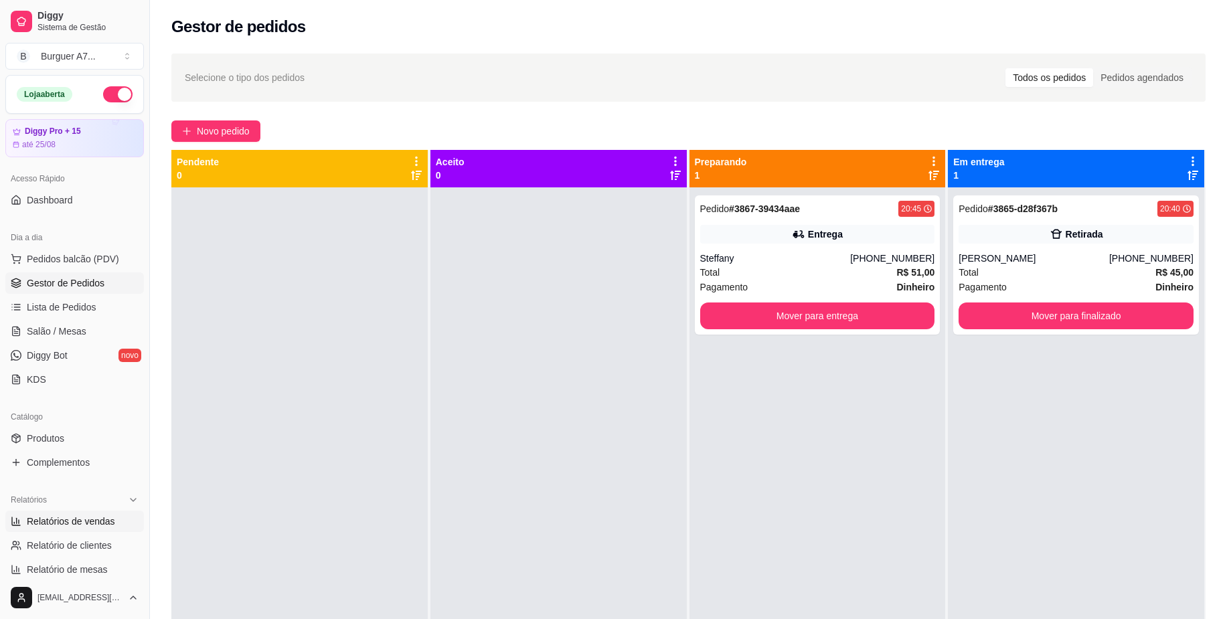
click at [109, 511] on link "Relatórios de vendas" at bounding box center [74, 521] width 139 height 21
select select "ALL"
select select "0"
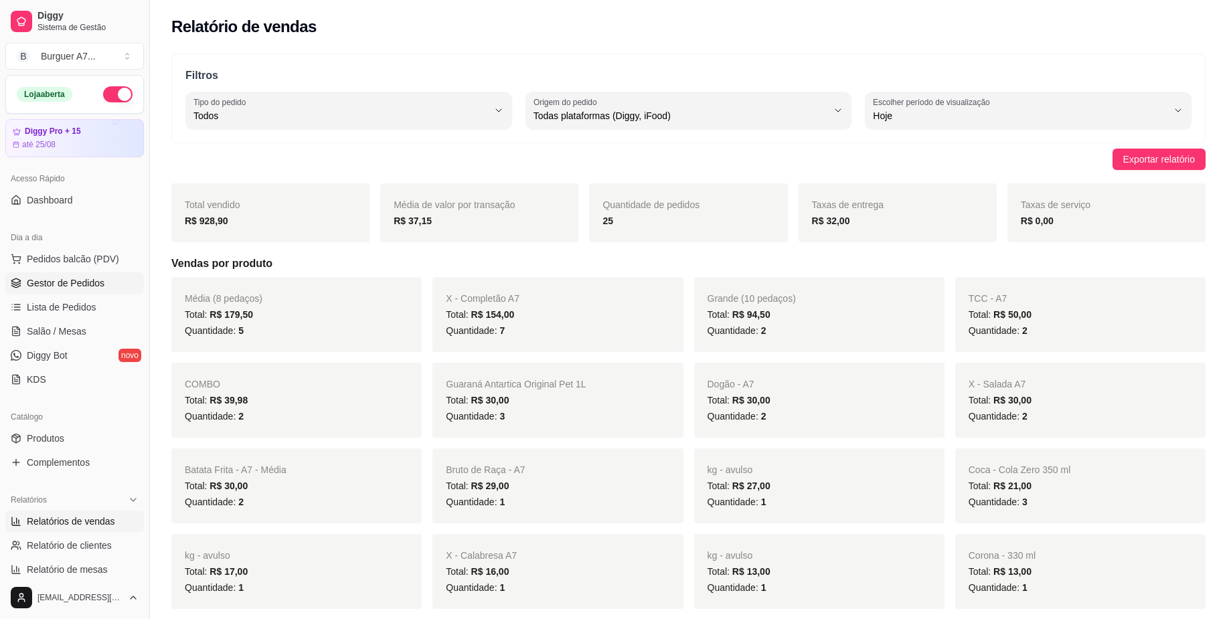
click at [108, 283] on link "Gestor de Pedidos" at bounding box center [74, 282] width 139 height 21
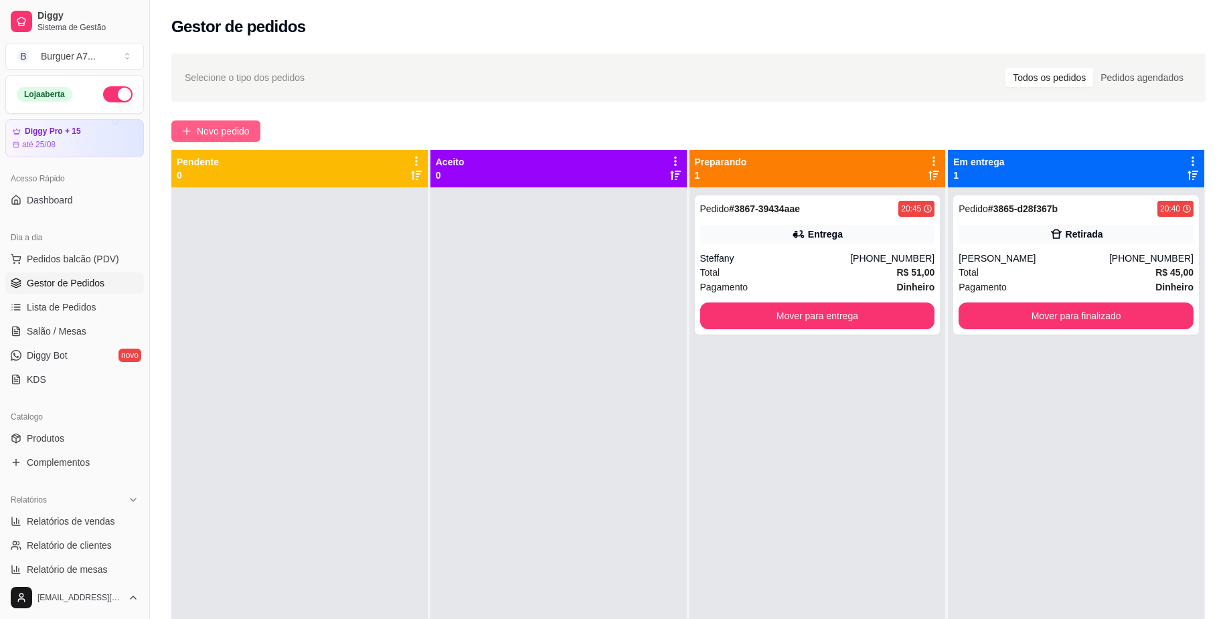
click at [217, 129] on span "Novo pedido" at bounding box center [223, 131] width 53 height 15
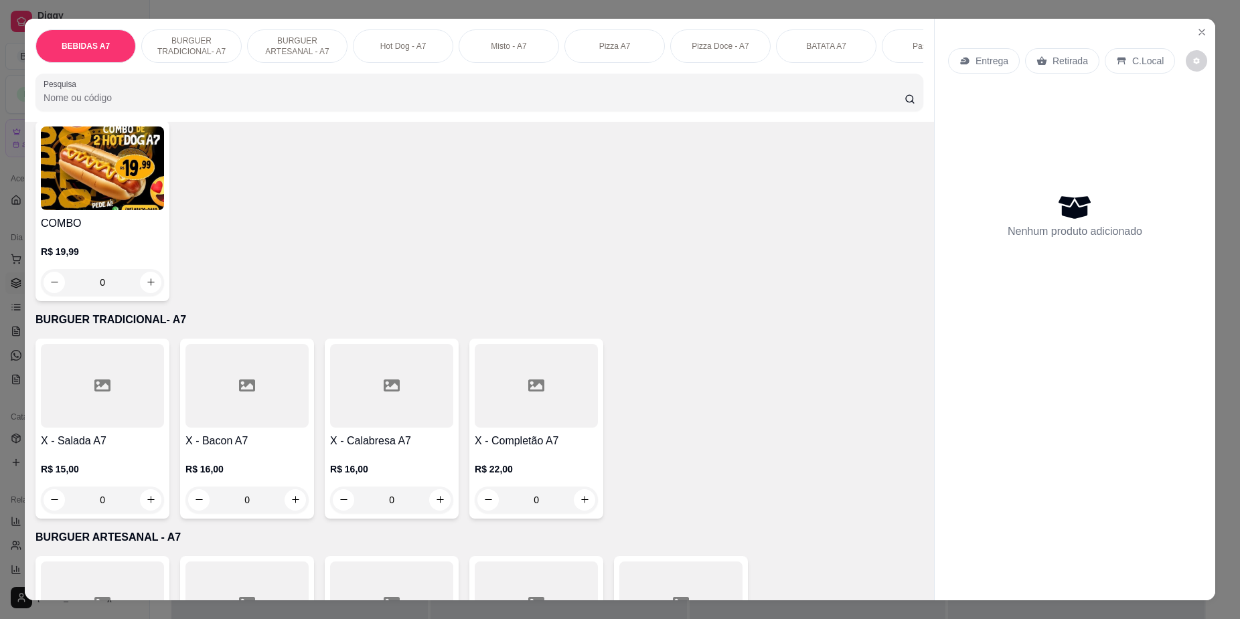
scroll to position [502, 0]
click at [441, 509] on div "0" at bounding box center [391, 499] width 123 height 27
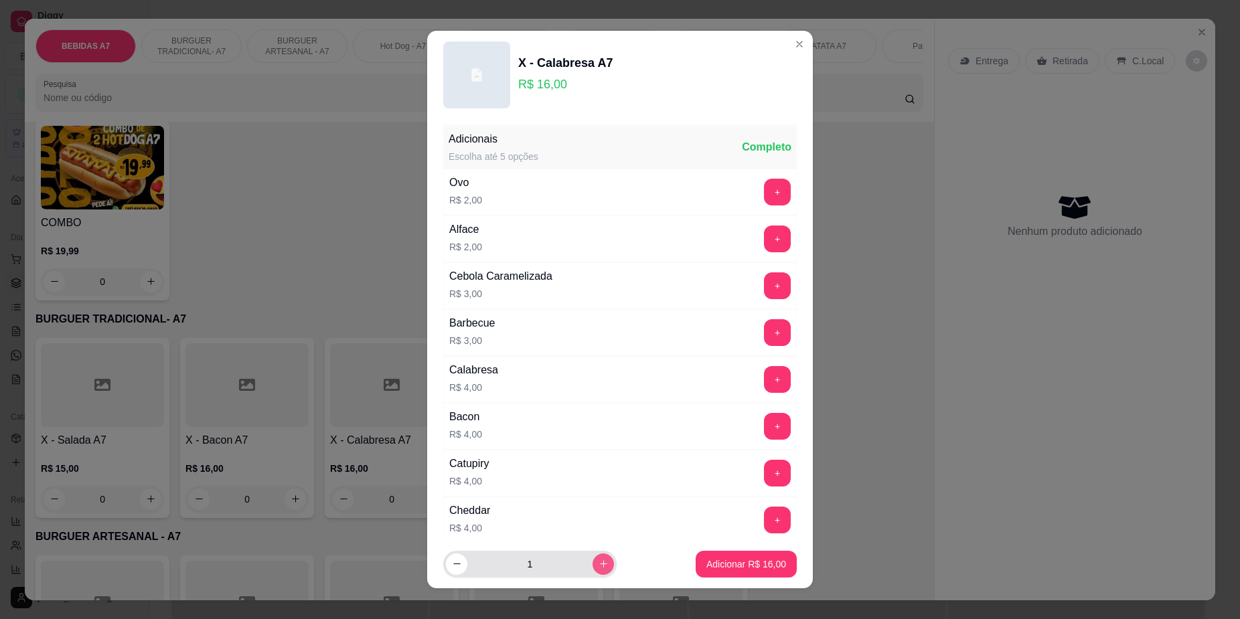
click at [592, 567] on button "increase-product-quantity" at bounding box center [602, 564] width 21 height 21
type input "2"
click at [740, 544] on footer "2 Adicionar R$ 32,00" at bounding box center [620, 564] width 386 height 48
click at [743, 552] on button "Adicionar R$ 32,00" at bounding box center [746, 564] width 98 height 26
type input "2"
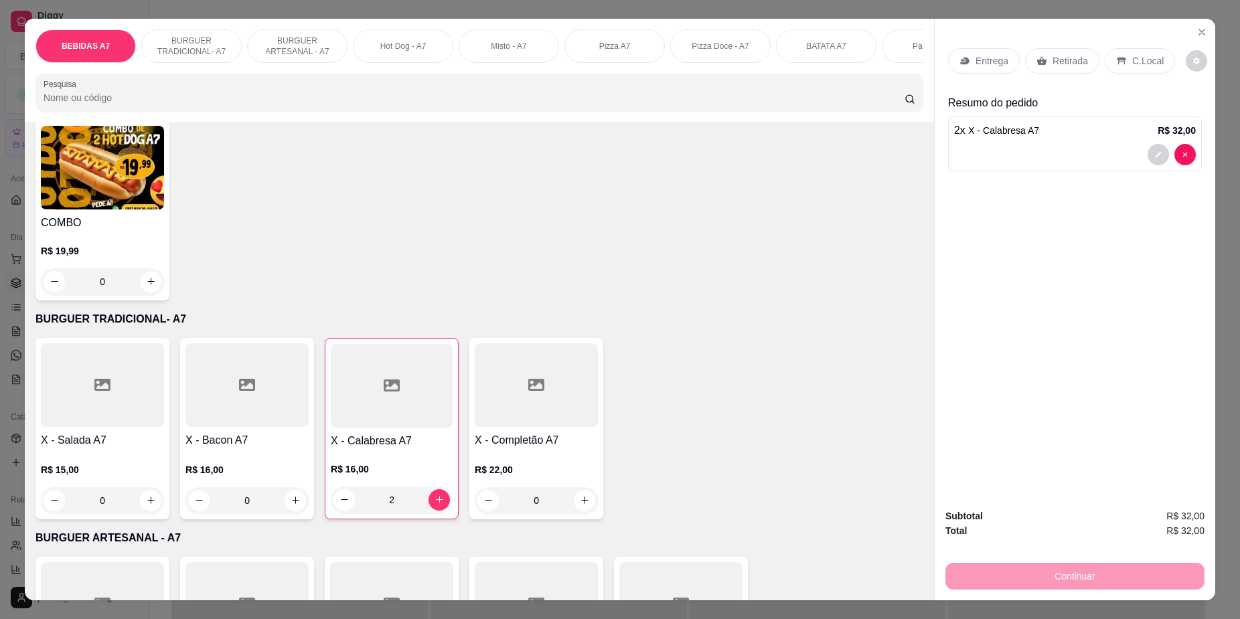
click at [1069, 61] on p "Retirada" at bounding box center [1069, 60] width 35 height 13
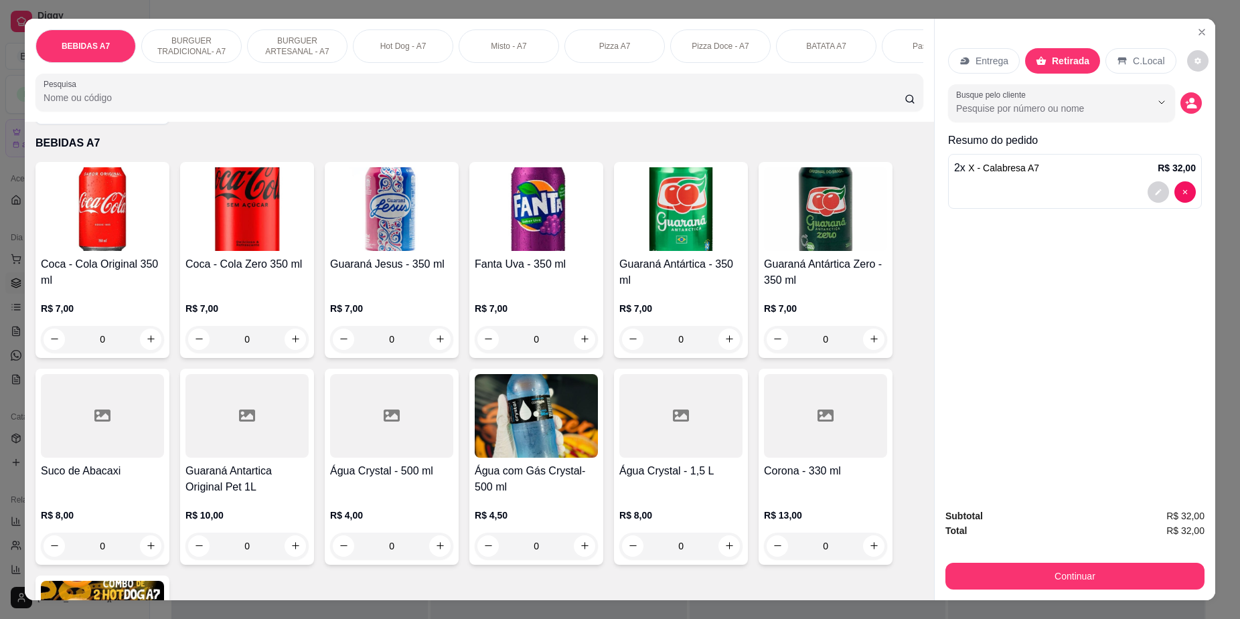
scroll to position [0, 0]
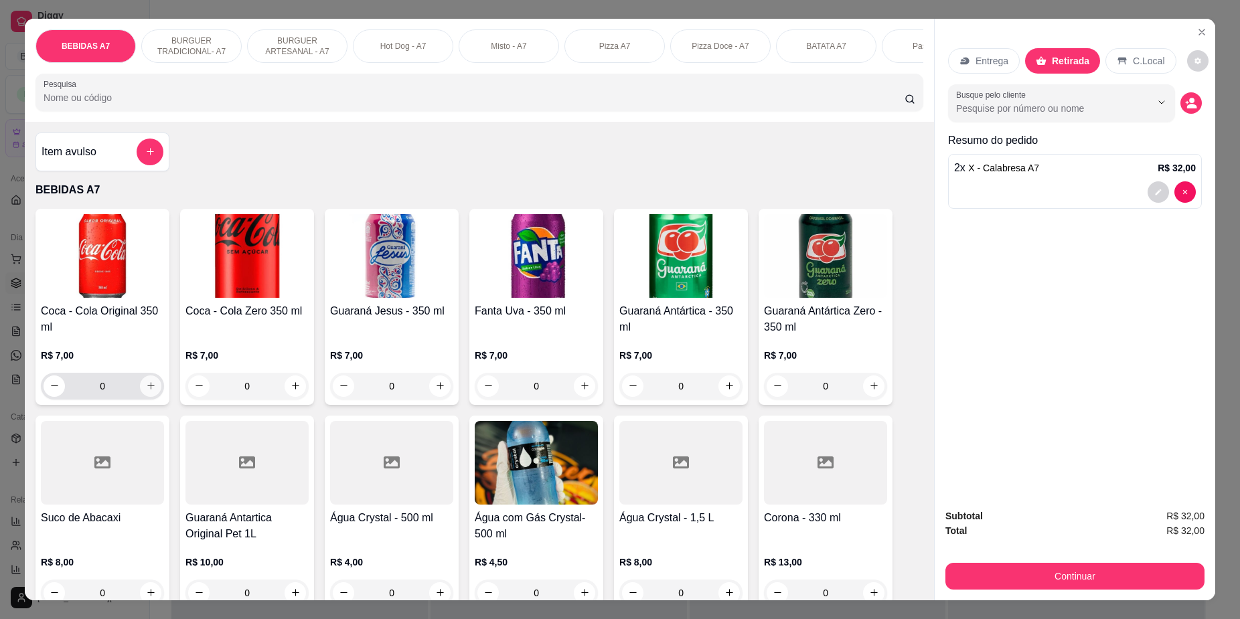
click at [149, 397] on button "increase-product-quantity" at bounding box center [150, 386] width 21 height 21
type input "1"
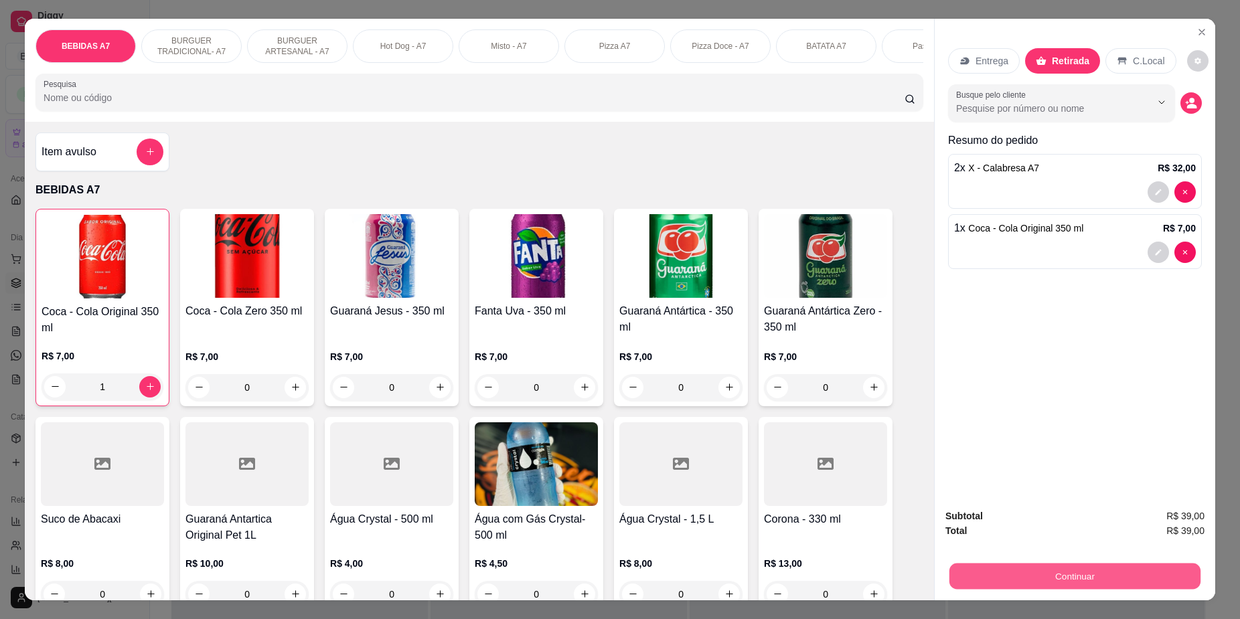
click at [1030, 576] on button "Continuar" at bounding box center [1074, 577] width 251 height 26
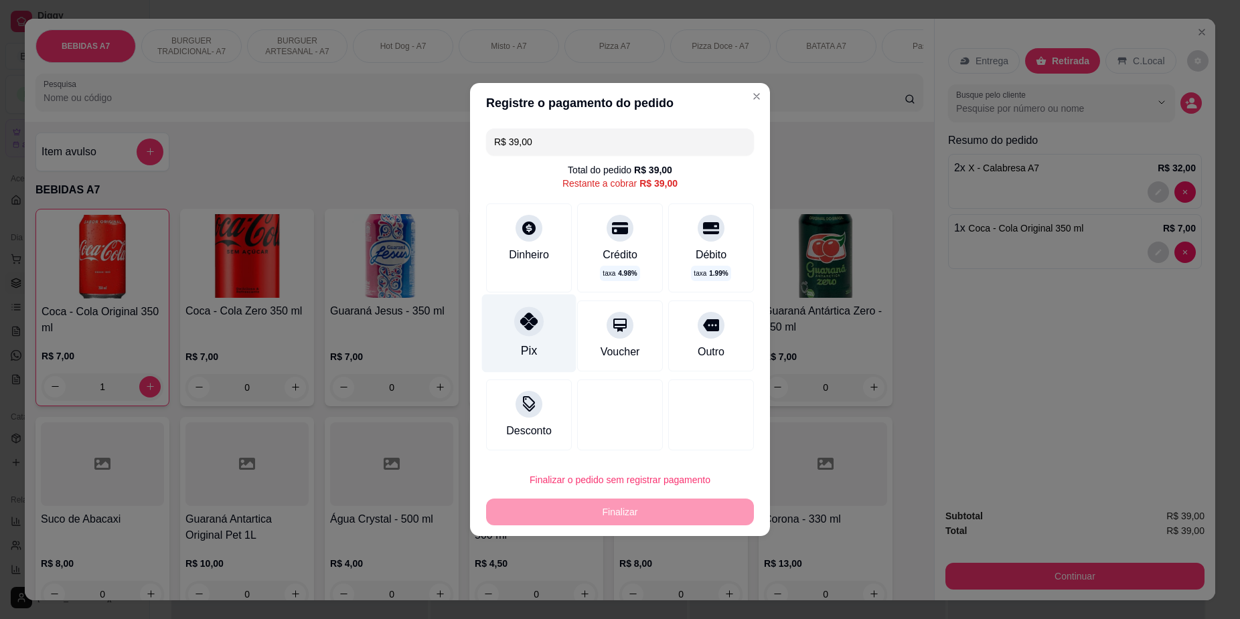
click at [542, 335] on div "Pix" at bounding box center [529, 334] width 94 height 78
type input "R$ 0,00"
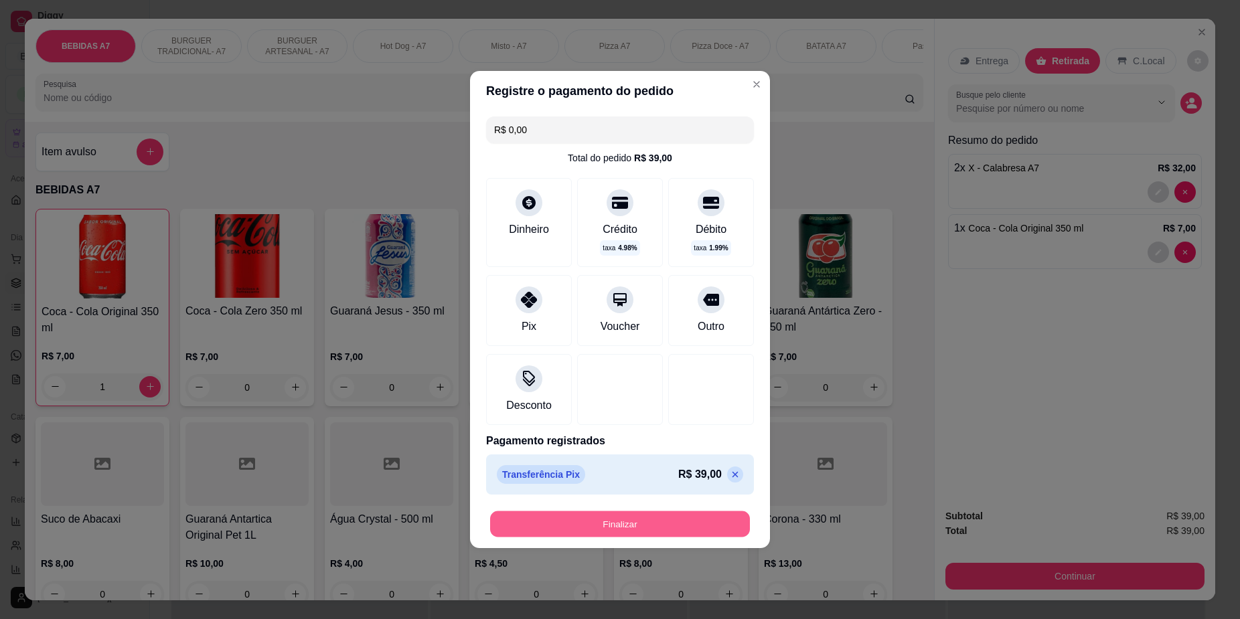
click at [673, 519] on button "Finalizar" at bounding box center [620, 524] width 260 height 26
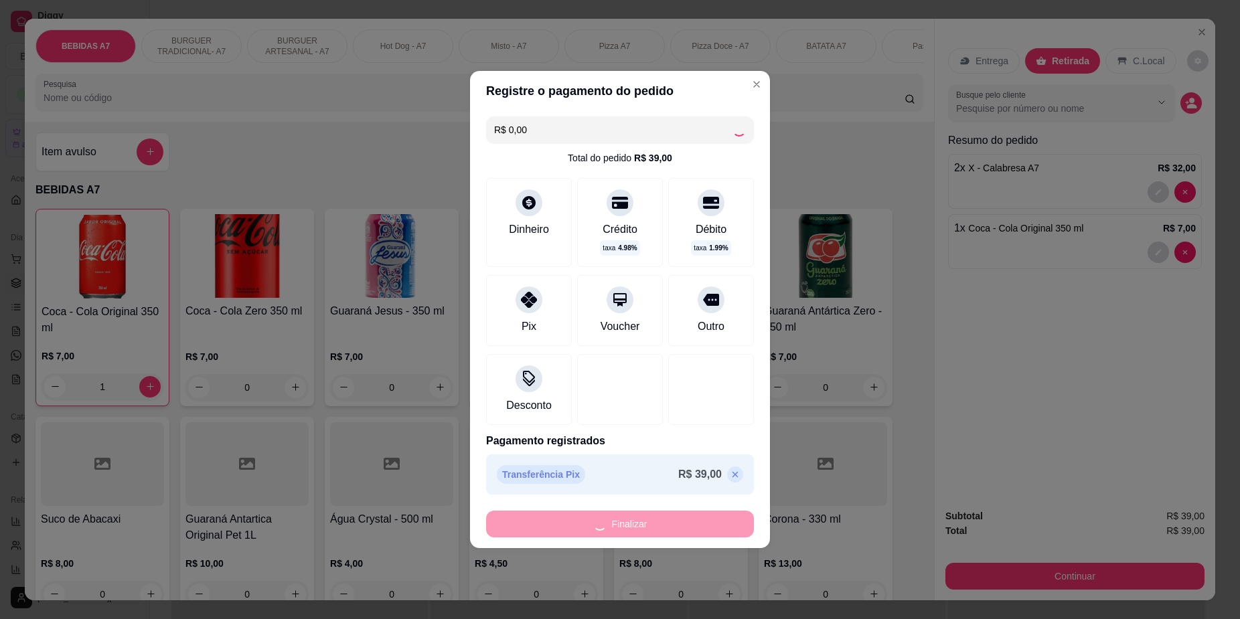
type input "0"
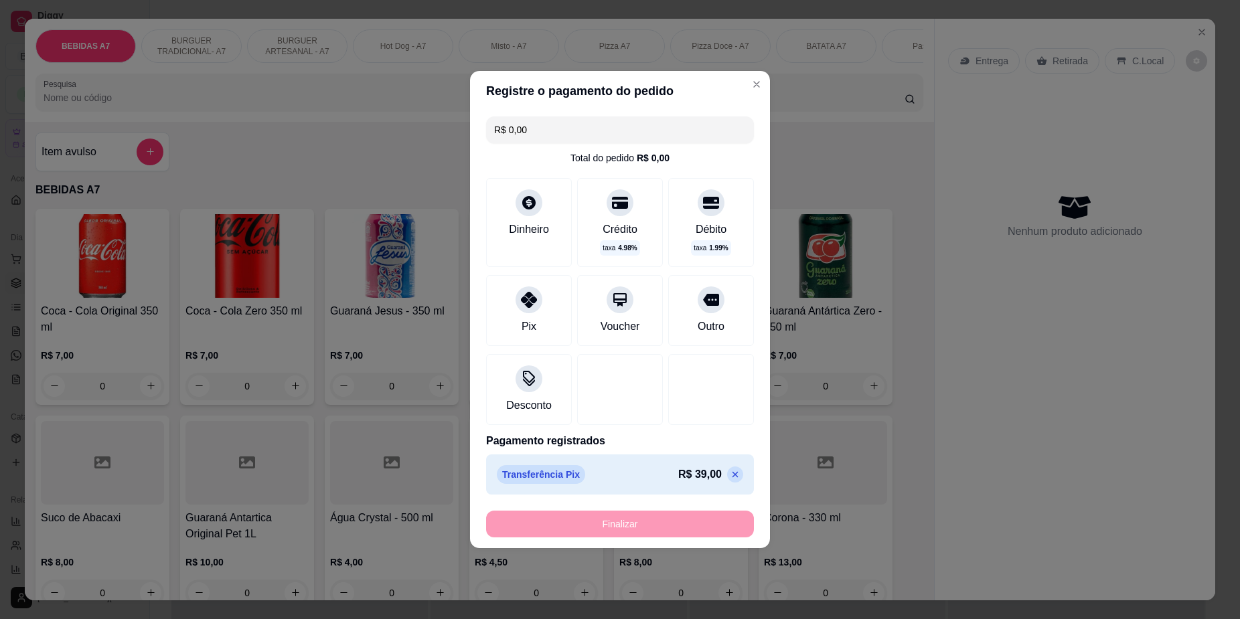
type input "-R$ 39,00"
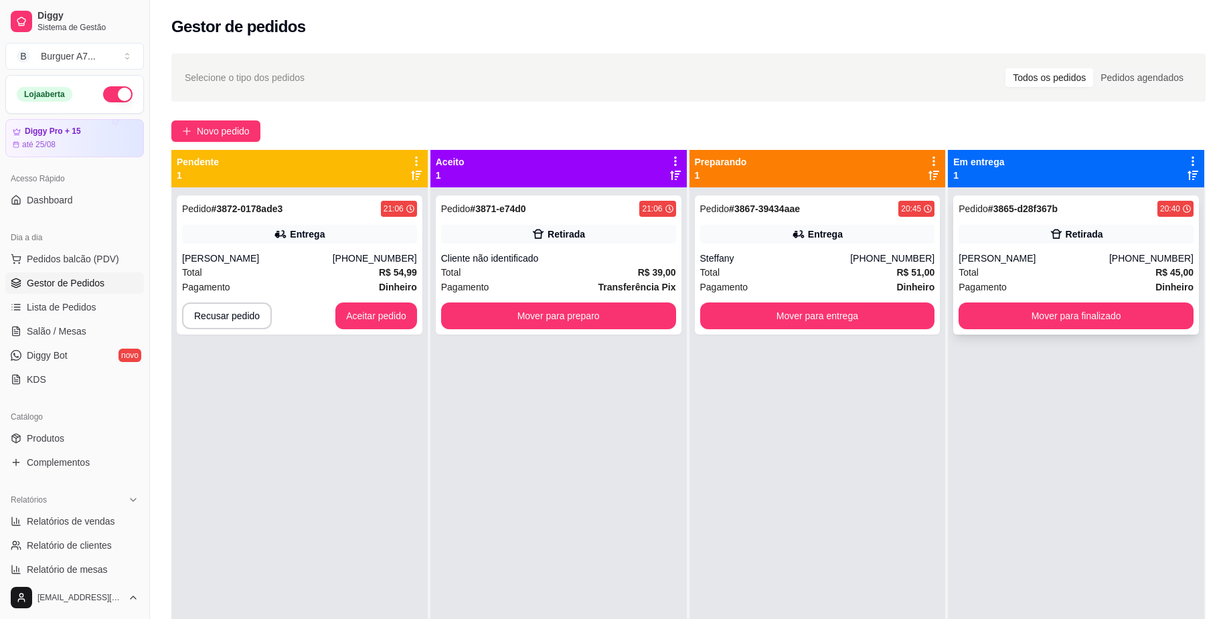
drag, startPoint x: 957, startPoint y: 345, endPoint x: 978, endPoint y: 321, distance: 31.7
click at [957, 345] on div "Pedido # 3865-d28f367b 20:40 Retirada Márcio André (98) 98477-1786 Total R$ 45,…" at bounding box center [1076, 496] width 256 height 619
click at [829, 309] on button "Mover para entrega" at bounding box center [817, 316] width 235 height 27
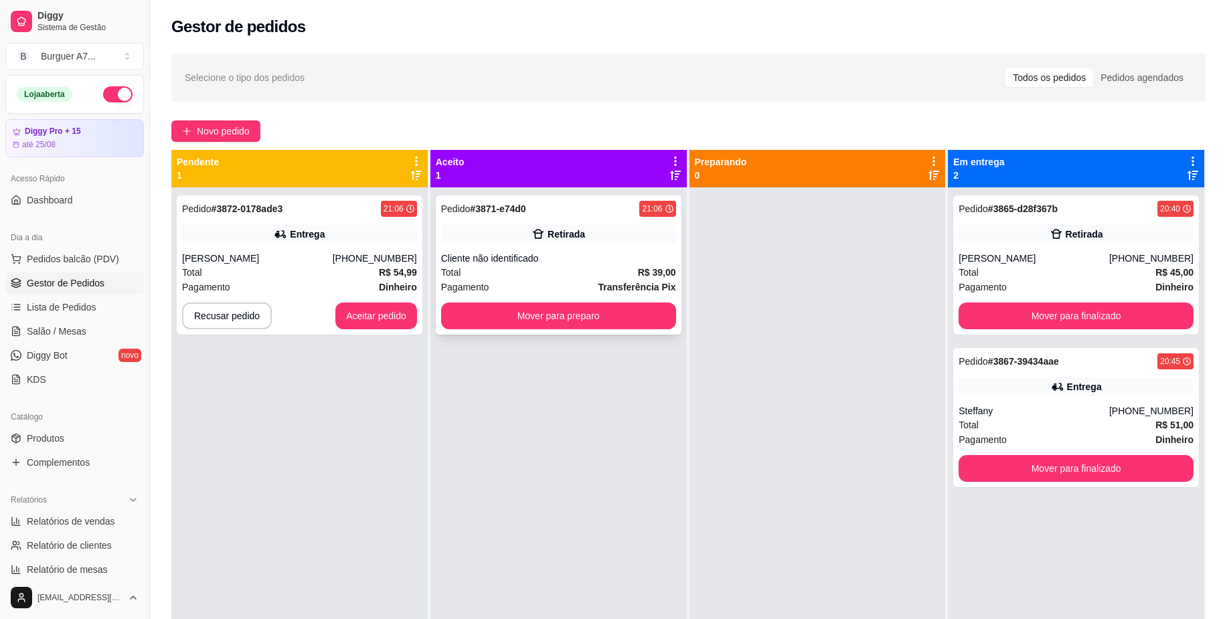
click at [631, 305] on button "Mover para preparo" at bounding box center [558, 316] width 235 height 27
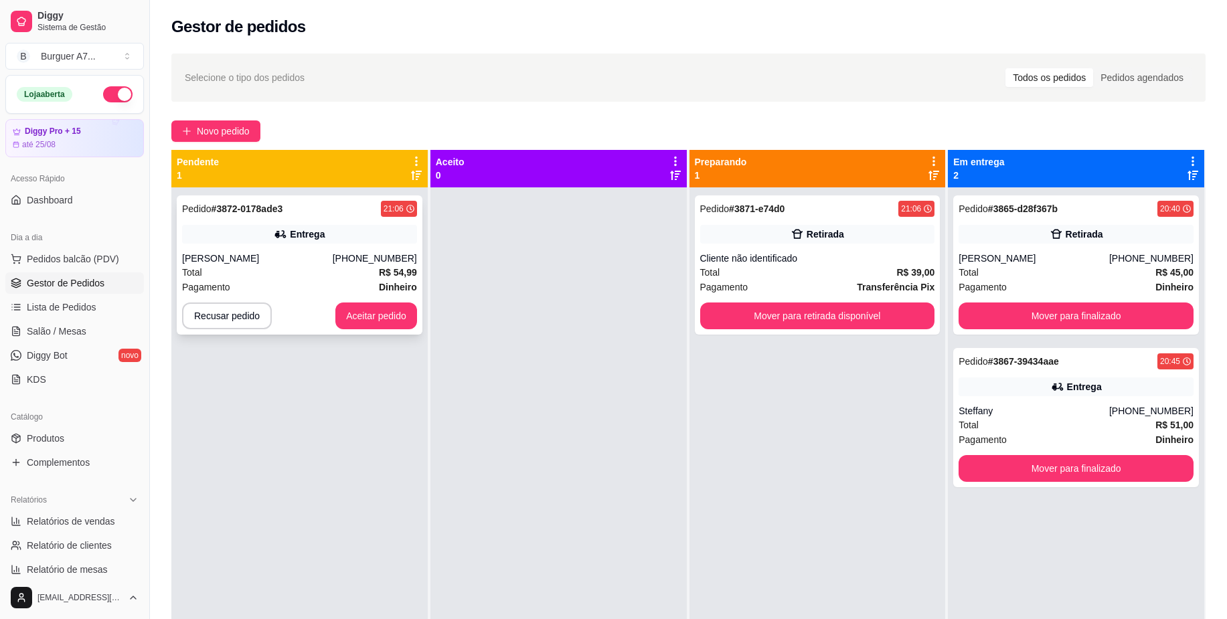
click at [339, 273] on div "Total R$ 54,99" at bounding box center [299, 272] width 235 height 15
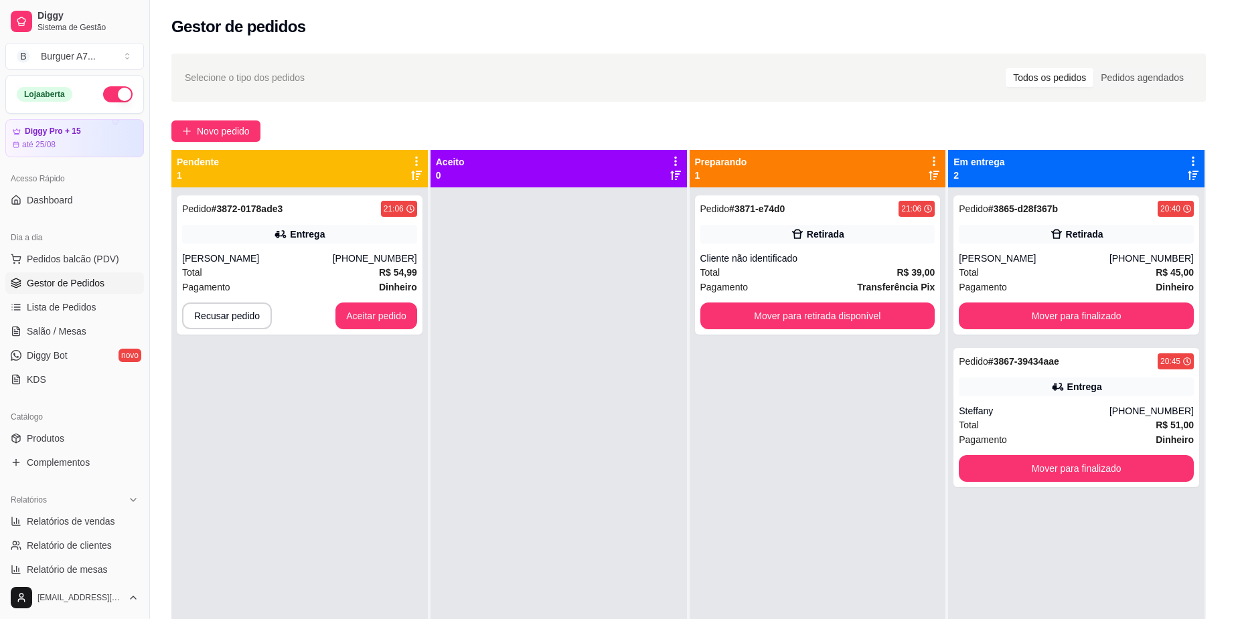
scroll to position [166, 0]
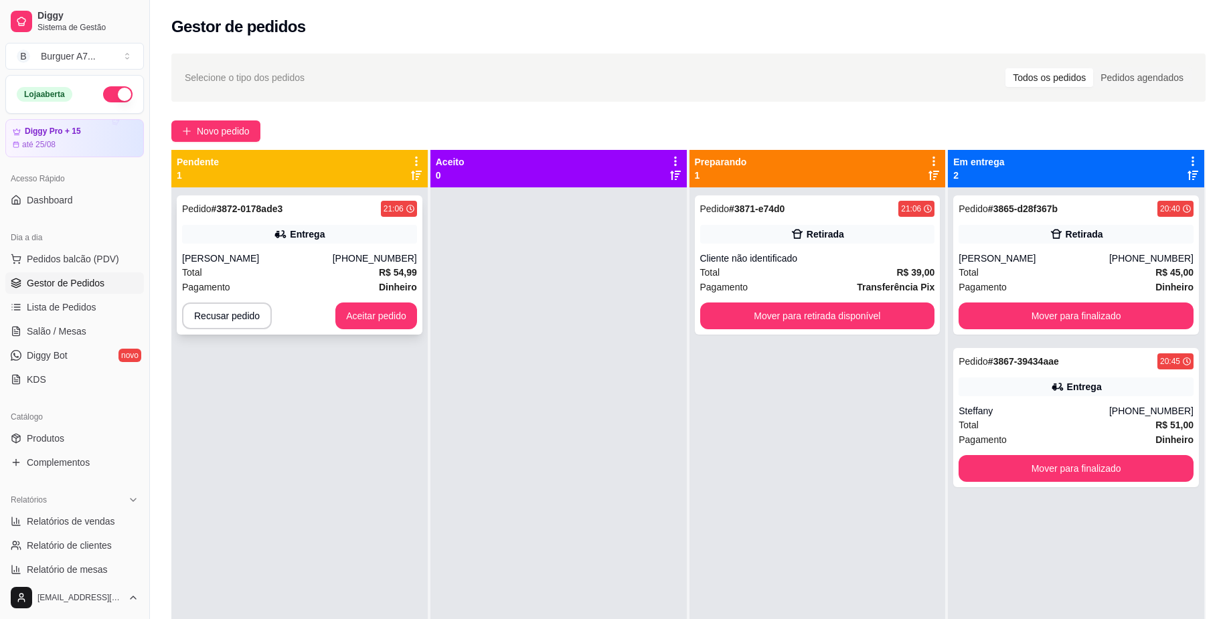
click at [374, 282] on div "Pedido # 3872-0178ade3 21:06 Entrega Ítala Balby (98) 99217-7868 Total R$ 54,99…" at bounding box center [300, 264] width 246 height 139
click at [367, 323] on button "Aceitar pedido" at bounding box center [376, 316] width 82 height 27
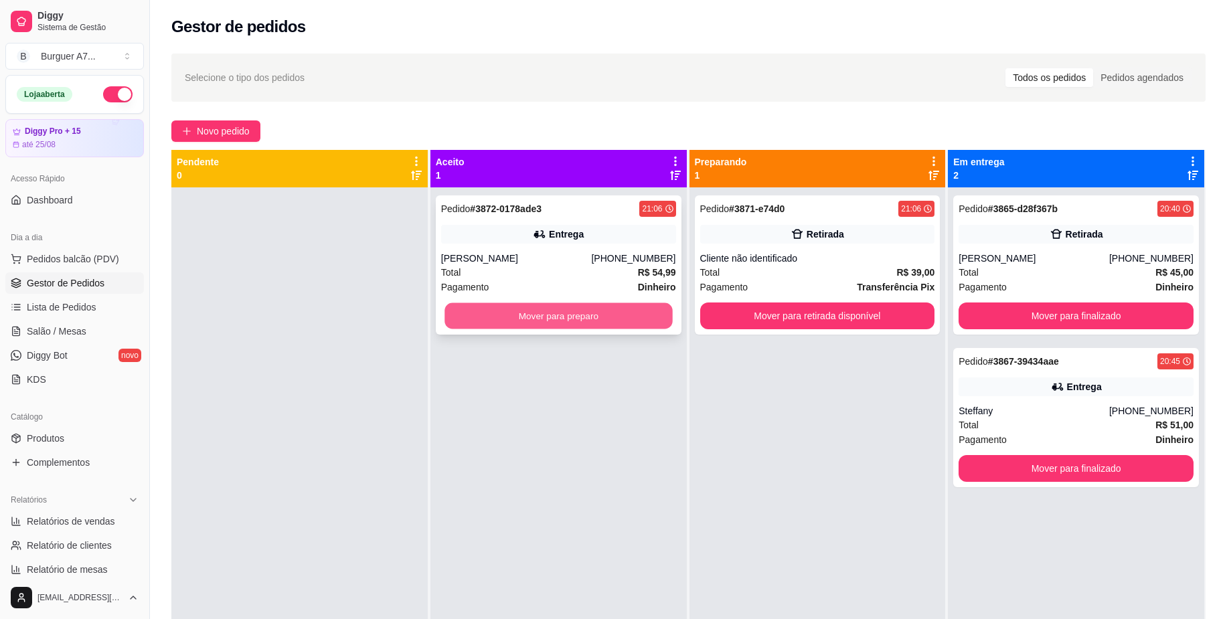
click at [552, 327] on button "Mover para preparo" at bounding box center [559, 316] width 228 height 26
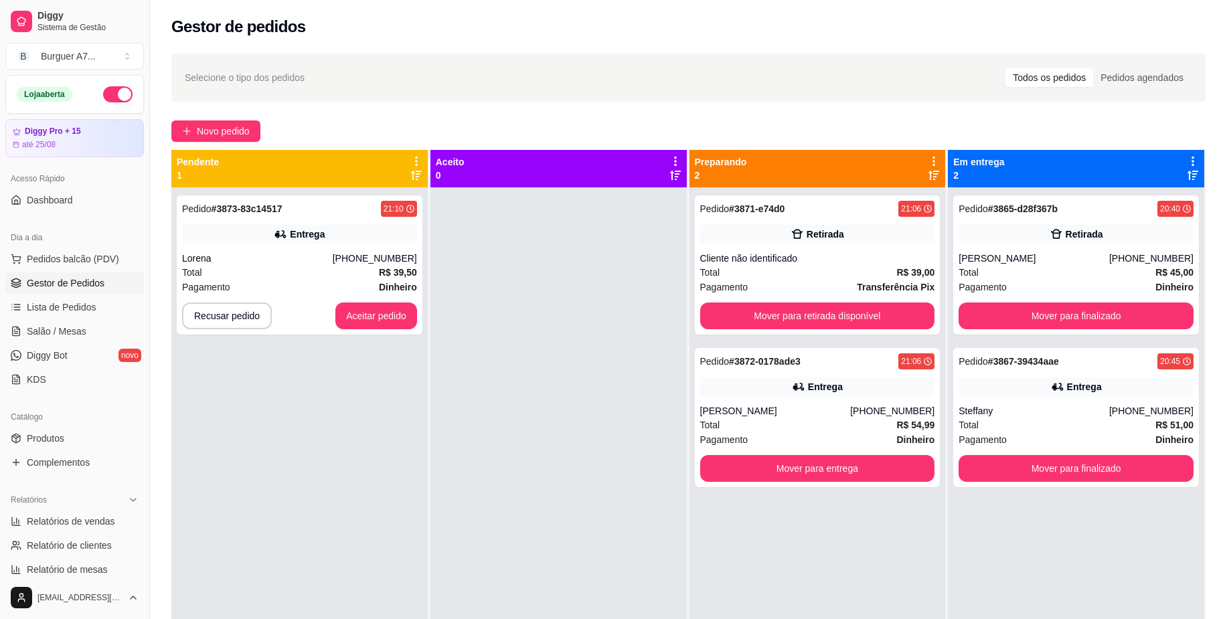
click at [825, 529] on div "Pedido # 3871-e74d0 21:06 Retirada Cliente não identificado Total R$ 39,00 Paga…" at bounding box center [818, 496] width 256 height 619
click at [1037, 322] on button "Mover para finalizado" at bounding box center [1077, 316] width 228 height 26
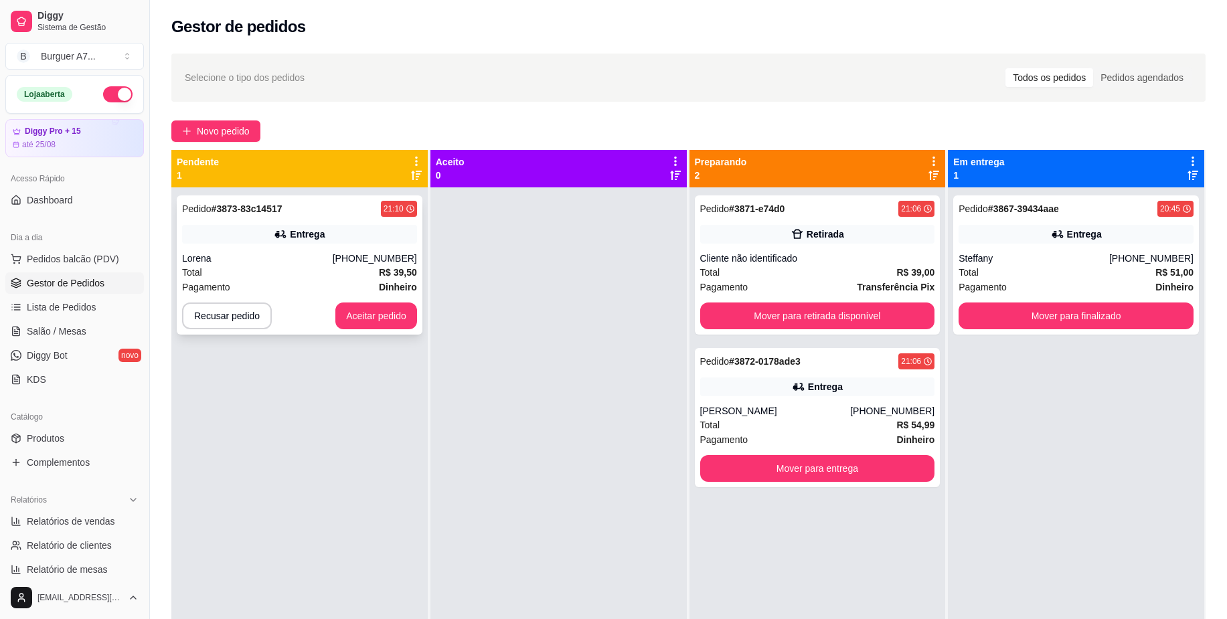
click at [254, 258] on div "Lorena" at bounding box center [257, 258] width 151 height 13
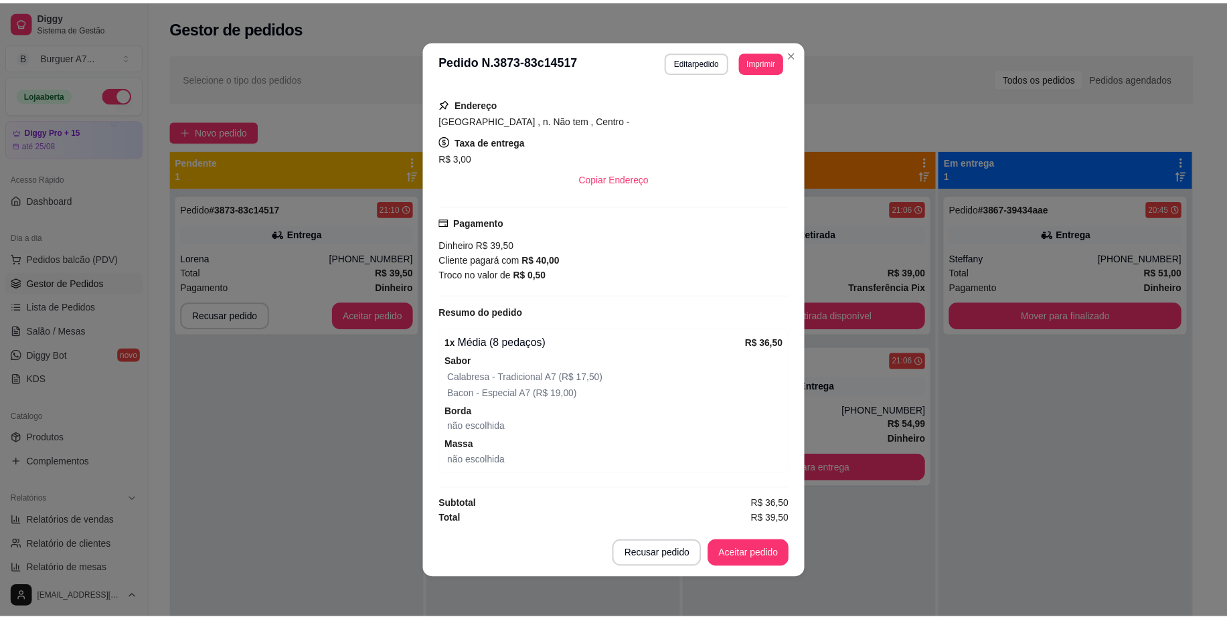
scroll to position [230, 0]
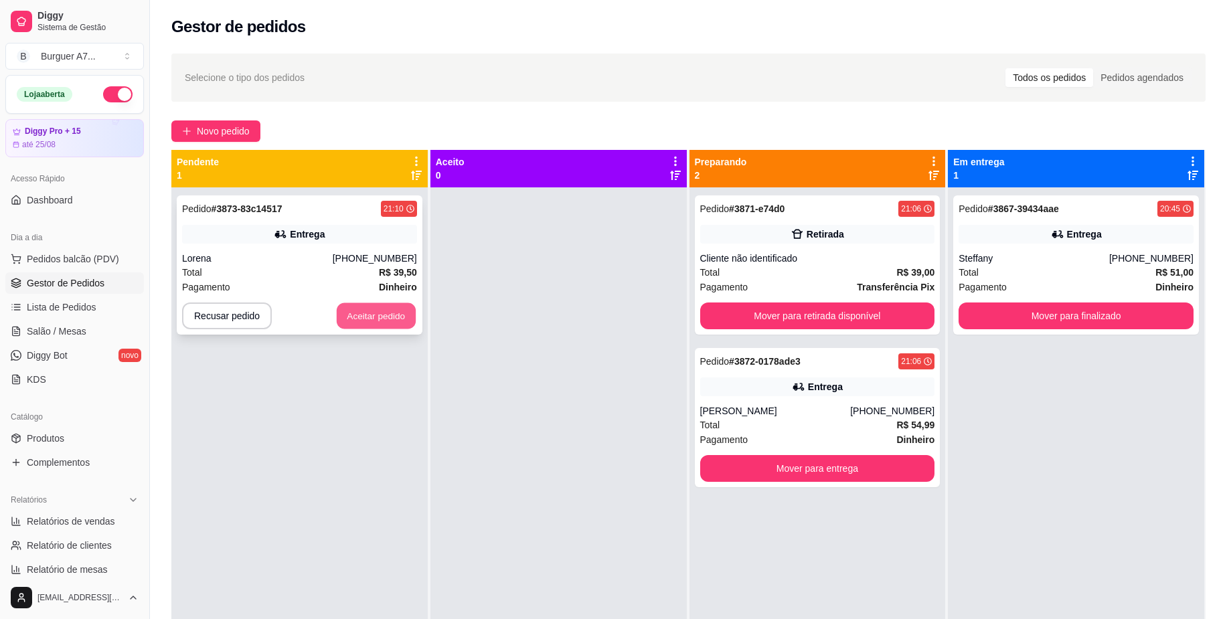
click at [382, 311] on button "Aceitar pedido" at bounding box center [376, 316] width 79 height 26
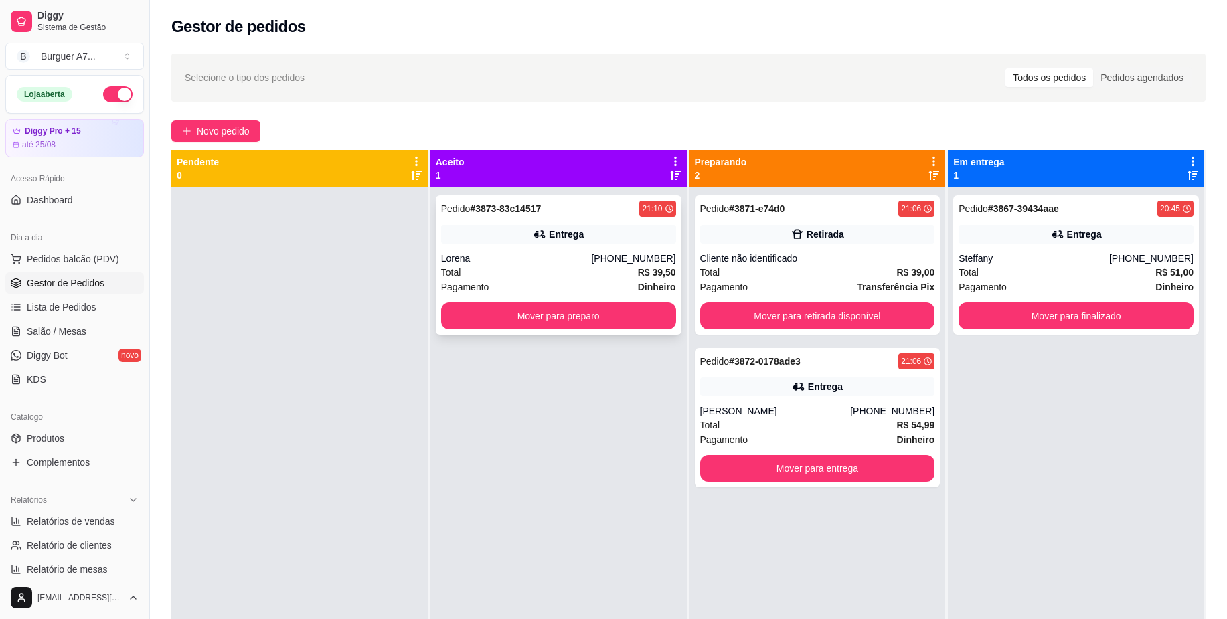
click at [533, 234] on icon at bounding box center [539, 234] width 13 height 13
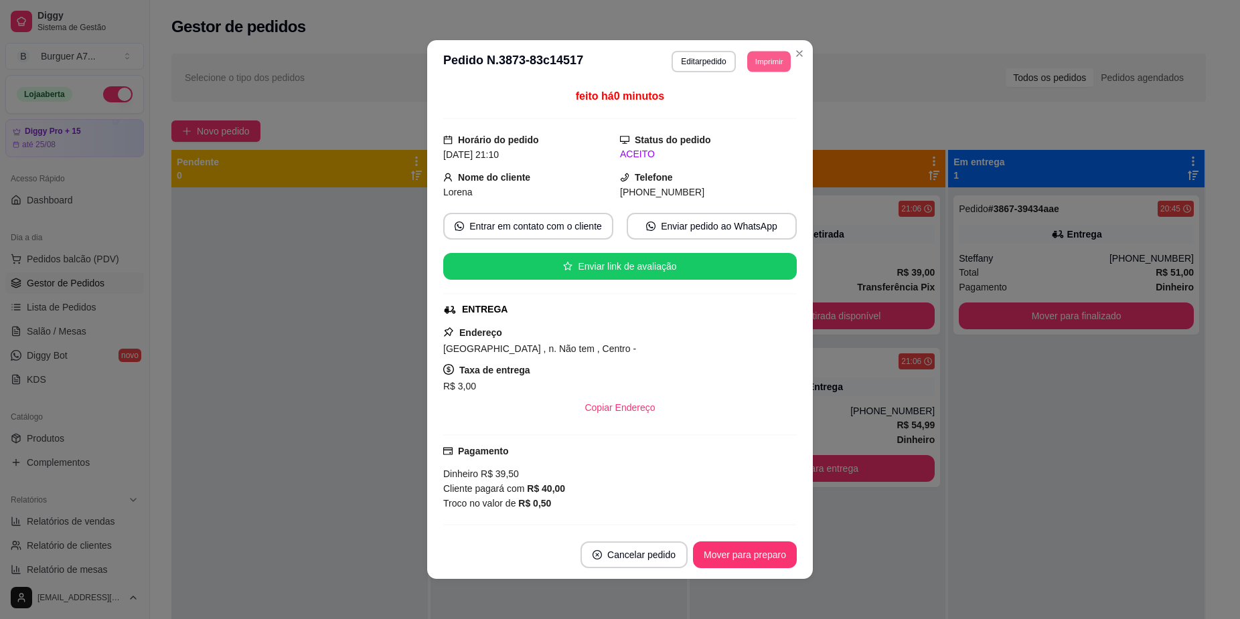
click at [764, 64] on button "Imprimir" at bounding box center [769, 61] width 44 height 21
click at [725, 153] on div "ACEITO" at bounding box center [708, 154] width 177 height 14
click at [737, 144] on div "Status do pedido ACEITO" at bounding box center [708, 147] width 177 height 29
click at [763, 58] on button "Imprimir" at bounding box center [768, 61] width 45 height 21
click at [760, 131] on button "Impressora" at bounding box center [737, 135] width 97 height 21
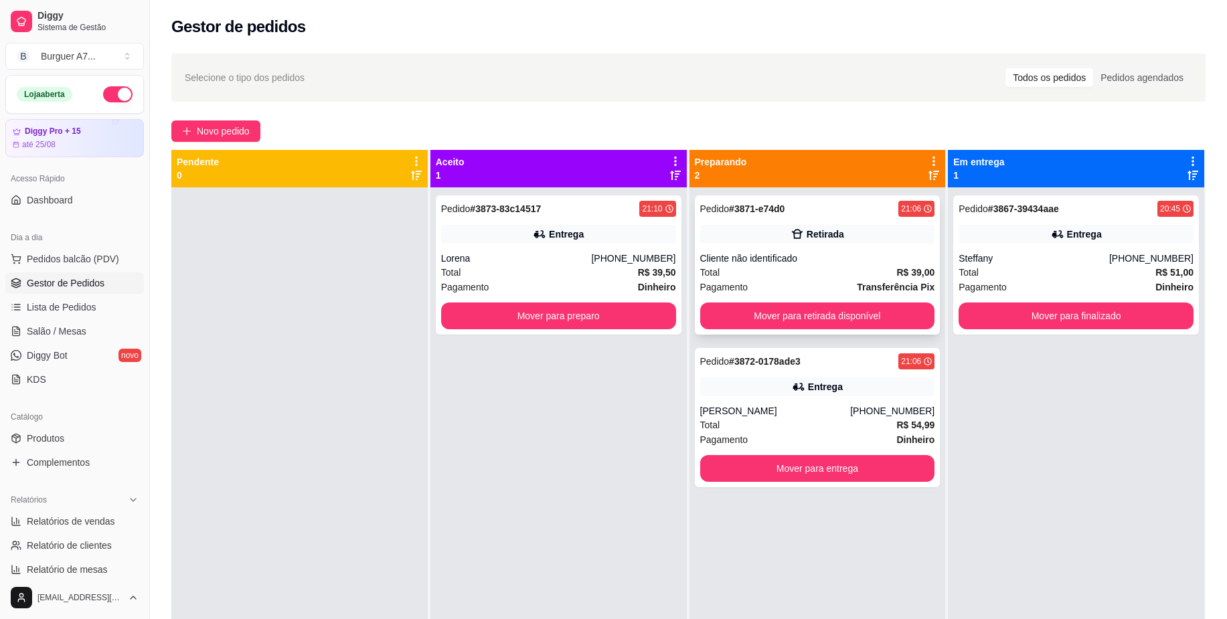
click at [805, 256] on div "Cliente não identificado" at bounding box center [817, 258] width 235 height 13
click at [878, 317] on button "Mover para retirada disponível" at bounding box center [818, 316] width 228 height 26
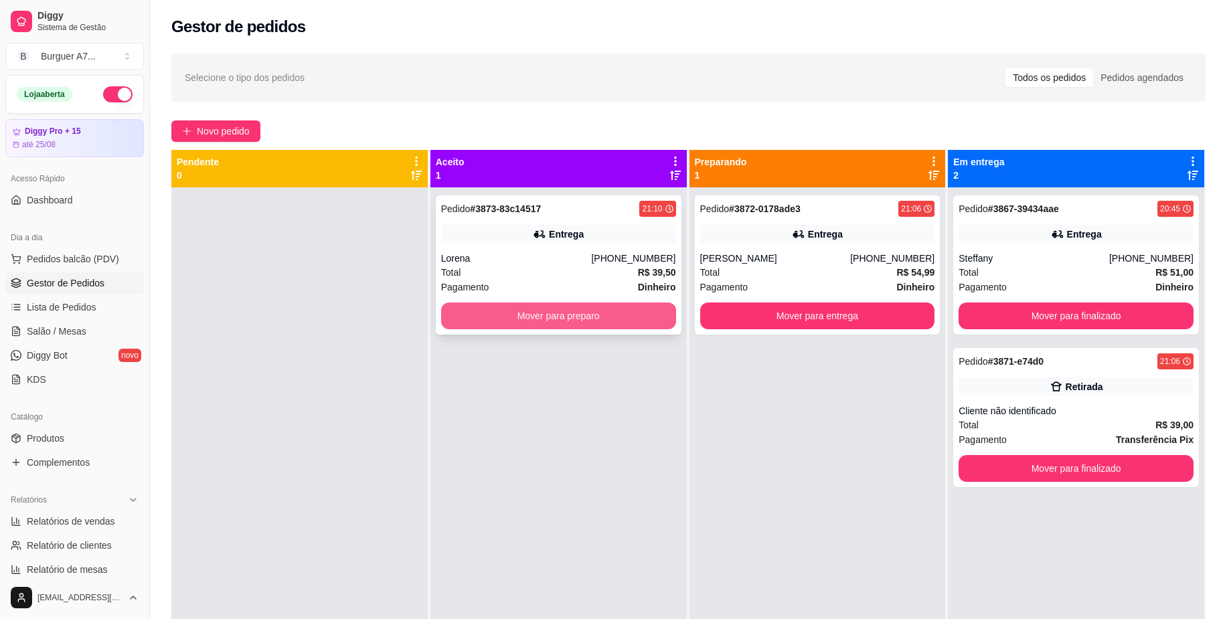
click at [637, 323] on button "Mover para preparo" at bounding box center [558, 316] width 235 height 27
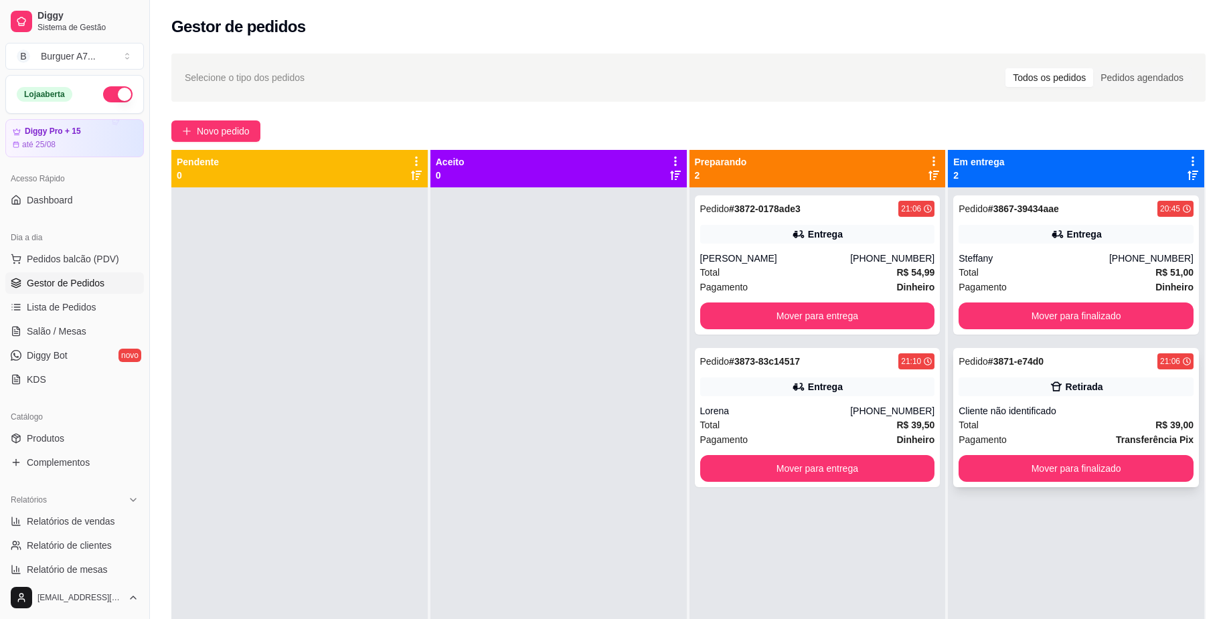
drag, startPoint x: 1110, startPoint y: 415, endPoint x: 1109, endPoint y: 405, distance: 10.1
click at [1109, 405] on div "Cliente não identificado" at bounding box center [1076, 410] width 235 height 13
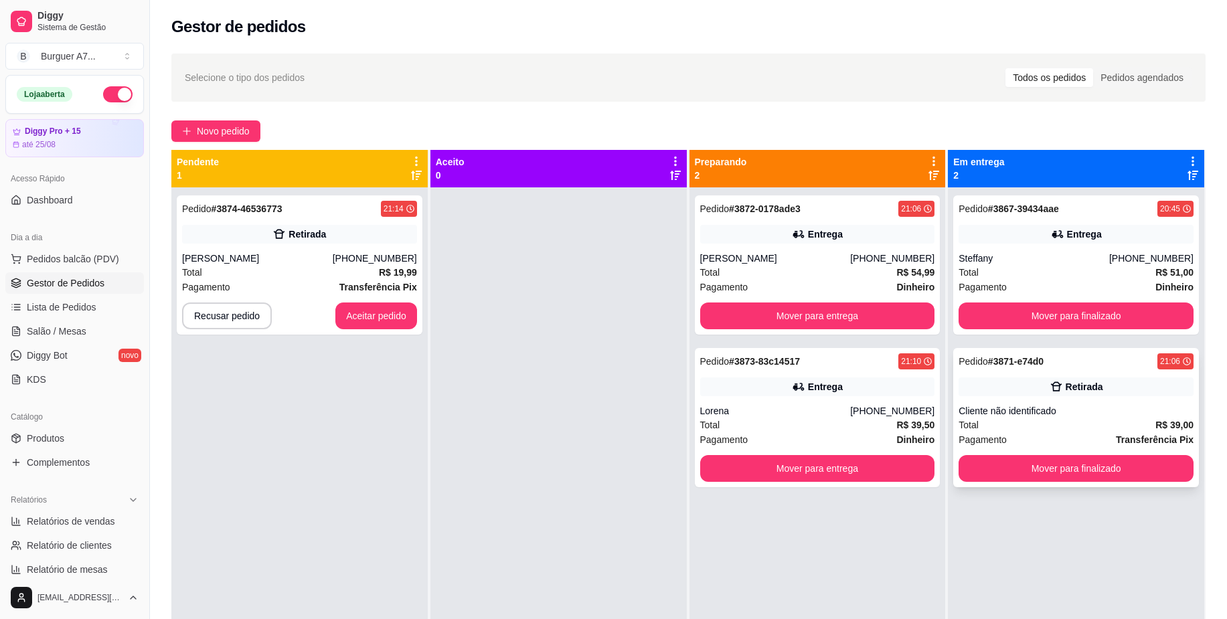
click at [1036, 402] on div "Pedido # 3871-e74d0 21:06 Retirada Cliente não identificado Total R$ 39,00 Paga…" at bounding box center [1076, 417] width 246 height 139
click at [1048, 424] on div "Total R$ 39,00" at bounding box center [1076, 425] width 235 height 15
click at [1040, 469] on button "Mover para finalizado" at bounding box center [1077, 469] width 228 height 26
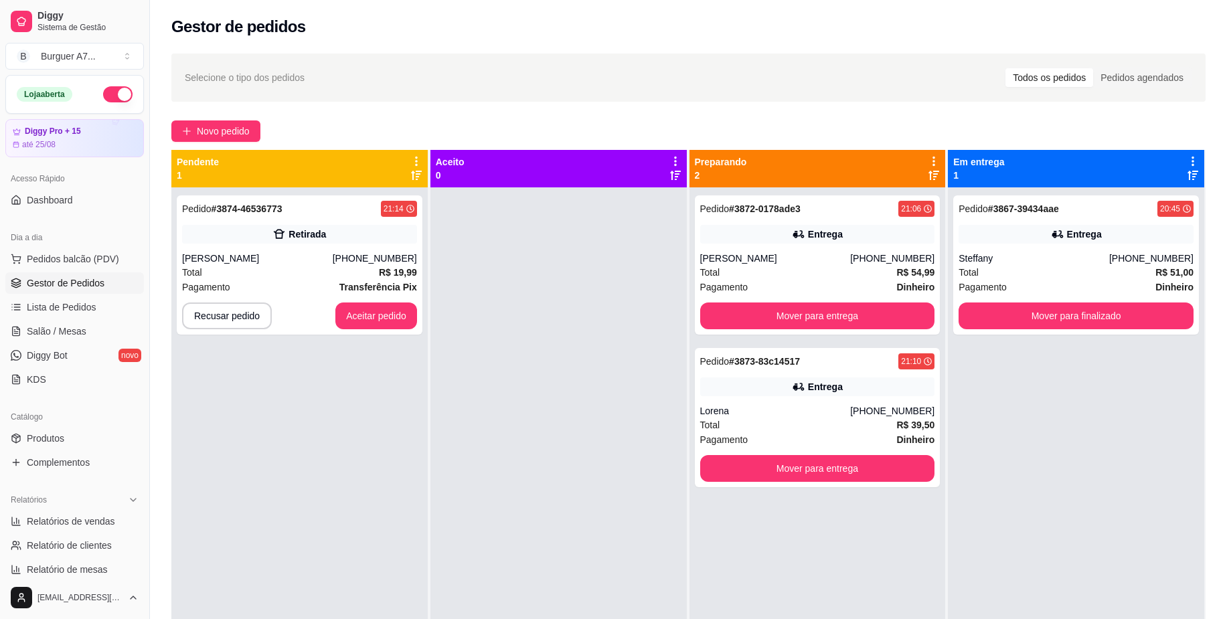
drag, startPoint x: 1127, startPoint y: 497, endPoint x: 1153, endPoint y: 449, distance: 55.4
click at [1127, 497] on div "Pedido # 3867-39434aae 20:45 Entrega Steffany (98) 98902-0632 Total R$ 51,00 Pa…" at bounding box center [1076, 496] width 256 height 619
click at [400, 316] on button "Aceitar pedido" at bounding box center [376, 316] width 79 height 26
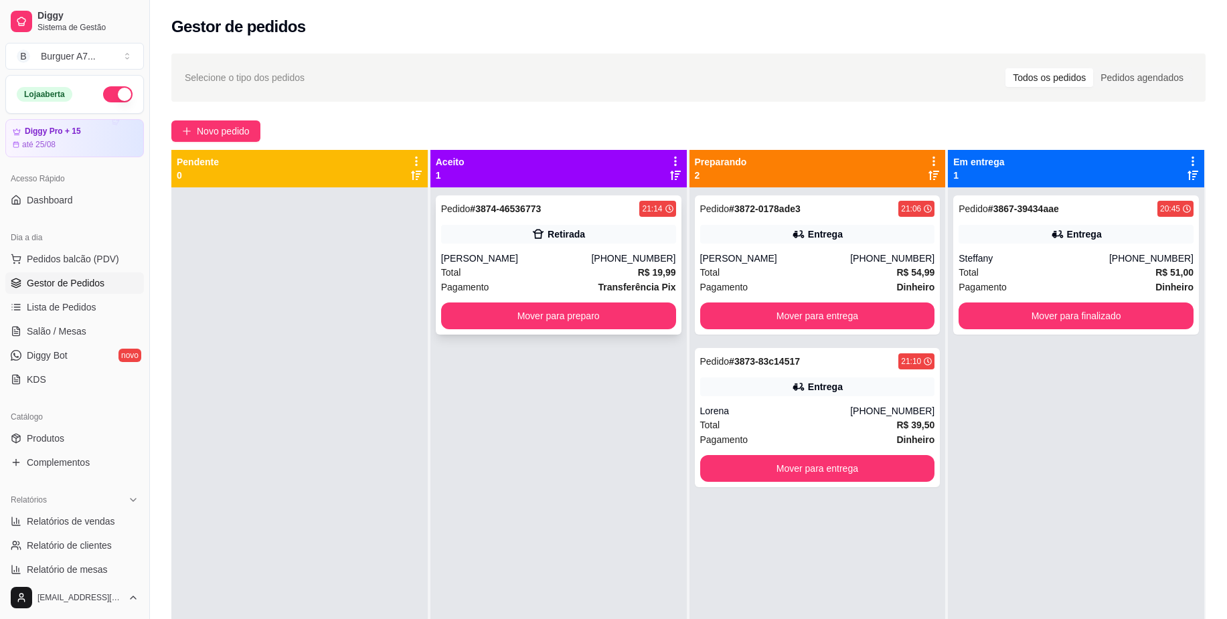
click at [560, 283] on div "Pagamento Transferência Pix" at bounding box center [558, 287] width 235 height 15
click at [595, 329] on div "Pedido # 3874-46536773 21:14 Retirada Hemerson Soares Gomes (98) 98479-9931 Tot…" at bounding box center [559, 264] width 246 height 139
click at [563, 318] on button "Mover para preparo" at bounding box center [558, 316] width 235 height 27
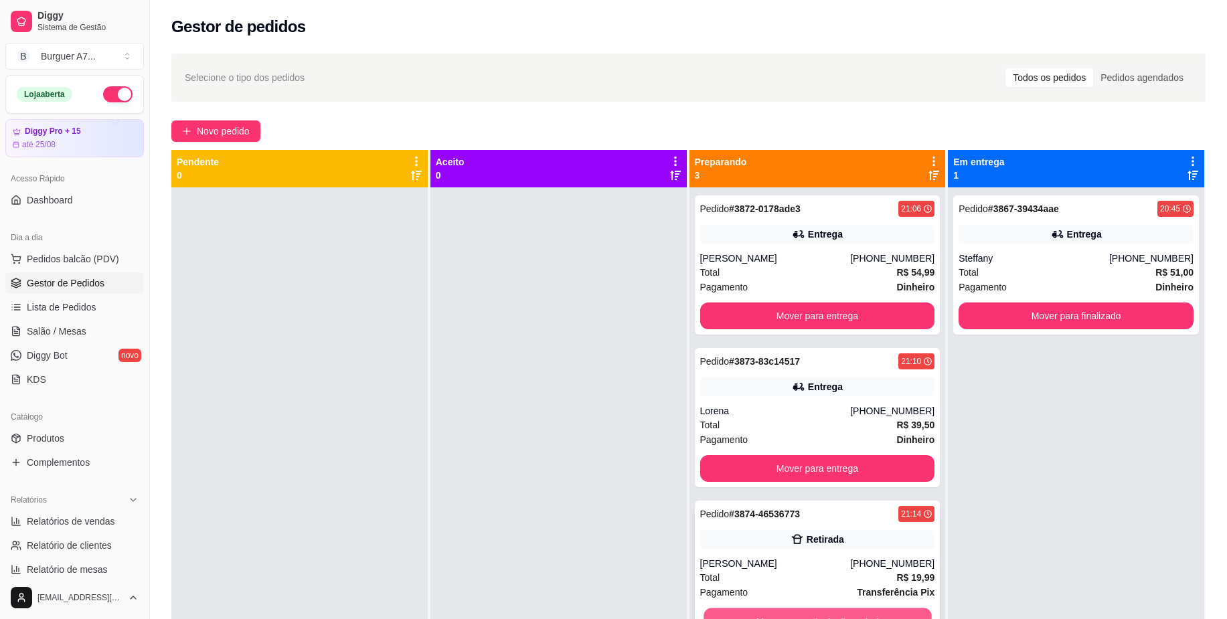
click at [892, 609] on button "Mover para retirada disponível" at bounding box center [818, 622] width 228 height 26
click at [906, 615] on button "Mover para retirada disponível" at bounding box center [817, 621] width 235 height 27
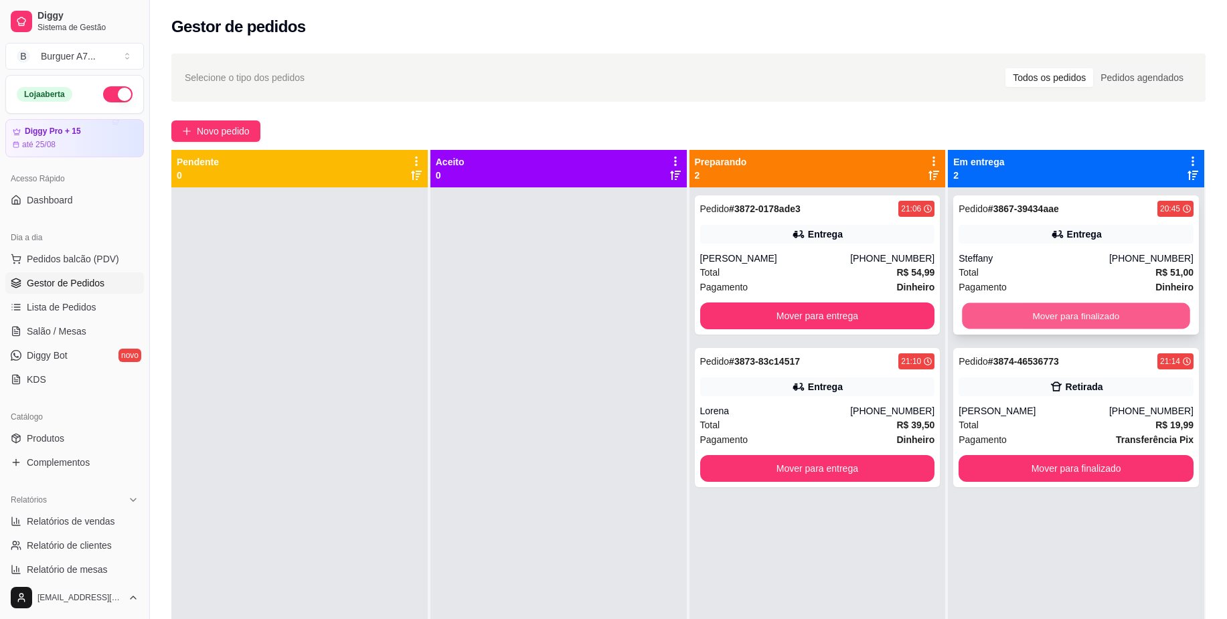
click at [1078, 313] on button "Mover para finalizado" at bounding box center [1077, 316] width 228 height 26
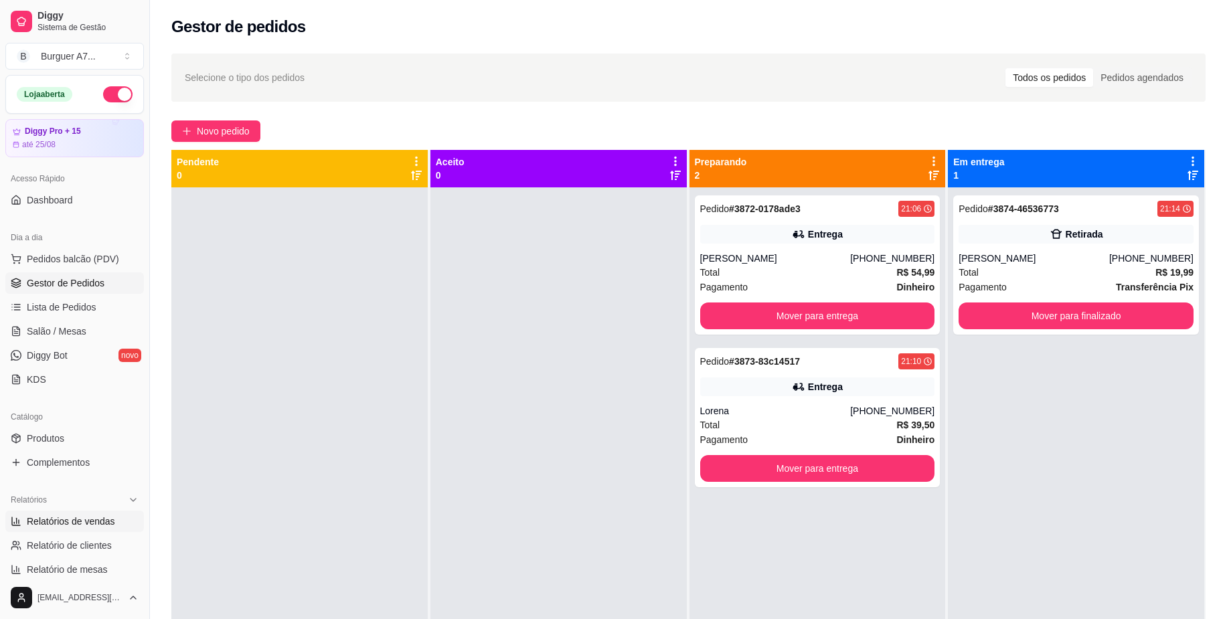
click at [96, 521] on span "Relatórios de vendas" at bounding box center [71, 521] width 88 height 13
select select "ALL"
select select "0"
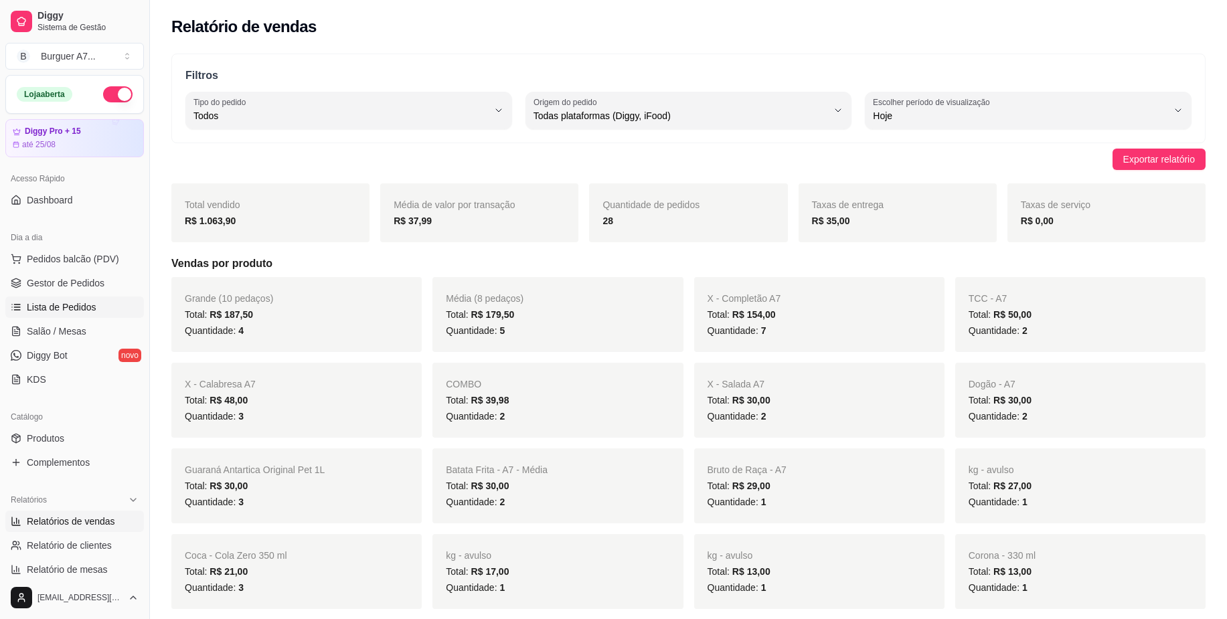
click at [89, 298] on link "Lista de Pedidos" at bounding box center [74, 307] width 139 height 21
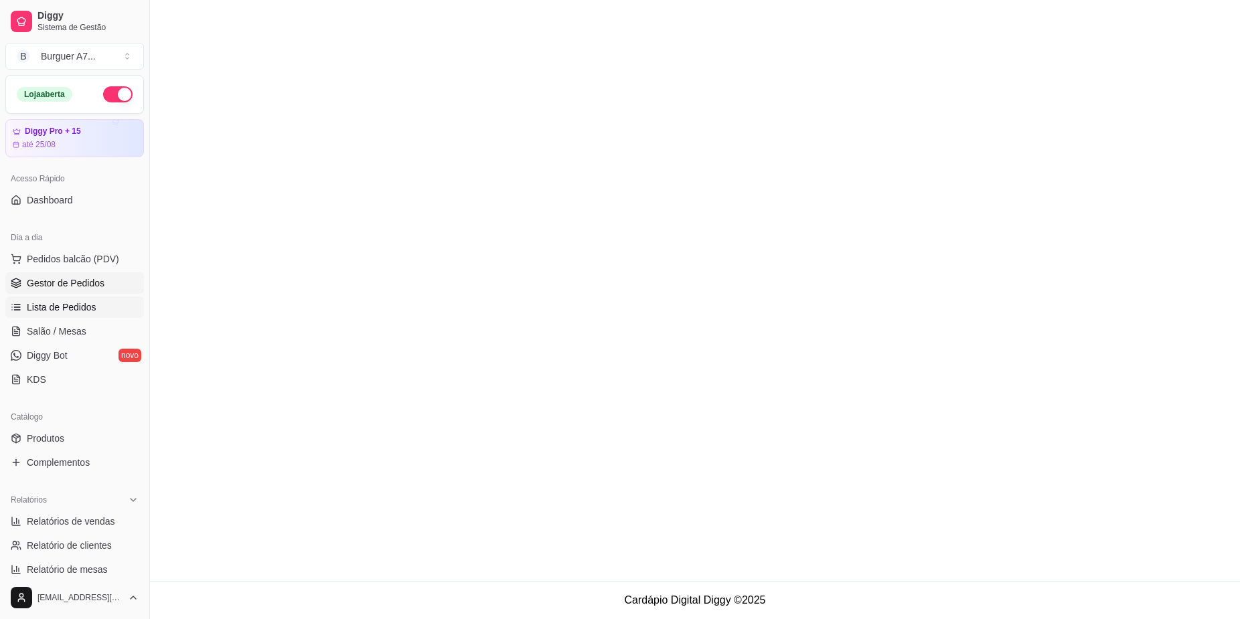
click at [101, 283] on span "Gestor de Pedidos" at bounding box center [66, 282] width 78 height 13
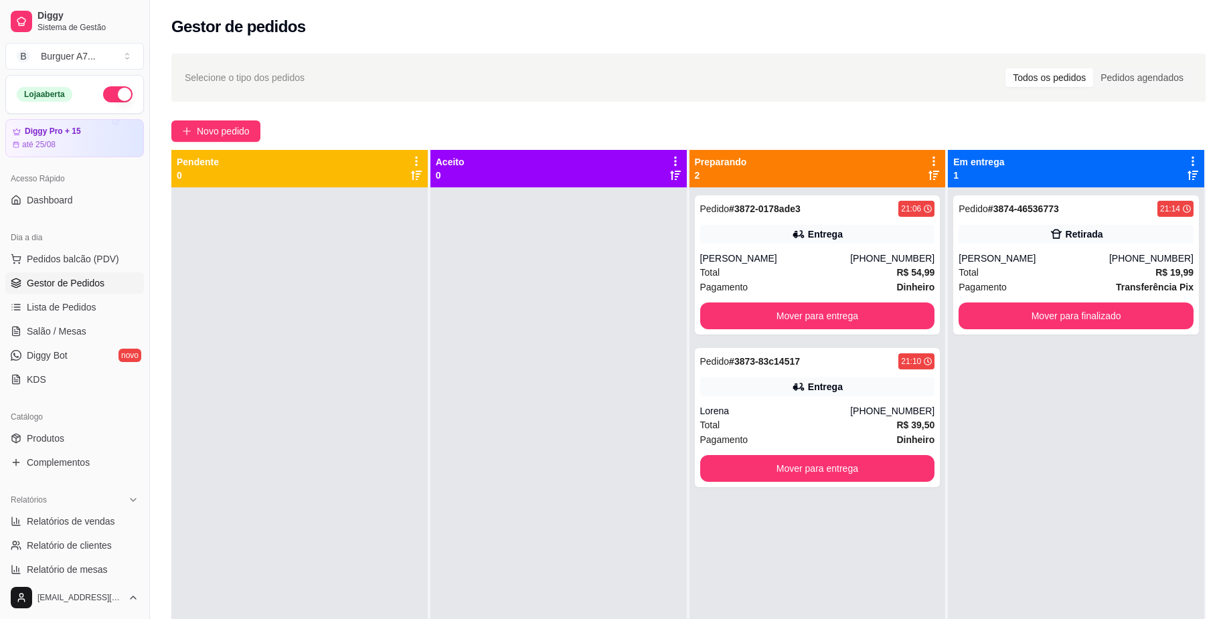
click at [204, 143] on div "Selecione o tipo dos pedidos Todos os pedidos Pedidos agendados Novo pedido Pen…" at bounding box center [688, 416] width 1077 height 740
click at [214, 138] on span "Novo pedido" at bounding box center [223, 131] width 53 height 15
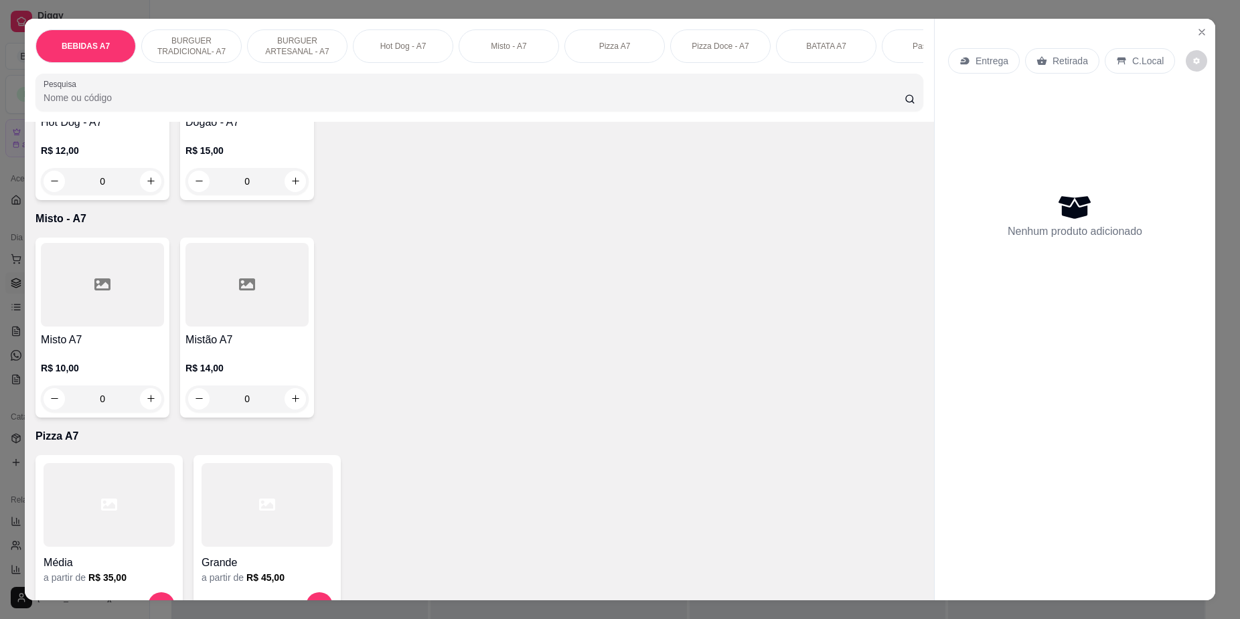
scroll to position [1506, 0]
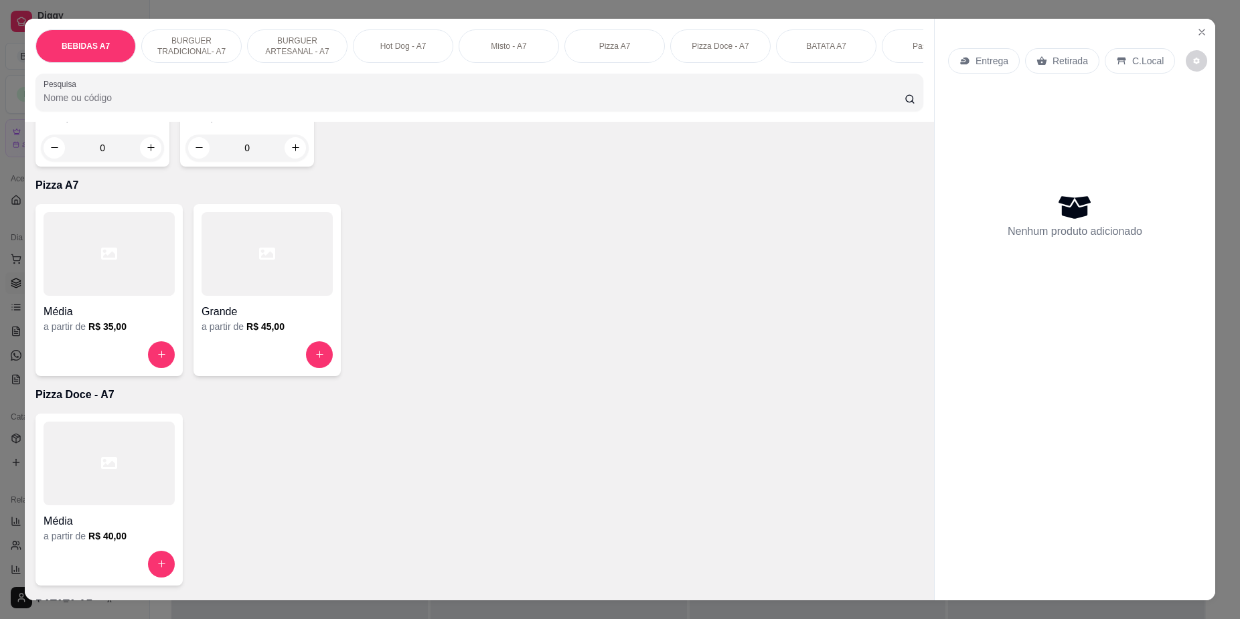
click at [266, 315] on div "Grande" at bounding box center [267, 308] width 131 height 24
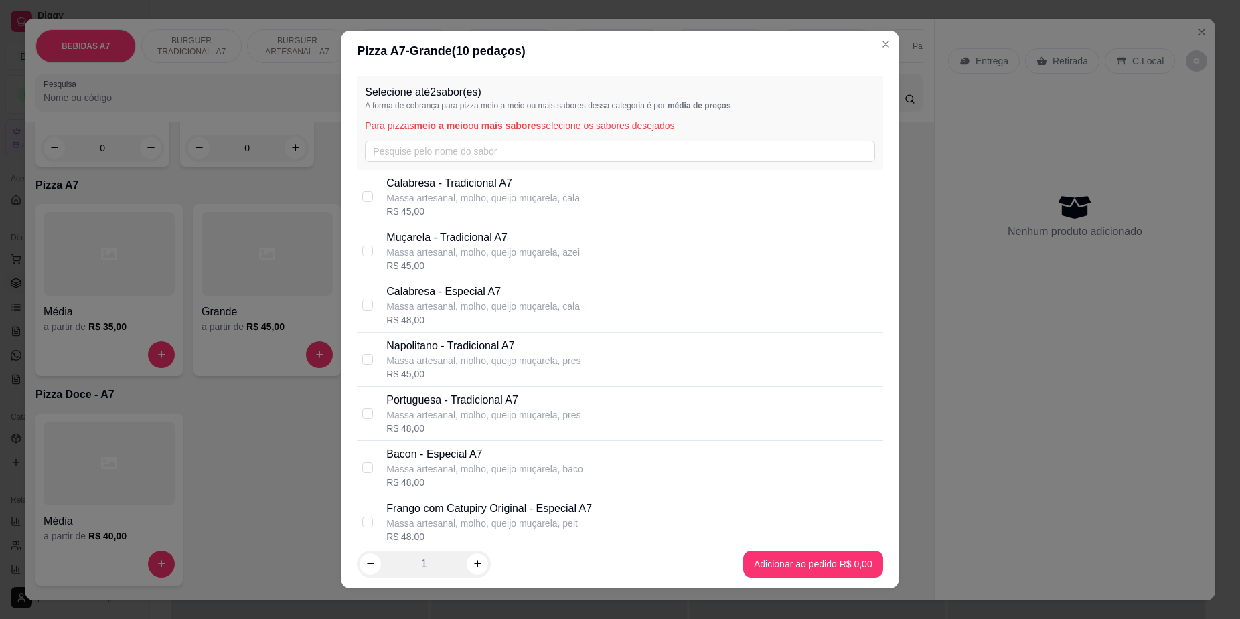
click at [458, 200] on p "Massa artesanal, molho, queijo muçarela, cala" at bounding box center [482, 197] width 193 height 13
checkbox input "true"
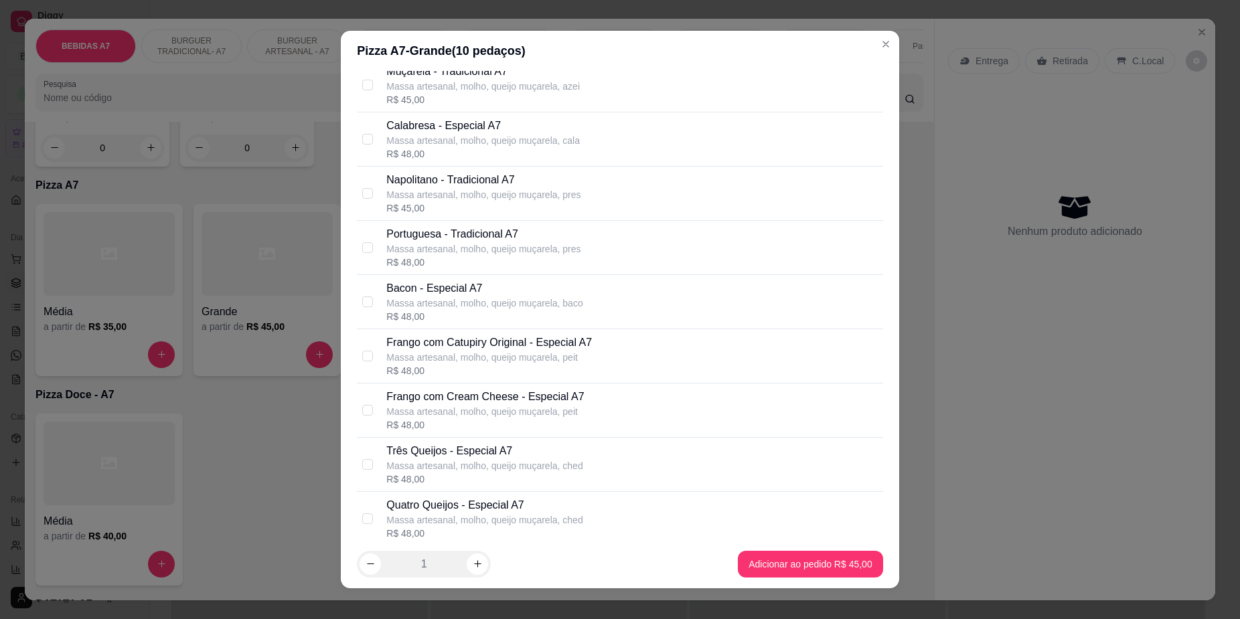
scroll to position [167, 0]
click at [521, 369] on div "R$ 48,00" at bounding box center [489, 369] width 206 height 13
checkbox input "true"
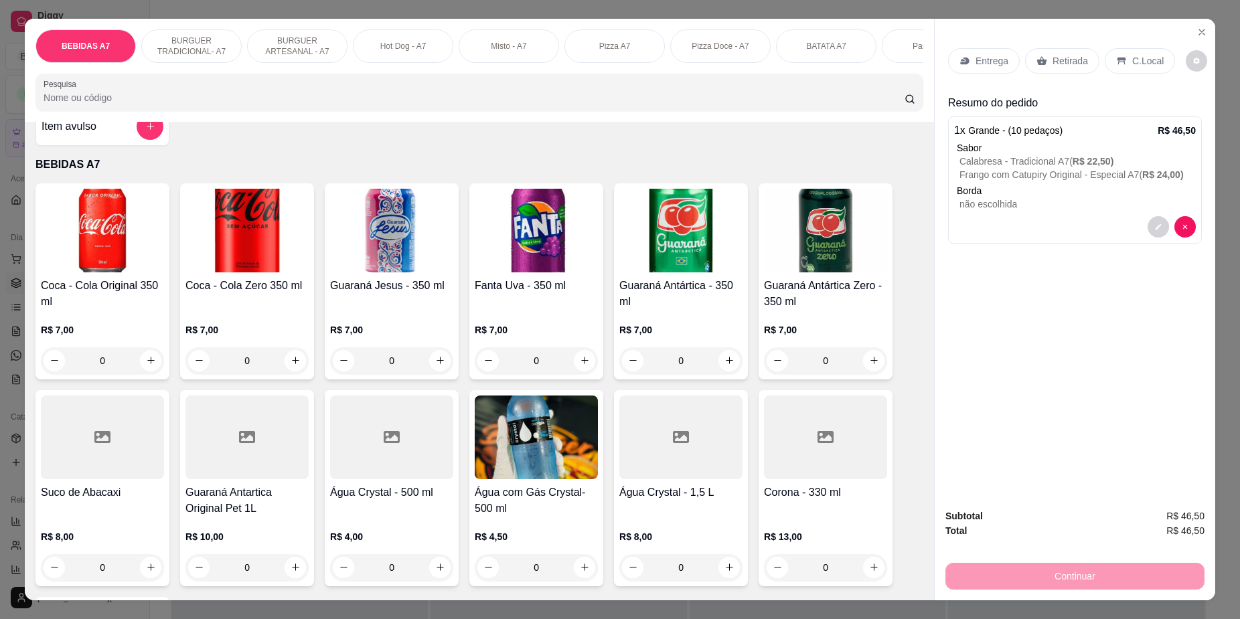
scroll to position [84, 0]
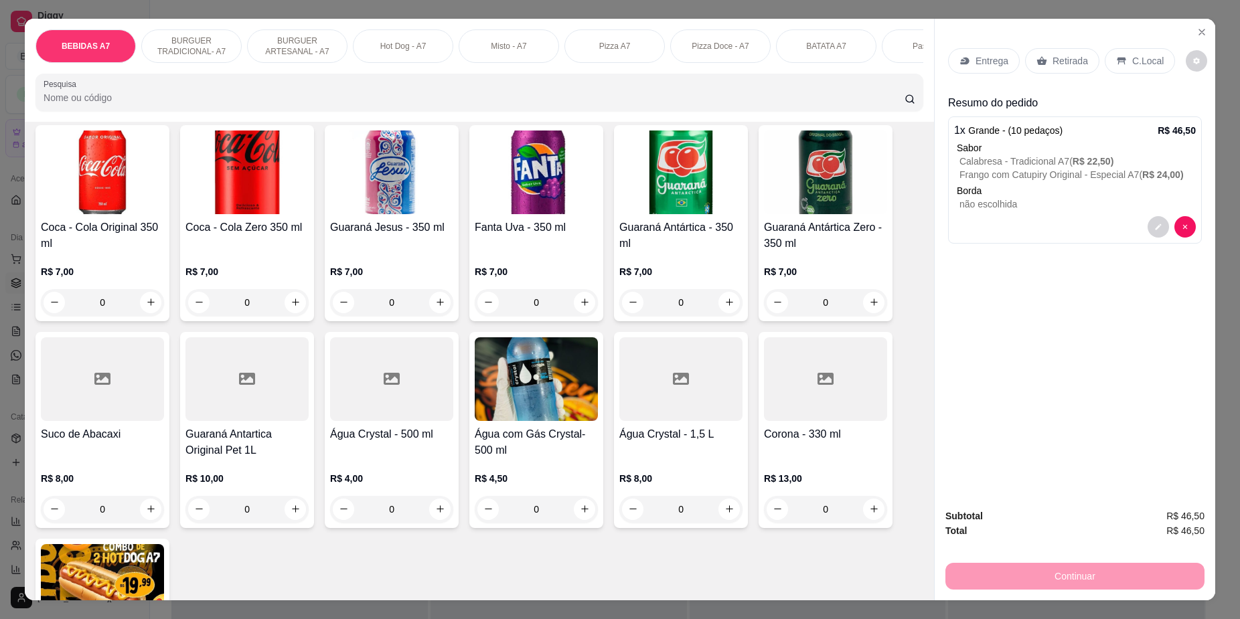
click at [262, 452] on h4 "Guaraná Antartica Original Pet 1L" at bounding box center [246, 442] width 123 height 32
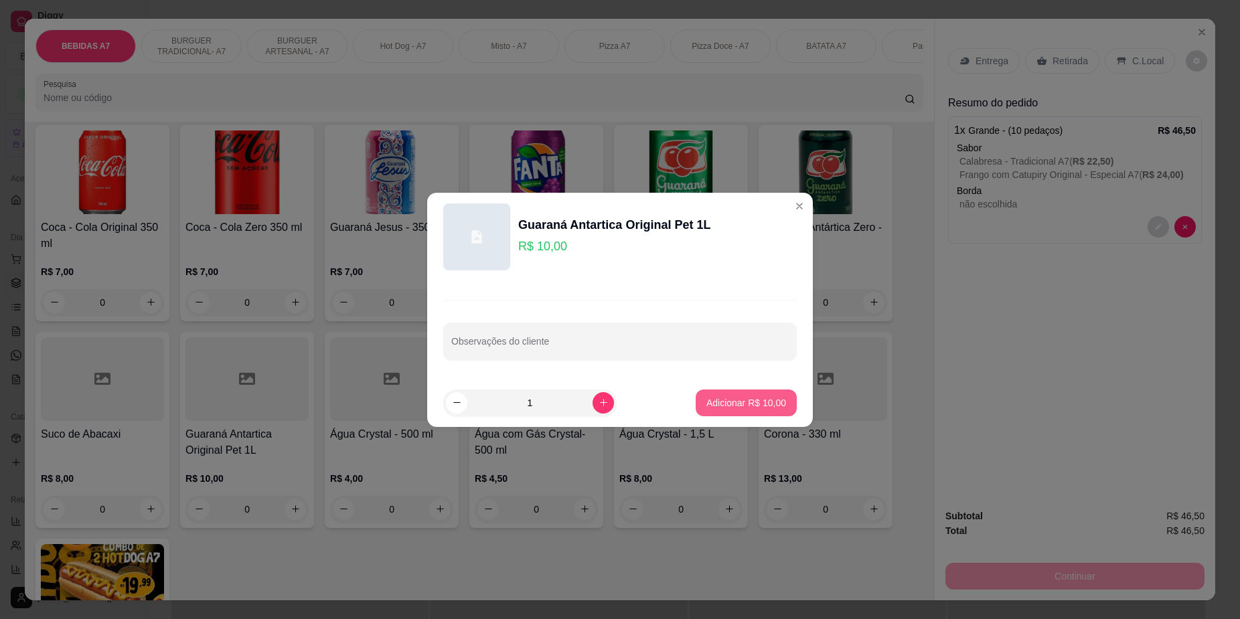
click at [757, 408] on p "Adicionar R$ 10,00" at bounding box center [746, 402] width 80 height 13
type input "1"
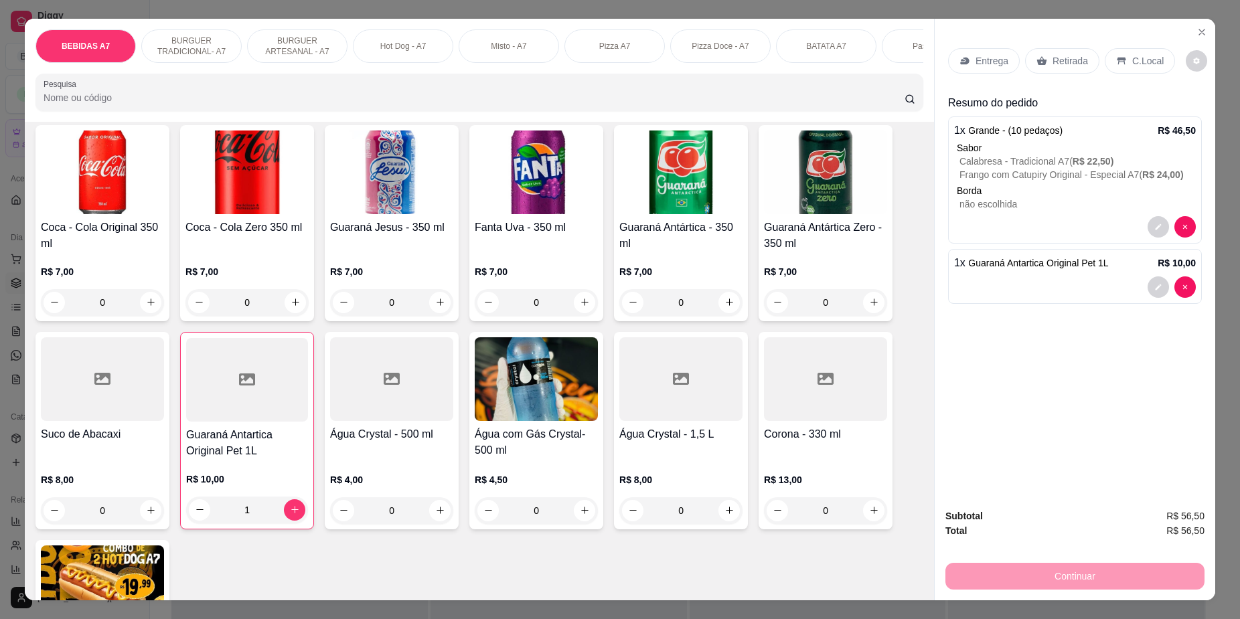
click at [1065, 52] on div "Retirada" at bounding box center [1062, 60] width 74 height 25
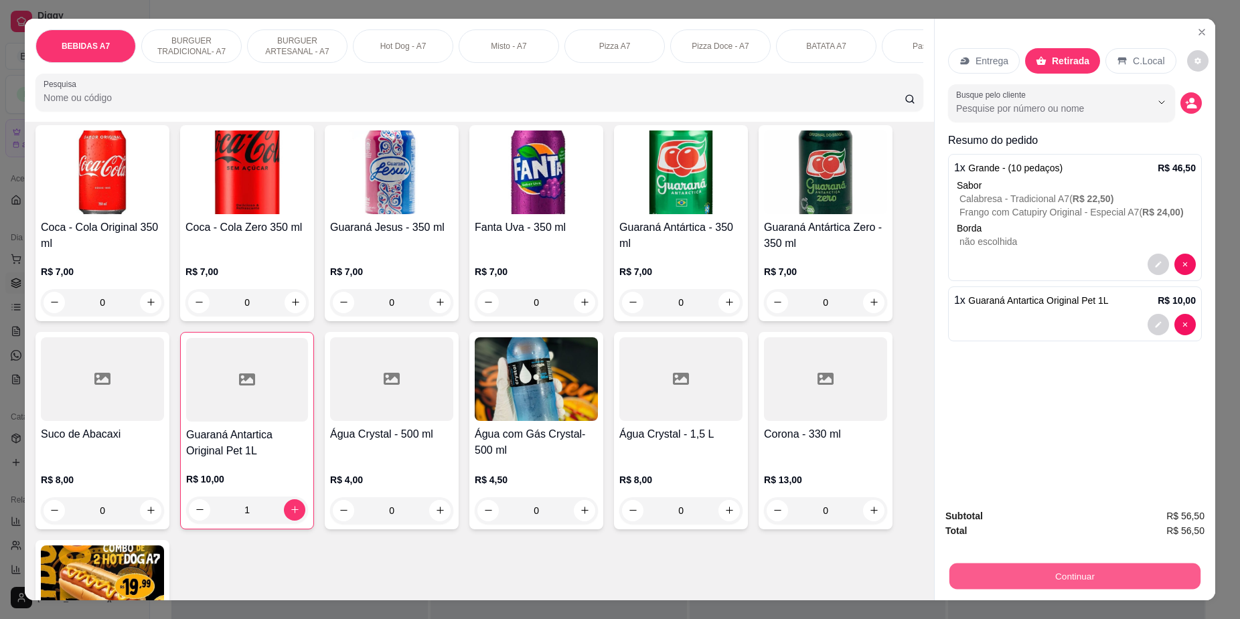
click at [1145, 569] on button "Continuar" at bounding box center [1074, 577] width 251 height 26
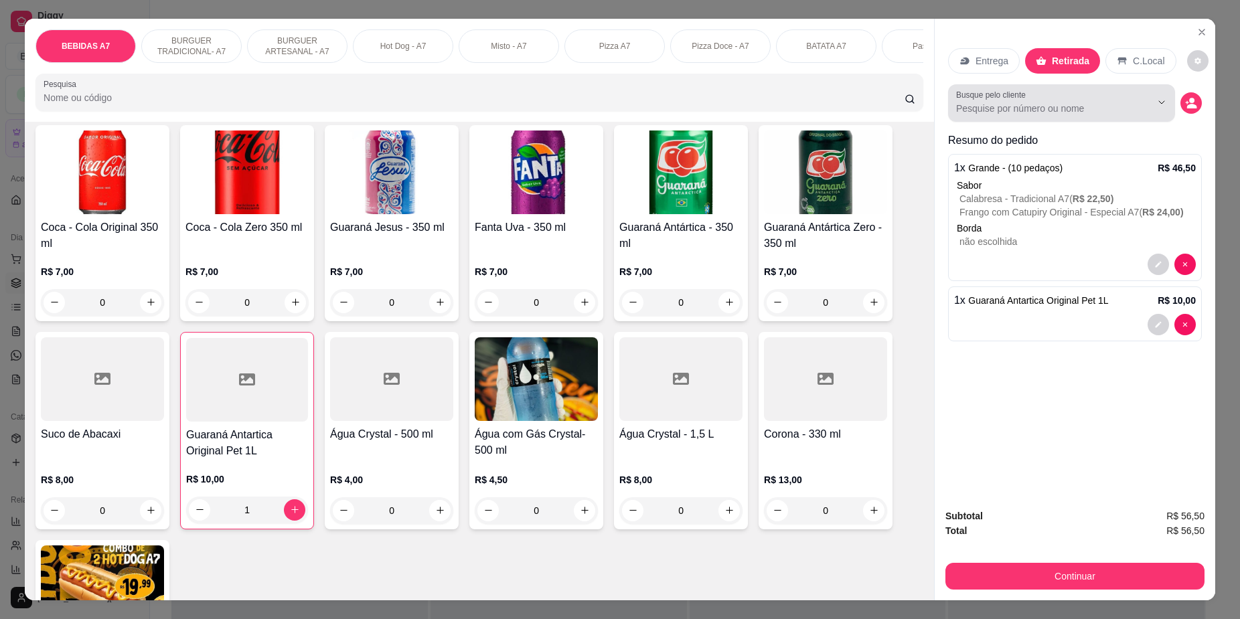
click at [1125, 87] on div "Busque pelo cliente" at bounding box center [1061, 102] width 227 height 37
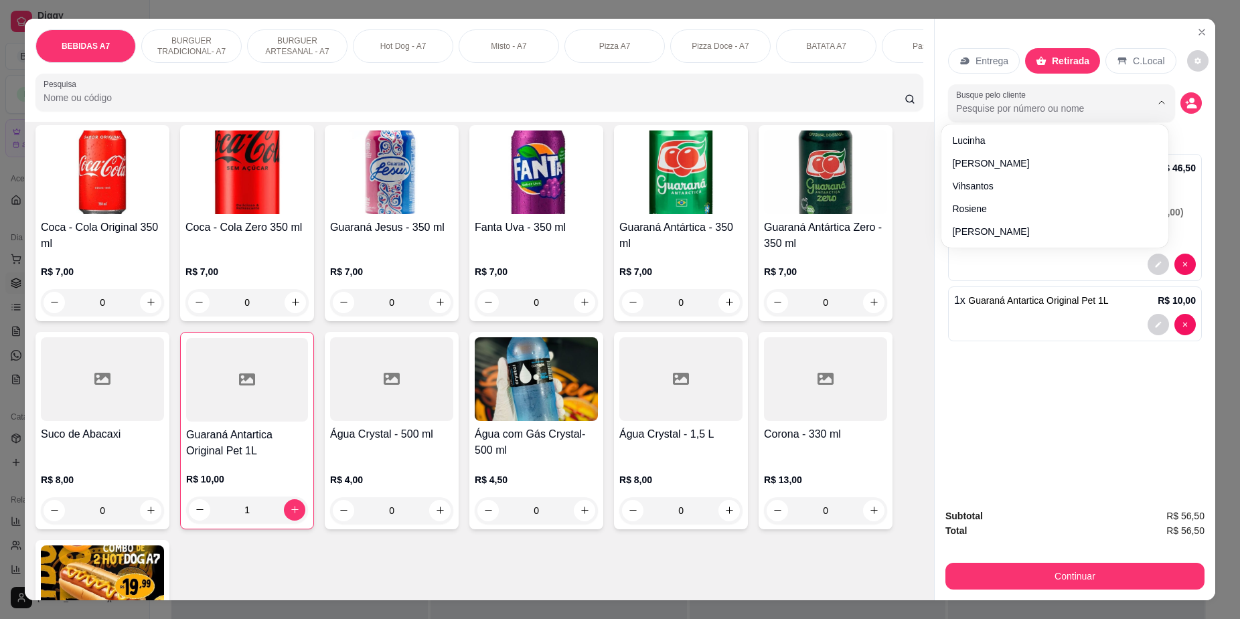
click at [1133, 66] on p "C.Local" at bounding box center [1148, 60] width 31 height 13
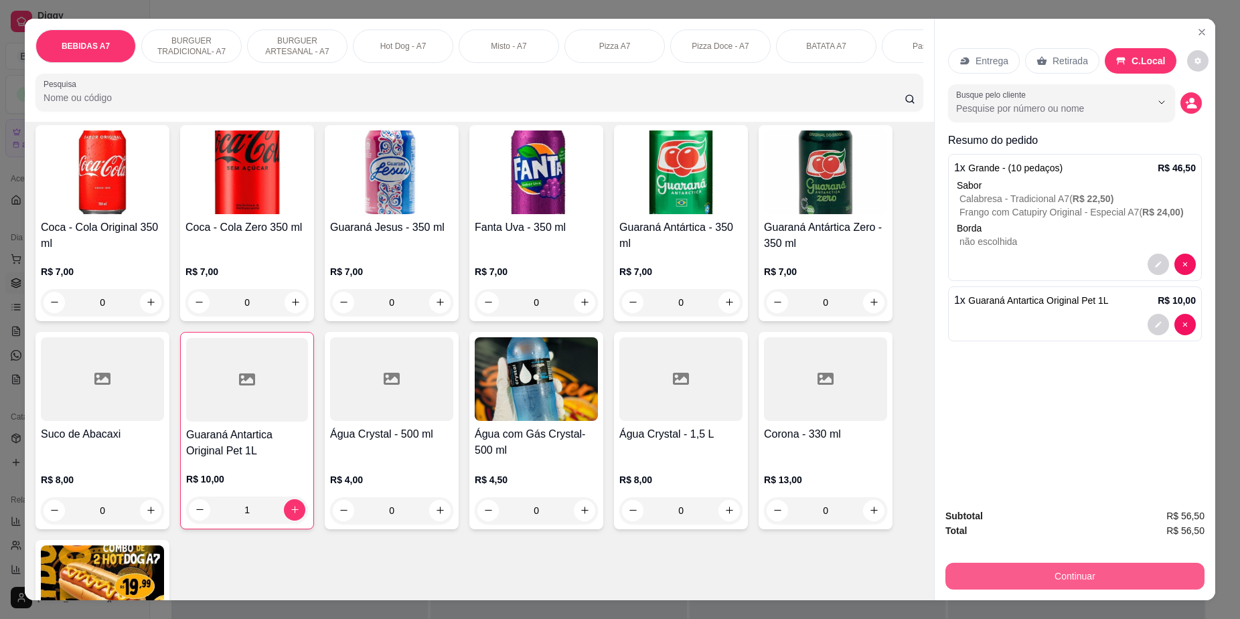
click at [1157, 586] on button "Continuar" at bounding box center [1074, 576] width 259 height 27
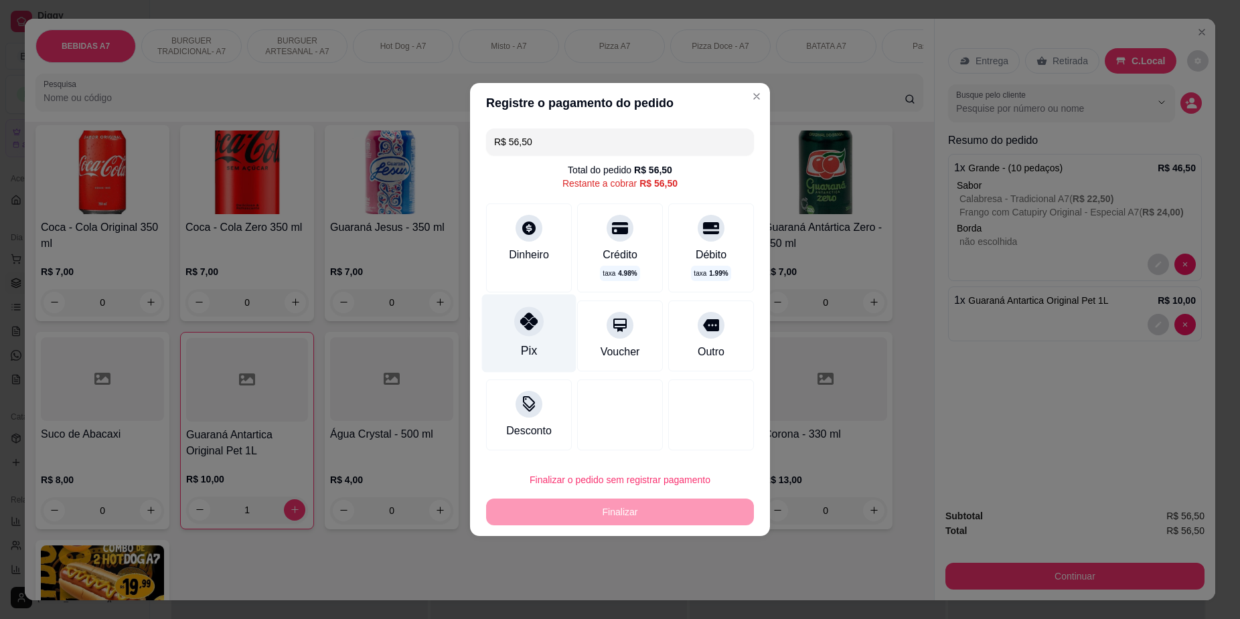
click at [521, 314] on div at bounding box center [528, 321] width 29 height 29
type input "R$ 0,00"
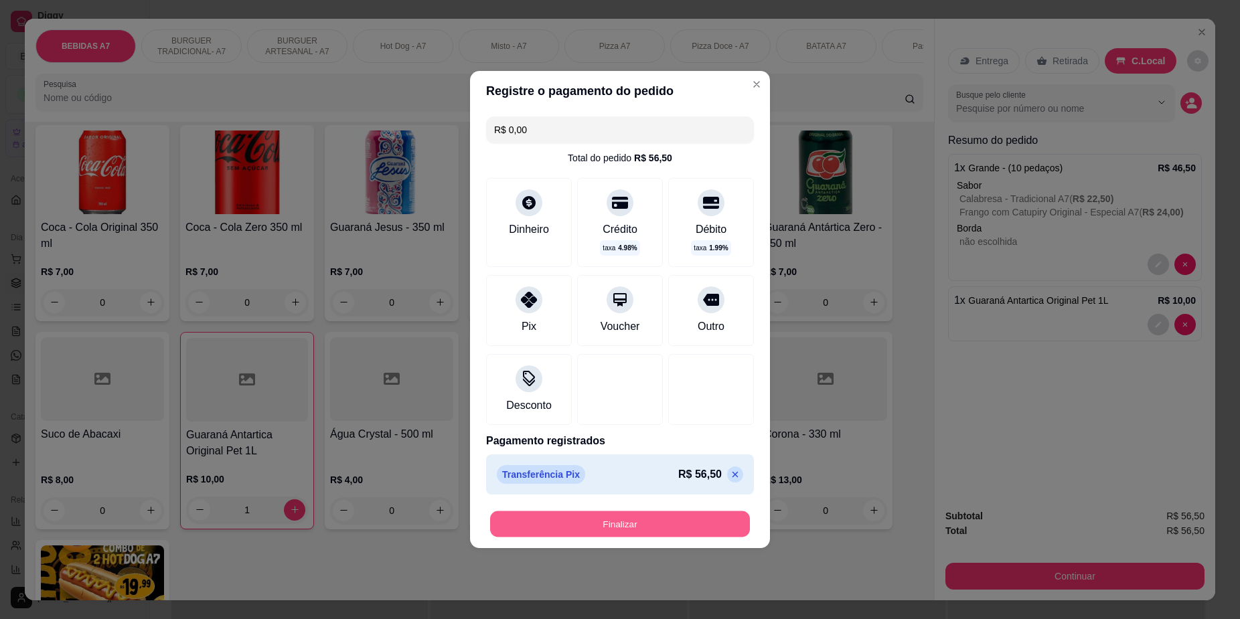
click at [650, 519] on button "Finalizar" at bounding box center [620, 524] width 260 height 26
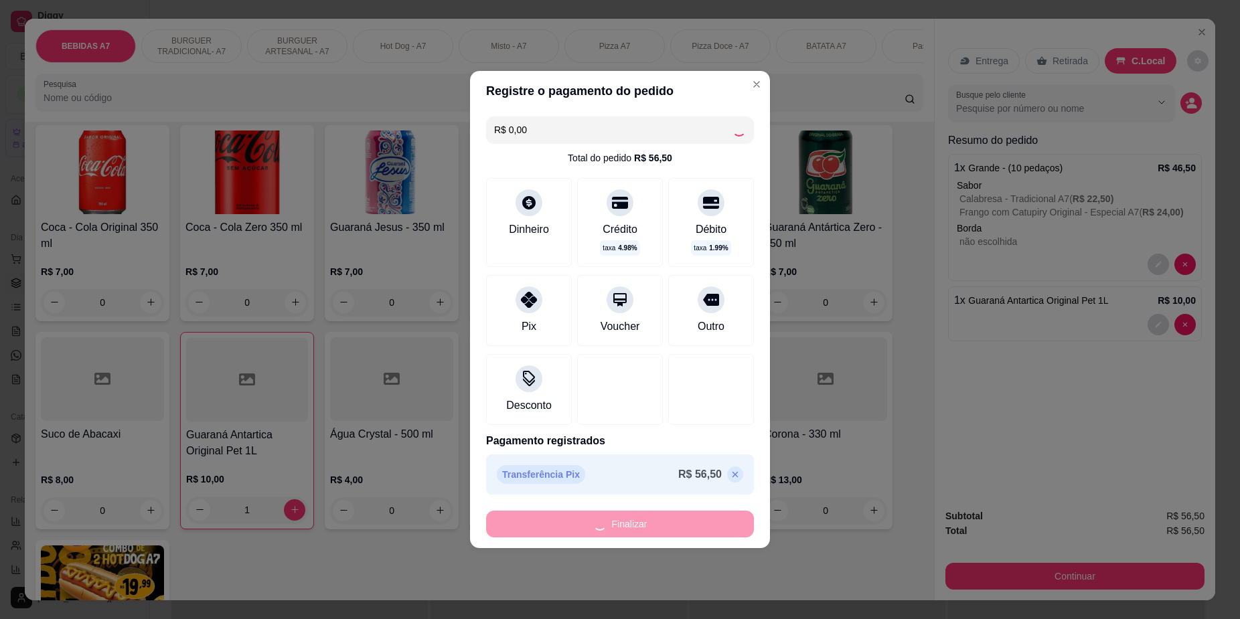
type input "0"
type input "-R$ 56,50"
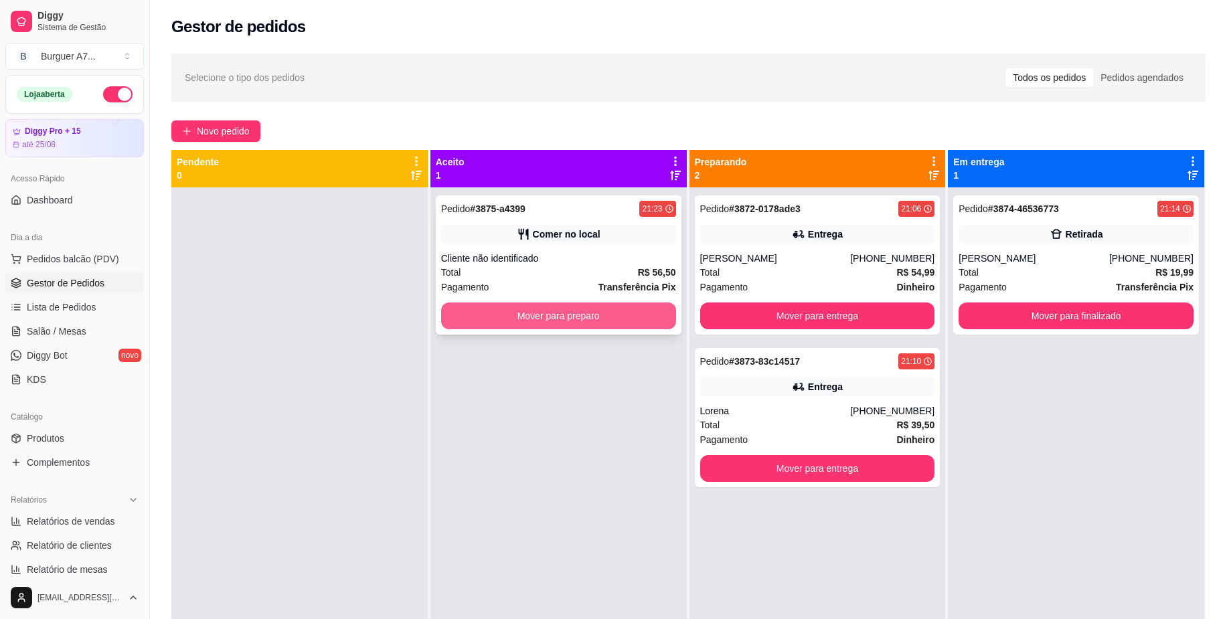
click at [611, 309] on button "Mover para preparo" at bounding box center [558, 316] width 235 height 27
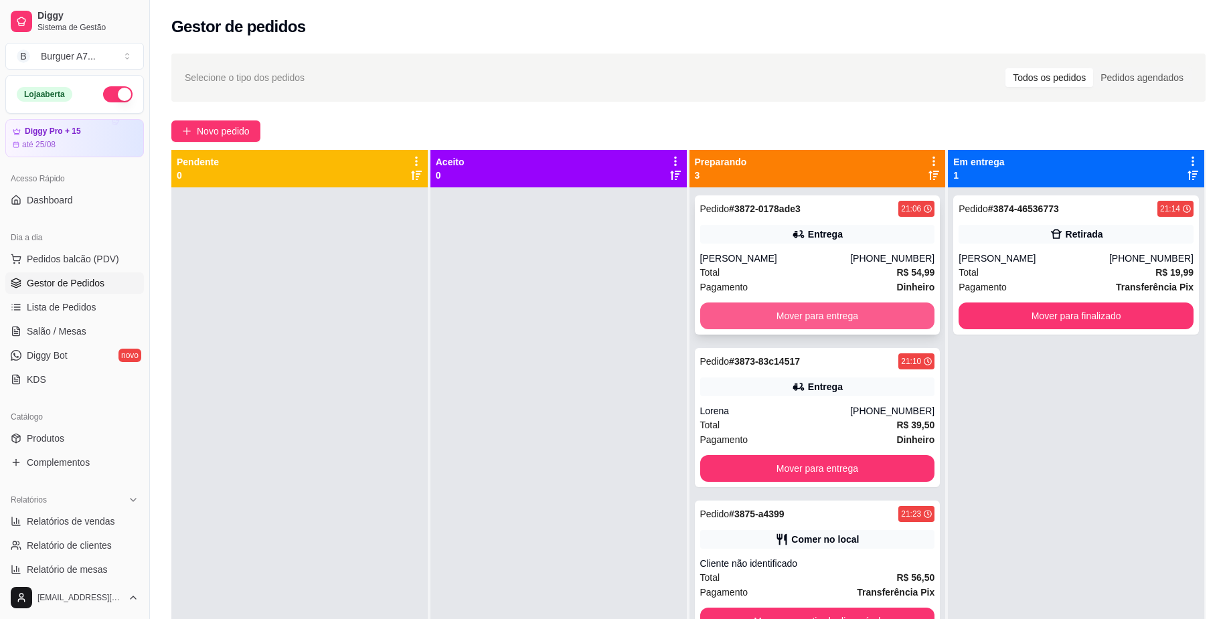
click at [852, 328] on button "Mover para entrega" at bounding box center [817, 316] width 235 height 27
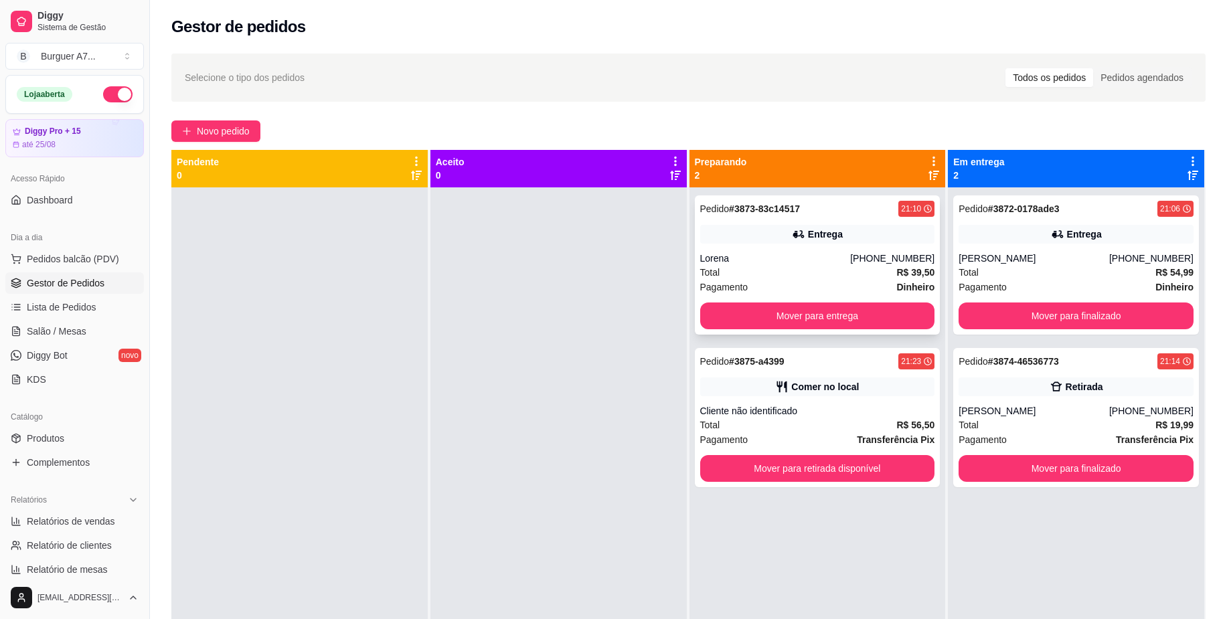
click at [862, 279] on div "Total R$ 39,50" at bounding box center [817, 272] width 235 height 15
click at [898, 245] on div "Pedido # 3873-83c14517 21:10 Entrega Lorena (98) 98580-3530 Total R$ 39,50 Paga…" at bounding box center [818, 264] width 246 height 139
click at [1037, 412] on div "Hemerson Soares Gomes" at bounding box center [1034, 410] width 151 height 13
click at [850, 388] on div "Comer no local" at bounding box center [817, 387] width 235 height 19
click at [1108, 460] on button "Mover para finalizado" at bounding box center [1077, 469] width 228 height 26
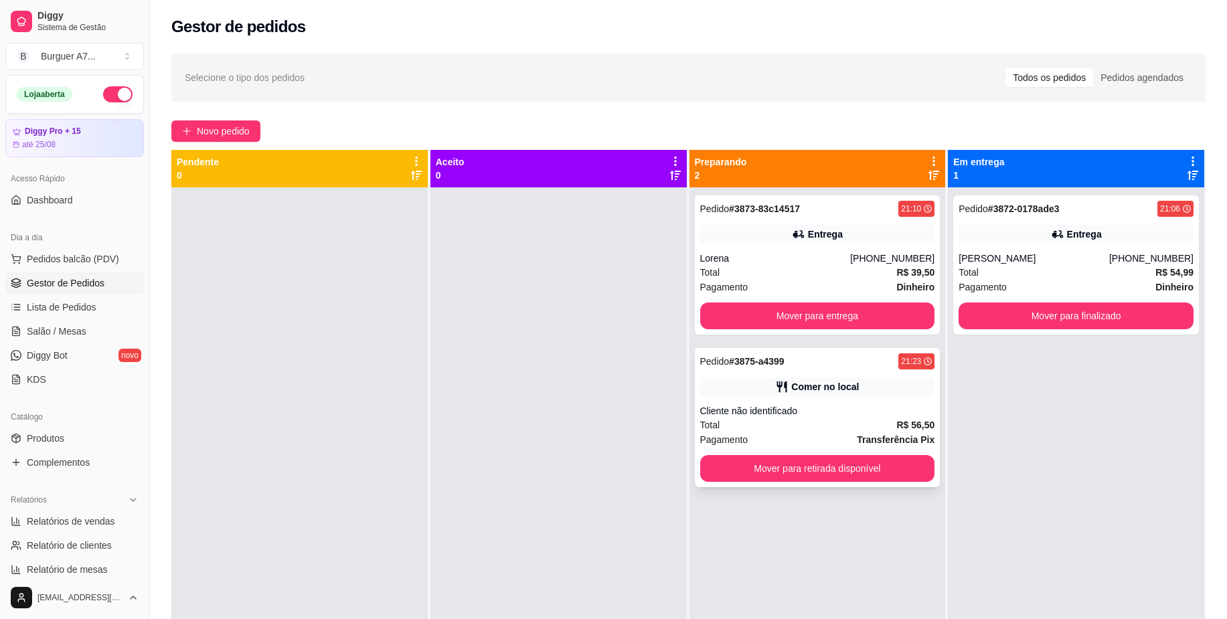
click at [919, 408] on div "Cliente não identificado" at bounding box center [817, 410] width 235 height 13
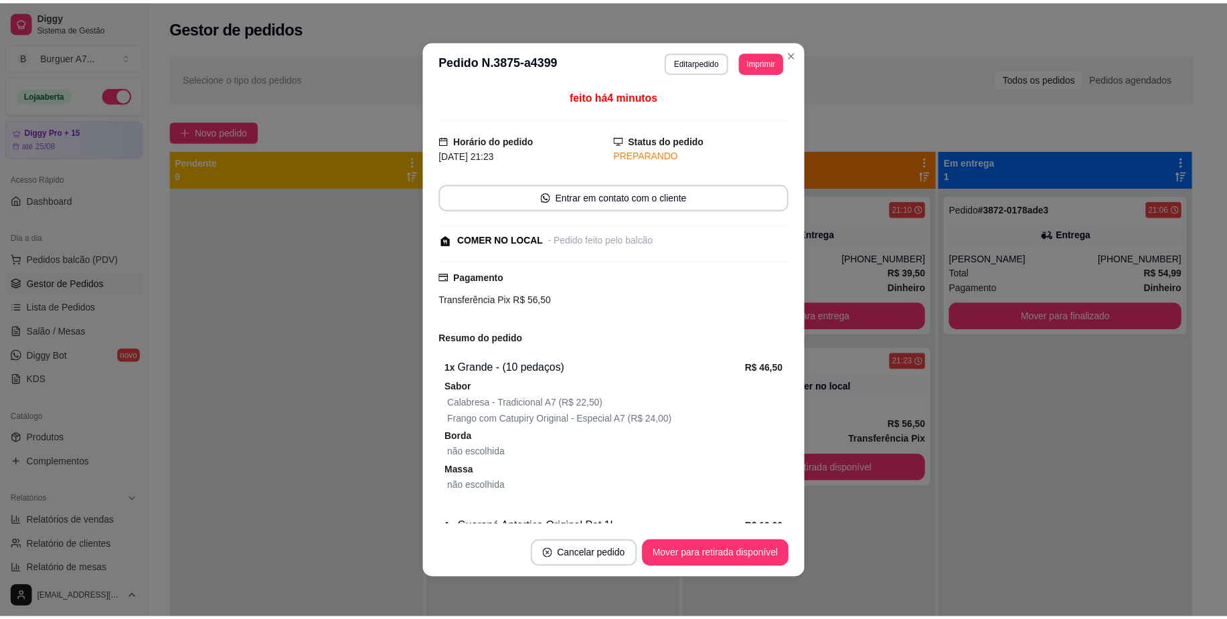
scroll to position [68, 0]
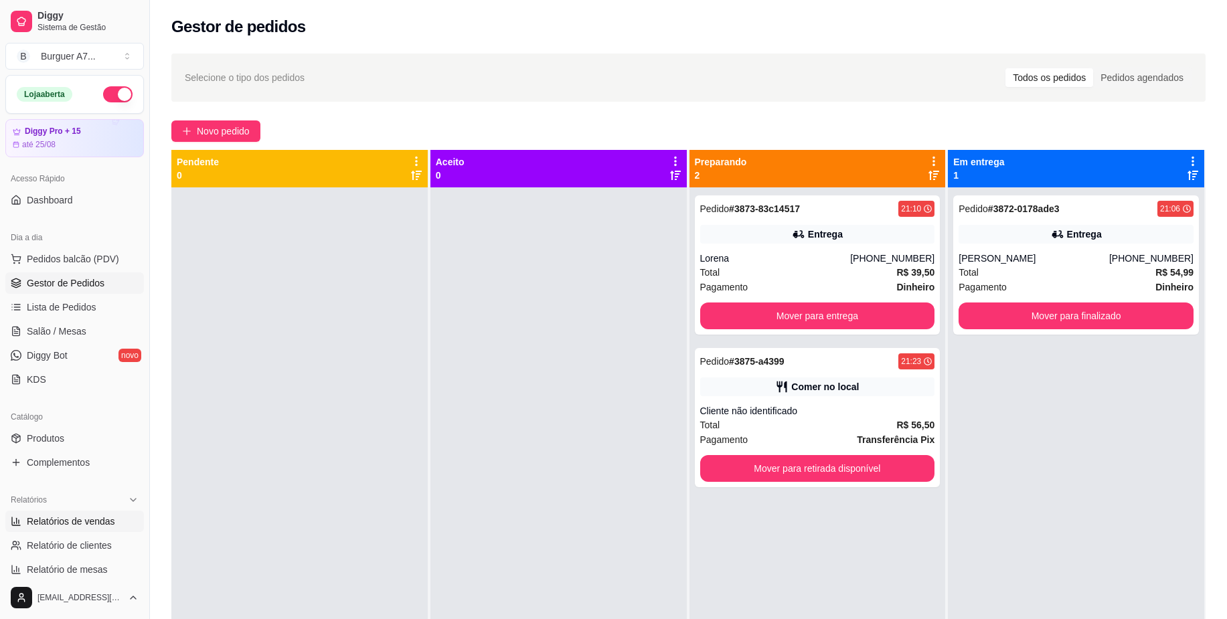
click at [74, 517] on span "Relatórios de vendas" at bounding box center [71, 521] width 88 height 13
select select "ALL"
select select "0"
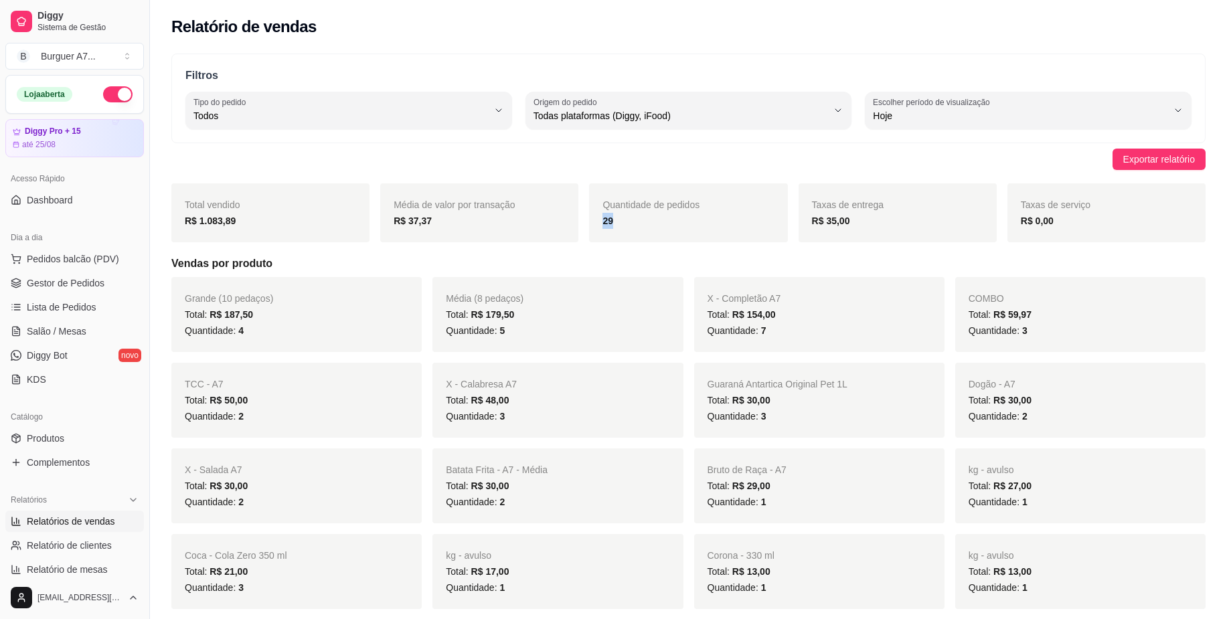
drag, startPoint x: 635, startPoint y: 238, endPoint x: 585, endPoint y: 230, distance: 51.0
click at [585, 230] on div "Total vendido R$ 1.083,89 Média de valor por transação R$ 37,37 Quantidade de p…" at bounding box center [688, 212] width 1034 height 59
click at [23, 284] on link "Gestor de Pedidos" at bounding box center [74, 282] width 139 height 21
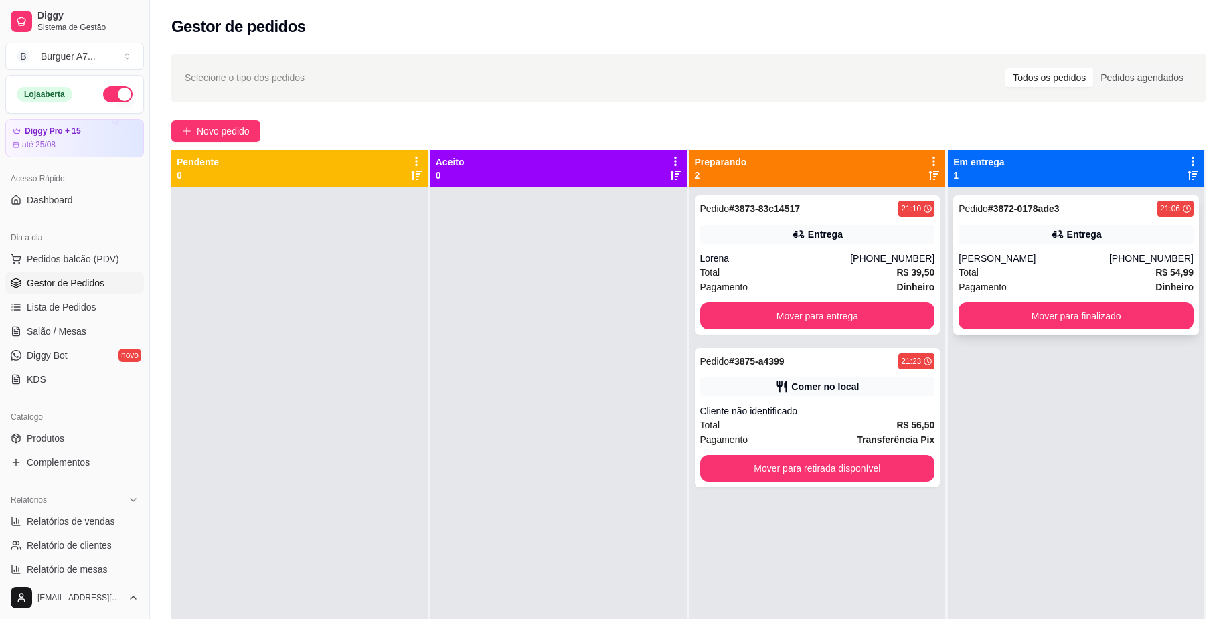
click at [1101, 305] on button "Mover para finalizado" at bounding box center [1076, 316] width 235 height 27
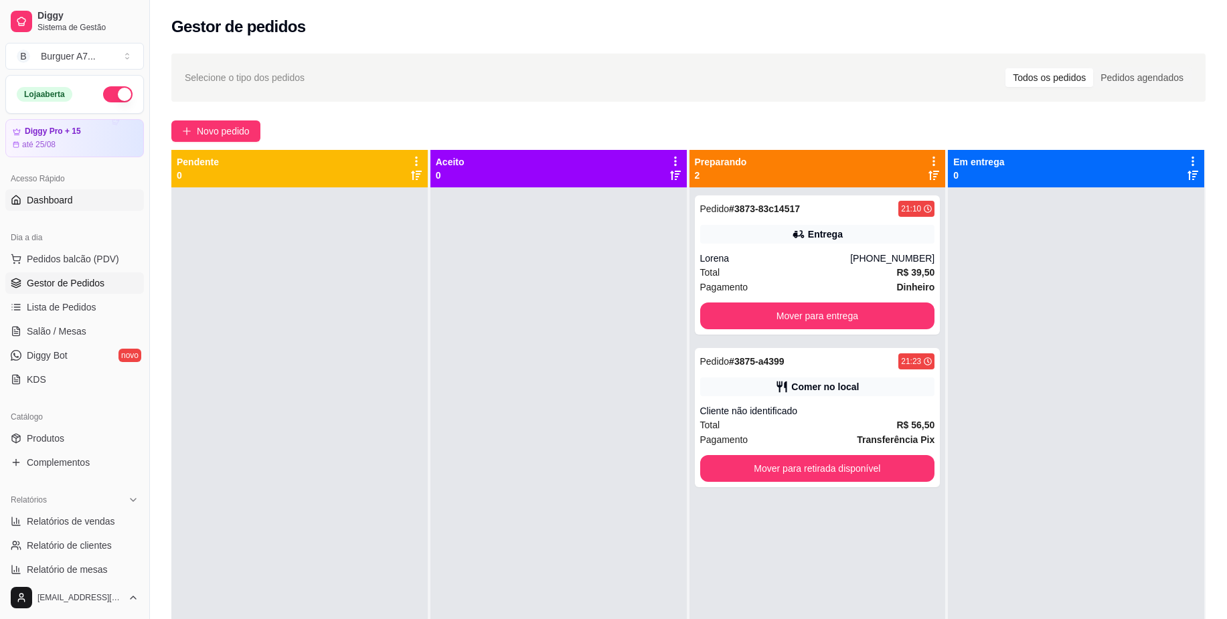
click at [98, 196] on link "Dashboard" at bounding box center [74, 199] width 139 height 21
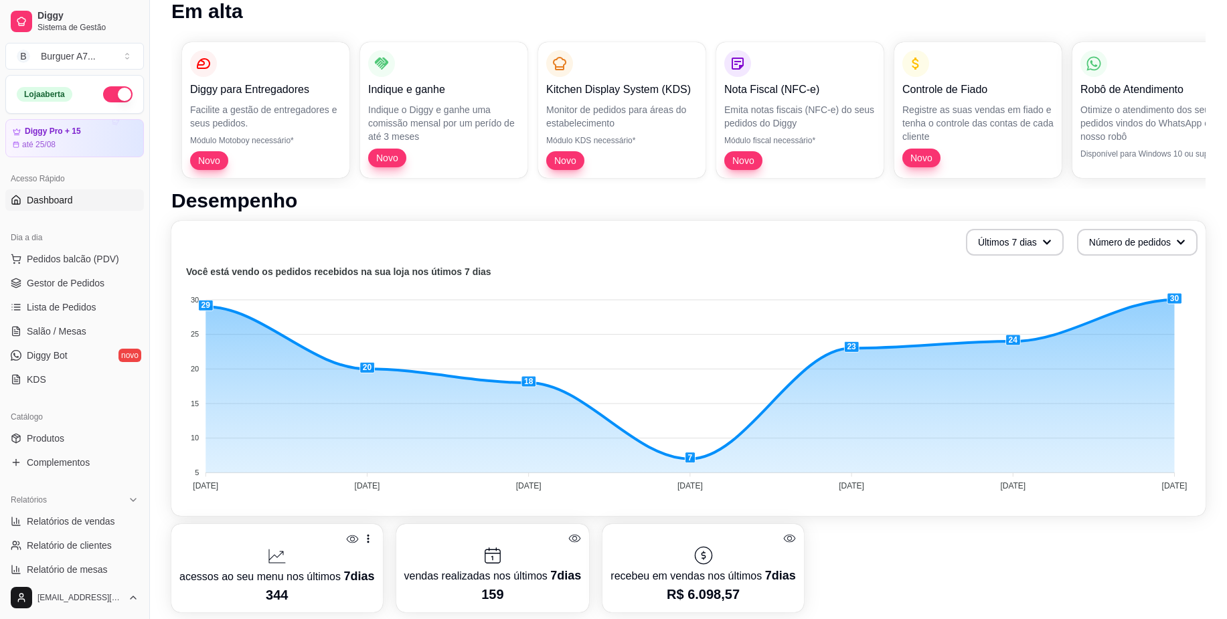
scroll to position [84, 0]
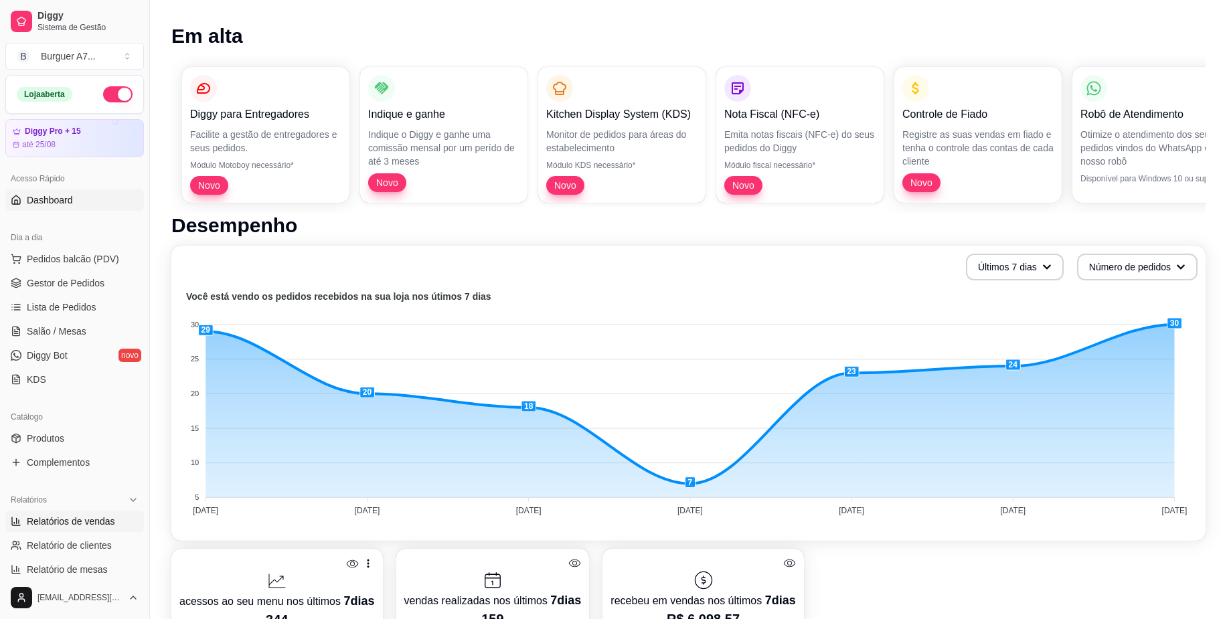
click at [96, 517] on span "Relatórios de vendas" at bounding box center [71, 521] width 88 height 13
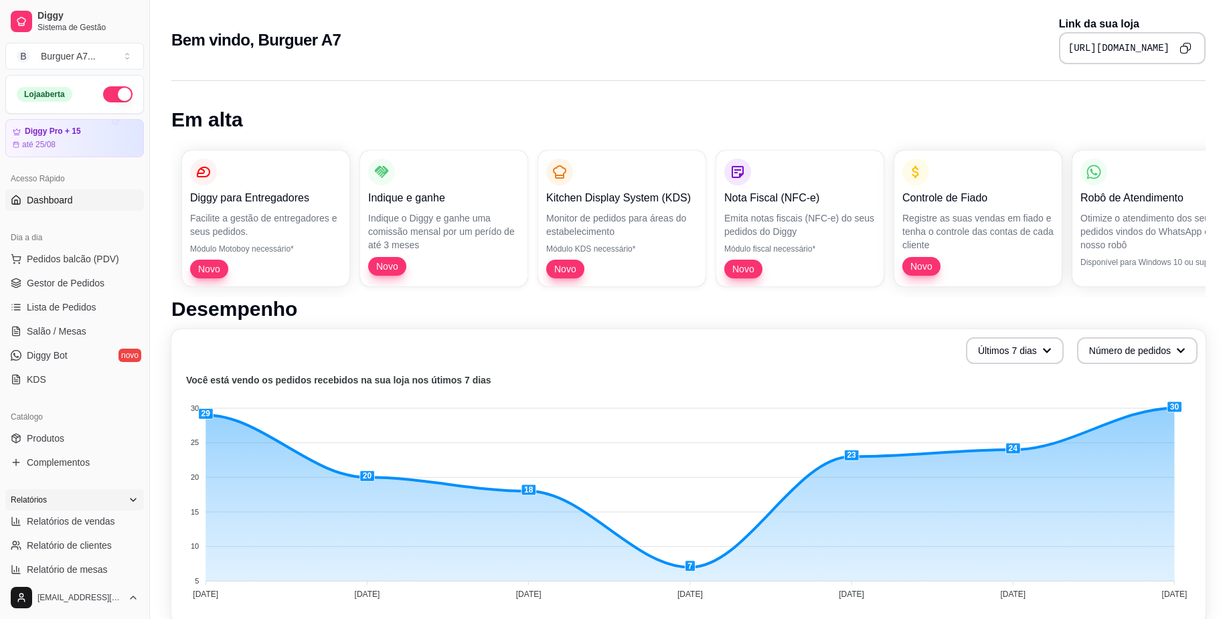
select select "ALL"
select select "0"
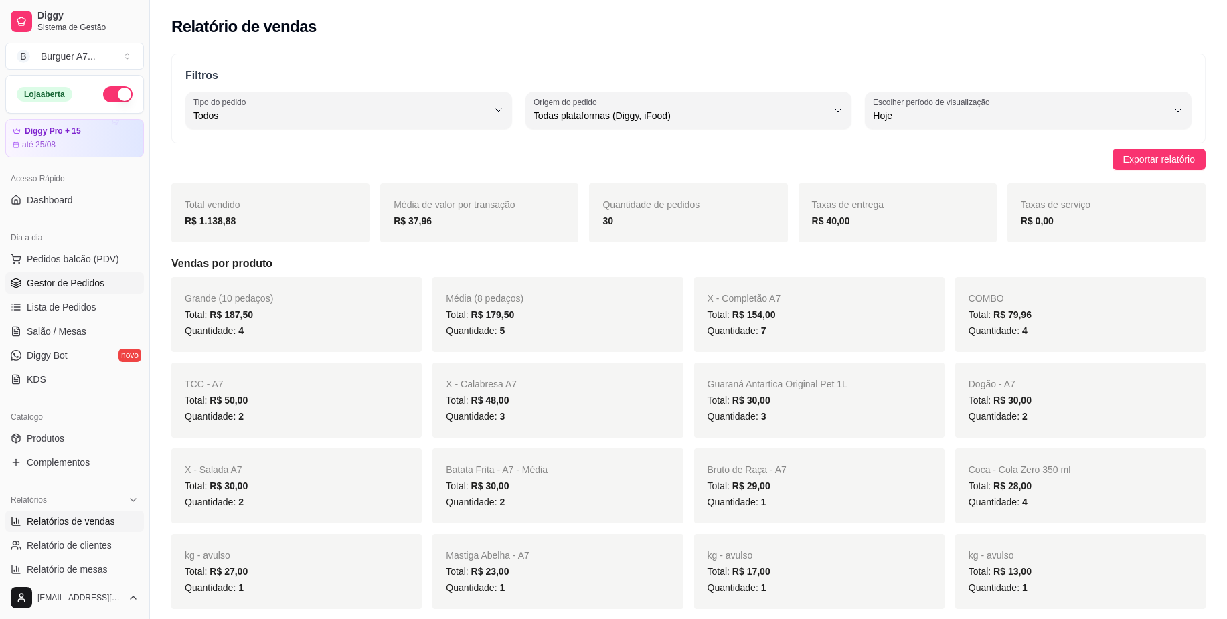
click at [80, 279] on span "Gestor de Pedidos" at bounding box center [66, 282] width 78 height 13
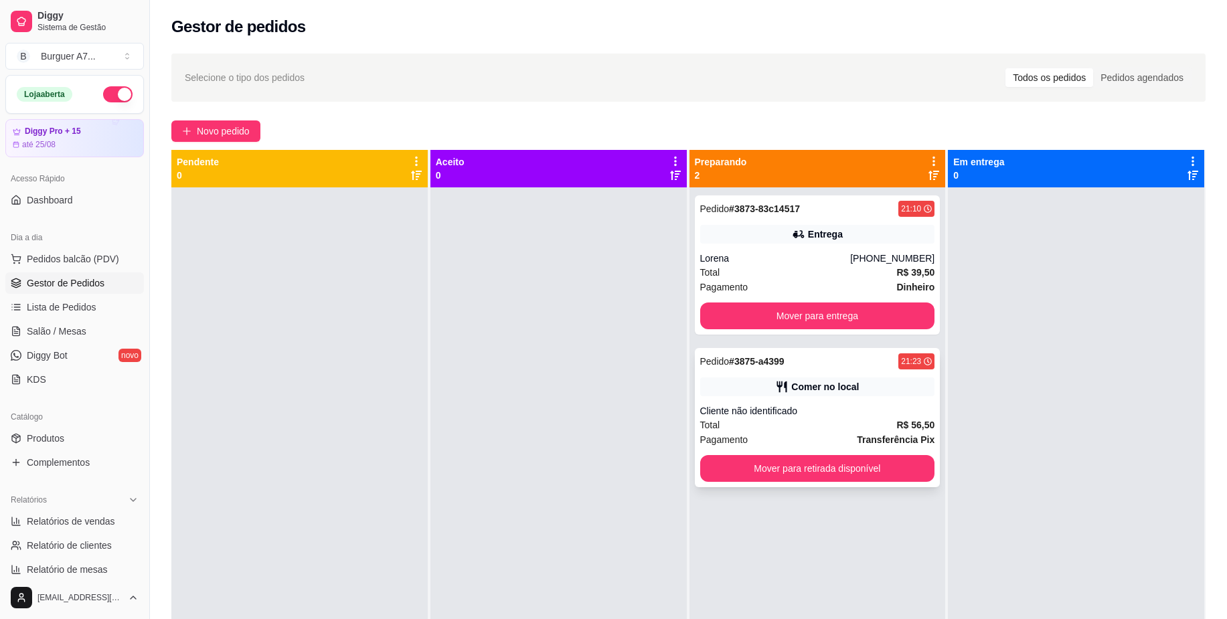
click at [876, 396] on div "Pedido # 3875-a4399 21:23 Comer no local Cliente não identificado Total R$ 56,5…" at bounding box center [818, 417] width 246 height 139
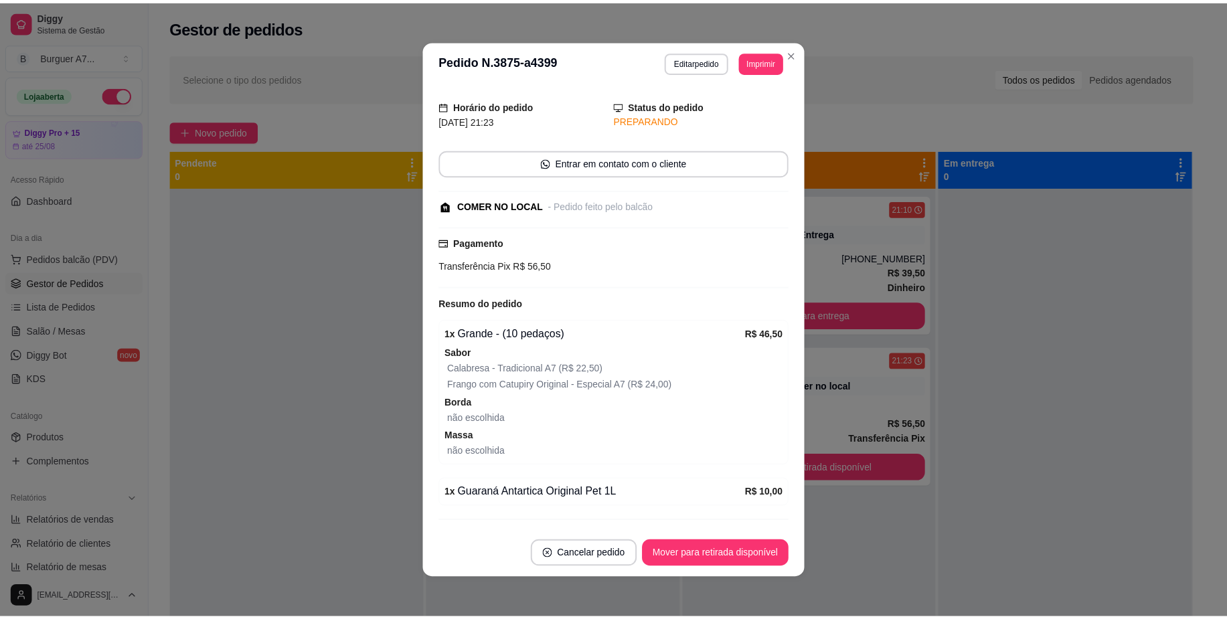
scroll to position [68, 0]
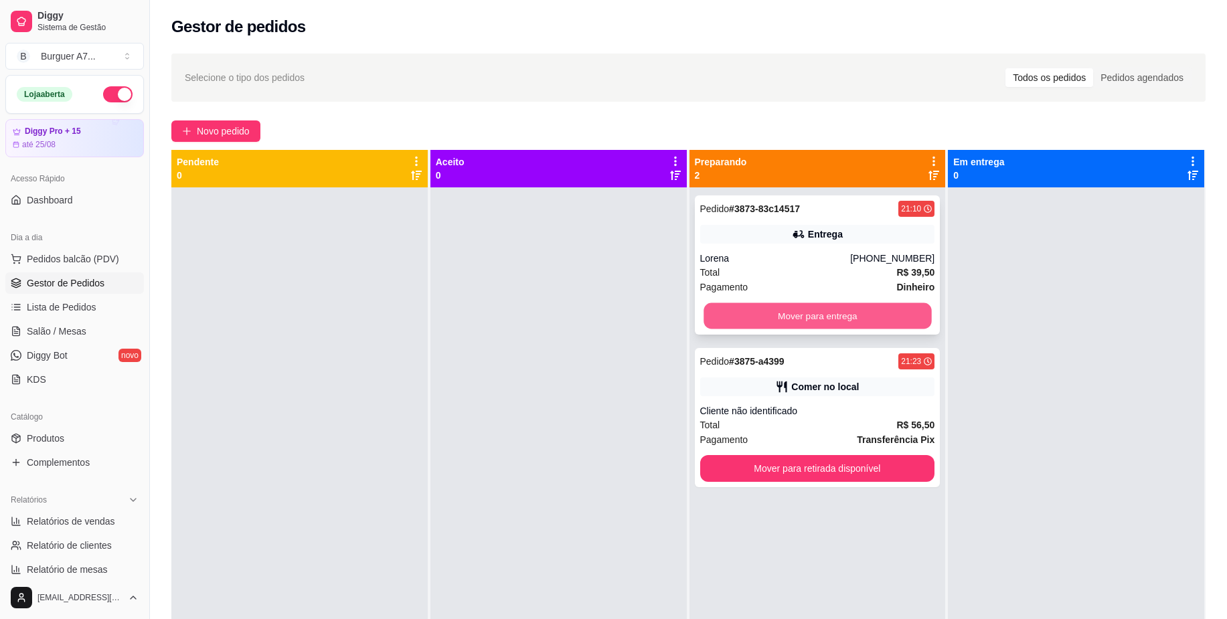
click at [875, 305] on button "Mover para entrega" at bounding box center [818, 316] width 228 height 26
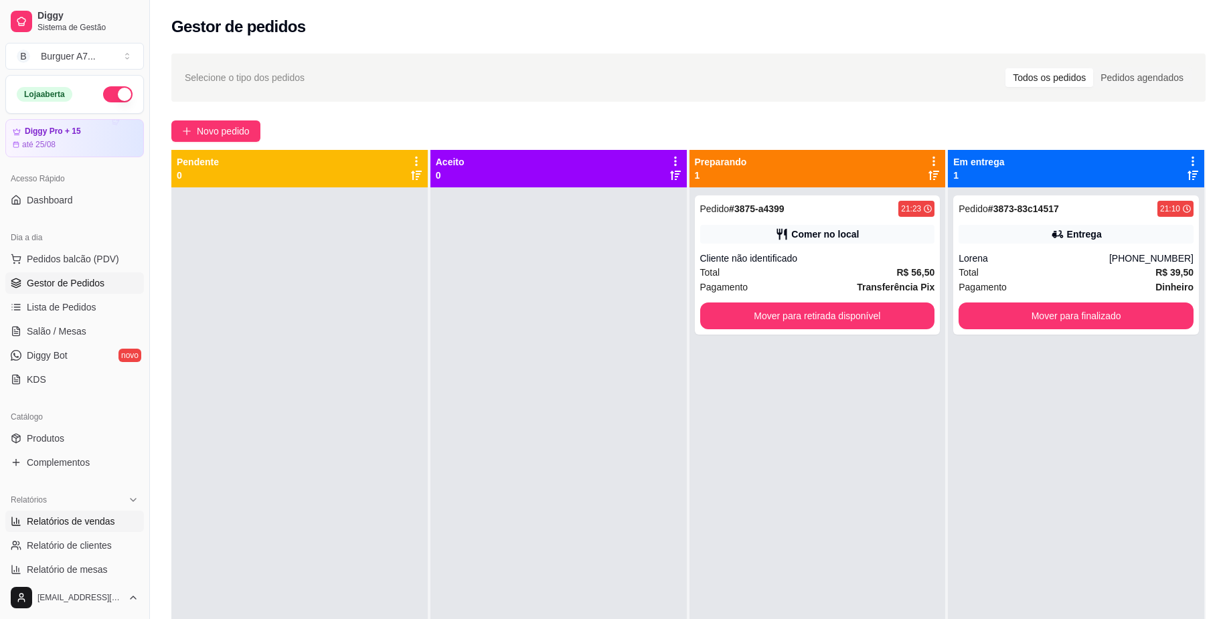
click at [102, 517] on span "Relatórios de vendas" at bounding box center [71, 521] width 88 height 13
select select "ALL"
select select "0"
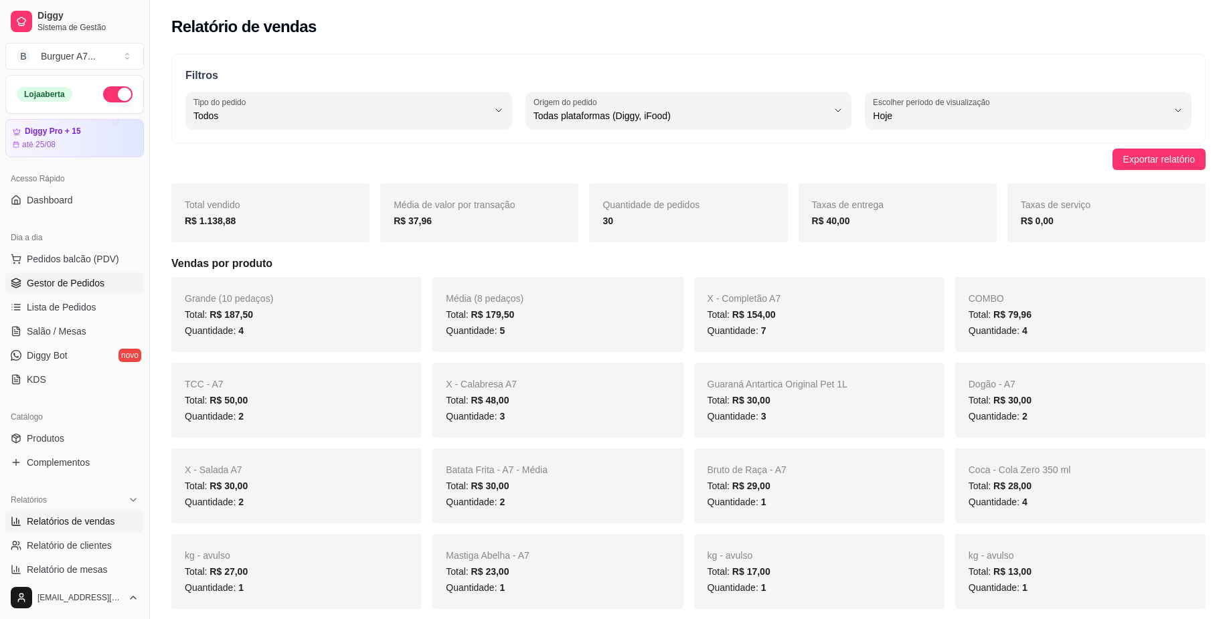
click at [94, 285] on span "Gestor de Pedidos" at bounding box center [66, 282] width 78 height 13
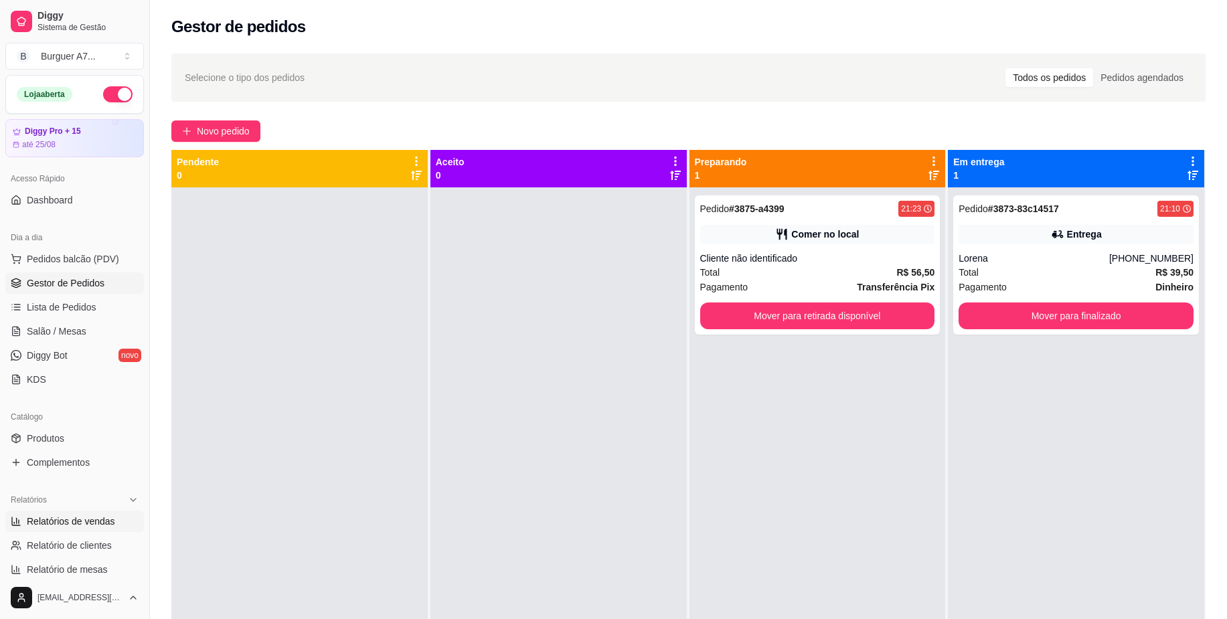
click at [71, 511] on link "Relatórios de vendas" at bounding box center [74, 521] width 139 height 21
select select "ALL"
select select "0"
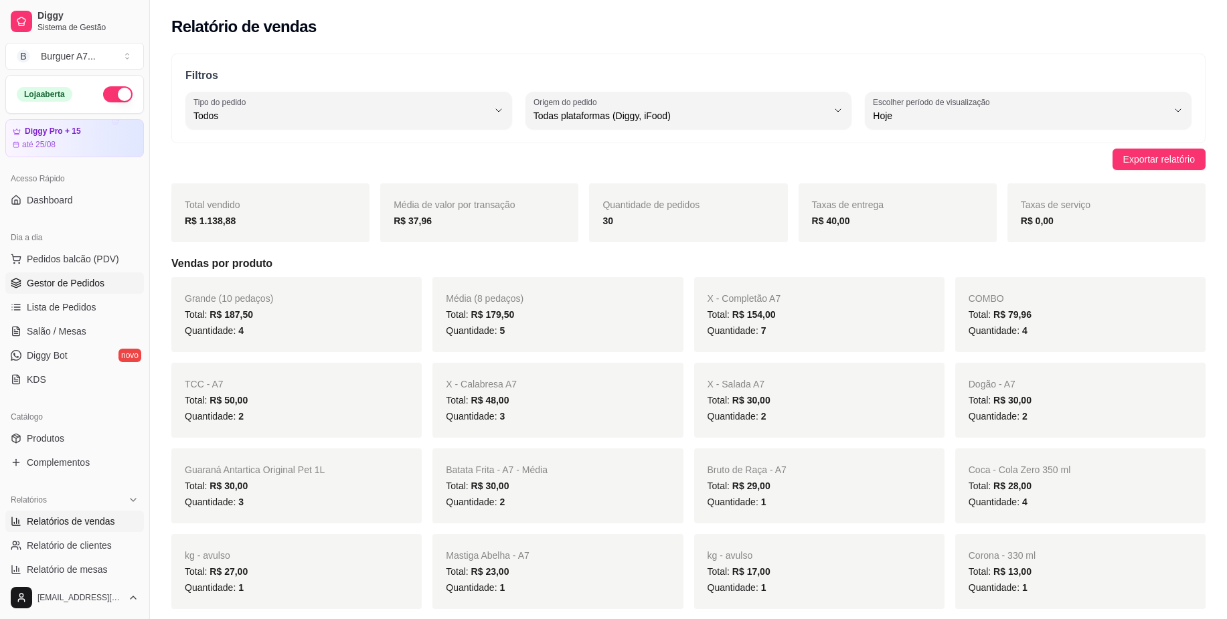
click at [94, 280] on span "Gestor de Pedidos" at bounding box center [66, 282] width 78 height 13
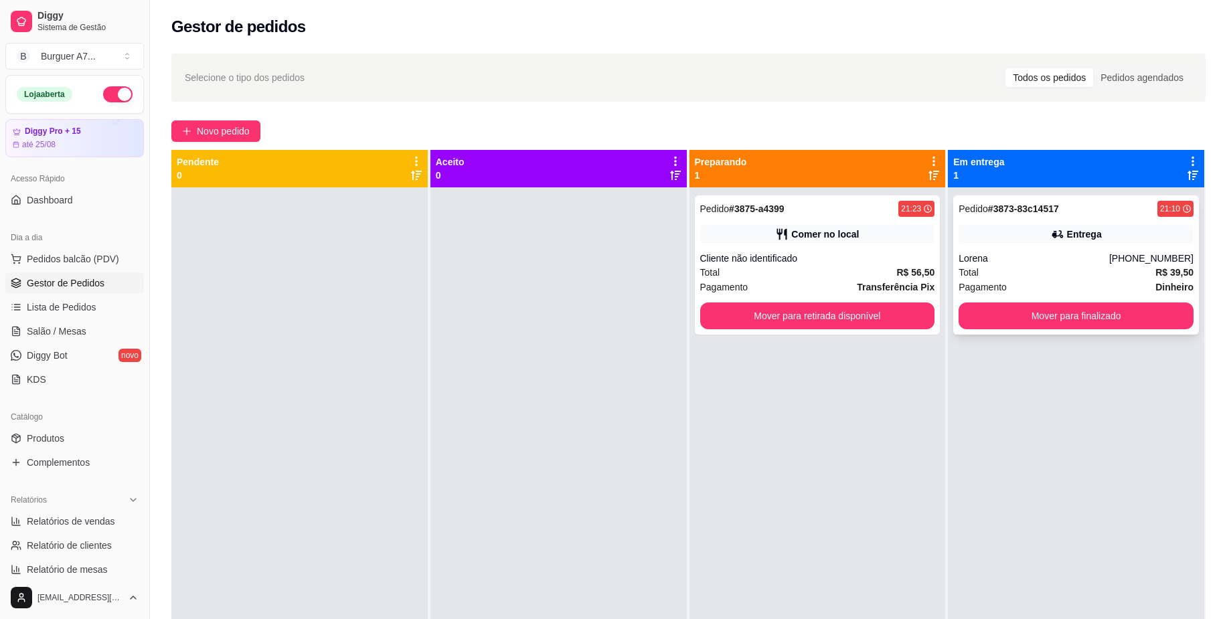
click at [1106, 228] on div "Entrega" at bounding box center [1076, 234] width 235 height 19
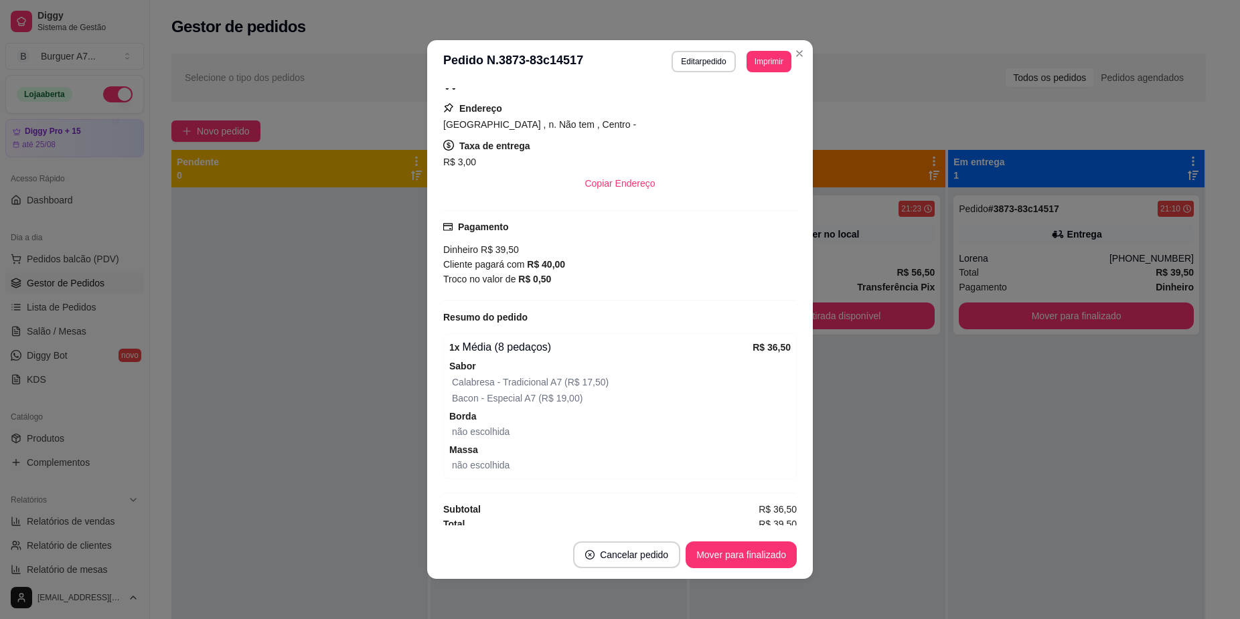
scroll to position [230, 0]
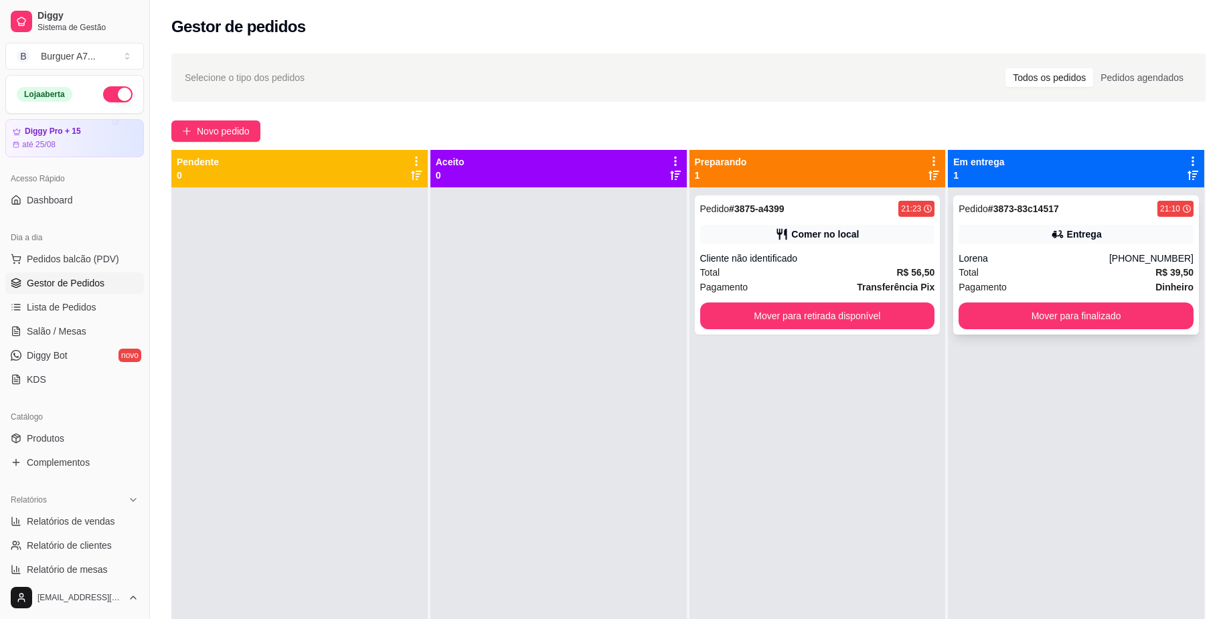
click at [1180, 325] on div "Mover para finalizado" at bounding box center [1076, 316] width 235 height 27
click at [1008, 232] on div "Entrega" at bounding box center [1076, 234] width 235 height 19
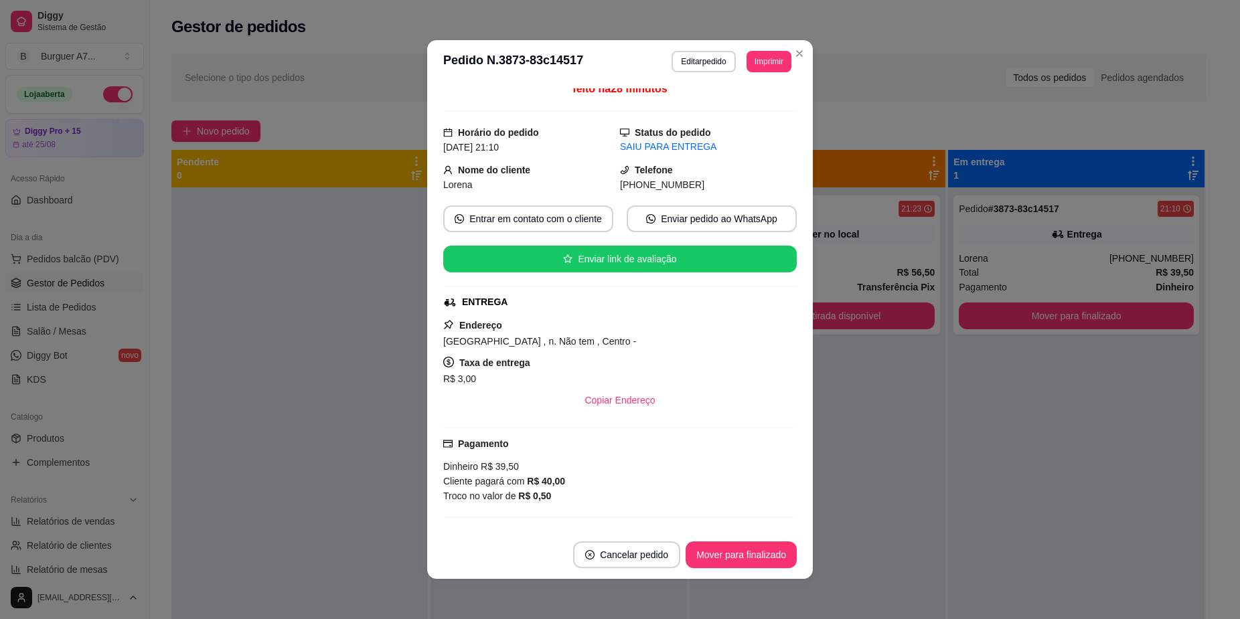
scroll to position [0, 0]
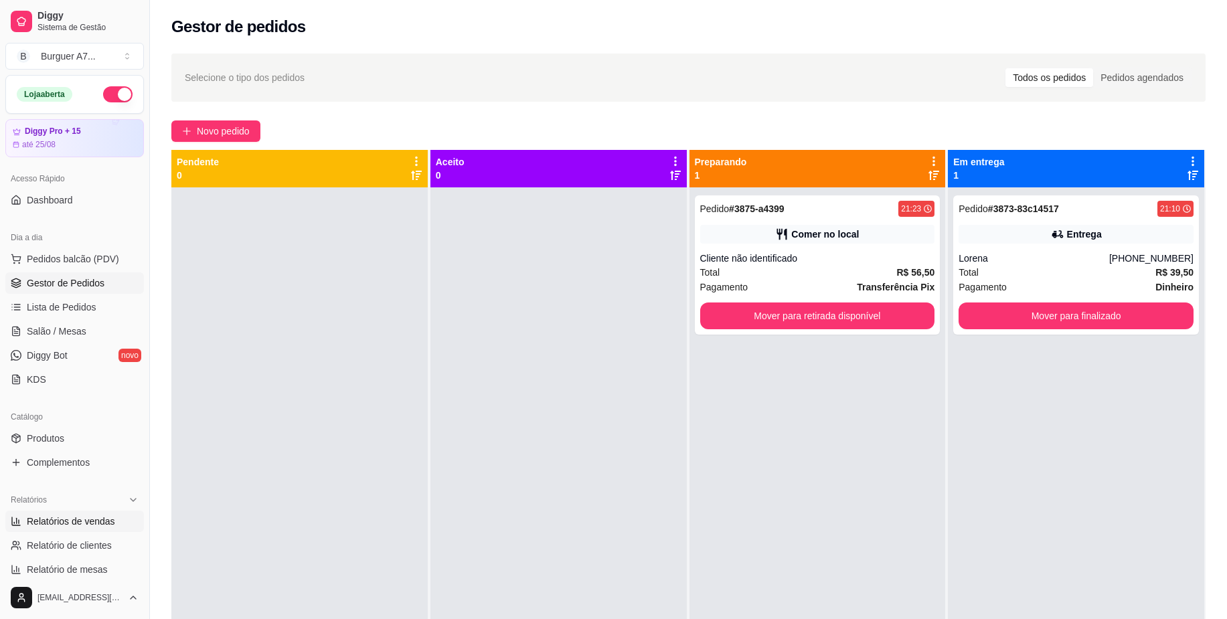
click at [104, 512] on link "Relatórios de vendas" at bounding box center [74, 521] width 139 height 21
select select "ALL"
select select "0"
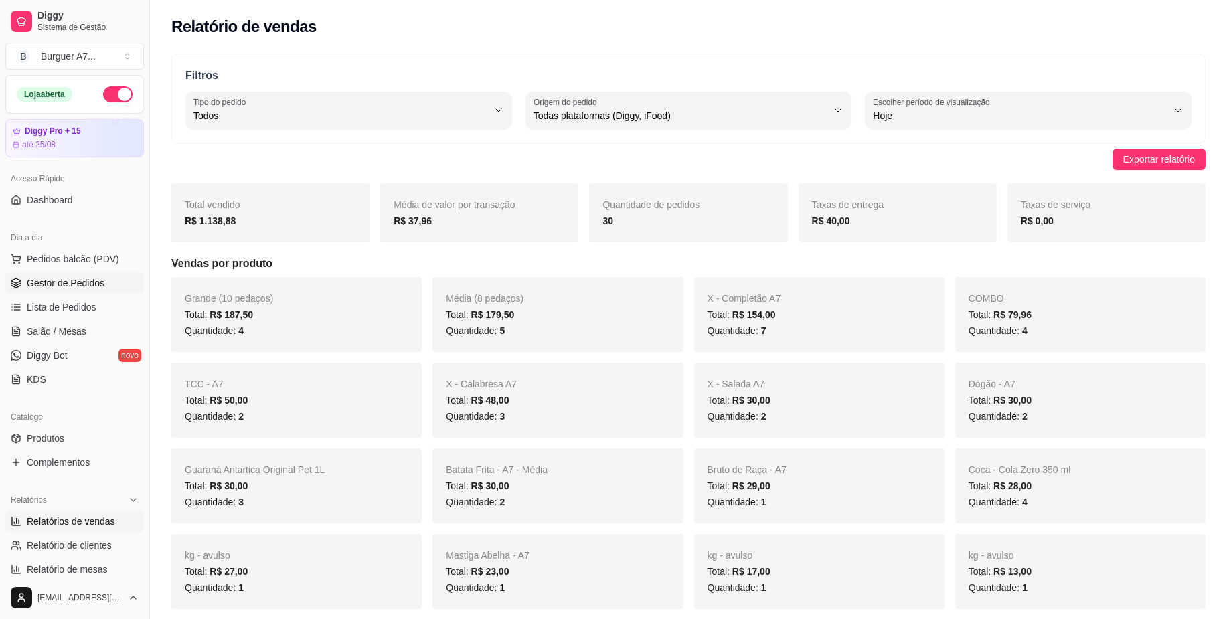
click at [88, 289] on span "Gestor de Pedidos" at bounding box center [66, 282] width 78 height 13
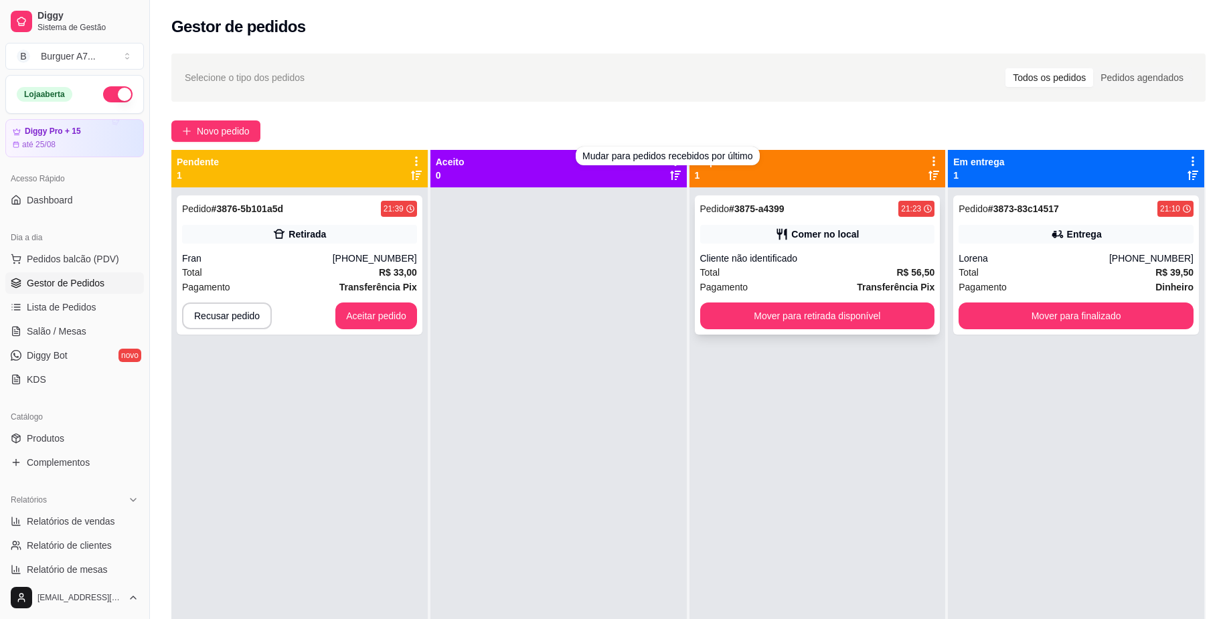
click at [771, 250] on div "Pedido # 3875-a4399 21:23 Comer no local Cliente não identificado Total R$ 56,5…" at bounding box center [818, 264] width 246 height 139
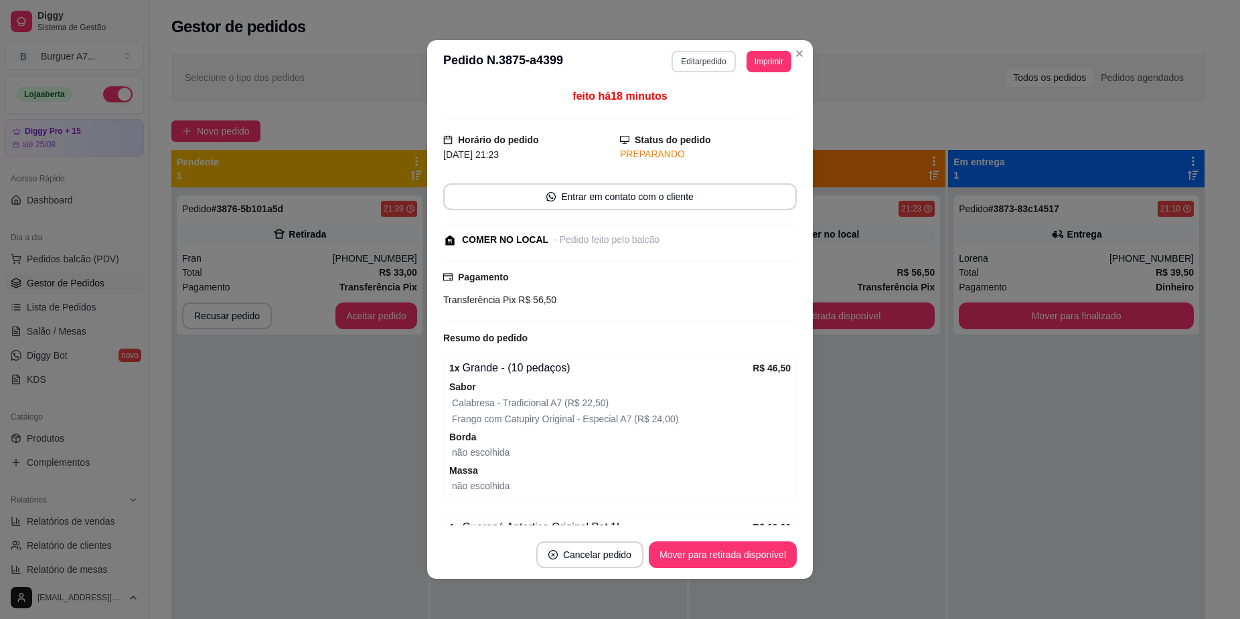
click at [671, 68] on button "Editar pedido" at bounding box center [703, 61] width 64 height 21
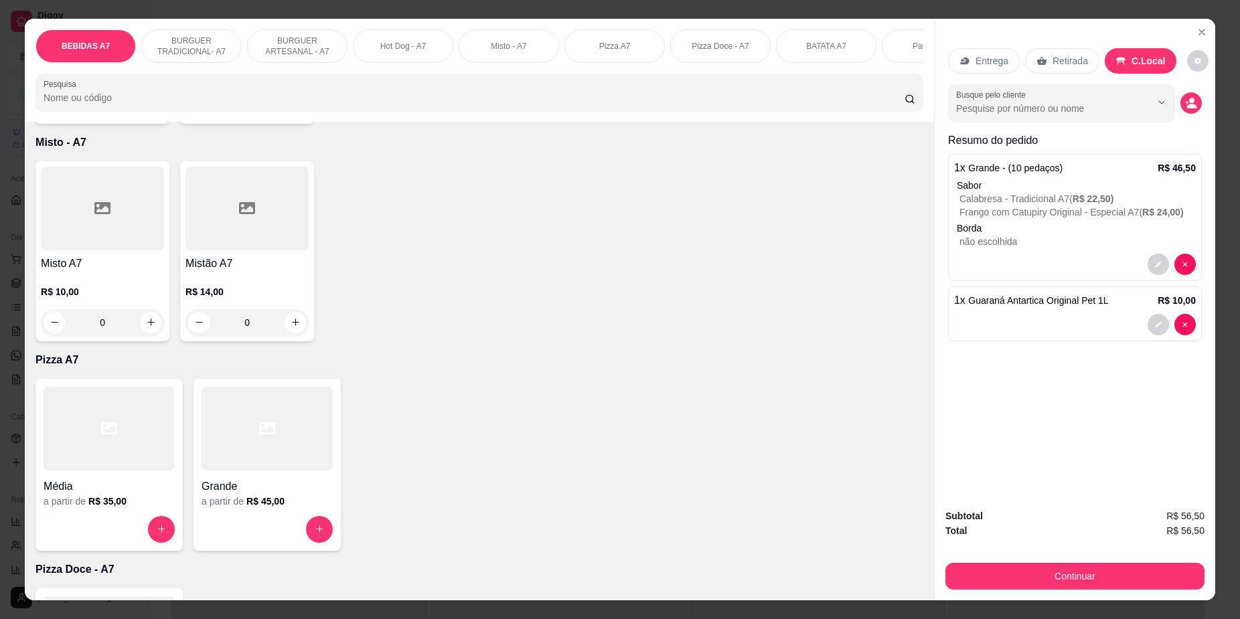
scroll to position [1339, 0]
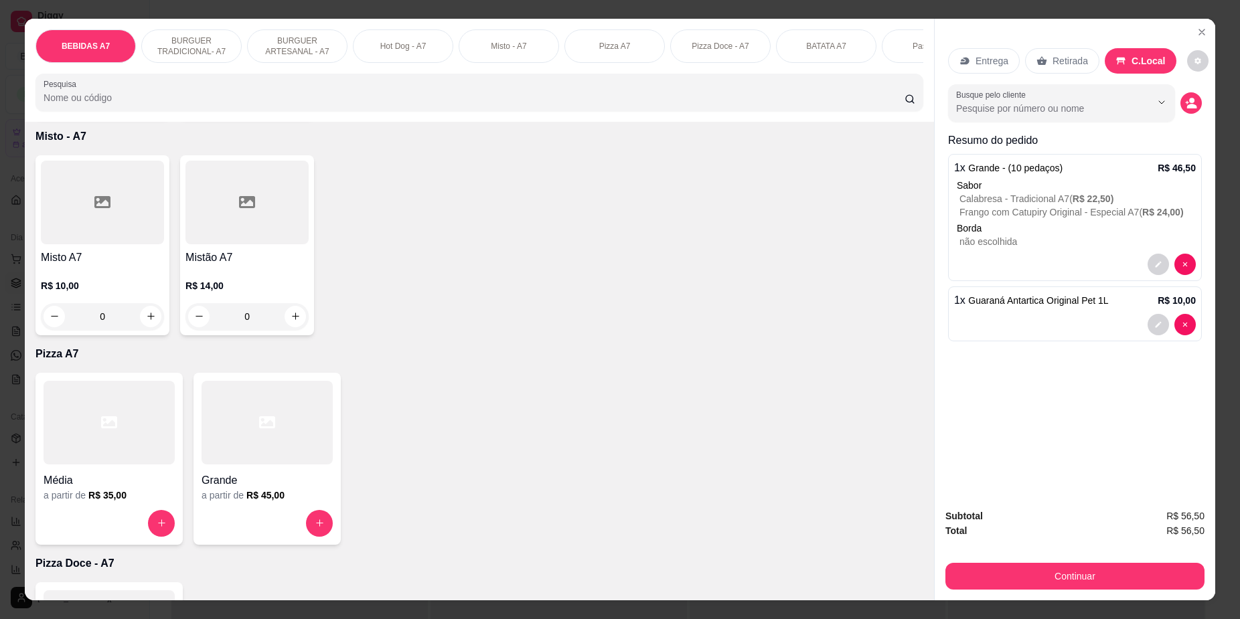
click at [249, 465] on div at bounding box center [267, 423] width 131 height 84
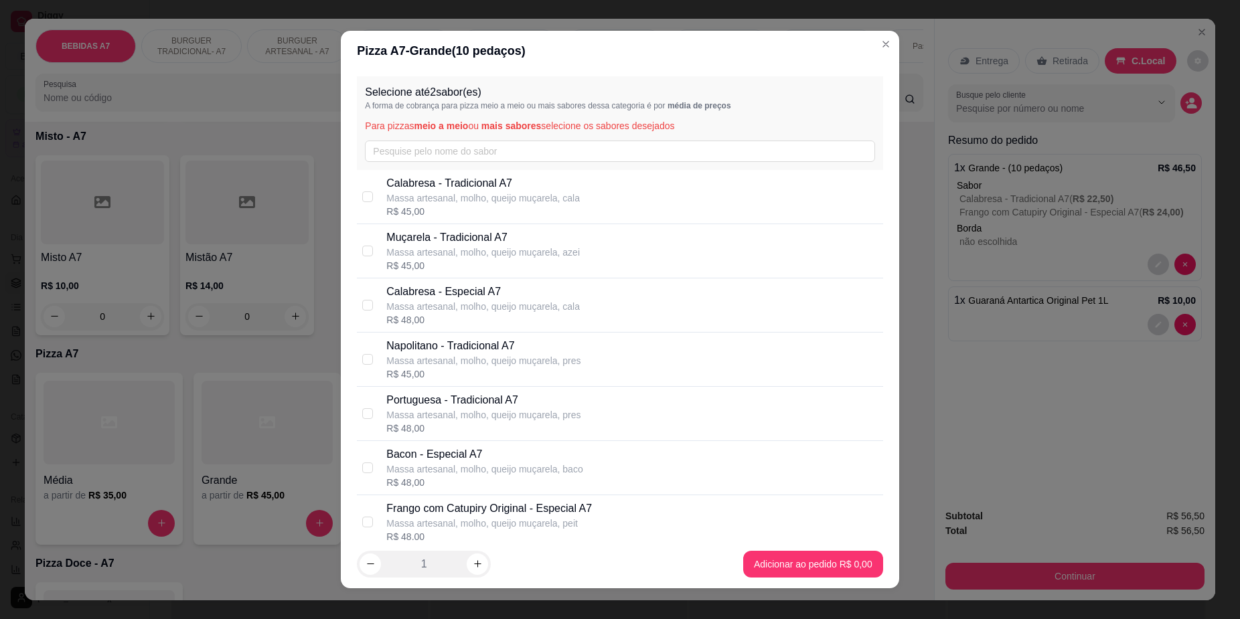
click at [460, 297] on p "Calabresa - Especial A7" at bounding box center [482, 292] width 193 height 16
checkbox input "true"
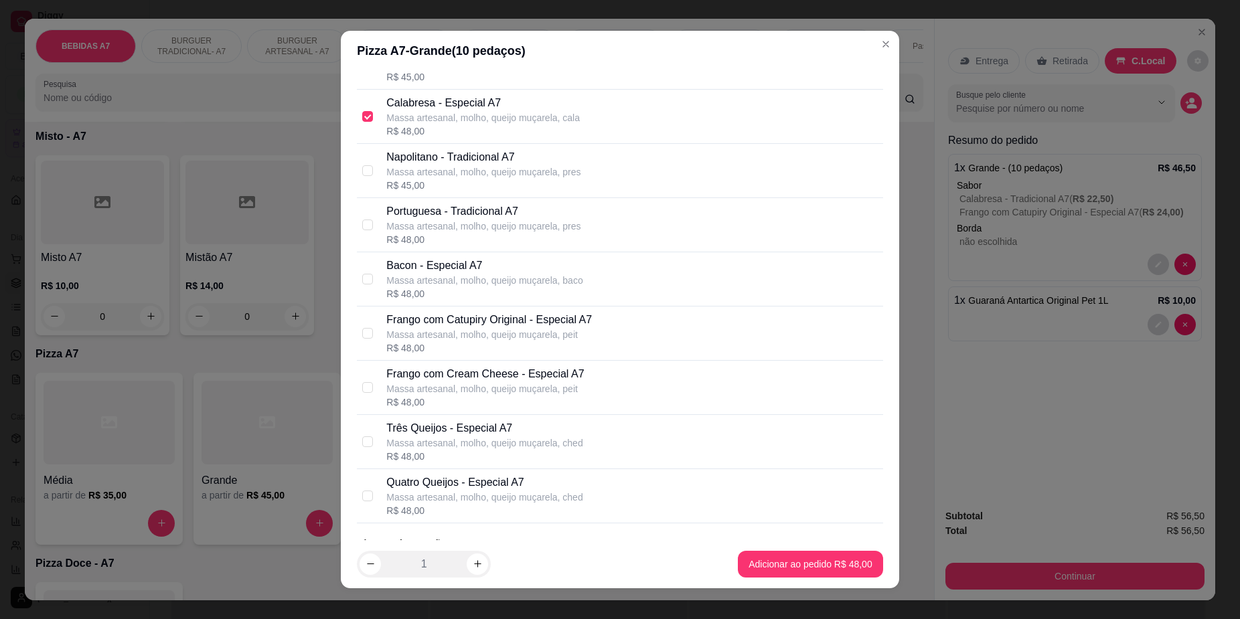
scroll to position [147, 0]
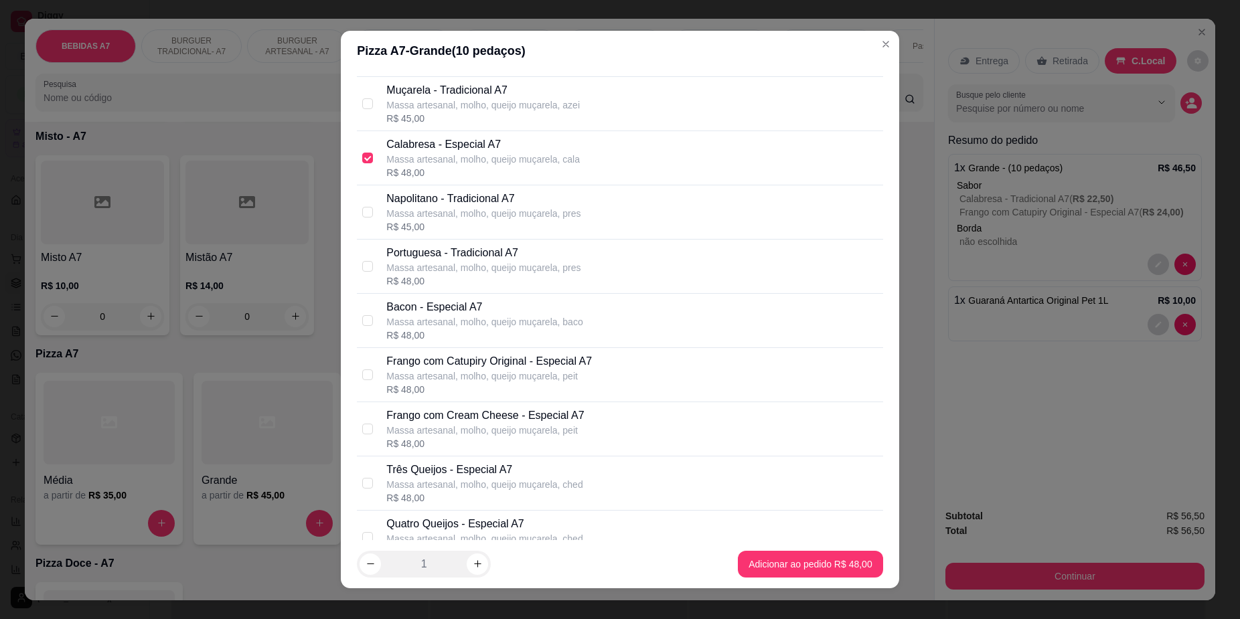
click at [495, 212] on p "Massa artesanal, molho, queijo muçarela, pres" at bounding box center [483, 213] width 194 height 13
checkbox input "true"
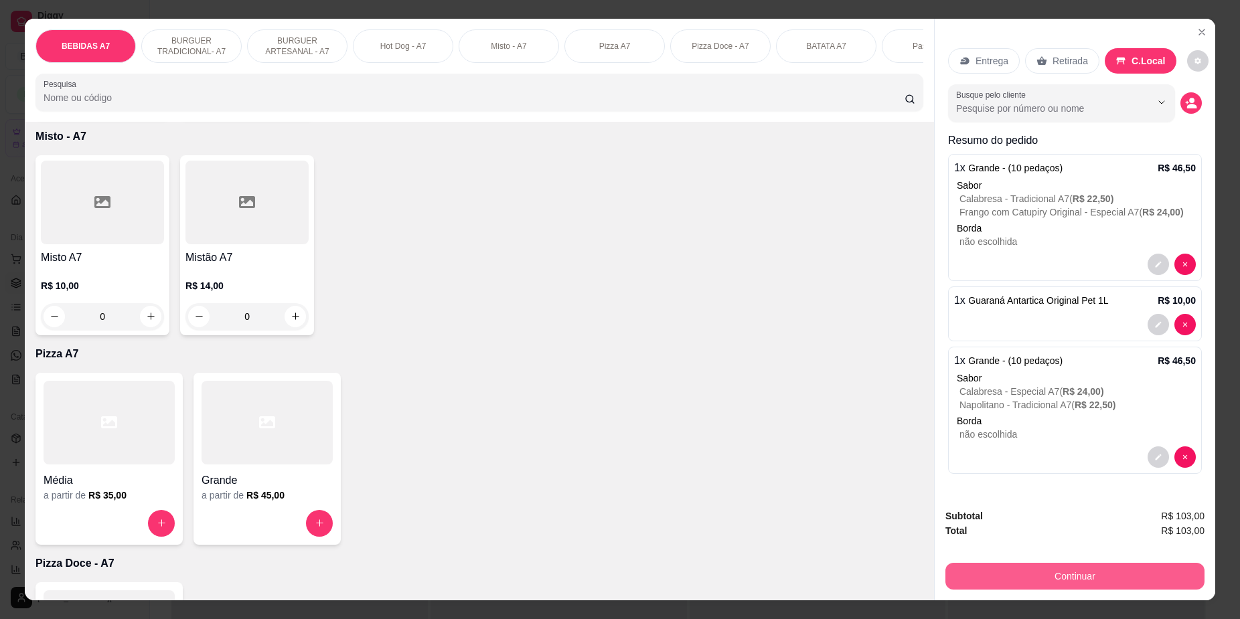
click at [1050, 572] on button "Continuar" at bounding box center [1074, 576] width 259 height 27
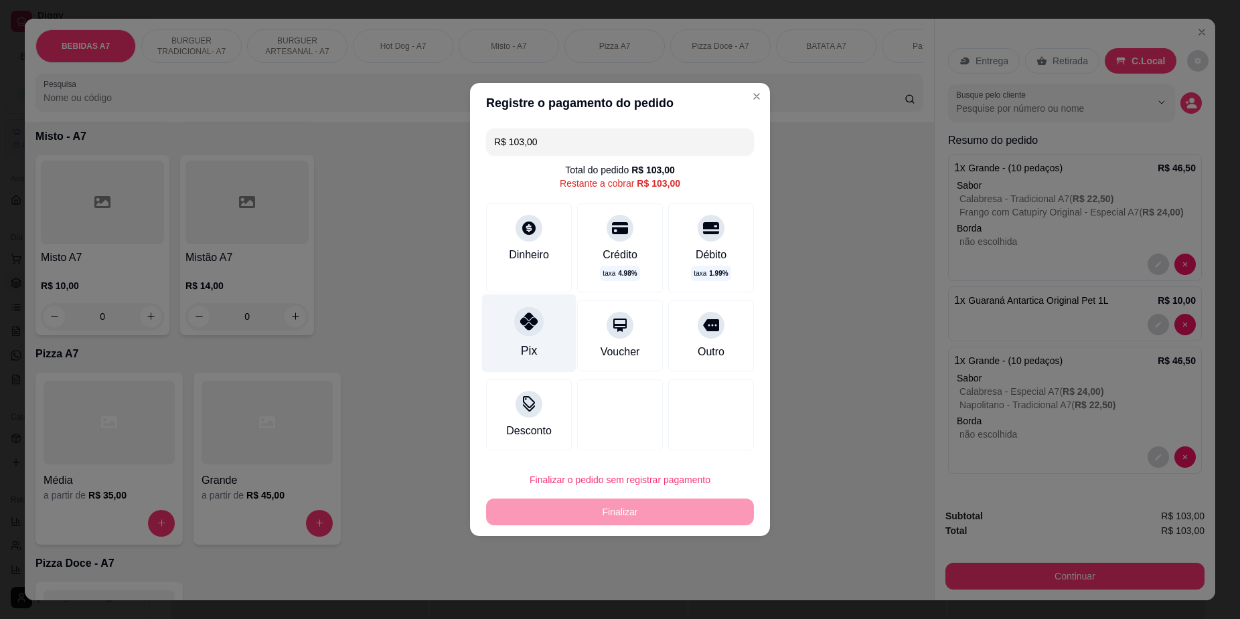
click at [547, 321] on div "Pix" at bounding box center [529, 334] width 94 height 78
type input "R$ 0,00"
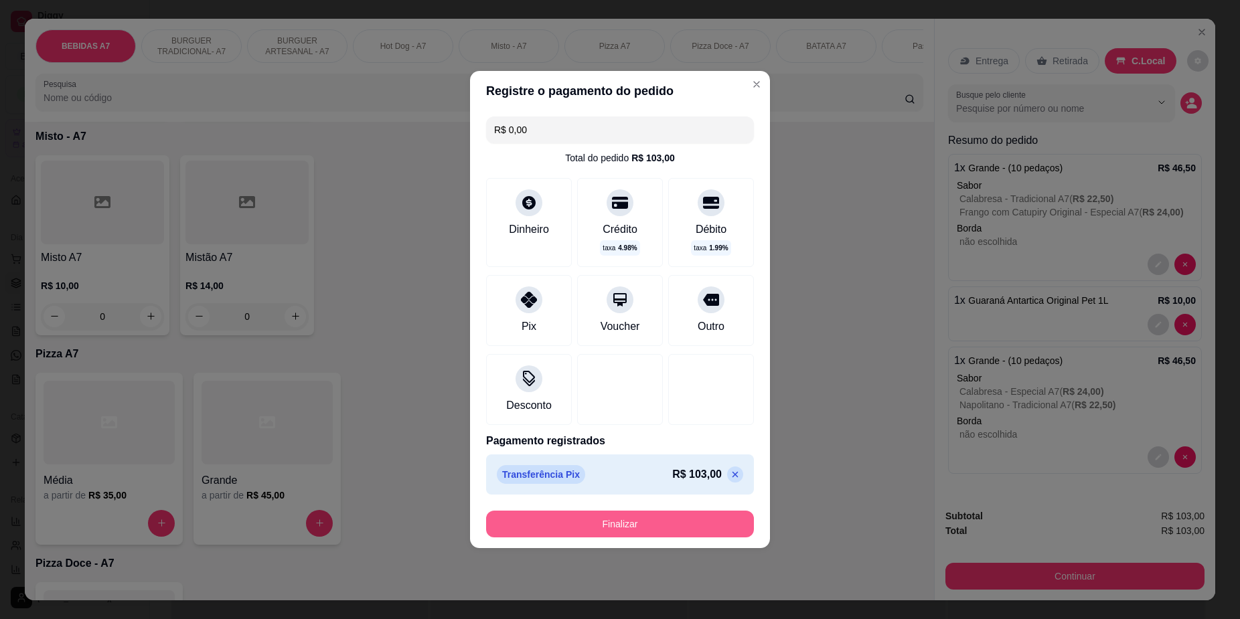
click at [641, 523] on button "Finalizar" at bounding box center [620, 524] width 268 height 27
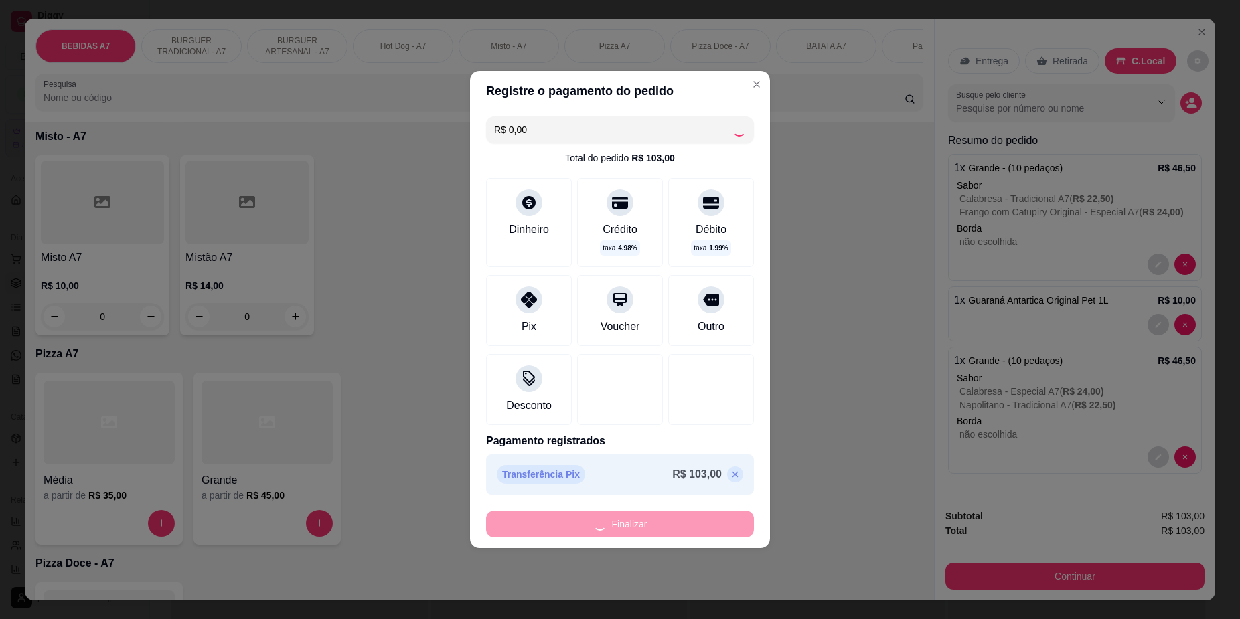
type input "0"
type input "-R$ 103,00"
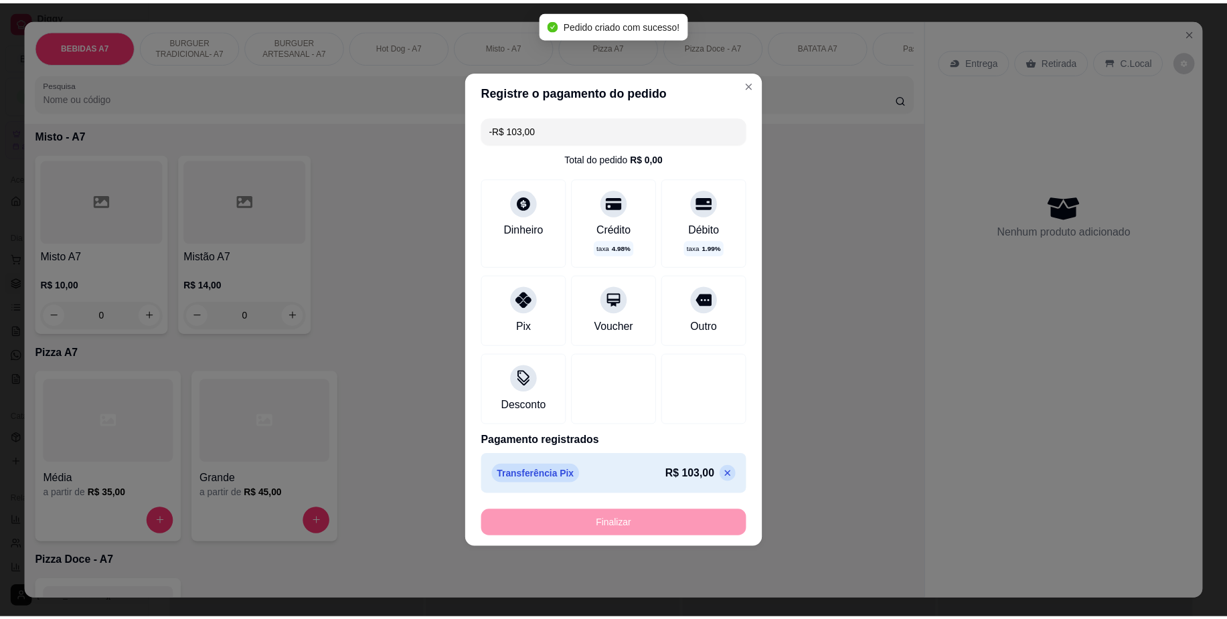
scroll to position [1338, 0]
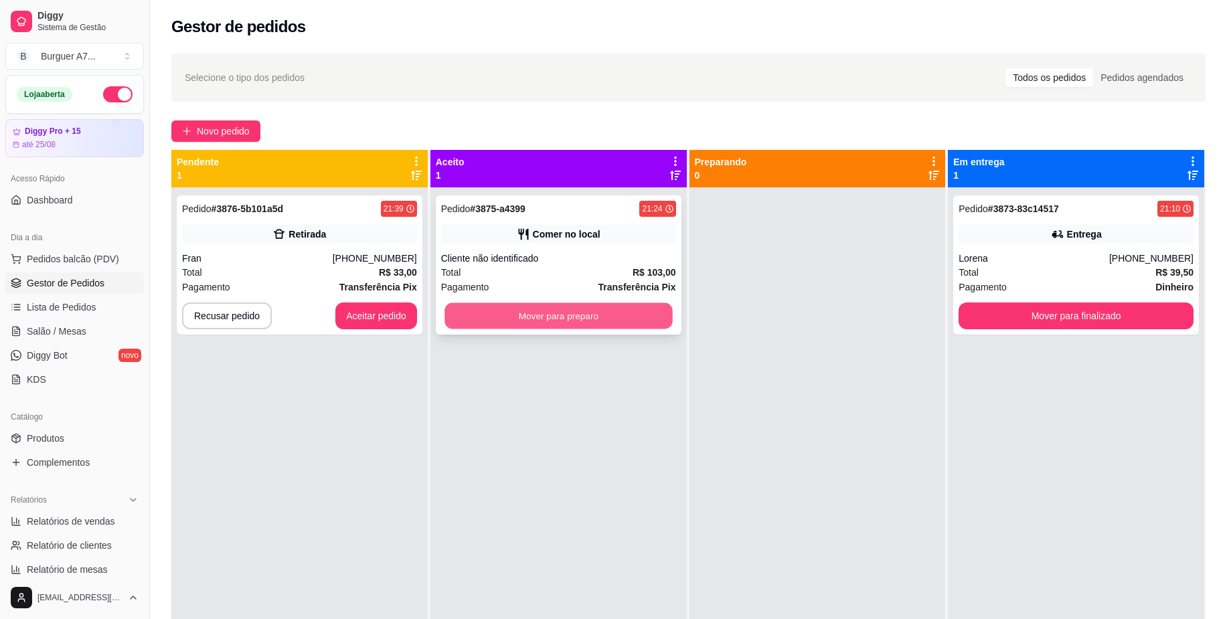
click at [576, 308] on button "Mover para preparo" at bounding box center [559, 316] width 228 height 26
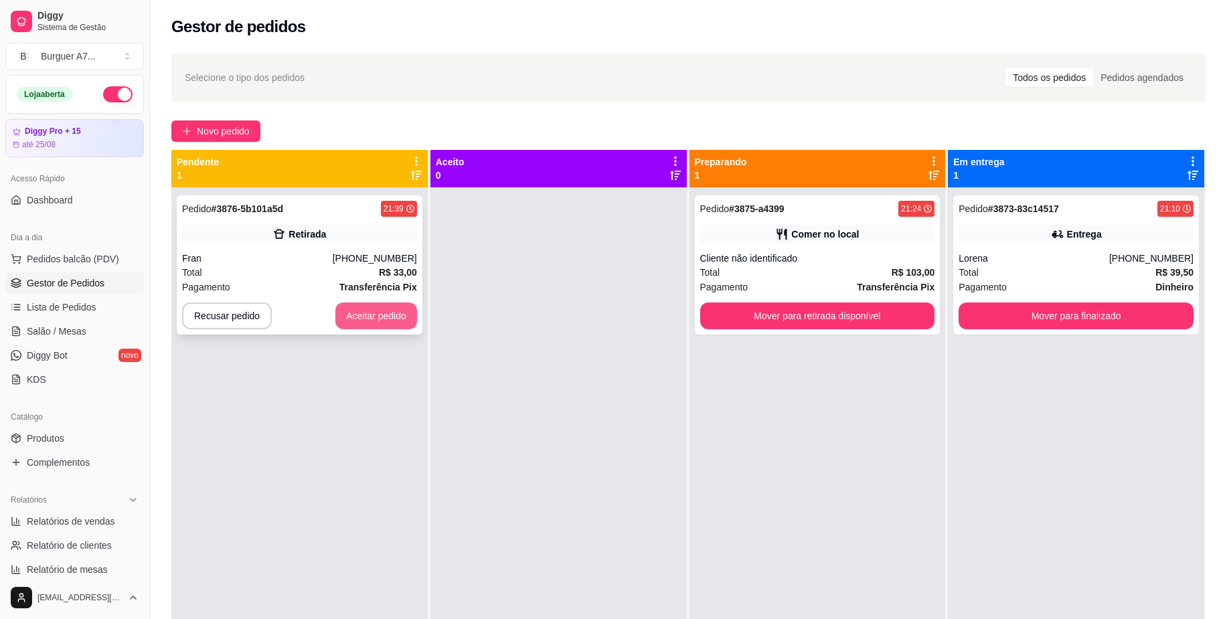
click at [379, 314] on button "Aceitar pedido" at bounding box center [376, 316] width 82 height 27
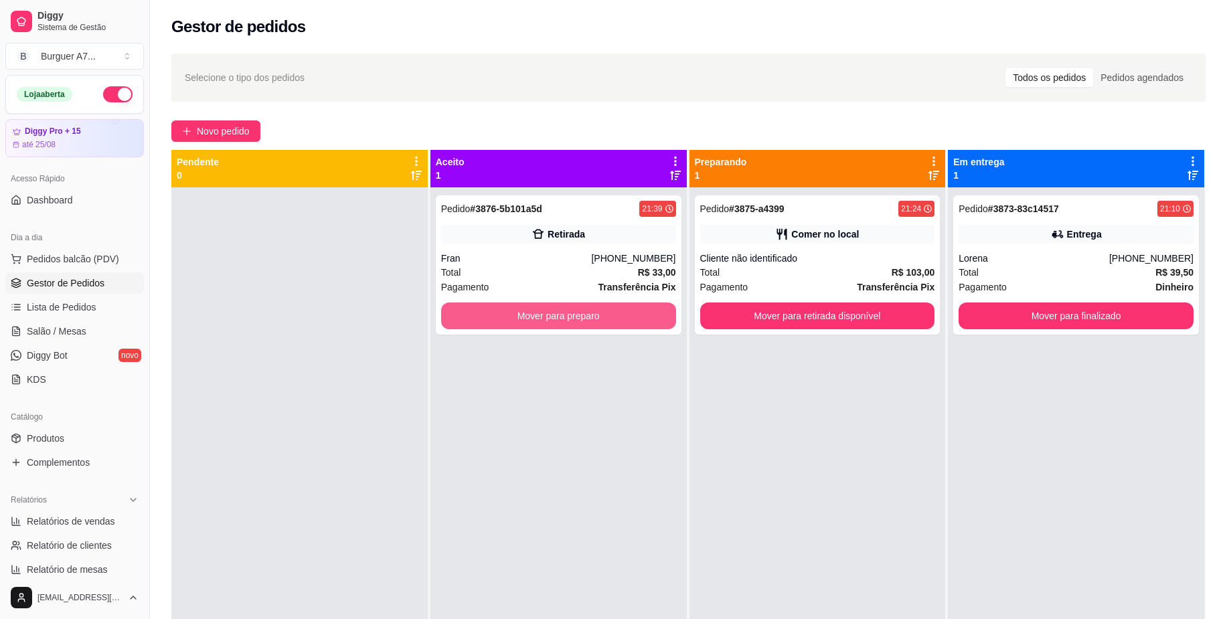
click at [539, 312] on button "Mover para preparo" at bounding box center [558, 316] width 235 height 27
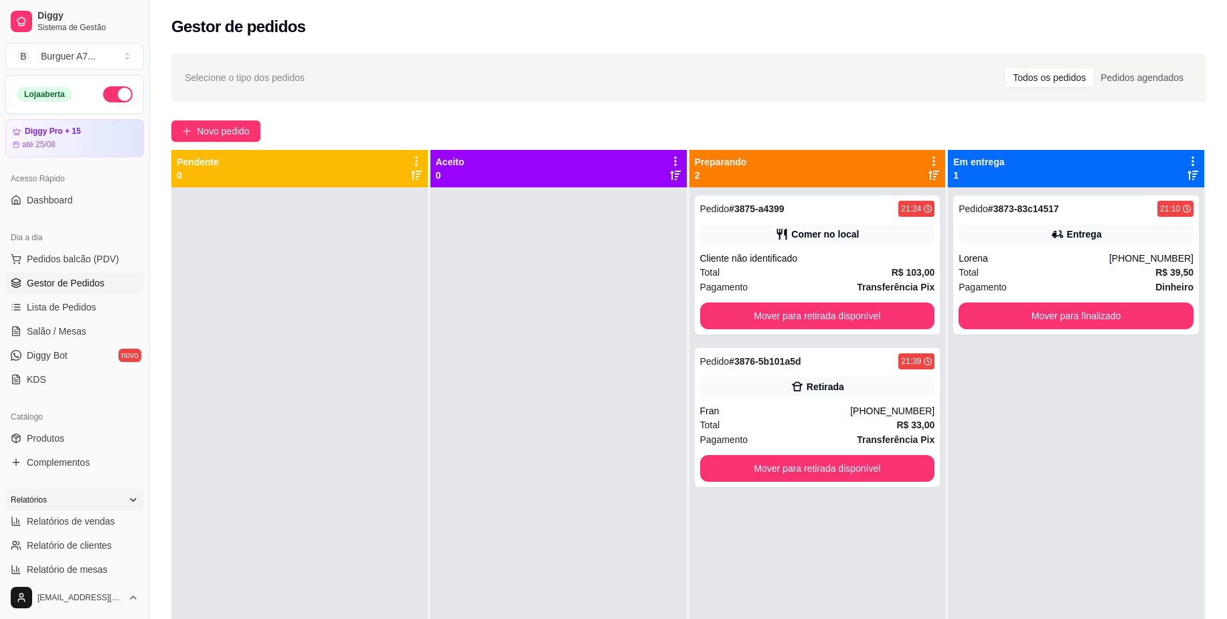
click at [96, 500] on div "Relatórios" at bounding box center [74, 499] width 139 height 21
click at [100, 510] on div "Relatórios" at bounding box center [74, 499] width 139 height 21
click at [102, 511] on div "Relatórios Relatórios de vendas Relatório de clientes Relatório de mesas Relató…" at bounding box center [74, 546] width 139 height 115
click at [114, 523] on link "Relatórios de vendas" at bounding box center [74, 521] width 139 height 21
select select "ALL"
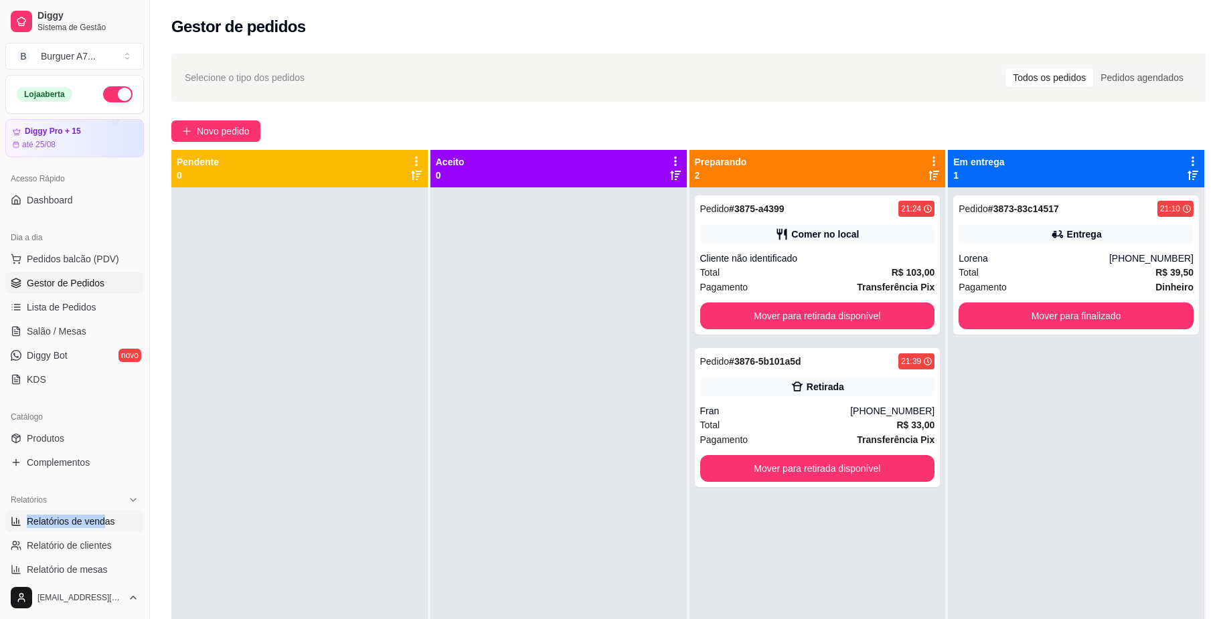
select select "ALL"
select select "0"
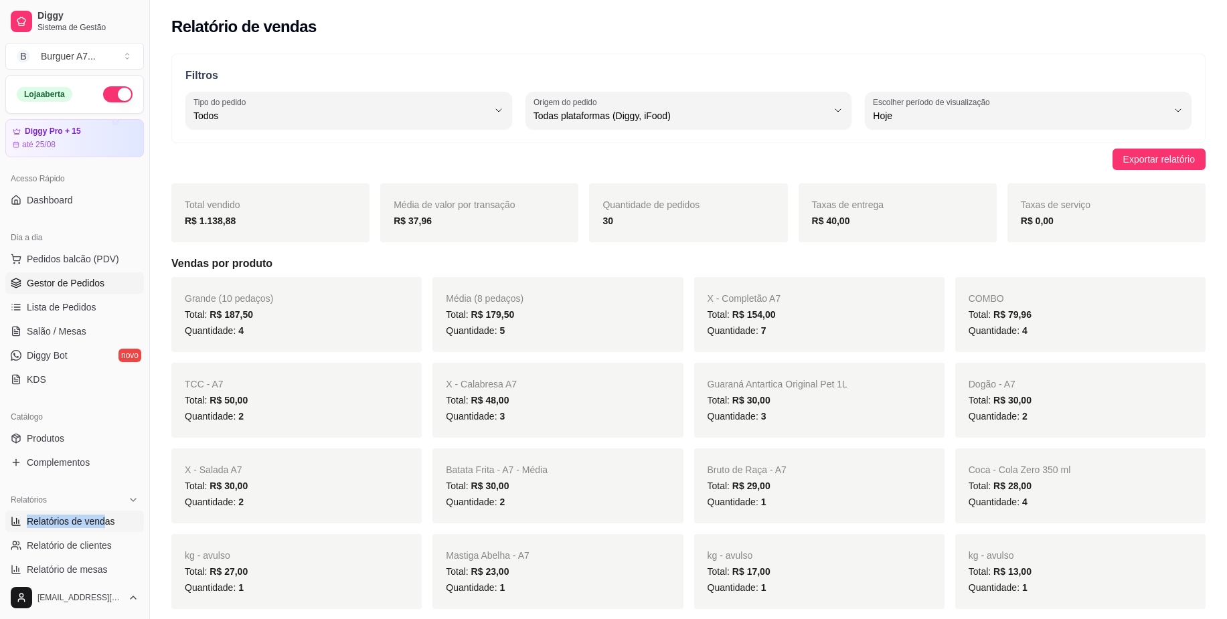
click at [109, 276] on link "Gestor de Pedidos" at bounding box center [74, 282] width 139 height 21
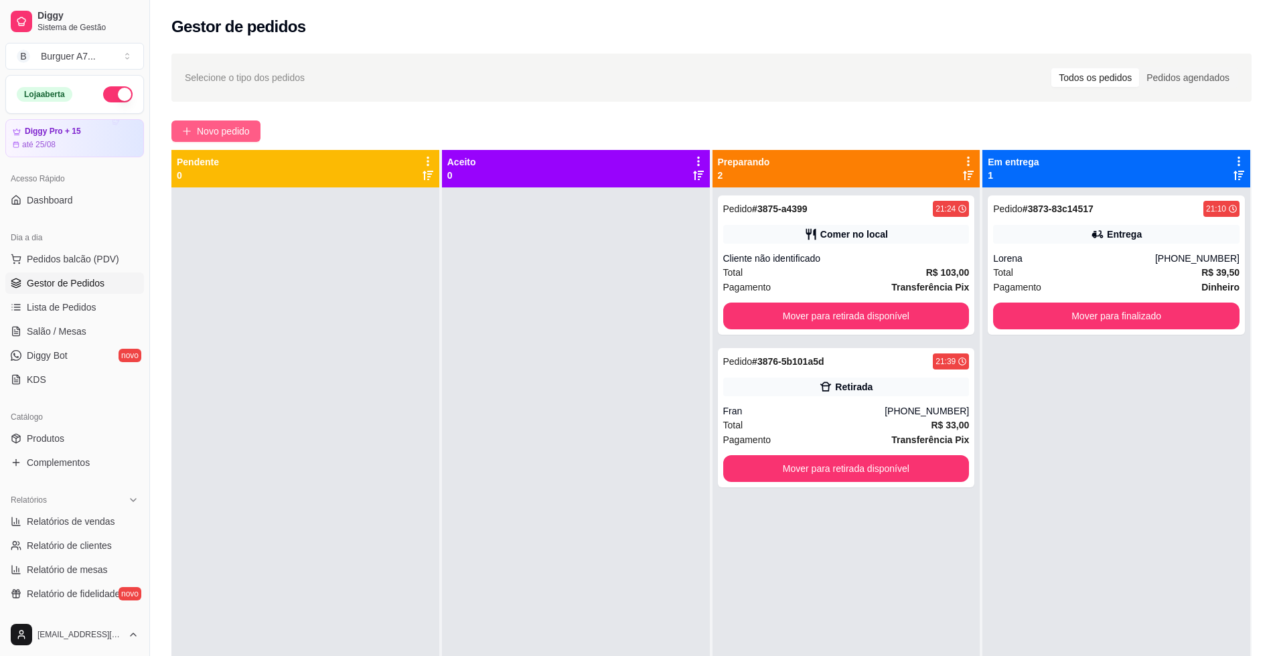
click at [214, 123] on button "Novo pedido" at bounding box center [215, 131] width 89 height 21
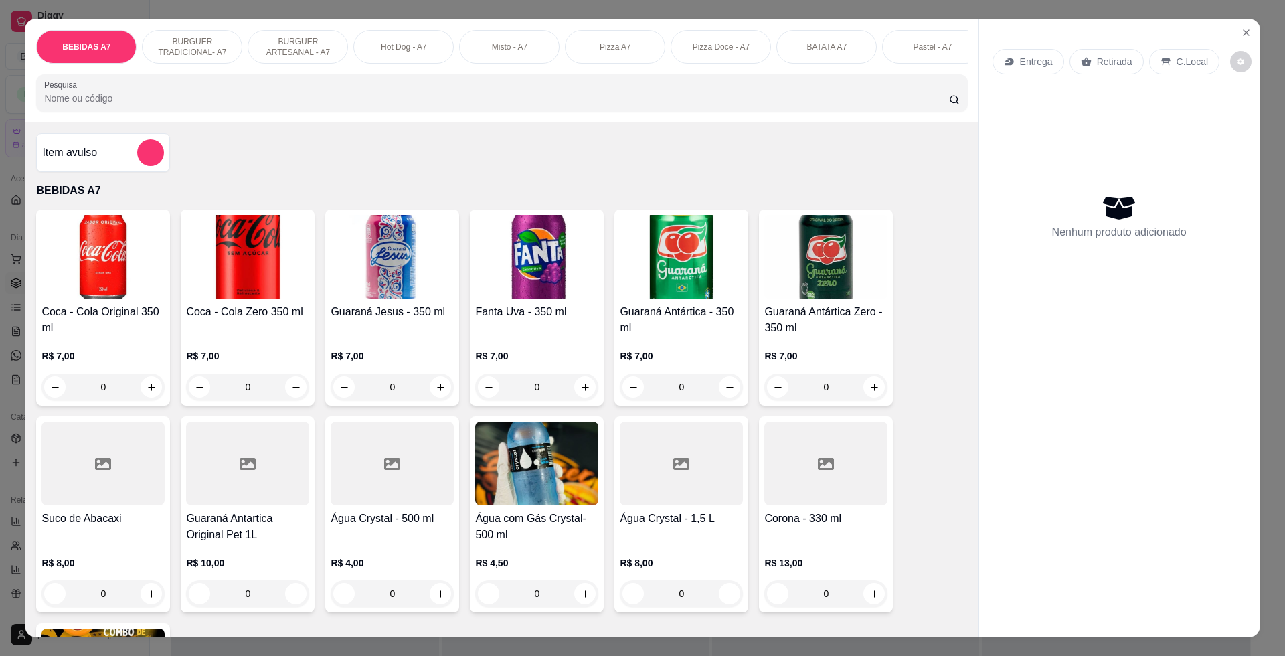
click at [147, 151] on div "Item avulso" at bounding box center [103, 152] width 134 height 39
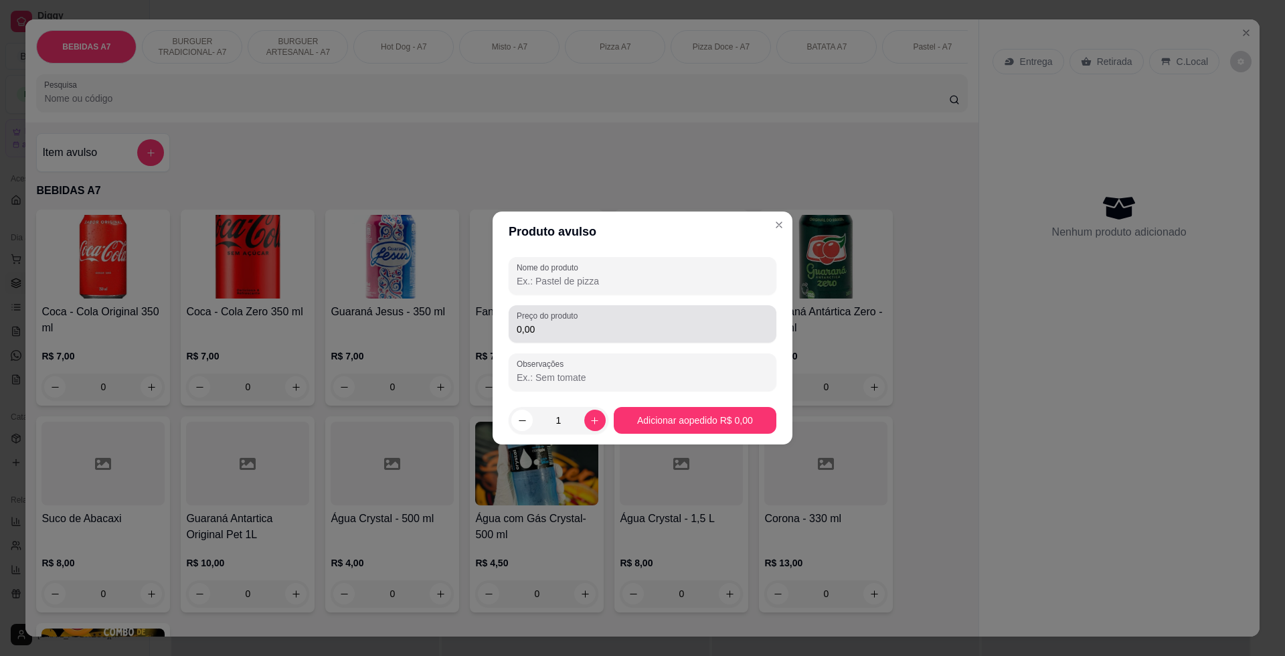
click at [566, 317] on label "Preço do produto" at bounding box center [550, 315] width 66 height 11
click at [566, 323] on input "0,00" at bounding box center [643, 329] width 252 height 13
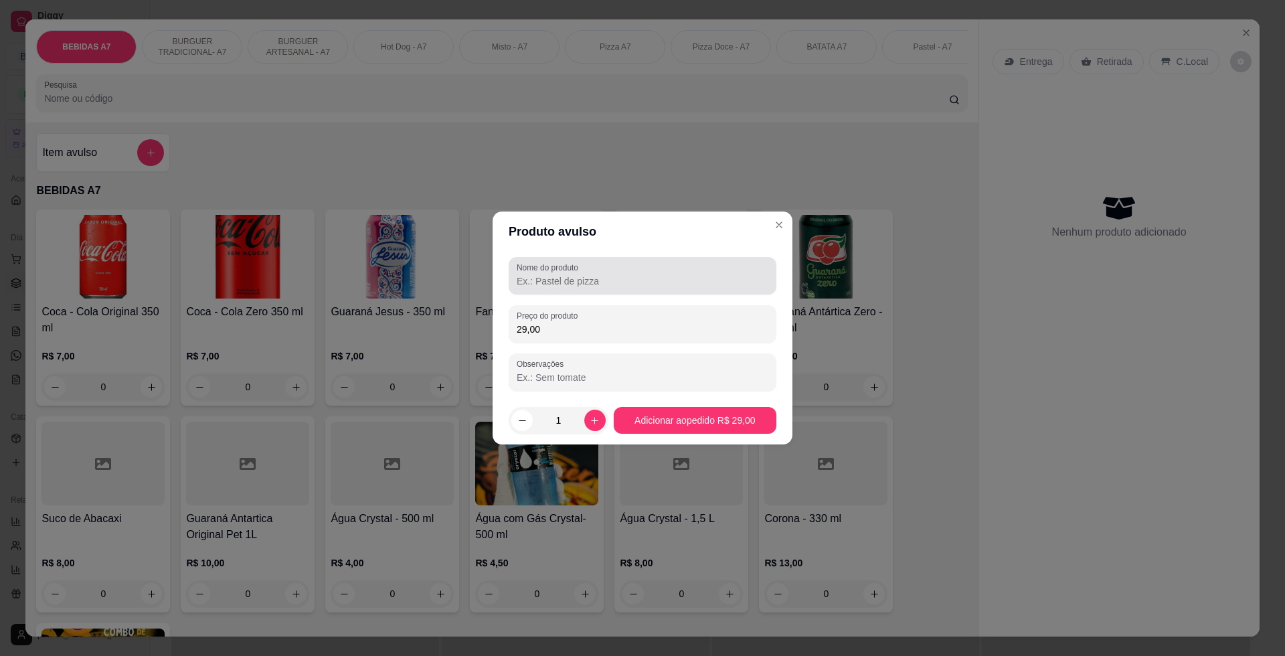
type input "29,00"
click at [532, 289] on div at bounding box center [643, 275] width 252 height 27
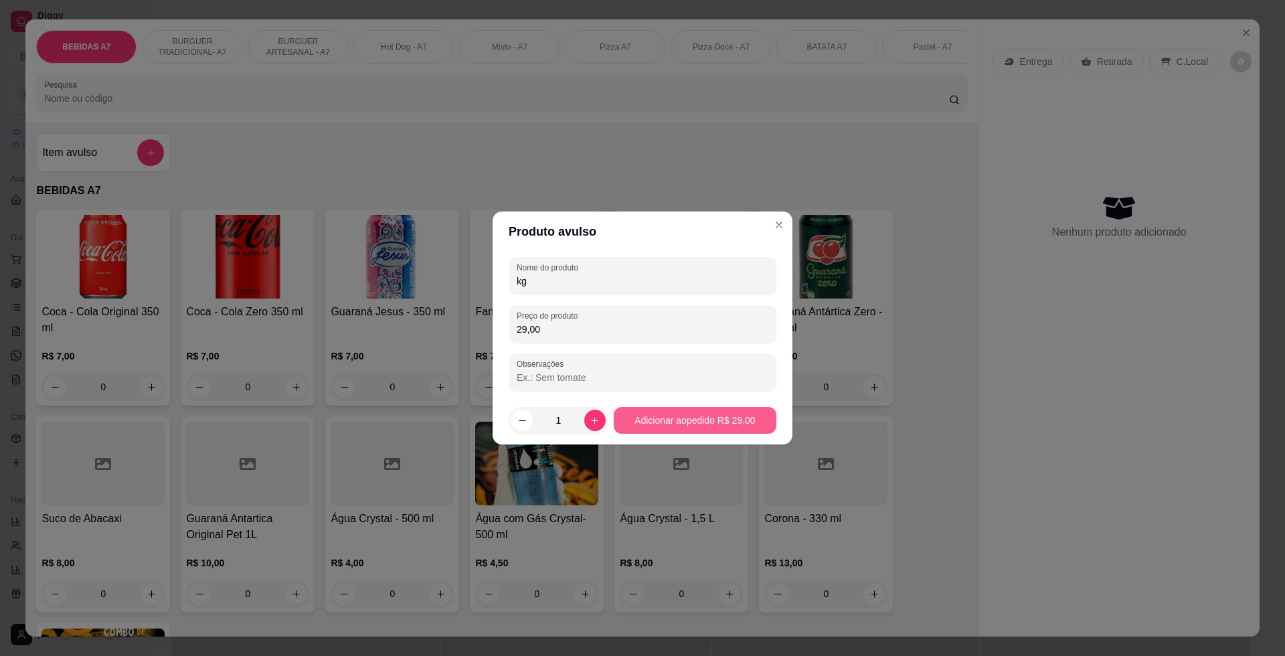
type input "kg"
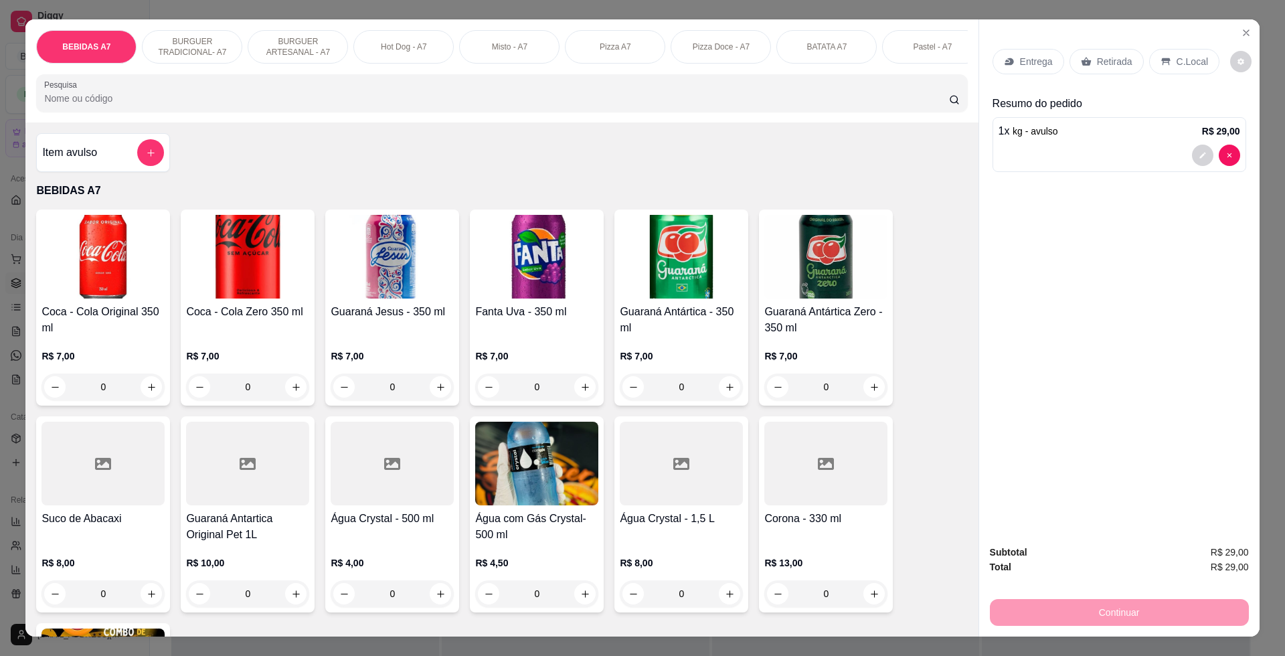
click at [1105, 62] on p "Retirada" at bounding box center [1114, 61] width 35 height 13
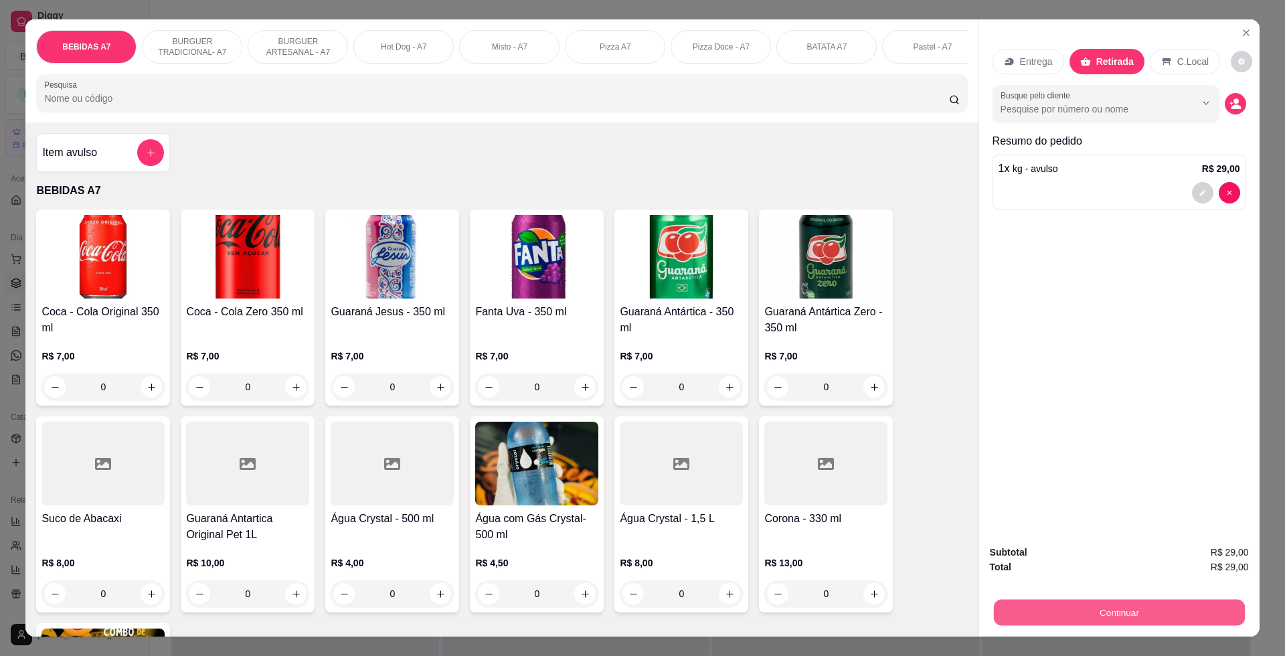
click at [1144, 616] on button "Continuar" at bounding box center [1118, 612] width 251 height 26
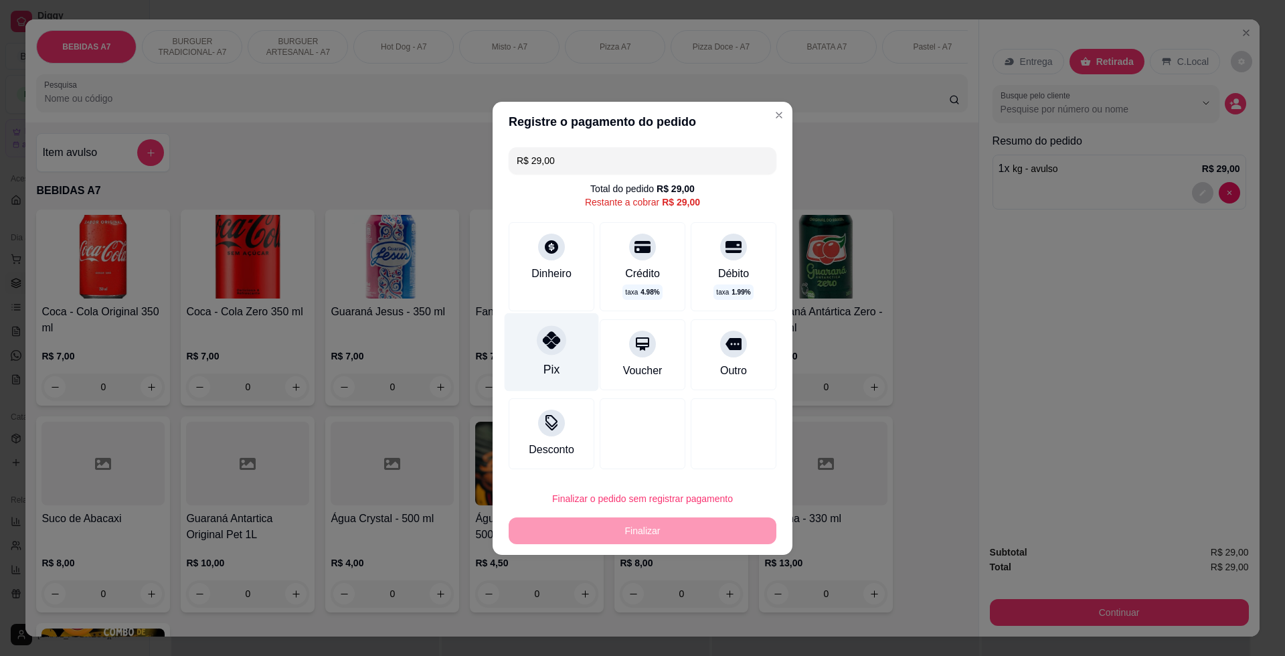
click at [560, 342] on div at bounding box center [551, 339] width 29 height 29
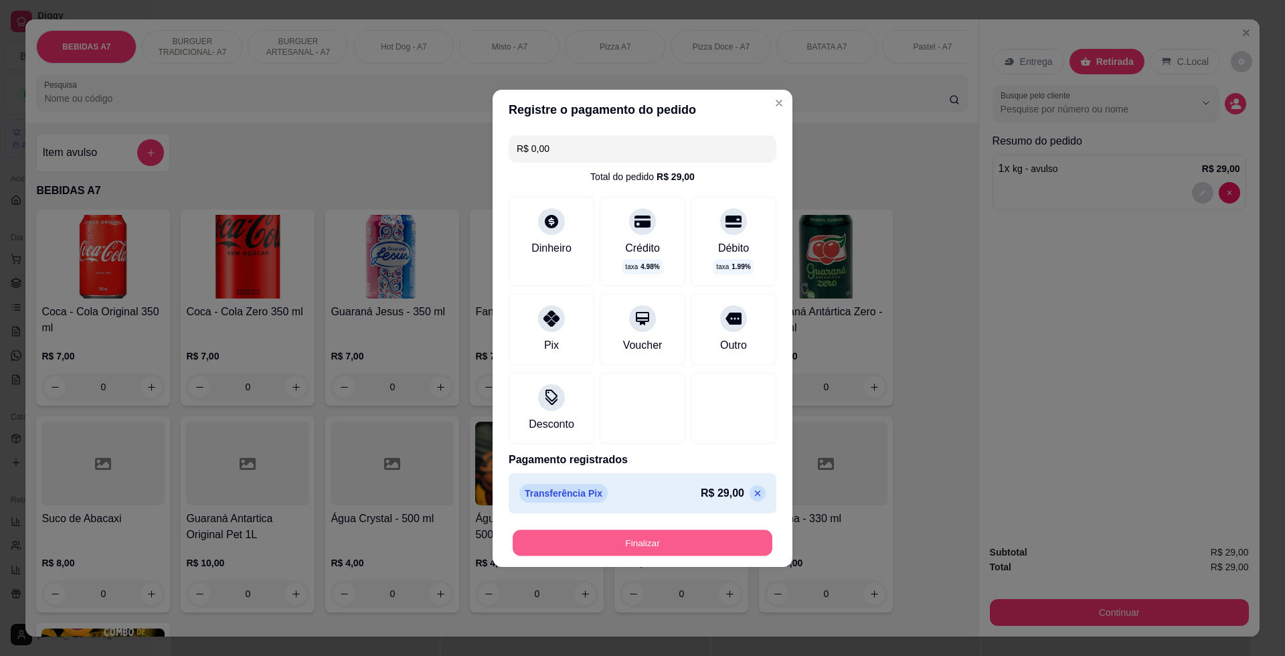
click at [641, 547] on button "Finalizar" at bounding box center [643, 543] width 260 height 26
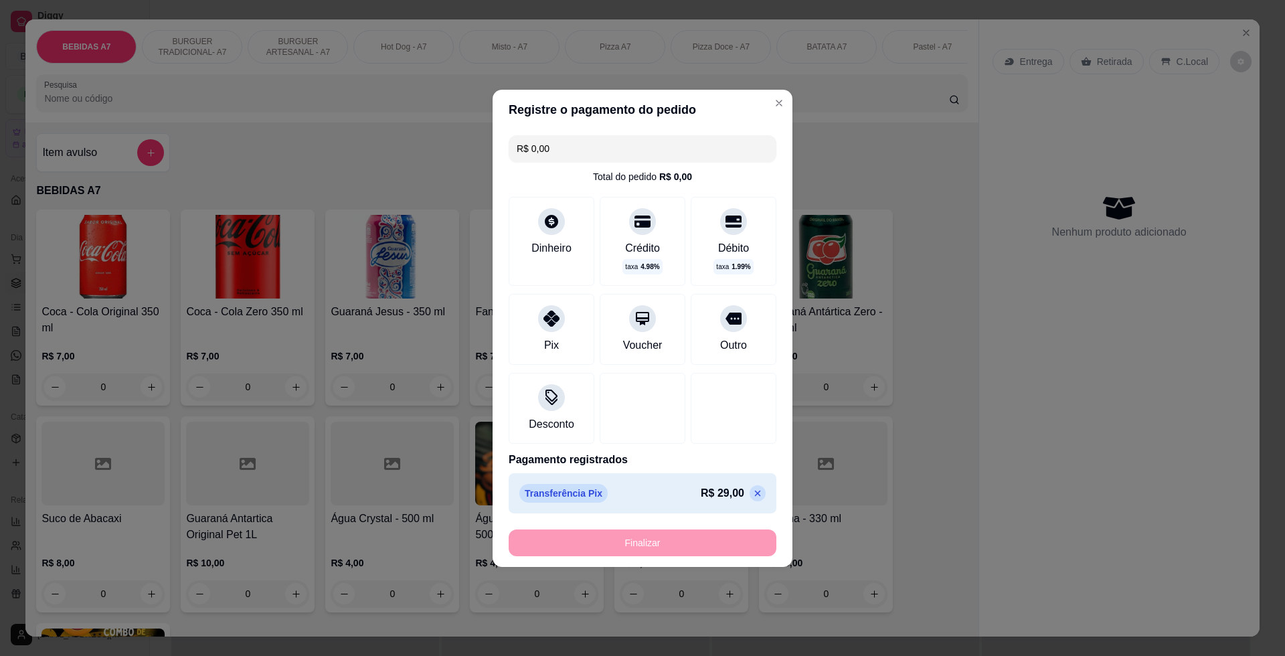
type input "-R$ 29,00"
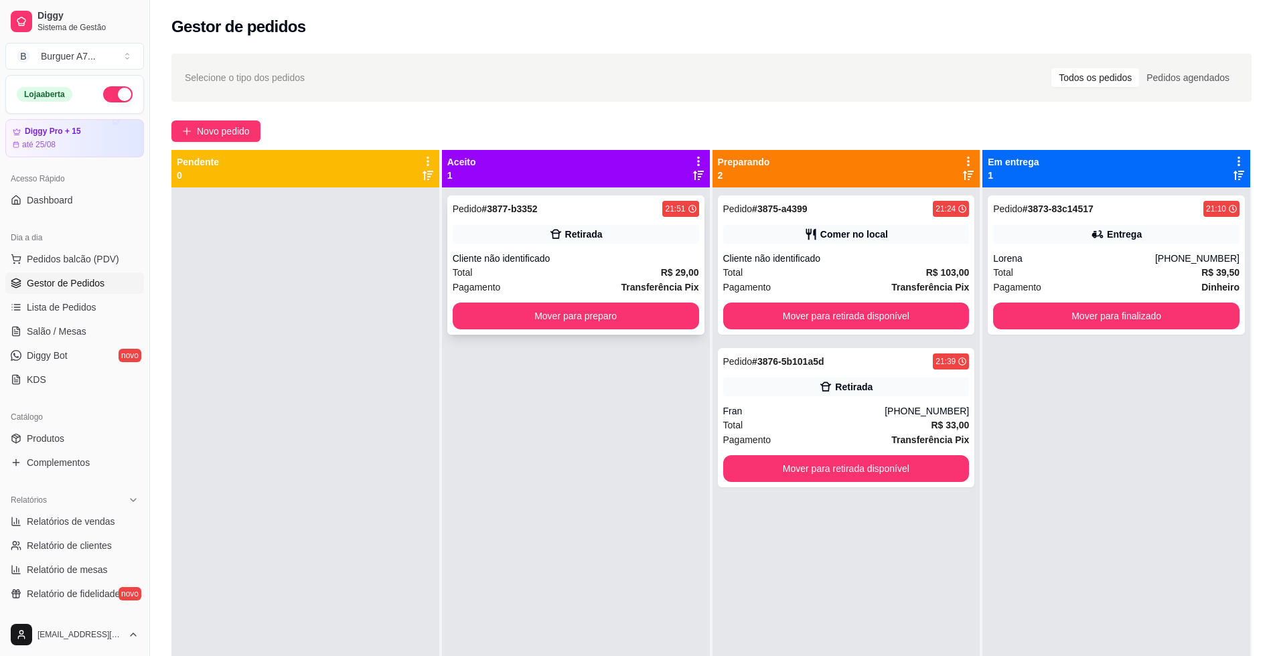
click at [646, 291] on strong "Transferência Pix" at bounding box center [660, 287] width 78 height 11
click at [528, 321] on button "Mover para preparo" at bounding box center [576, 316] width 246 height 27
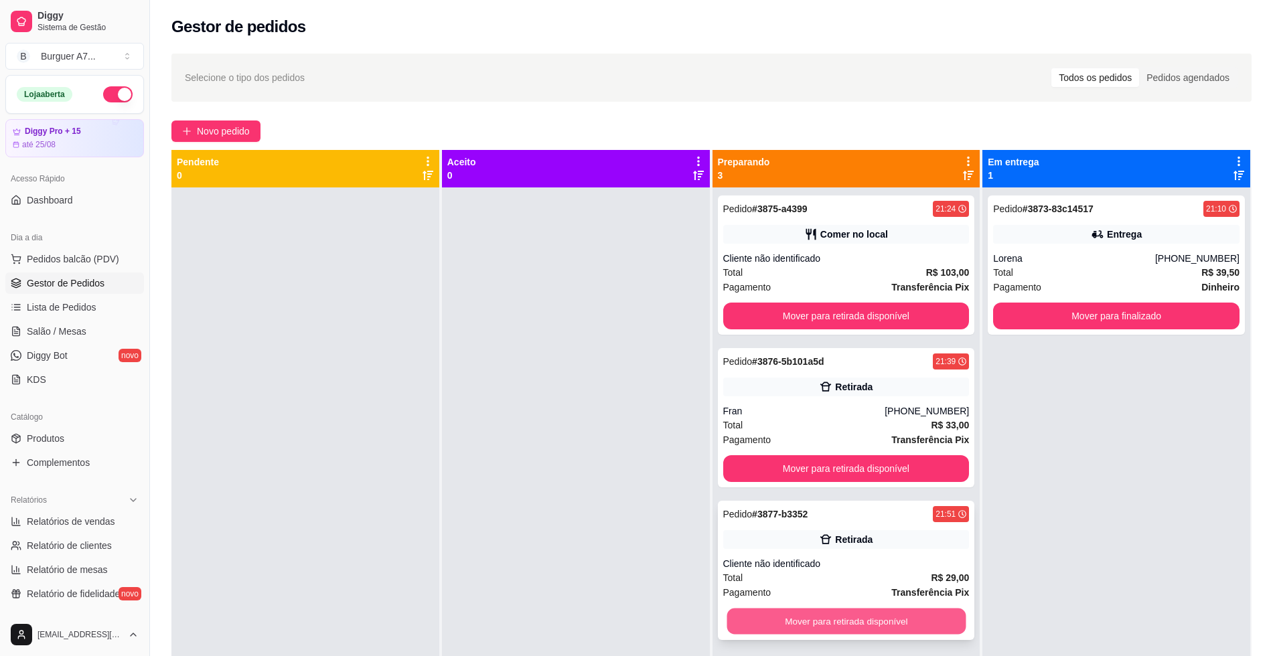
click at [902, 625] on button "Mover para retirada disponível" at bounding box center [845, 622] width 239 height 26
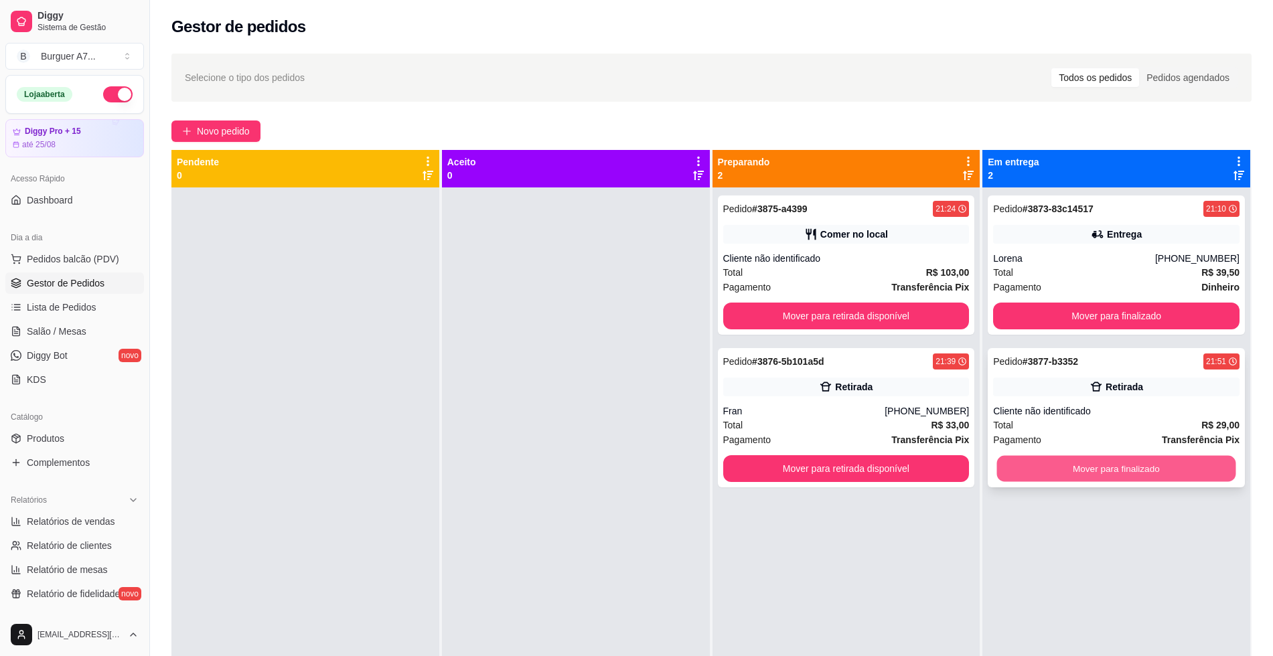
click at [1103, 471] on button "Mover para finalizado" at bounding box center [1116, 469] width 239 height 26
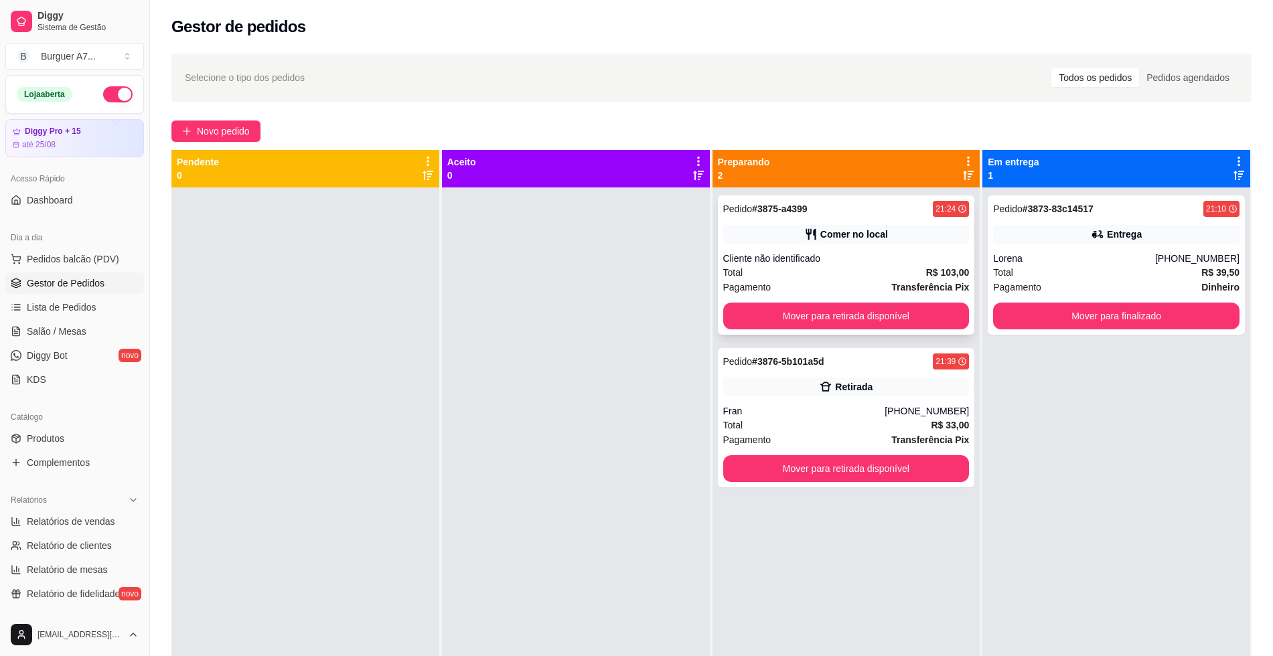
click at [879, 244] on div "Pedido # 3875-a4399 21:24 Comer no local Cliente não identificado Total R$ 103,…" at bounding box center [846, 264] width 257 height 139
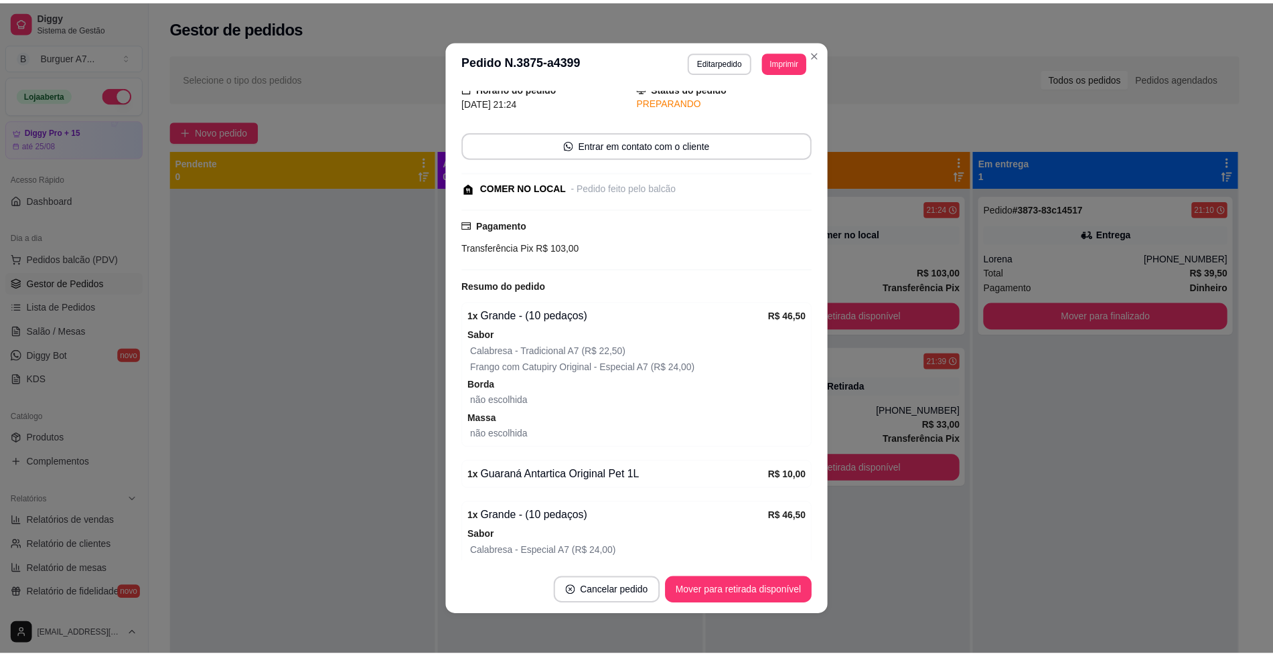
scroll to position [84, 0]
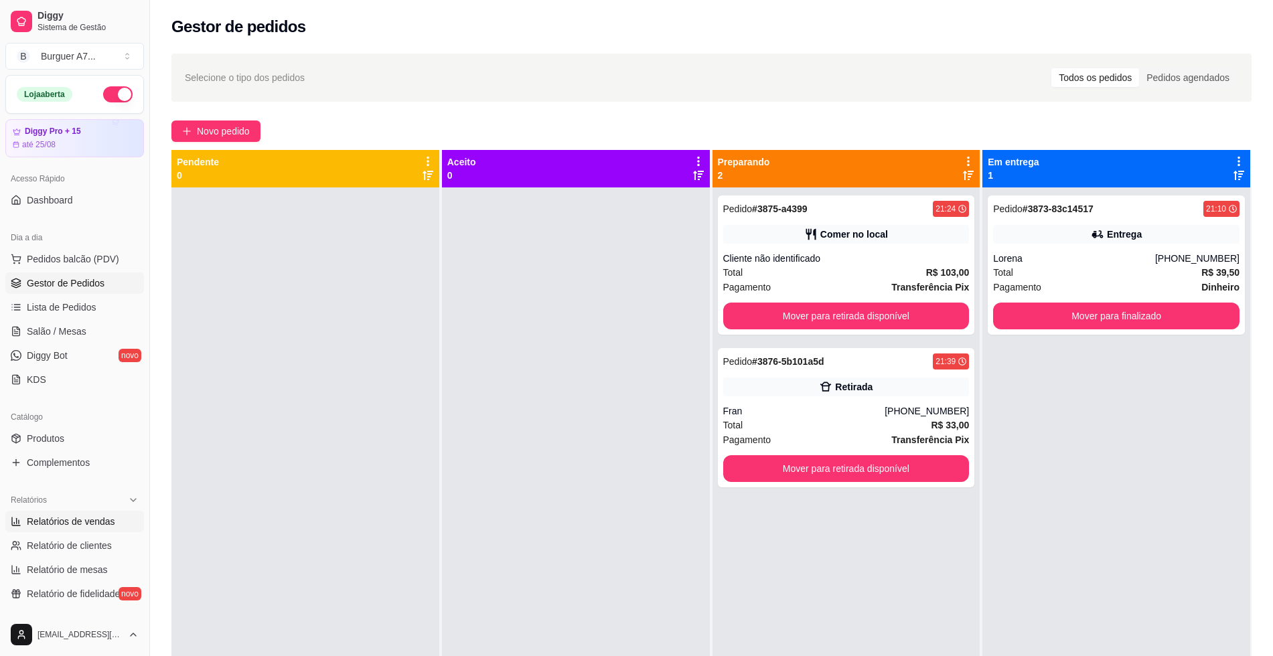
click at [92, 528] on span "Relatórios de vendas" at bounding box center [71, 521] width 88 height 13
select select "ALL"
select select "0"
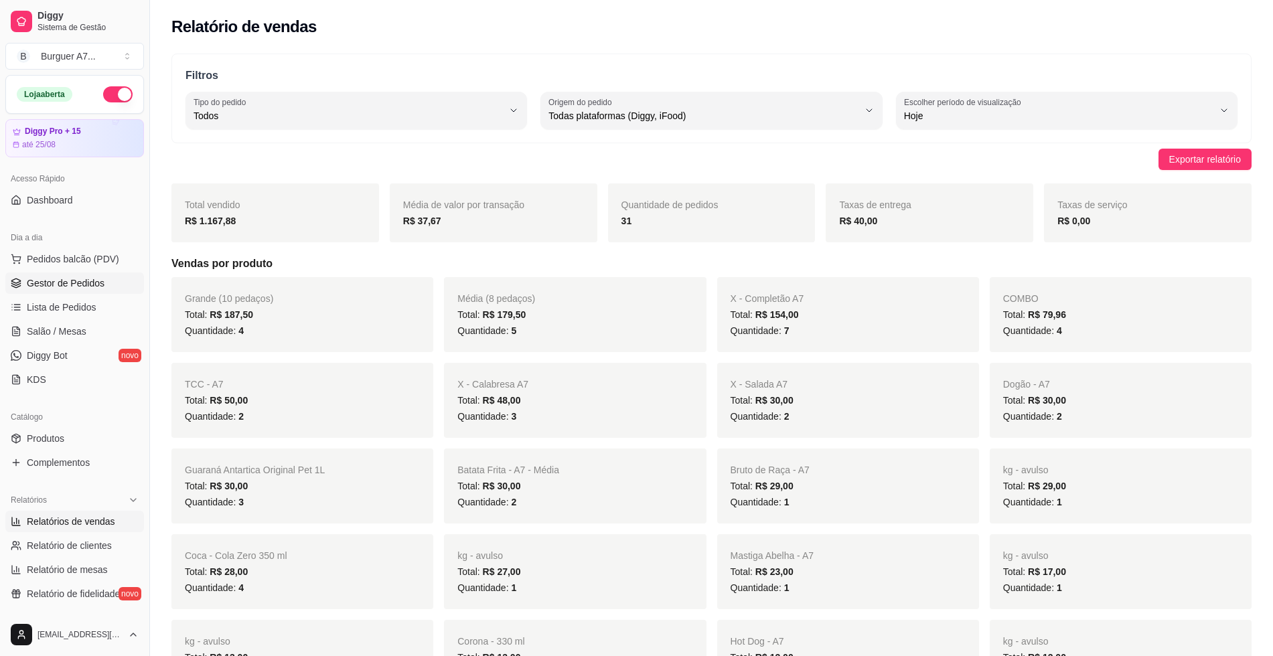
click at [100, 291] on link "Gestor de Pedidos" at bounding box center [74, 282] width 139 height 21
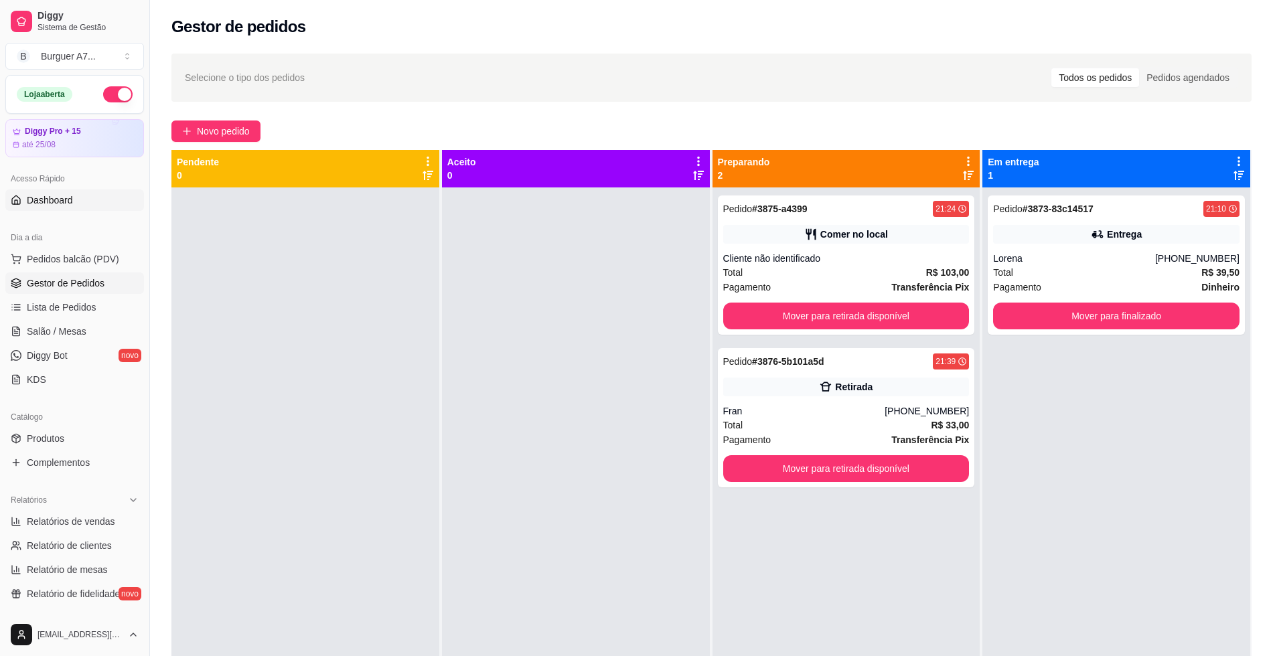
click at [86, 210] on link "Dashboard" at bounding box center [74, 199] width 139 height 21
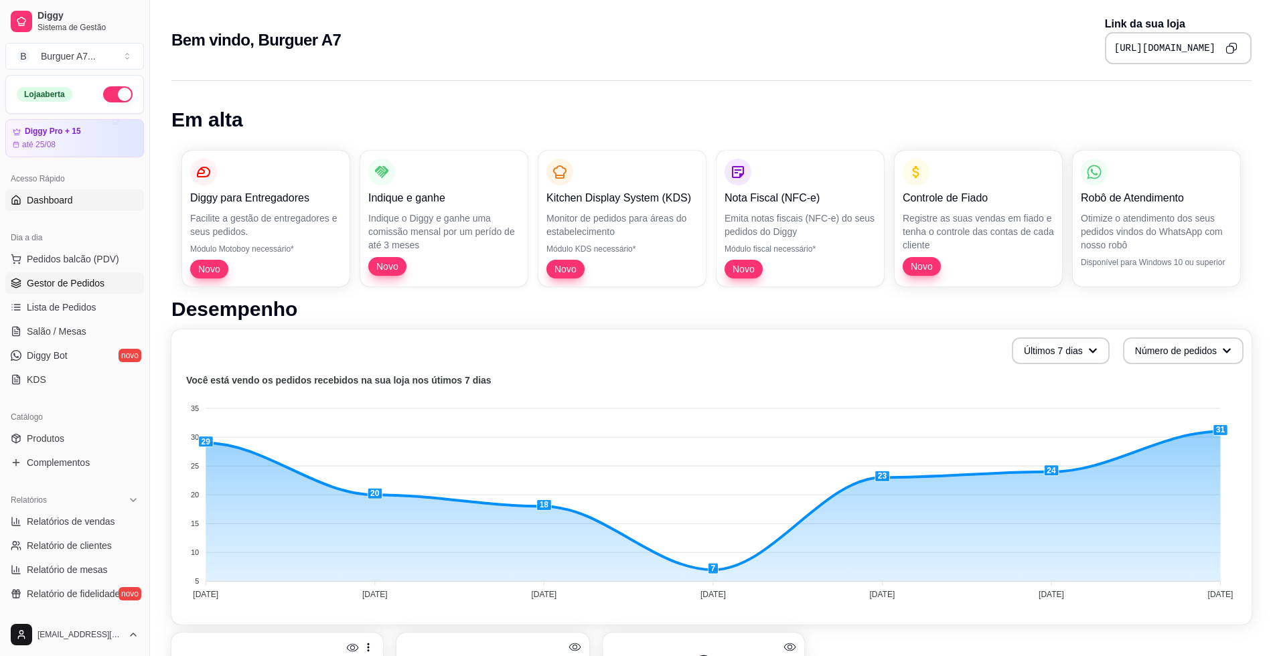
click at [101, 281] on span "Gestor de Pedidos" at bounding box center [66, 282] width 78 height 13
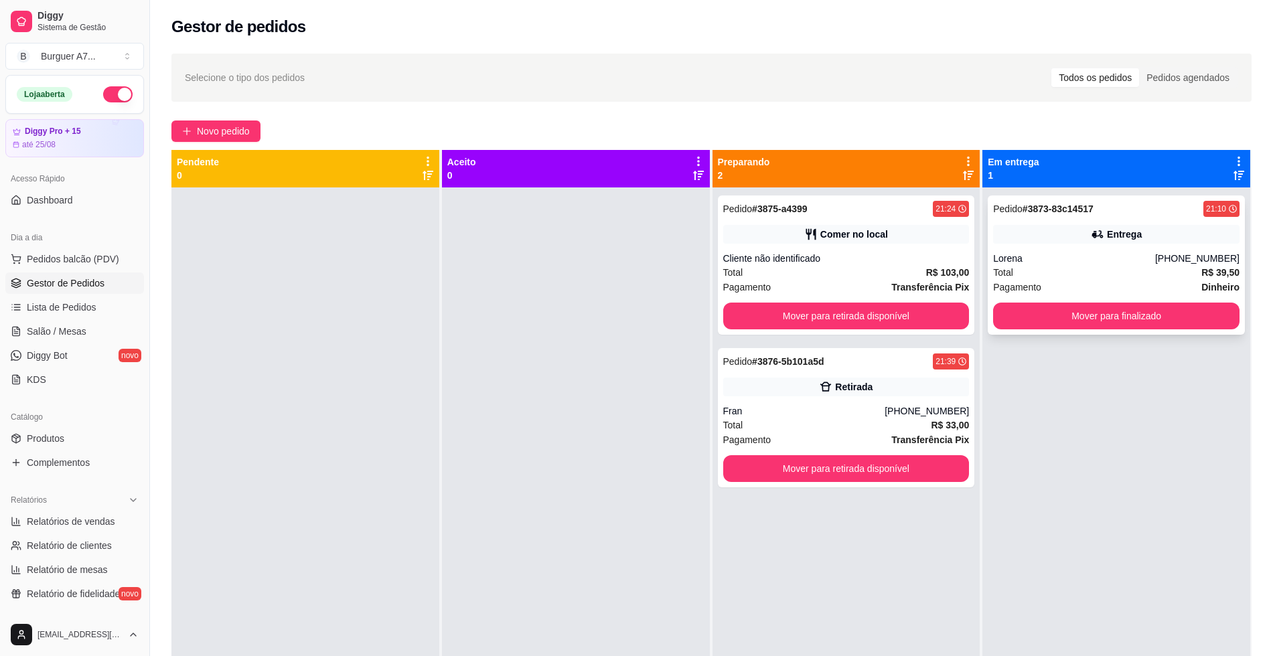
click at [1074, 326] on div "Pedido # 3873-83c14517 21:10 Entrega Lorena (98) 98580-3530 Total R$ 39,50 Paga…" at bounding box center [1115, 264] width 257 height 139
click at [1091, 316] on button "Mover para finalizado" at bounding box center [1116, 316] width 246 height 27
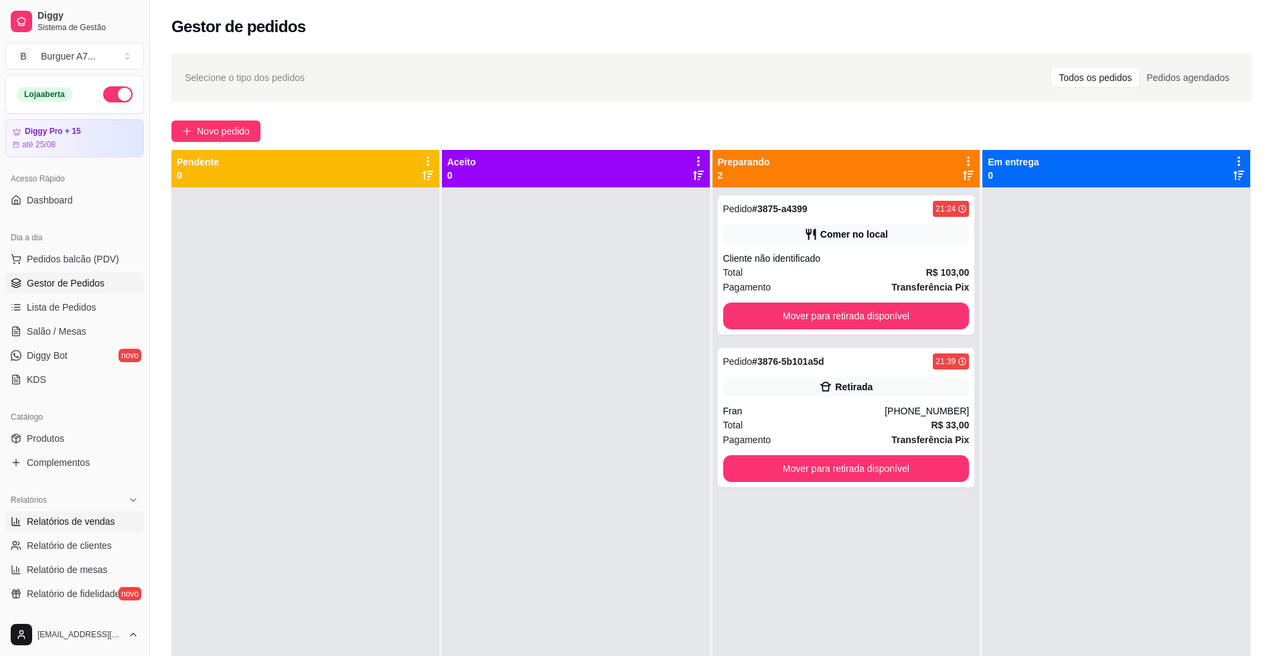
click at [108, 531] on link "Relatórios de vendas" at bounding box center [74, 521] width 139 height 21
select select "ALL"
select select "0"
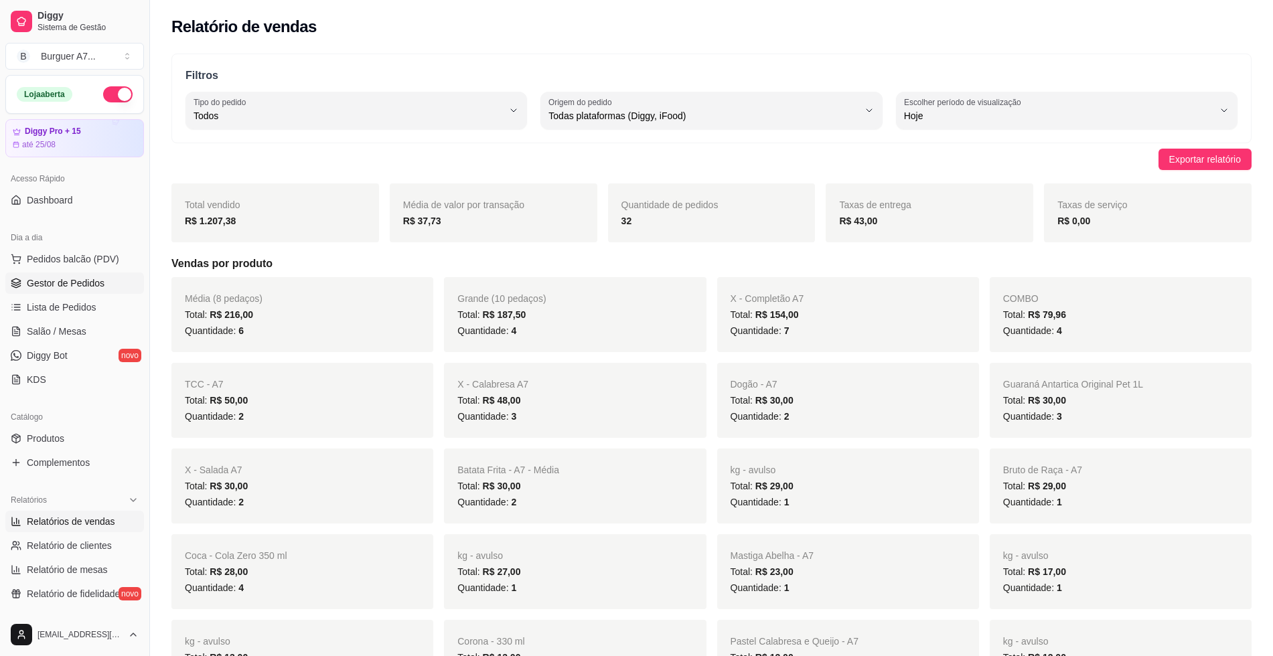
click at [110, 280] on link "Gestor de Pedidos" at bounding box center [74, 282] width 139 height 21
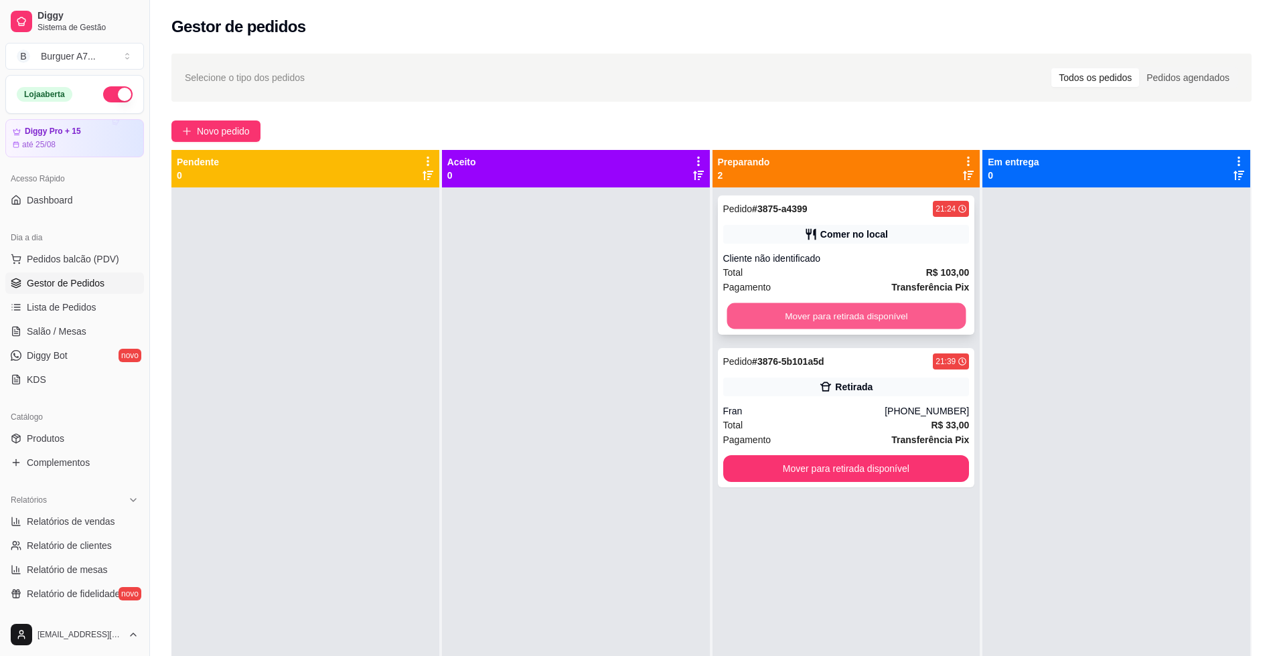
click at [856, 318] on button "Mover para retirada disponível" at bounding box center [845, 316] width 239 height 26
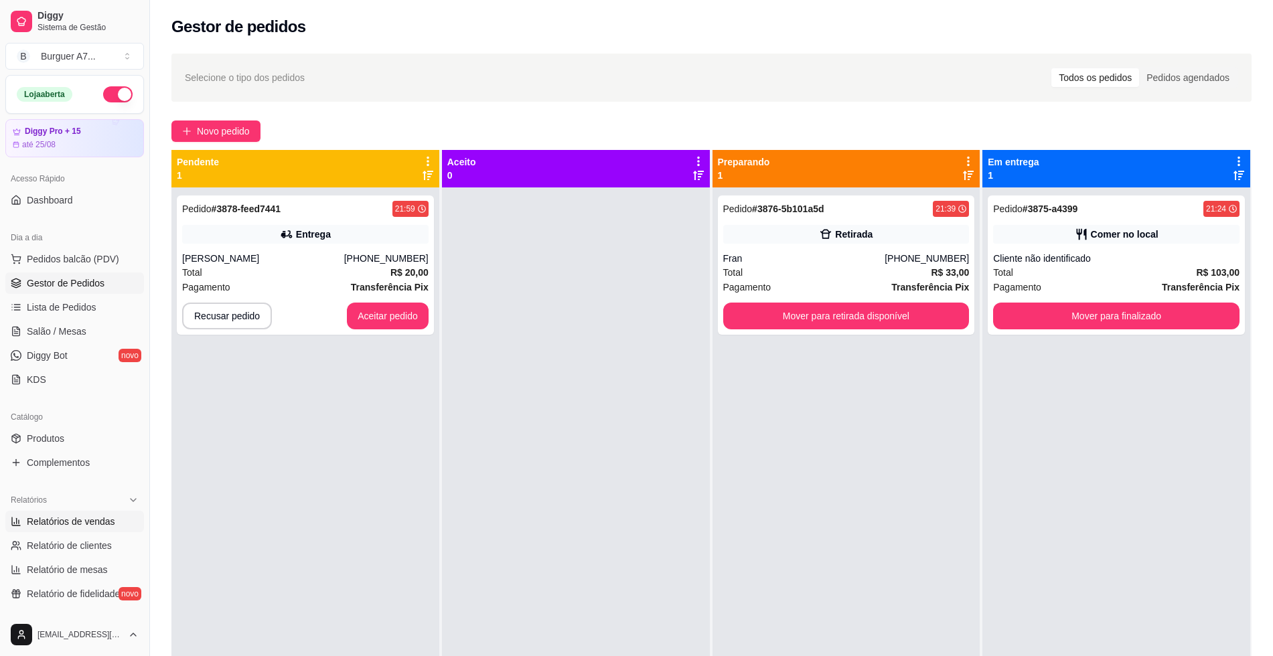
click at [80, 526] on span "Relatórios de vendas" at bounding box center [71, 521] width 88 height 13
select select "ALL"
select select "0"
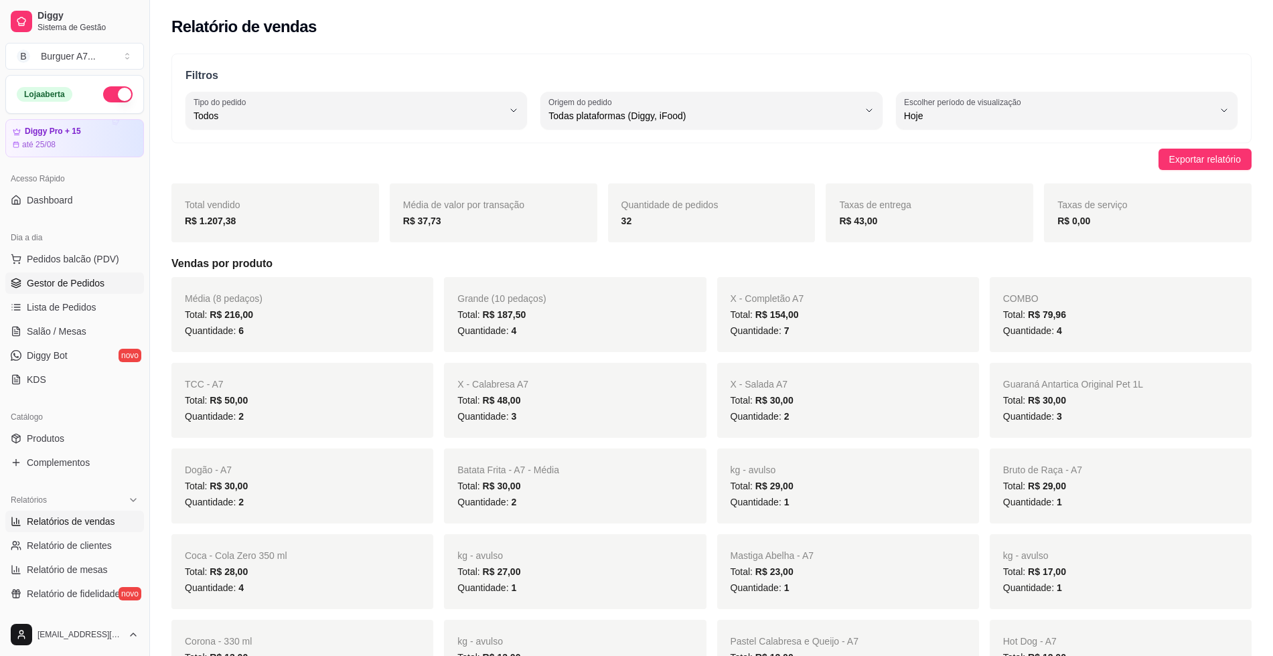
click at [83, 285] on span "Gestor de Pedidos" at bounding box center [66, 282] width 78 height 13
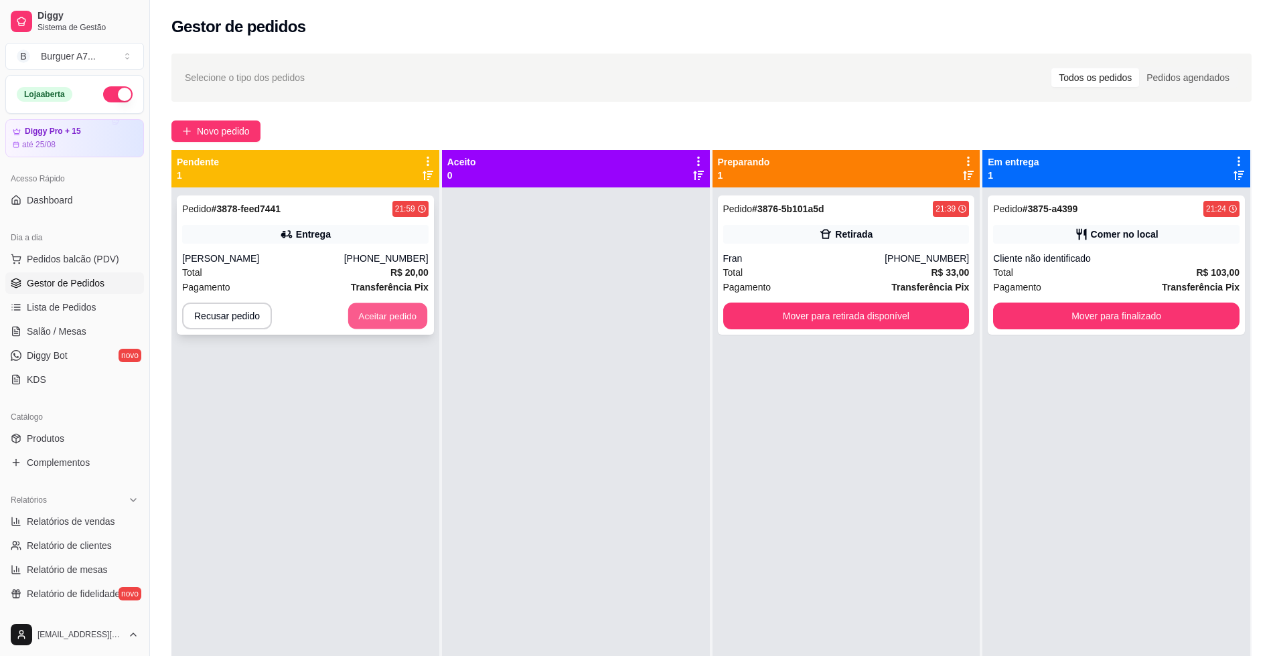
click at [393, 324] on button "Aceitar pedido" at bounding box center [387, 316] width 79 height 26
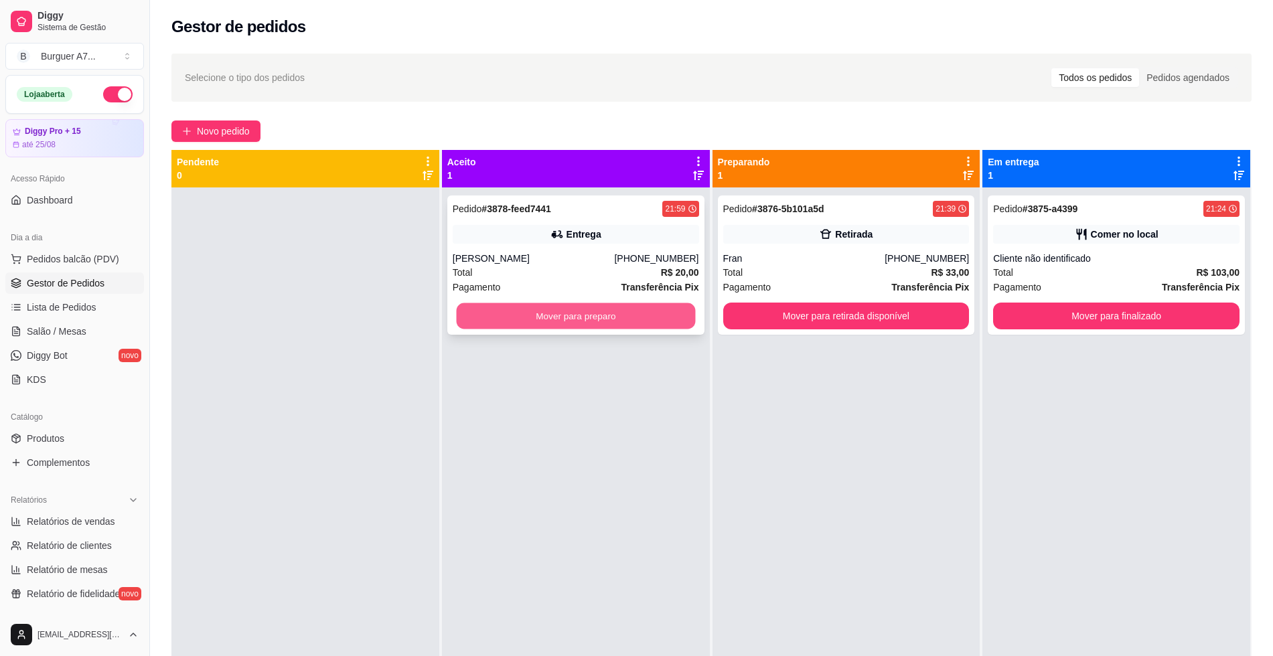
click at [622, 308] on button "Mover para preparo" at bounding box center [575, 316] width 239 height 26
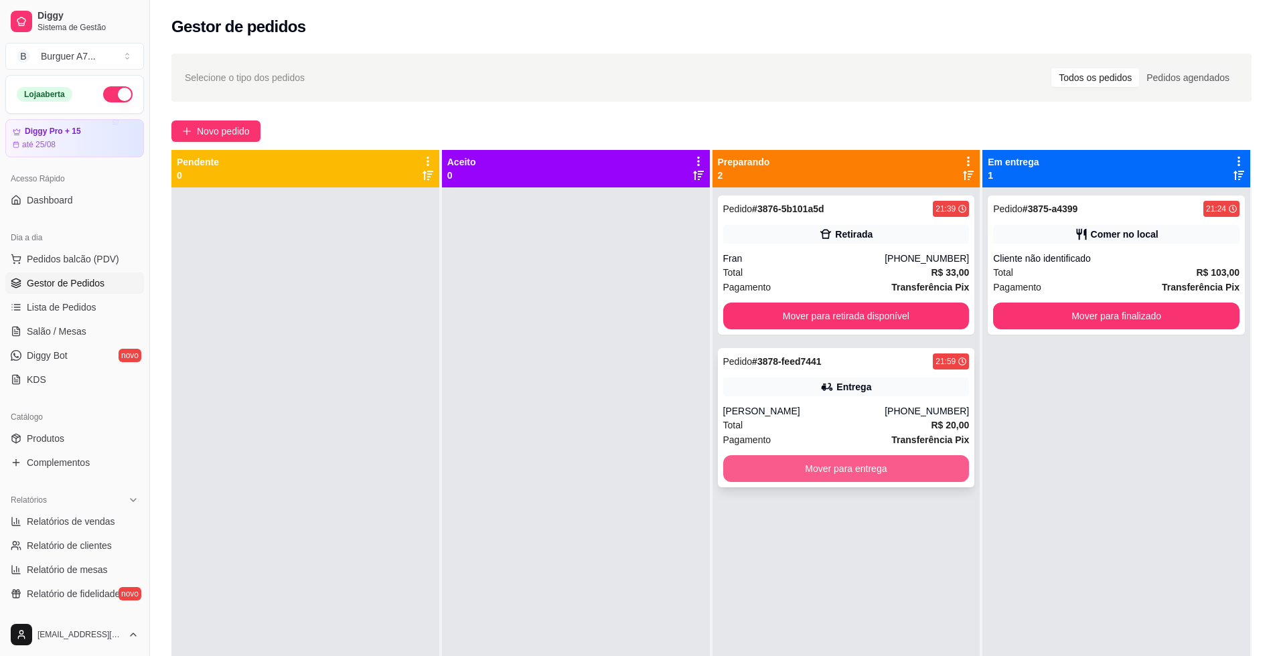
click at [905, 463] on button "Mover para entrega" at bounding box center [846, 468] width 246 height 27
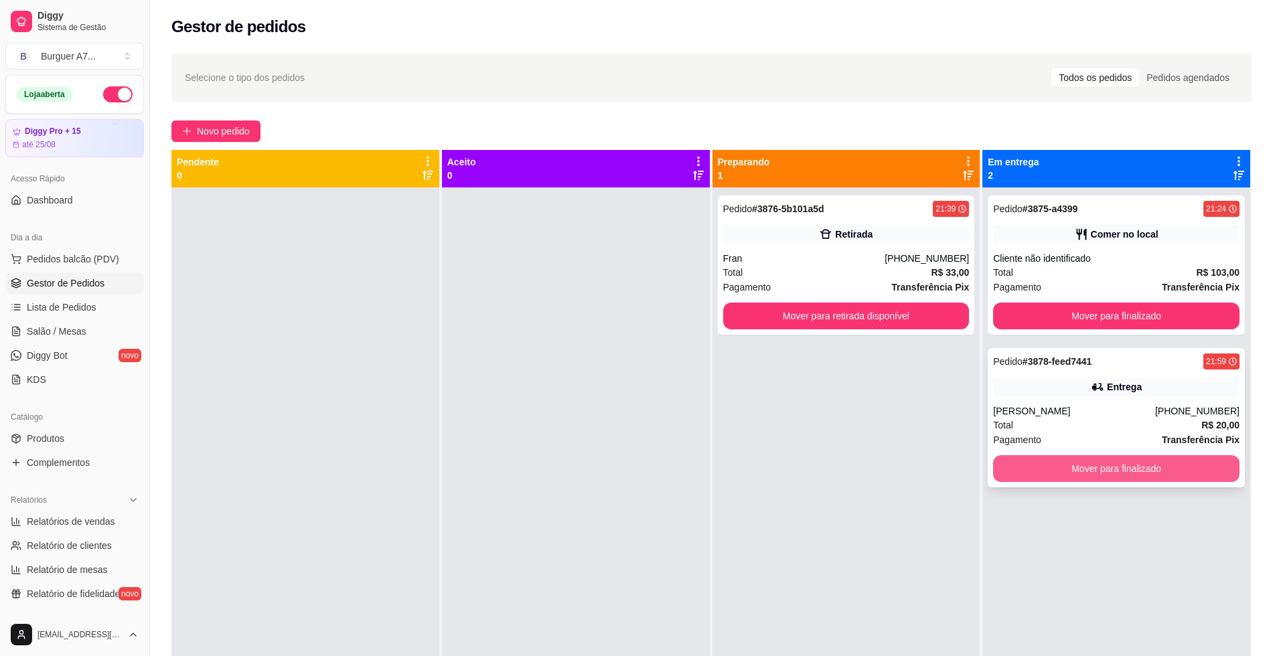
click at [1100, 466] on button "Mover para finalizado" at bounding box center [1116, 468] width 246 height 27
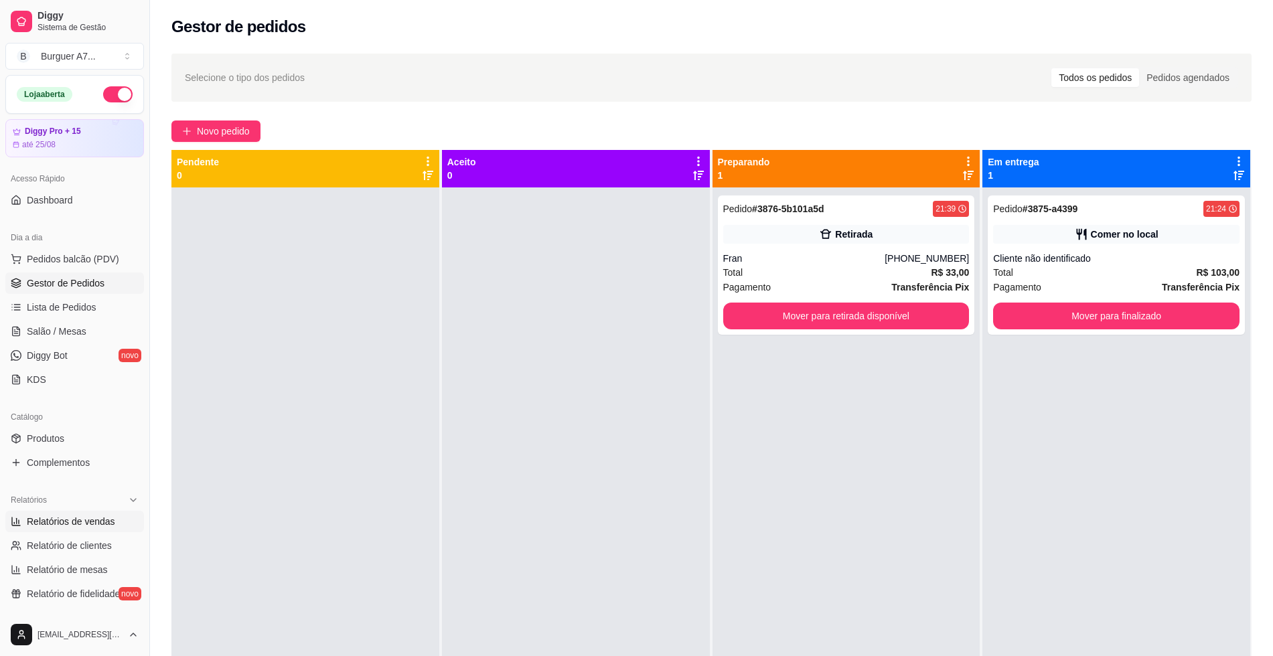
click at [96, 515] on span "Relatórios de vendas" at bounding box center [71, 521] width 88 height 13
select select "ALL"
select select "0"
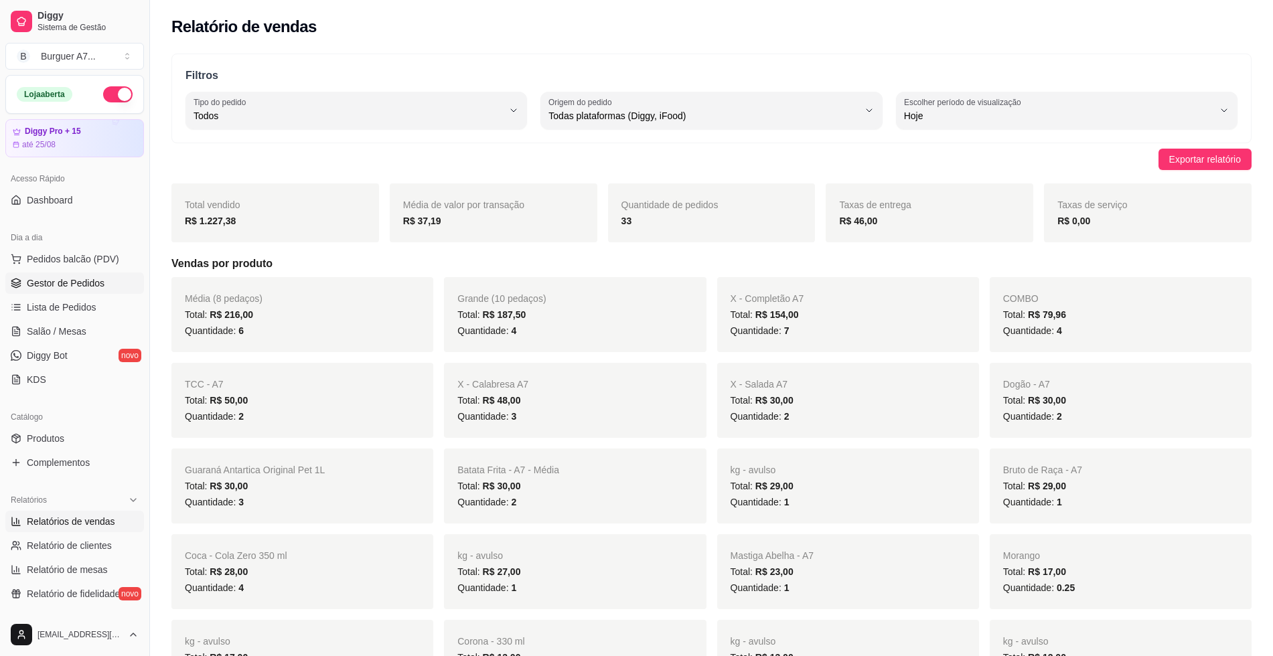
click at [82, 283] on span "Gestor de Pedidos" at bounding box center [66, 282] width 78 height 13
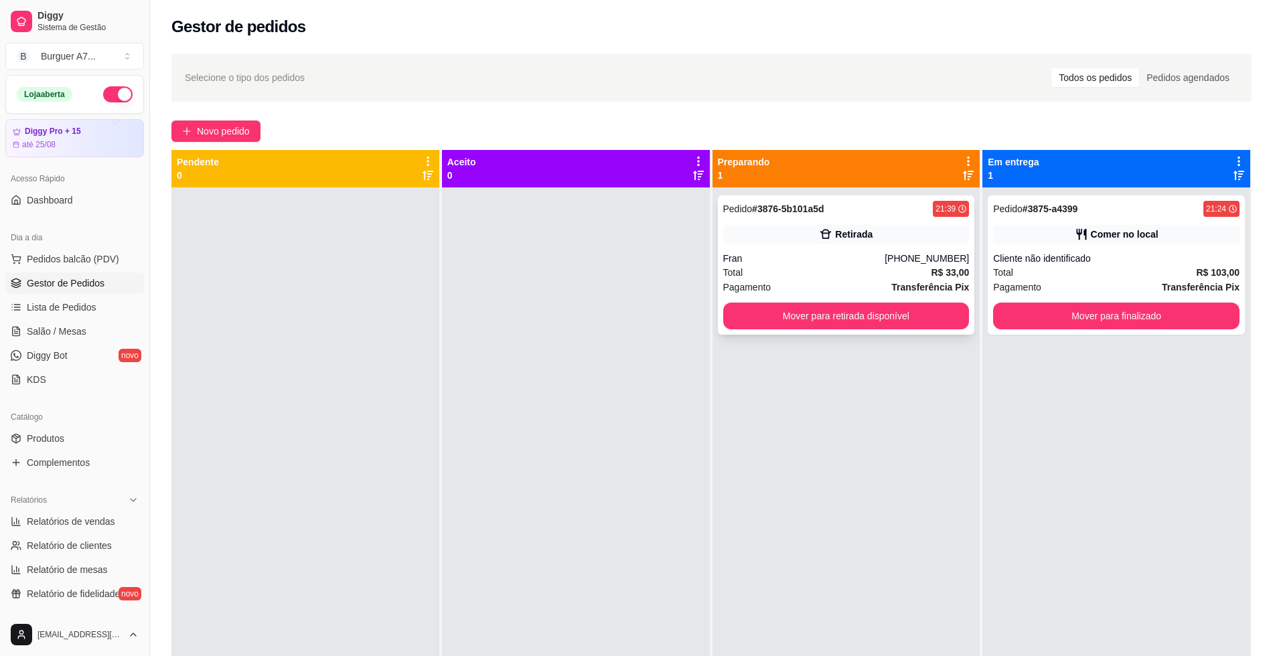
click at [864, 269] on div "Total R$ 33,00" at bounding box center [846, 272] width 246 height 15
click at [913, 319] on button "Mover para retirada disponível" at bounding box center [845, 316] width 239 height 26
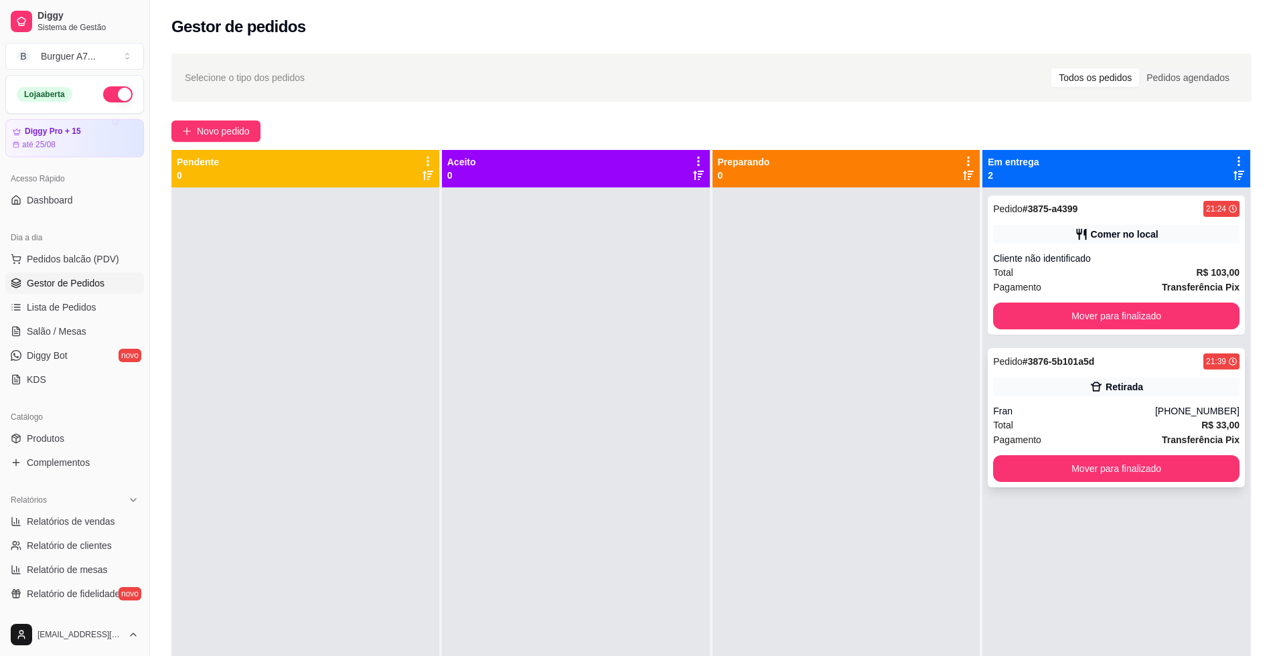
click at [1033, 374] on div "Pedido # 3876-5b101a5d 21:39 Retirada Fran (98) 98531-4278 Total R$ 33,00 Pagam…" at bounding box center [1115, 417] width 257 height 139
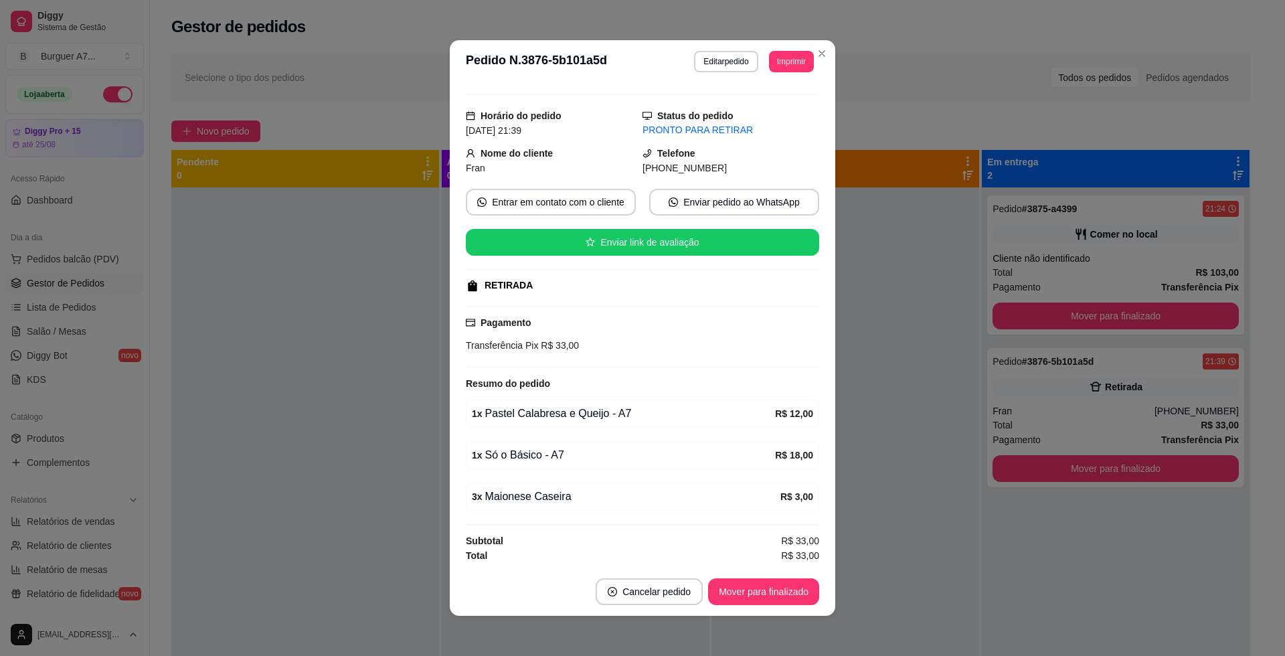
scroll to position [25, 0]
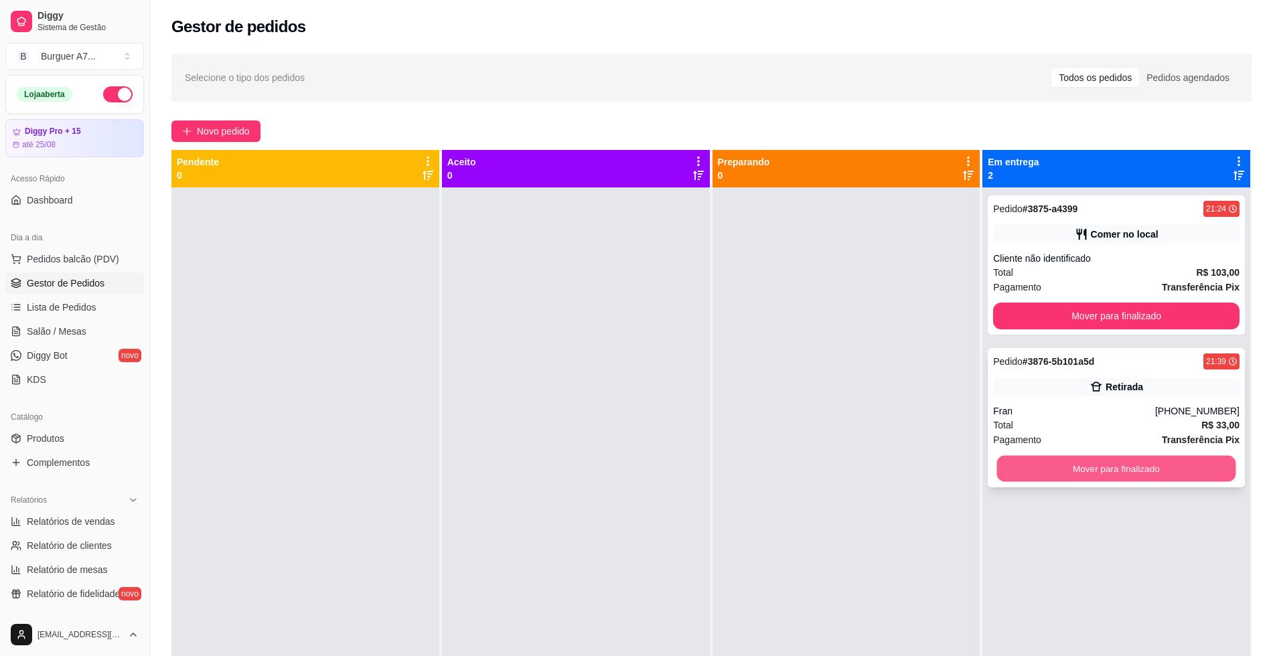
click at [1013, 460] on button "Mover para finalizado" at bounding box center [1116, 469] width 239 height 26
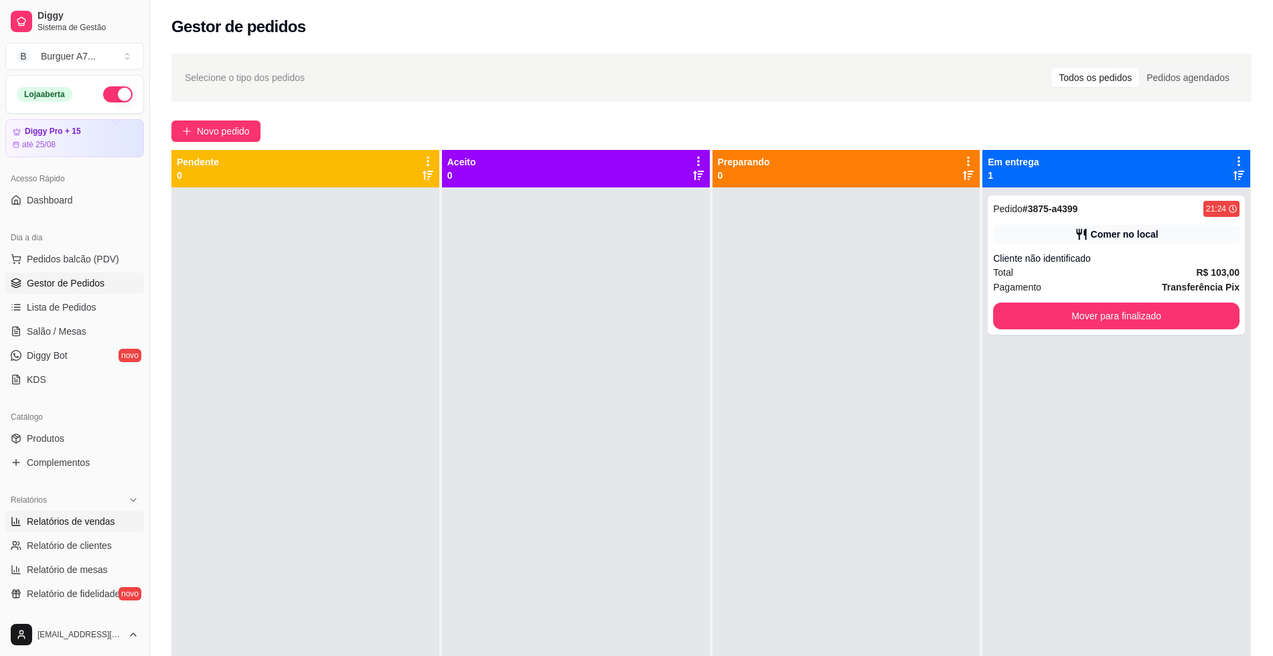
click at [15, 522] on icon at bounding box center [16, 521] width 11 height 11
select select "ALL"
select select "0"
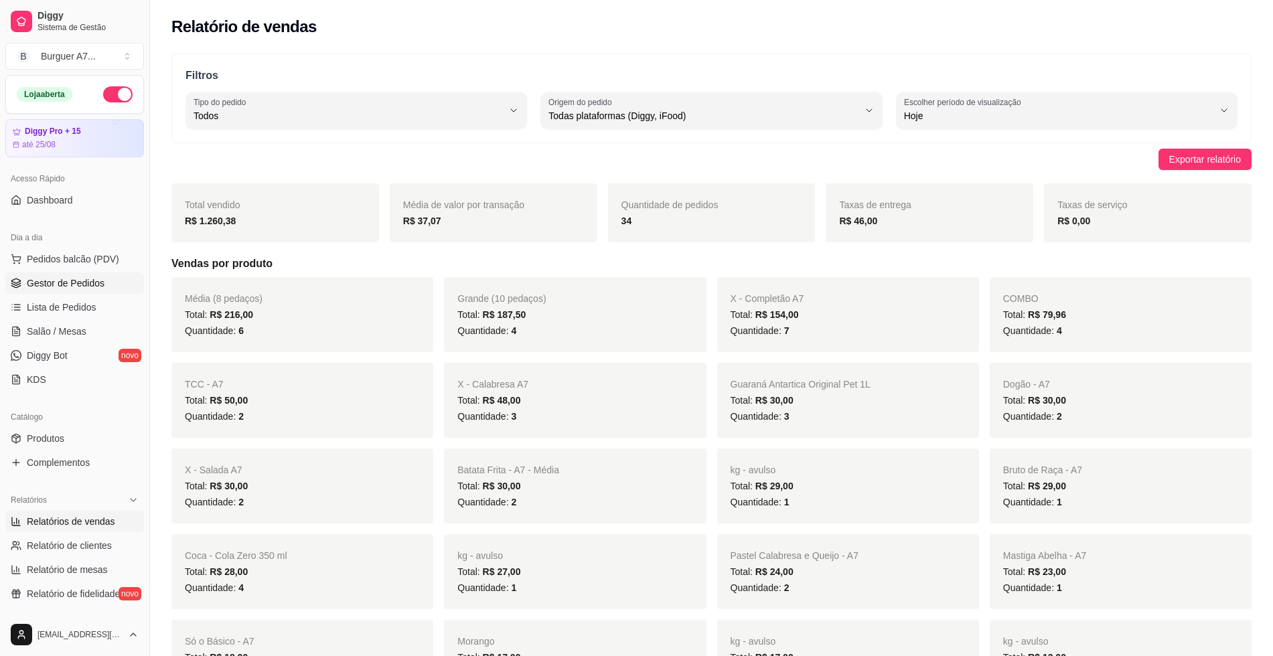
click at [87, 278] on span "Gestor de Pedidos" at bounding box center [66, 282] width 78 height 13
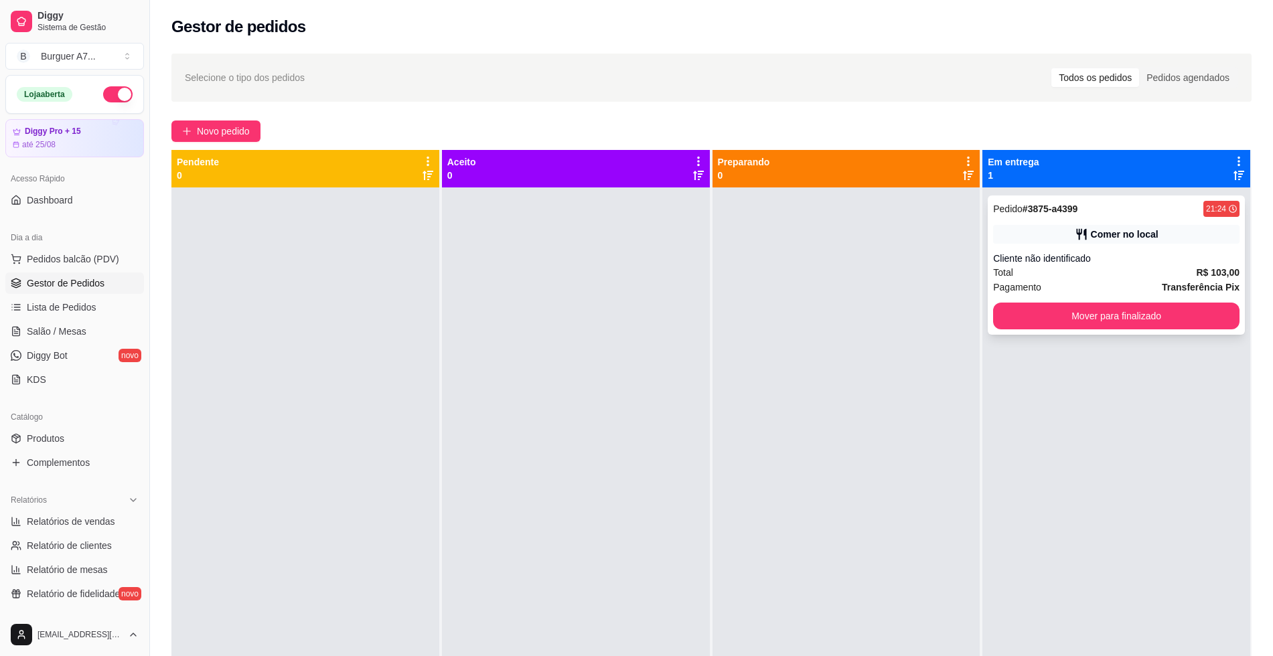
click at [1074, 256] on div "Cliente não identificado" at bounding box center [1116, 258] width 246 height 13
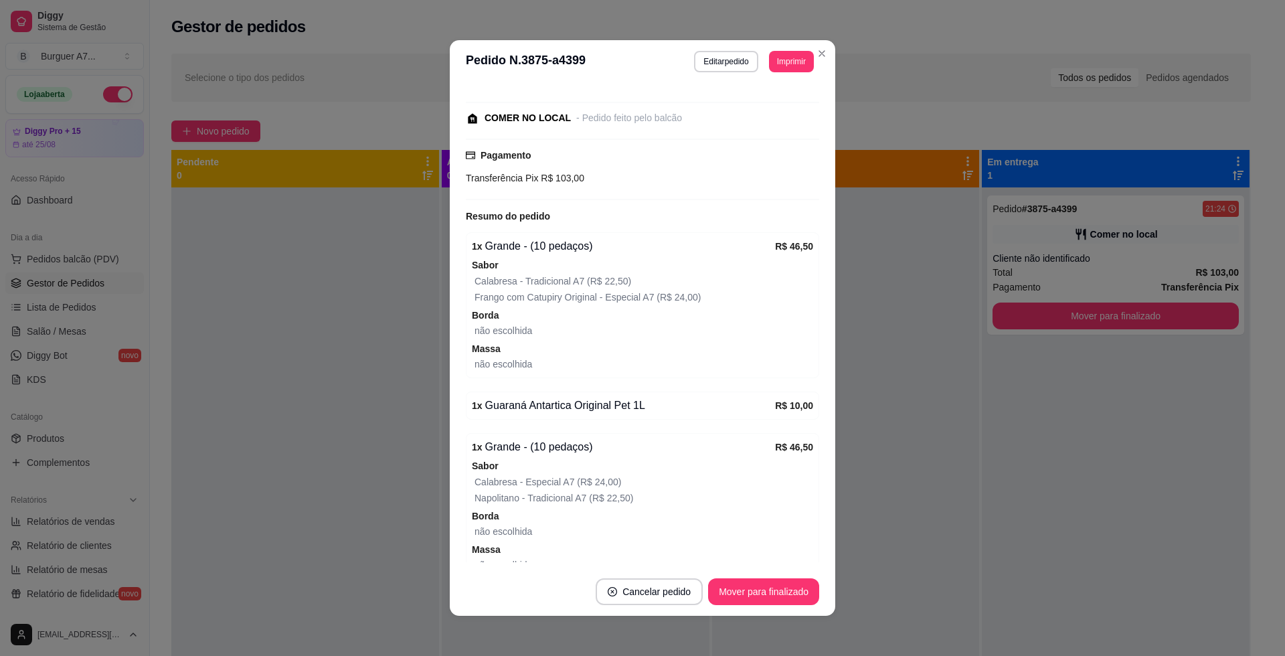
scroll to position [167, 0]
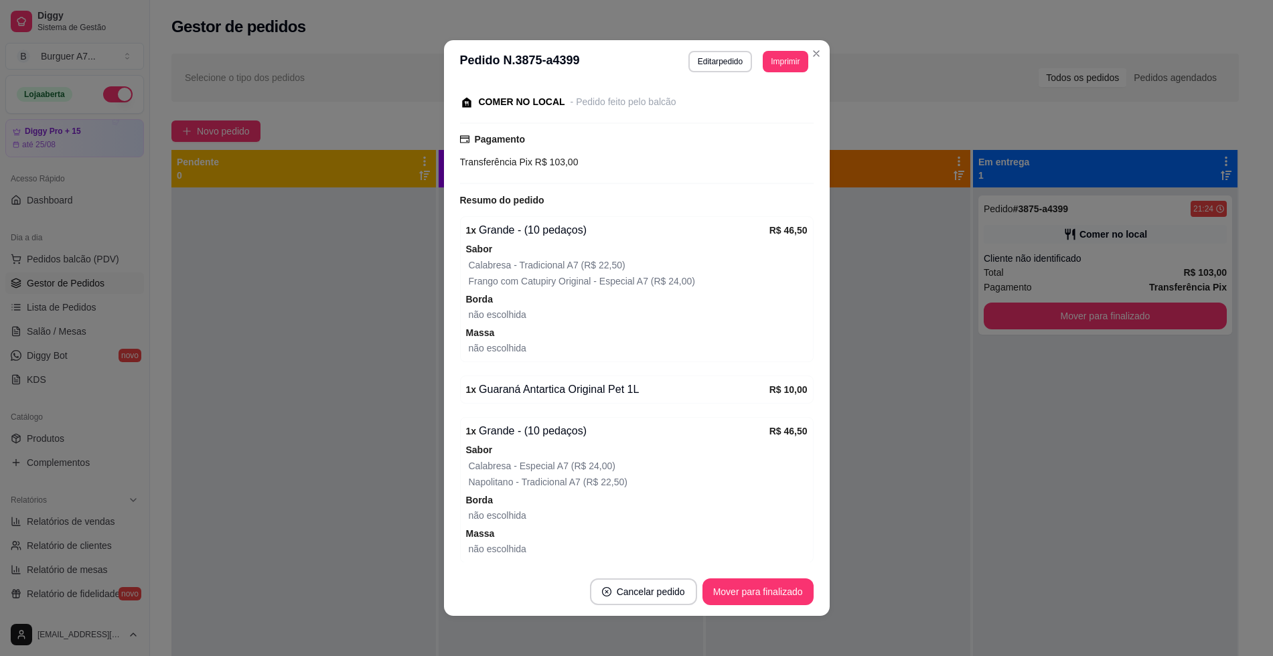
click at [83, 528] on span "Relatórios de vendas" at bounding box center [71, 521] width 88 height 13
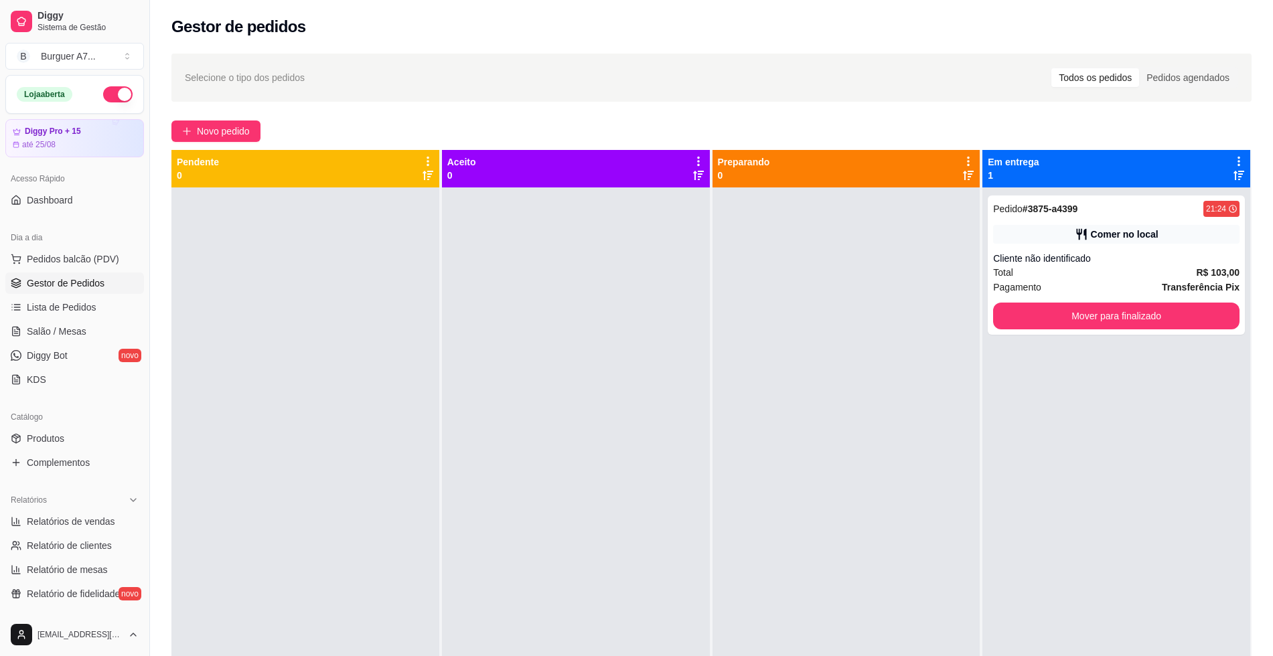
click at [83, 528] on span "Relatórios de vendas" at bounding box center [71, 521] width 88 height 13
select select "ALL"
select select "0"
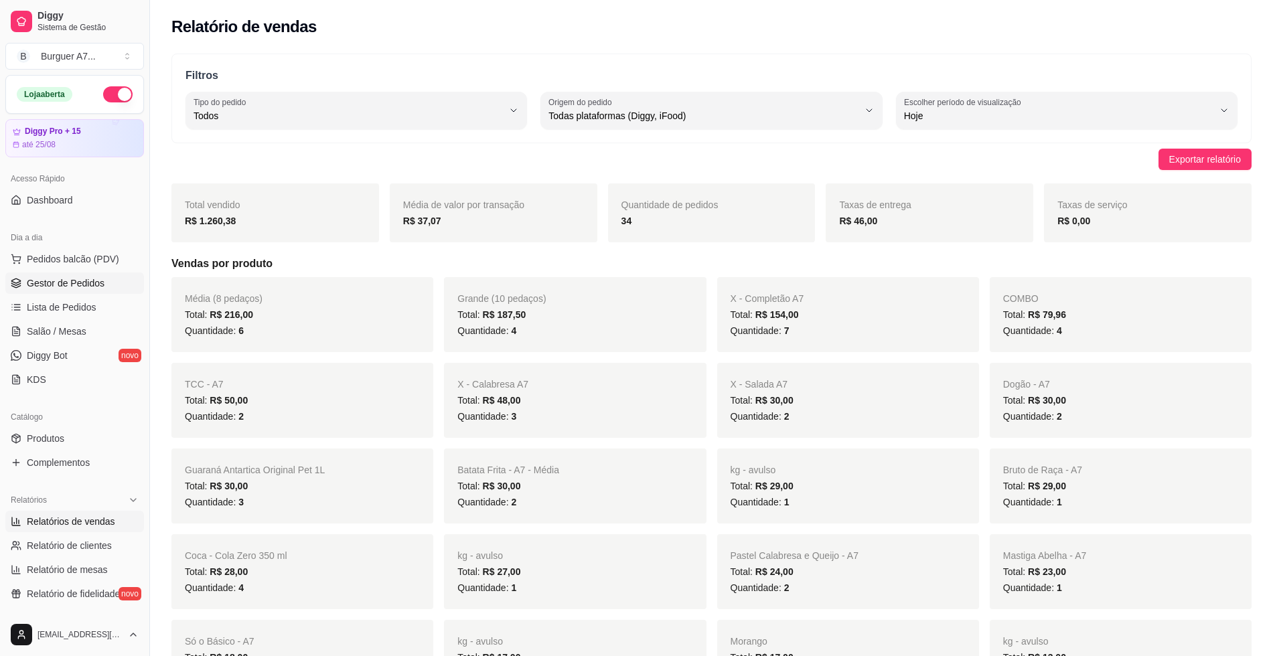
click at [70, 283] on span "Gestor de Pedidos" at bounding box center [66, 282] width 78 height 13
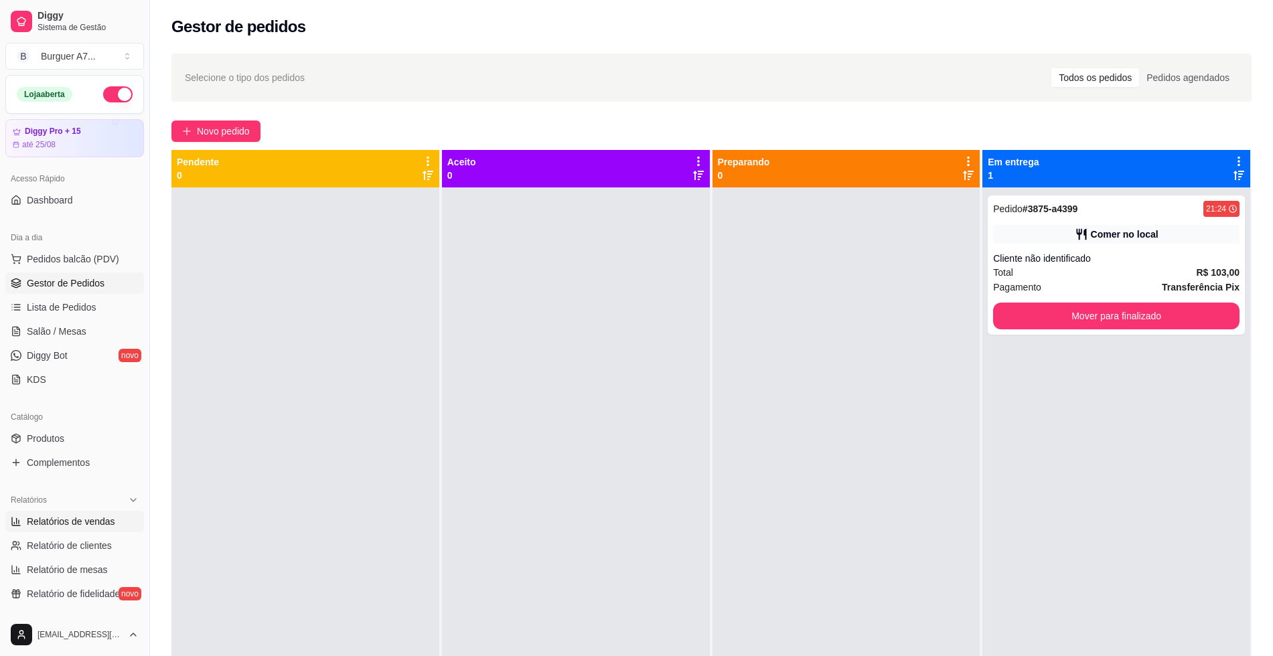
click at [74, 526] on span "Relatórios de vendas" at bounding box center [71, 521] width 88 height 13
select select "ALL"
select select "0"
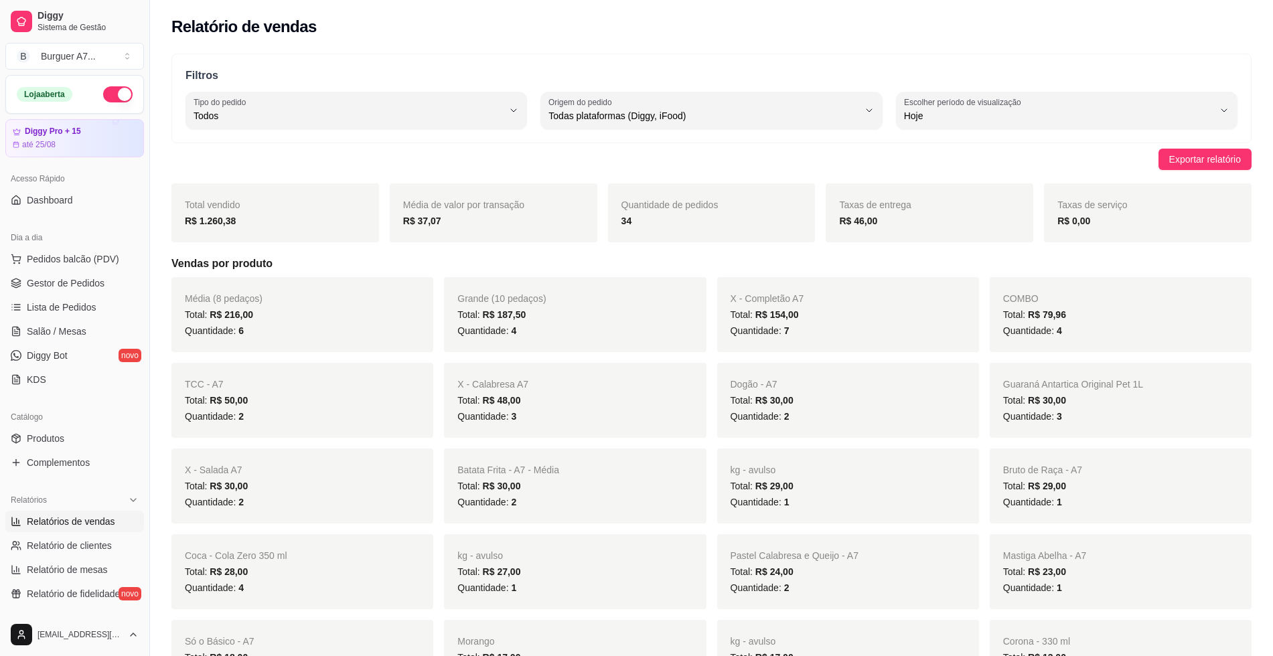
click at [102, 271] on ul "Pedidos balcão (PDV) Gestor de Pedidos Lista de Pedidos Salão / Mesas Diggy Bot…" at bounding box center [74, 319] width 139 height 142
click at [101, 280] on span "Gestor de Pedidos" at bounding box center [66, 282] width 78 height 13
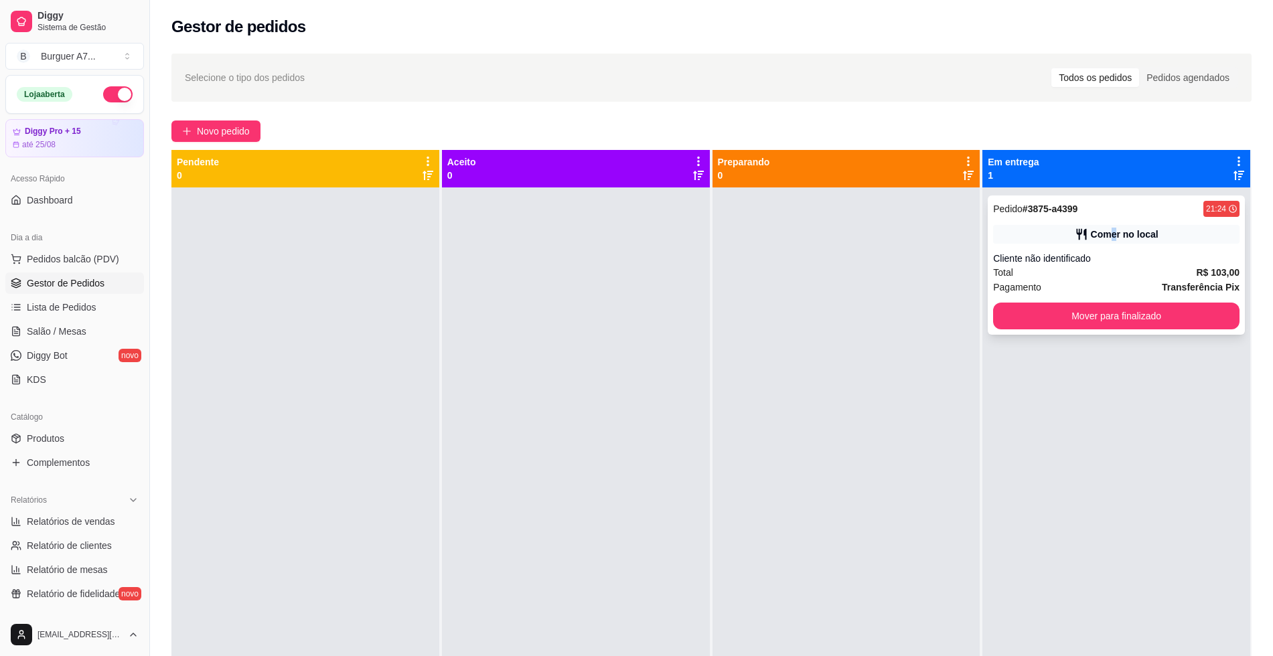
click at [1105, 240] on div "Comer no local" at bounding box center [1125, 234] width 68 height 13
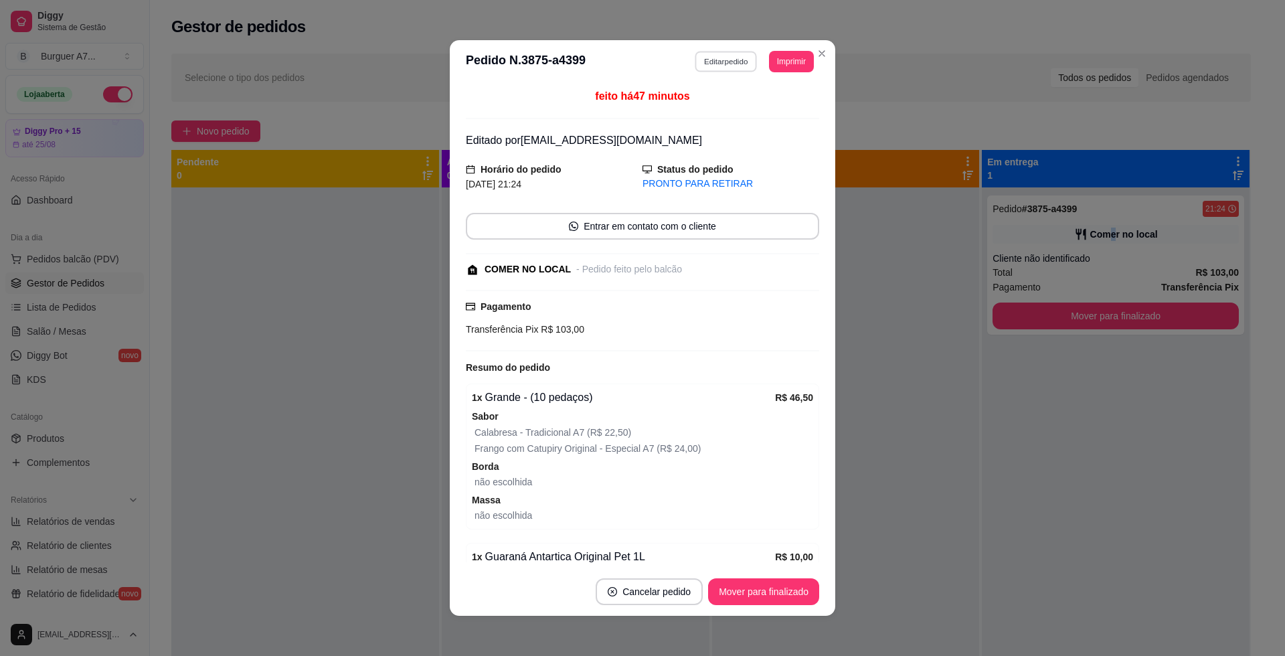
click at [736, 56] on button "Editar pedido" at bounding box center [727, 61] width 62 height 21
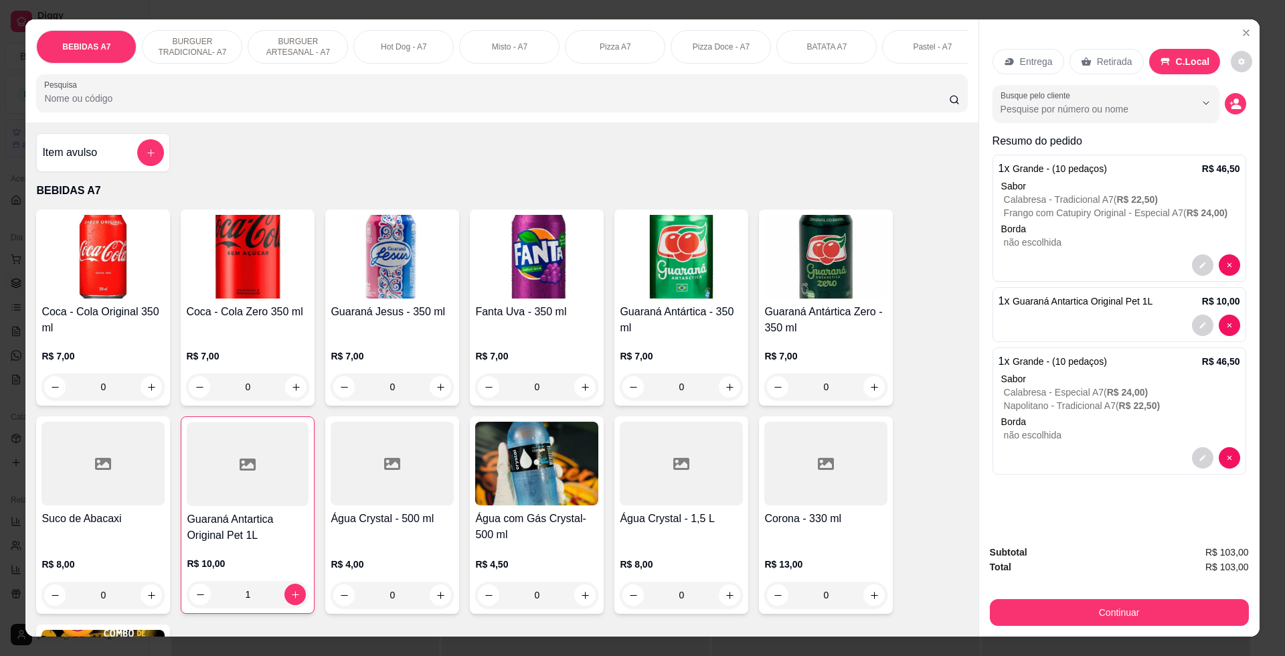
scroll to position [84, 0]
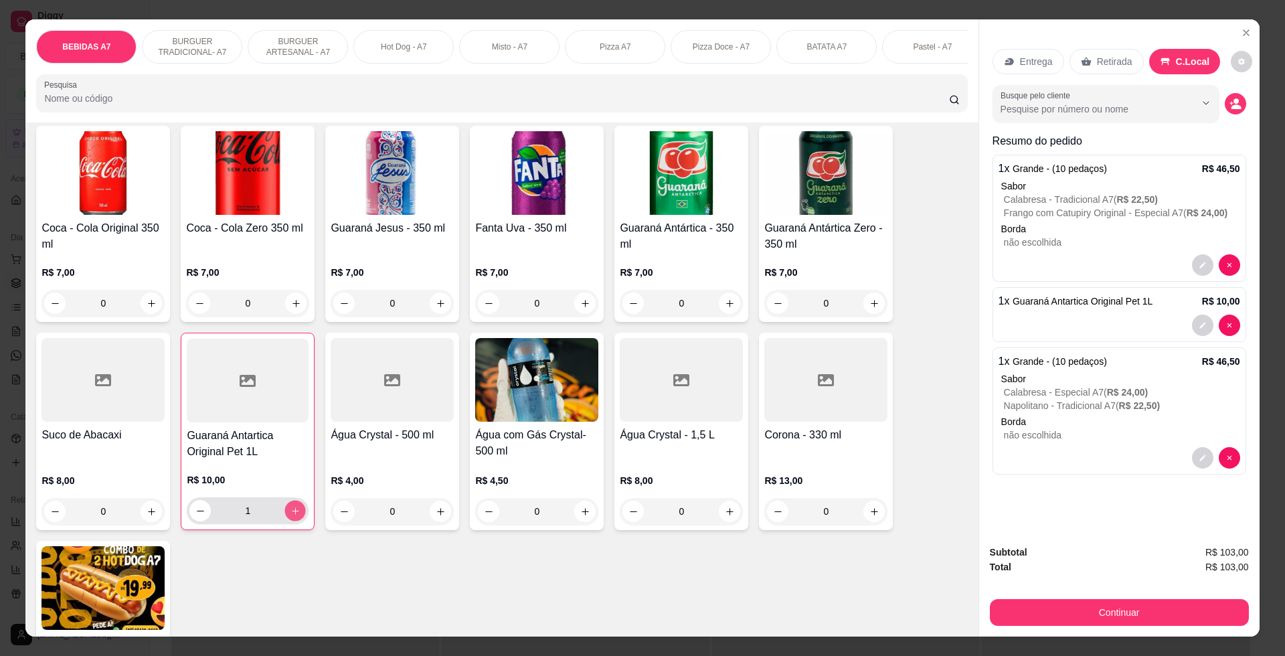
click at [291, 516] on icon "increase-product-quantity" at bounding box center [296, 511] width 10 height 10
type input "2"
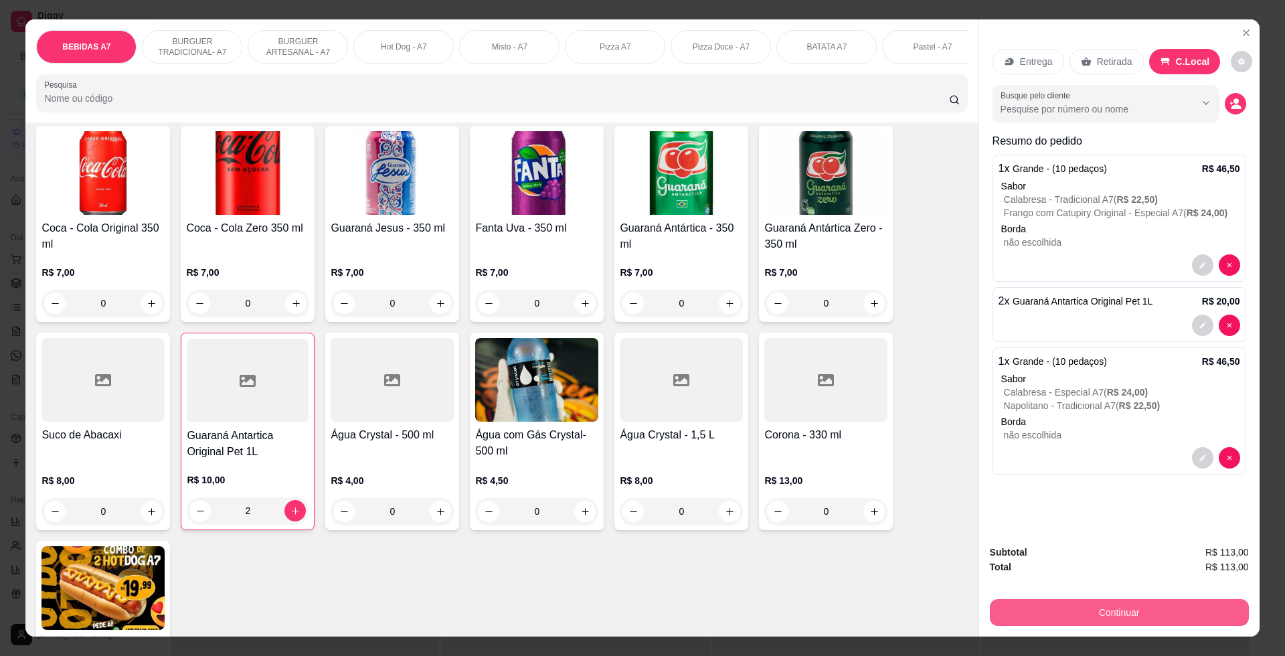
click at [1072, 624] on button "Continuar" at bounding box center [1119, 612] width 259 height 27
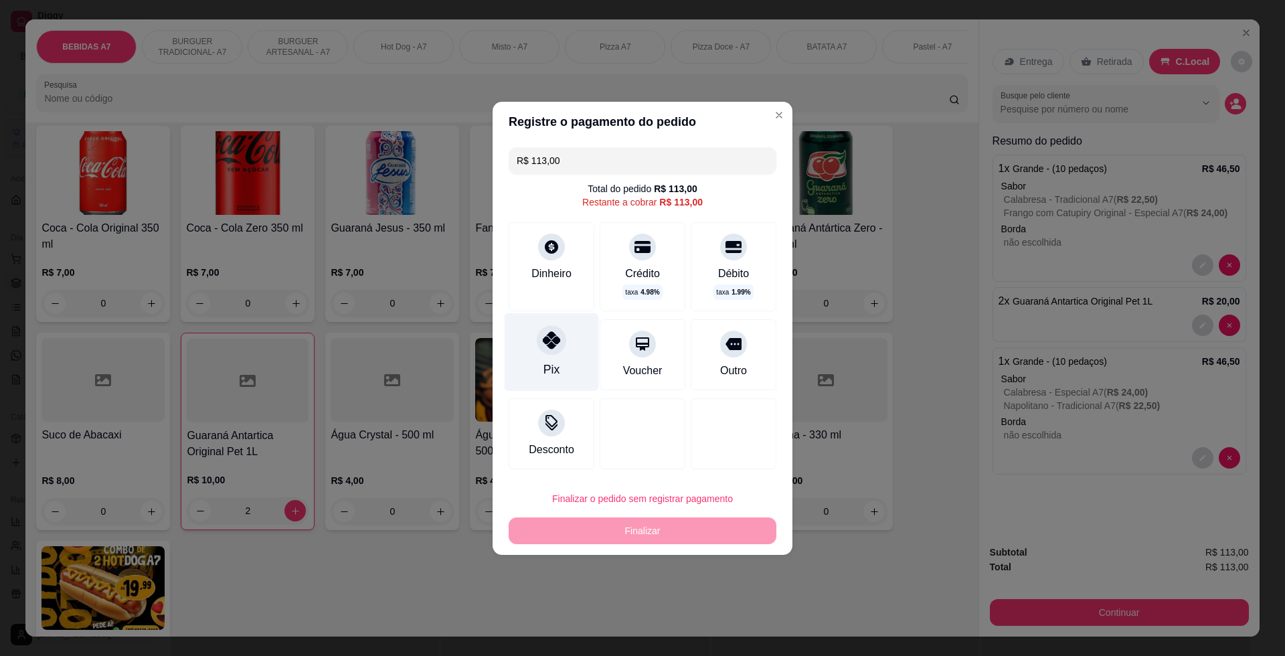
click at [552, 344] on icon at bounding box center [551, 339] width 17 height 17
type input "R$ 0,00"
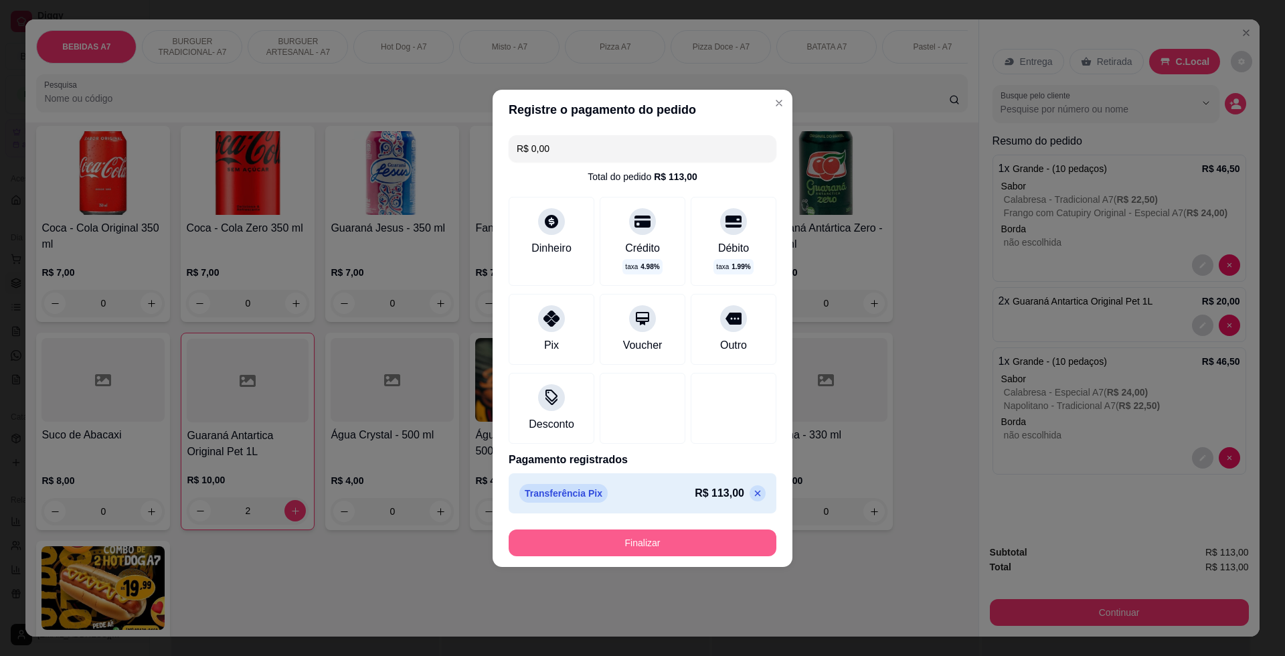
click at [679, 536] on button "Finalizar" at bounding box center [643, 543] width 268 height 27
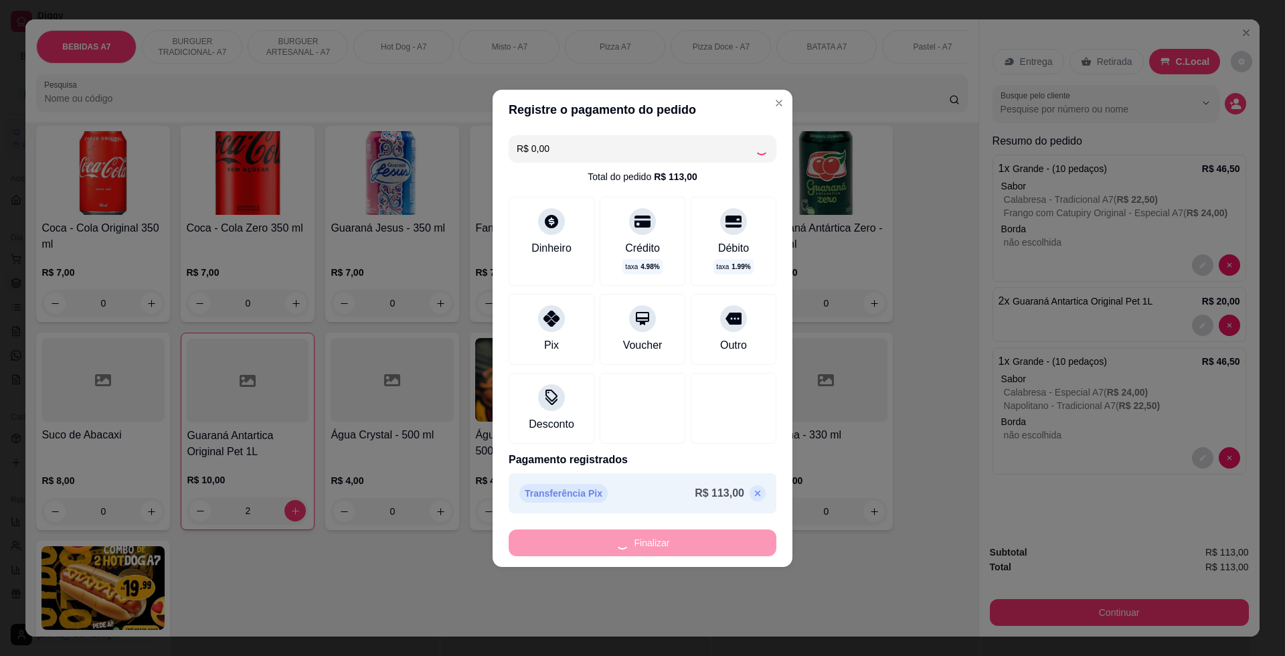
type input "0"
type input "-R$ 113,00"
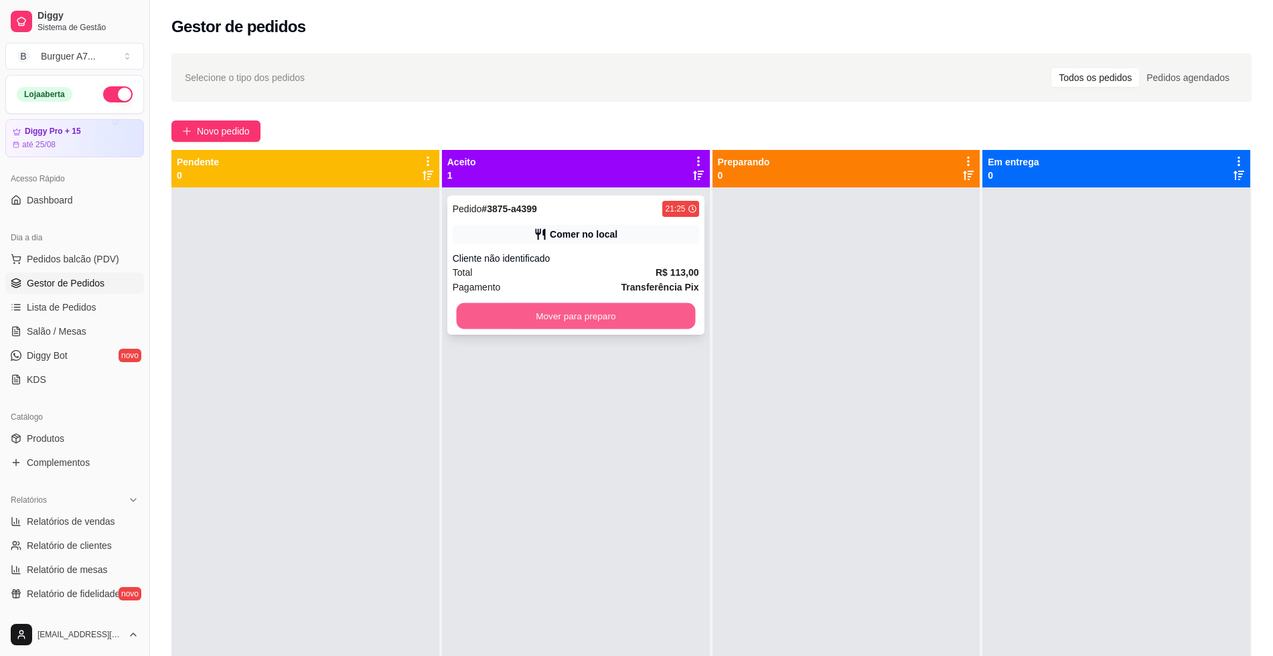
click at [572, 308] on button "Mover para preparo" at bounding box center [575, 316] width 239 height 26
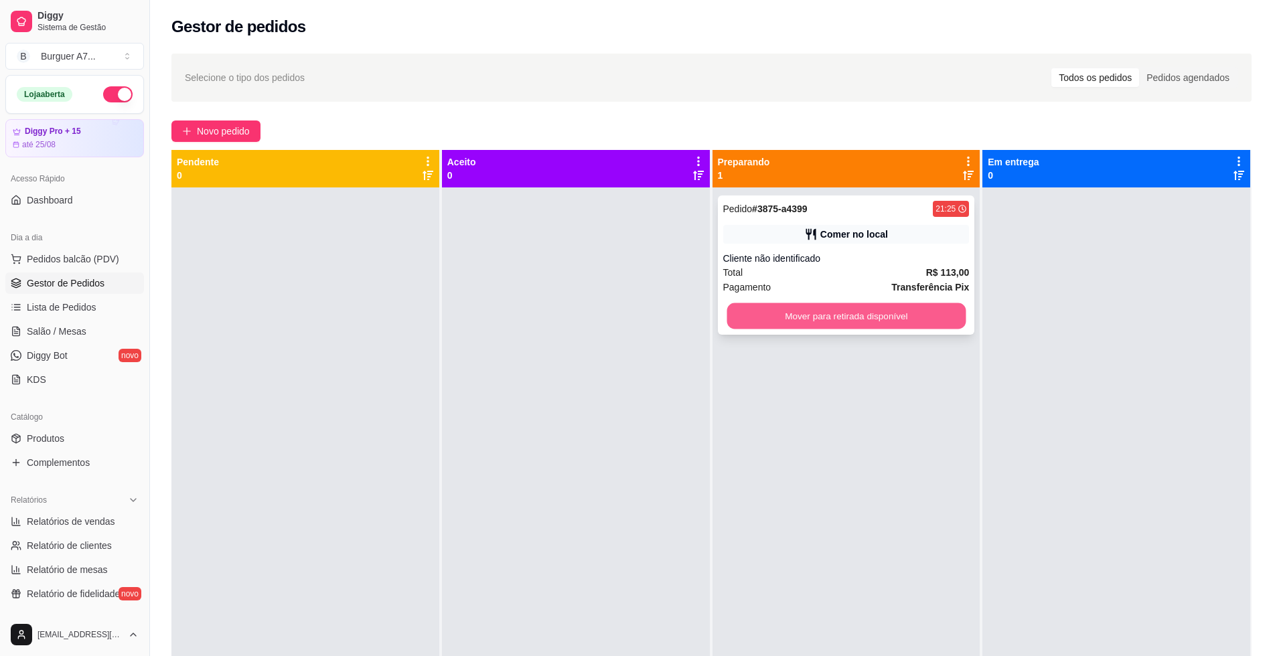
click at [830, 312] on button "Mover para retirada disponível" at bounding box center [845, 316] width 239 height 26
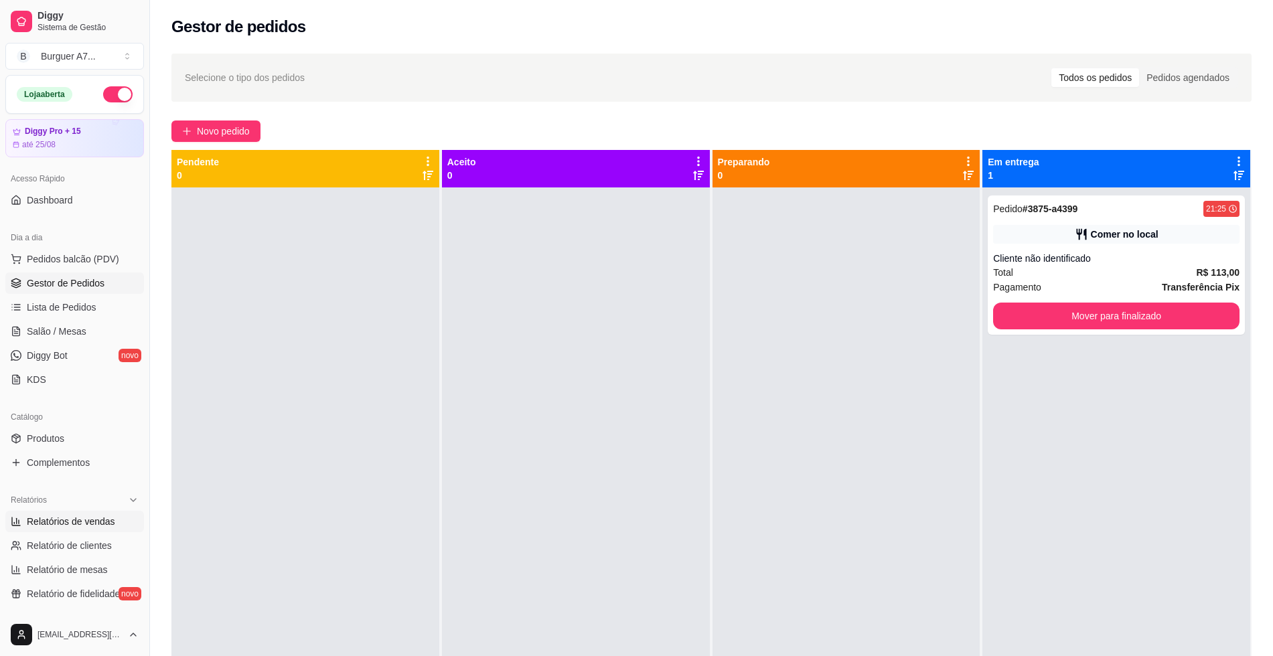
click at [59, 520] on span "Relatórios de vendas" at bounding box center [71, 521] width 88 height 13
select select "ALL"
select select "0"
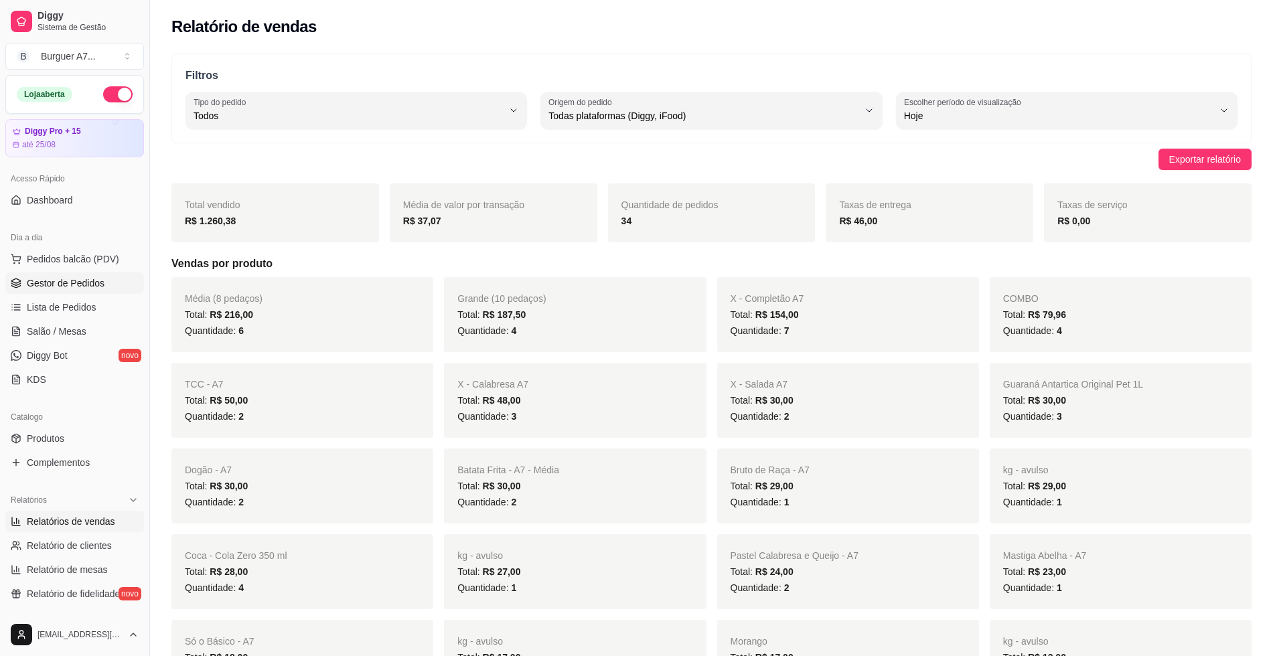
click at [100, 276] on link "Gestor de Pedidos" at bounding box center [74, 282] width 139 height 21
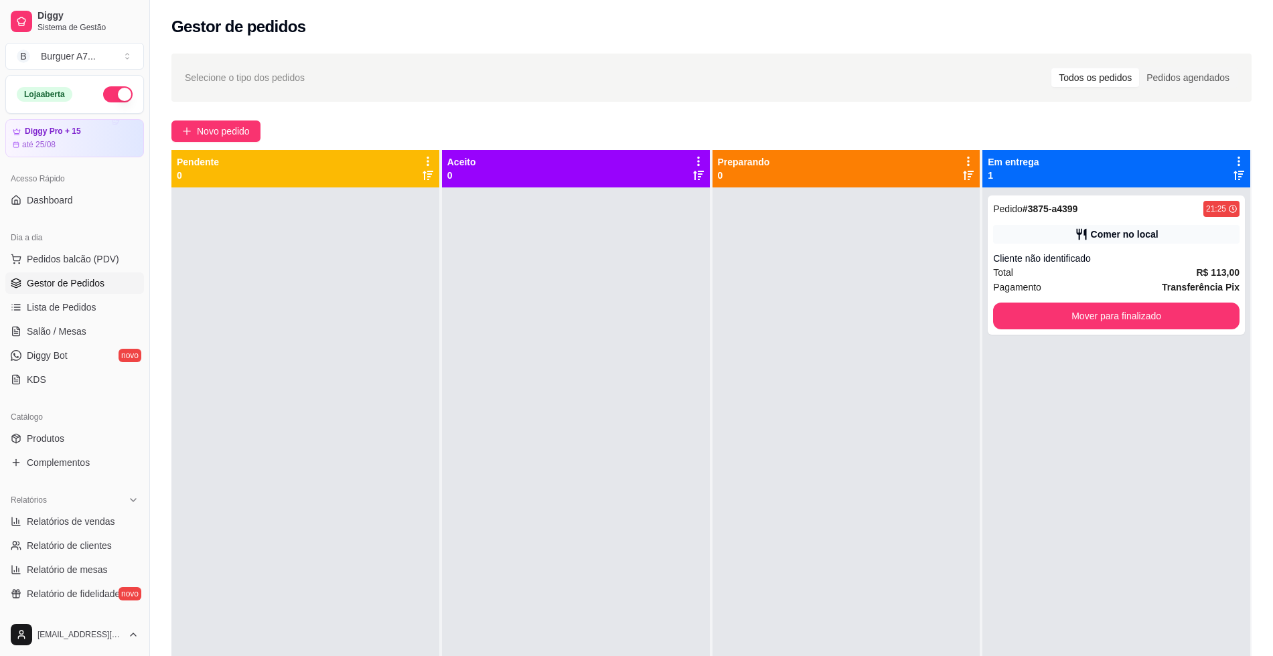
drag, startPoint x: 957, startPoint y: 226, endPoint x: 728, endPoint y: 321, distance: 248.3
click at [957, 226] on div at bounding box center [846, 515] width 268 height 656
click at [240, 133] on span "Novo pedido" at bounding box center [223, 131] width 53 height 15
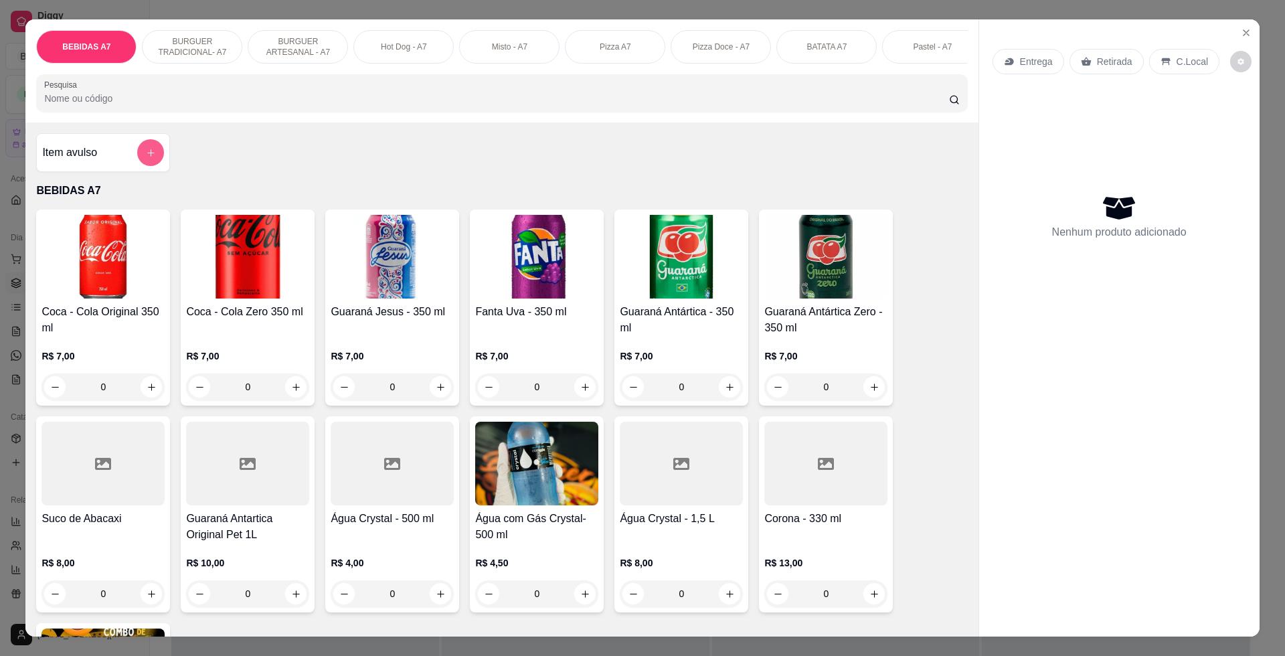
click at [141, 152] on div at bounding box center [150, 152] width 27 height 27
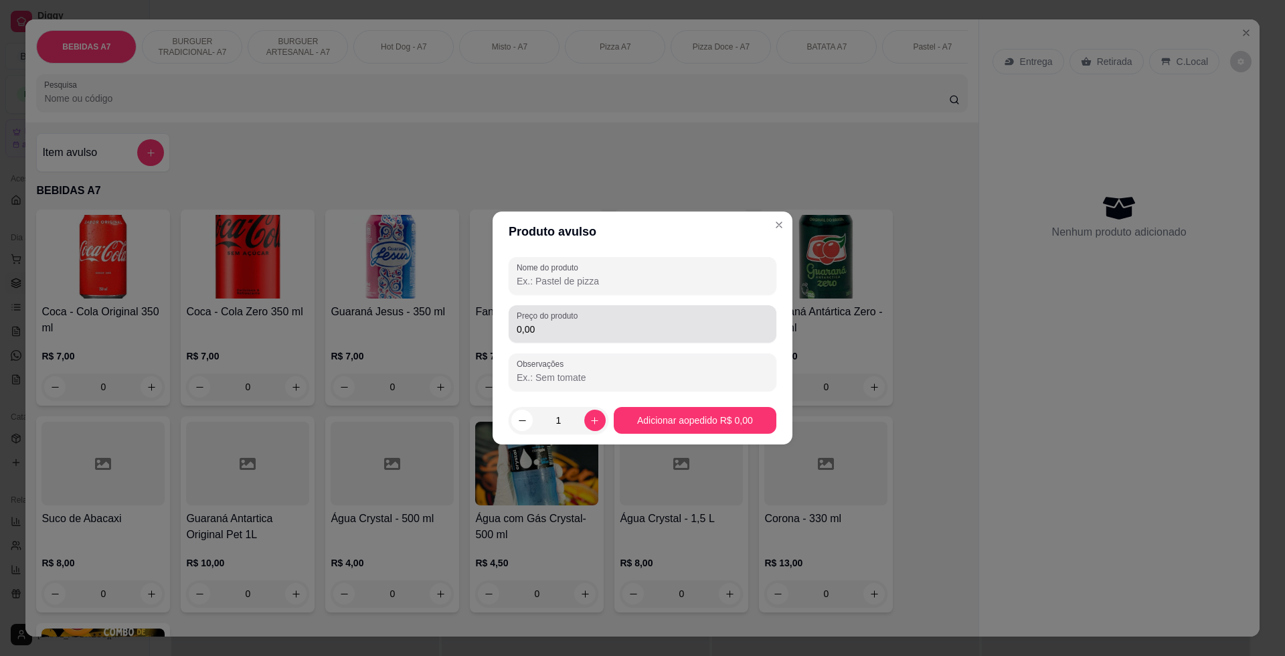
click at [629, 311] on div "0,00" at bounding box center [643, 324] width 252 height 27
type input "19,50"
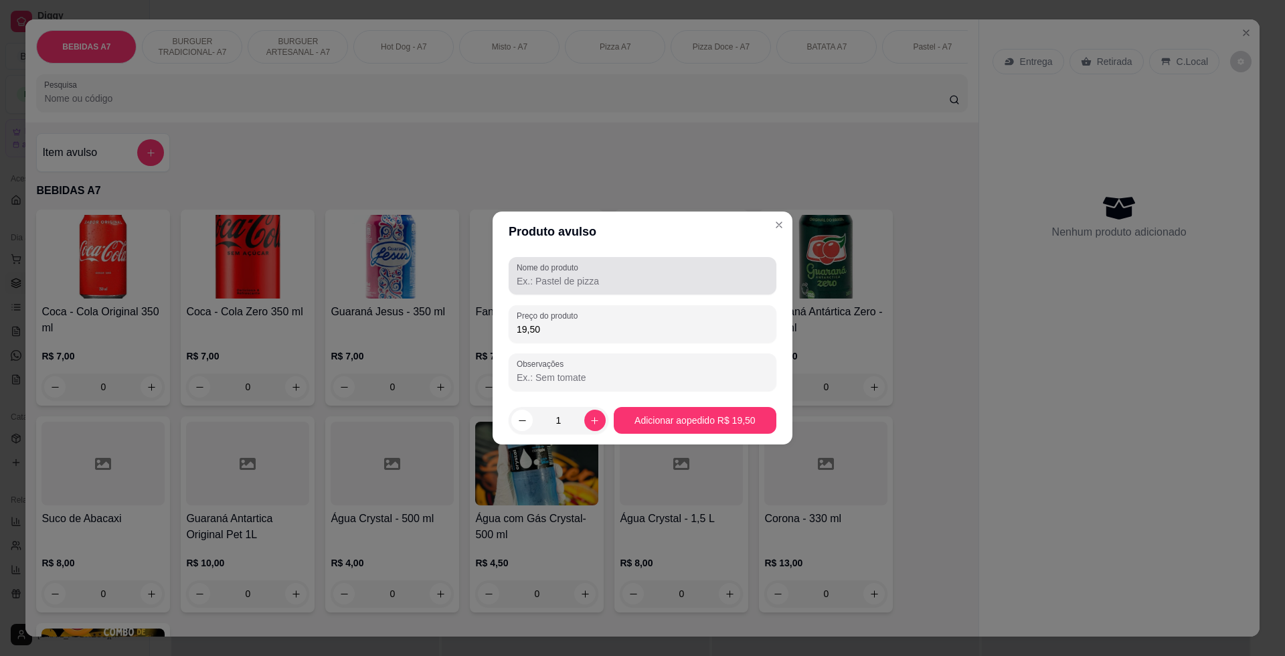
click at [606, 293] on div "Nome do produto" at bounding box center [643, 275] width 268 height 37
type input "kg"
click at [699, 437] on footer "1 Adicionar ao pedido R$ 19,50" at bounding box center [643, 420] width 300 height 48
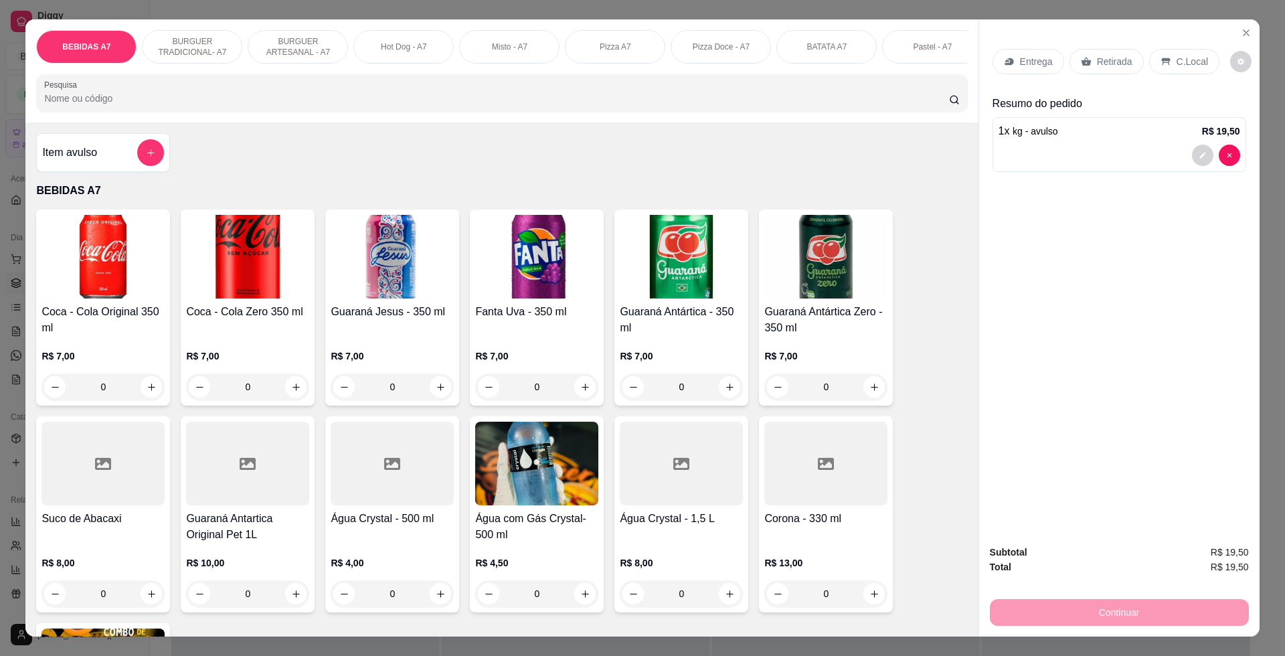
click at [1086, 74] on div "Retirada" at bounding box center [1107, 61] width 74 height 25
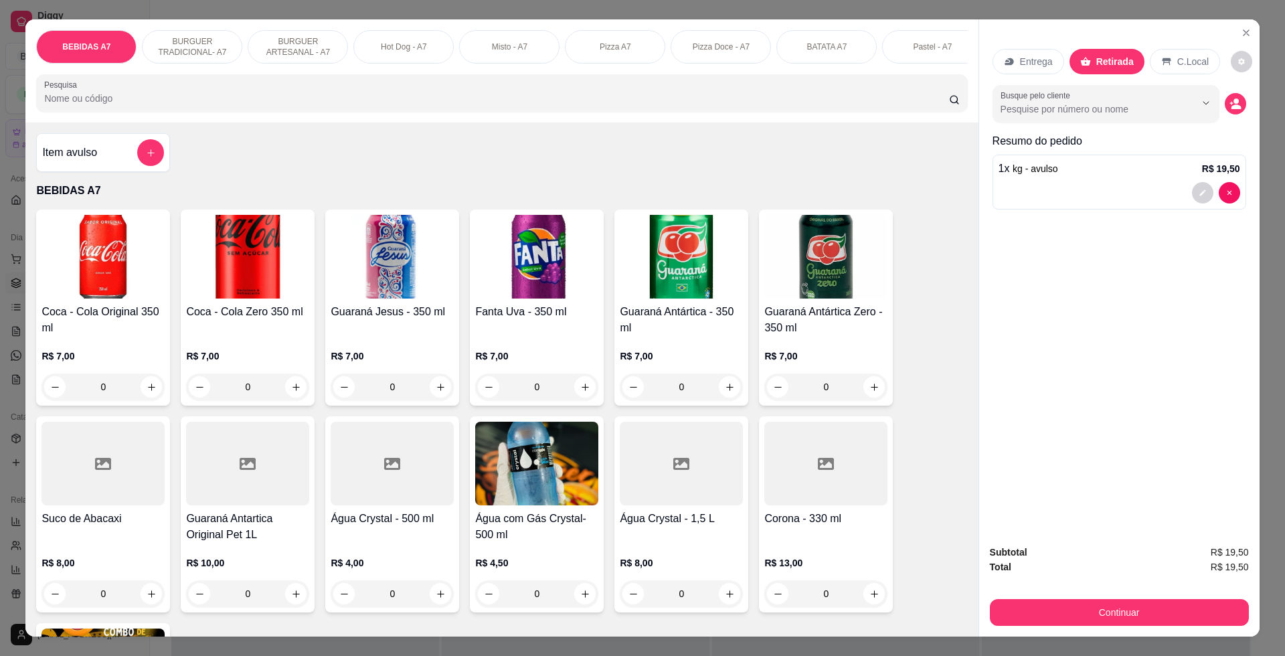
click at [1097, 57] on p "Retirada" at bounding box center [1115, 61] width 37 height 13
click at [1214, 618] on button "Continuar" at bounding box center [1119, 612] width 259 height 27
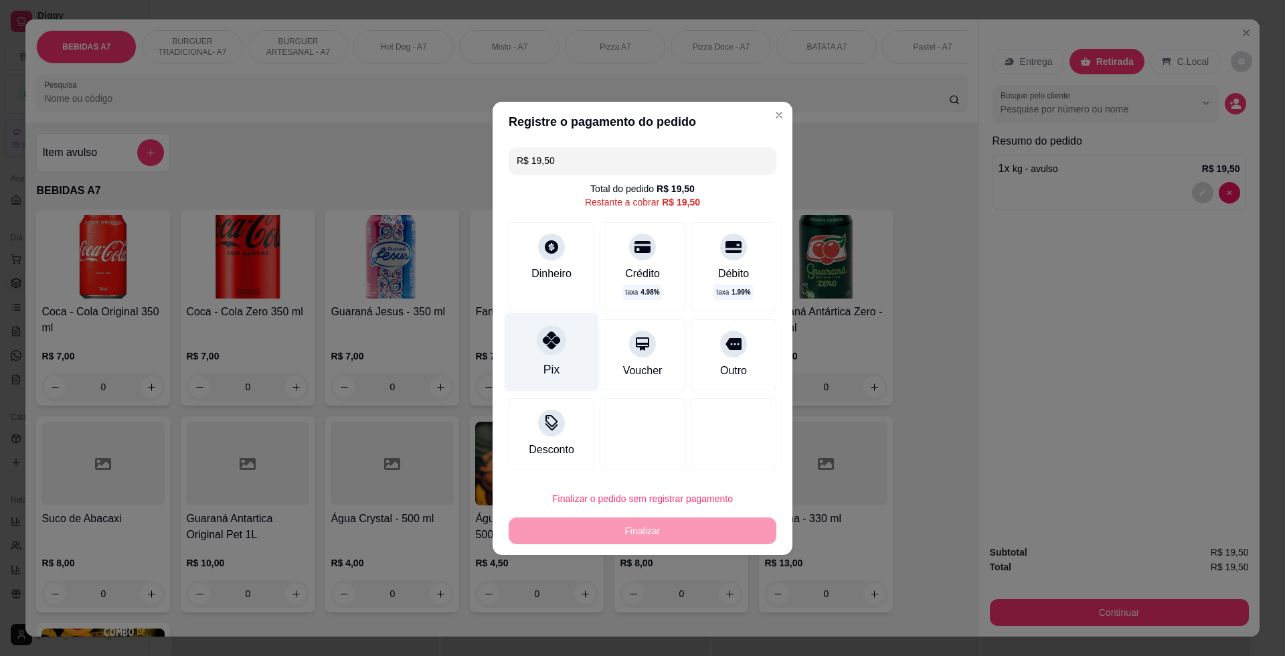
click at [562, 376] on div "Pix" at bounding box center [552, 352] width 94 height 78
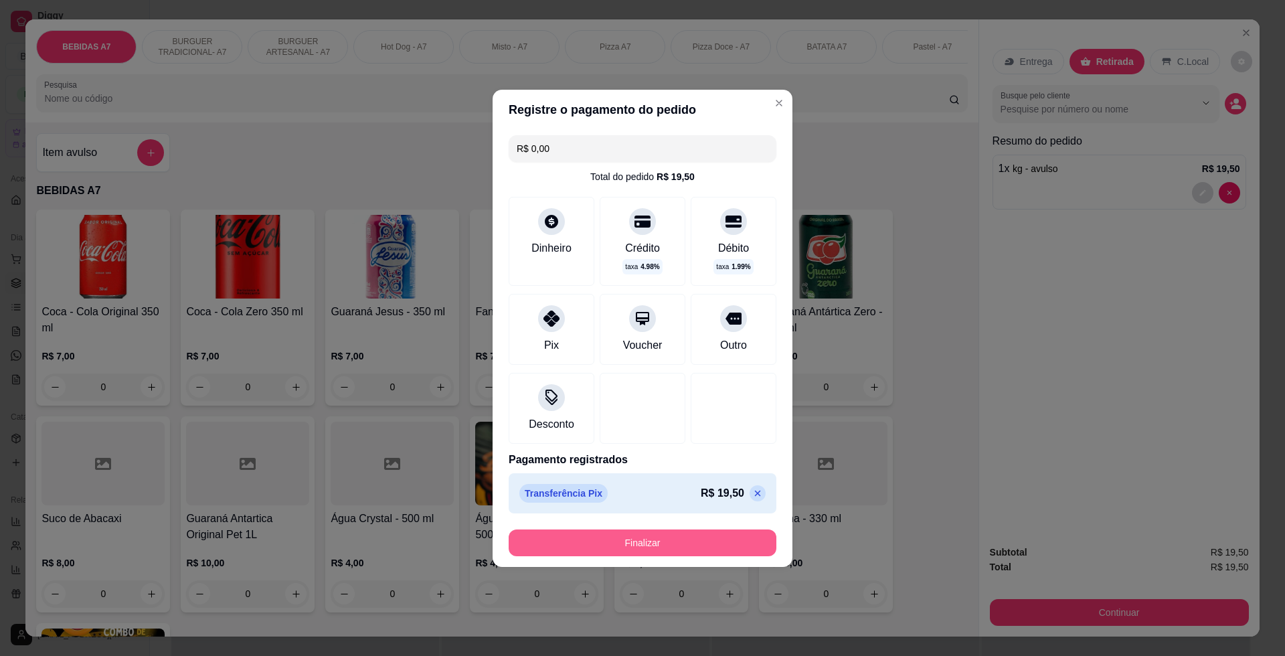
click at [702, 544] on button "Finalizar" at bounding box center [643, 543] width 268 height 27
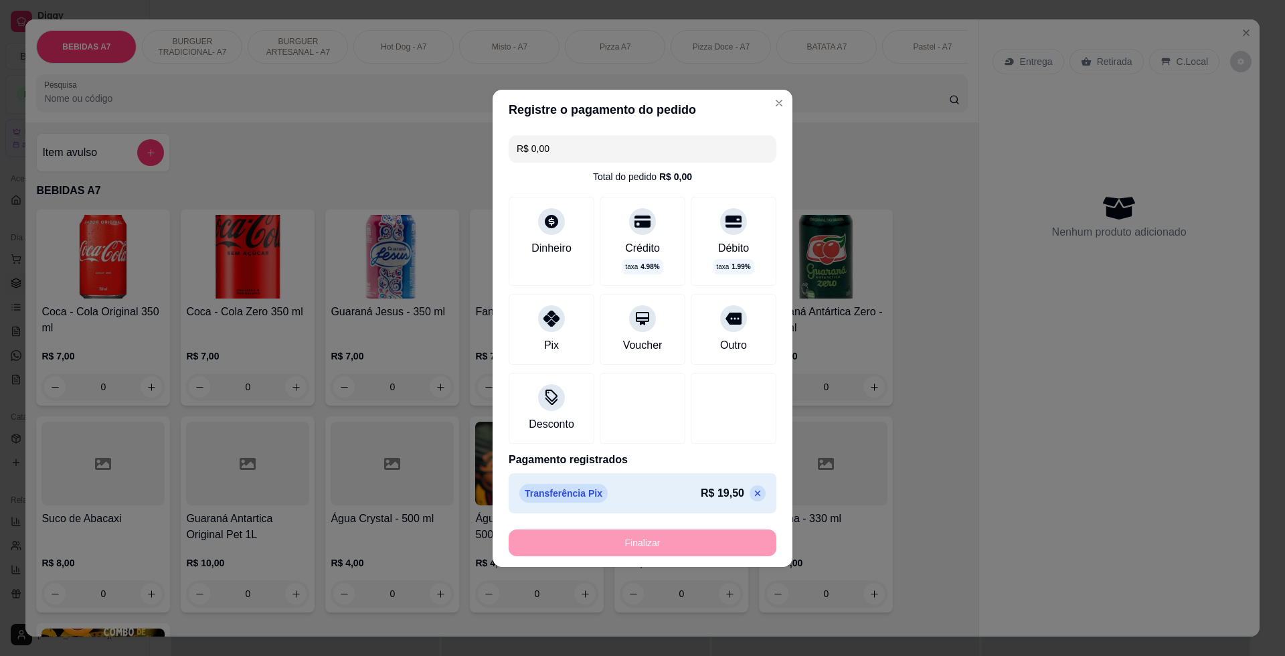
type input "-R$ 19,50"
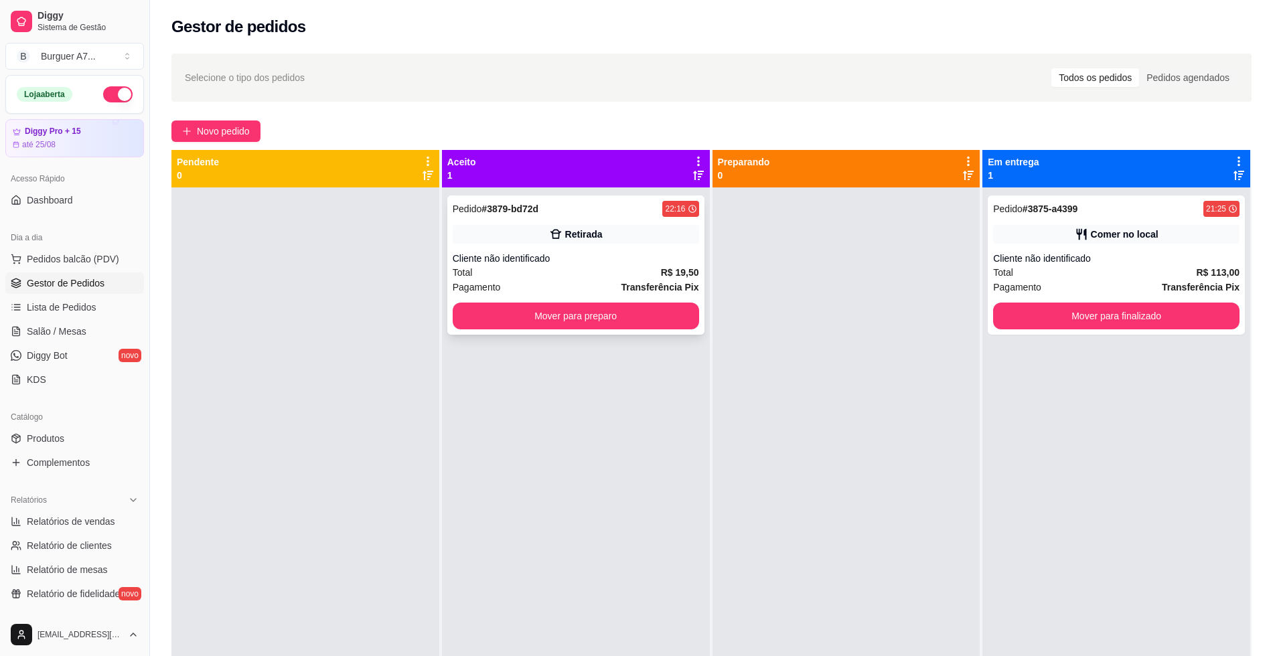
click at [641, 333] on div "Pedido # 3879-bd72d 22:16 Retirada Cliente não identificado Total R$ 19,50 Paga…" at bounding box center [575, 264] width 257 height 139
click at [679, 319] on button "Mover para preparo" at bounding box center [576, 316] width 246 height 27
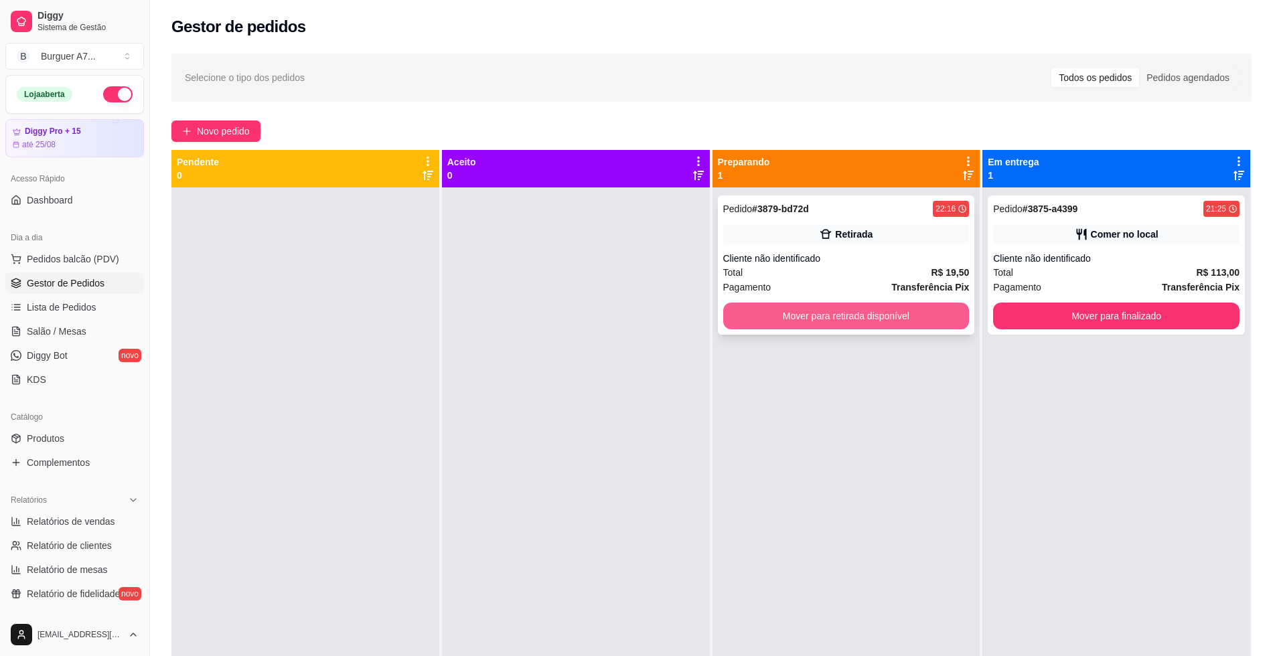
click at [884, 325] on button "Mover para retirada disponível" at bounding box center [846, 316] width 246 height 27
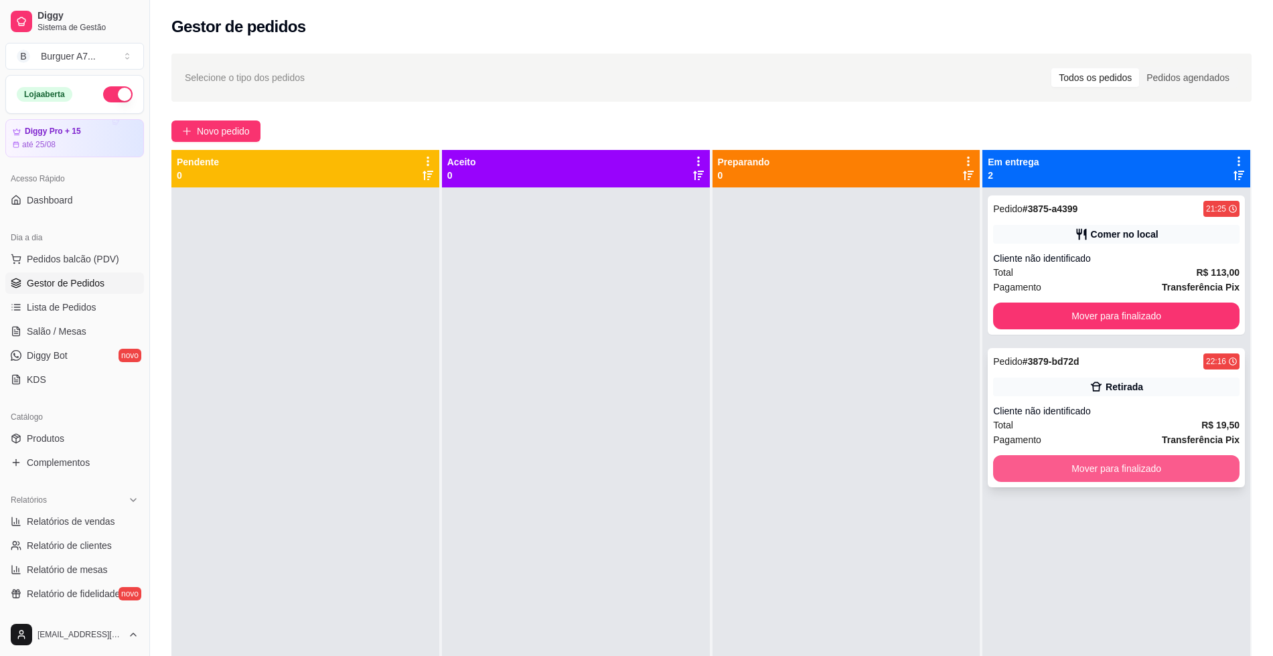
click at [1200, 471] on button "Mover para finalizado" at bounding box center [1116, 468] width 246 height 27
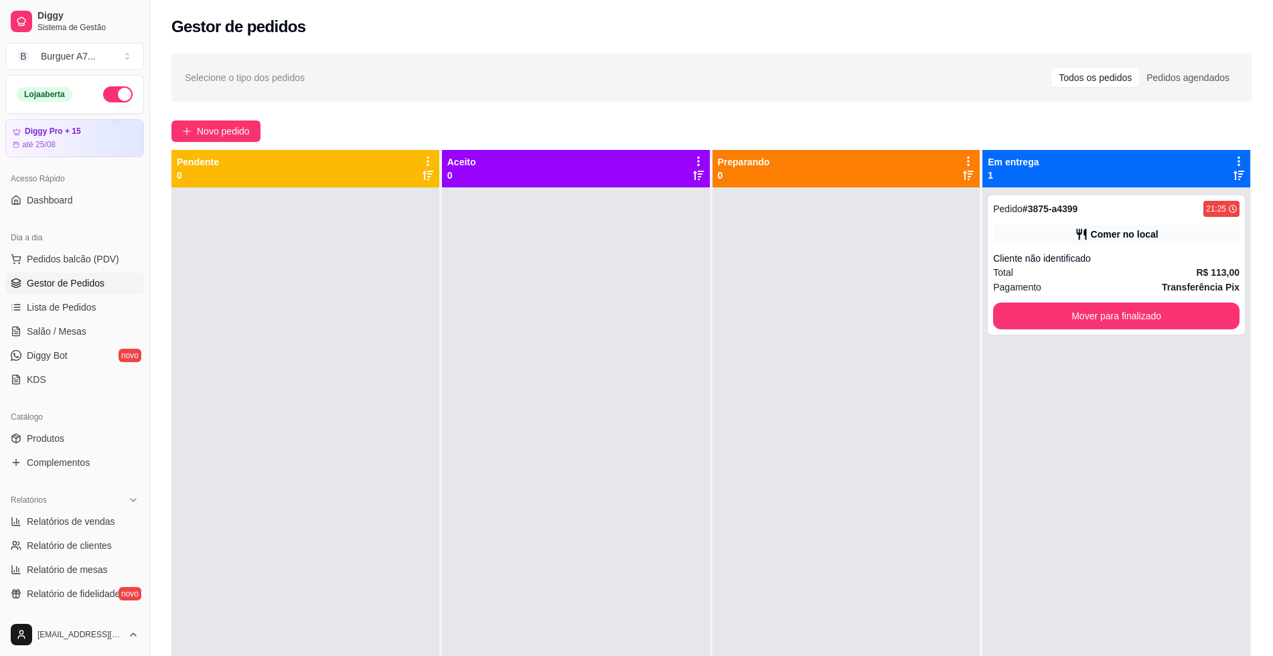
click at [250, 120] on div "Selecione o tipo dos pedidos Todos os pedidos Pedidos agendados Novo pedido Pen…" at bounding box center [711, 434] width 1123 height 777
click at [249, 121] on button "Novo pedido" at bounding box center [215, 131] width 89 height 21
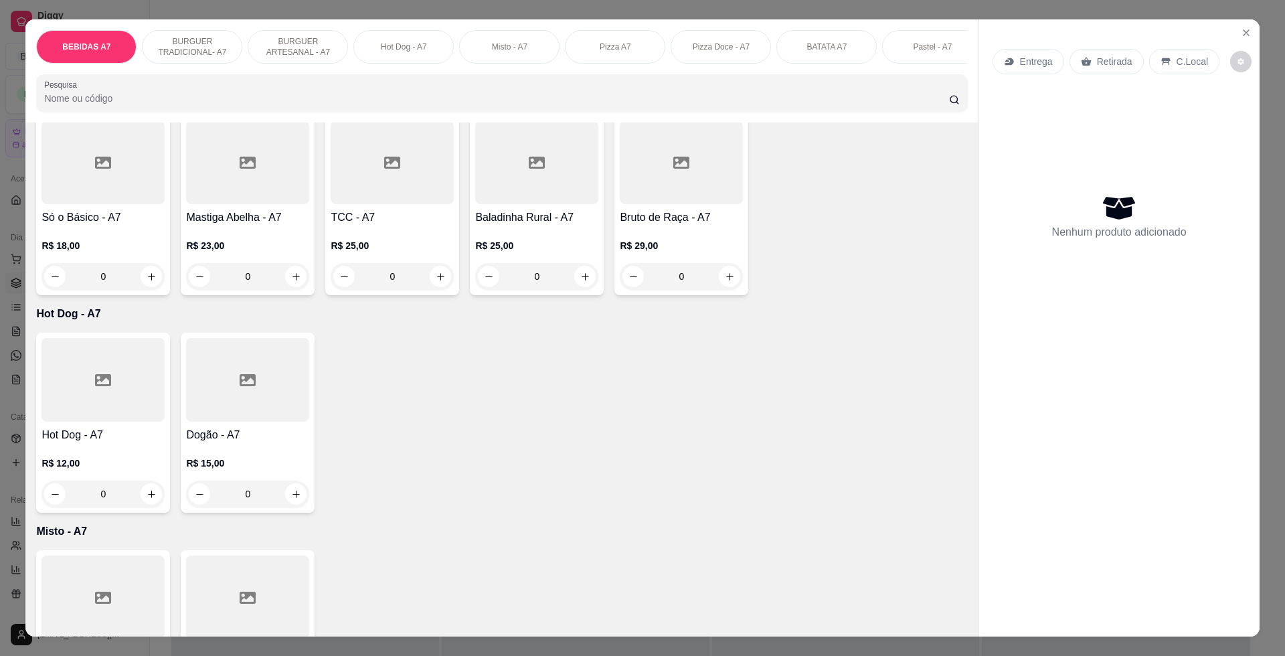
scroll to position [1088, 0]
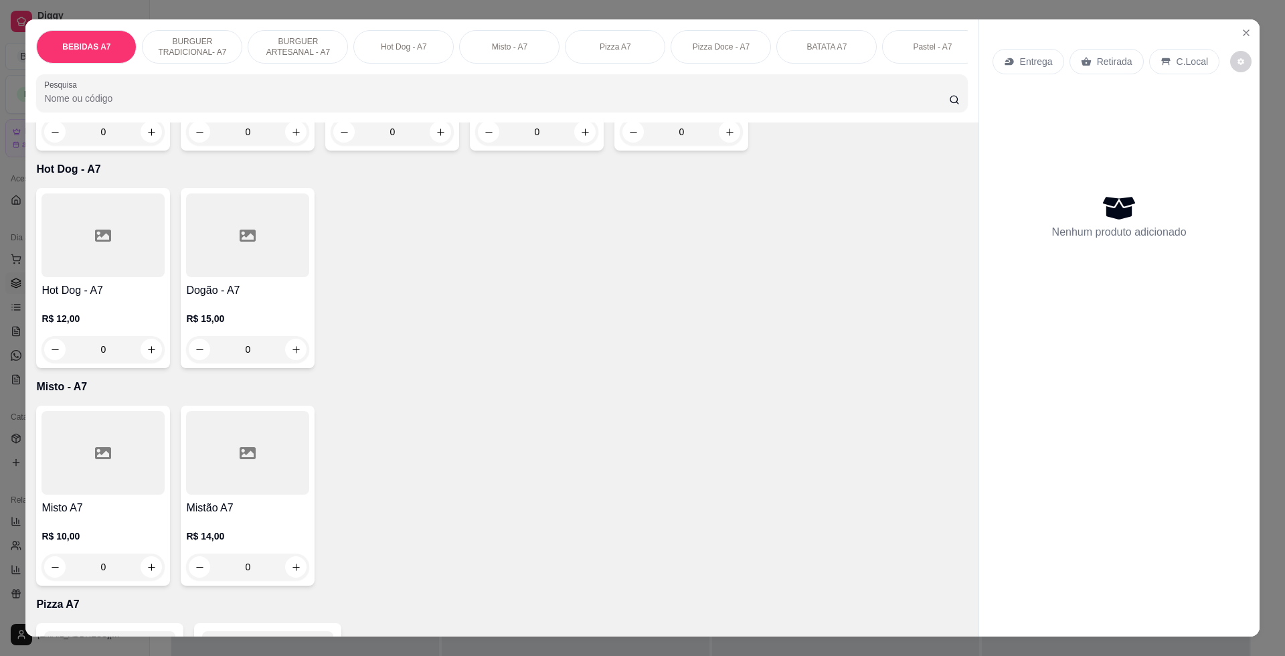
click at [222, 291] on div "Dogão - A7 R$ 15,00 0" at bounding box center [248, 278] width 134 height 180
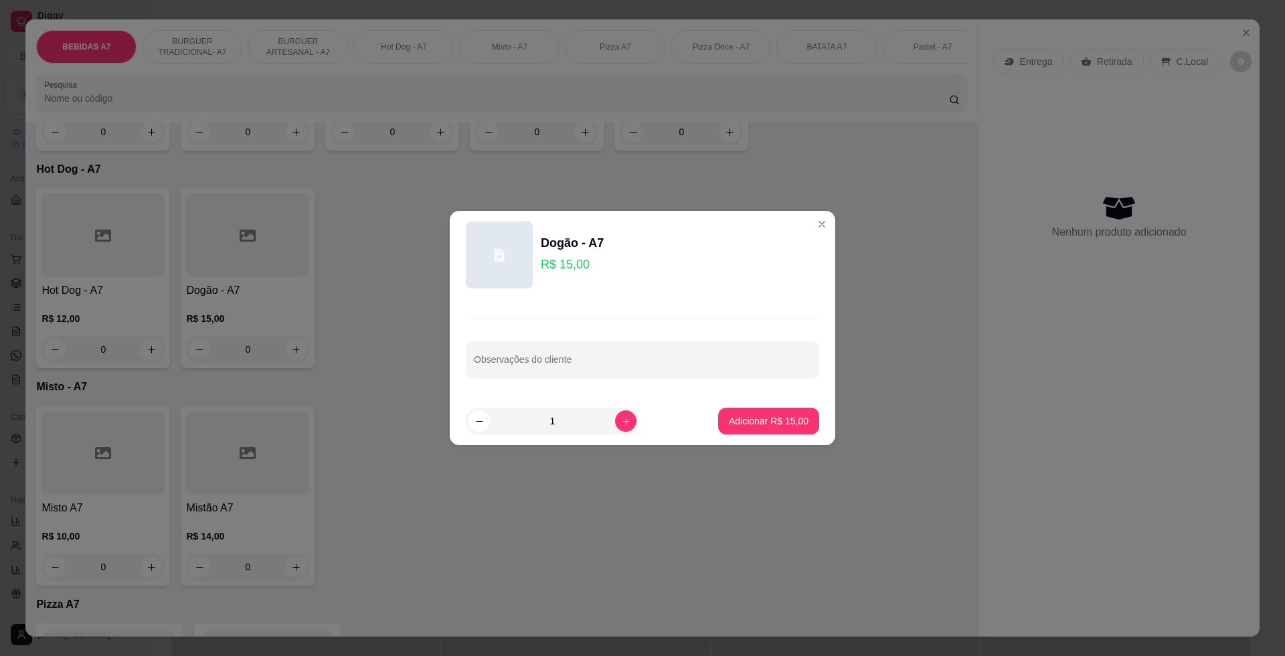
click at [809, 420] on footer "1 Adicionar R$ 15,00" at bounding box center [643, 421] width 386 height 48
click at [768, 416] on p "Adicionar R$ 15,00" at bounding box center [769, 420] width 78 height 13
type input "1"
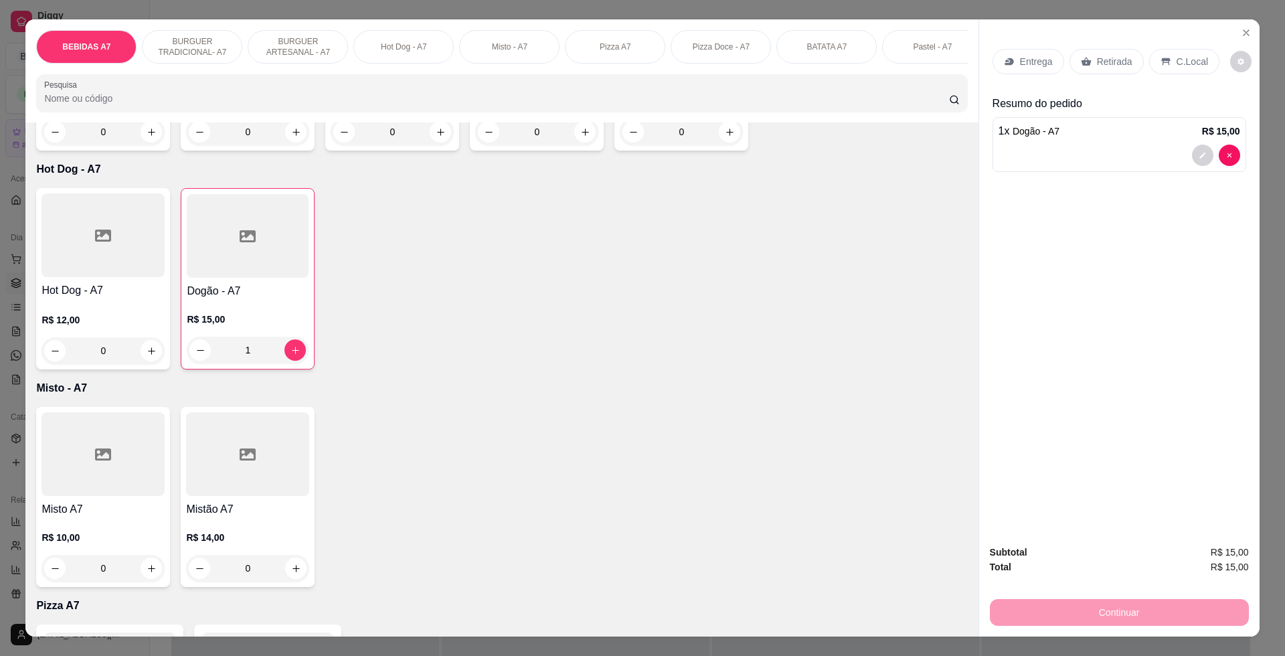
click at [1097, 56] on p "Retirada" at bounding box center [1114, 61] width 35 height 13
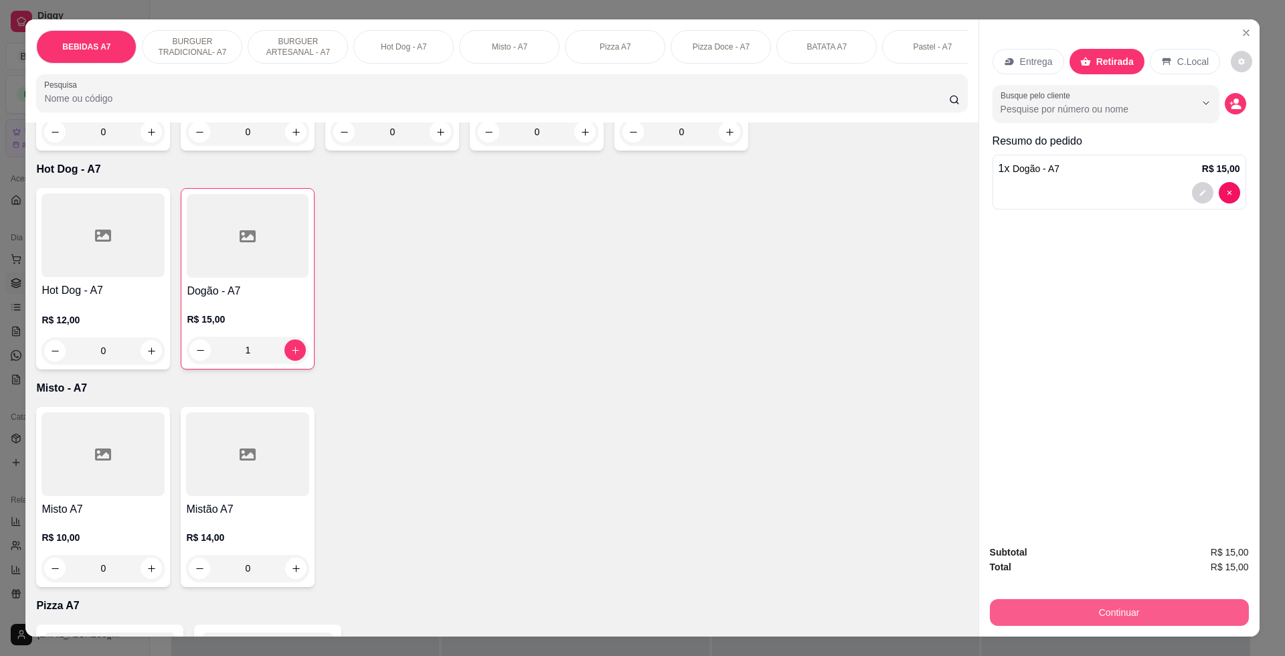
click at [1195, 609] on button "Continuar" at bounding box center [1119, 612] width 259 height 27
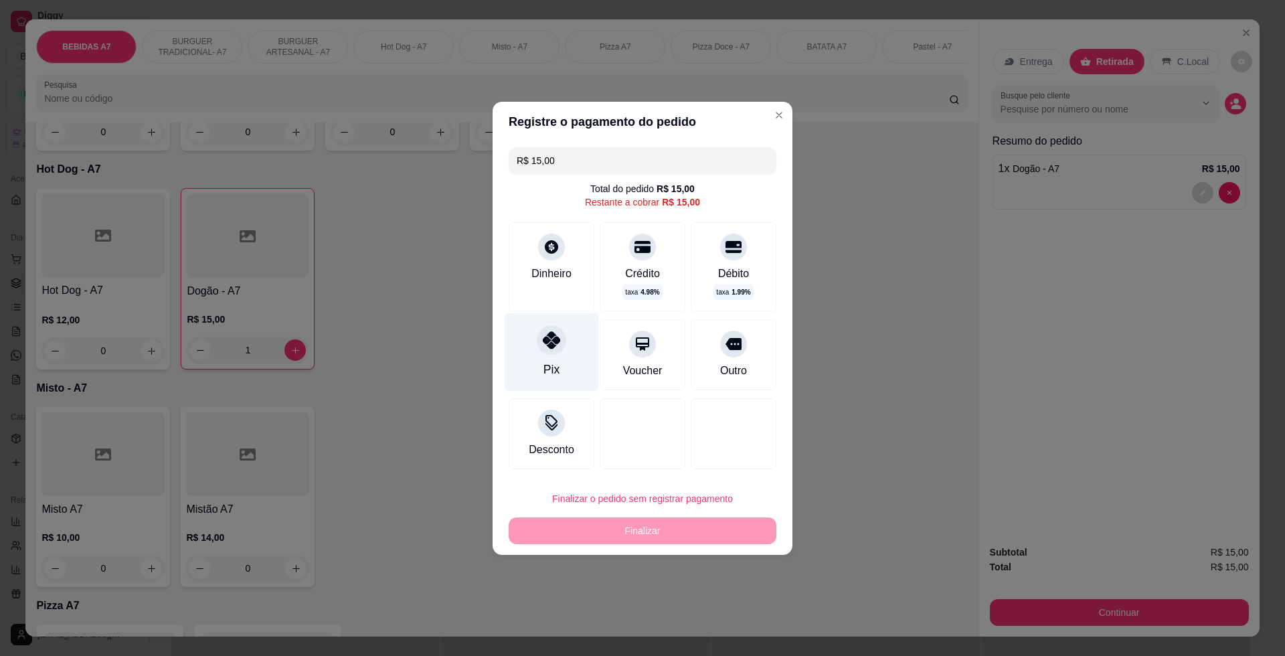
click at [521, 358] on div "Pix" at bounding box center [552, 352] width 94 height 78
type input "R$ 0,00"
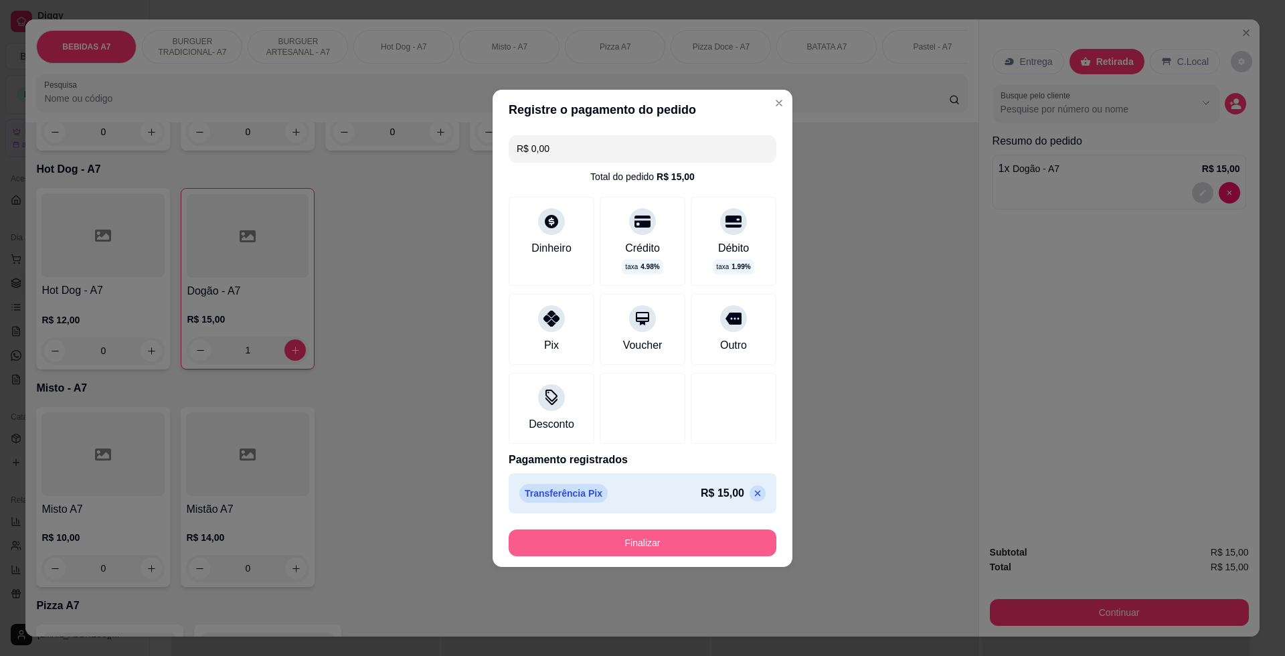
click at [719, 533] on button "Finalizar" at bounding box center [643, 543] width 268 height 27
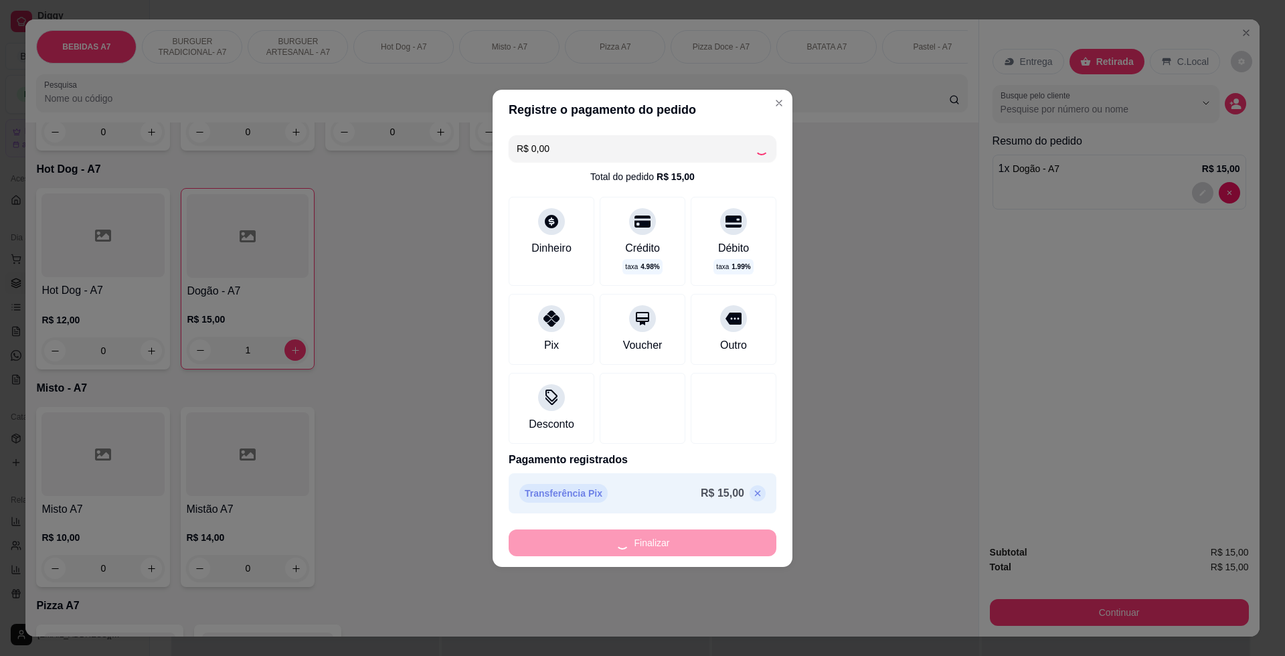
type input "0"
type input "-R$ 15,00"
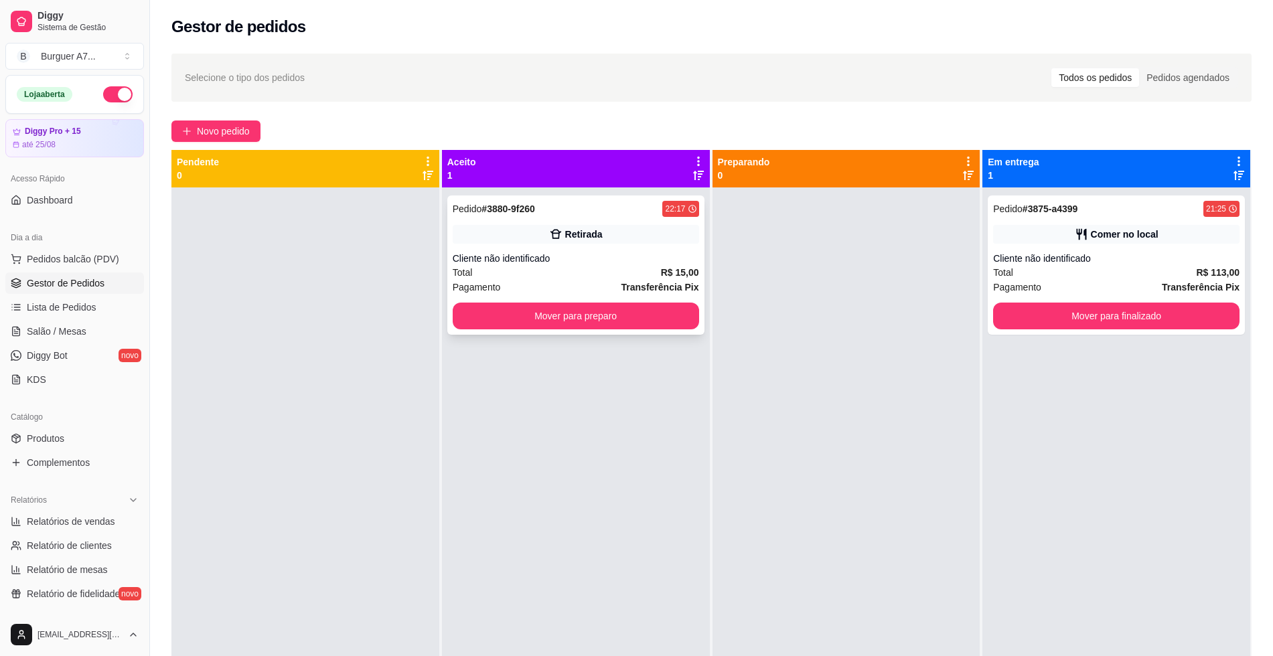
click at [659, 249] on div "Pedido # 3880-9f260 22:17 Retirada Cliente não identificado Total R$ 15,00 Paga…" at bounding box center [575, 264] width 257 height 139
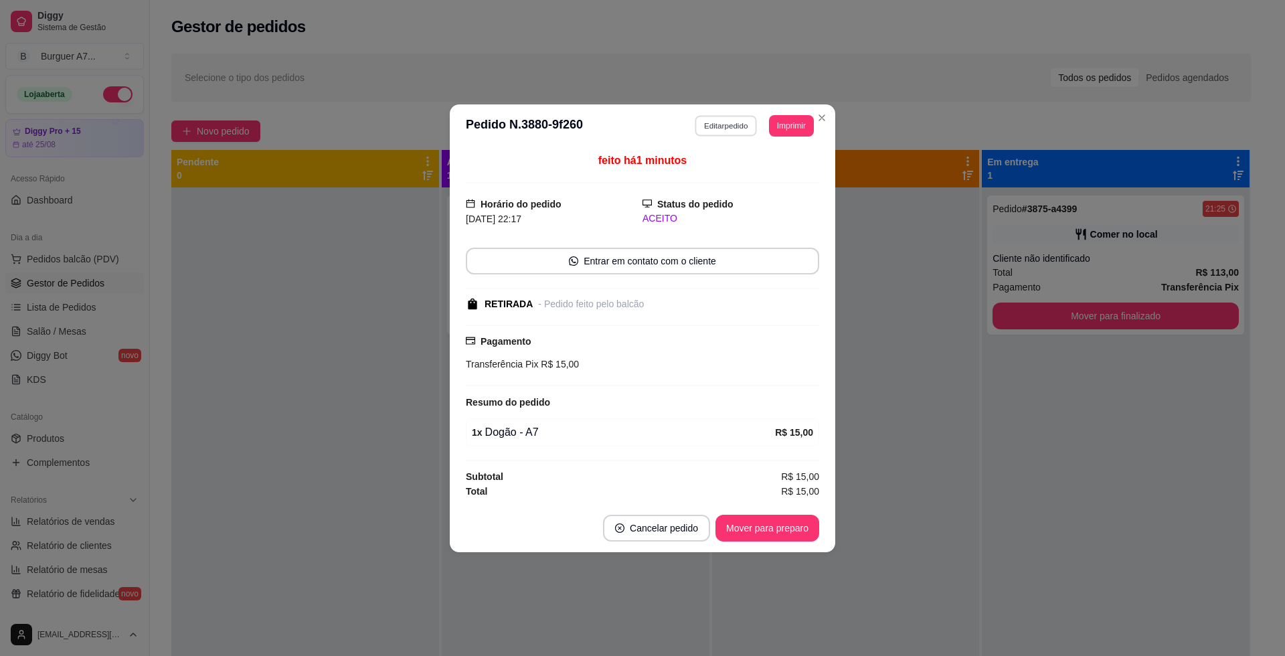
click at [721, 118] on button "Editar pedido" at bounding box center [727, 125] width 62 height 21
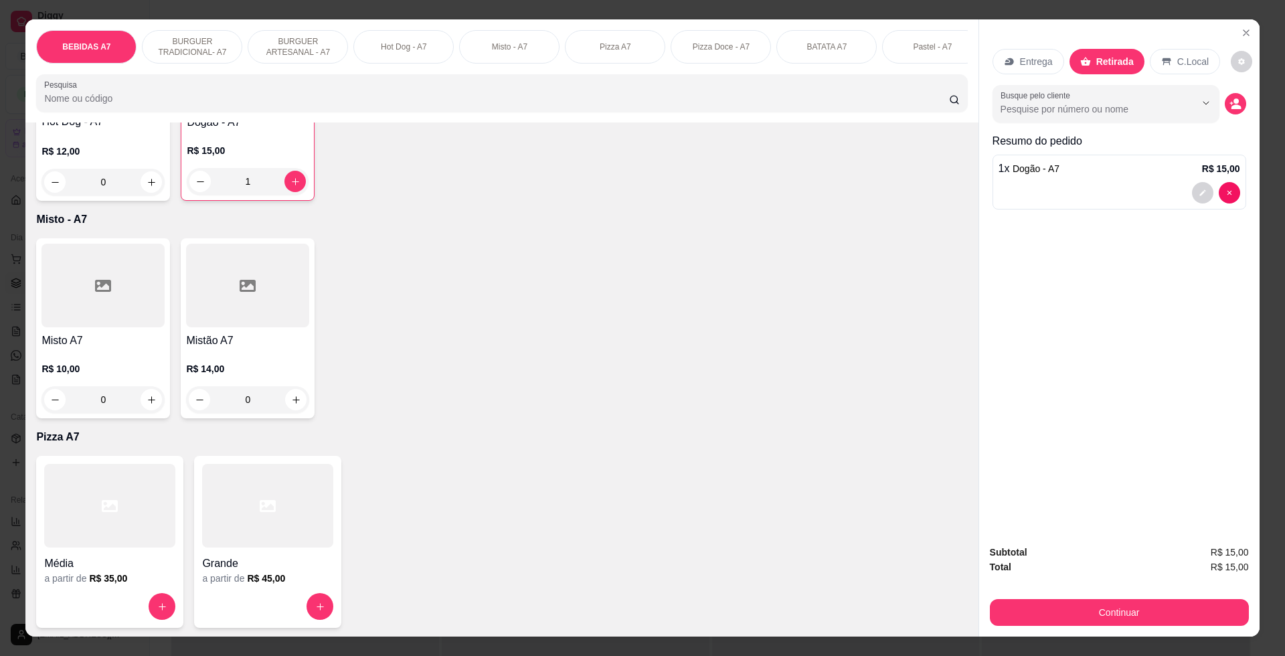
scroll to position [1255, 0]
click at [147, 189] on icon "increase-product-quantity" at bounding box center [152, 184] width 10 height 10
type input "1"
click at [1219, 596] on div "Continuar" at bounding box center [1119, 611] width 259 height 30
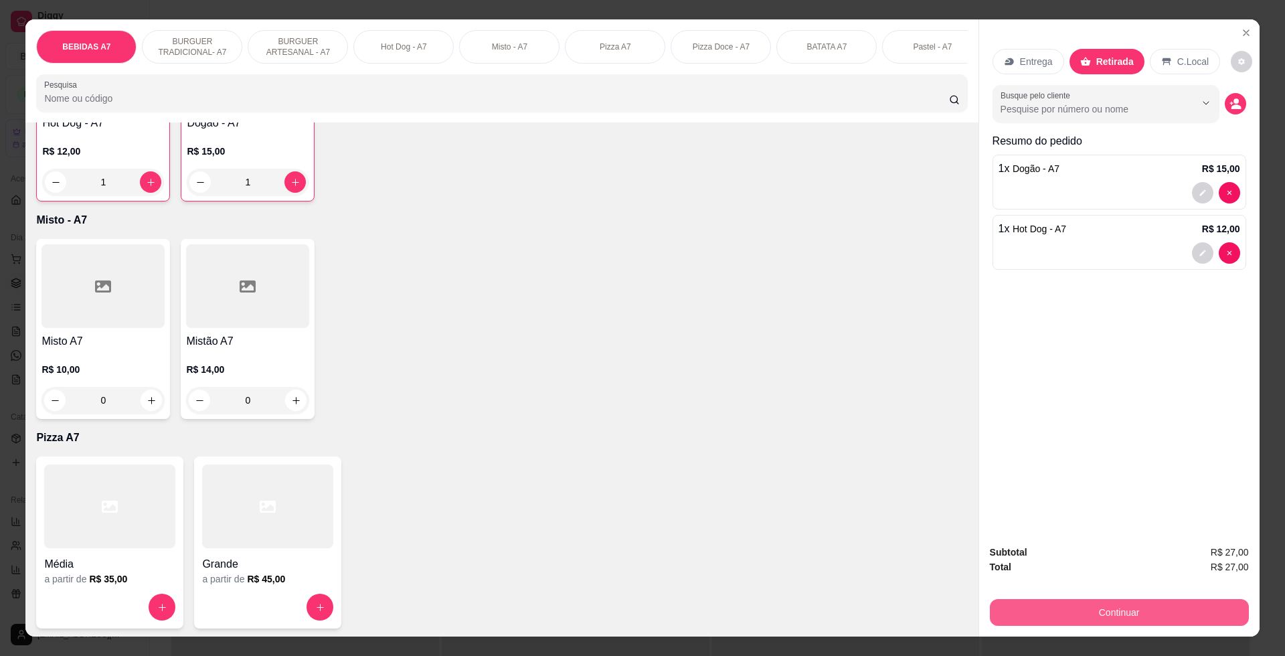
click at [1212, 621] on button "Continuar" at bounding box center [1119, 612] width 259 height 27
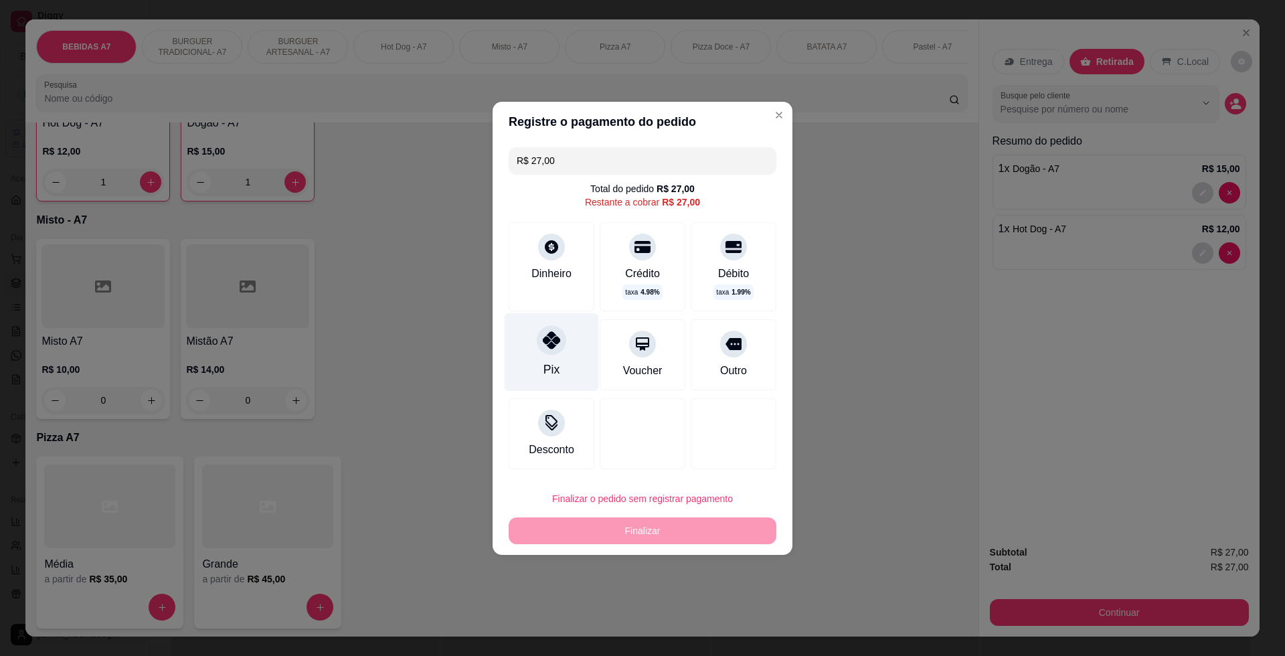
click at [566, 358] on div "Pix" at bounding box center [552, 352] width 94 height 78
type input "R$ 0,00"
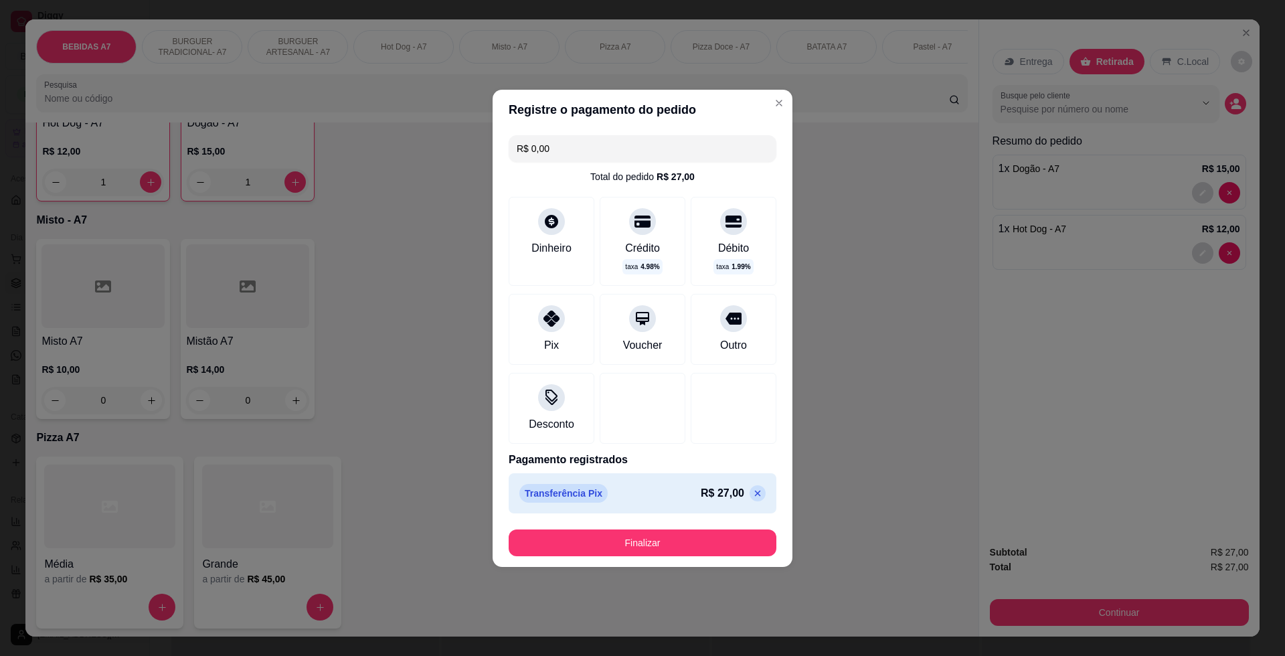
drag, startPoint x: 681, startPoint y: 528, endPoint x: 686, endPoint y: 534, distance: 7.2
click at [682, 528] on footer "Finalizar" at bounding box center [643, 543] width 300 height 48
click at [688, 534] on button "Finalizar" at bounding box center [643, 543] width 268 height 27
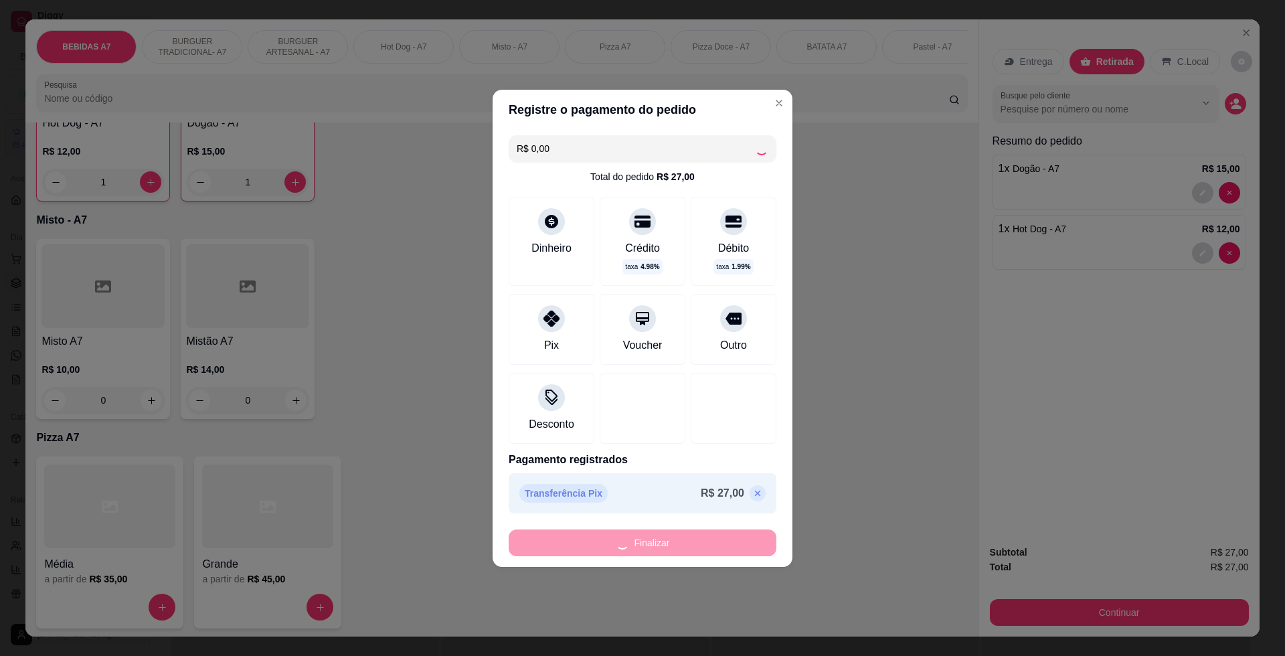
type input "0"
type input "-R$ 27,00"
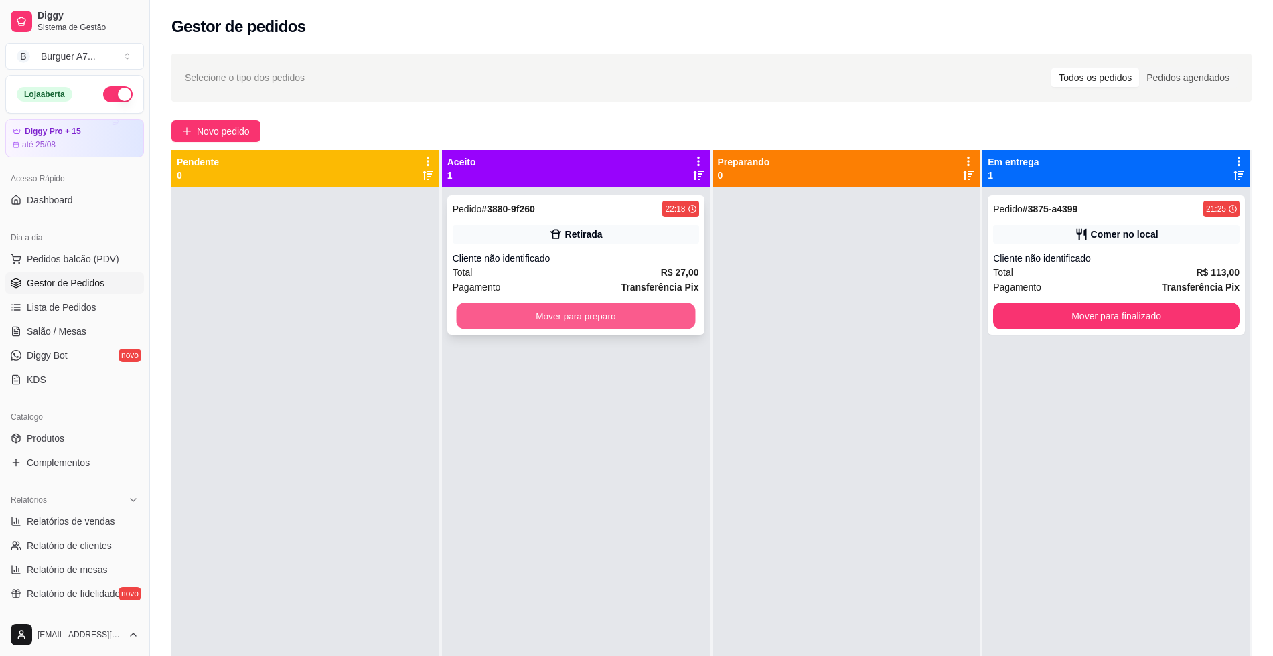
click at [649, 313] on button "Mover para preparo" at bounding box center [575, 316] width 239 height 26
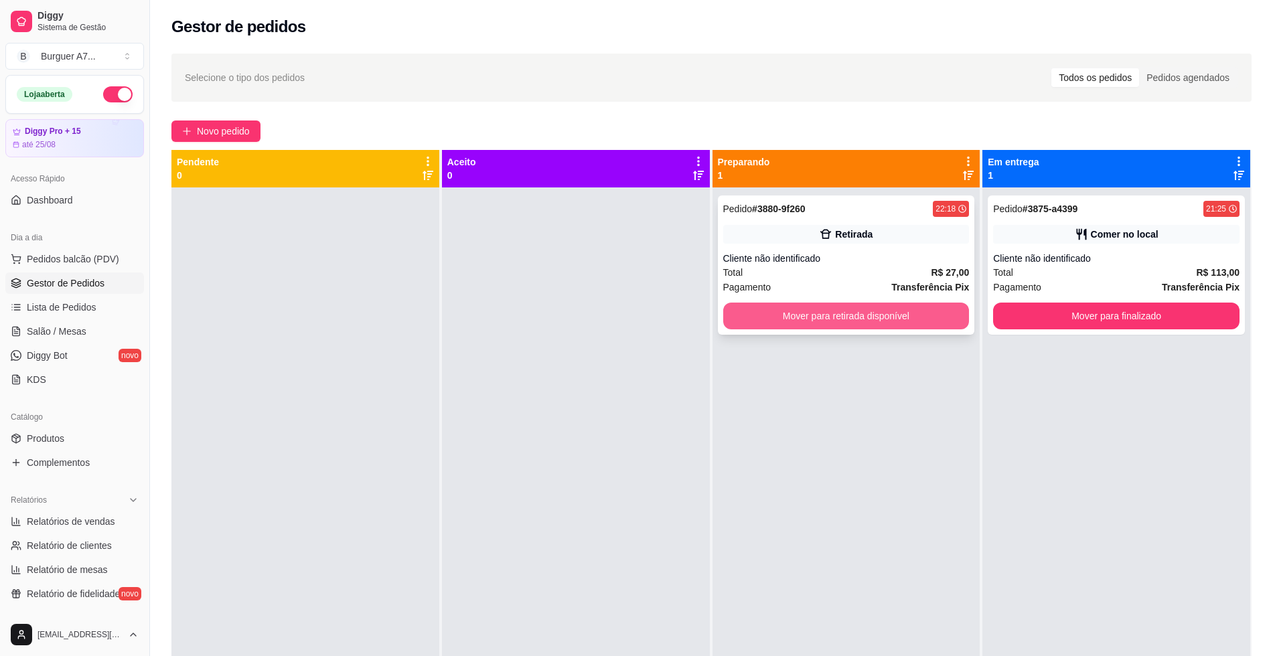
click at [775, 311] on button "Mover para retirada disponível" at bounding box center [846, 316] width 246 height 27
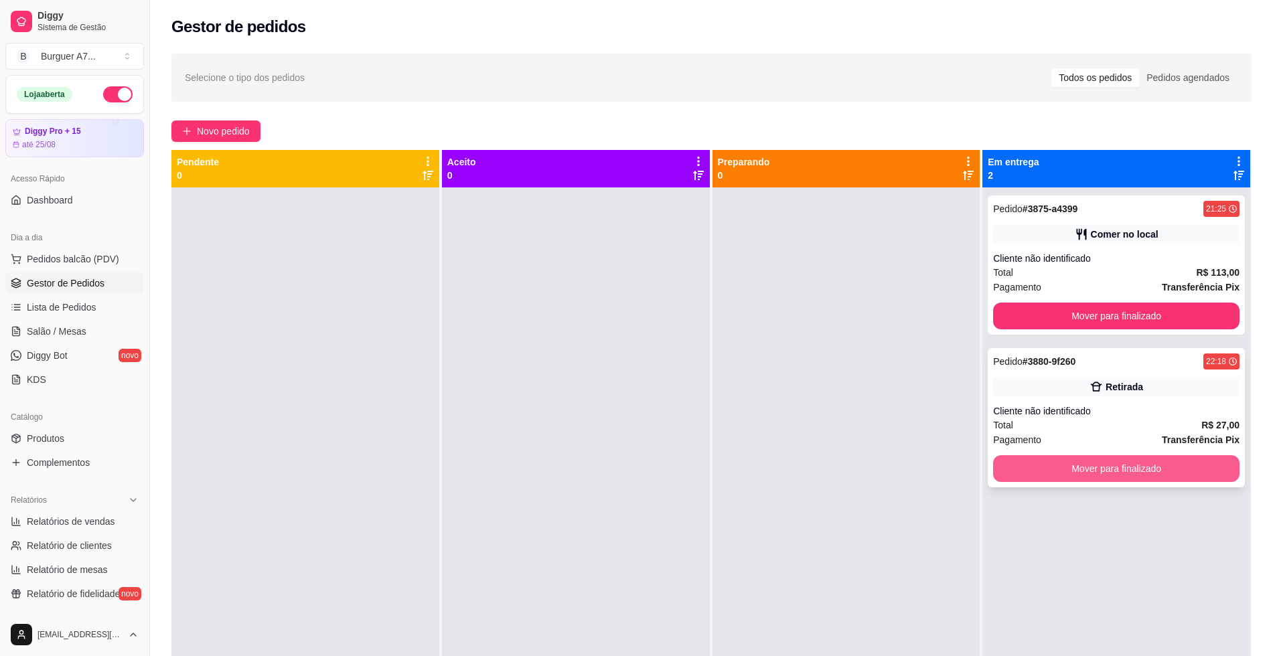
click at [1044, 459] on button "Mover para finalizado" at bounding box center [1116, 468] width 246 height 27
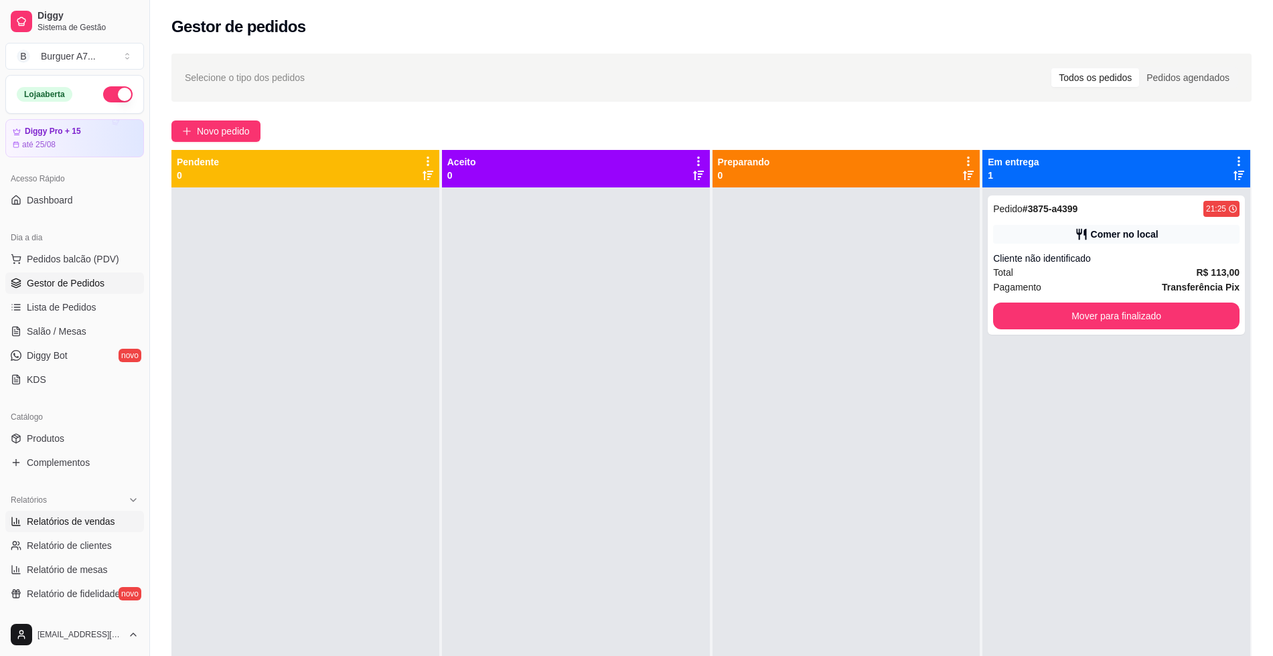
click at [73, 530] on link "Relatórios de vendas" at bounding box center [74, 521] width 139 height 21
select select "ALL"
select select "0"
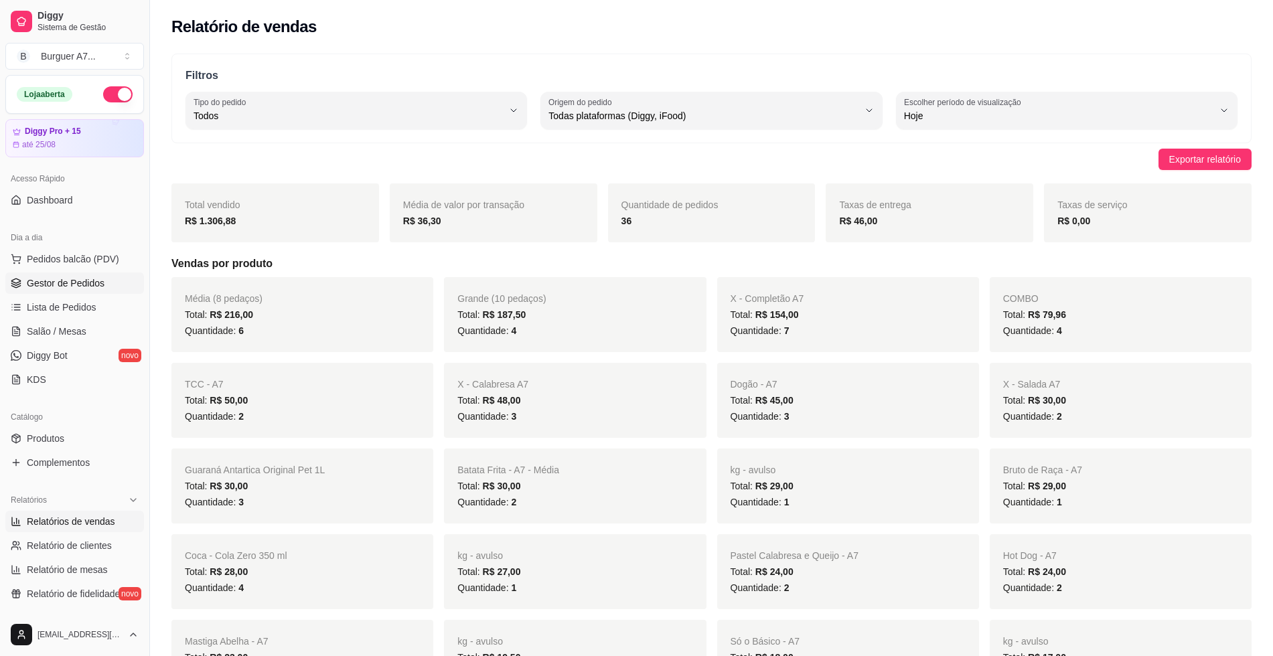
click at [87, 274] on link "Gestor de Pedidos" at bounding box center [74, 282] width 139 height 21
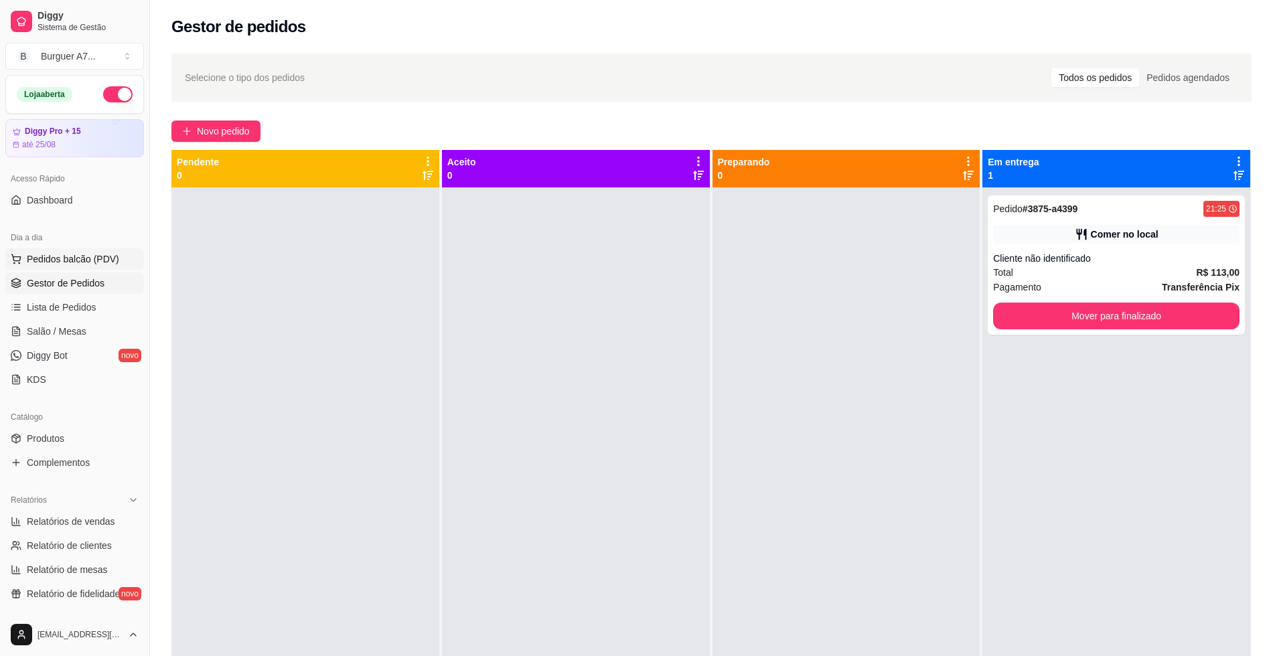
click at [104, 260] on span "Pedidos balcão (PDV)" at bounding box center [73, 258] width 92 height 13
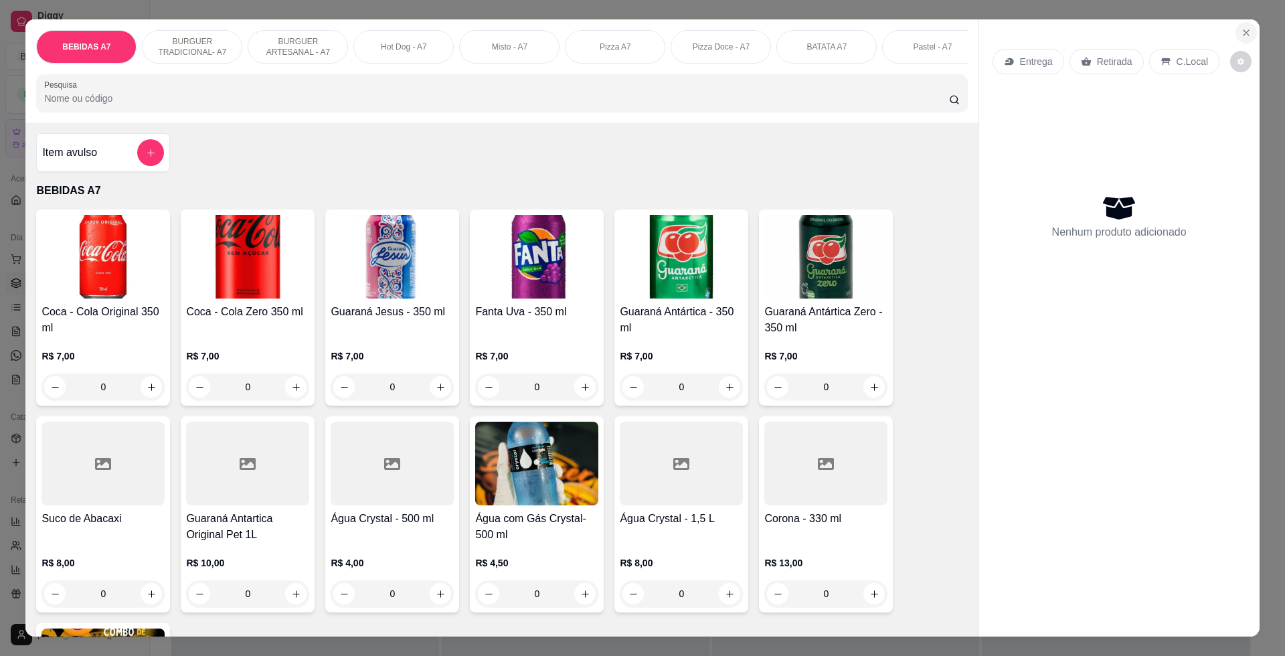
click at [1244, 33] on icon "Close" at bounding box center [1246, 32] width 5 height 5
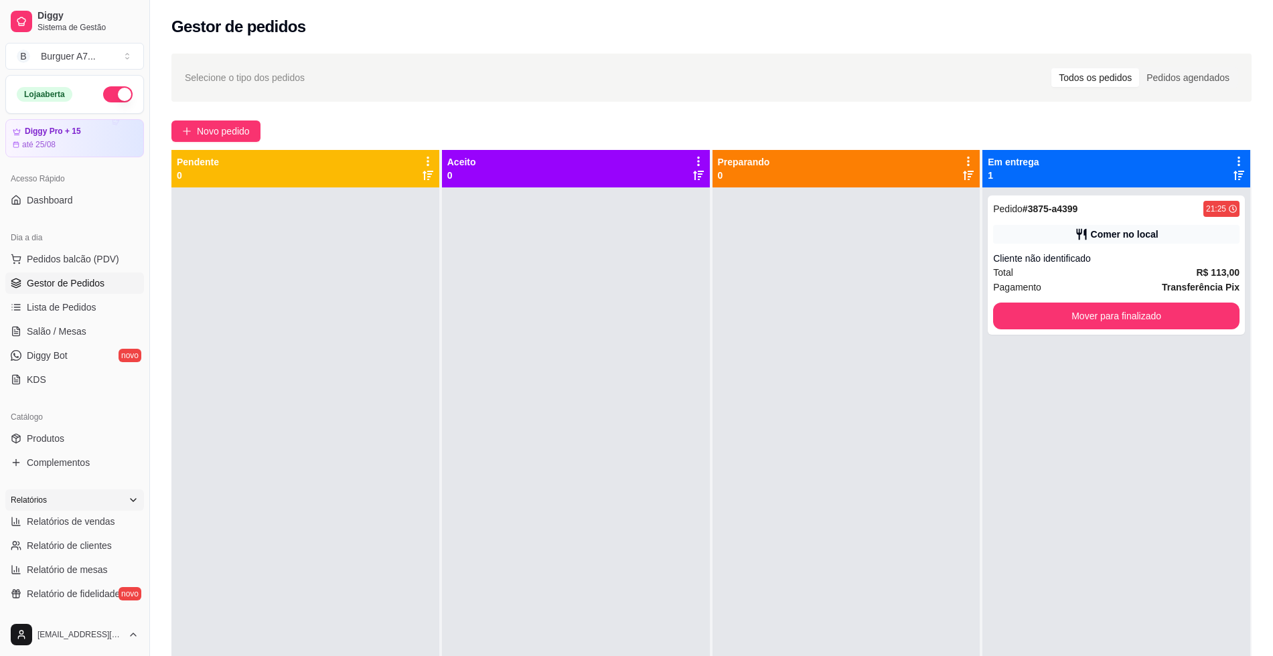
click at [57, 508] on div "Relatórios" at bounding box center [74, 499] width 139 height 21
click at [82, 559] on link "Entregadores novo" at bounding box center [74, 558] width 139 height 21
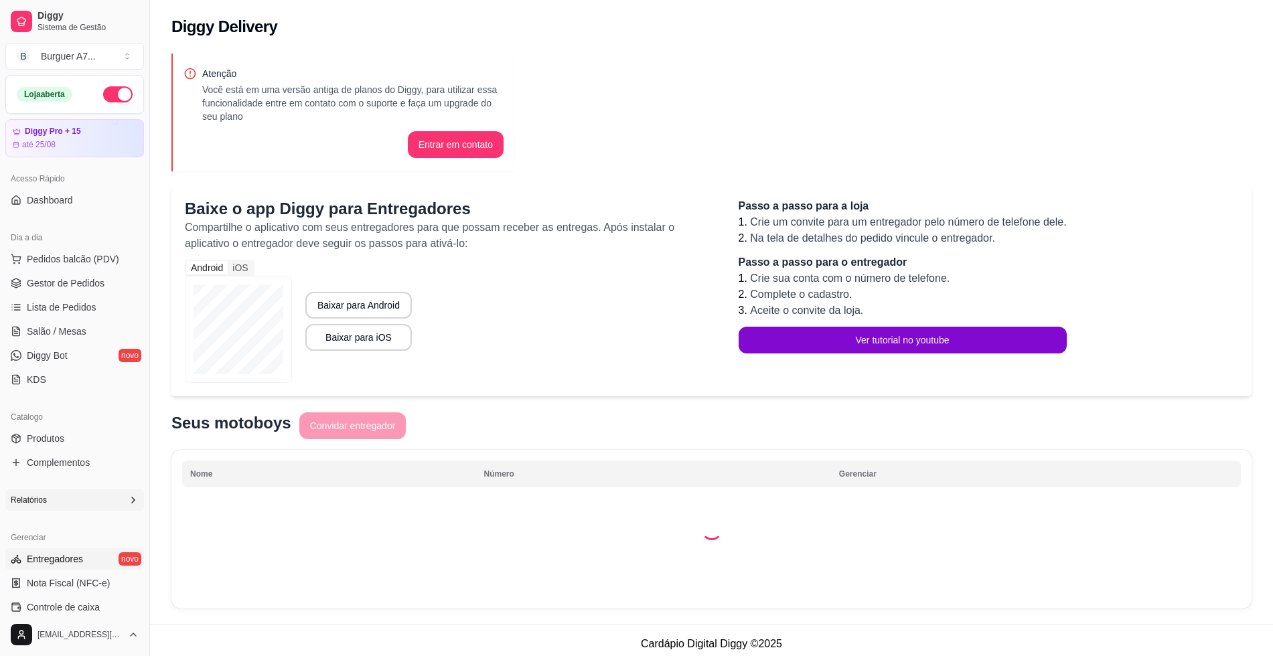
click at [85, 509] on div "Relatórios" at bounding box center [74, 499] width 139 height 21
click at [56, 270] on ul "Pedidos balcão (PDV) Gestor de Pedidos Lista de Pedidos Salão / Mesas Diggy Bot…" at bounding box center [74, 319] width 139 height 142
click at [74, 298] on link "Lista de Pedidos" at bounding box center [74, 307] width 139 height 21
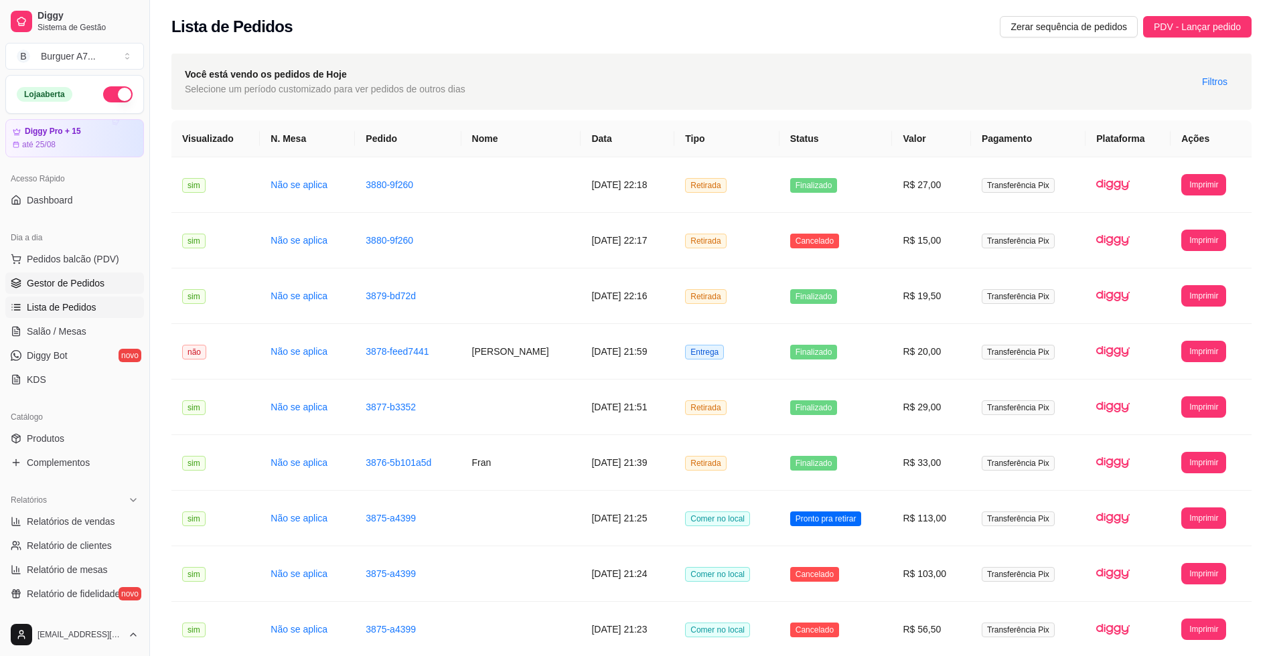
click at [78, 274] on link "Gestor de Pedidos" at bounding box center [74, 282] width 139 height 21
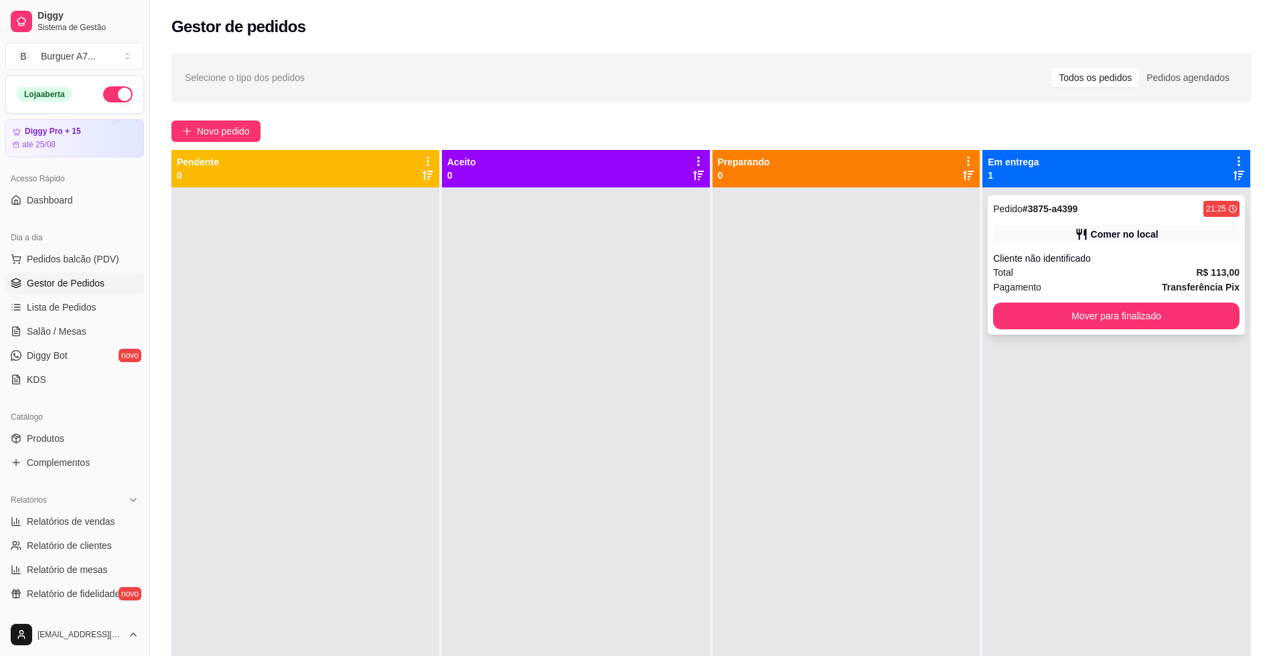
click at [1173, 242] on div "Comer no local" at bounding box center [1116, 234] width 246 height 19
click at [1091, 236] on div "Comer no local" at bounding box center [1125, 234] width 68 height 13
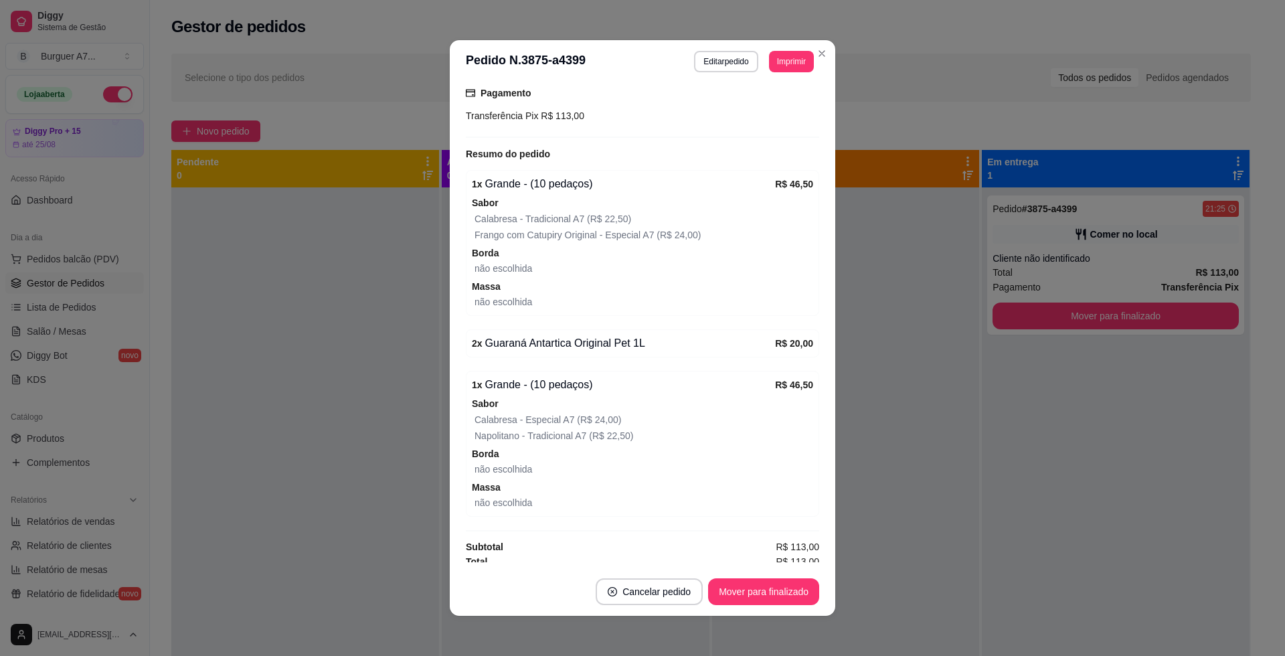
scroll to position [220, 0]
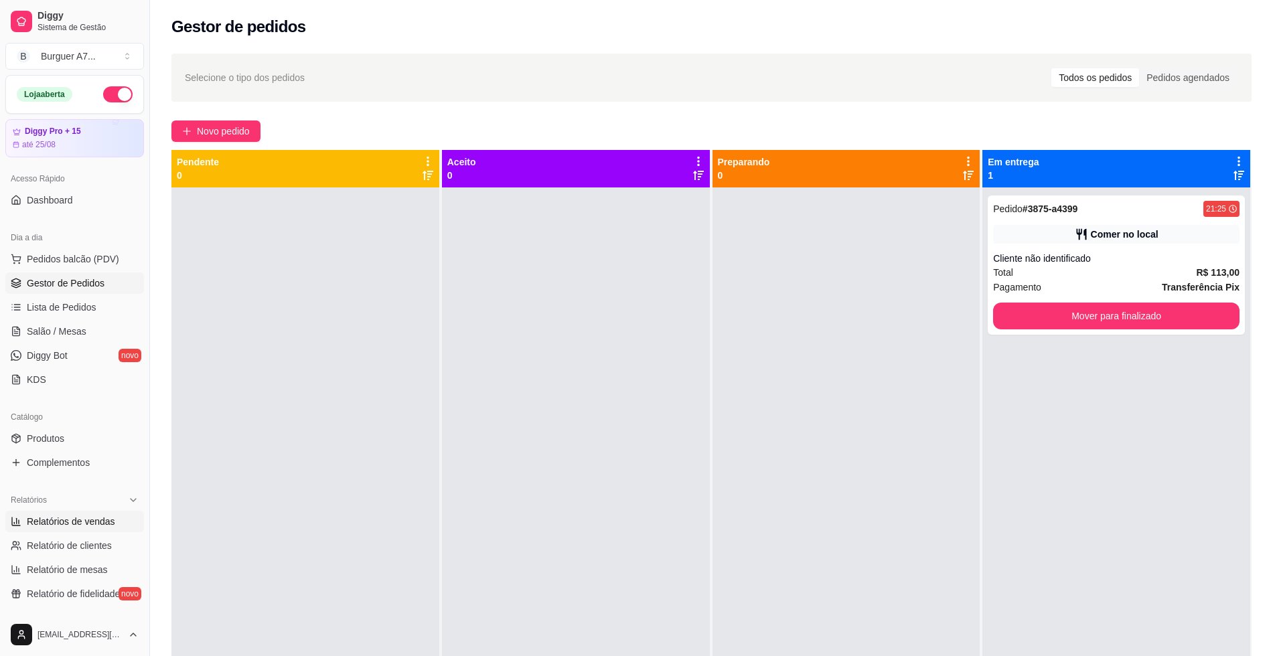
click at [114, 518] on link "Relatórios de vendas" at bounding box center [74, 521] width 139 height 21
select select "ALL"
select select "0"
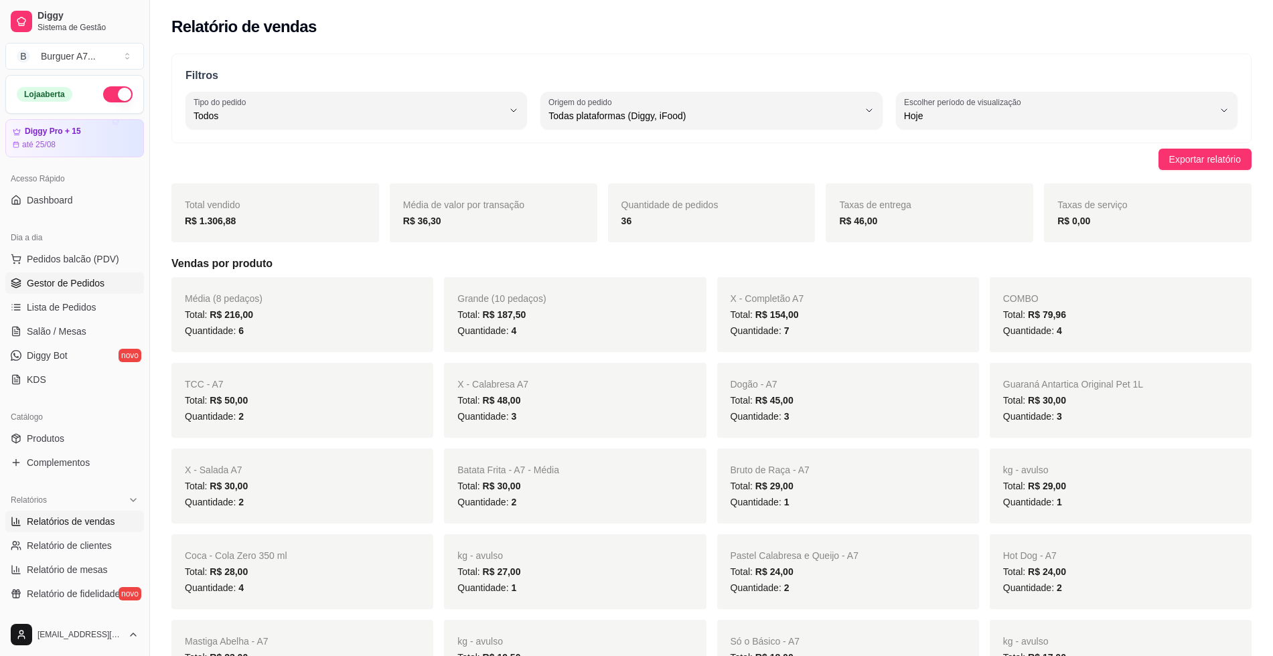
click at [93, 286] on span "Gestor de Pedidos" at bounding box center [66, 282] width 78 height 13
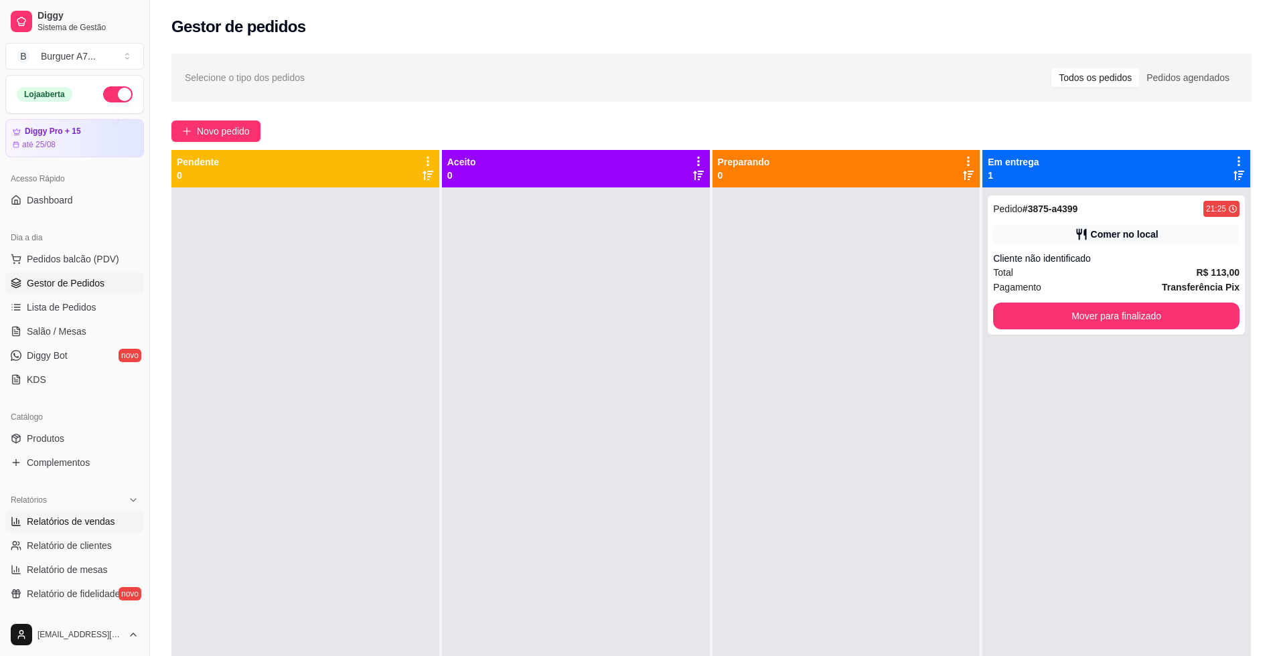
click at [73, 519] on span "Relatórios de vendas" at bounding box center [71, 521] width 88 height 13
select select "ALL"
select select "0"
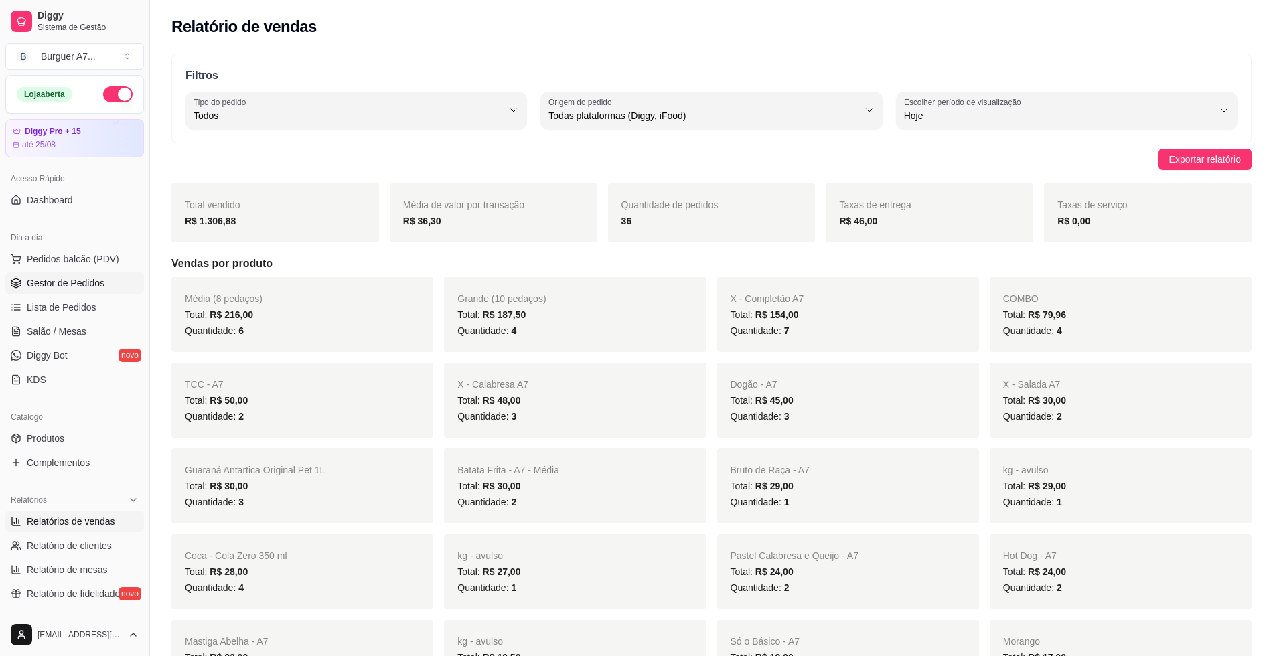
click at [101, 286] on span "Gestor de Pedidos" at bounding box center [66, 282] width 78 height 13
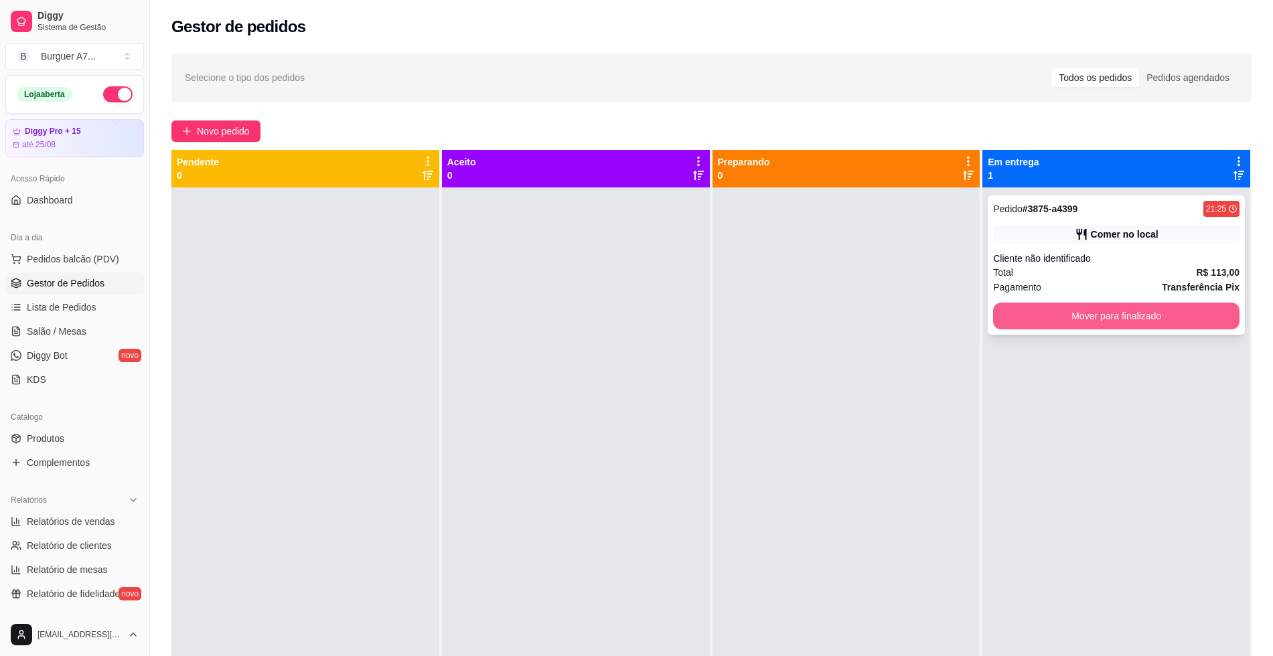
click at [1110, 317] on button "Mover para finalizado" at bounding box center [1116, 316] width 246 height 27
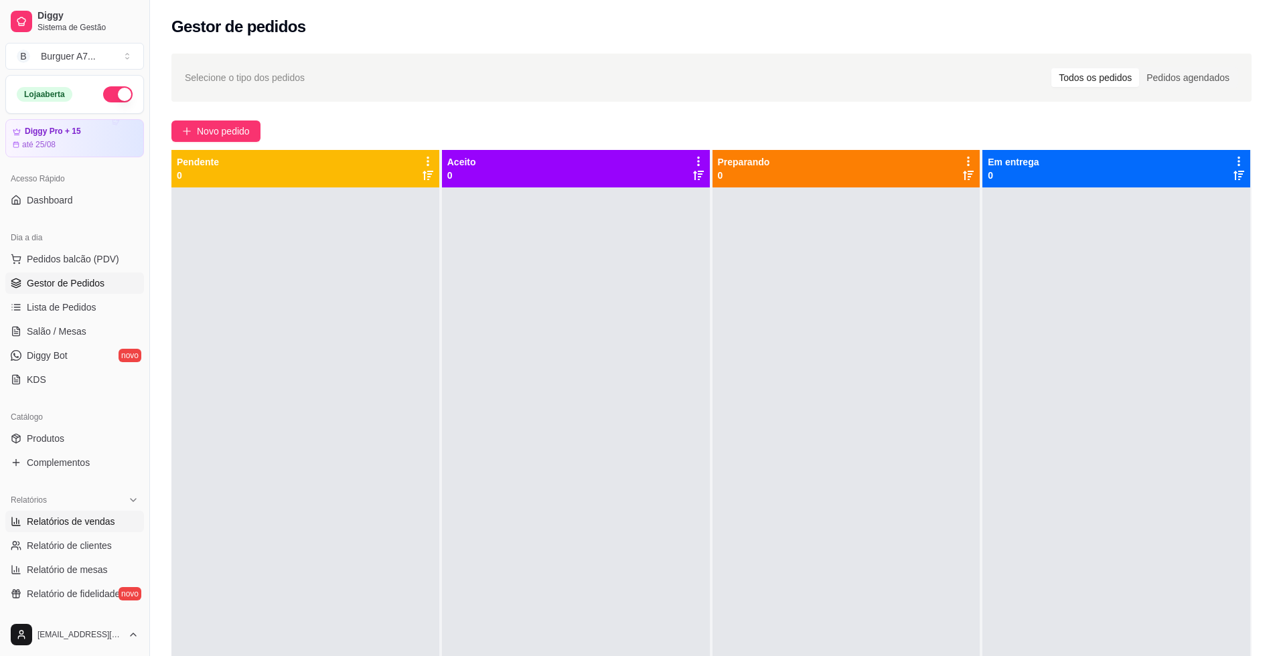
click at [86, 526] on span "Relatórios de vendas" at bounding box center [71, 521] width 88 height 13
select select "ALL"
select select "0"
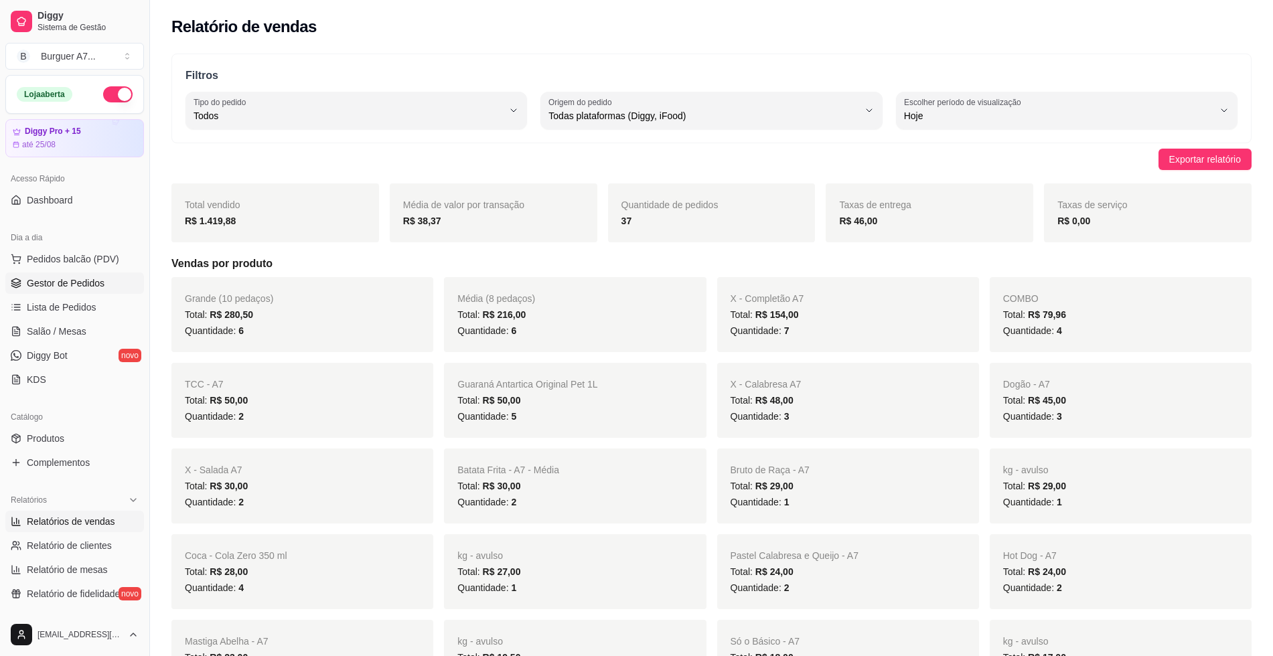
click at [104, 276] on link "Gestor de Pedidos" at bounding box center [74, 282] width 139 height 21
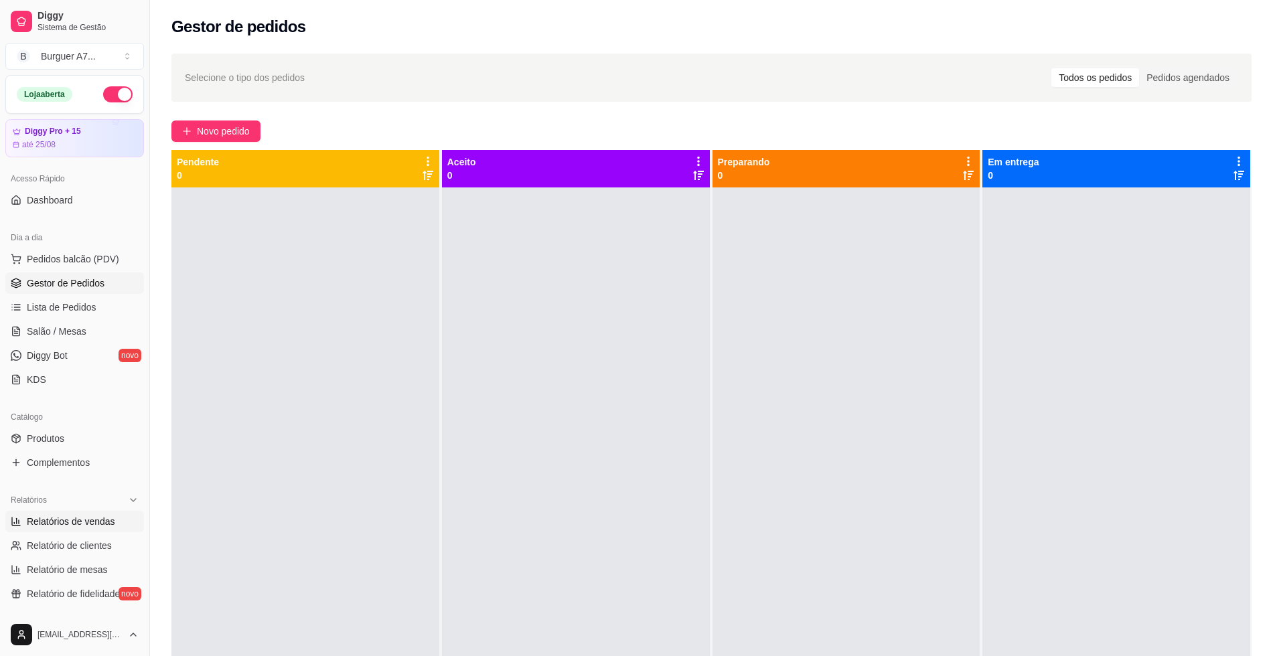
click at [112, 529] on link "Relatórios de vendas" at bounding box center [74, 521] width 139 height 21
select select "ALL"
select select "0"
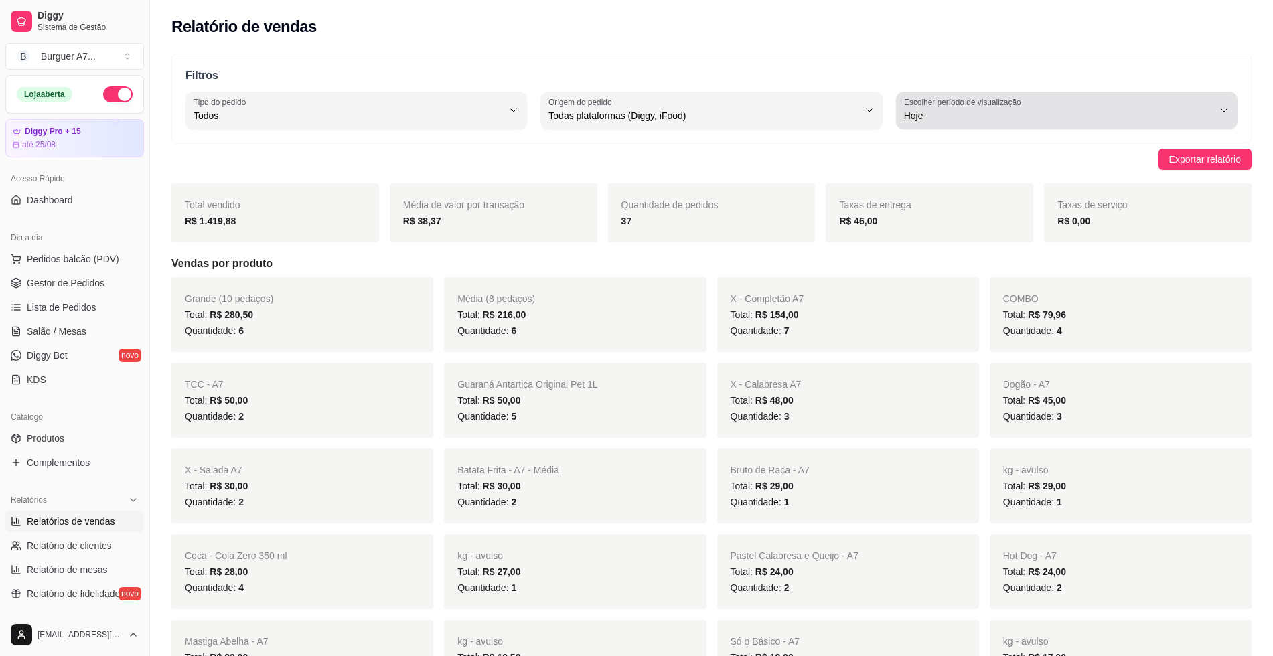
click at [1032, 106] on div "Hoje" at bounding box center [1058, 110] width 309 height 27
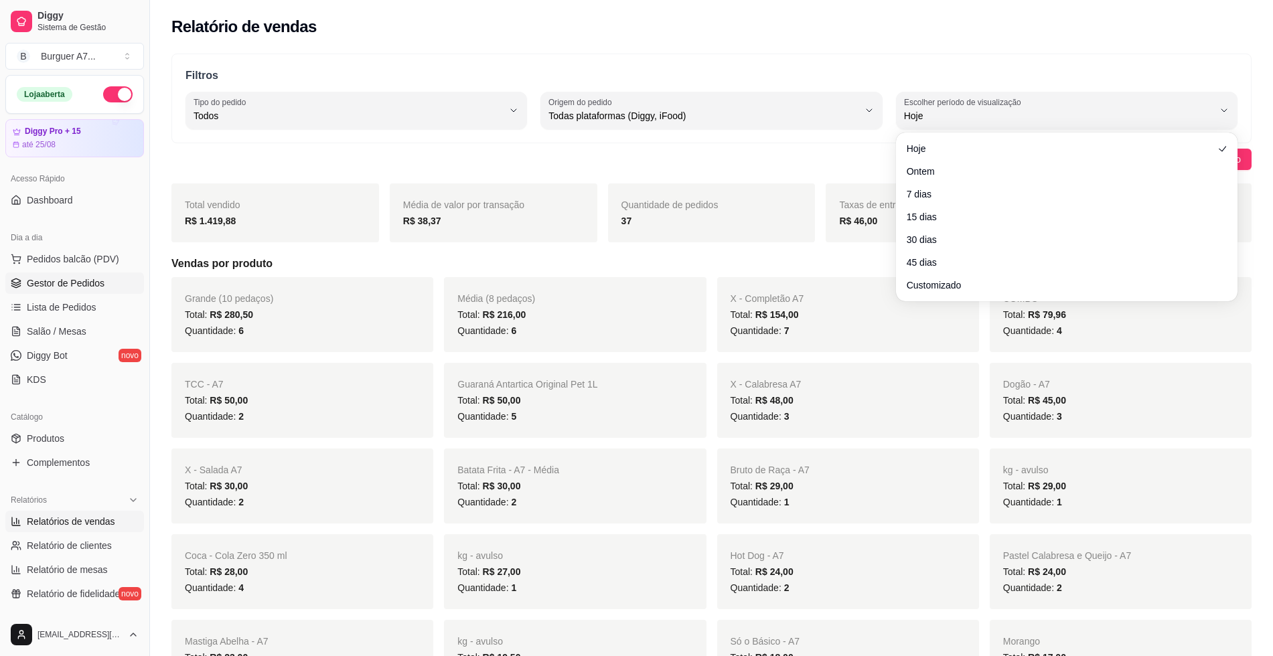
click at [116, 274] on link "Gestor de Pedidos" at bounding box center [74, 282] width 139 height 21
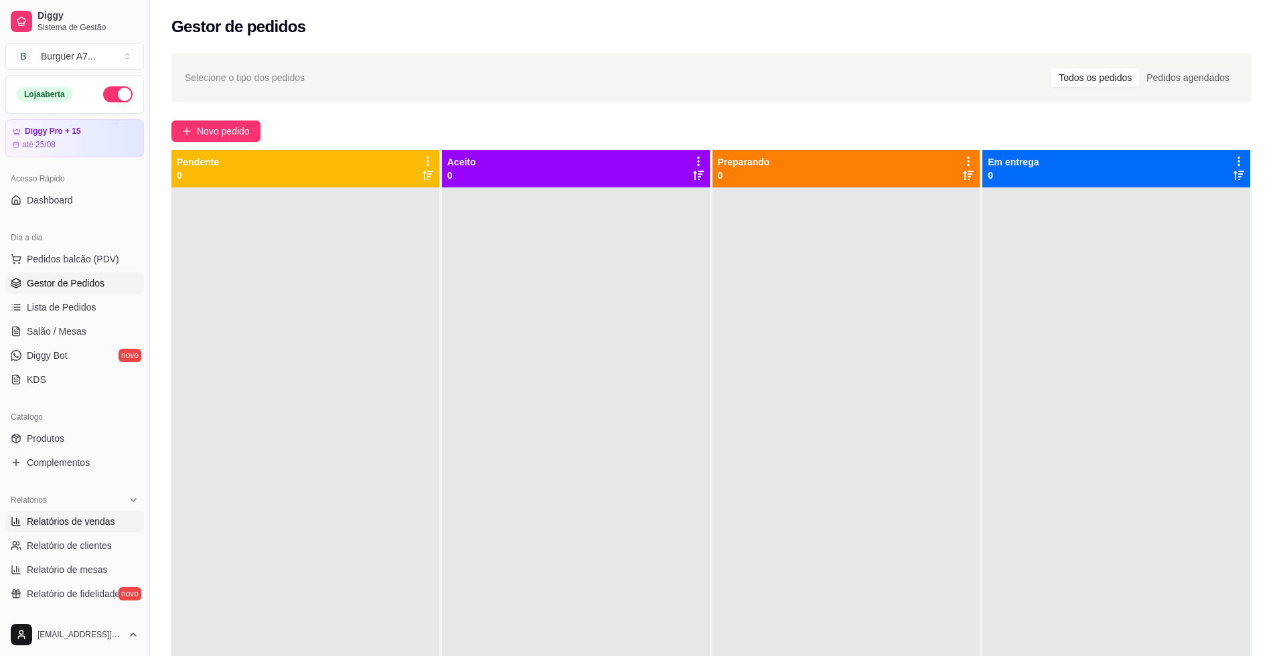
click at [112, 513] on link "Relatórios de vendas" at bounding box center [74, 521] width 139 height 21
select select "ALL"
select select "0"
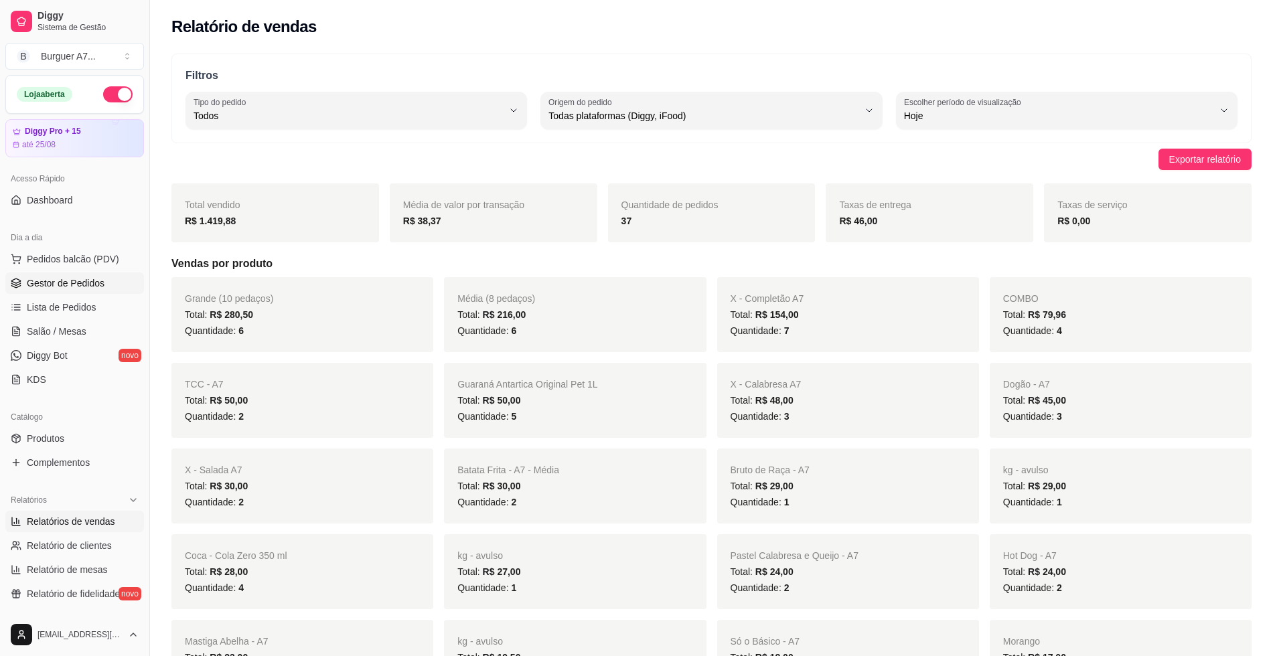
click at [114, 286] on link "Gestor de Pedidos" at bounding box center [74, 282] width 139 height 21
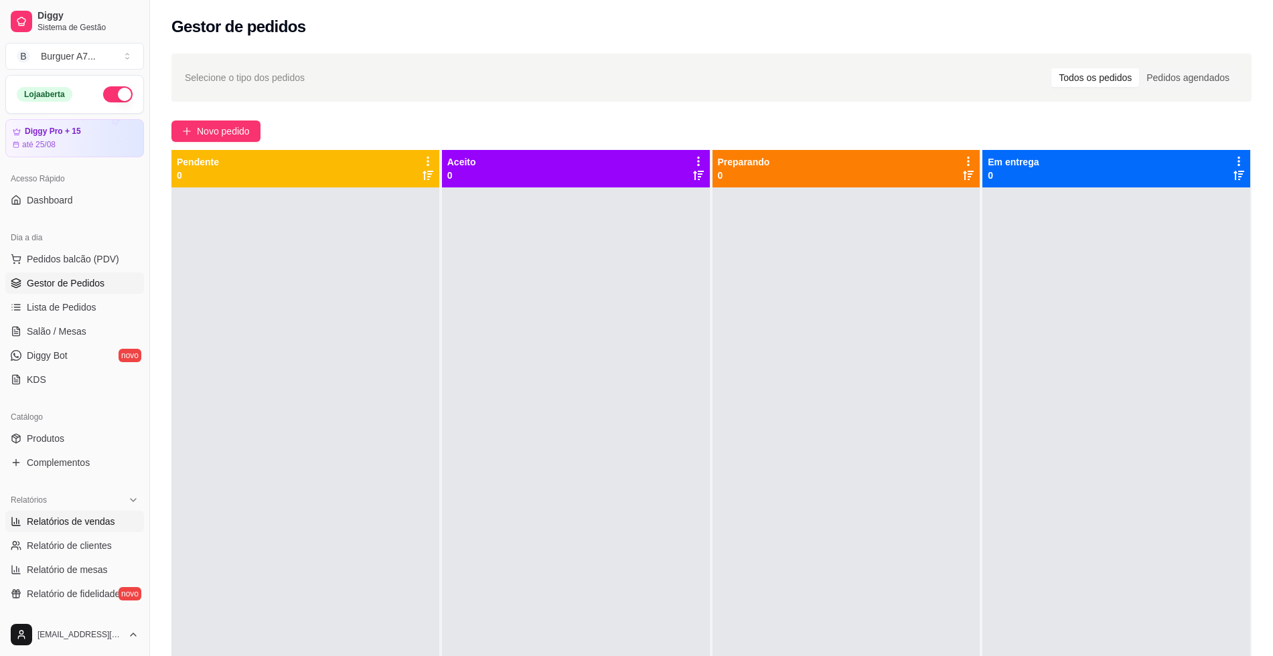
click at [58, 517] on span "Relatórios de vendas" at bounding box center [71, 521] width 88 height 13
select select "ALL"
select select "0"
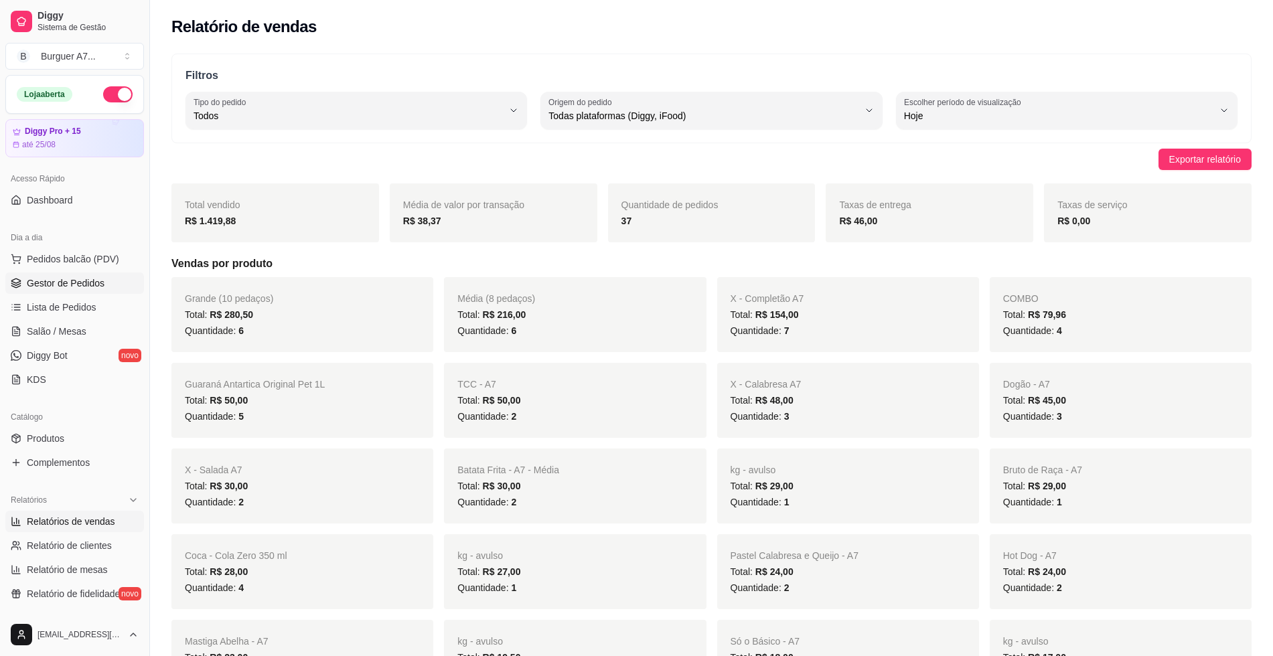
click at [31, 283] on span "Gestor de Pedidos" at bounding box center [66, 282] width 78 height 13
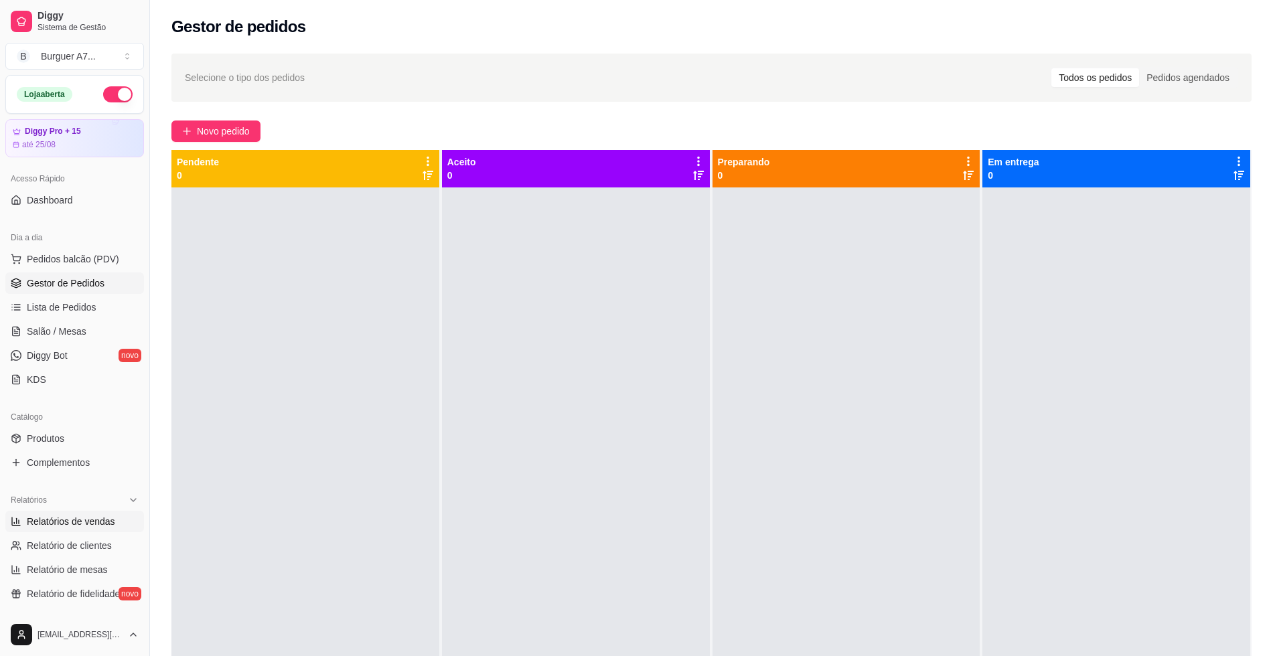
drag, startPoint x: 60, startPoint y: 530, endPoint x: 67, endPoint y: 526, distance: 8.4
click at [60, 530] on link "Relatórios de vendas" at bounding box center [74, 521] width 139 height 21
select select "ALL"
select select "0"
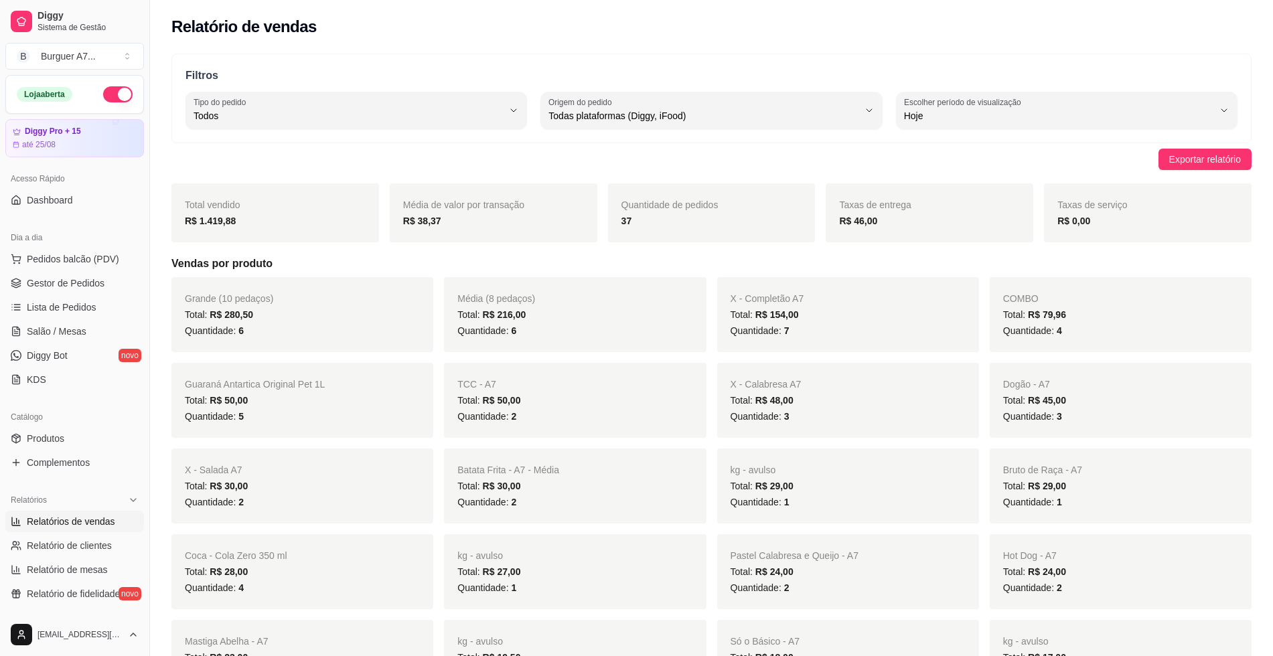
click at [68, 526] on span "Relatórios de vendas" at bounding box center [71, 521] width 88 height 13
click at [104, 283] on link "Gestor de Pedidos" at bounding box center [74, 282] width 139 height 21
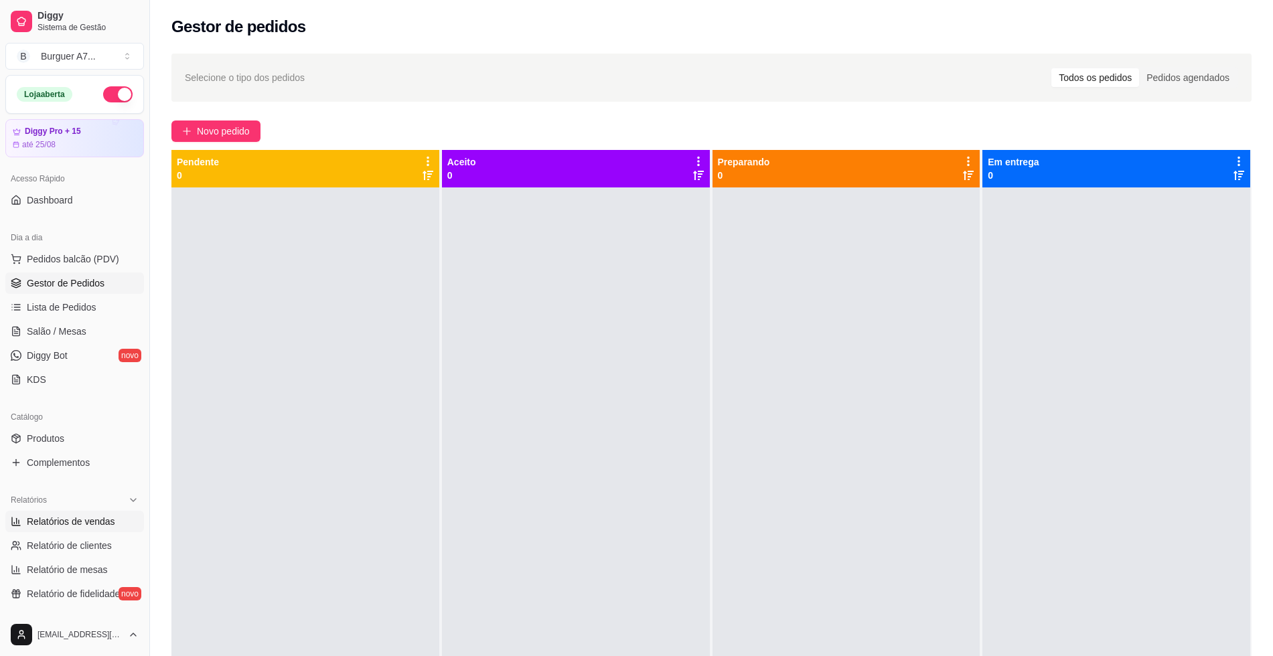
drag, startPoint x: 130, startPoint y: 519, endPoint x: 112, endPoint y: 519, distance: 18.1
click at [129, 519] on link "Relatórios de vendas" at bounding box center [74, 521] width 139 height 21
select select "ALL"
select select "0"
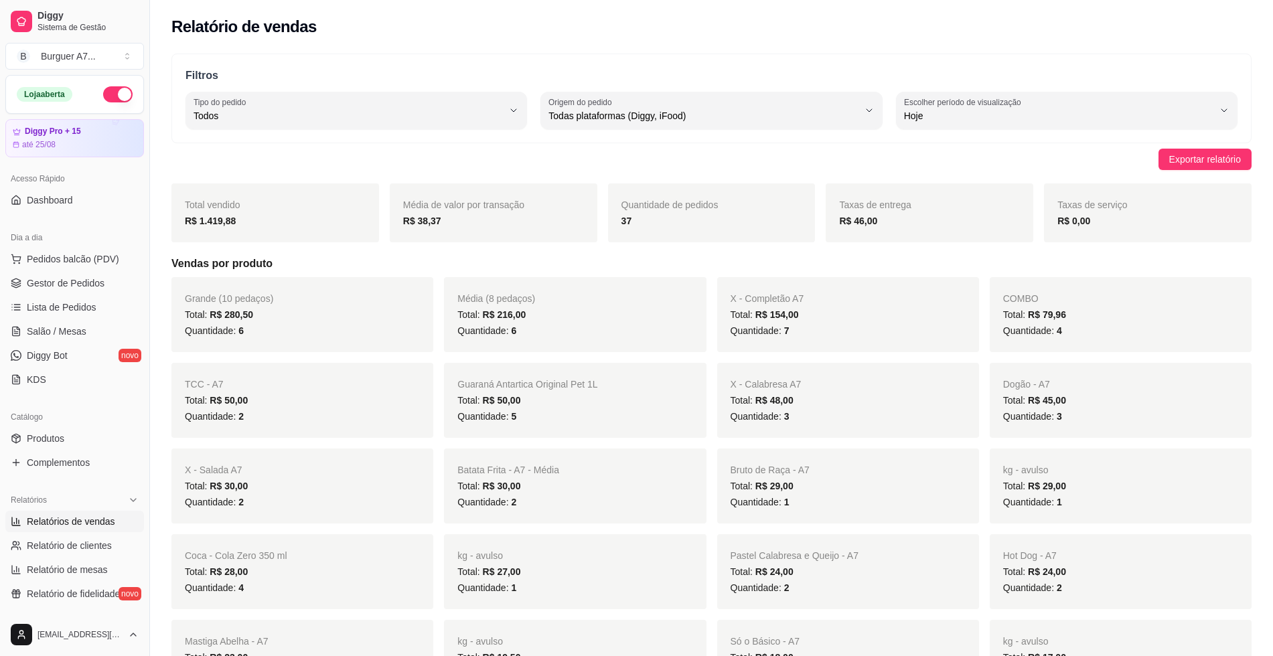
click at [76, 522] on span "Relatórios de vendas" at bounding box center [71, 521] width 88 height 13
click at [98, 295] on ul "Pedidos balcão (PDV) Gestor de Pedidos Lista de Pedidos Salão / Mesas Diggy Bot…" at bounding box center [74, 319] width 139 height 142
click at [98, 290] on link "Gestor de Pedidos" at bounding box center [74, 282] width 139 height 21
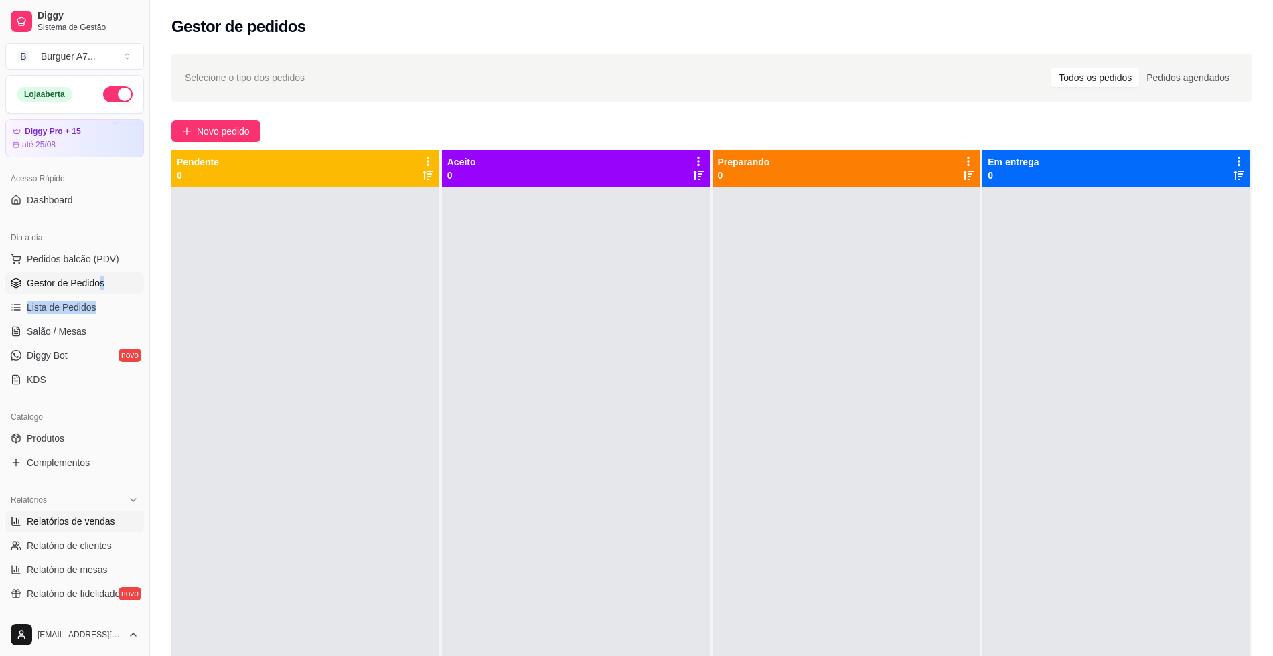
click at [88, 519] on span "Relatórios de vendas" at bounding box center [71, 521] width 88 height 13
select select "ALL"
select select "0"
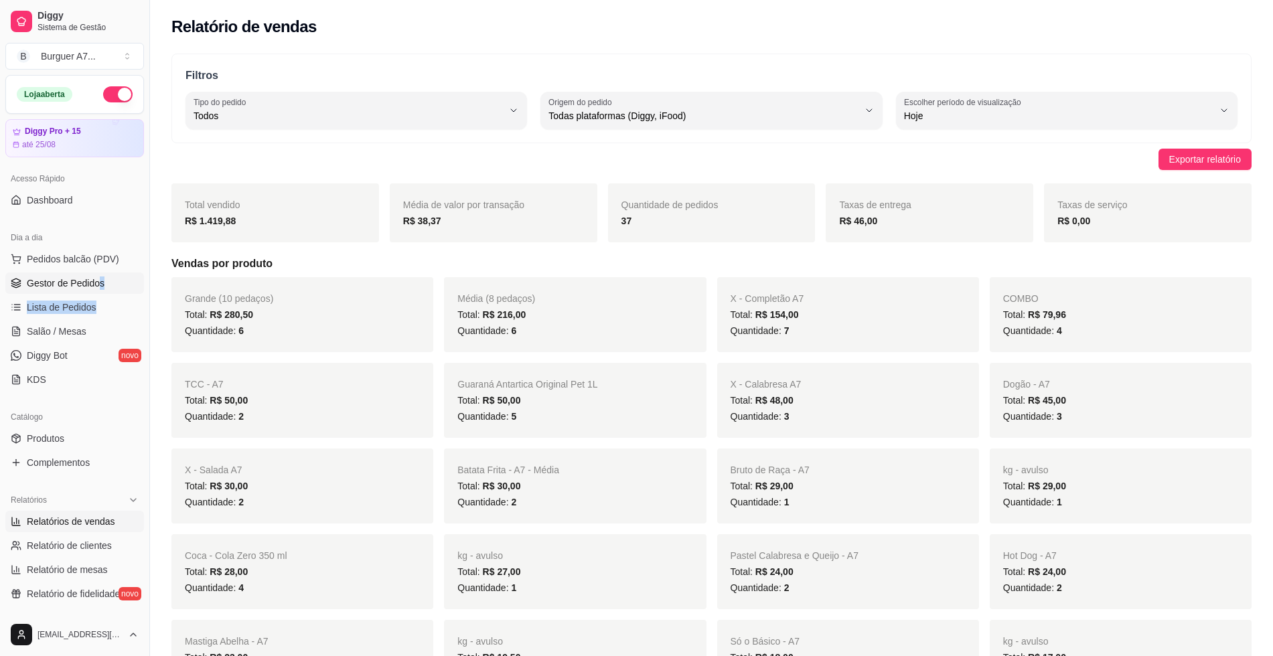
click at [88, 285] on span "Gestor de Pedidos" at bounding box center [66, 282] width 78 height 13
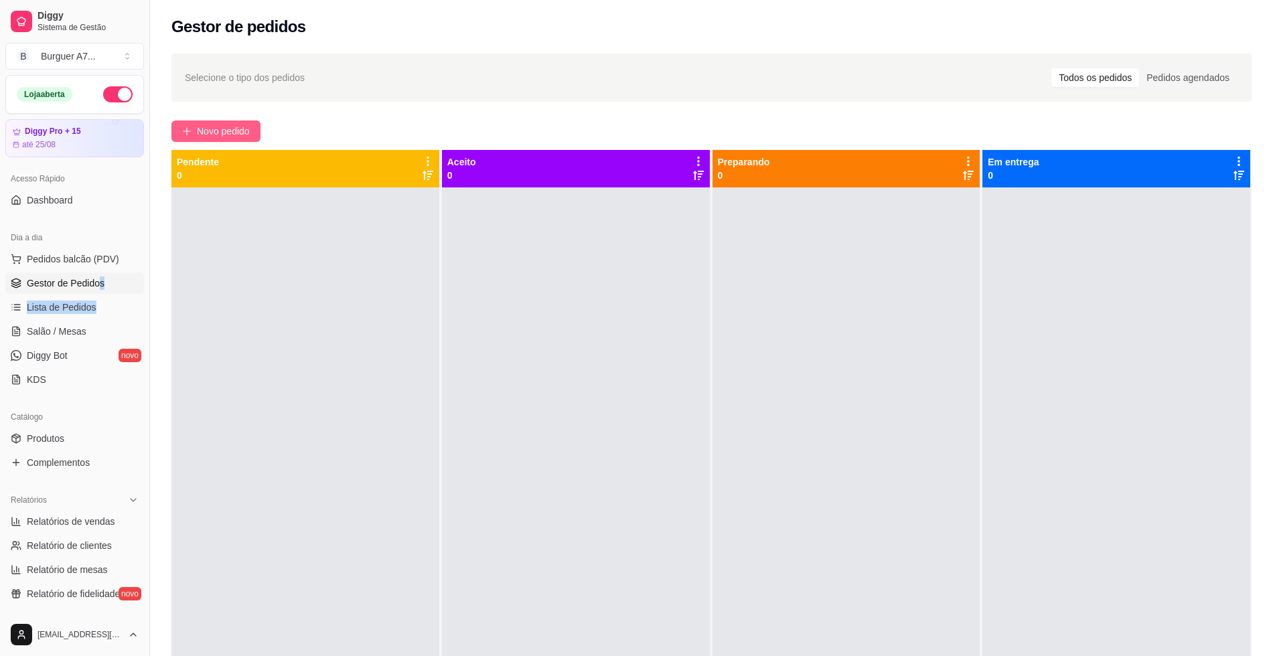
click at [224, 127] on span "Novo pedido" at bounding box center [223, 131] width 53 height 15
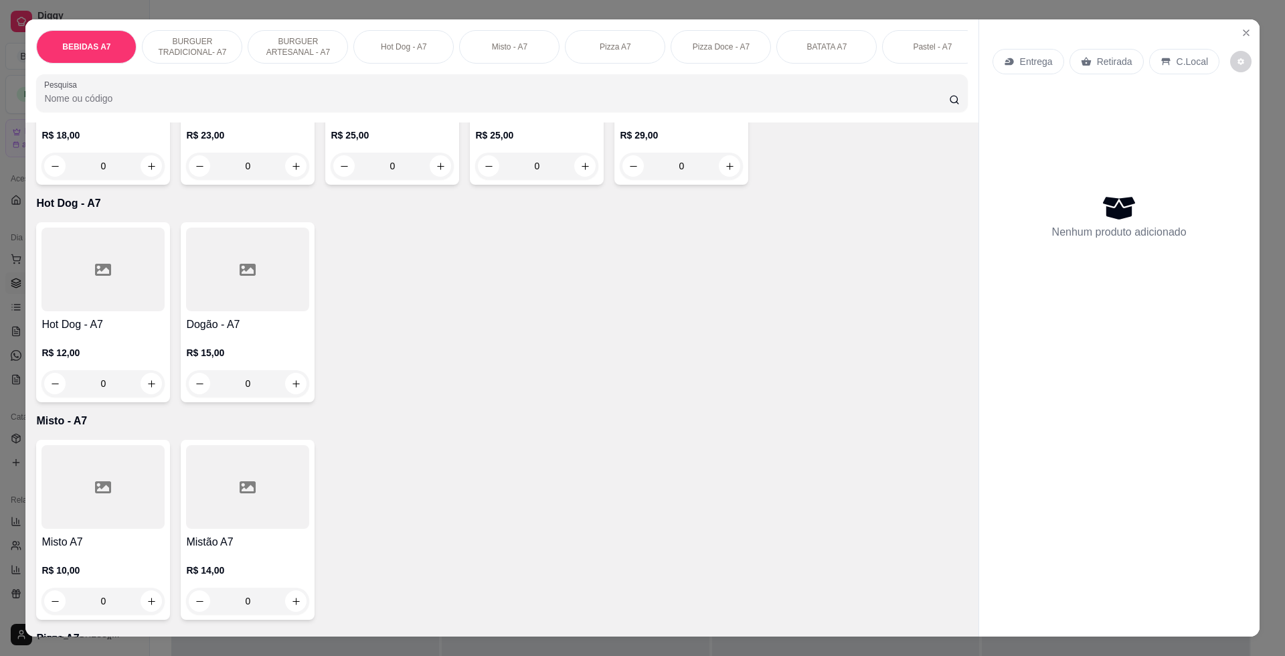
scroll to position [1339, 0]
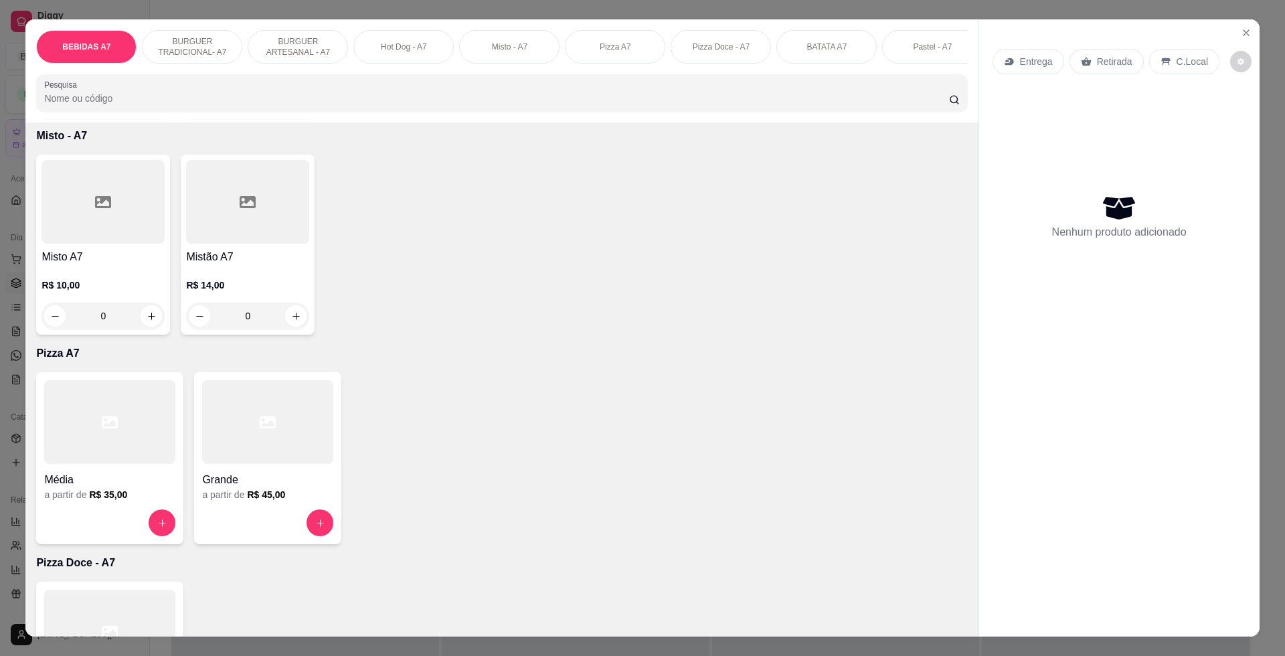
click at [272, 464] on div at bounding box center [267, 422] width 131 height 84
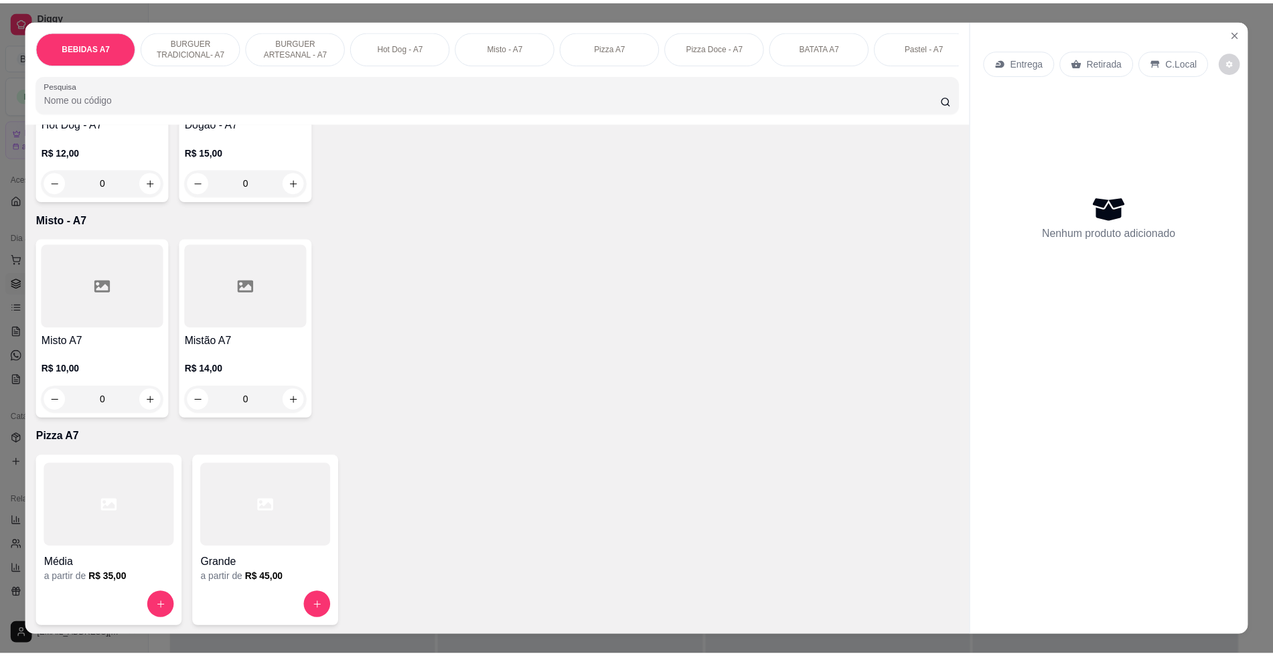
scroll to position [1004, 0]
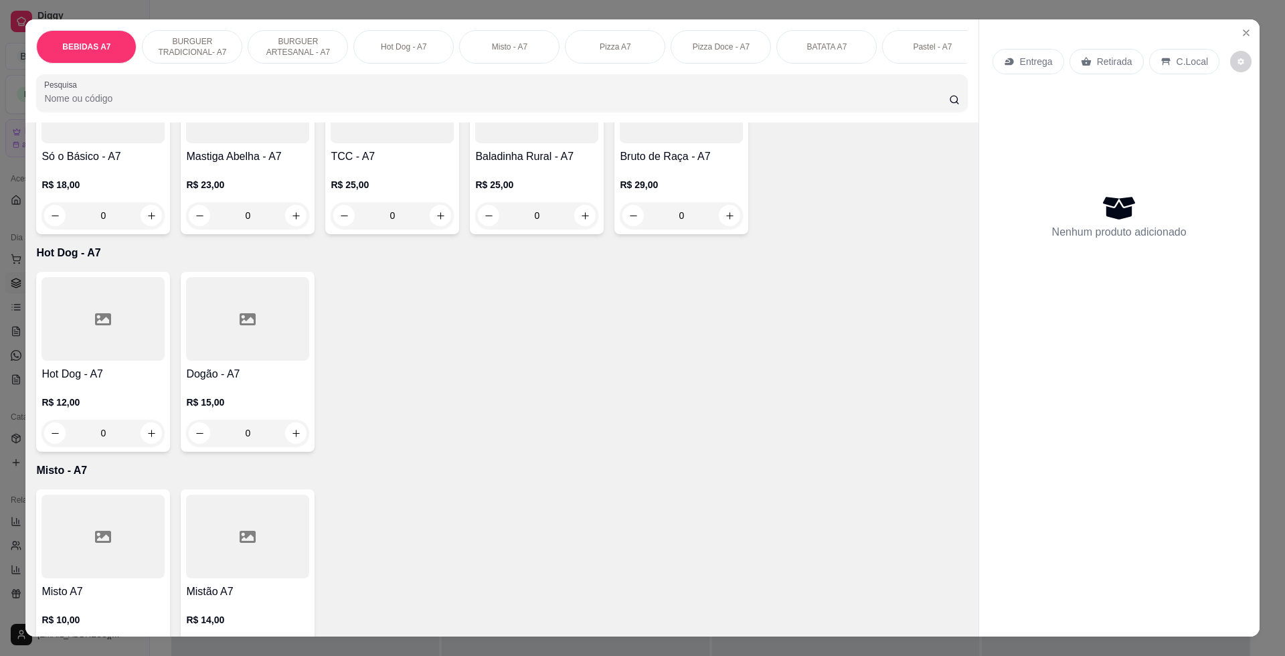
click at [216, 353] on div at bounding box center [247, 319] width 123 height 84
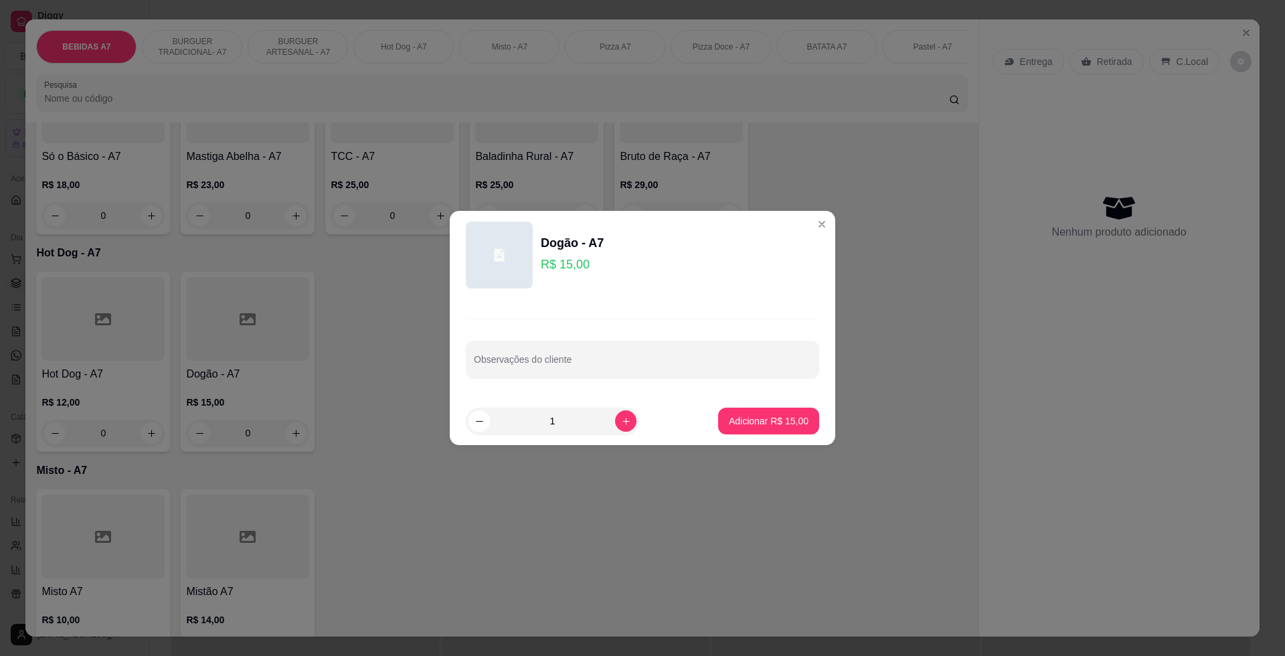
click at [742, 423] on p "Adicionar R$ 15,00" at bounding box center [769, 420] width 80 height 13
type input "1"
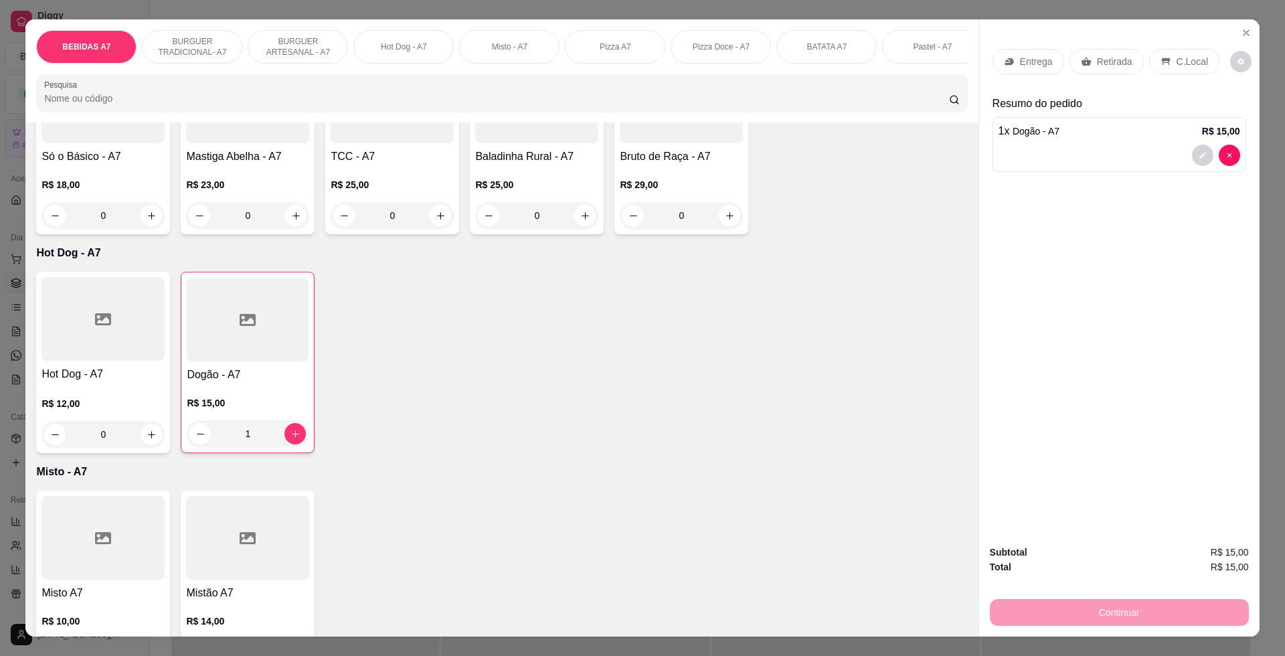
drag, startPoint x: 1110, startPoint y: 60, endPoint x: 1117, endPoint y: 58, distance: 6.8
click at [1114, 58] on p "Retirada" at bounding box center [1114, 61] width 35 height 13
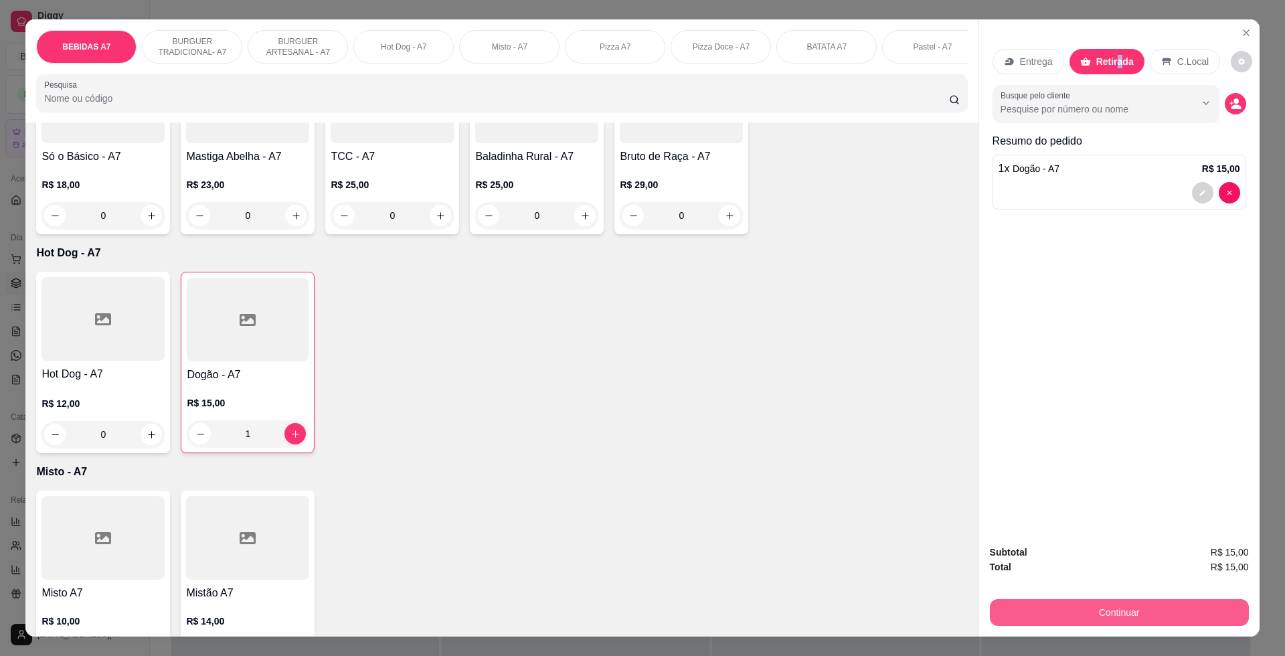
click at [1196, 614] on button "Continuar" at bounding box center [1119, 612] width 259 height 27
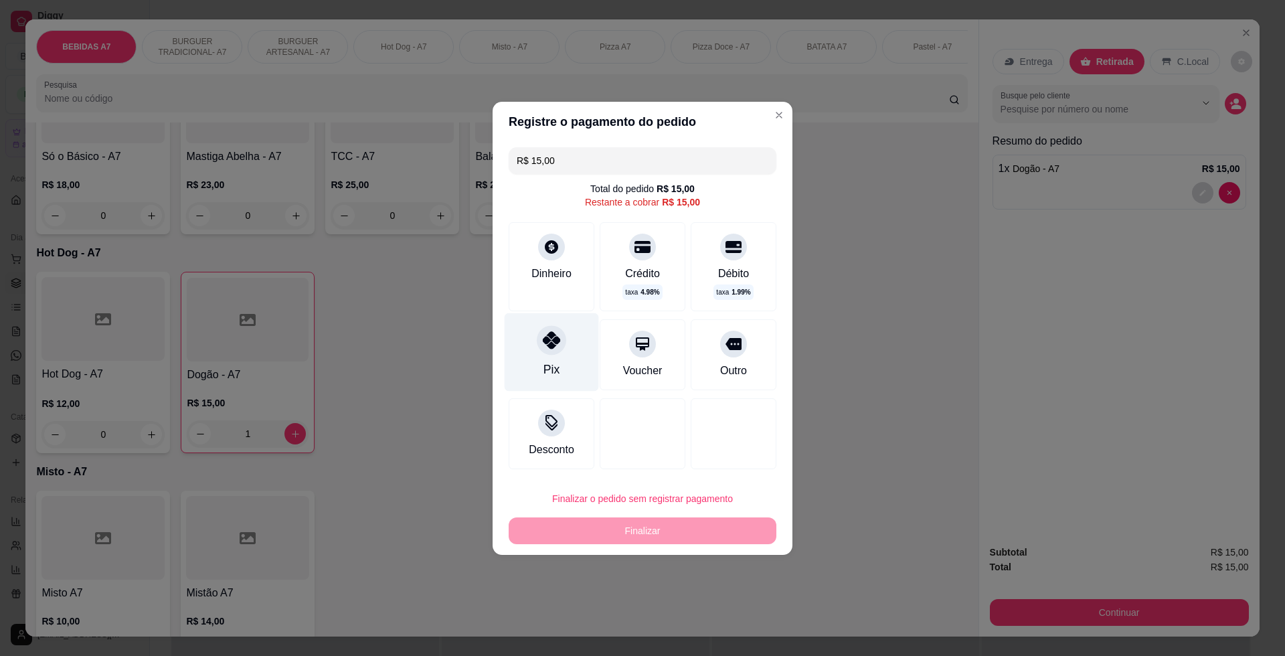
click at [554, 355] on div "Pix" at bounding box center [552, 352] width 94 height 78
type input "R$ 0,00"
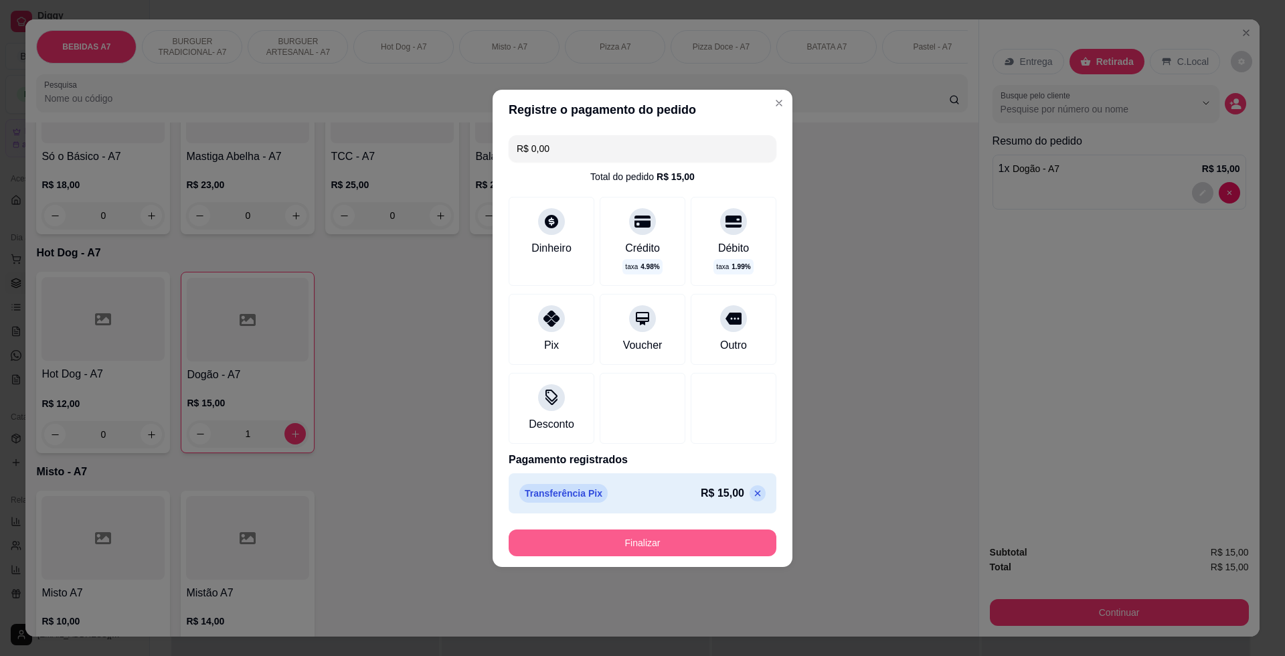
click at [702, 536] on button "Finalizar" at bounding box center [643, 543] width 268 height 27
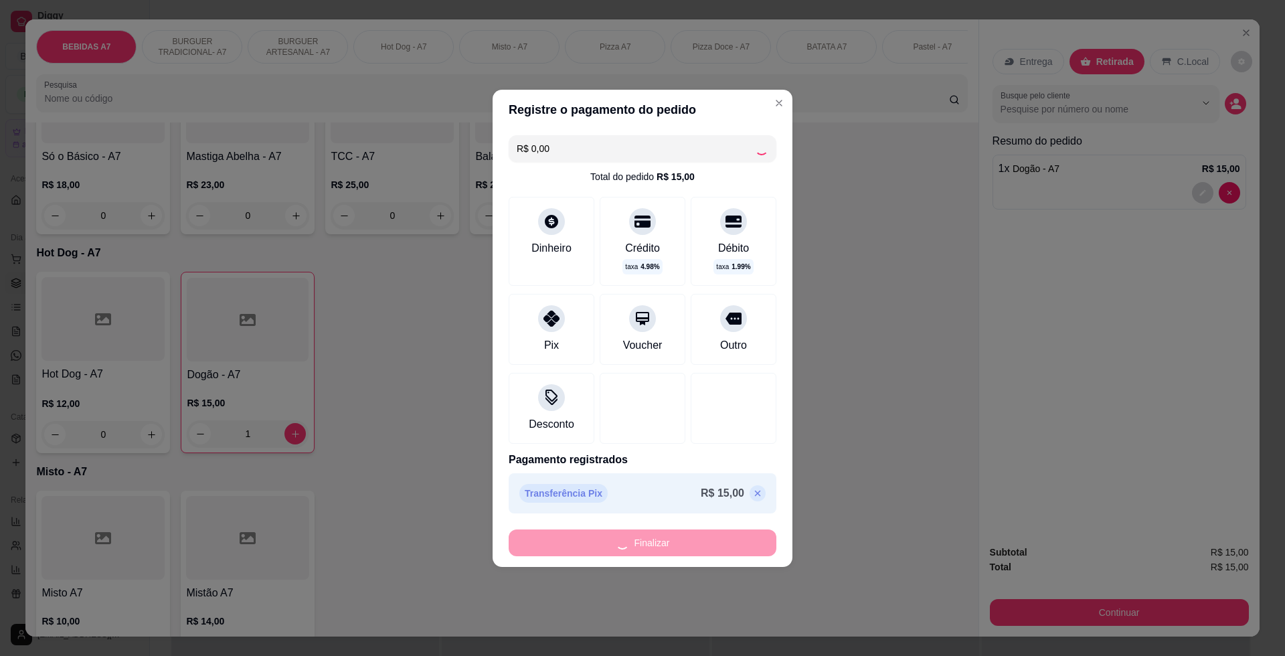
type input "0"
type input "-R$ 15,00"
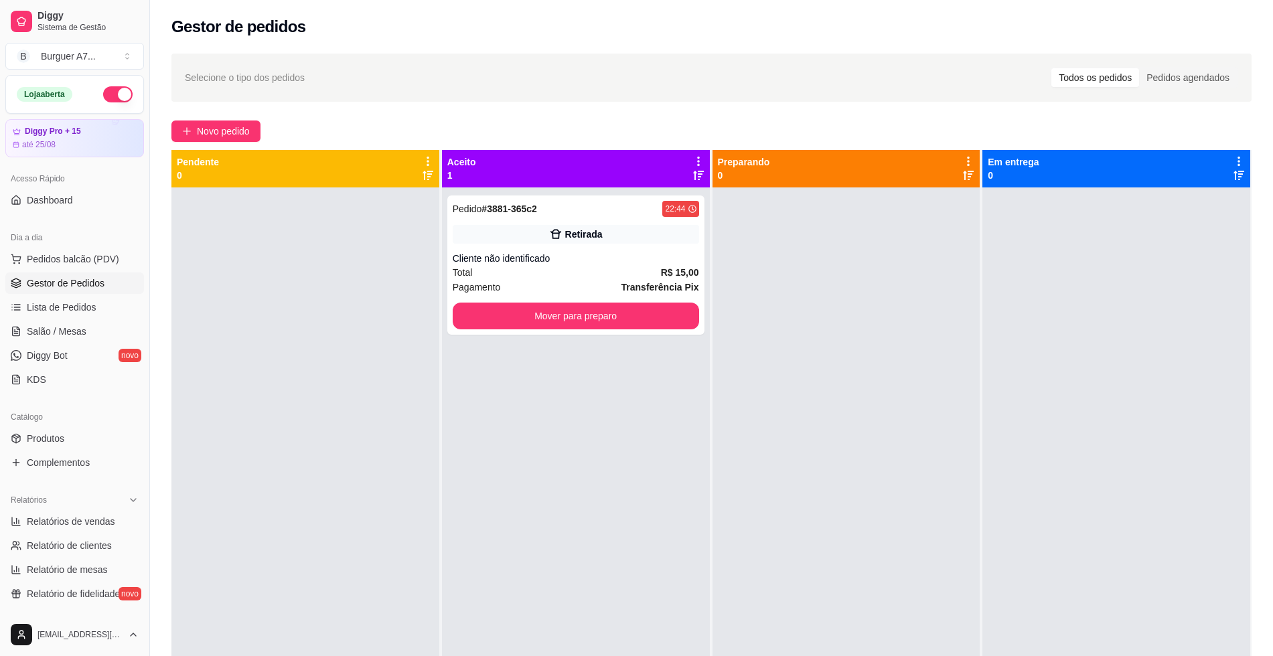
click at [712, 319] on div at bounding box center [846, 515] width 268 height 656
click at [677, 317] on button "Mover para preparo" at bounding box center [575, 316] width 239 height 26
click at [847, 304] on div at bounding box center [846, 515] width 268 height 656
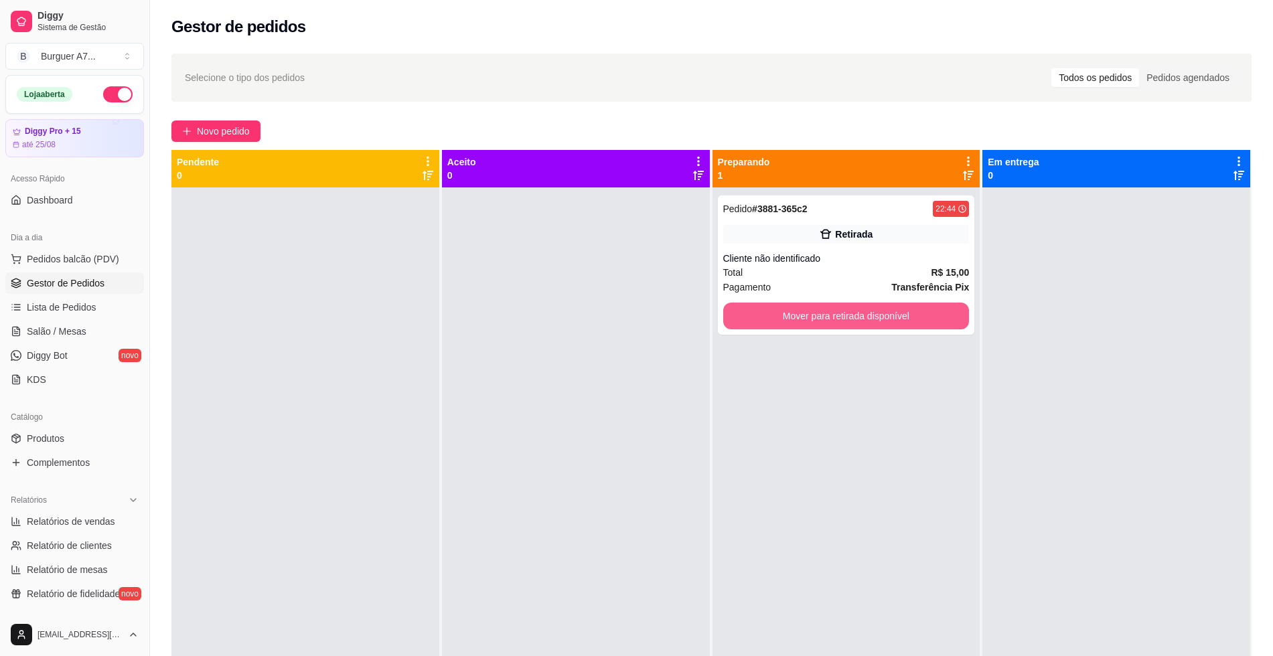
click at [847, 304] on button "Mover para retirada disponível" at bounding box center [846, 316] width 246 height 27
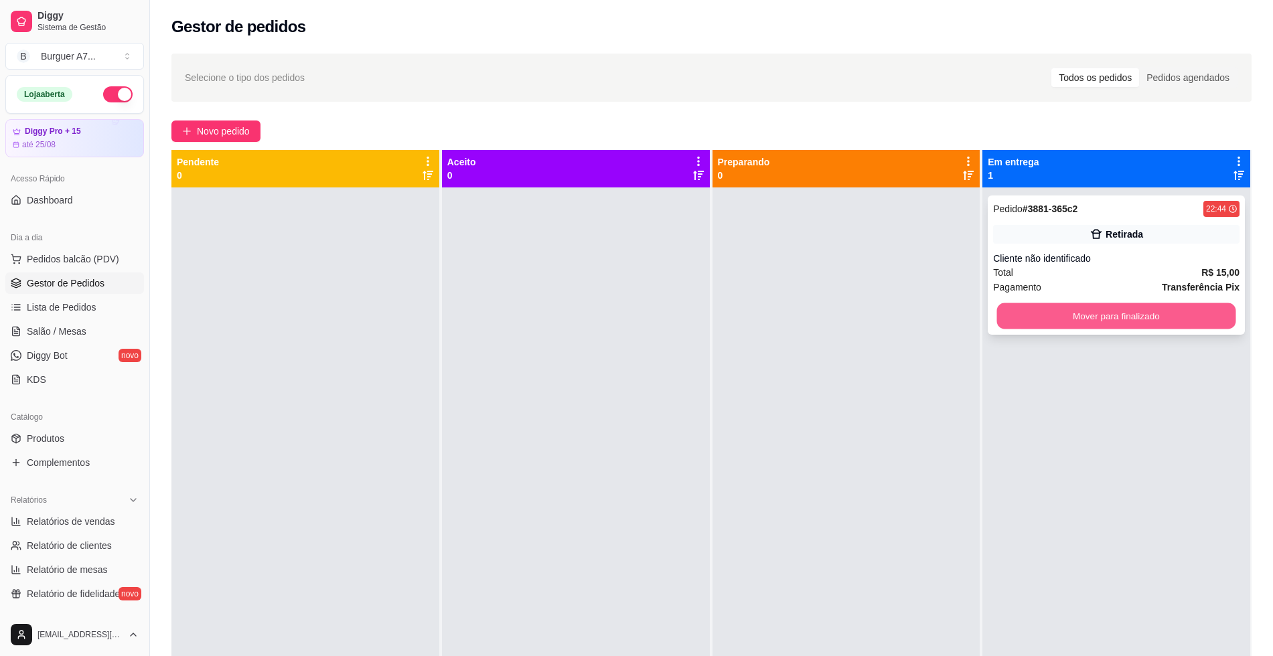
click at [1063, 321] on button "Mover para finalizado" at bounding box center [1116, 316] width 239 height 26
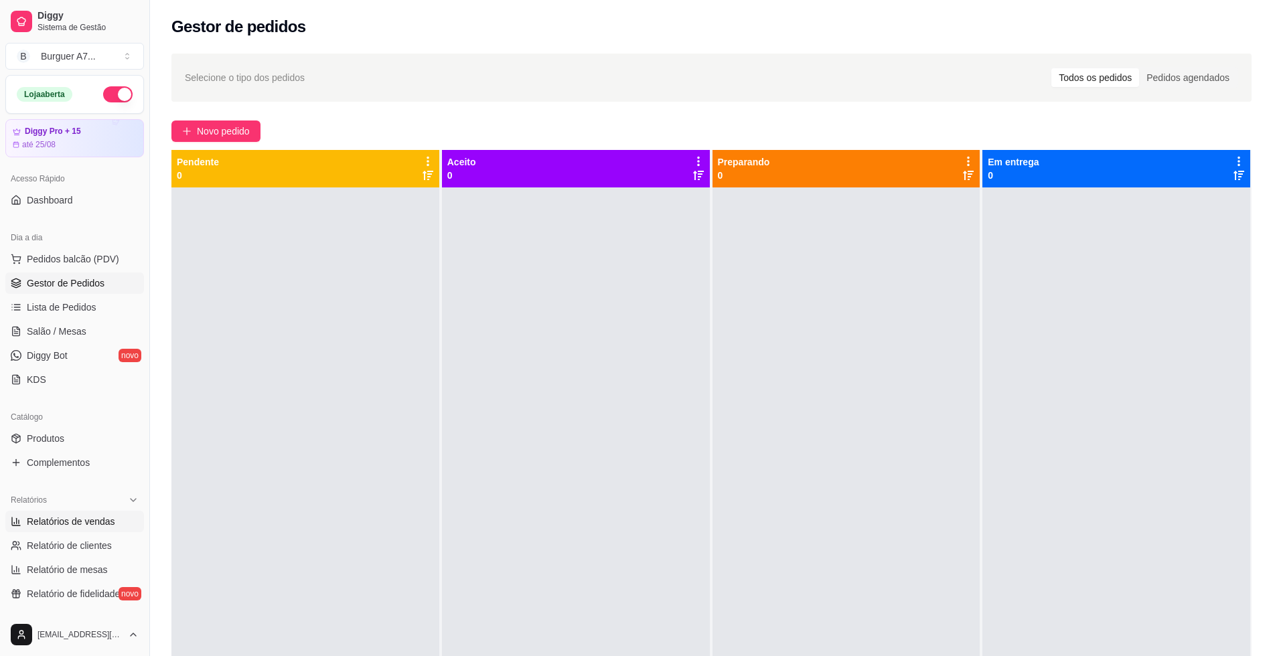
click at [25, 512] on link "Relatórios de vendas" at bounding box center [74, 521] width 139 height 21
select select "ALL"
select select "0"
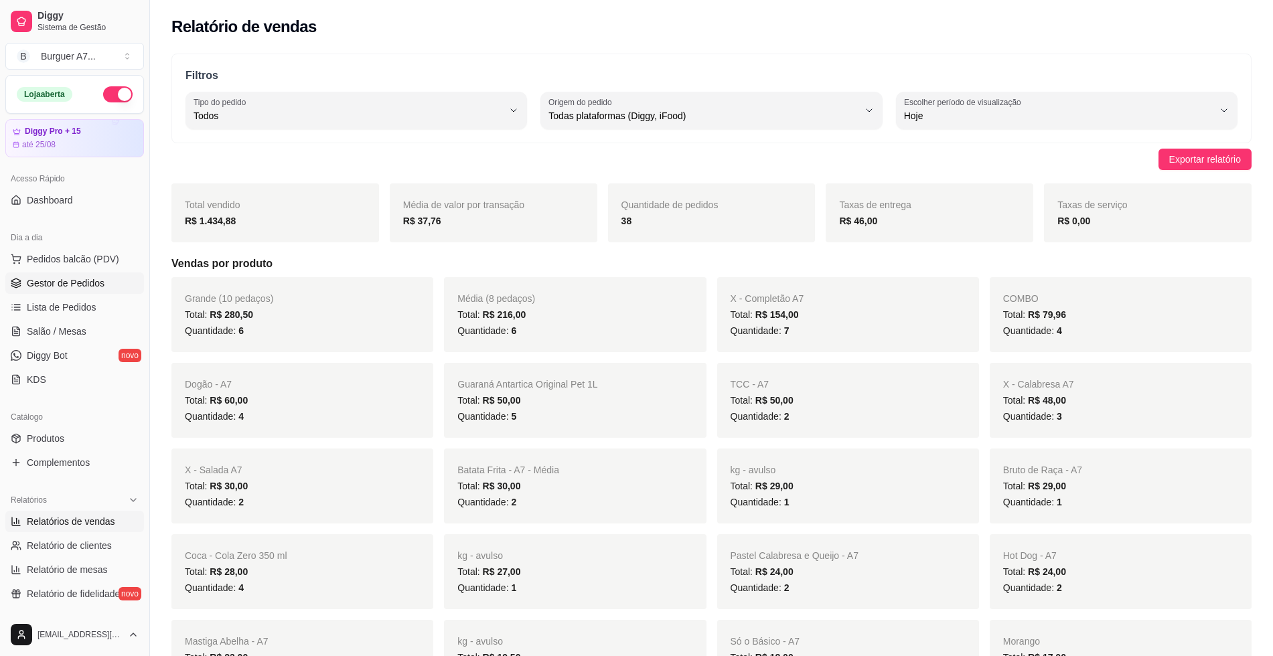
click at [97, 283] on span "Gestor de Pedidos" at bounding box center [66, 282] width 78 height 13
